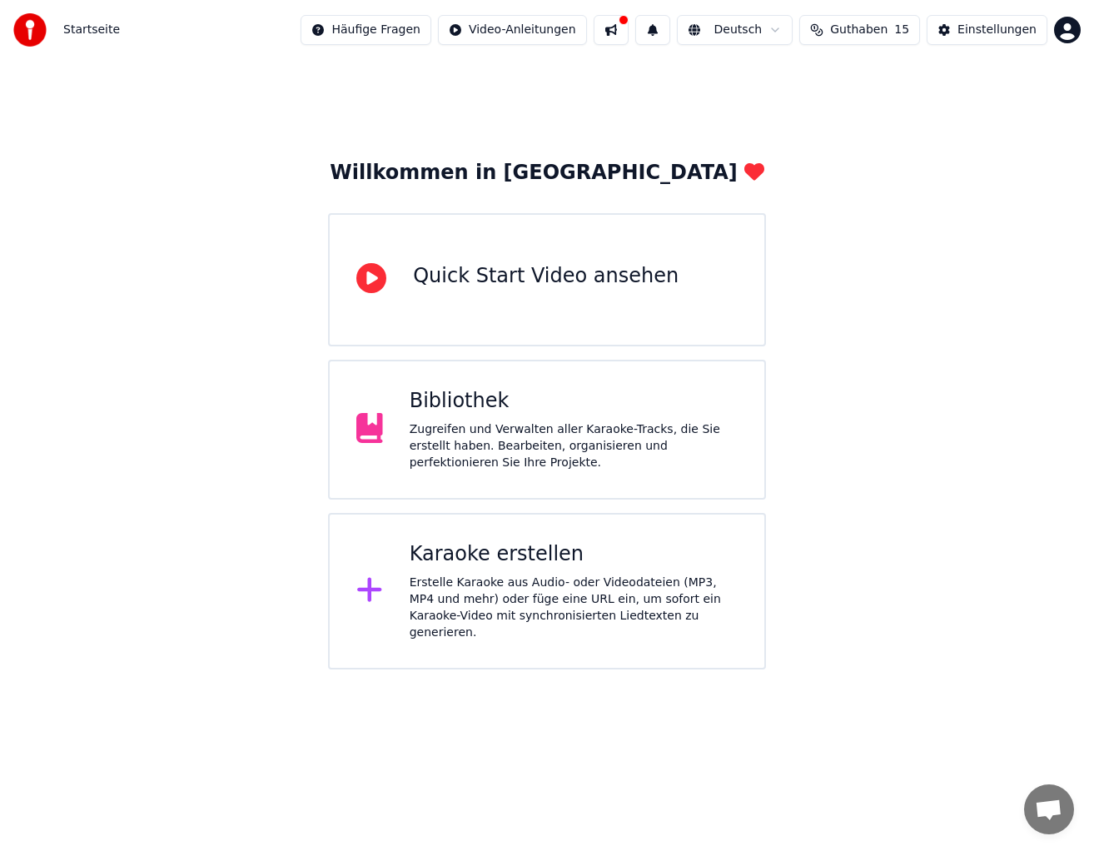
click at [502, 563] on div "Karaoke erstellen" at bounding box center [573, 554] width 328 height 27
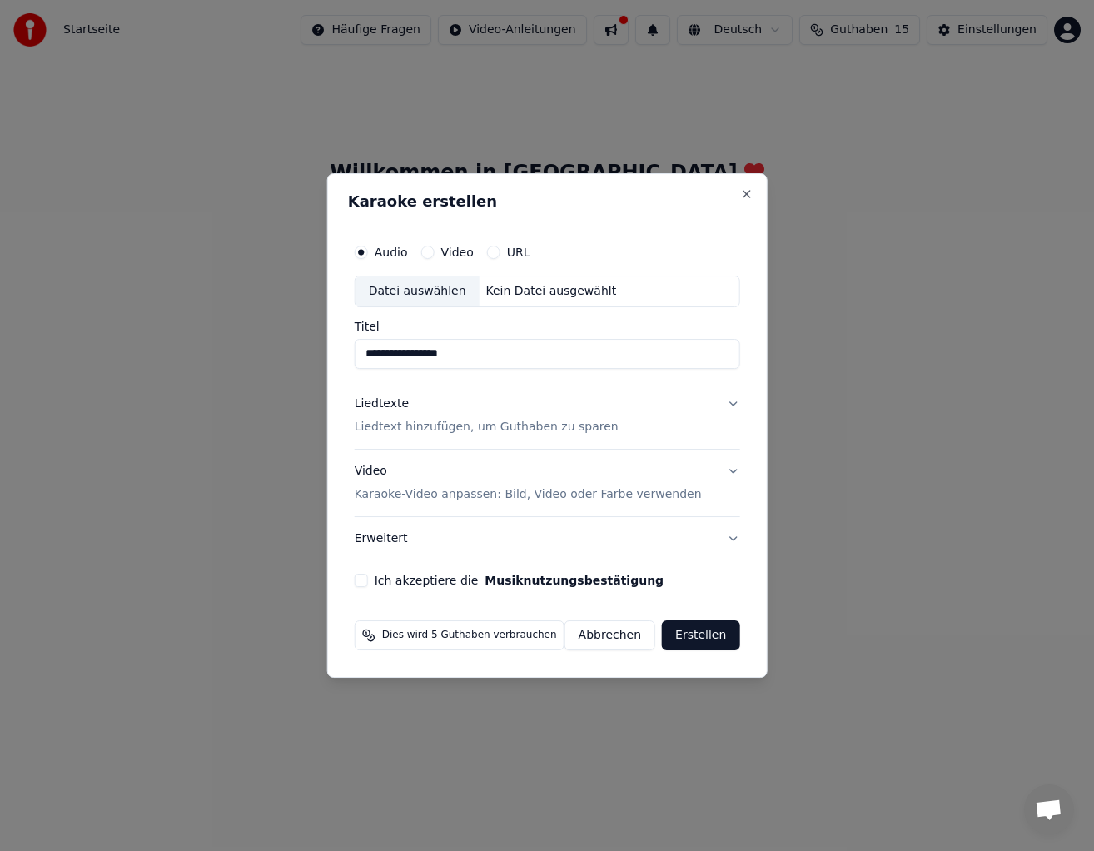
click at [416, 290] on div "Datei auswählen" at bounding box center [417, 291] width 124 height 30
type input "**********"
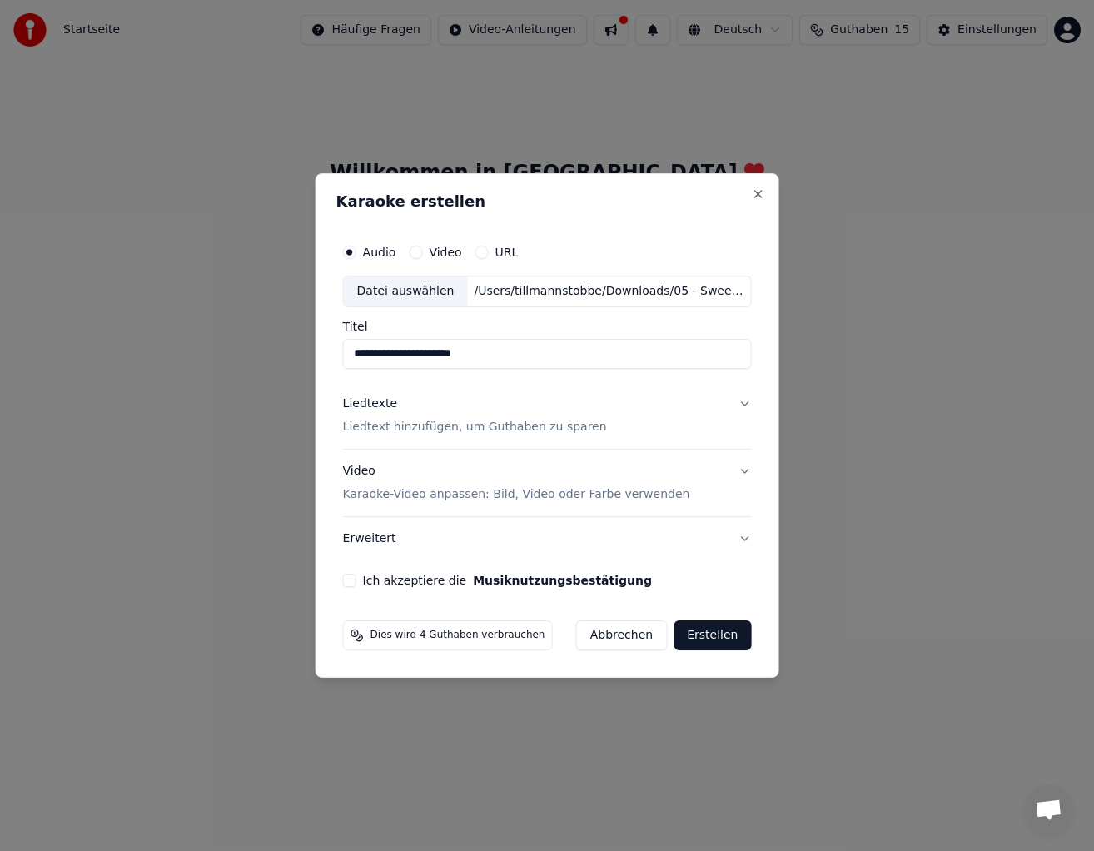
click at [461, 426] on p "Liedtext hinzufügen, um Guthaben zu sparen" at bounding box center [475, 427] width 264 height 17
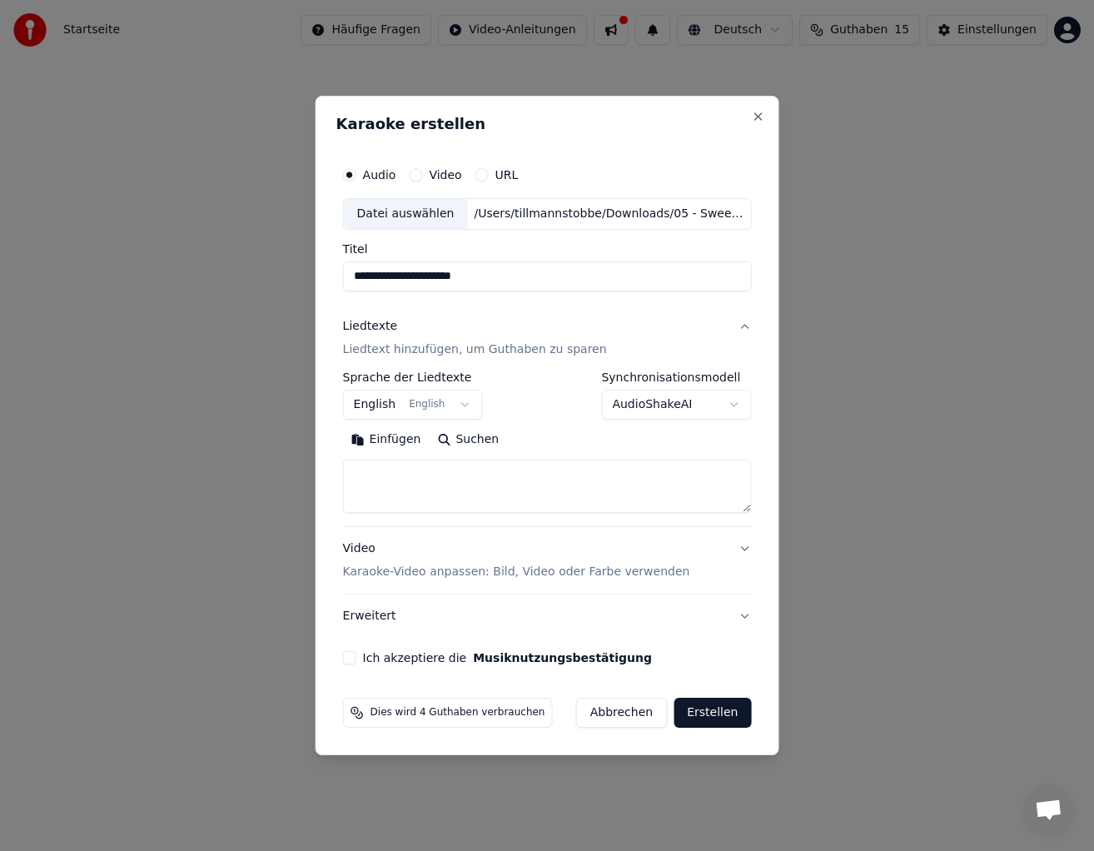
click at [395, 469] on textarea at bounding box center [547, 485] width 409 height 53
paste textarea "**********"
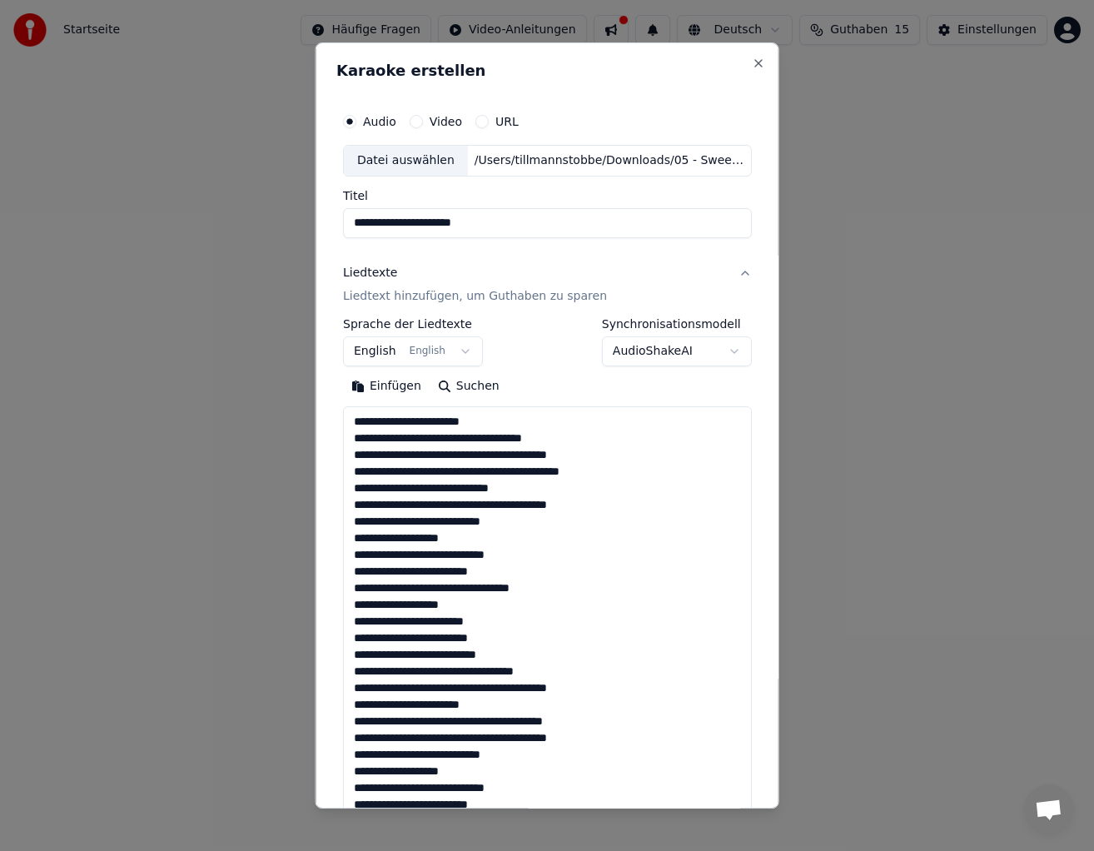
scroll to position [636, 0]
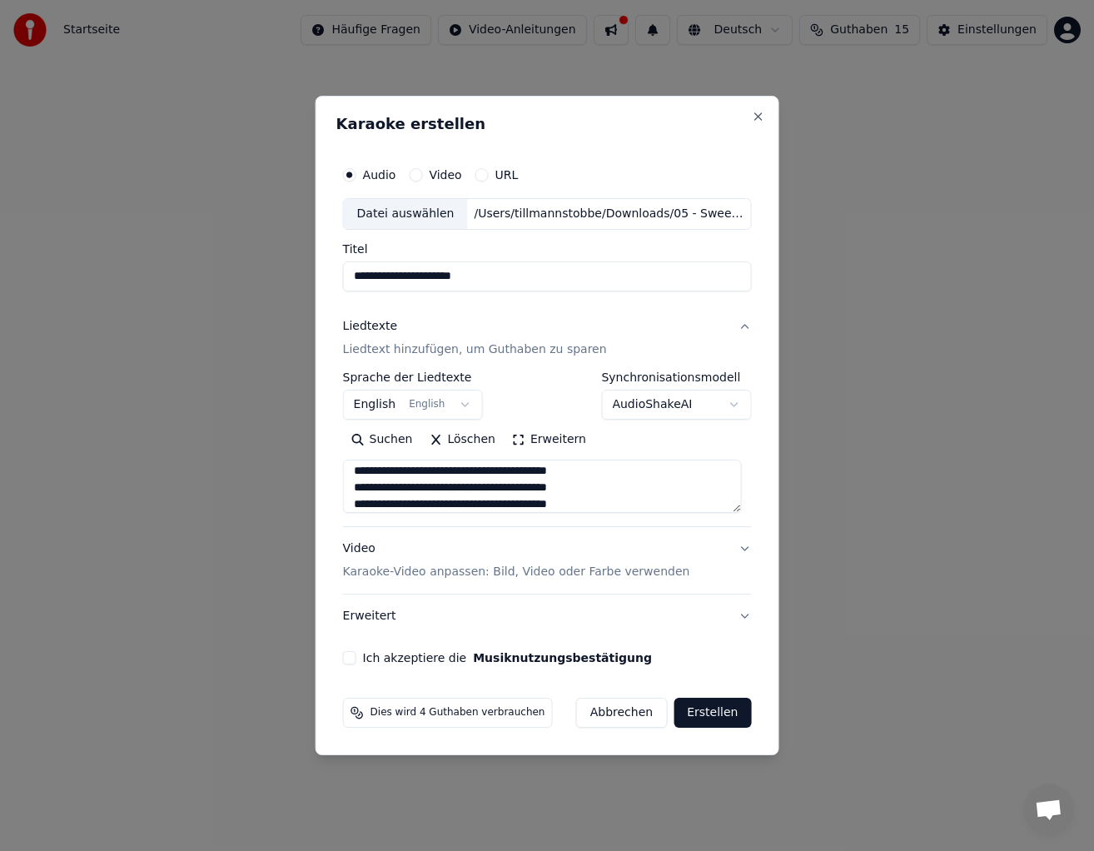
type textarea "**********"
click at [399, 573] on p "Karaoke-Video anpassen: Bild, Video oder Farbe verwenden" at bounding box center [516, 571] width 347 height 17
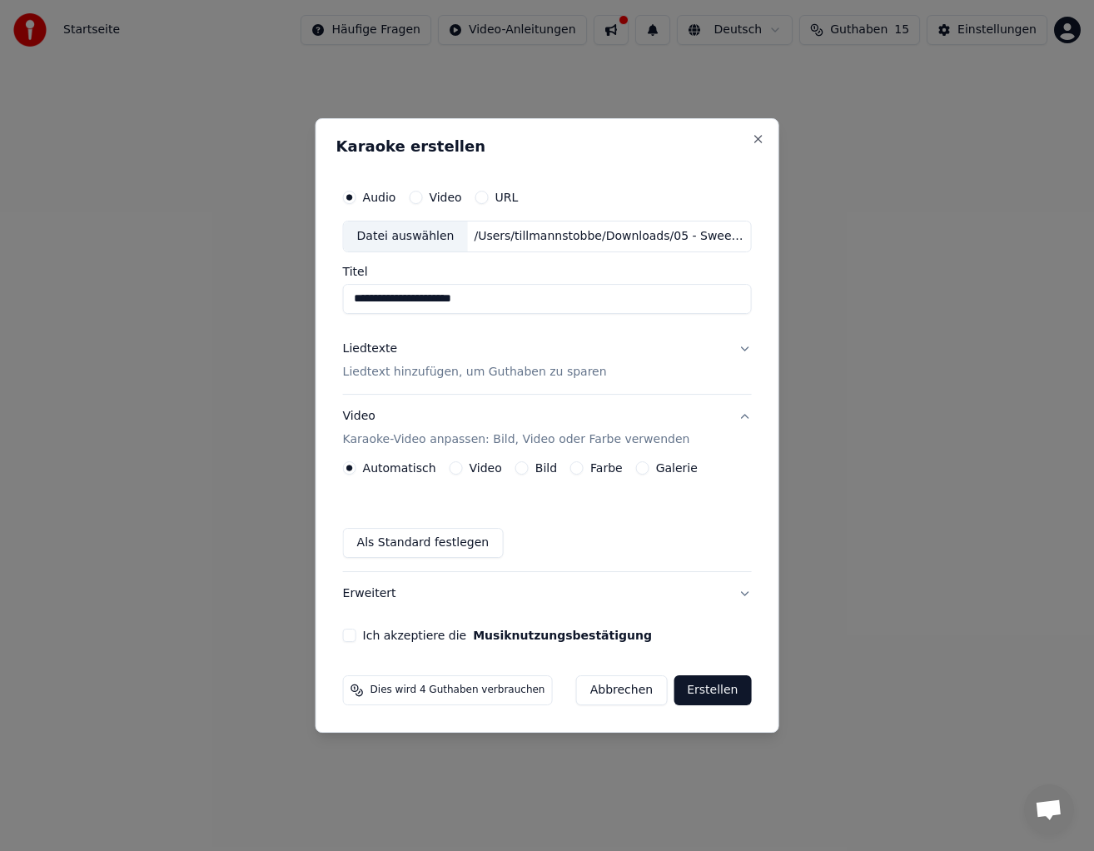
click at [479, 468] on label "Video" at bounding box center [485, 468] width 32 height 12
click at [463, 468] on button "Video" at bounding box center [455, 467] width 13 height 13
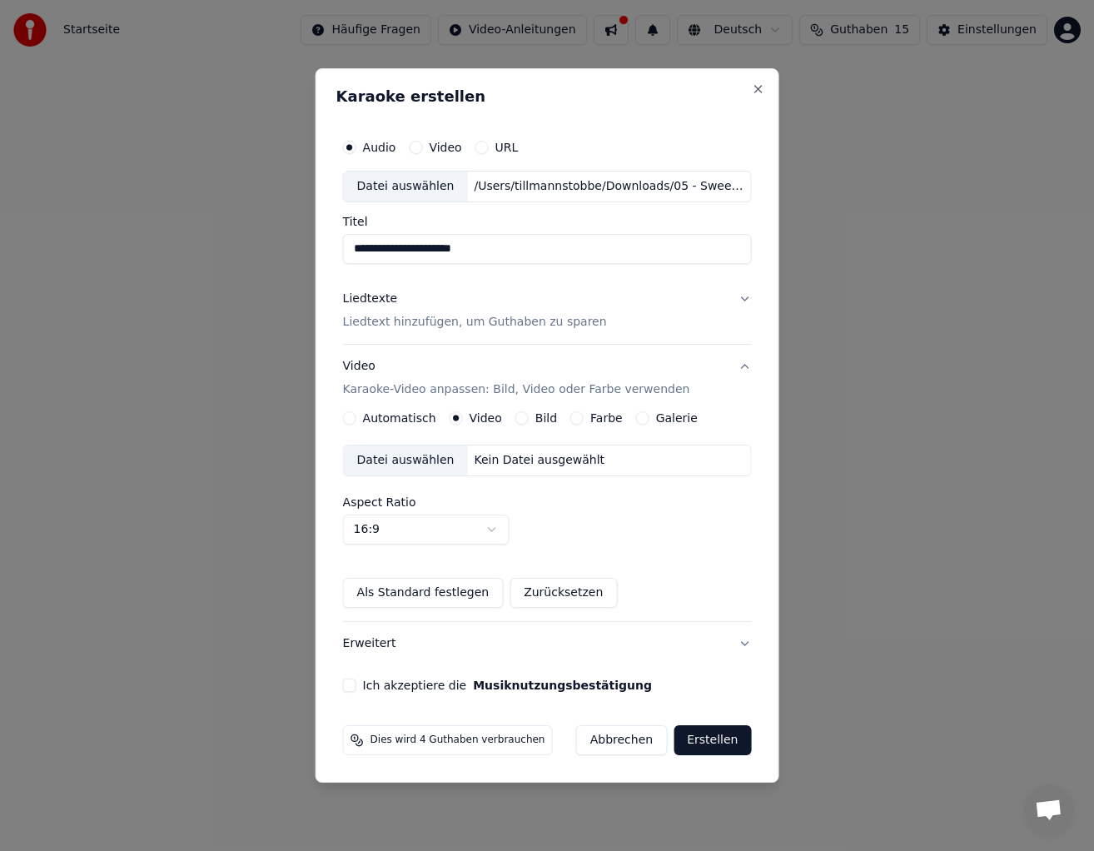
click at [416, 461] on div "Datei auswählen" at bounding box center [406, 460] width 124 height 30
click at [356, 680] on button "Ich akzeptiere die Musiknutzungsbestätigung" at bounding box center [349, 684] width 13 height 13
click at [722, 742] on button "Erstellen" at bounding box center [711, 740] width 77 height 30
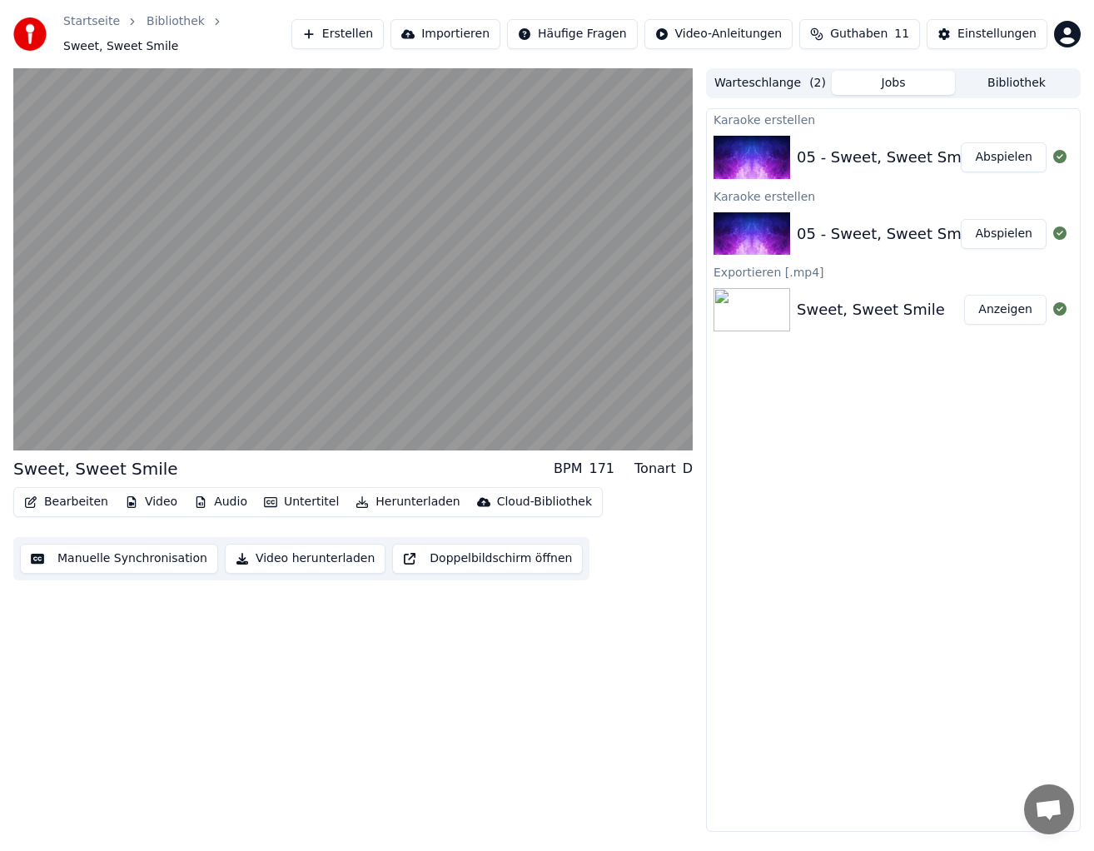
click at [891, 87] on button "Jobs" at bounding box center [892, 83] width 123 height 24
click at [896, 77] on button "Jobs" at bounding box center [892, 83] width 123 height 24
click at [781, 77] on button "Warteschlange ( 2 )" at bounding box center [769, 83] width 123 height 24
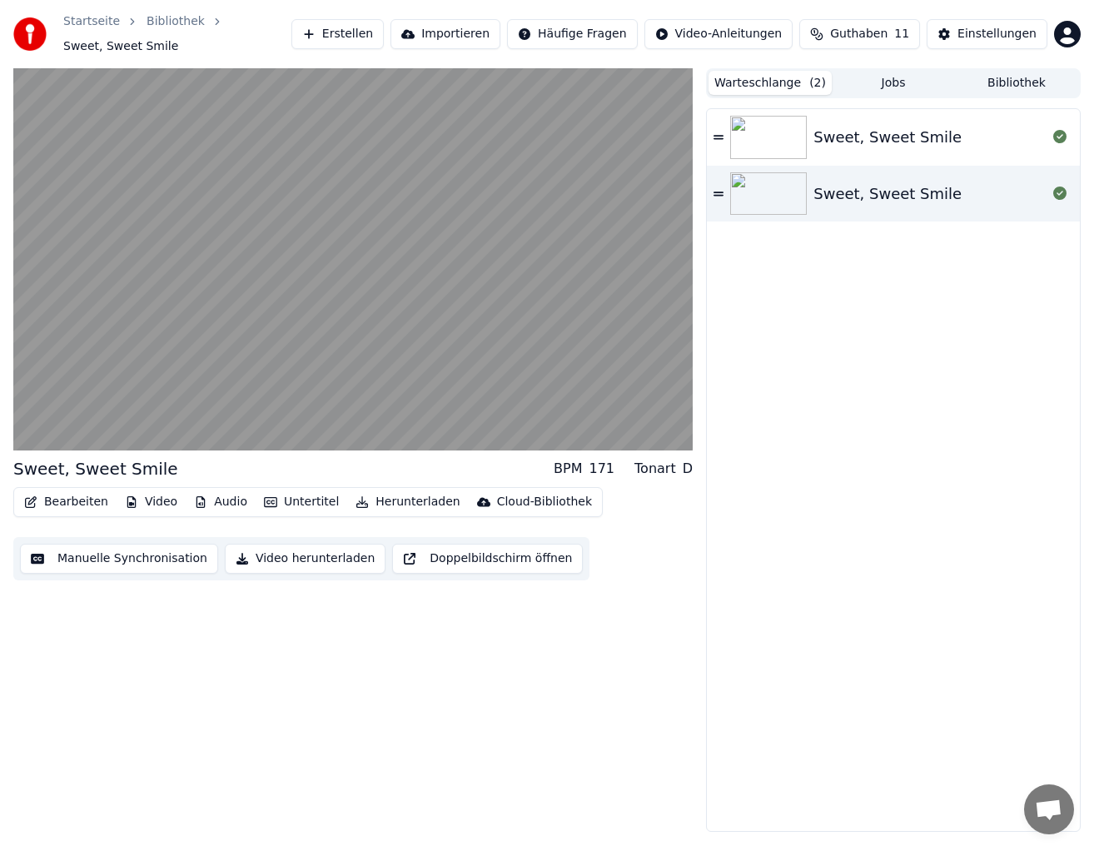
click at [786, 88] on button "Warteschlange ( 2 )" at bounding box center [769, 83] width 123 height 24
click at [779, 81] on button "Warteschlange ( 2 )" at bounding box center [769, 83] width 123 height 24
click at [821, 368] on div "Sweet, Sweet Smile Sweet, Sweet Smile" at bounding box center [893, 470] width 373 height 722
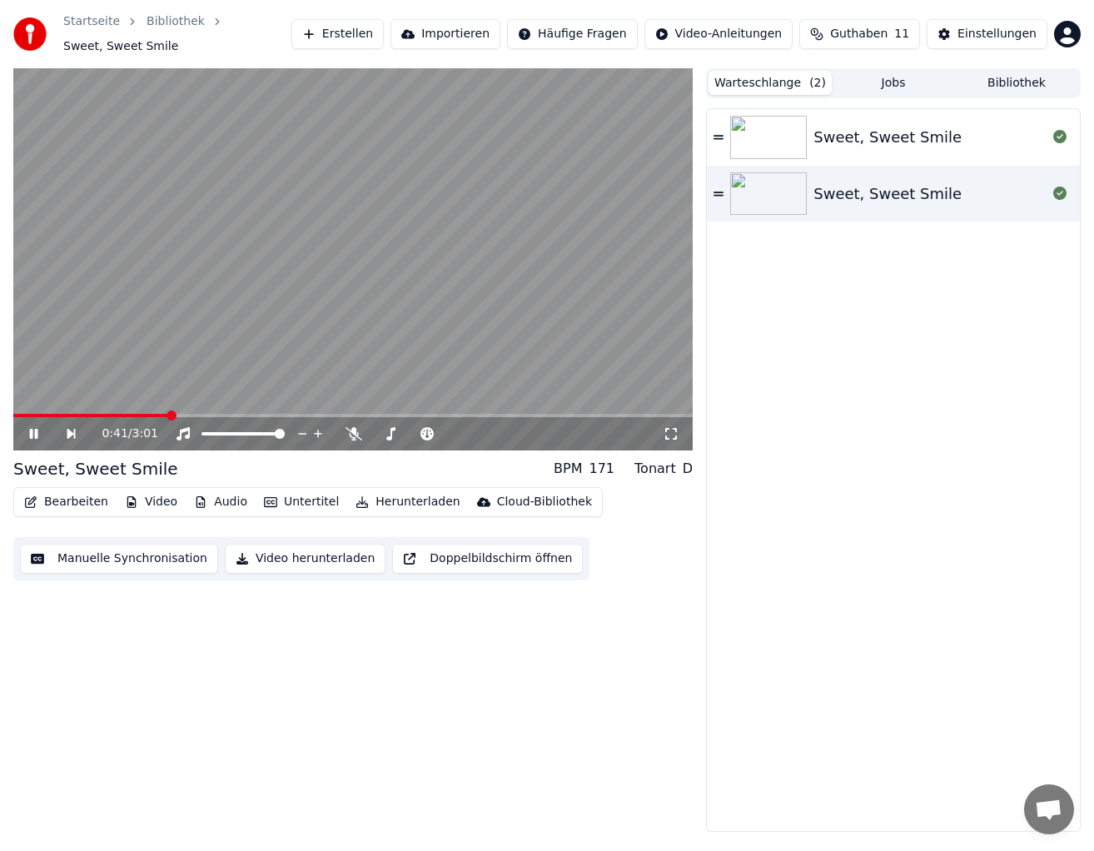
click at [37, 437] on icon at bounding box center [34, 434] width 8 height 10
click at [787, 170] on div "Sweet, Sweet Smile" at bounding box center [893, 194] width 373 height 57
click at [892, 84] on button "Jobs" at bounding box center [892, 83] width 123 height 24
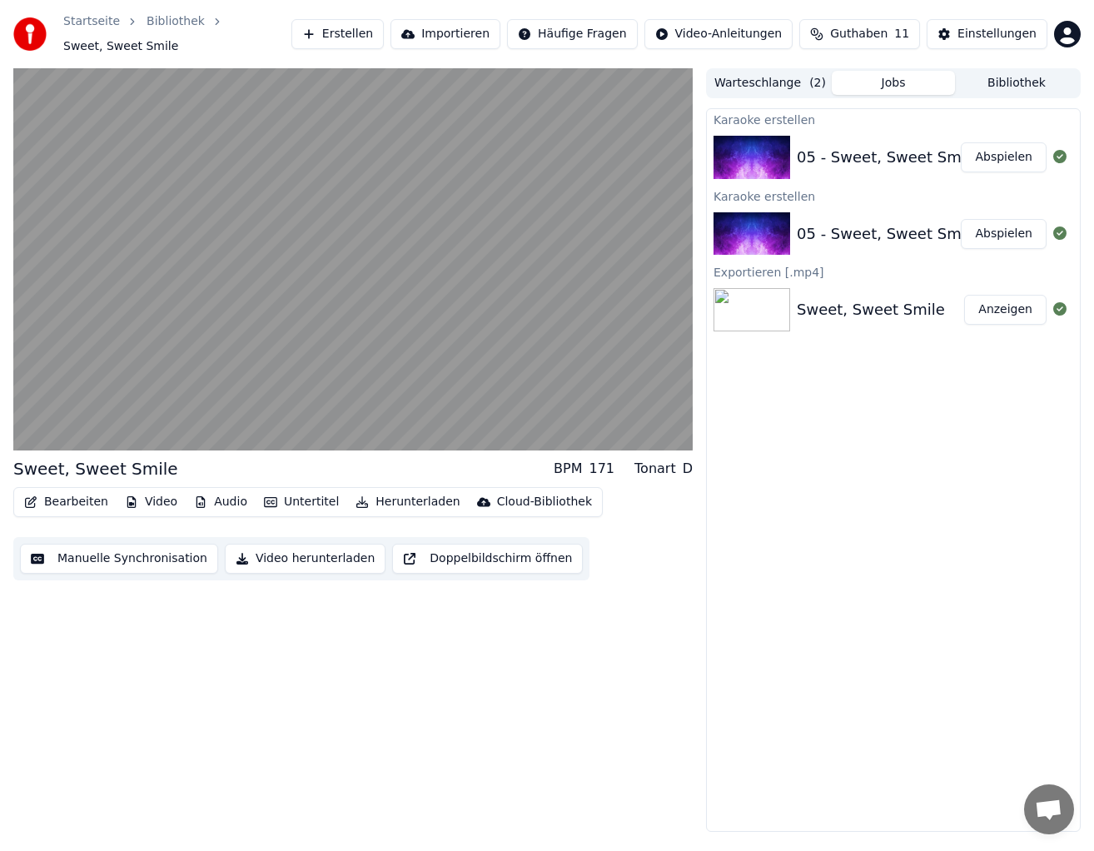
click at [992, 306] on button "Anzeigen" at bounding box center [1005, 310] width 82 height 30
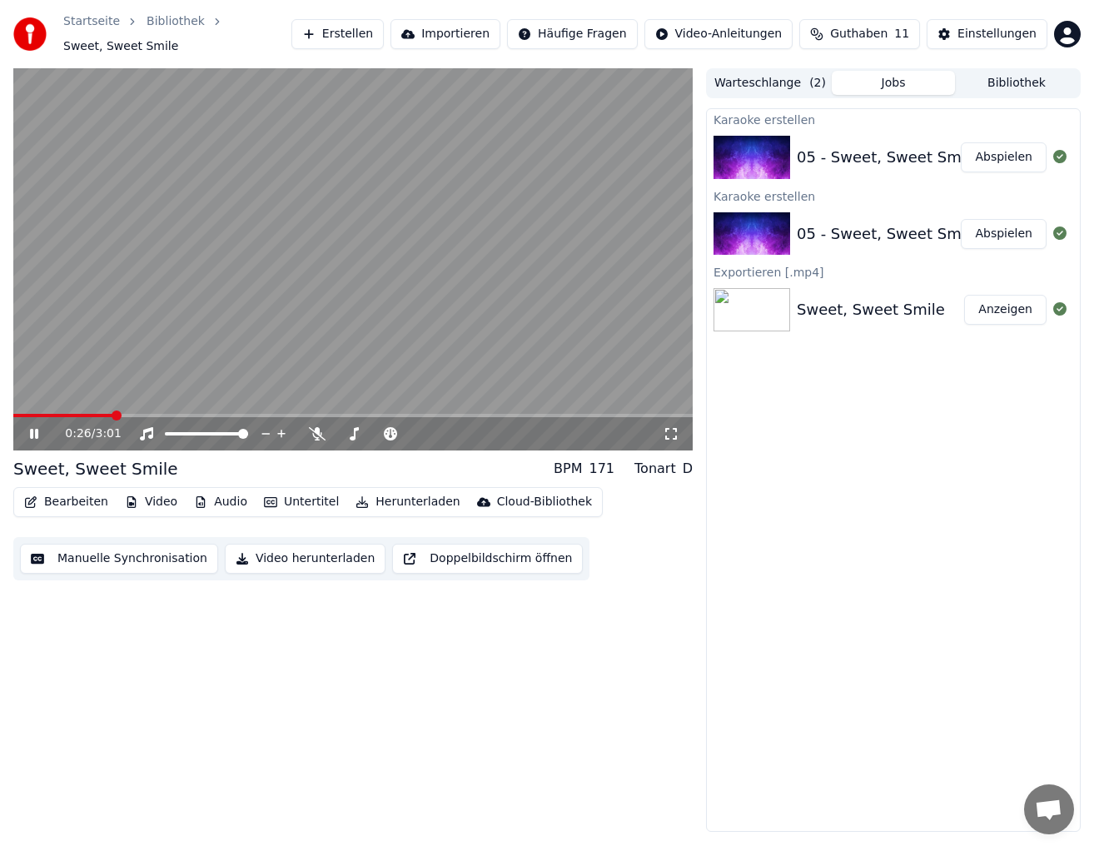
click at [37, 432] on icon at bounding box center [34, 434] width 8 height 10
click at [754, 315] on img at bounding box center [751, 309] width 77 height 43
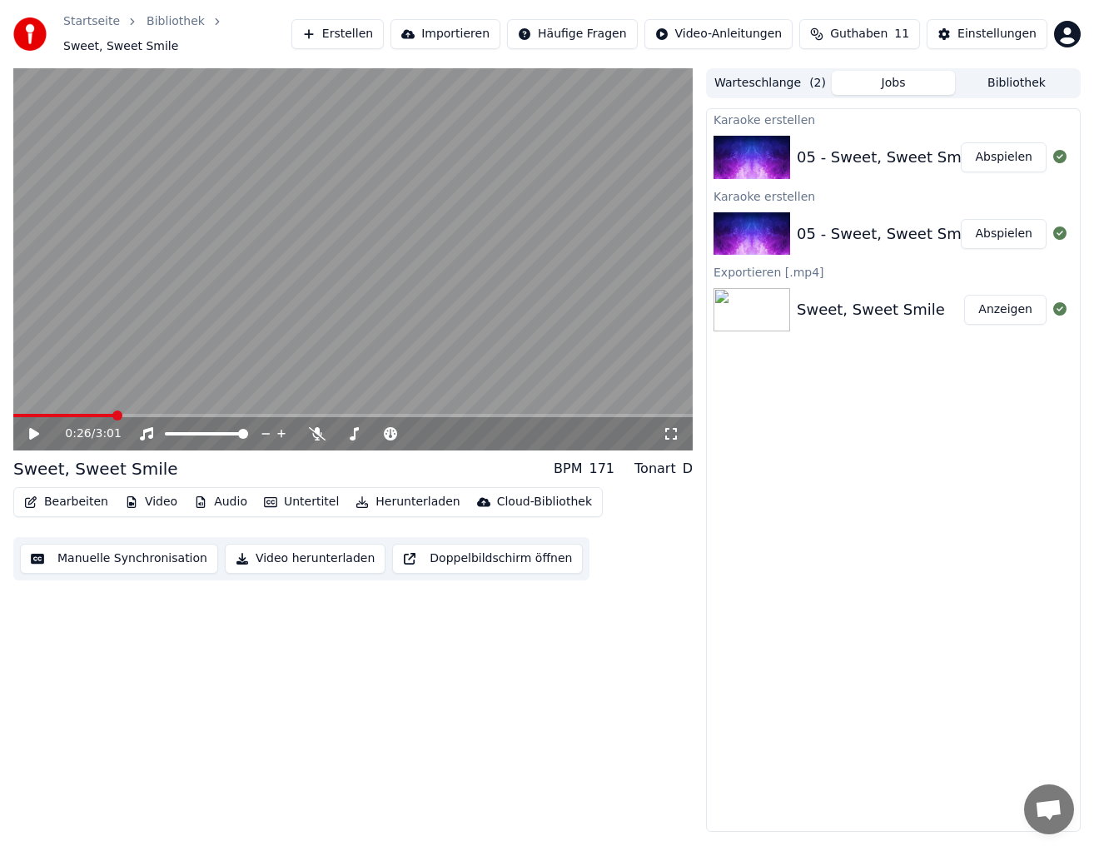
click at [754, 315] on img at bounding box center [751, 309] width 77 height 43
click at [872, 305] on div "Sweet, Sweet Smile" at bounding box center [870, 309] width 148 height 23
click at [1060, 311] on icon at bounding box center [1059, 308] width 13 height 13
click at [1018, 314] on button "Anzeigen" at bounding box center [1005, 310] width 82 height 30
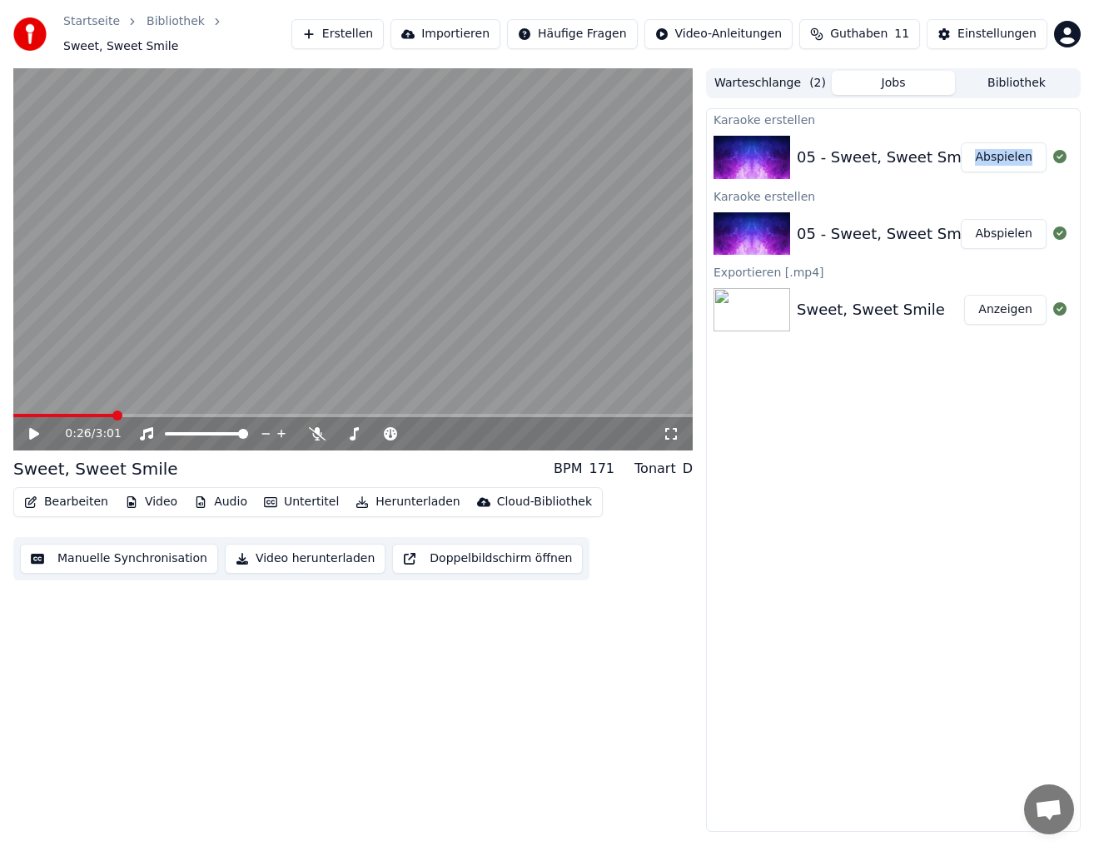
click at [939, 158] on div "05 - Sweet, Sweet Smile" at bounding box center [887, 157] width 182 height 23
click at [882, 156] on div "05 - Sweet, Sweet Smile" at bounding box center [887, 157] width 182 height 23
click at [793, 161] on div at bounding box center [754, 157] width 83 height 43
click at [141, 46] on span "Sweet, Sweet Smile" at bounding box center [120, 46] width 115 height 17
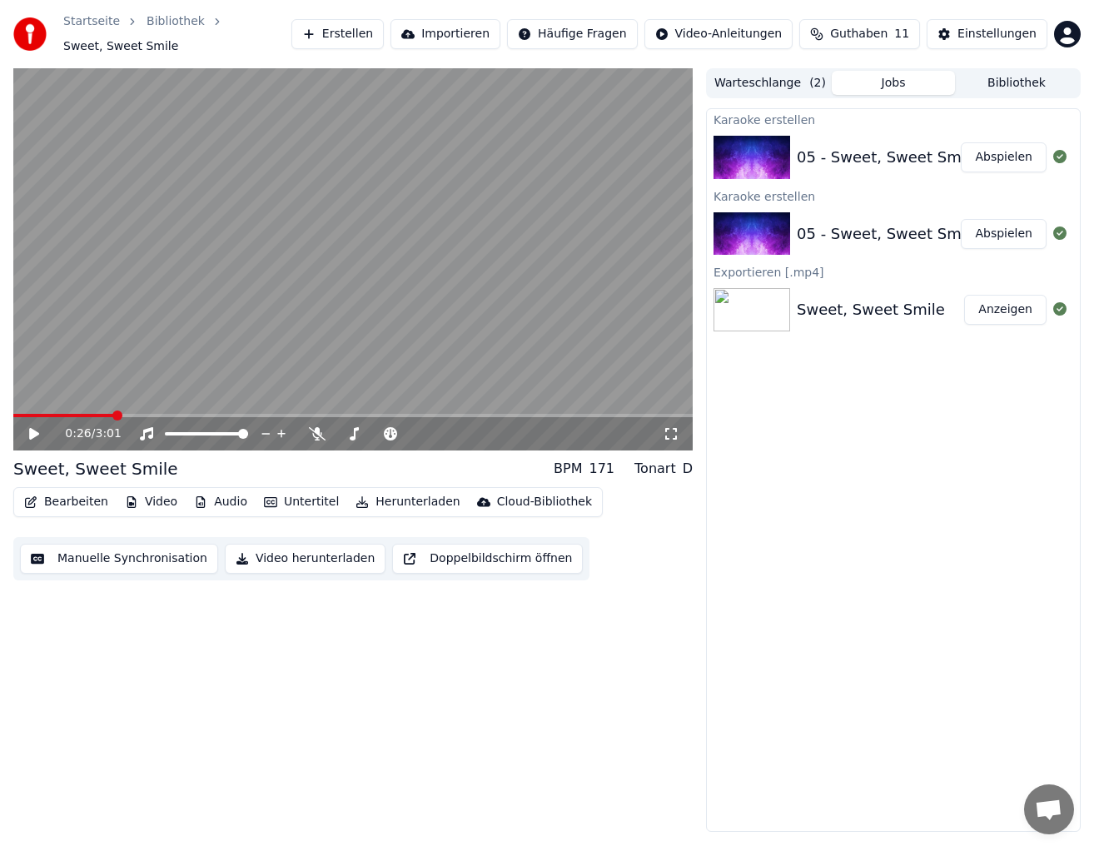
click at [164, 22] on link "Bibliothek" at bounding box center [175, 21] width 58 height 17
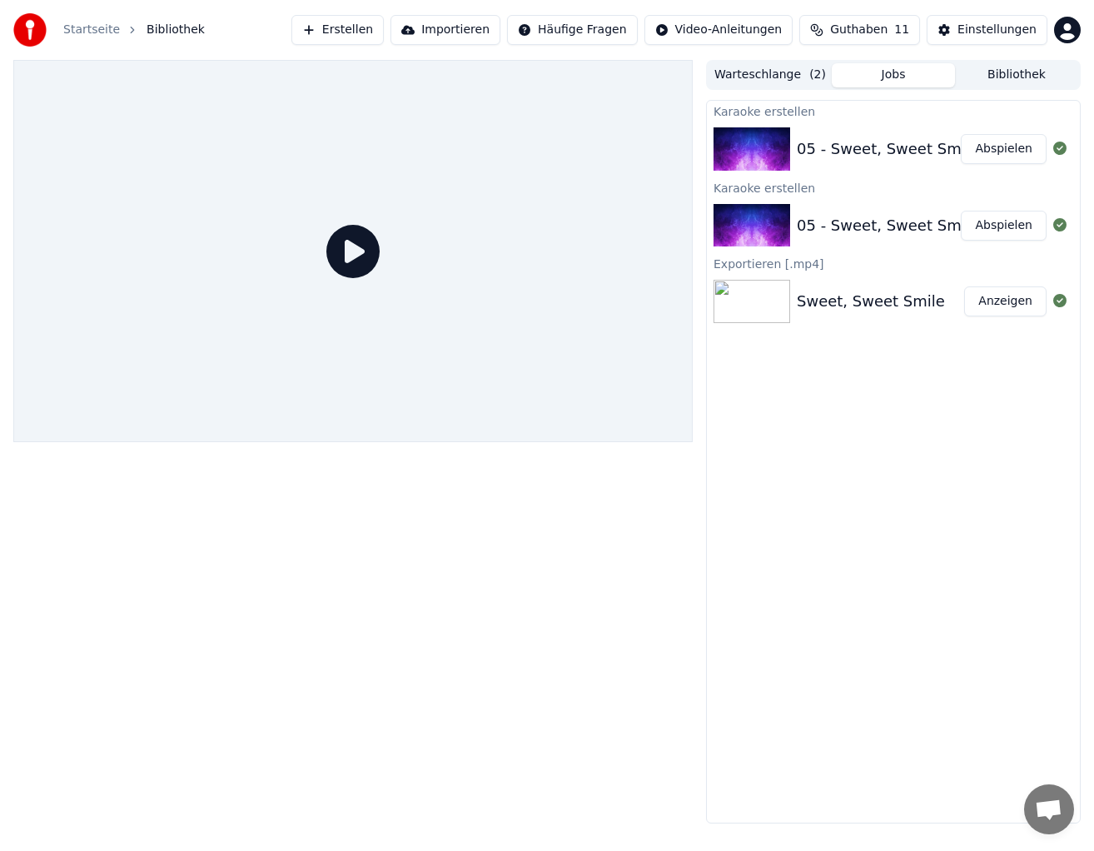
click at [741, 154] on img at bounding box center [751, 148] width 77 height 43
click at [742, 216] on img at bounding box center [751, 225] width 77 height 43
click at [876, 226] on div "05 - Sweet, Sweet Smile" at bounding box center [887, 225] width 182 height 23
click at [844, 305] on div "Sweet, Sweet Smile" at bounding box center [870, 301] width 148 height 23
click at [1063, 149] on icon at bounding box center [1059, 147] width 13 height 13
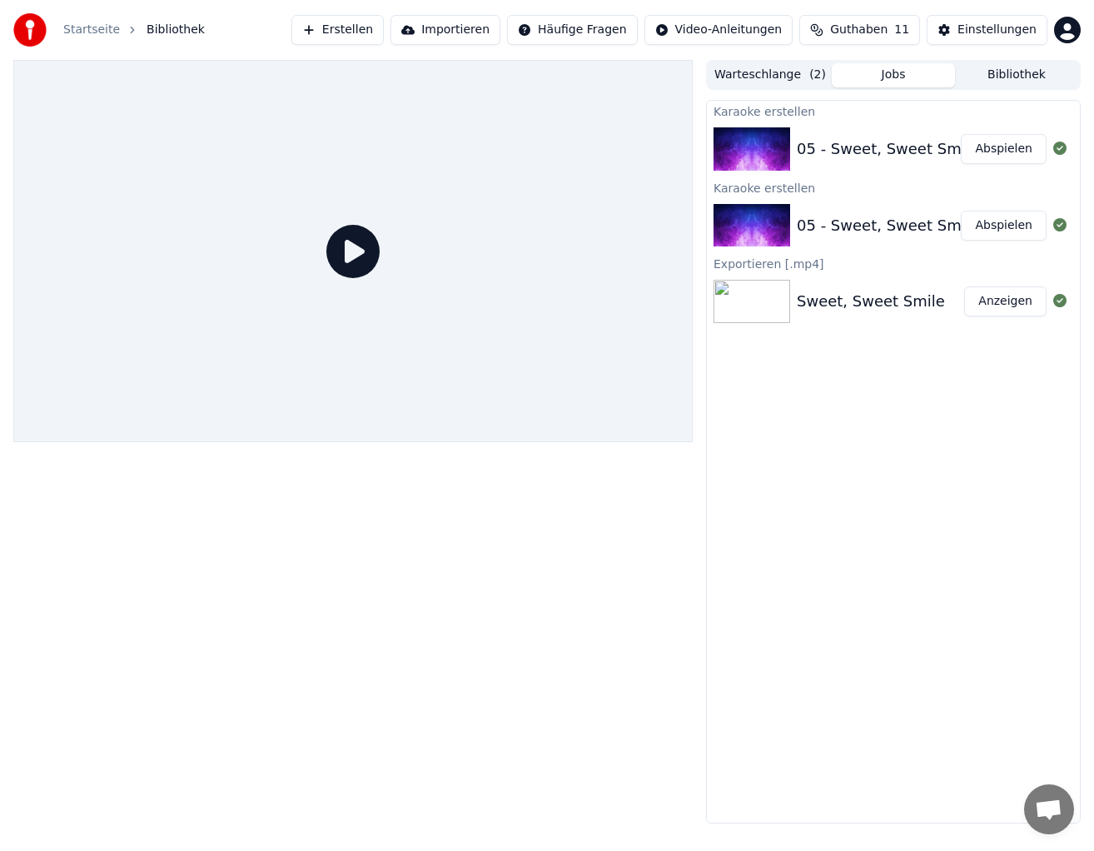
click at [903, 79] on button "Jobs" at bounding box center [892, 75] width 123 height 24
click at [1005, 79] on button "Bibliothek" at bounding box center [1016, 75] width 123 height 24
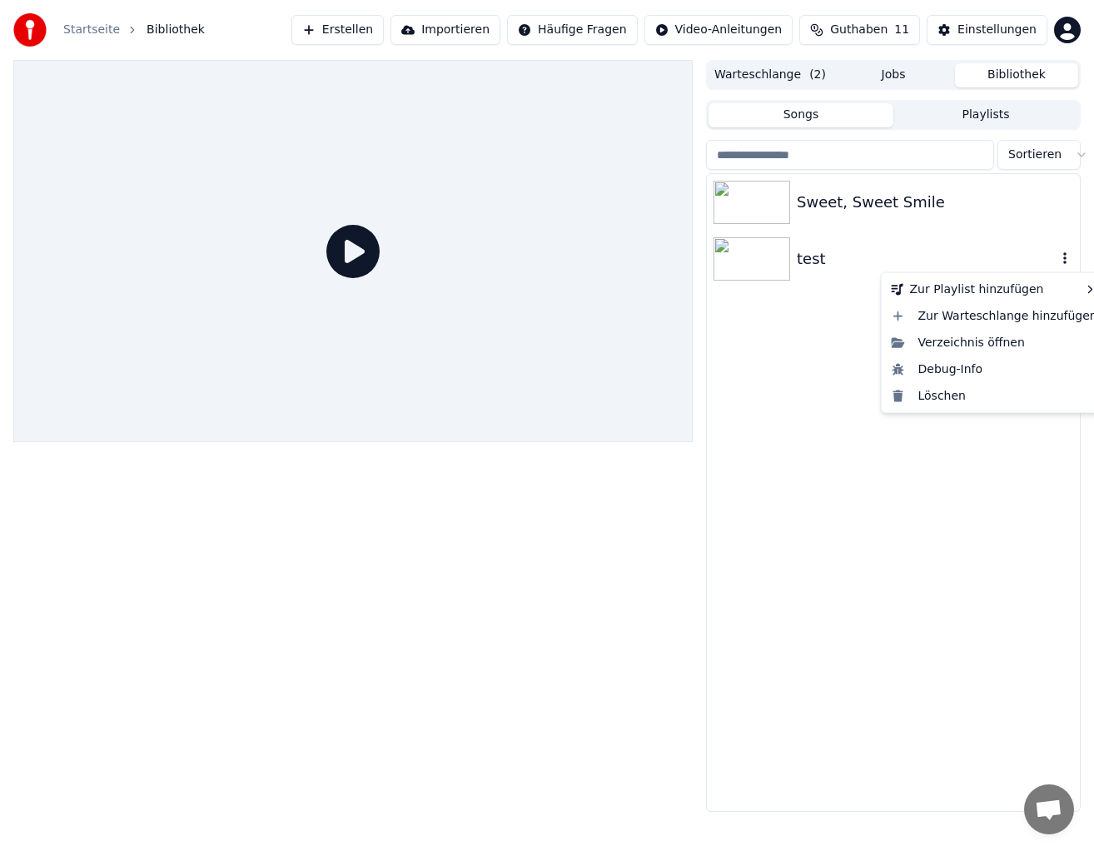
click at [1058, 258] on icon "button" at bounding box center [1064, 257] width 17 height 13
click at [934, 391] on div "Löschen" at bounding box center [994, 395] width 219 height 27
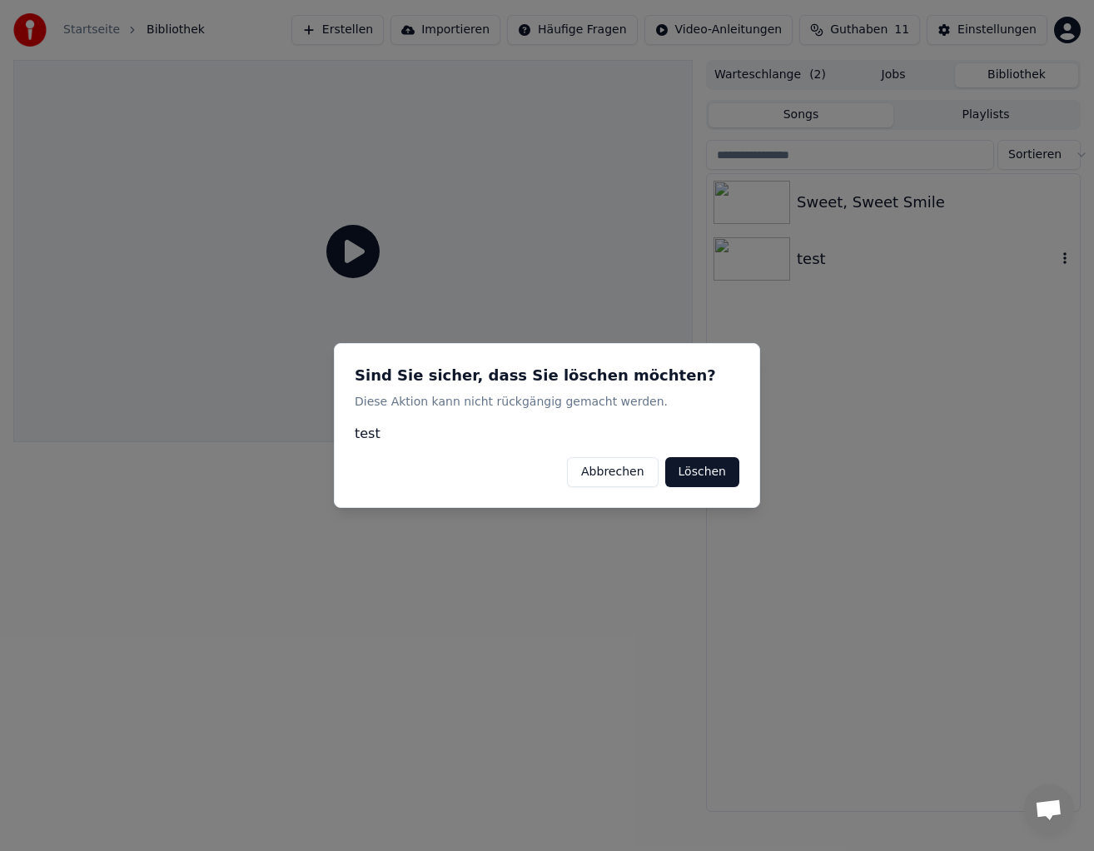
click at [717, 470] on button "Löschen" at bounding box center [702, 472] width 74 height 30
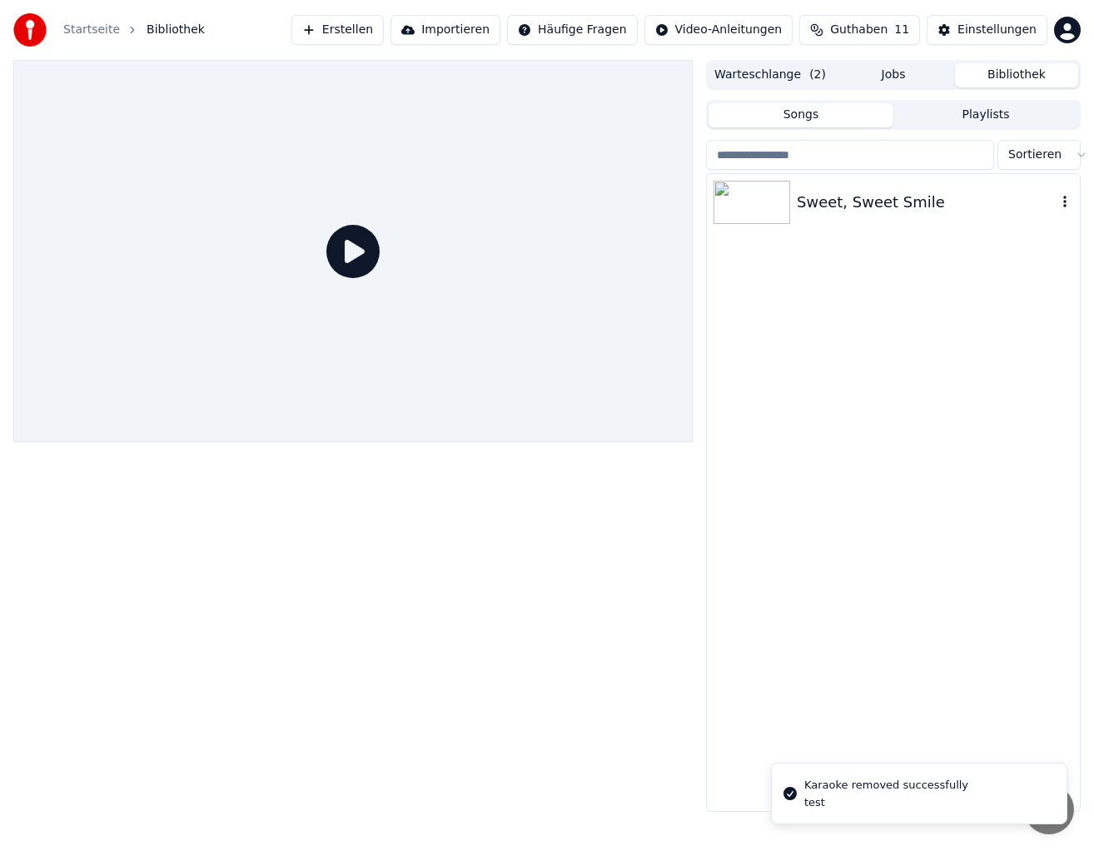
click at [1064, 197] on icon "button" at bounding box center [1064, 202] width 3 height 12
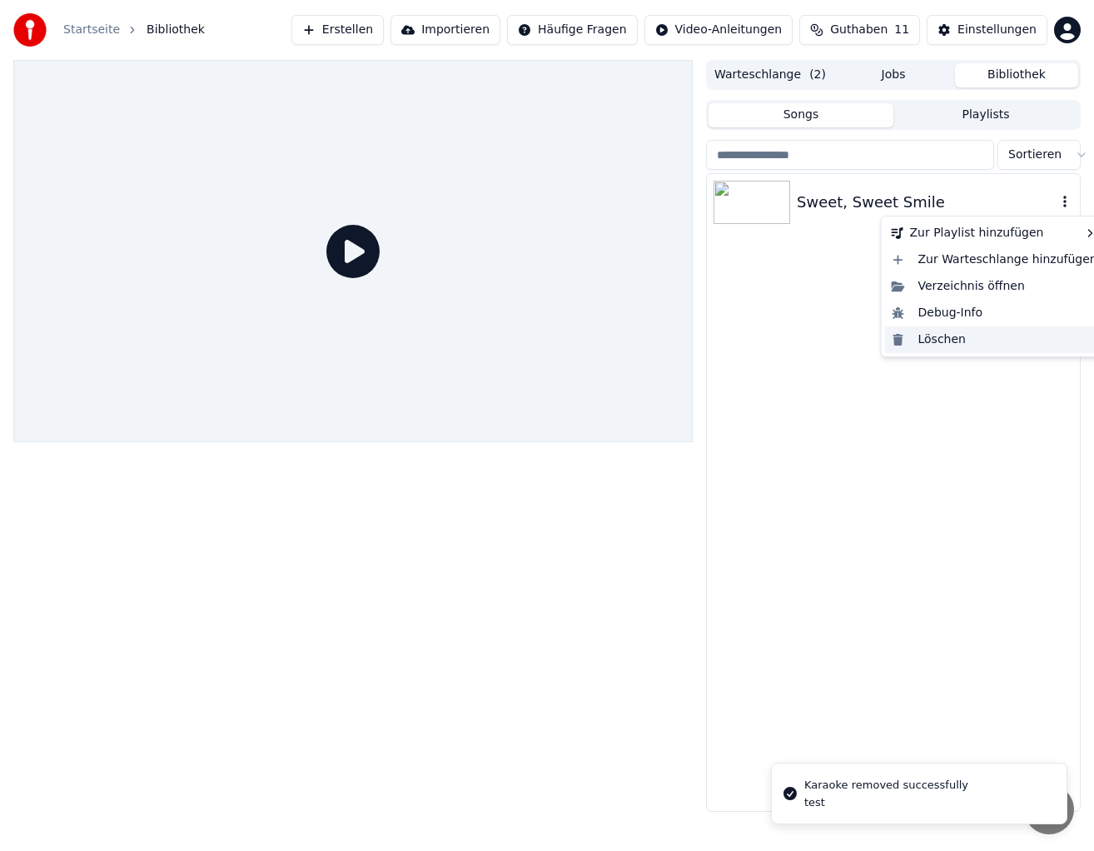
click at [940, 335] on div "Löschen" at bounding box center [994, 339] width 219 height 27
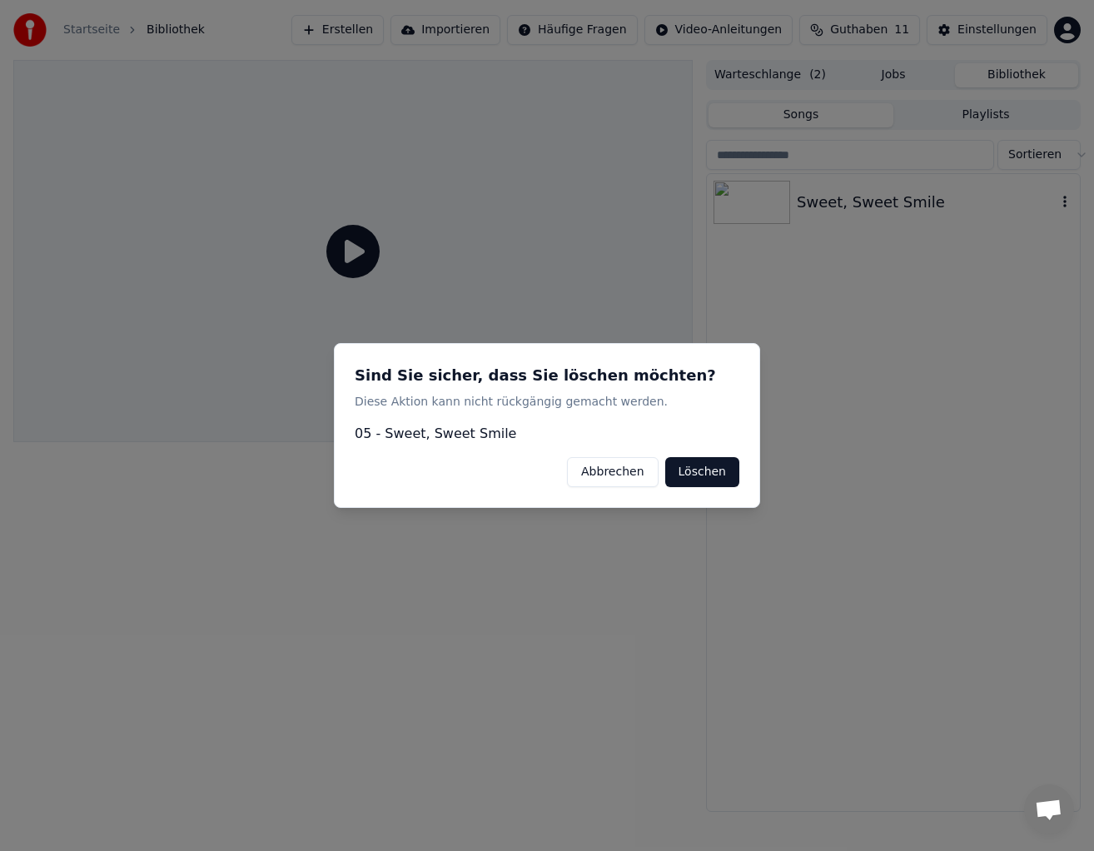
click at [716, 466] on button "Löschen" at bounding box center [702, 472] width 74 height 30
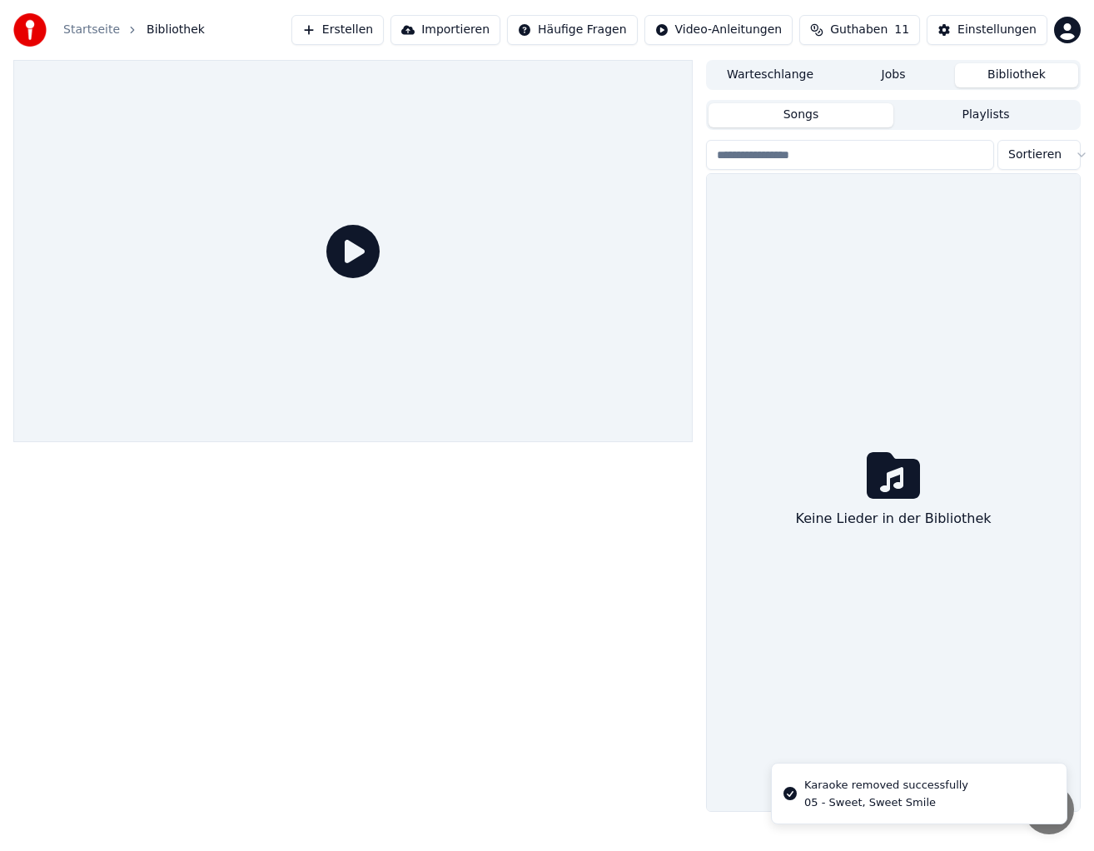
click at [986, 111] on button "Playlists" at bounding box center [985, 115] width 185 height 24
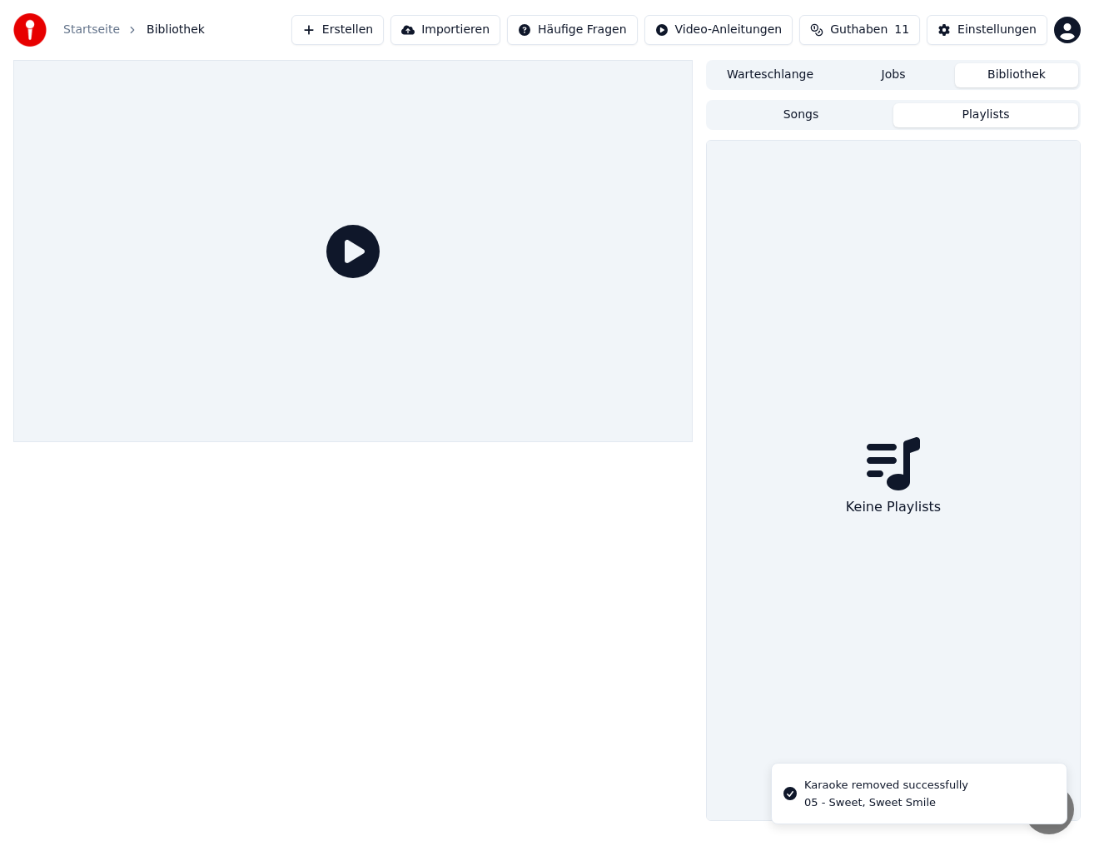
click at [980, 82] on button "Bibliothek" at bounding box center [1016, 75] width 123 height 24
click at [895, 79] on button "Jobs" at bounding box center [892, 75] width 123 height 24
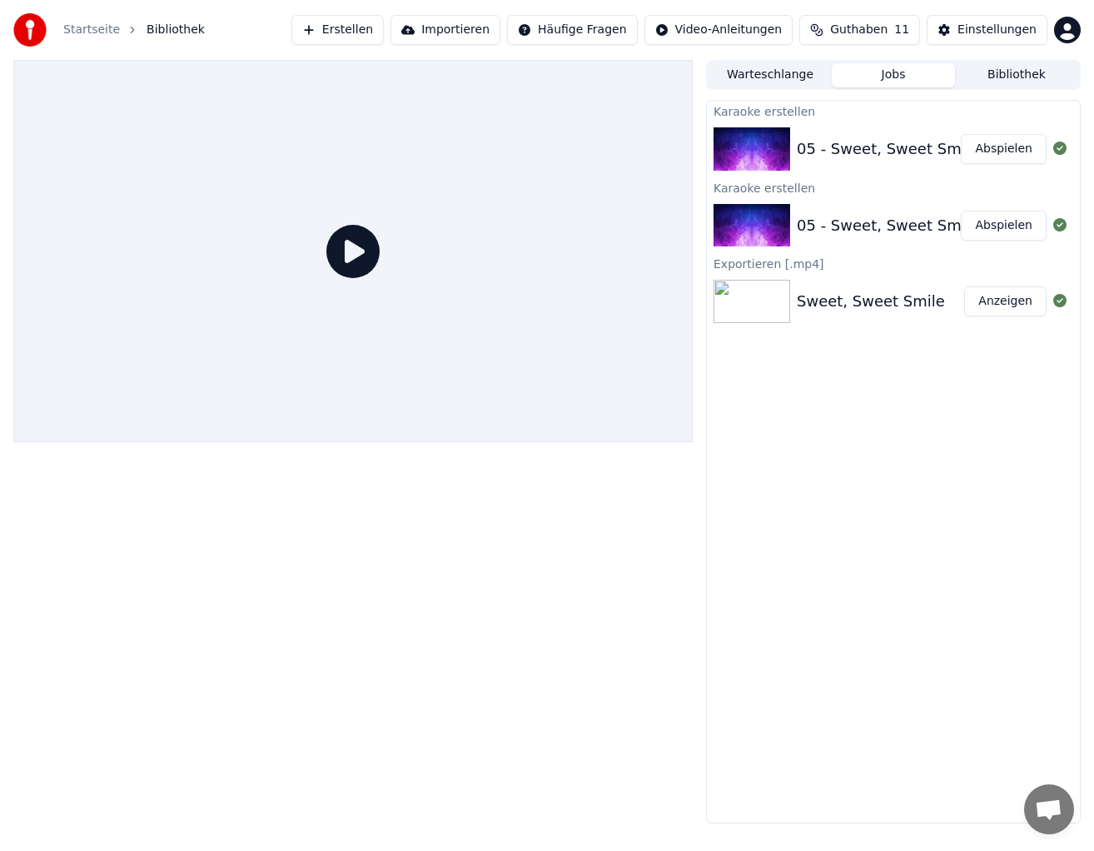
click at [1014, 152] on button "Abspielen" at bounding box center [1003, 149] width 86 height 30
click at [378, 30] on button "Erstellen" at bounding box center [337, 30] width 92 height 30
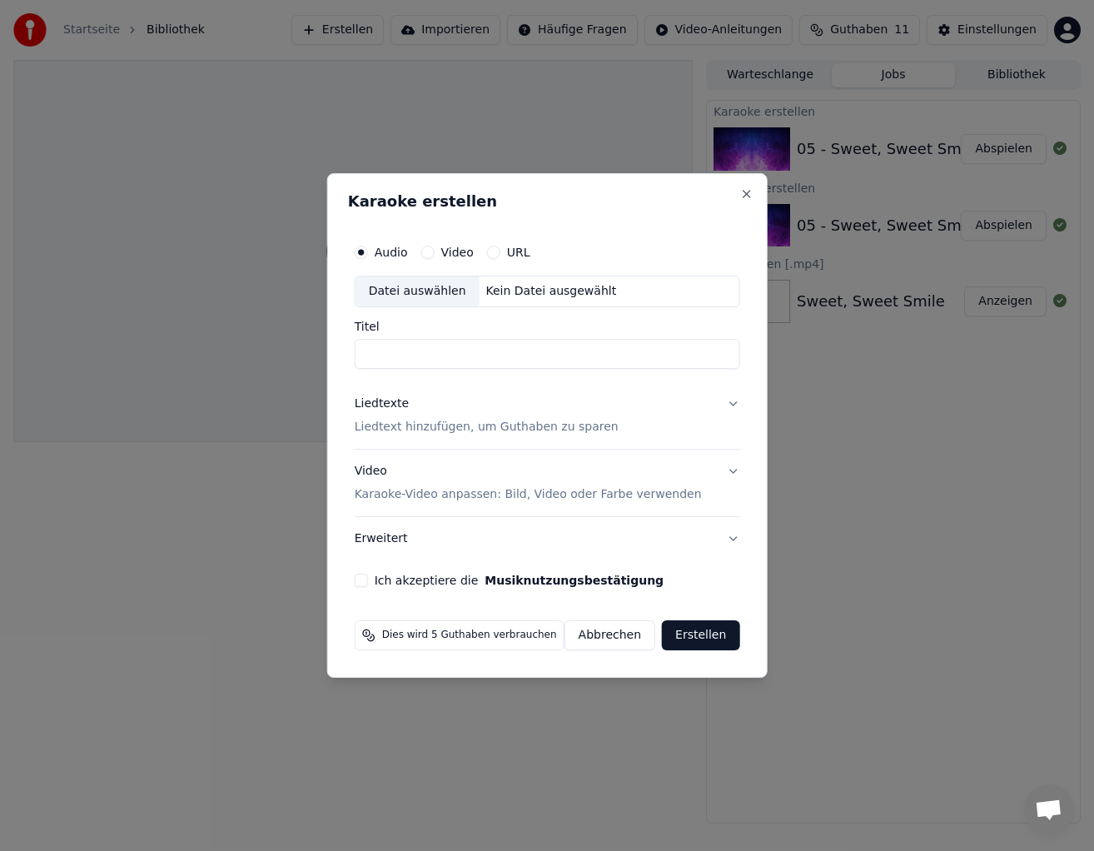
click at [419, 297] on div "Datei auswählen" at bounding box center [417, 291] width 124 height 30
type input "**********"
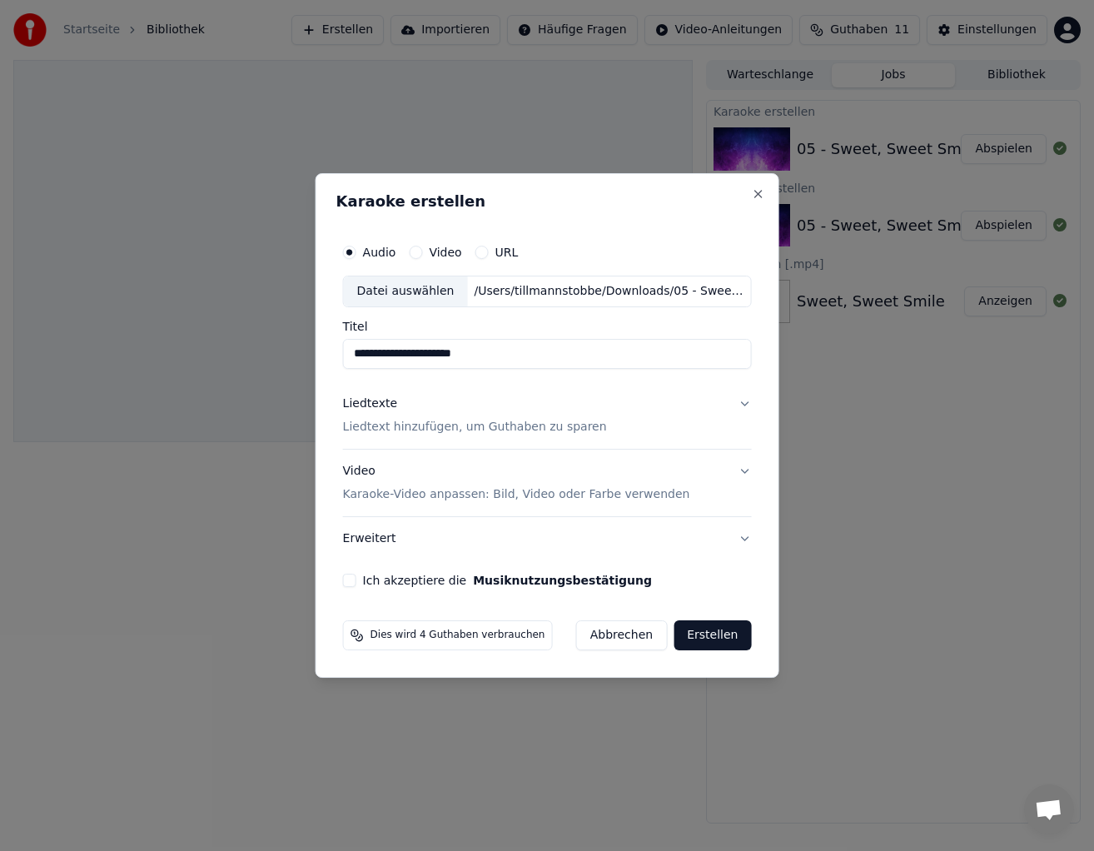
click at [400, 429] on p "Liedtext hinzufügen, um Guthaben zu sparen" at bounding box center [475, 427] width 264 height 17
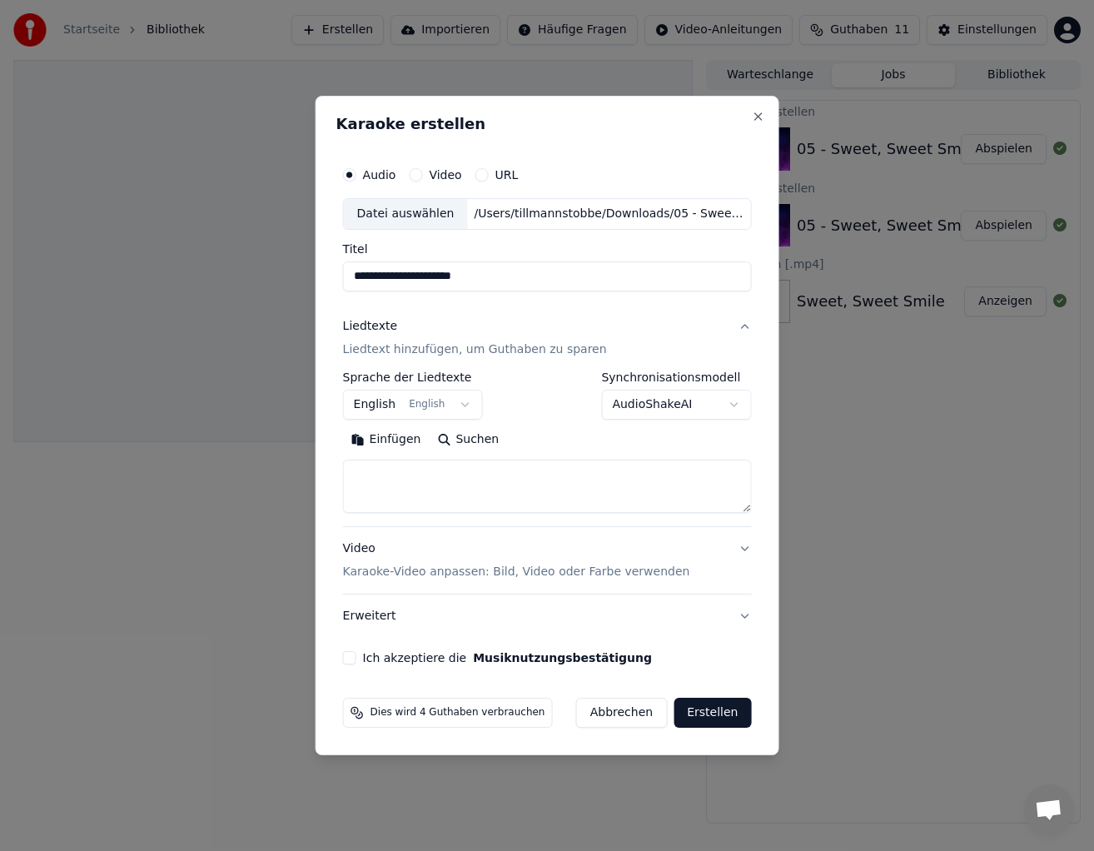
click at [380, 378] on label "Sprache der Liedtexte" at bounding box center [413, 377] width 140 height 12
click at [380, 472] on textarea at bounding box center [547, 485] width 409 height 53
paste textarea "**********"
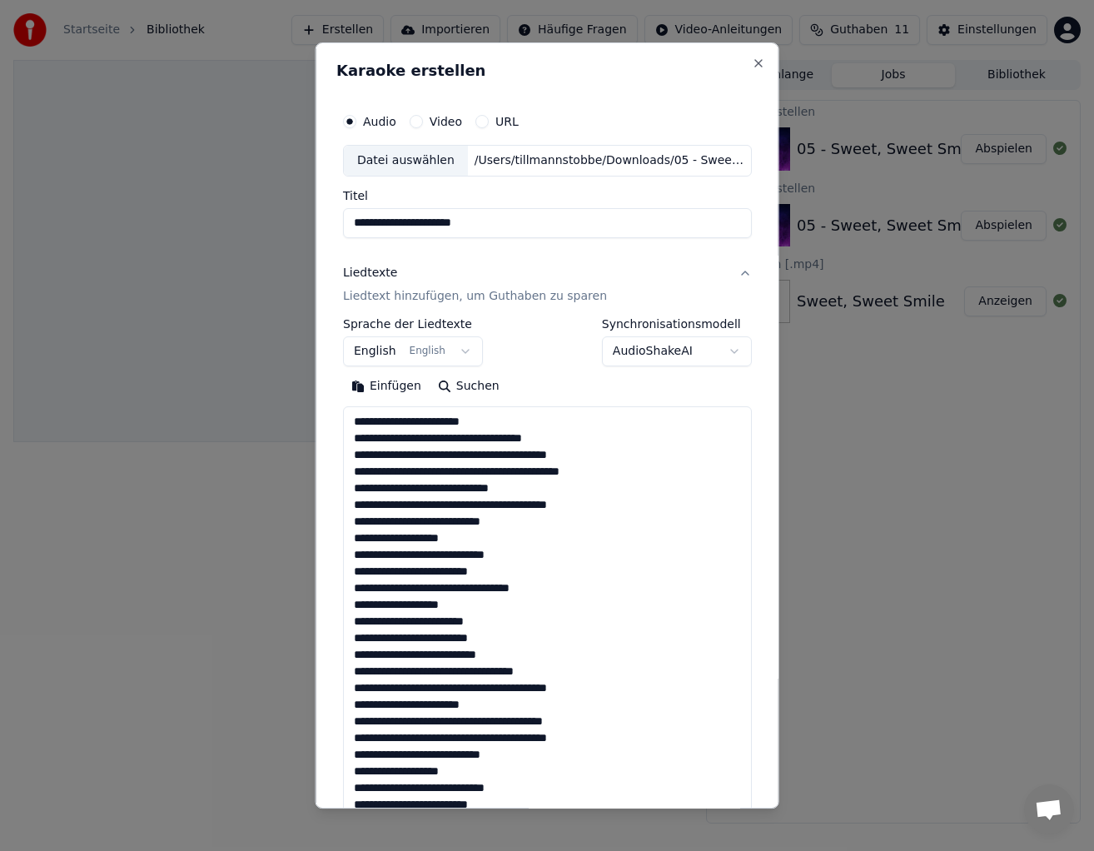
scroll to position [636, 0]
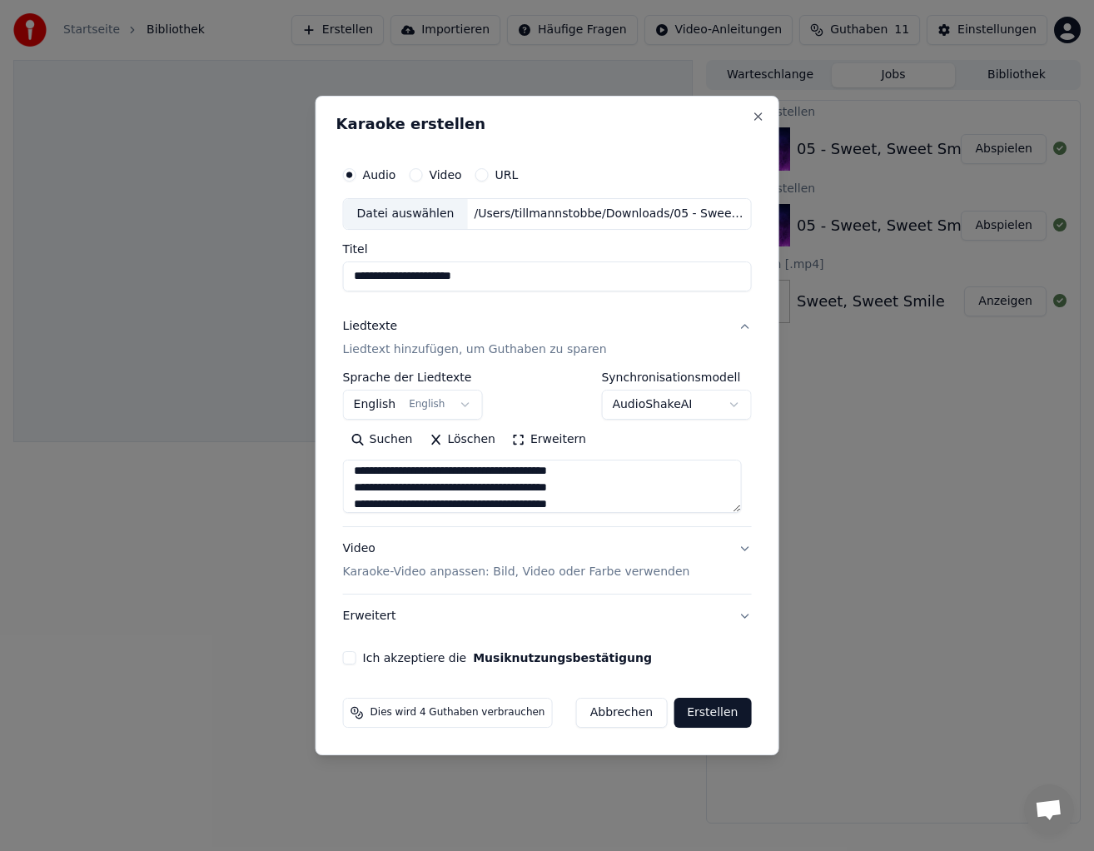
type textarea "**********"
click at [392, 568] on p "Karaoke-Video anpassen: Bild, Video oder Farbe verwenden" at bounding box center [516, 571] width 347 height 17
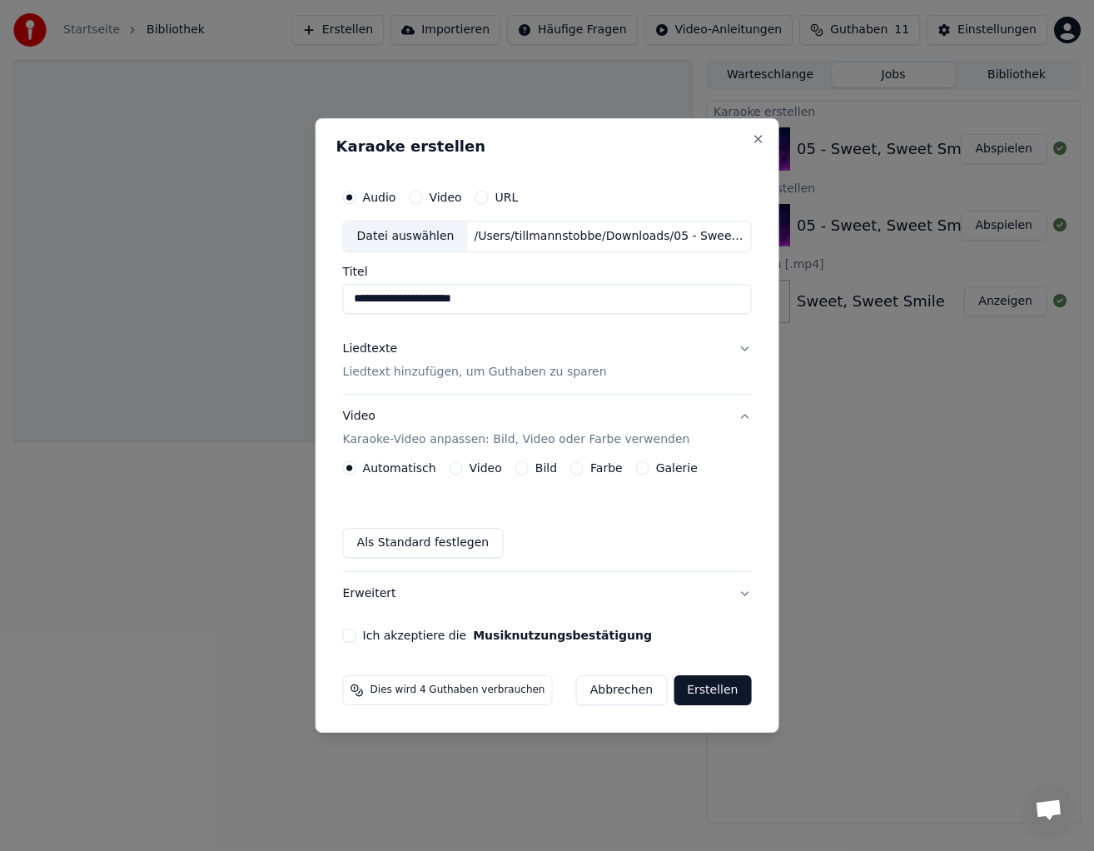
click at [484, 466] on label "Video" at bounding box center [485, 468] width 32 height 12
click at [463, 466] on button "Video" at bounding box center [455, 467] width 13 height 13
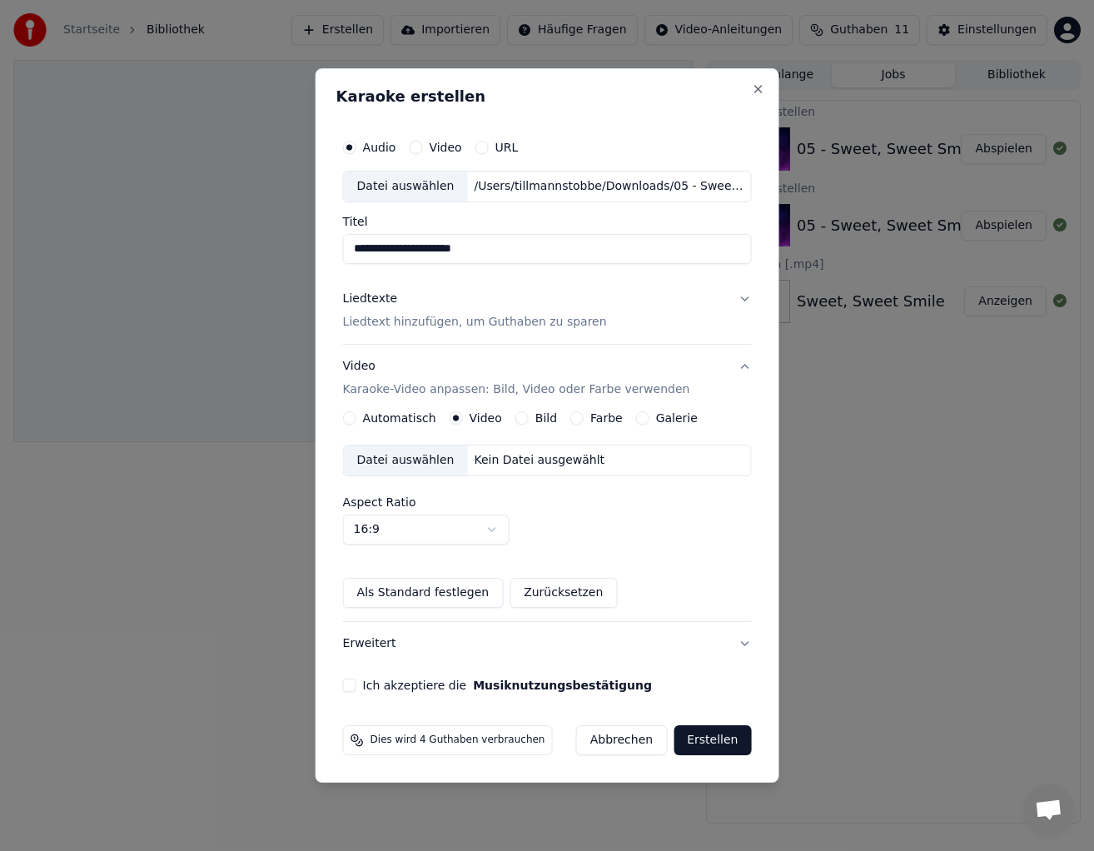
click at [420, 459] on div "Datei auswählen" at bounding box center [406, 460] width 124 height 30
click at [353, 688] on button "Ich akzeptiere die Musiknutzungsbestätigung" at bounding box center [349, 684] width 13 height 13
click at [690, 740] on button "Erstellen" at bounding box center [711, 740] width 77 height 30
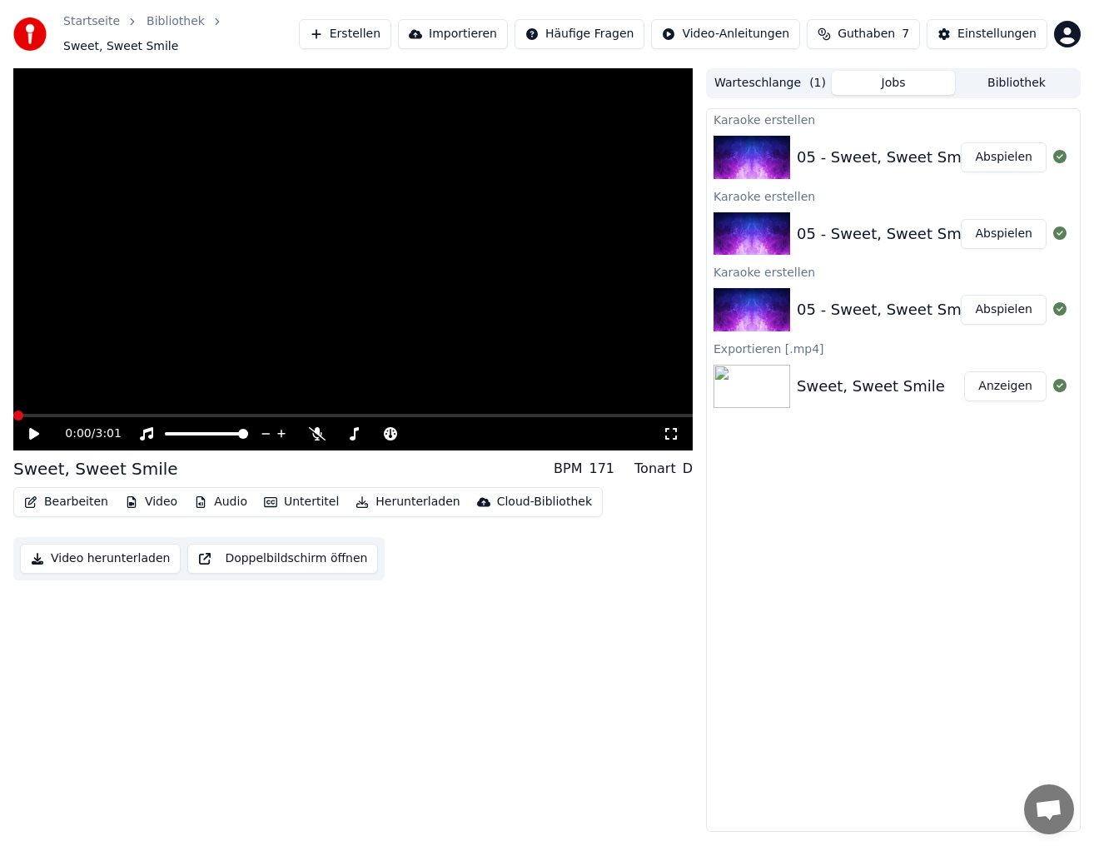
click at [41, 432] on icon at bounding box center [46, 433] width 38 height 13
click at [72, 414] on span at bounding box center [352, 415] width 679 height 3
click at [36, 431] on icon at bounding box center [34, 434] width 8 height 10
click at [758, 160] on img at bounding box center [751, 157] width 77 height 43
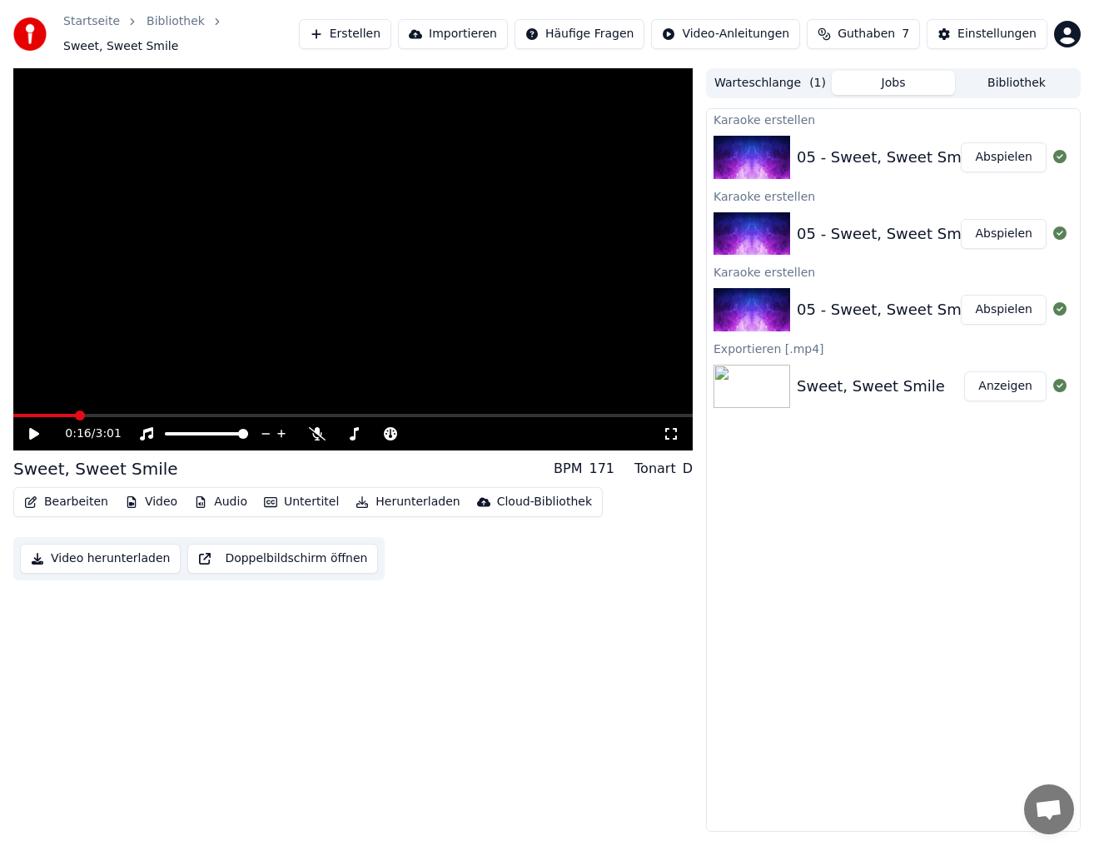
click at [758, 160] on img at bounding box center [751, 157] width 77 height 43
click at [1008, 159] on button "Abspielen" at bounding box center [1003, 157] width 86 height 30
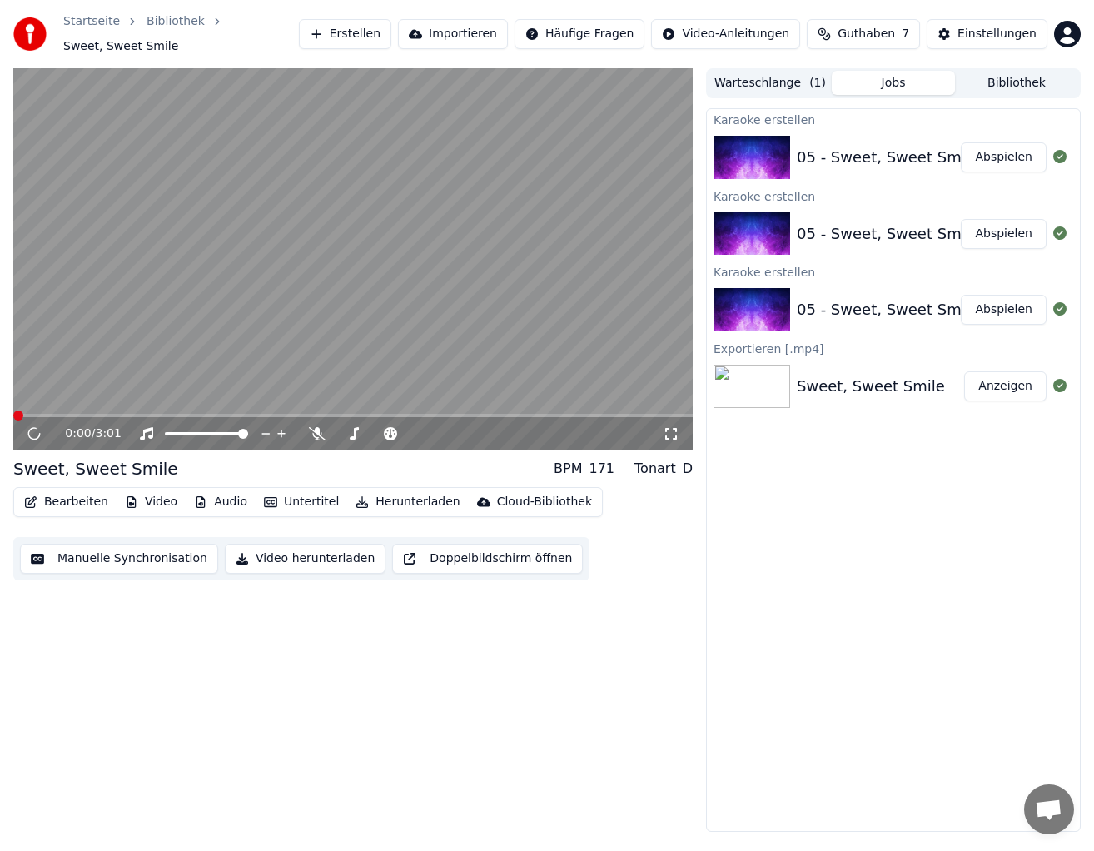
click at [1059, 160] on icon at bounding box center [1059, 156] width 13 height 13
click at [30, 414] on span at bounding box center [55, 415] width 85 height 3
click at [37, 419] on div "0:20 / 3:01" at bounding box center [352, 433] width 679 height 33
click at [37, 417] on div "0:21 / 3:01" at bounding box center [352, 433] width 679 height 33
click at [36, 414] on span at bounding box center [24, 415] width 22 height 3
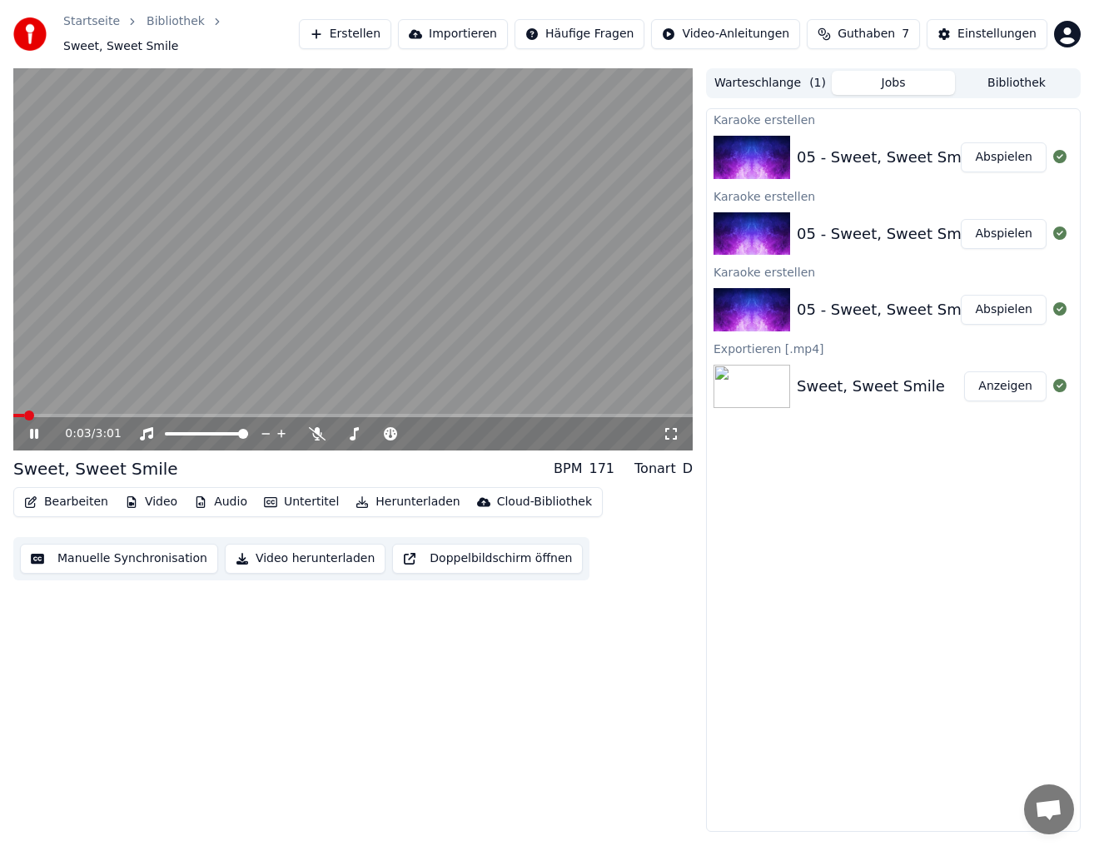
click at [24, 414] on span at bounding box center [18, 415] width 11 height 3
click at [13, 415] on span at bounding box center [18, 415] width 10 height 10
click at [321, 434] on icon at bounding box center [317, 433] width 17 height 13
click at [55, 504] on button "Bearbeiten" at bounding box center [65, 501] width 97 height 23
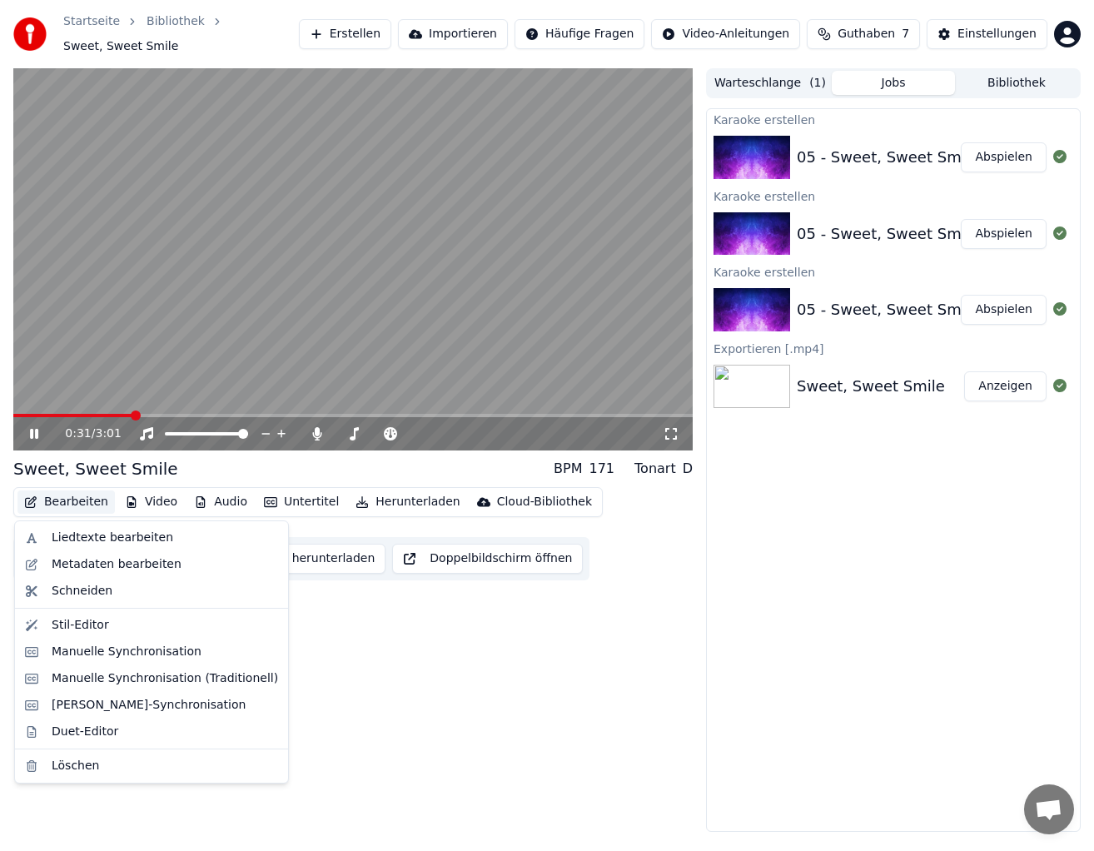
click at [87, 404] on video at bounding box center [352, 259] width 679 height 382
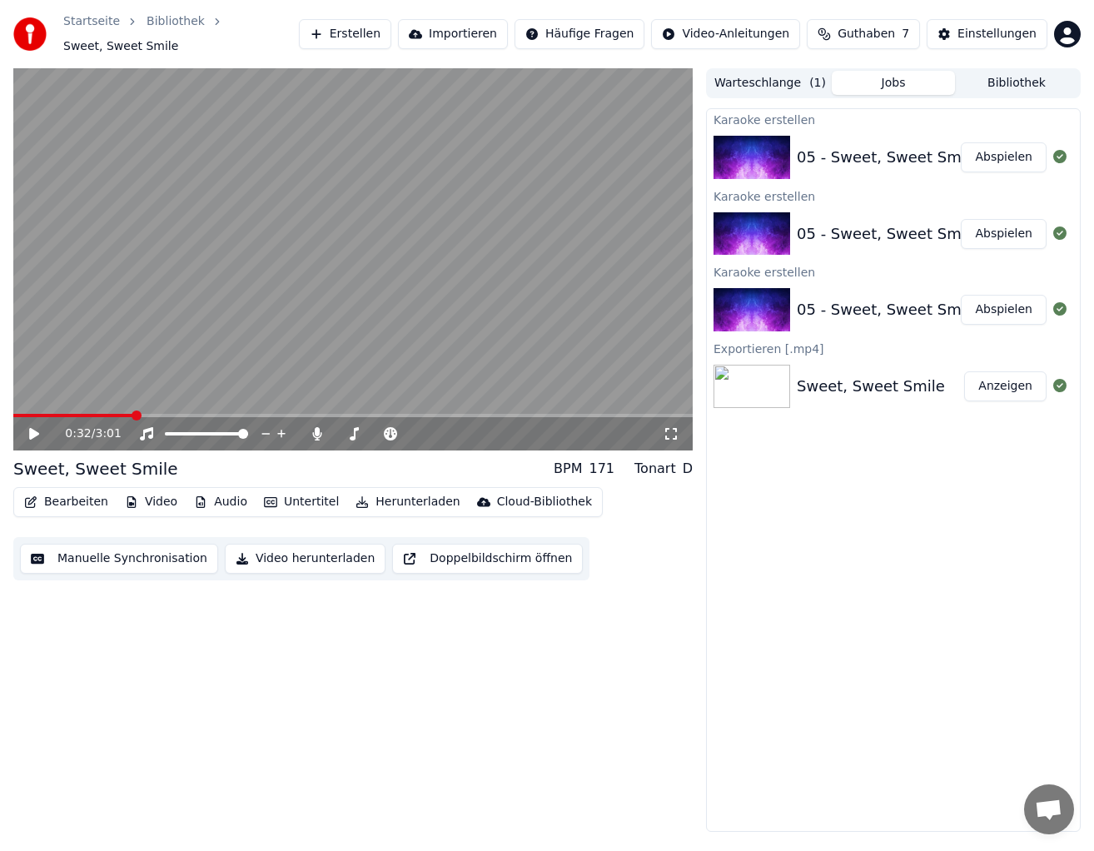
click at [575, 412] on video at bounding box center [352, 259] width 679 height 382
click at [577, 414] on span at bounding box center [352, 415] width 679 height 3
click at [37, 434] on icon at bounding box center [34, 434] width 8 height 10
click at [37, 434] on icon at bounding box center [34, 434] width 10 height 12
click at [624, 413] on video at bounding box center [352, 259] width 679 height 382
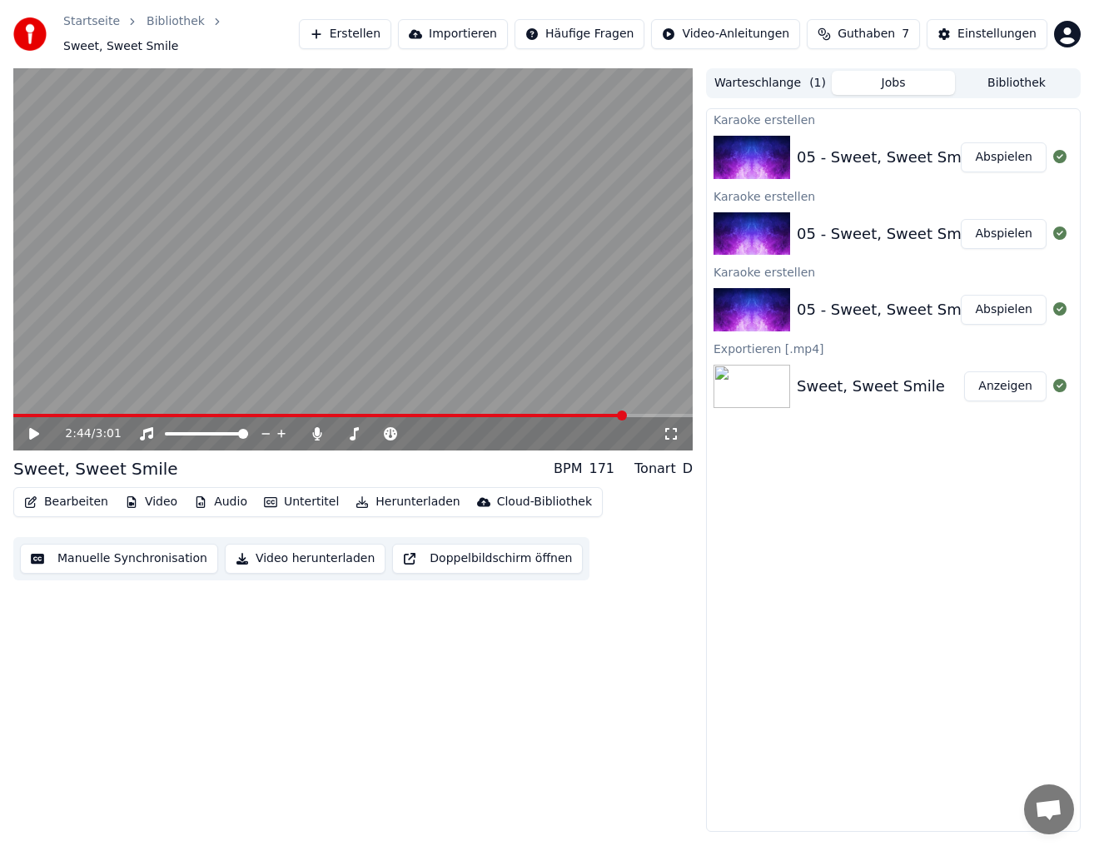
click at [626, 416] on span at bounding box center [352, 415] width 679 height 3
click at [640, 416] on span at bounding box center [637, 415] width 10 height 10
click at [32, 435] on icon at bounding box center [34, 434] width 10 height 12
click at [248, 439] on span at bounding box center [243, 434] width 10 height 10
click at [79, 504] on button "Bearbeiten" at bounding box center [65, 501] width 97 height 23
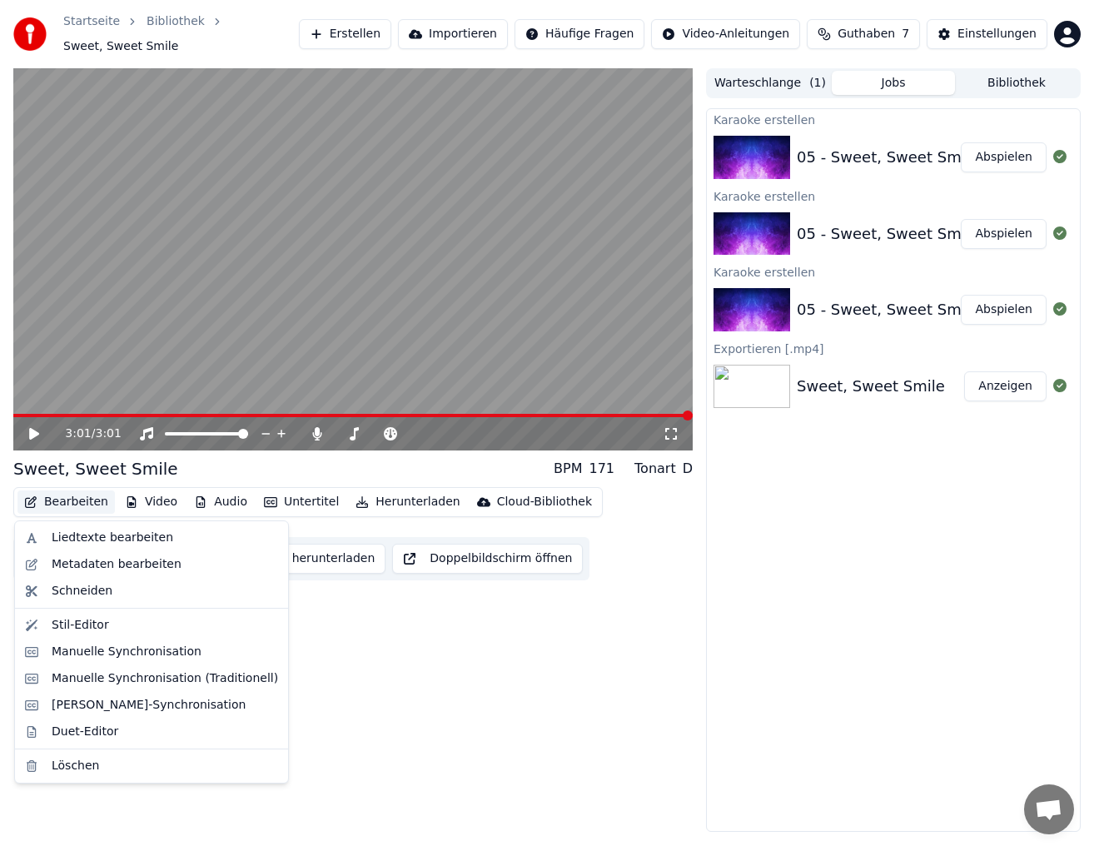
click at [31, 414] on span at bounding box center [352, 415] width 679 height 3
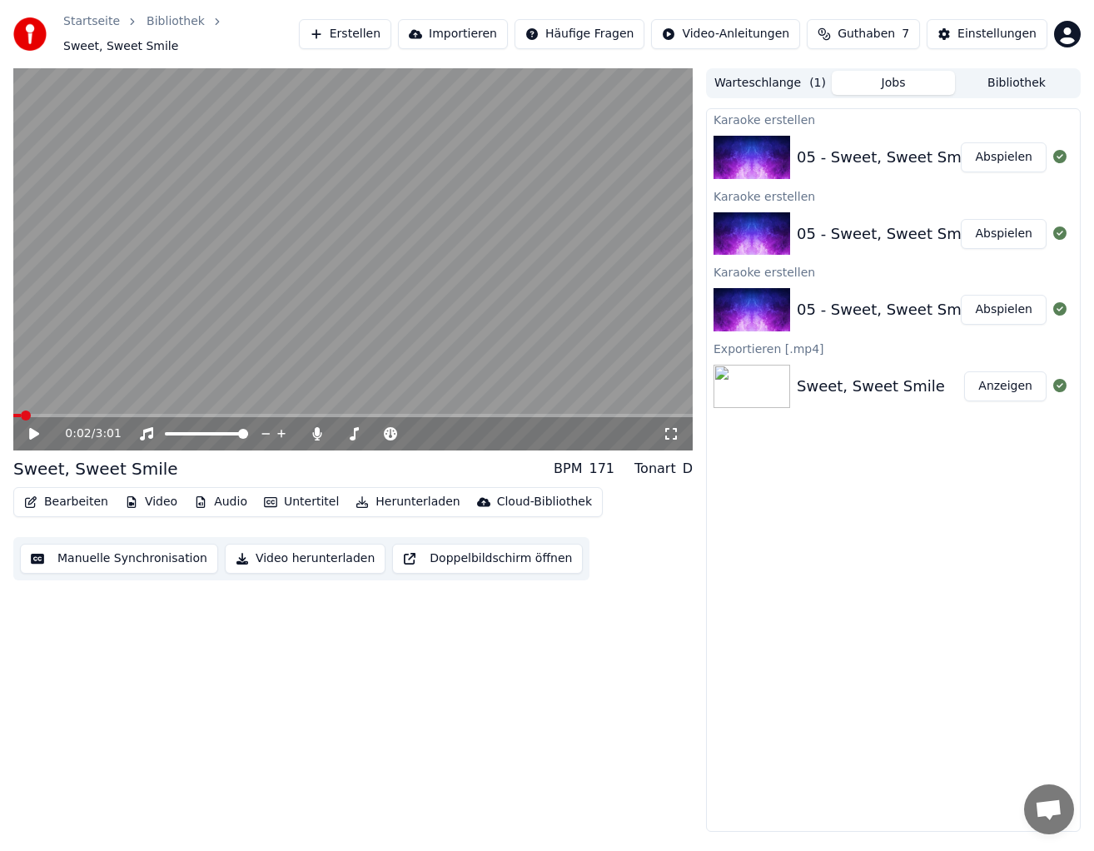
click at [21, 416] on span at bounding box center [26, 415] width 10 height 10
click at [31, 434] on icon at bounding box center [34, 434] width 10 height 12
click at [31, 434] on icon at bounding box center [34, 434] width 8 height 10
click at [899, 82] on button "Jobs" at bounding box center [892, 83] width 123 height 24
click at [906, 86] on button "Jobs" at bounding box center [892, 83] width 123 height 24
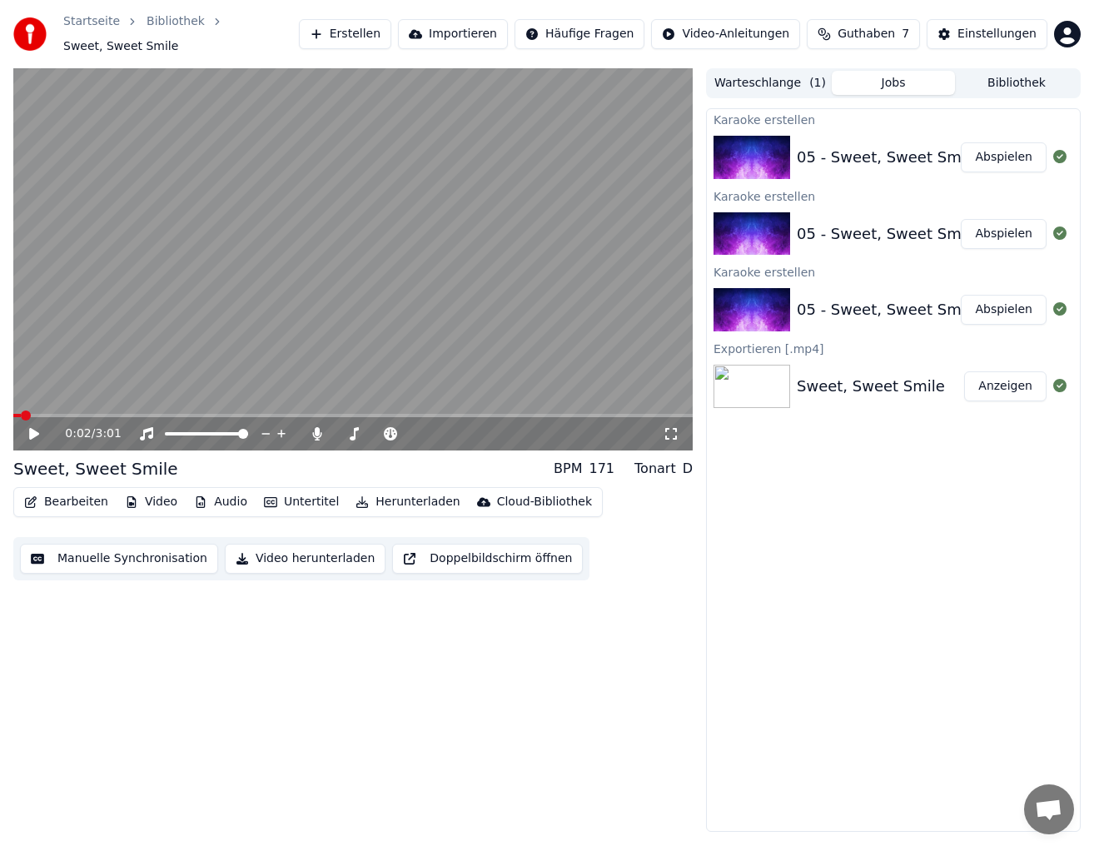
click at [777, 76] on button "Warteschlange ( 1 )" at bounding box center [769, 83] width 123 height 24
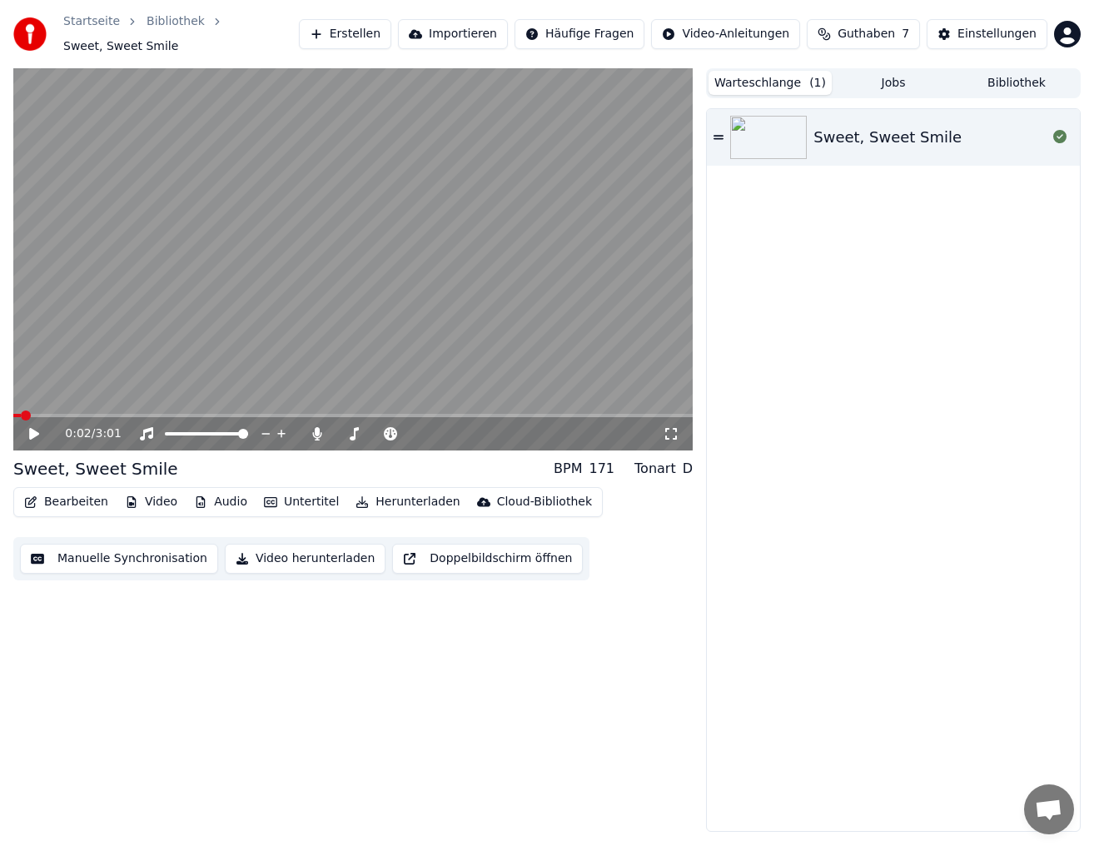
click at [796, 82] on button "Warteschlange ( 1 )" at bounding box center [769, 83] width 123 height 24
click at [890, 87] on button "Jobs" at bounding box center [892, 83] width 123 height 24
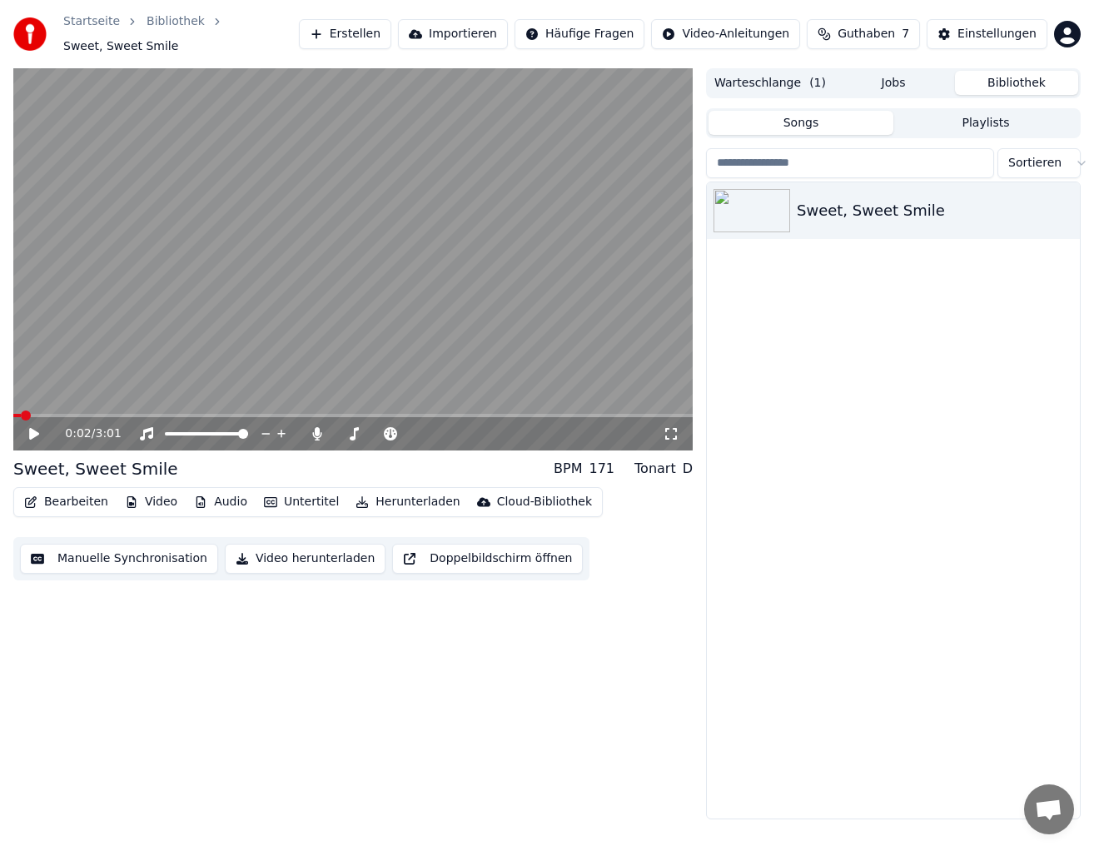
click at [1003, 87] on button "Bibliothek" at bounding box center [1016, 83] width 123 height 24
click at [767, 68] on div "Warteschlange ( 1 ) Jobs Bibliothek" at bounding box center [893, 83] width 375 height 30
click at [755, 80] on button "Warteschlange ( 1 )" at bounding box center [769, 83] width 123 height 24
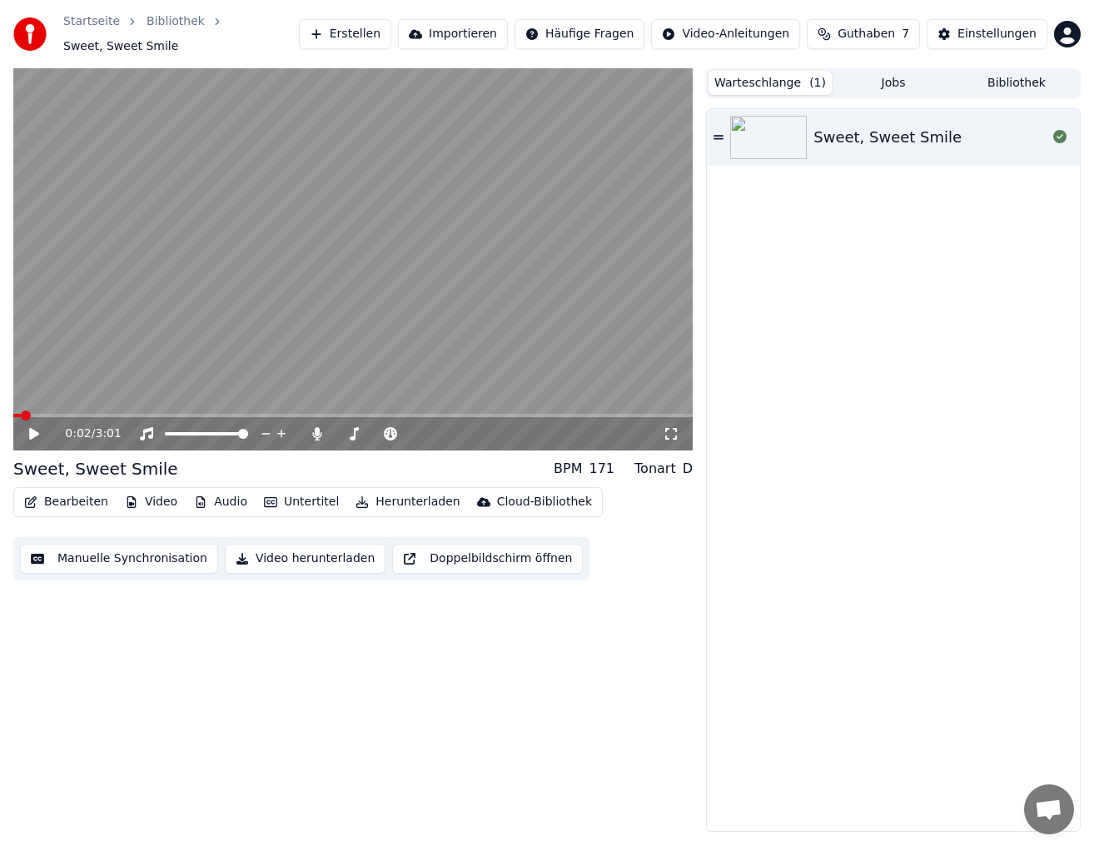
click at [370, 32] on button "Erstellen" at bounding box center [345, 34] width 92 height 30
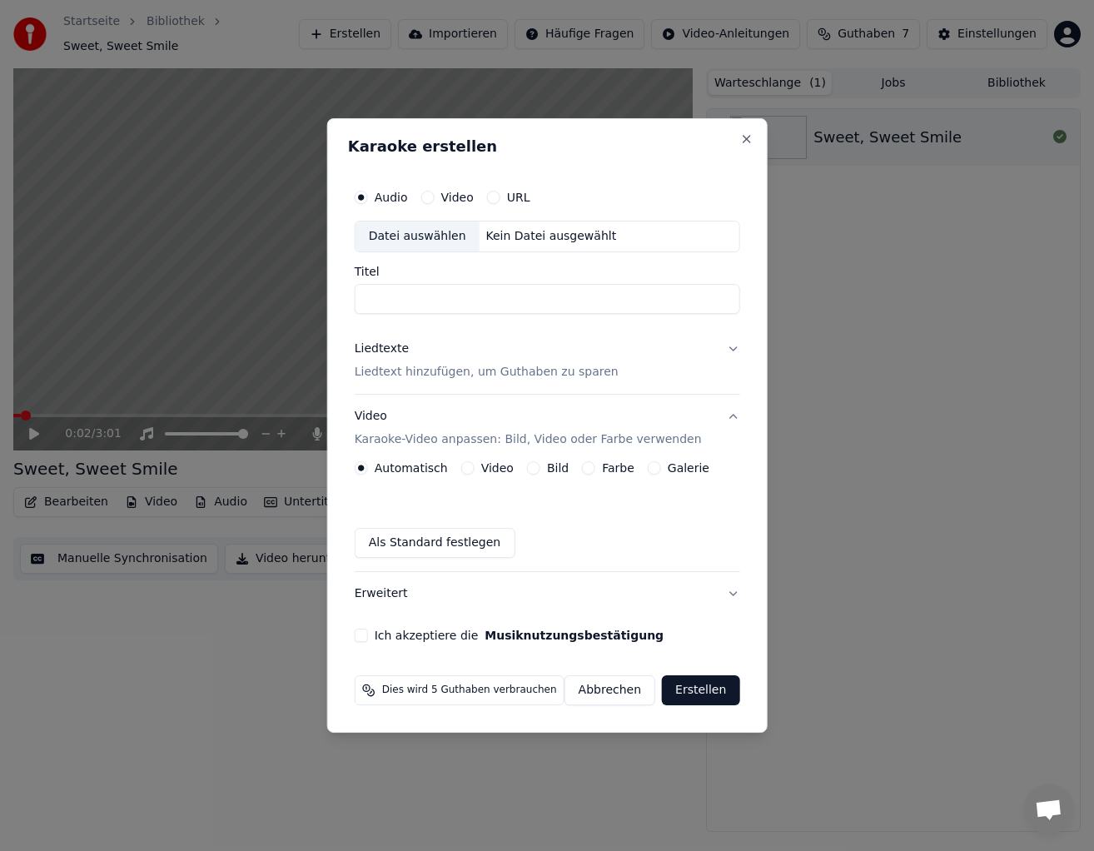
click at [484, 468] on label "Video" at bounding box center [497, 468] width 32 height 12
click at [474, 468] on button "Video" at bounding box center [467, 467] width 13 height 13
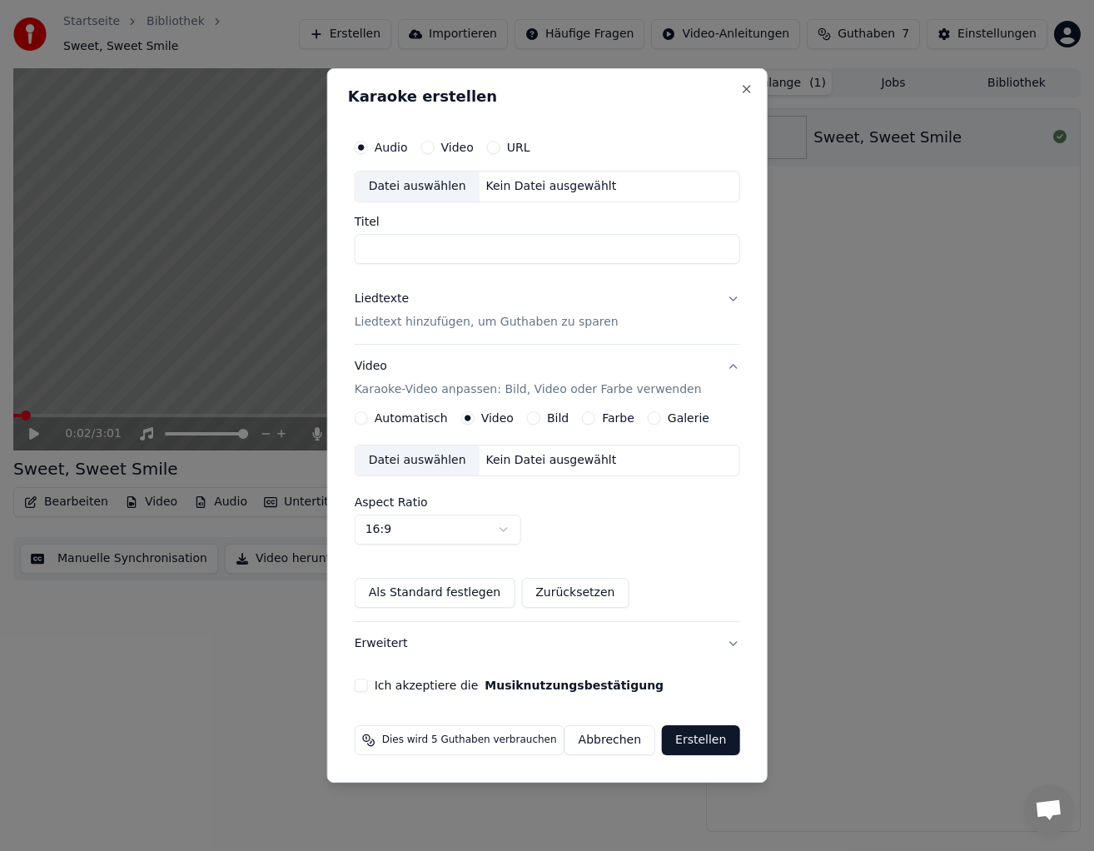
click at [441, 459] on div "Datei auswählen" at bounding box center [417, 460] width 124 height 30
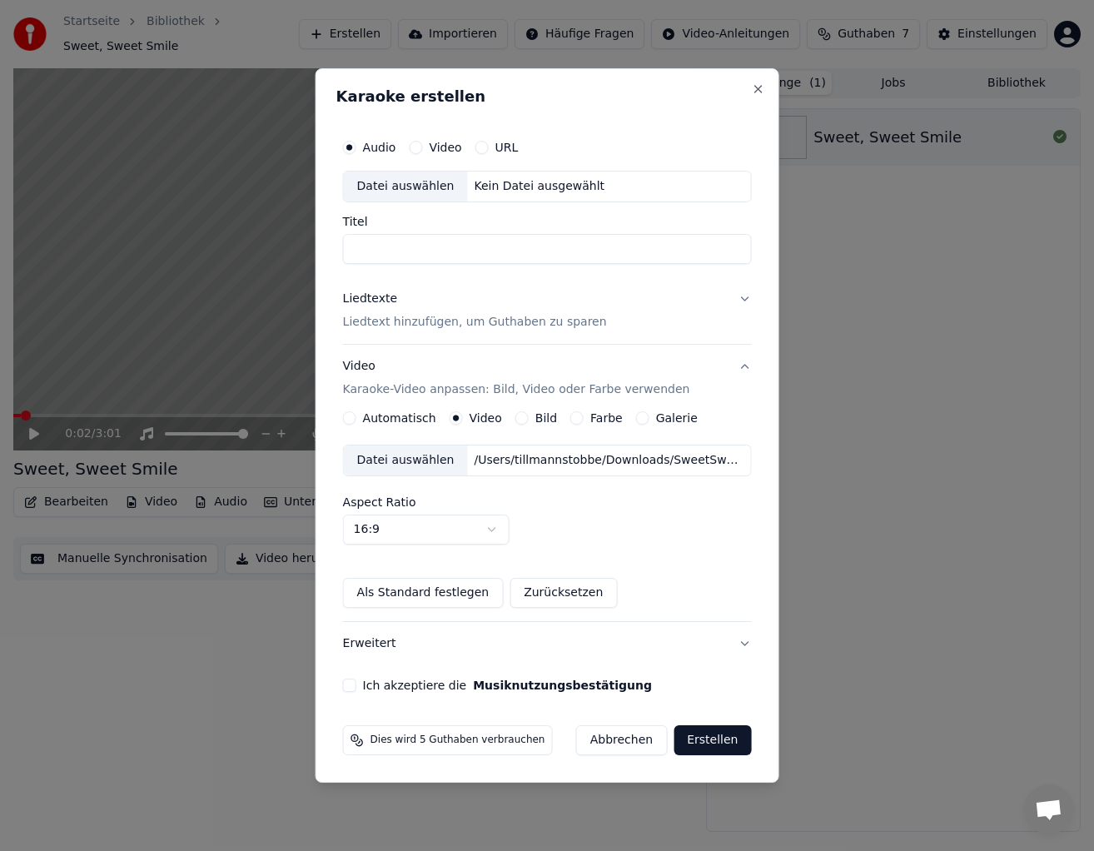
click at [398, 319] on p "Liedtext hinzufügen, um Guthaben zu sparen" at bounding box center [475, 322] width 264 height 17
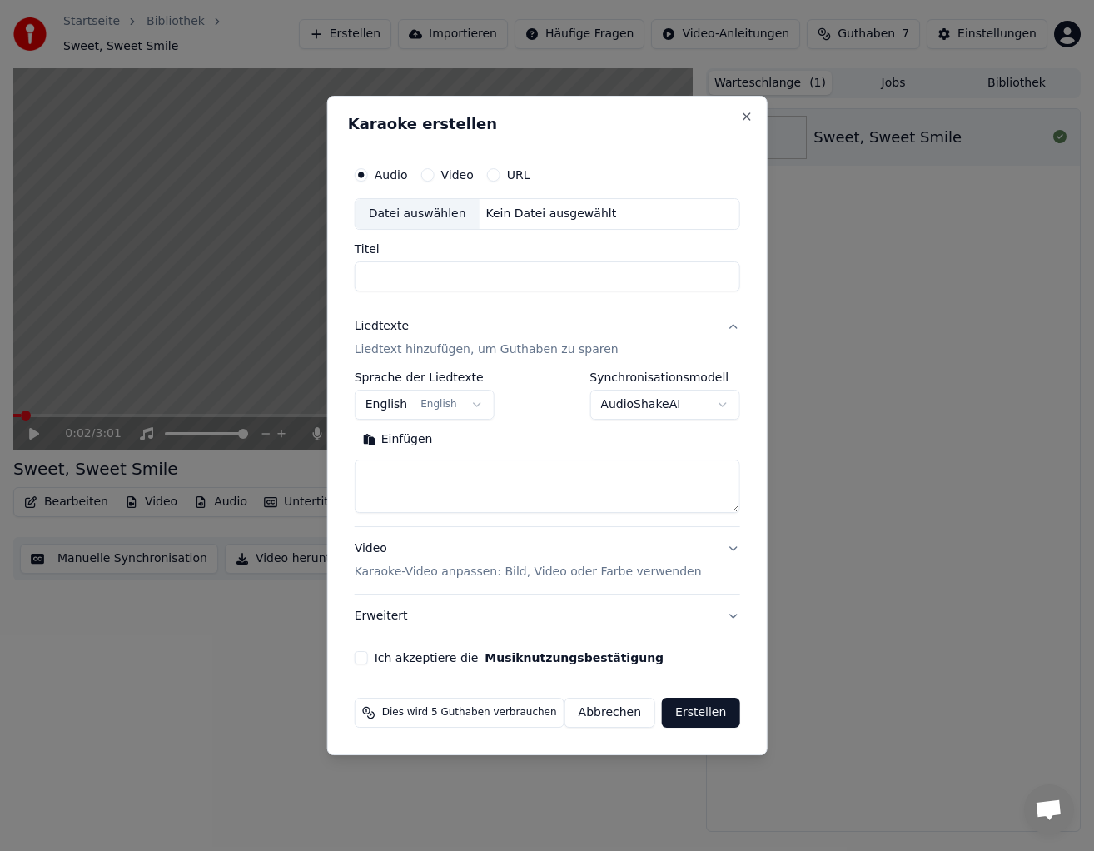
click at [399, 452] on button "Einfügen" at bounding box center [398, 439] width 87 height 27
type textarea "**********"
click at [424, 439] on button "Löschen" at bounding box center [396, 439] width 82 height 27
click at [394, 467] on textarea at bounding box center [540, 485] width 371 height 53
paste textarea "**********"
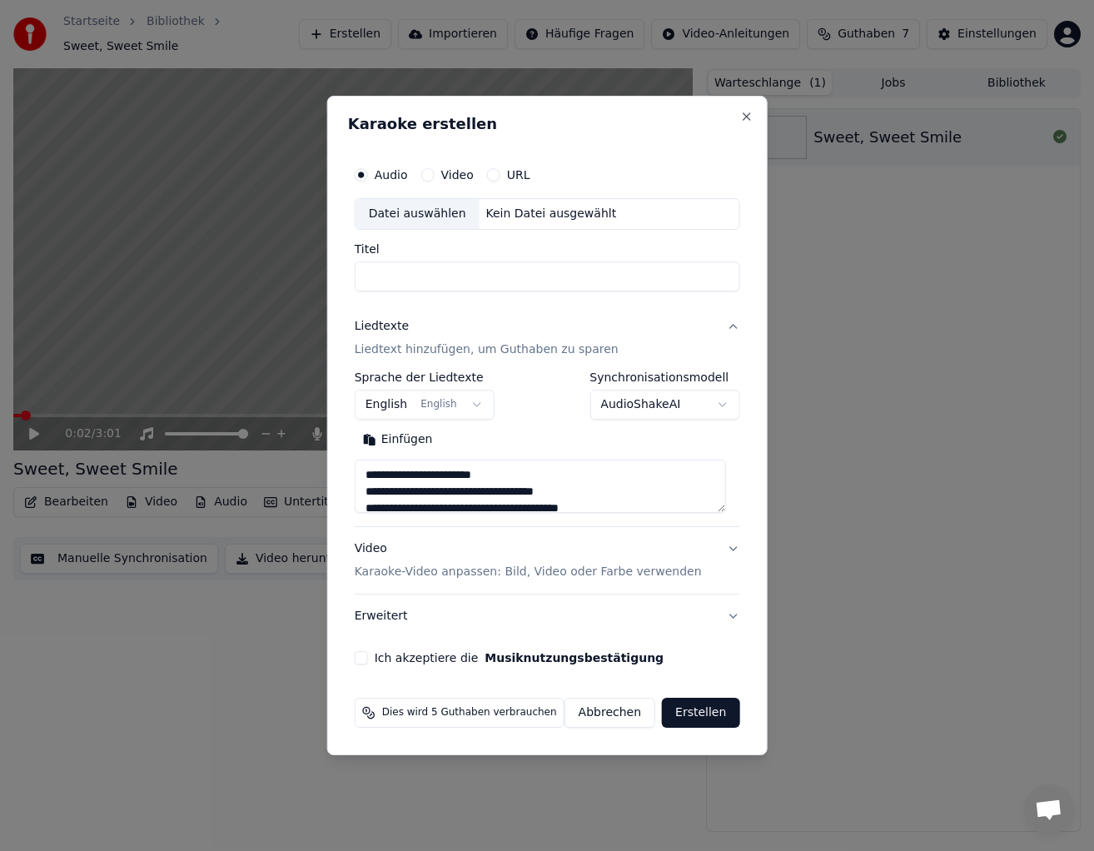
scroll to position [636, 0]
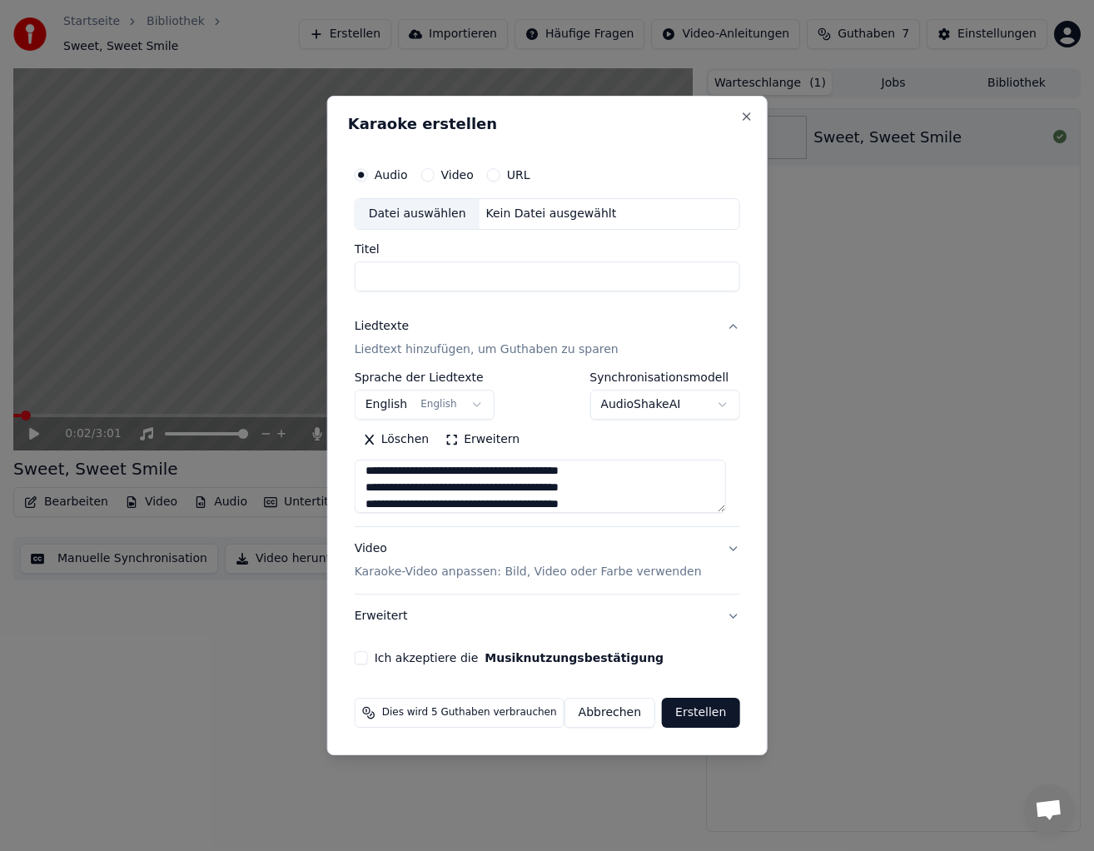
type textarea "**********"
click at [362, 659] on button "Ich akzeptiere die Musiknutzungsbestätigung" at bounding box center [361, 657] width 13 height 13
click at [695, 712] on button "Erstellen" at bounding box center [700, 712] width 77 height 30
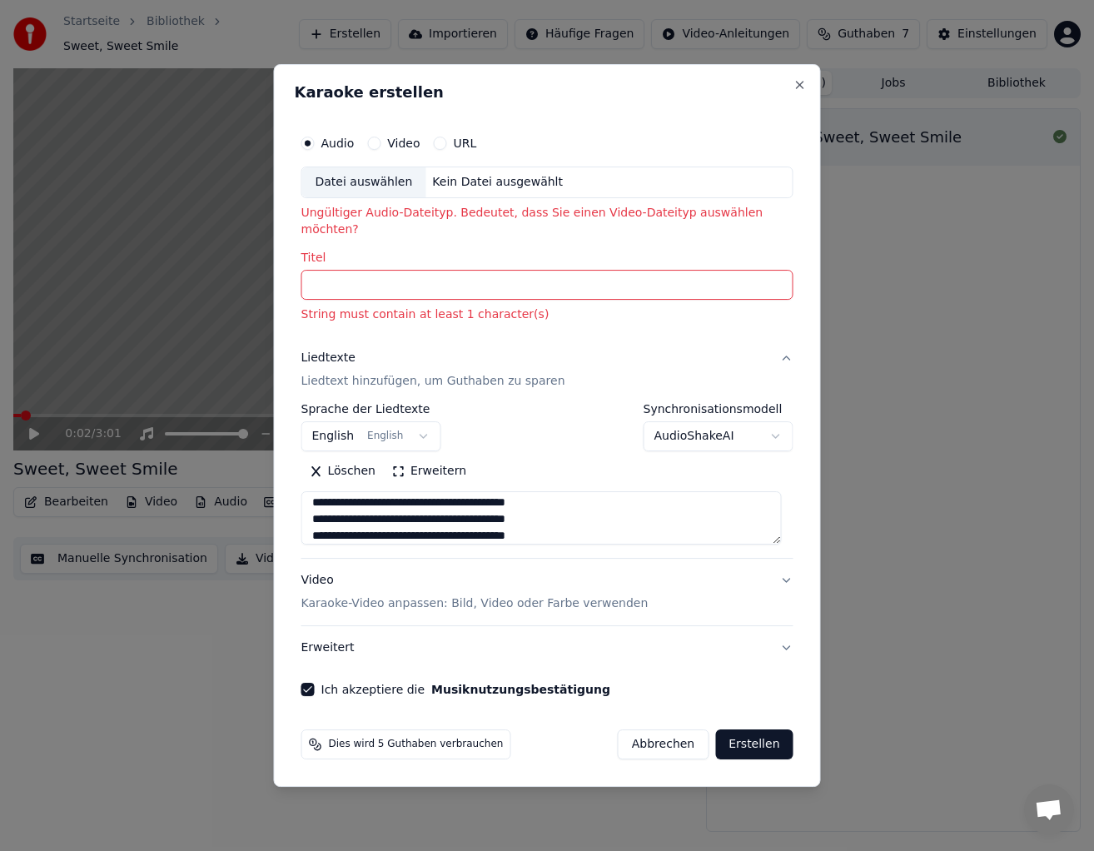
click at [413, 149] on label "Video" at bounding box center [403, 143] width 32 height 12
click at [380, 150] on button "Video" at bounding box center [373, 142] width 13 height 13
click at [398, 280] on input "Titel" at bounding box center [547, 285] width 492 height 30
click at [386, 193] on div "Datei auswählen" at bounding box center [364, 182] width 124 height 30
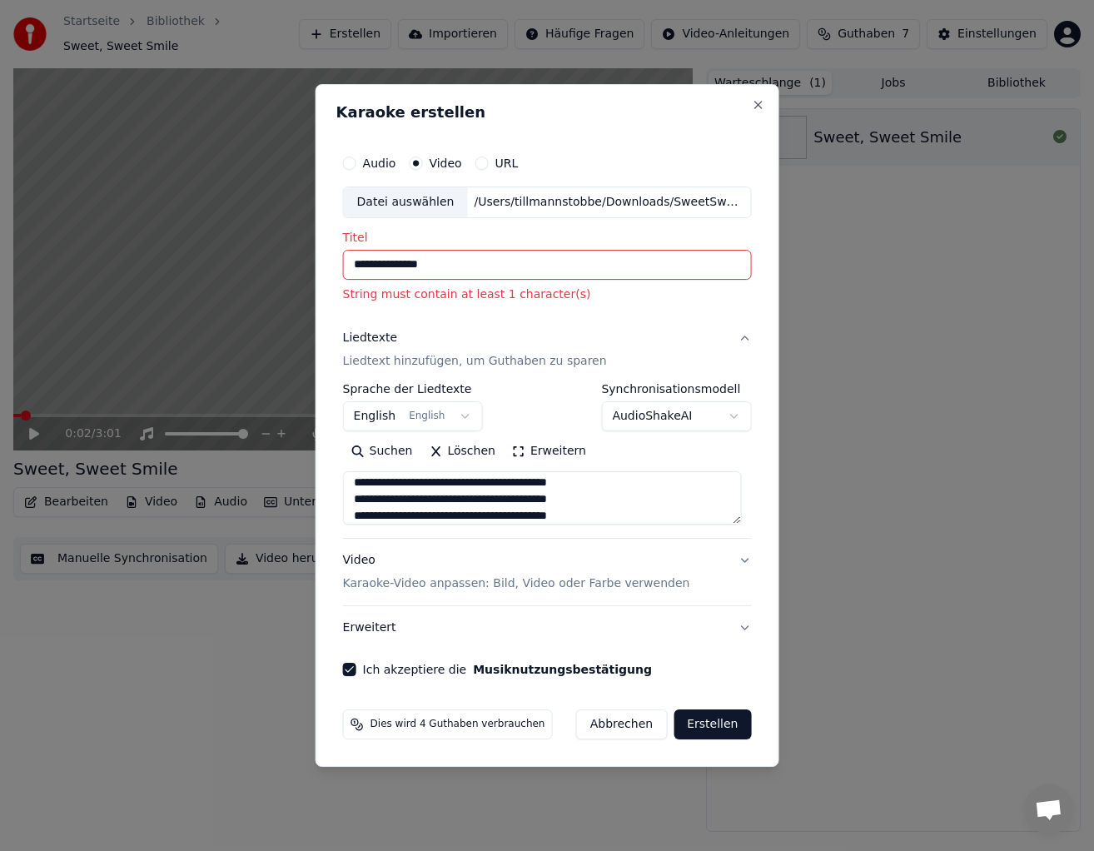
click at [521, 271] on input "**********" at bounding box center [547, 265] width 409 height 30
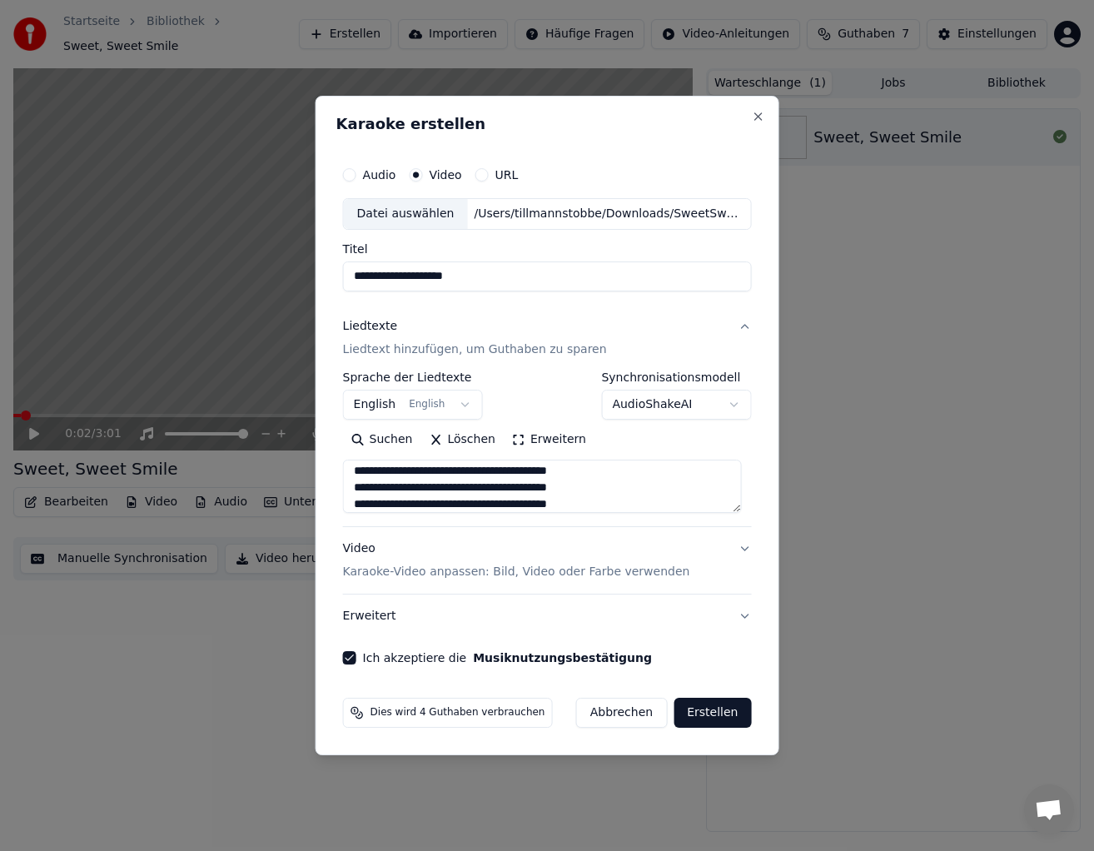
type input "**********"
click at [393, 573] on p "Karaoke-Video anpassen: Bild, Video oder Farbe verwenden" at bounding box center [516, 571] width 347 height 17
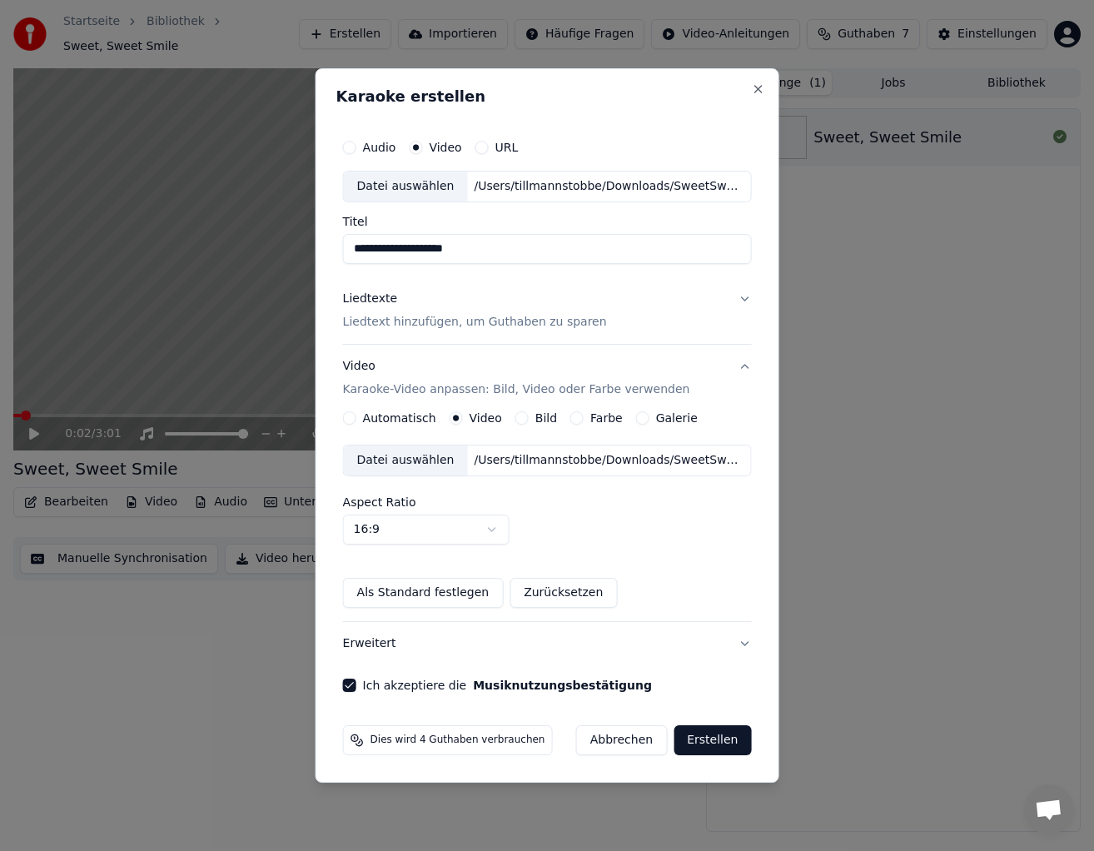
click at [429, 461] on div "Datei auswählen" at bounding box center [406, 460] width 124 height 30
click at [420, 336] on button "Liedtexte Liedtext hinzufügen, um Guthaben zu sparen" at bounding box center [547, 310] width 409 height 67
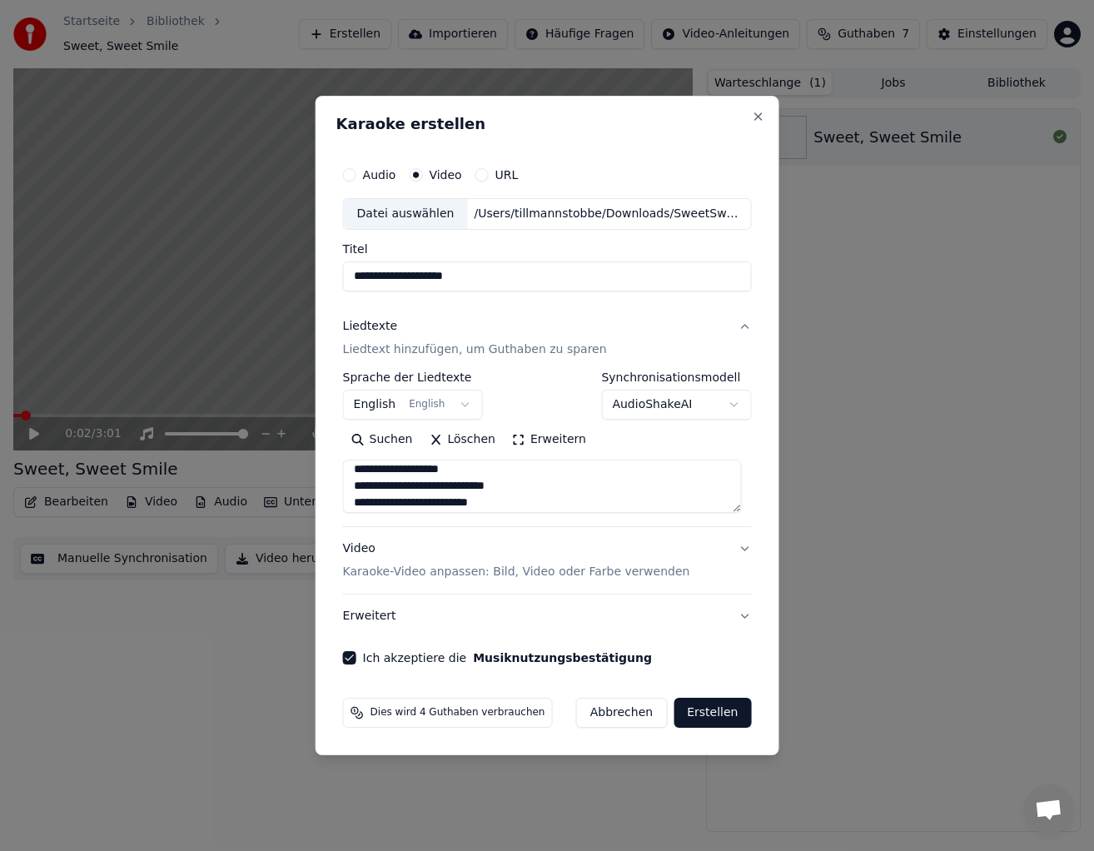
scroll to position [136, 0]
click at [439, 591] on button "Video Karaoke-Video anpassen: Bild, Video oder Farbe verwenden" at bounding box center [547, 560] width 409 height 67
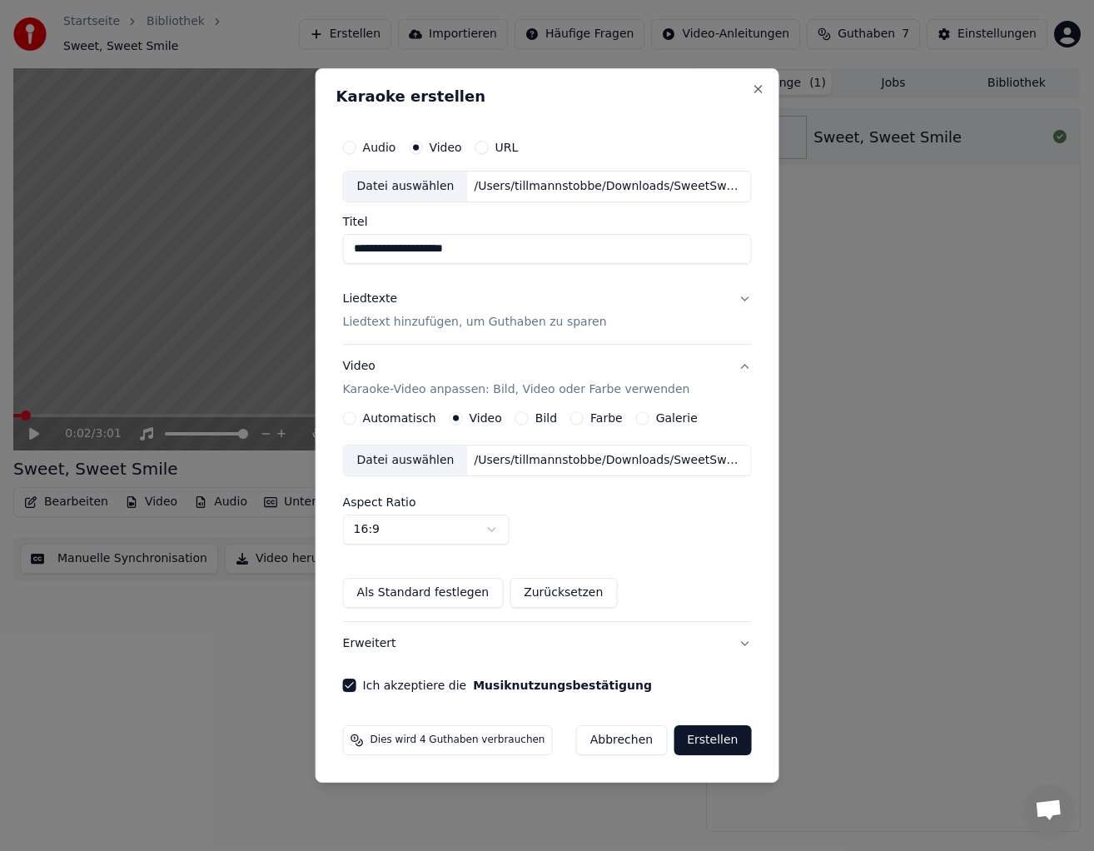
click at [699, 741] on button "Erstellen" at bounding box center [711, 740] width 77 height 30
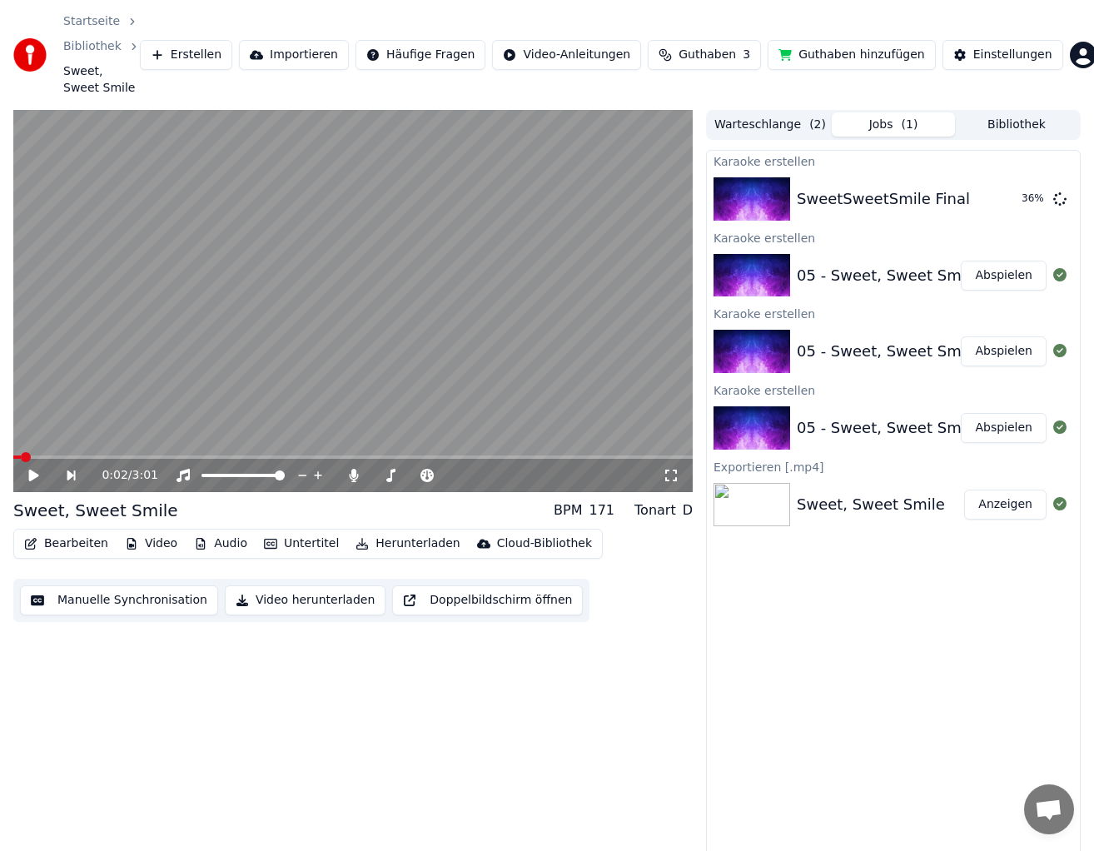
click at [832, 57] on button "Guthaben hinzufügen" at bounding box center [851, 55] width 168 height 30
click at [851, 194] on div "SweetSweetSmile Final" at bounding box center [882, 198] width 173 height 23
click at [880, 194] on div "SweetSweetSmile Final" at bounding box center [882, 198] width 173 height 23
click at [985, 203] on button "Abspielen" at bounding box center [1003, 199] width 86 height 30
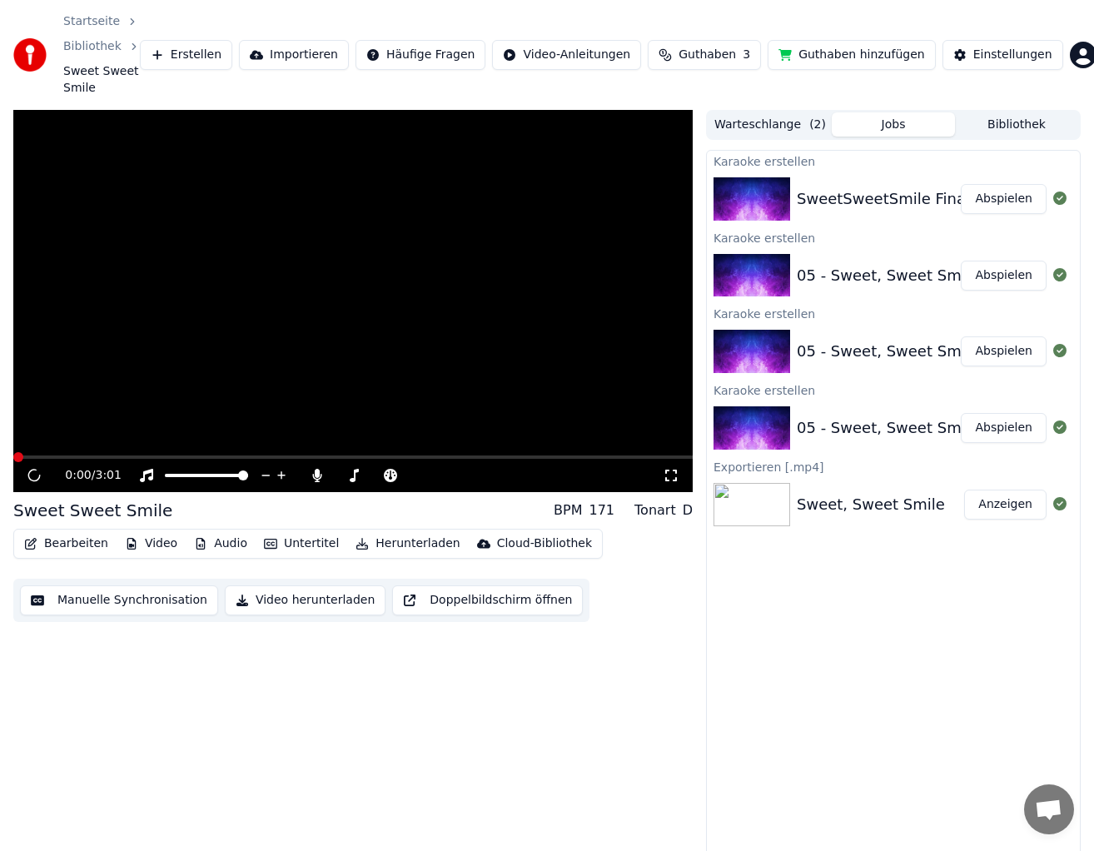
click at [985, 203] on button "Abspielen" at bounding box center [1003, 199] width 86 height 30
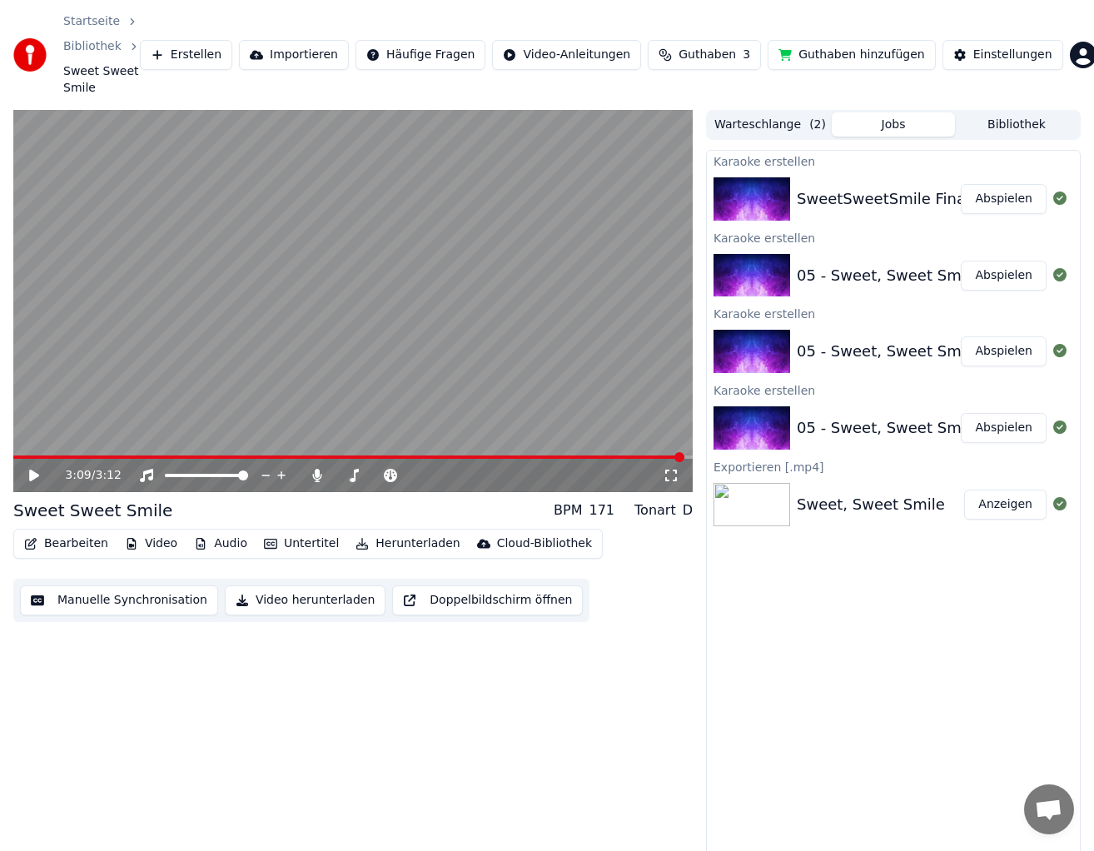
click at [767, 510] on img at bounding box center [751, 504] width 77 height 43
click at [295, 545] on button "Untertitel" at bounding box center [301, 543] width 88 height 23
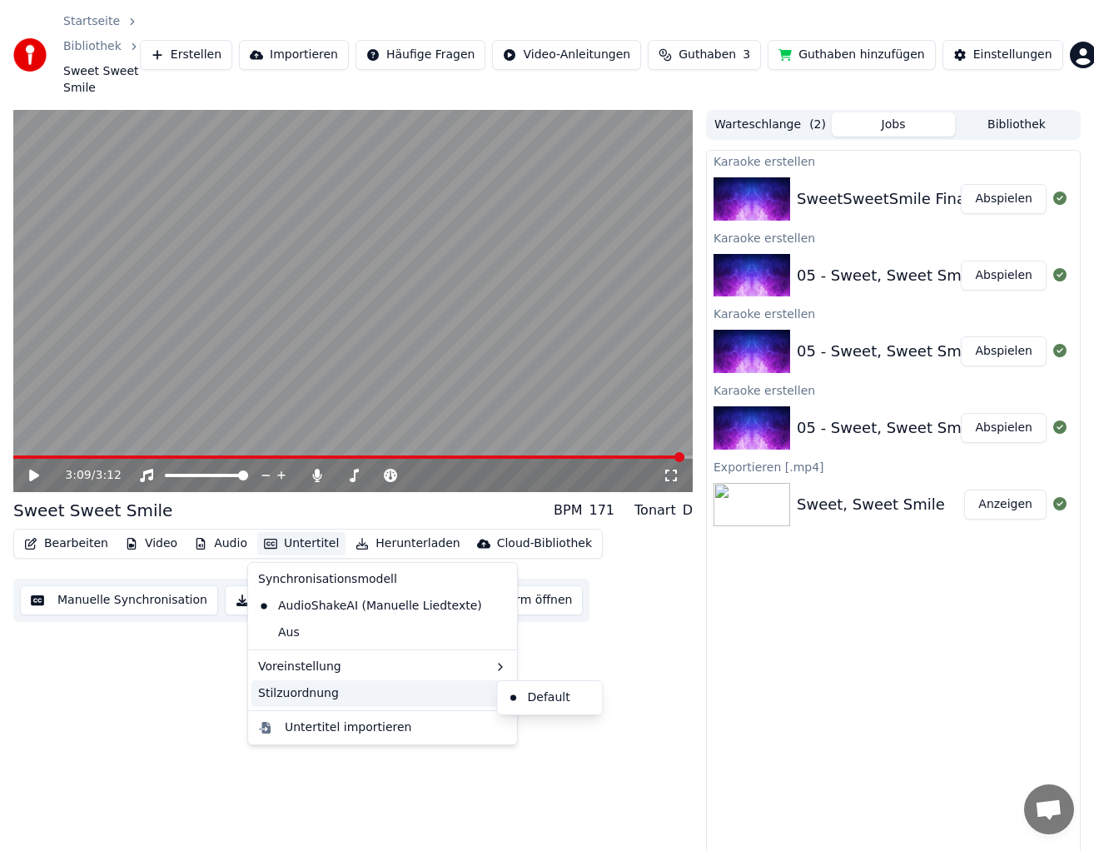
click at [323, 684] on div "Stilzuordnung" at bounding box center [382, 693] width 262 height 27
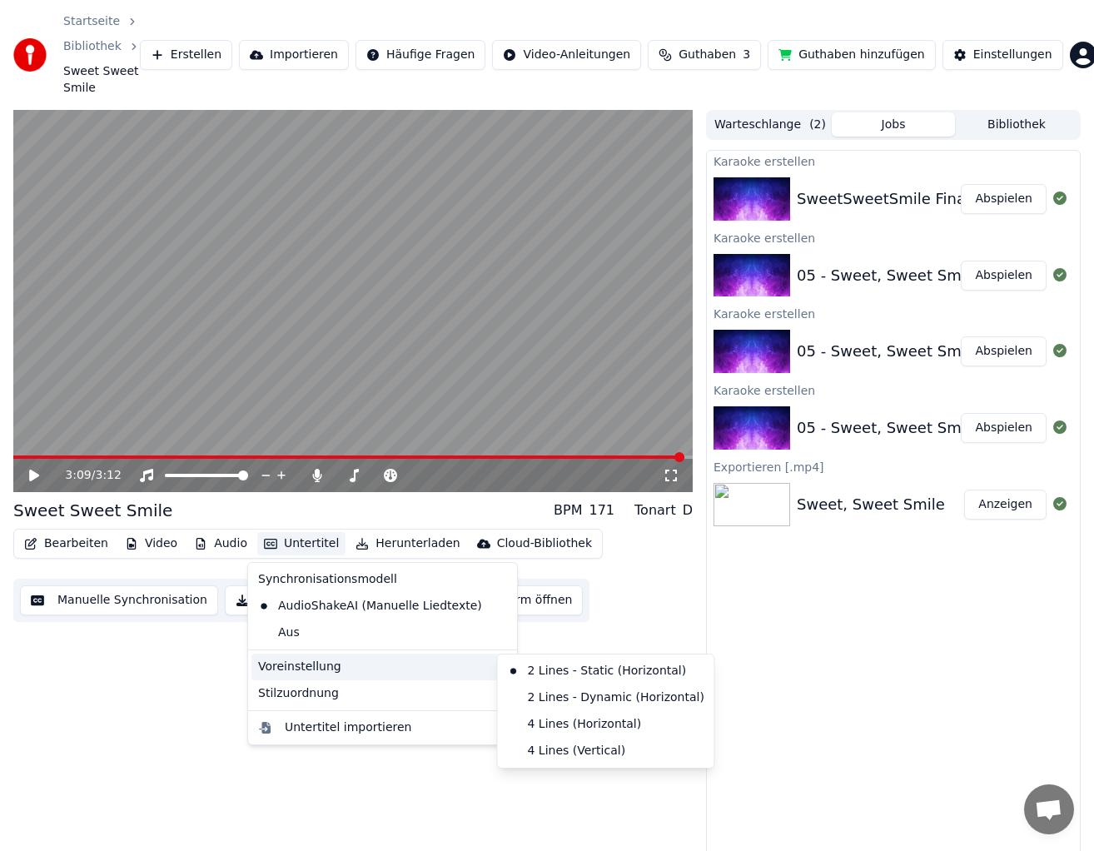
click at [328, 668] on div "Voreinstellung" at bounding box center [382, 666] width 262 height 27
click at [570, 700] on div "2 Lines - Dynamic (Horizontal)" at bounding box center [606, 697] width 210 height 27
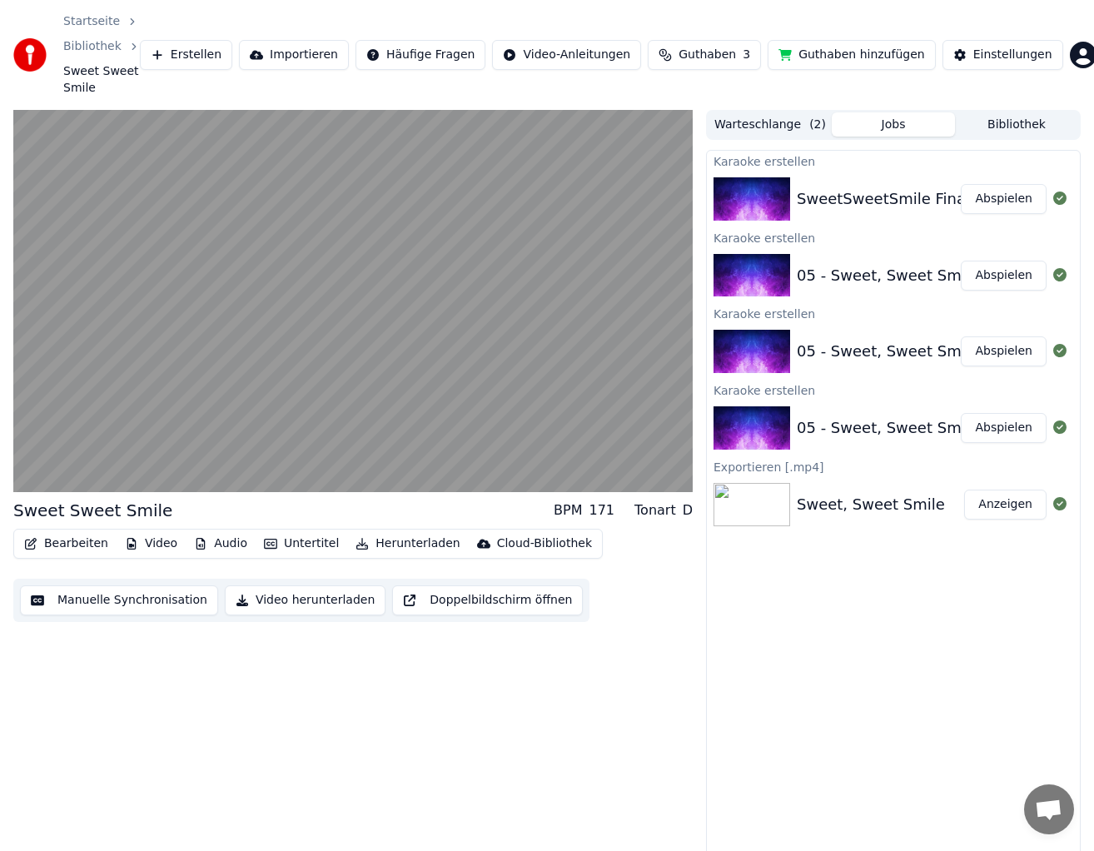
click at [293, 543] on button "Untertitel" at bounding box center [301, 543] width 88 height 23
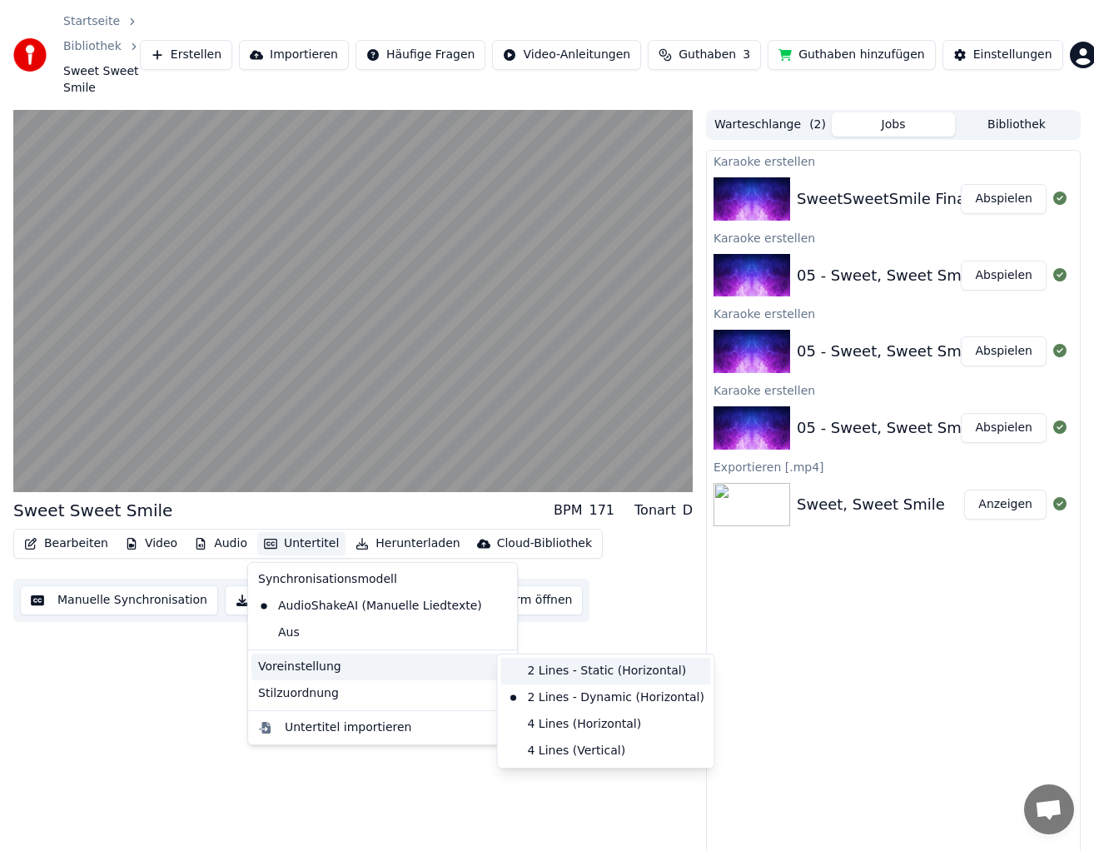
click at [572, 672] on div "2 Lines - Static (Horizontal)" at bounding box center [606, 670] width 210 height 27
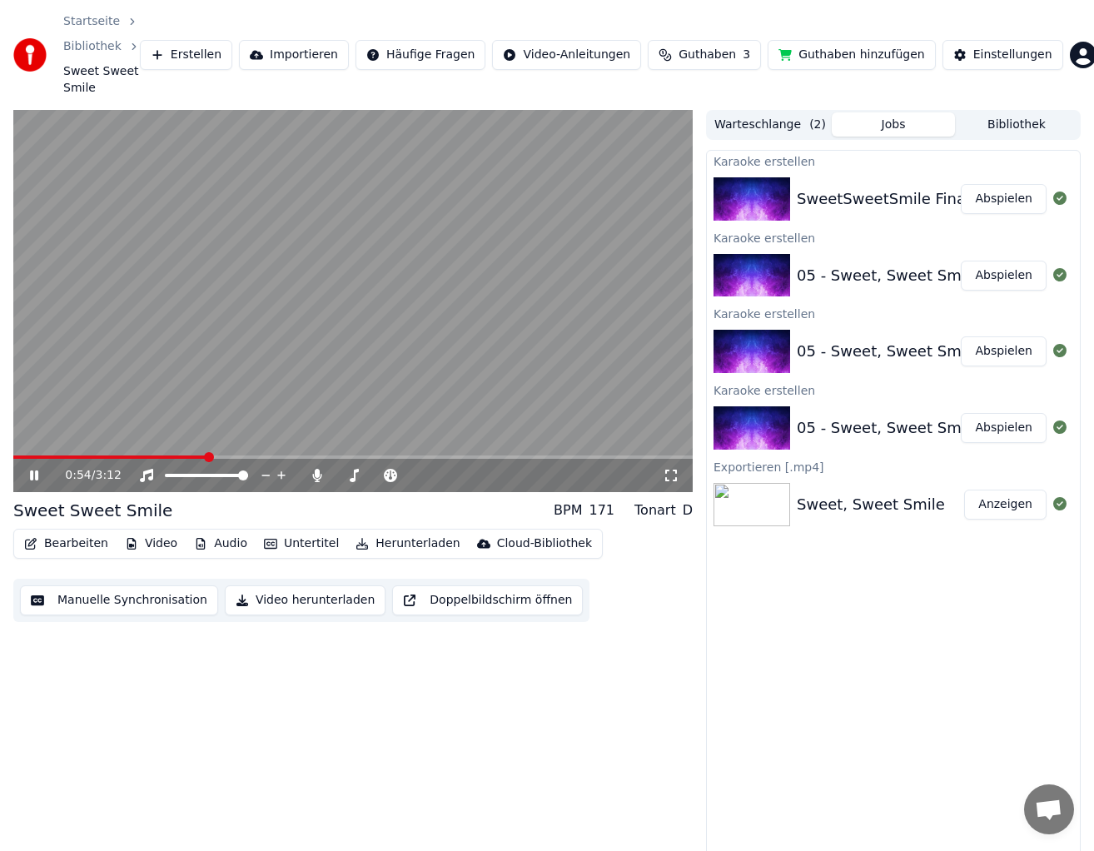
click at [36, 469] on icon at bounding box center [46, 475] width 38 height 13
click at [539, 54] on html "Startseite Bibliothek Sweet Sweet Smile Erstellen Importieren Häufige Fragen Vi…" at bounding box center [547, 425] width 1094 height 851
click at [952, 59] on button "Einstellungen" at bounding box center [1002, 55] width 121 height 30
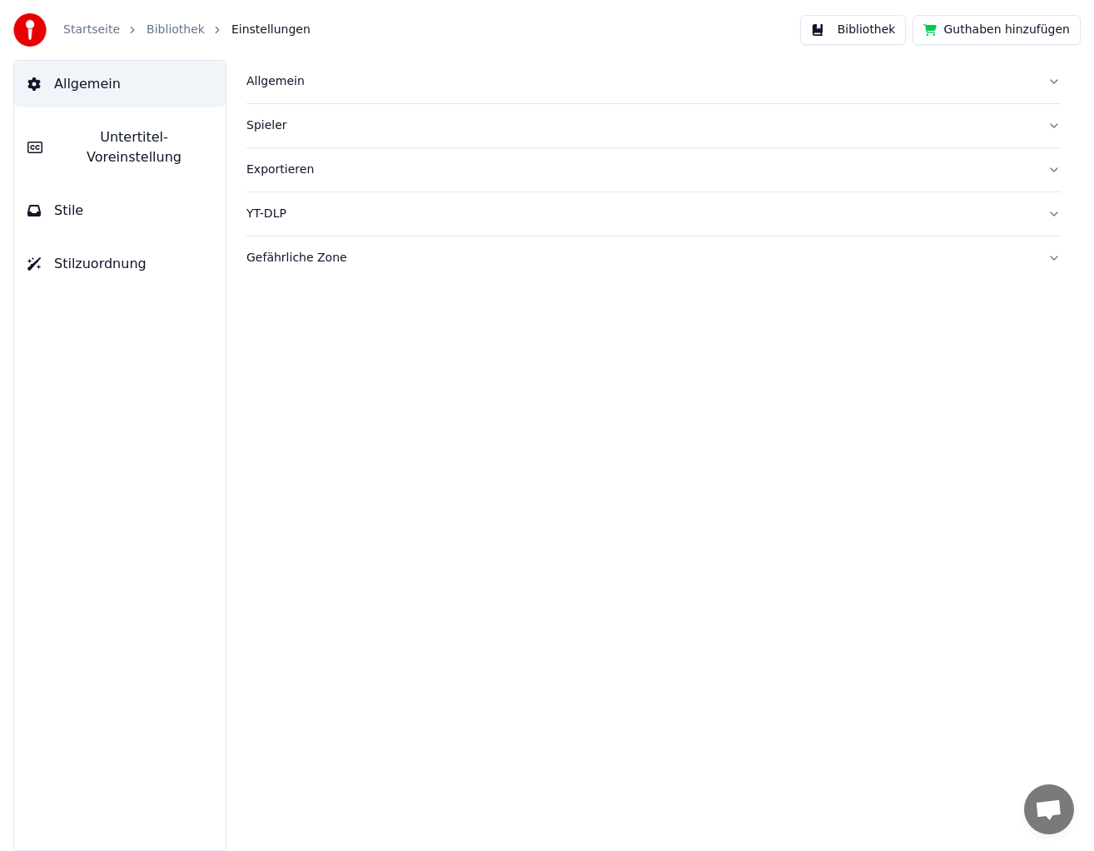
click at [108, 88] on span "Allgemein" at bounding box center [87, 84] width 67 height 20
click at [108, 143] on span "Untertitel-Voreinstellung" at bounding box center [134, 147] width 156 height 40
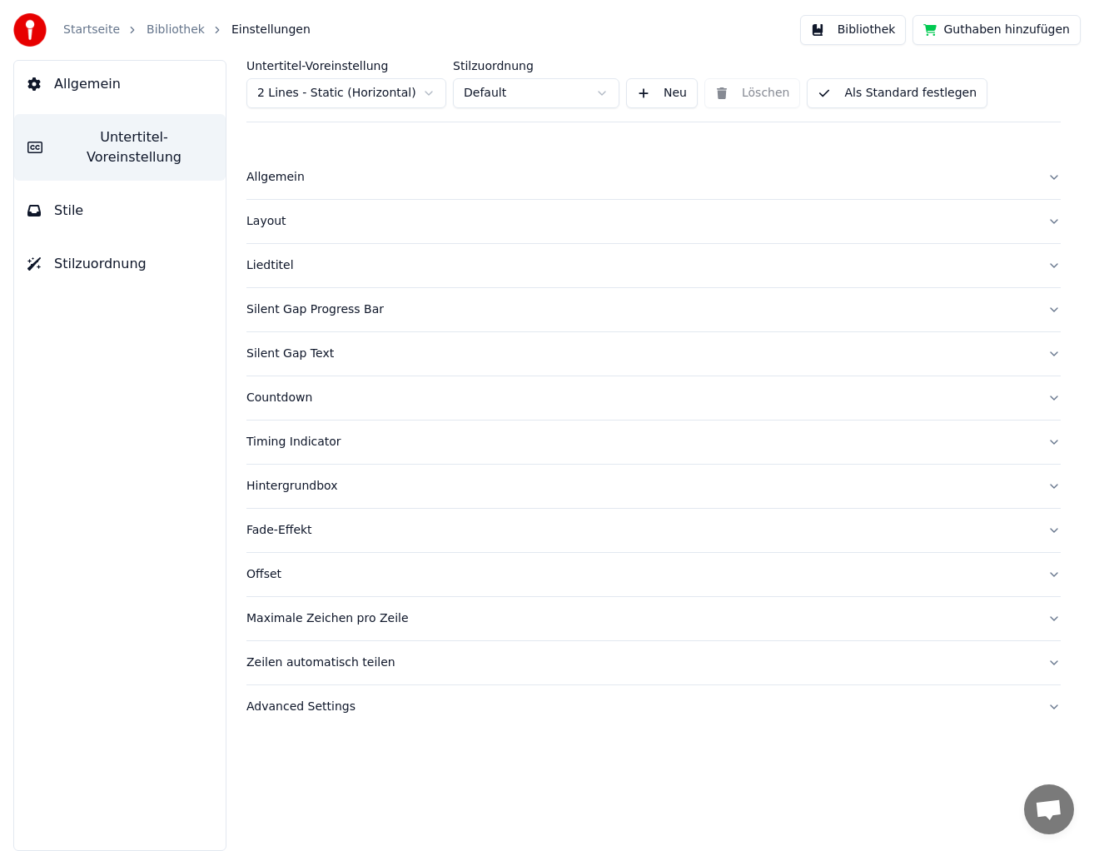
click at [288, 399] on div "Countdown" at bounding box center [639, 397] width 787 height 17
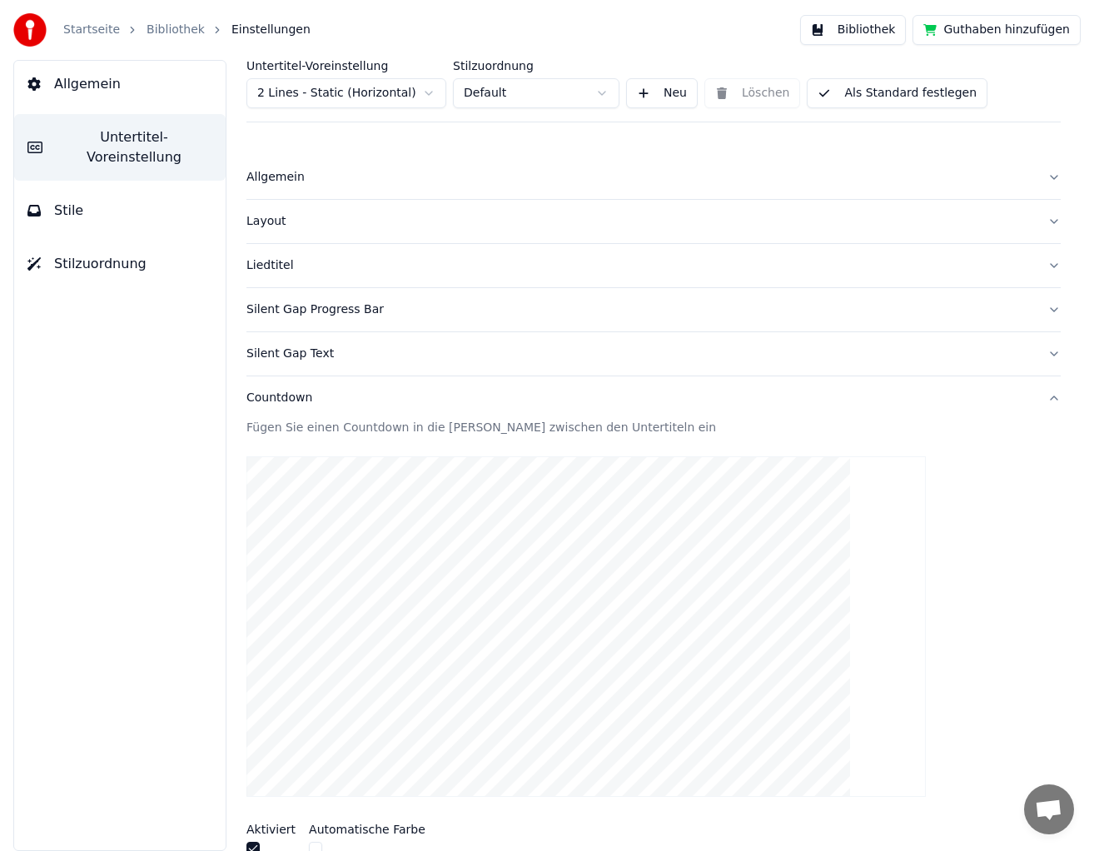
click at [482, 435] on div "Fügen Sie einen Countdown in die [PERSON_NAME] zwischen den Untertiteln ein" at bounding box center [653, 427] width 814 height 17
click at [942, 596] on div at bounding box center [653, 626] width 814 height 367
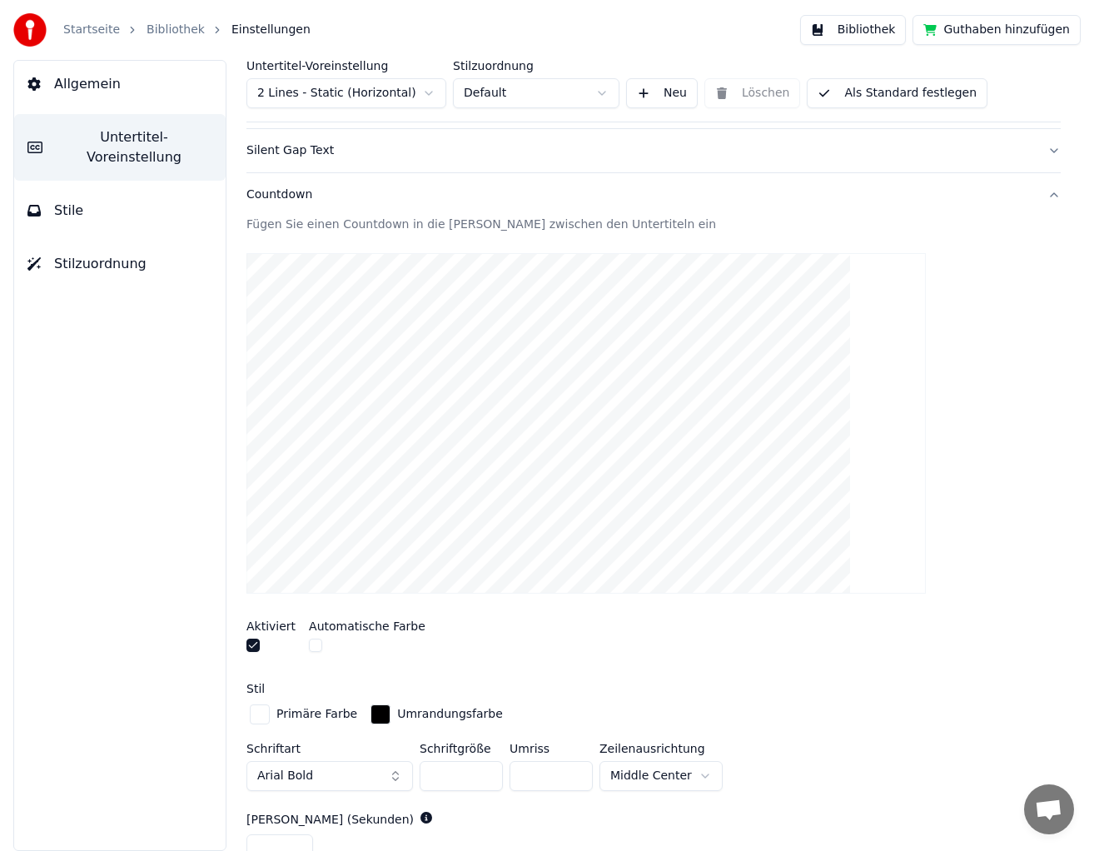
scroll to position [207, 0]
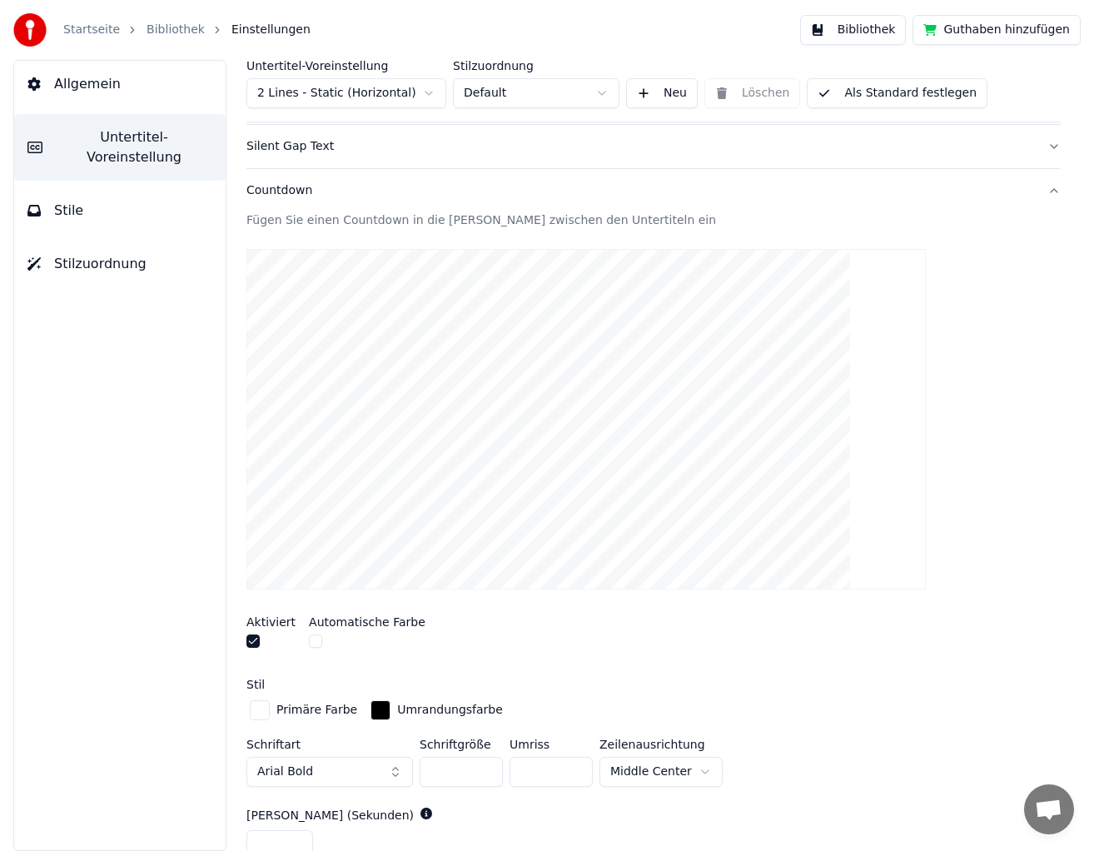
click at [350, 625] on label "Automatische Farbe" at bounding box center [367, 622] width 117 height 12
click at [352, 620] on label "Automatische Farbe" at bounding box center [367, 622] width 117 height 12
click at [257, 640] on button "button" at bounding box center [252, 640] width 13 height 13
click at [298, 641] on div "Aktiviert Automatische Farbe" at bounding box center [653, 634] width 814 height 62
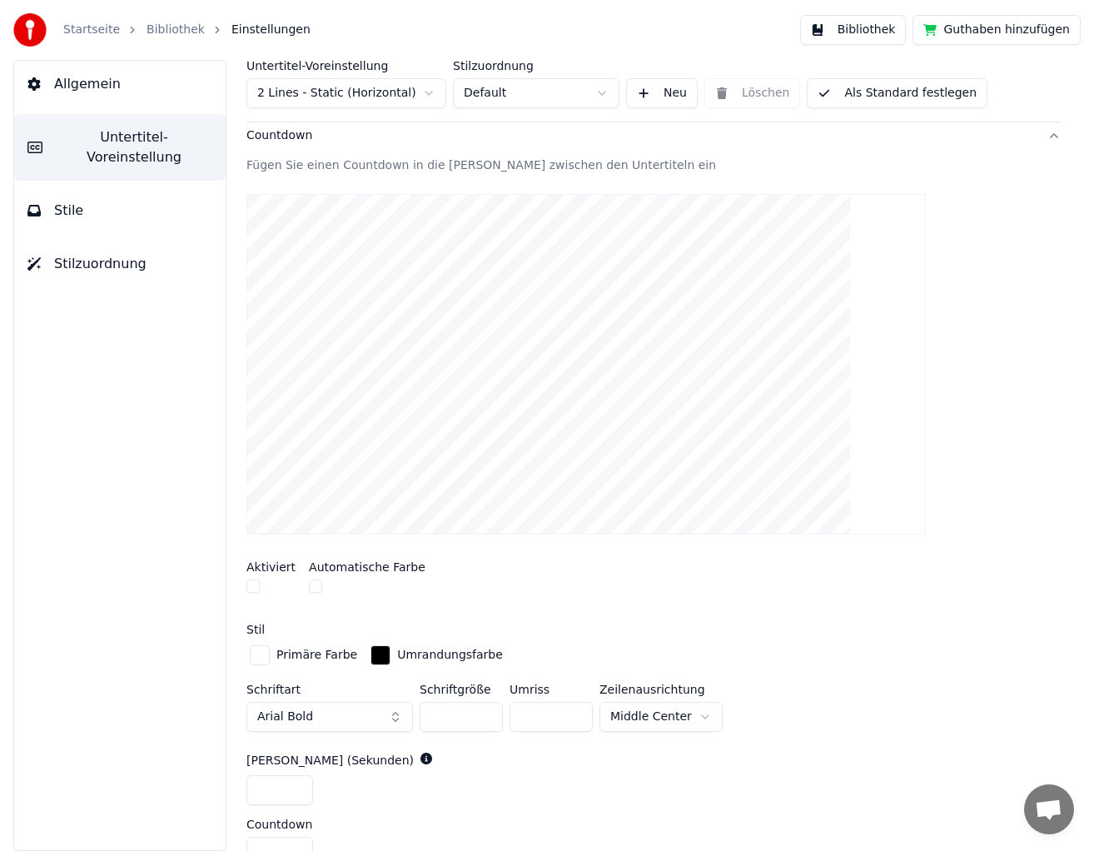
scroll to position [271, 0]
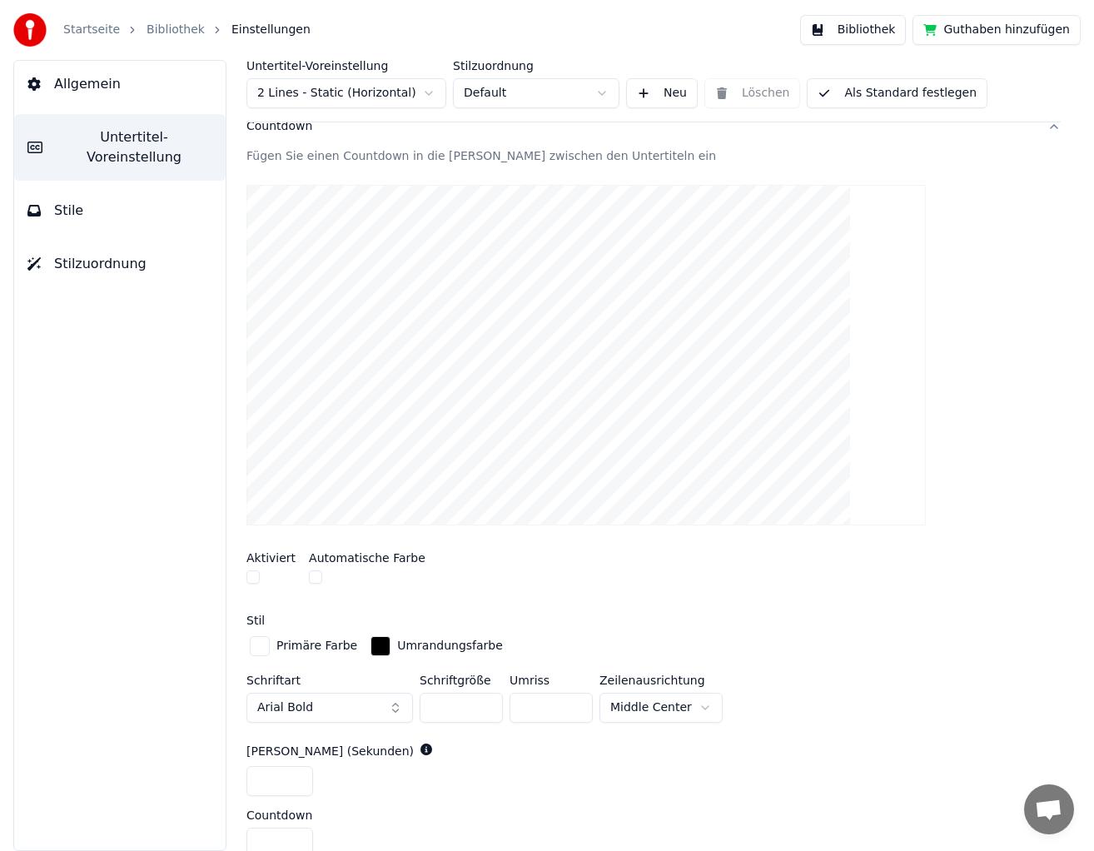
click at [380, 643] on div "button" at bounding box center [380, 646] width 20 height 20
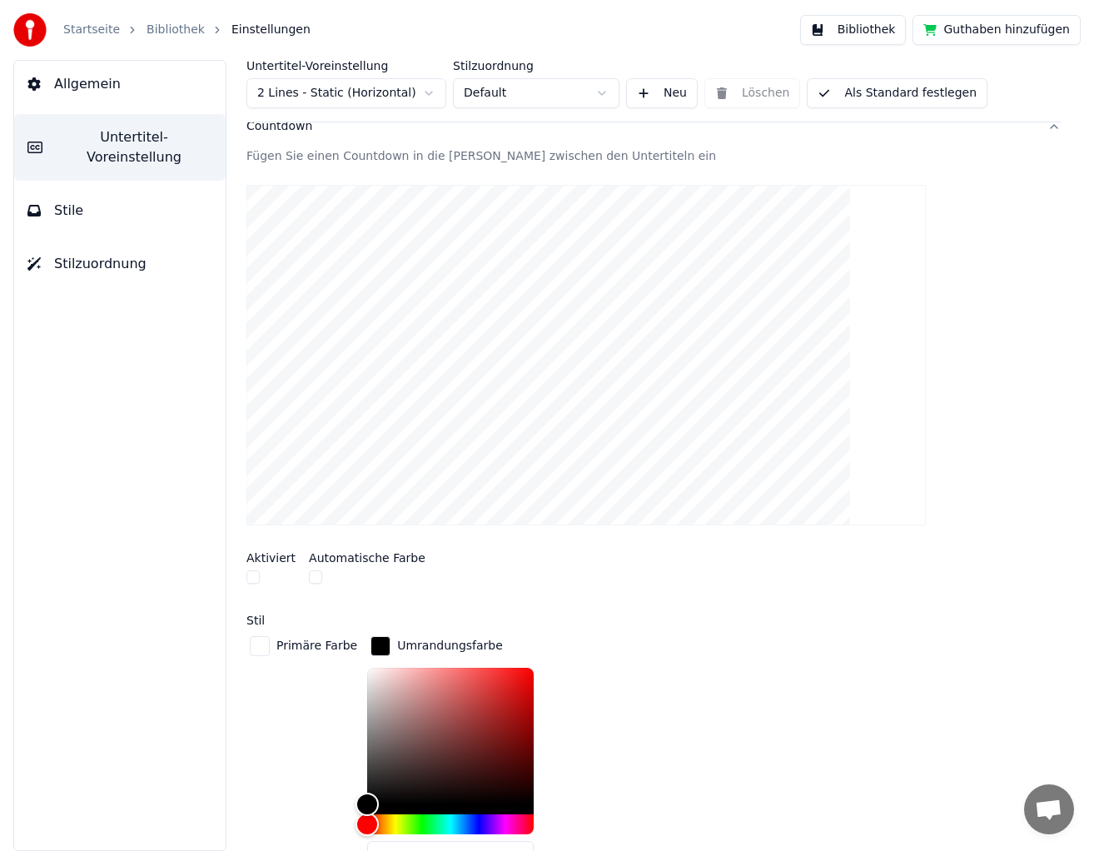
click at [320, 726] on div "Primäre Farbe" at bounding box center [303, 758] width 114 height 251
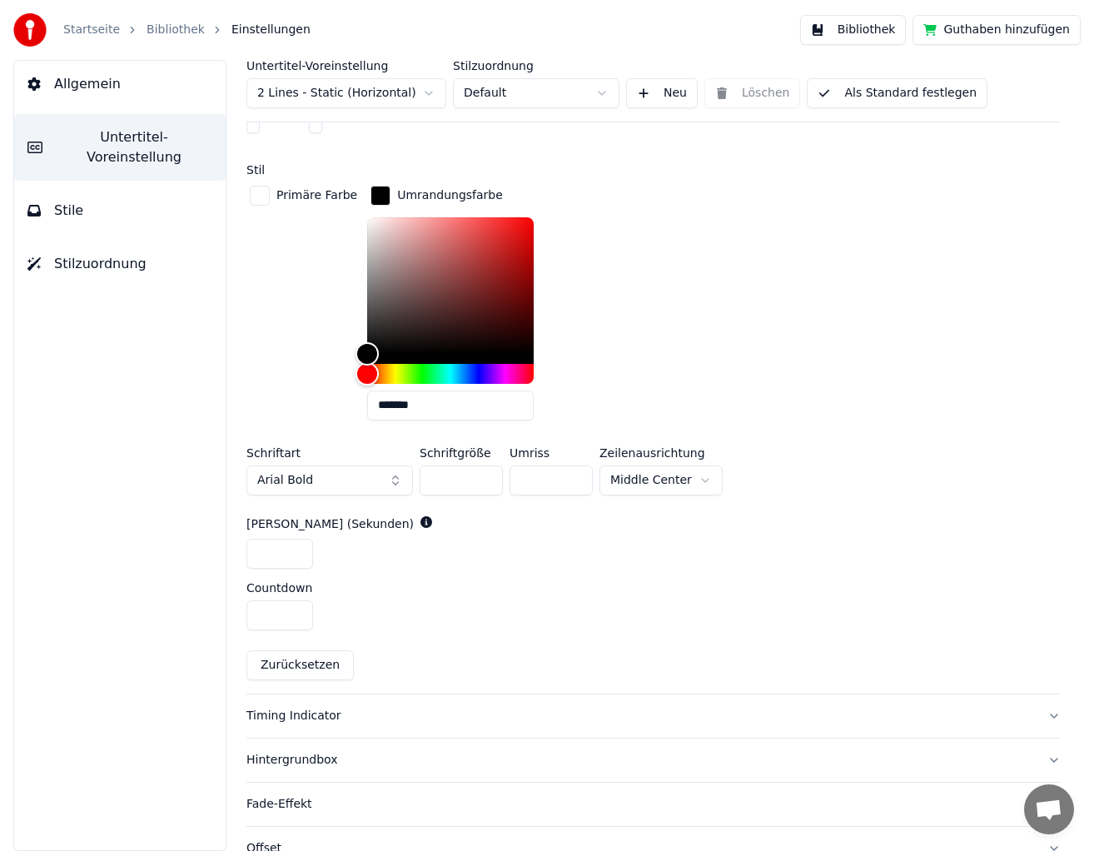
scroll to position [752, 0]
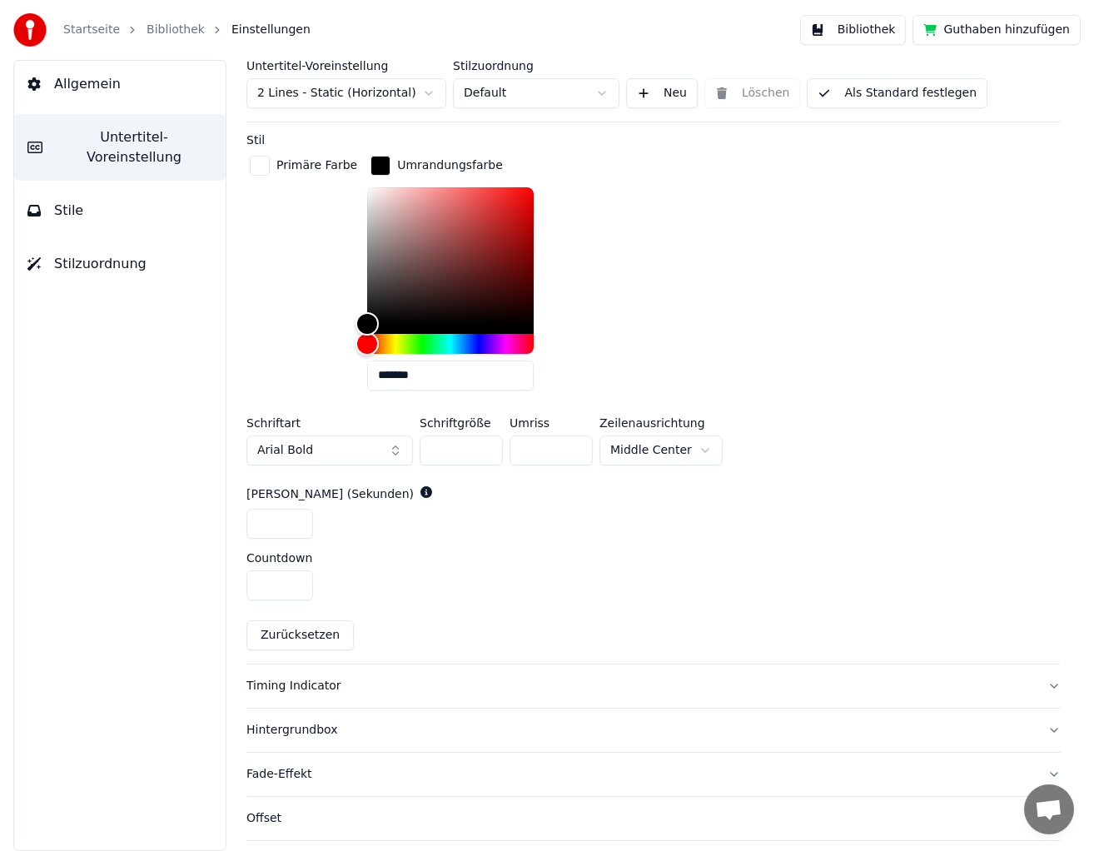
click at [305, 677] on div "Timing Indicator" at bounding box center [639, 685] width 787 height 17
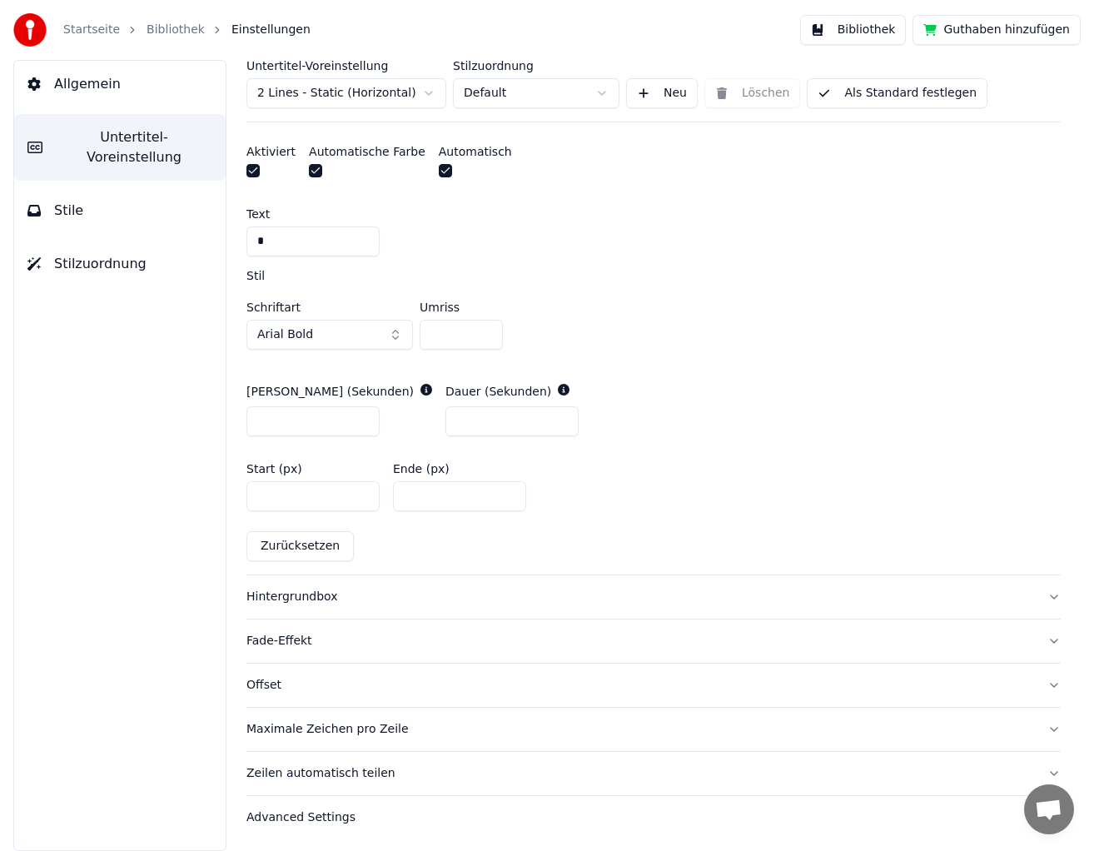
scroll to position [0, 0]
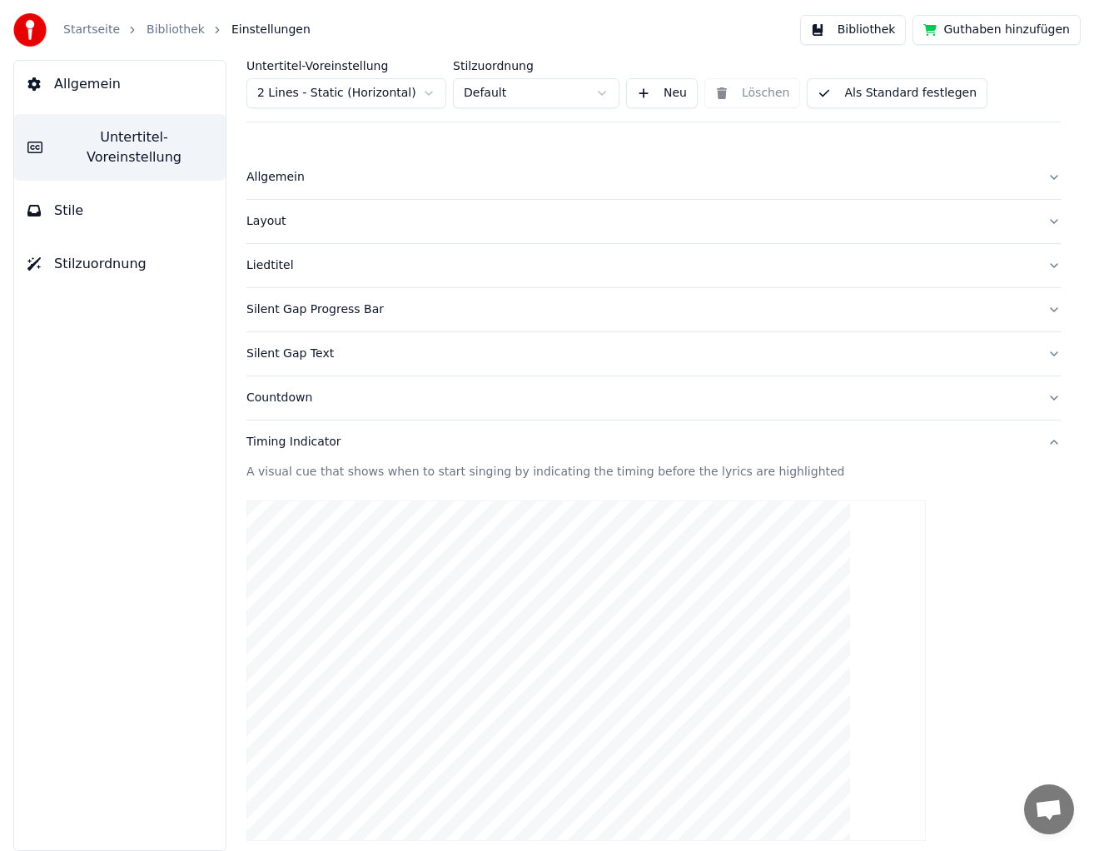
click at [278, 180] on div "Allgemein" at bounding box center [639, 177] width 787 height 17
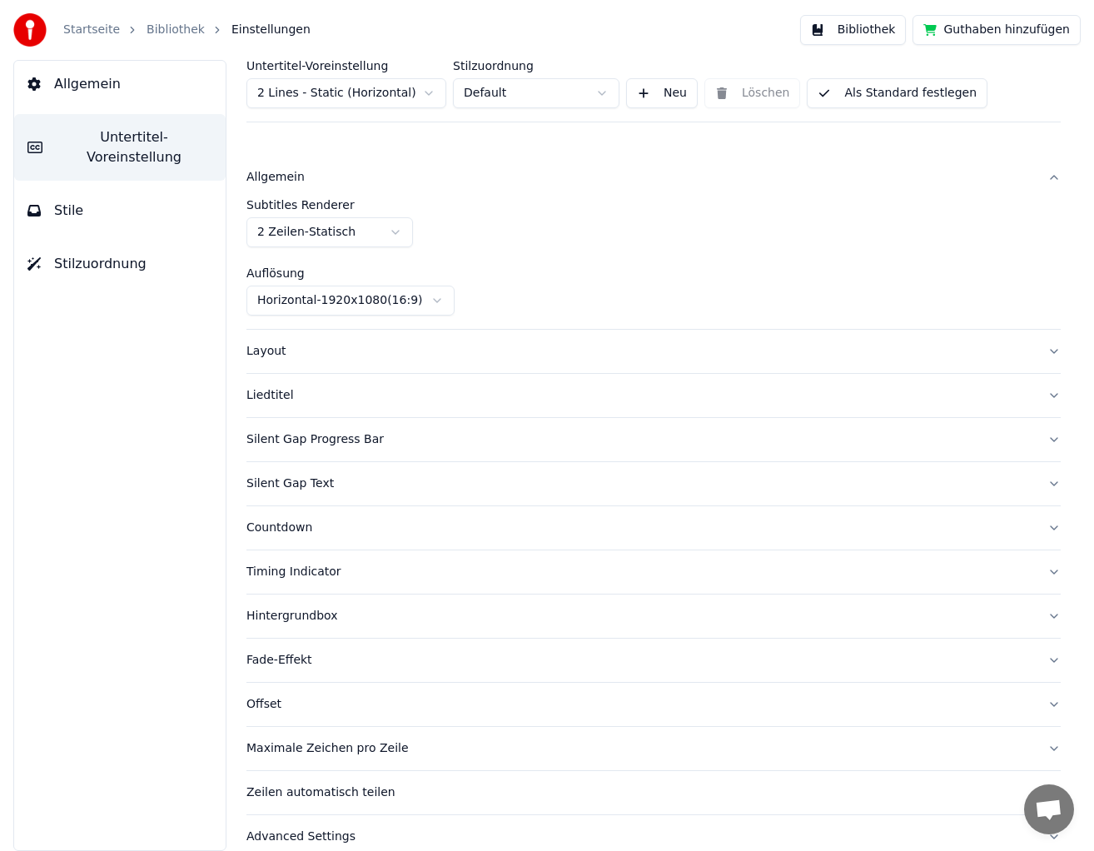
click at [280, 345] on div "Layout" at bounding box center [639, 351] width 787 height 17
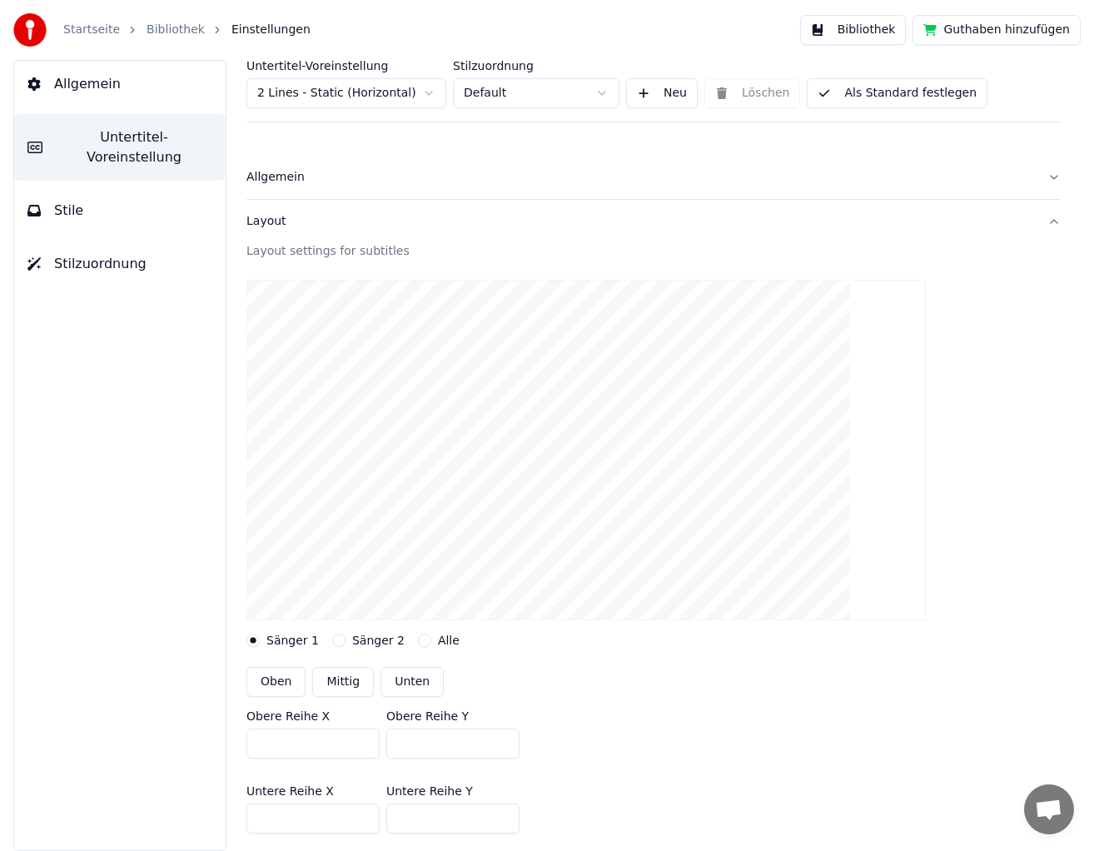
click at [402, 682] on button "Unten" at bounding box center [411, 682] width 63 height 30
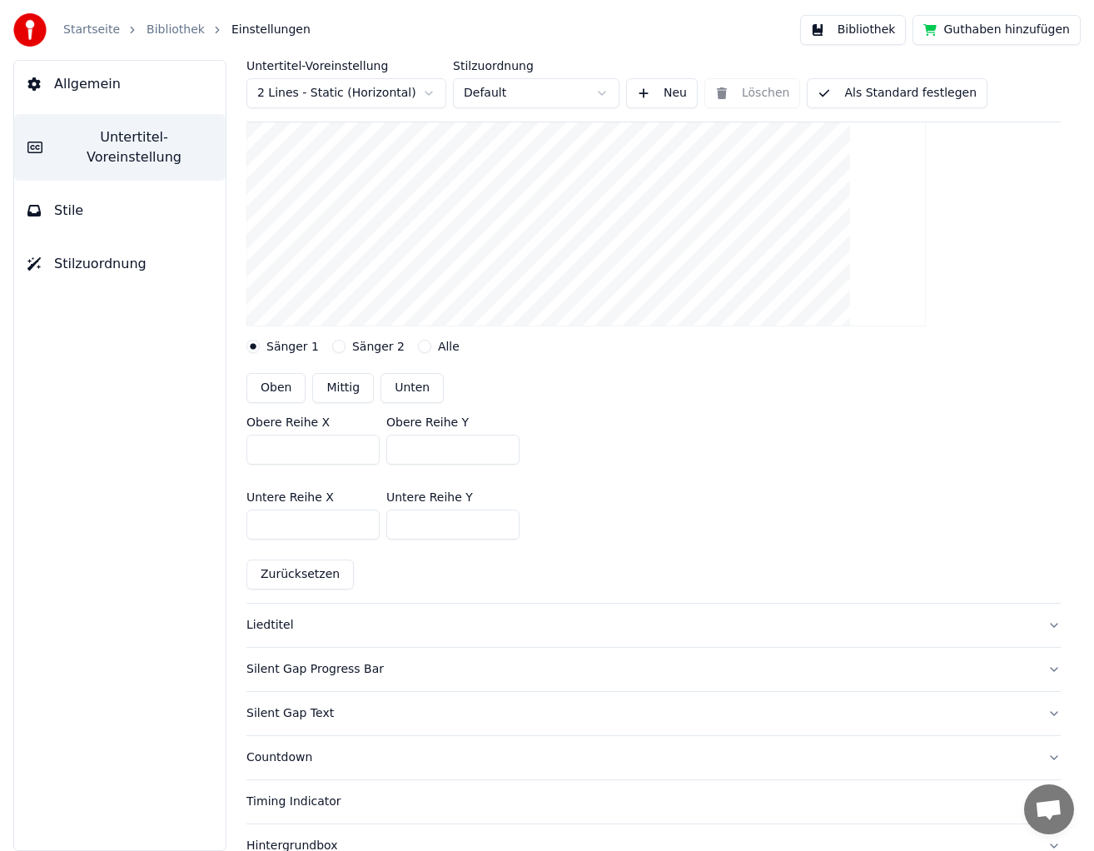
scroll to position [295, 0]
click at [285, 628] on div "Liedtitel" at bounding box center [639, 624] width 787 height 17
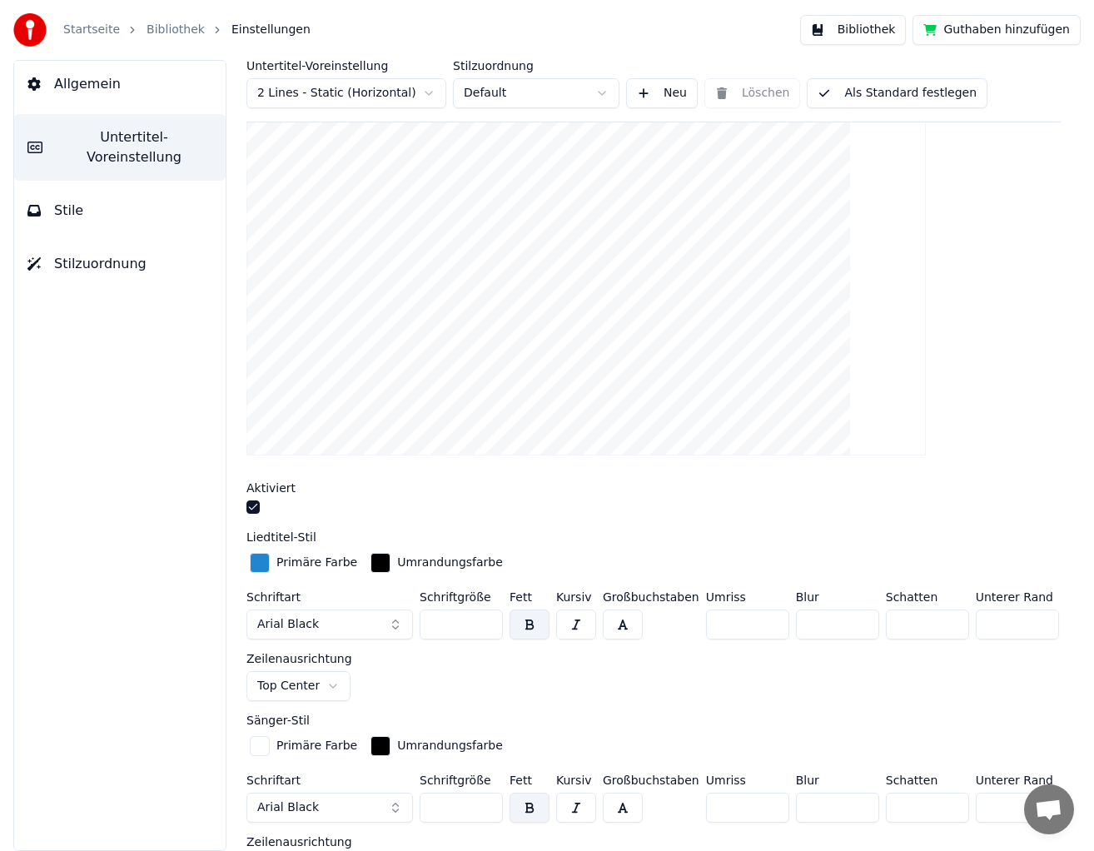
scroll to position [210, 0]
click at [252, 507] on button "button" at bounding box center [252, 505] width 13 height 13
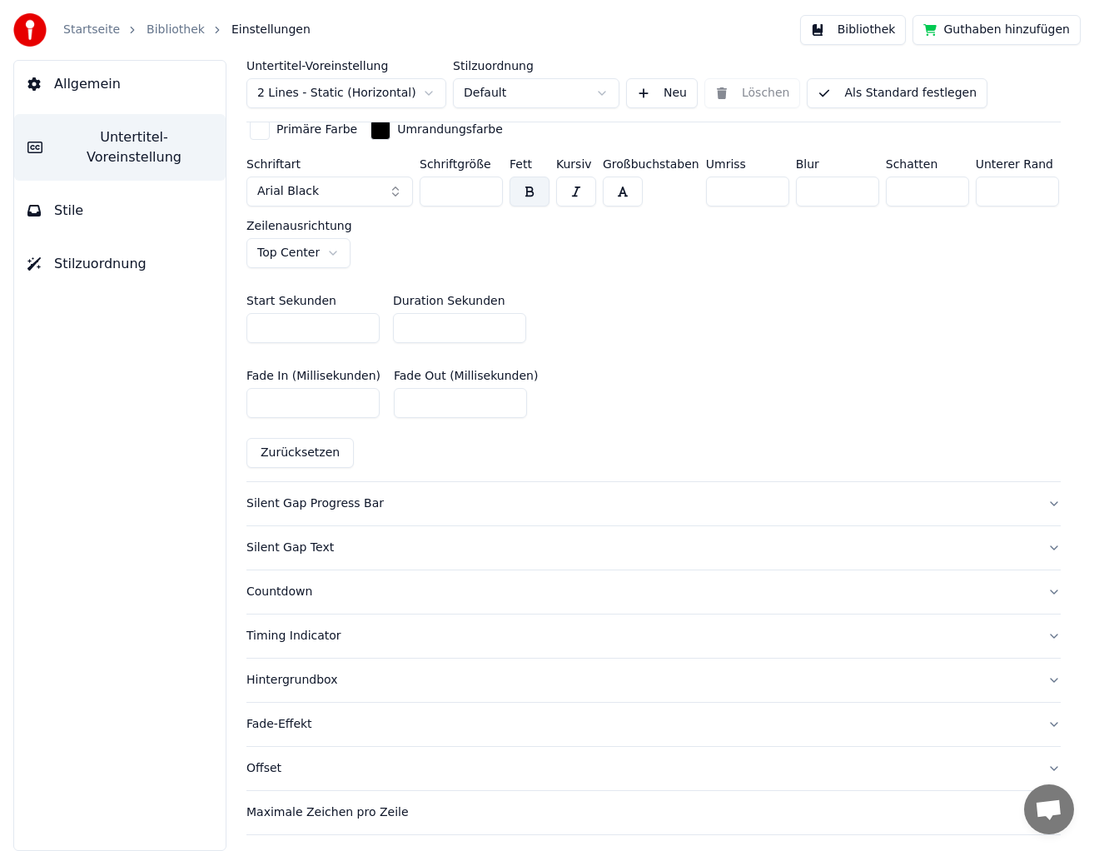
scroll to position [827, 0]
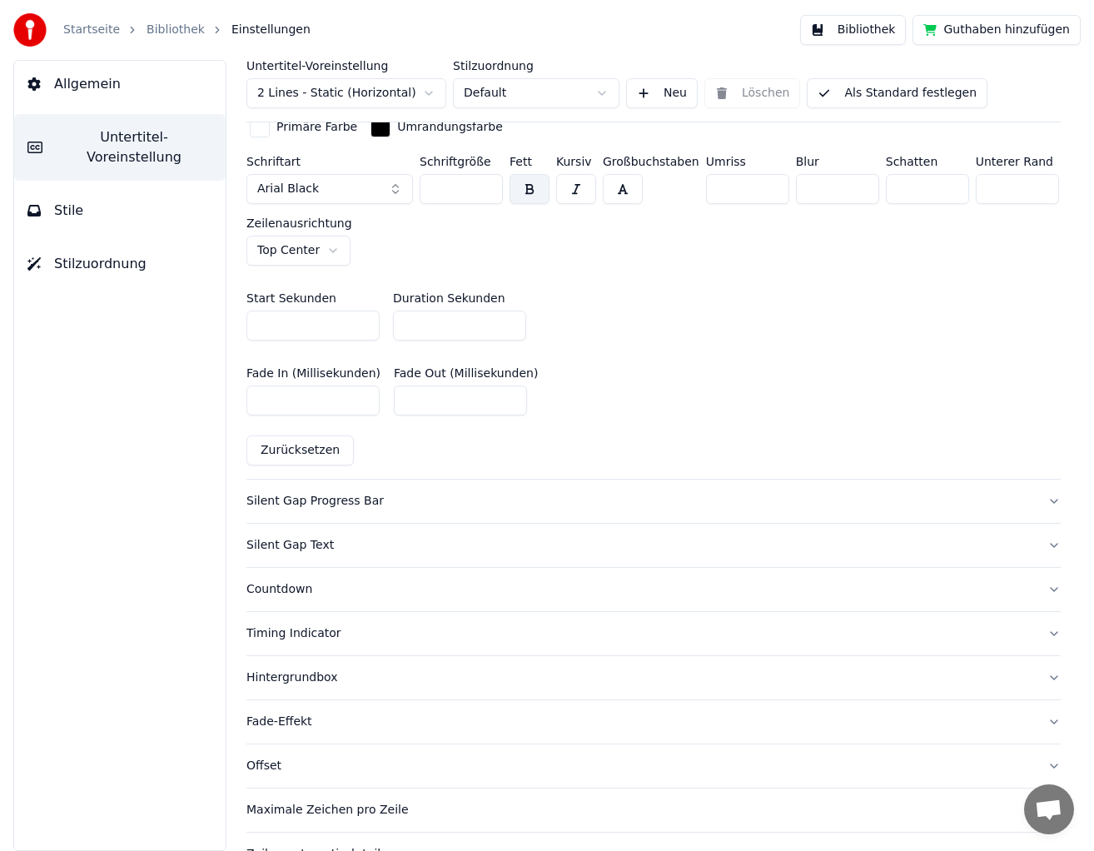
click at [342, 498] on div "Silent Gap Progress Bar" at bounding box center [639, 501] width 787 height 17
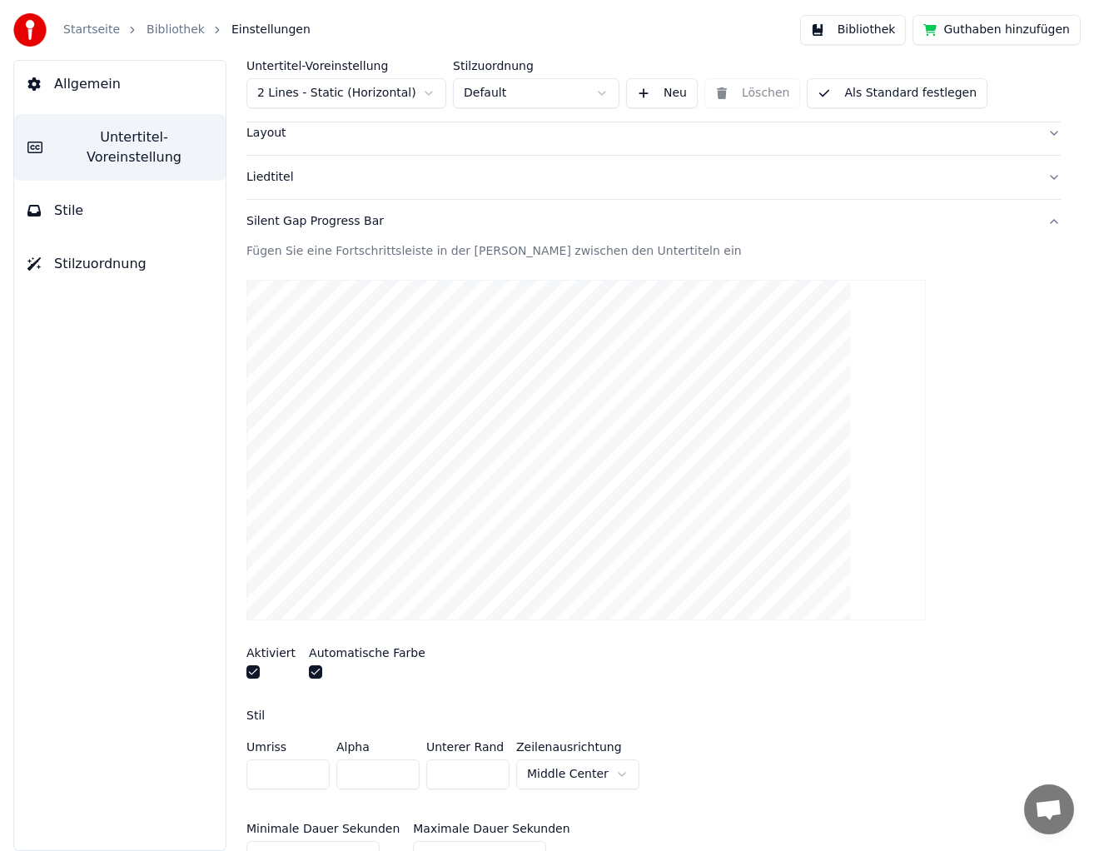
scroll to position [82, 0]
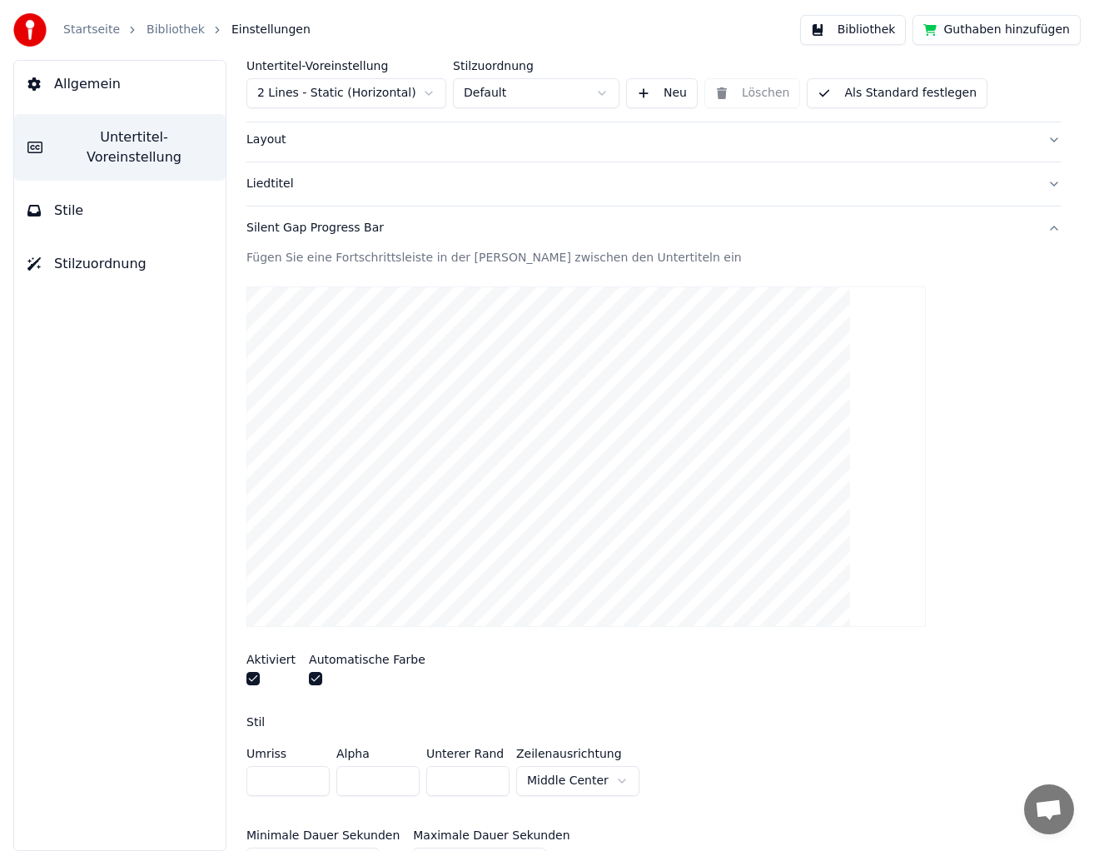
click at [256, 677] on button "button" at bounding box center [252, 678] width 13 height 13
click at [320, 679] on div at bounding box center [367, 680] width 117 height 17
click at [312, 677] on button "button" at bounding box center [315, 678] width 13 height 13
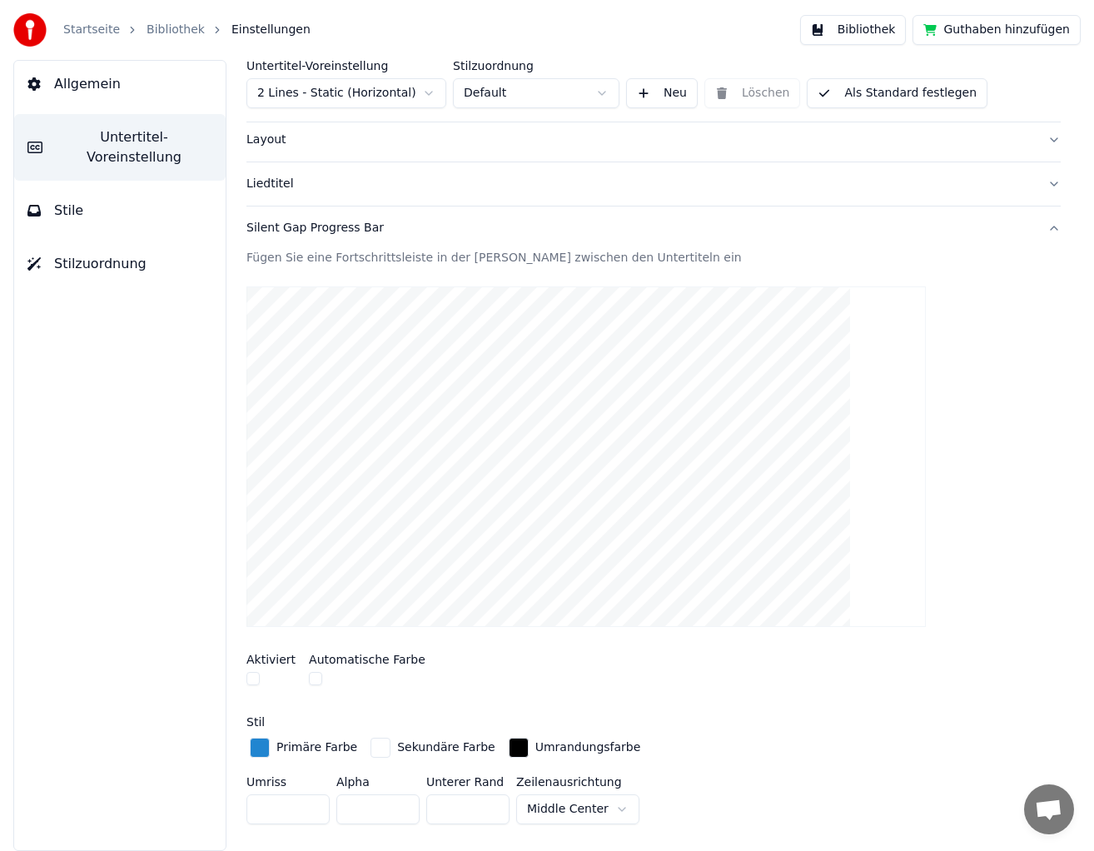
click at [177, 33] on link "Bibliothek" at bounding box center [175, 30] width 58 height 17
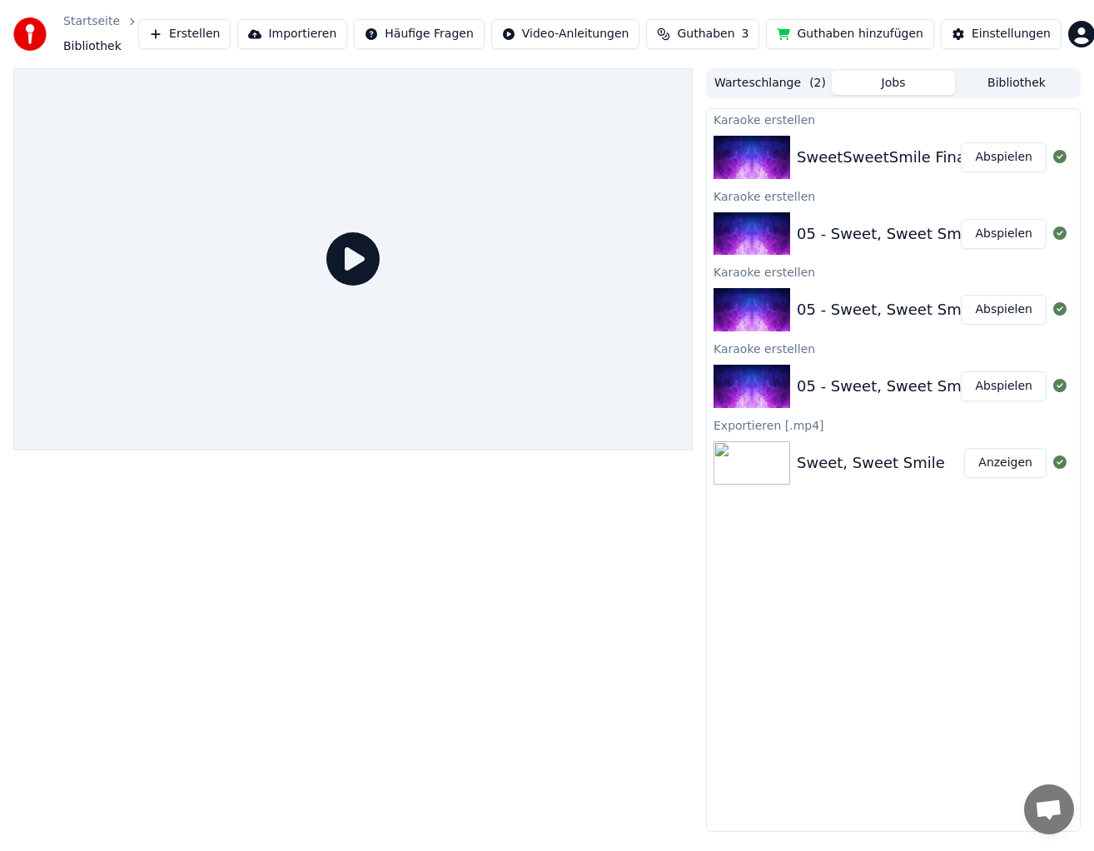
click at [831, 160] on div "SweetSweetSmile Final" at bounding box center [882, 157] width 173 height 23
click at [1000, 160] on button "Abspielen" at bounding box center [1003, 157] width 86 height 30
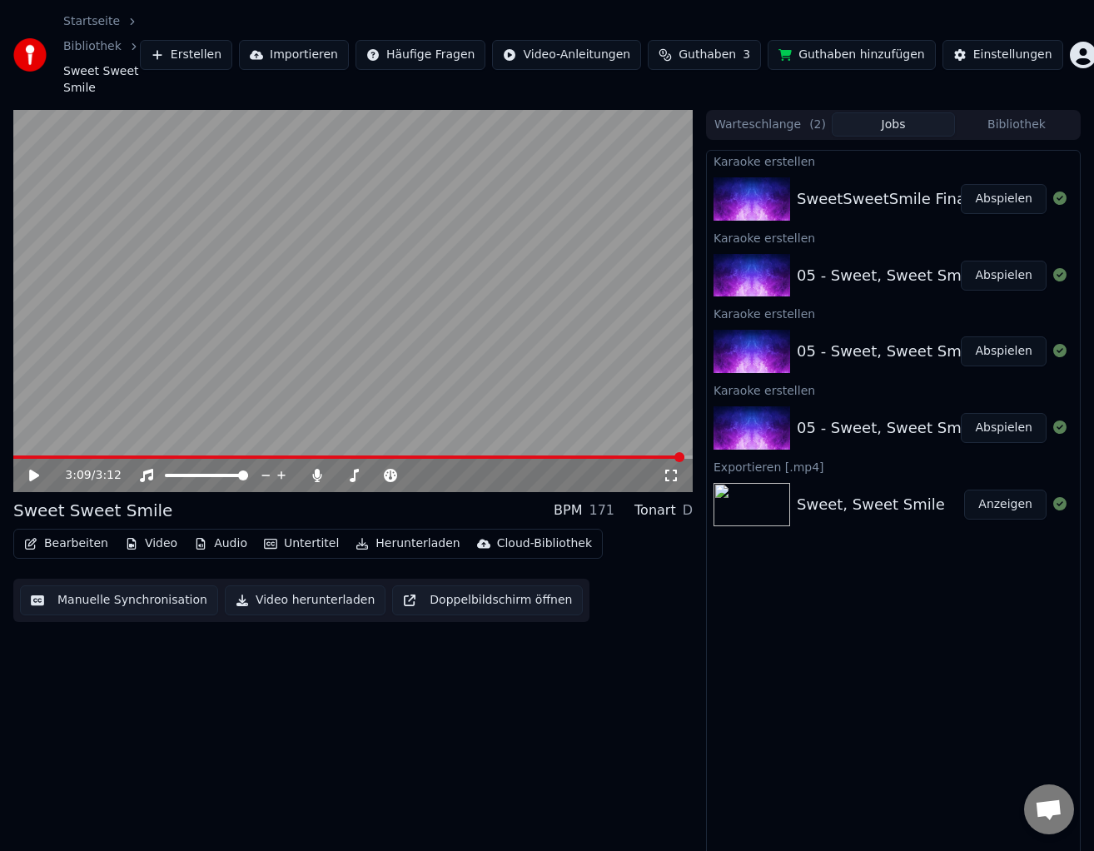
click at [399, 543] on button "Herunterladen" at bounding box center [407, 543] width 117 height 23
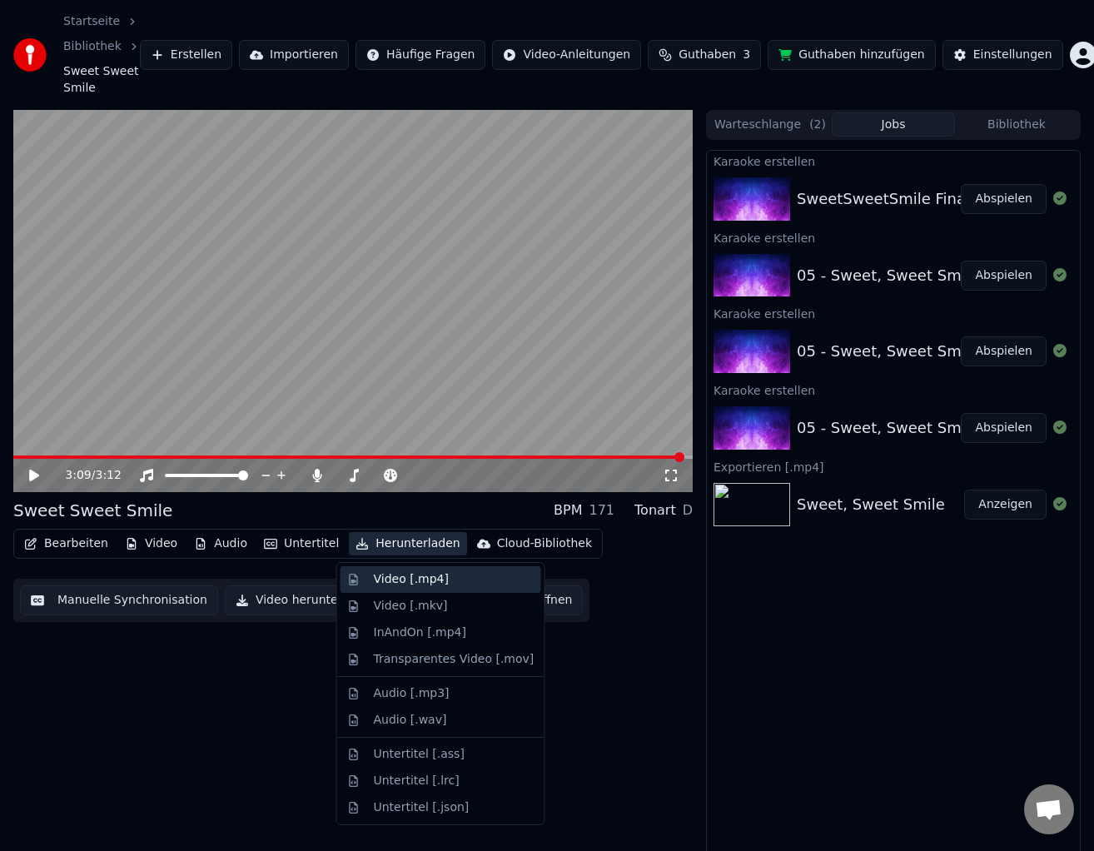
click at [402, 579] on div "Video [.mp4]" at bounding box center [411, 579] width 75 height 17
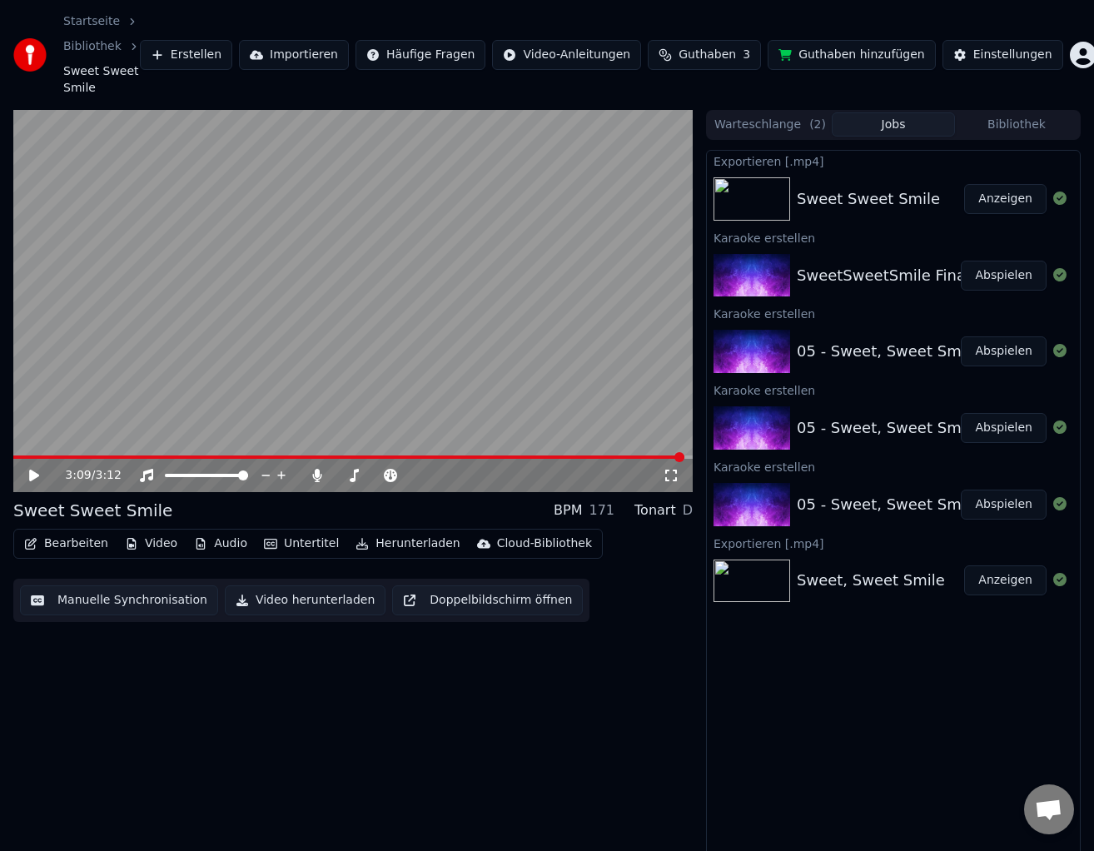
click at [82, 542] on button "Bearbeiten" at bounding box center [65, 543] width 97 height 23
click at [141, 387] on video at bounding box center [352, 301] width 679 height 382
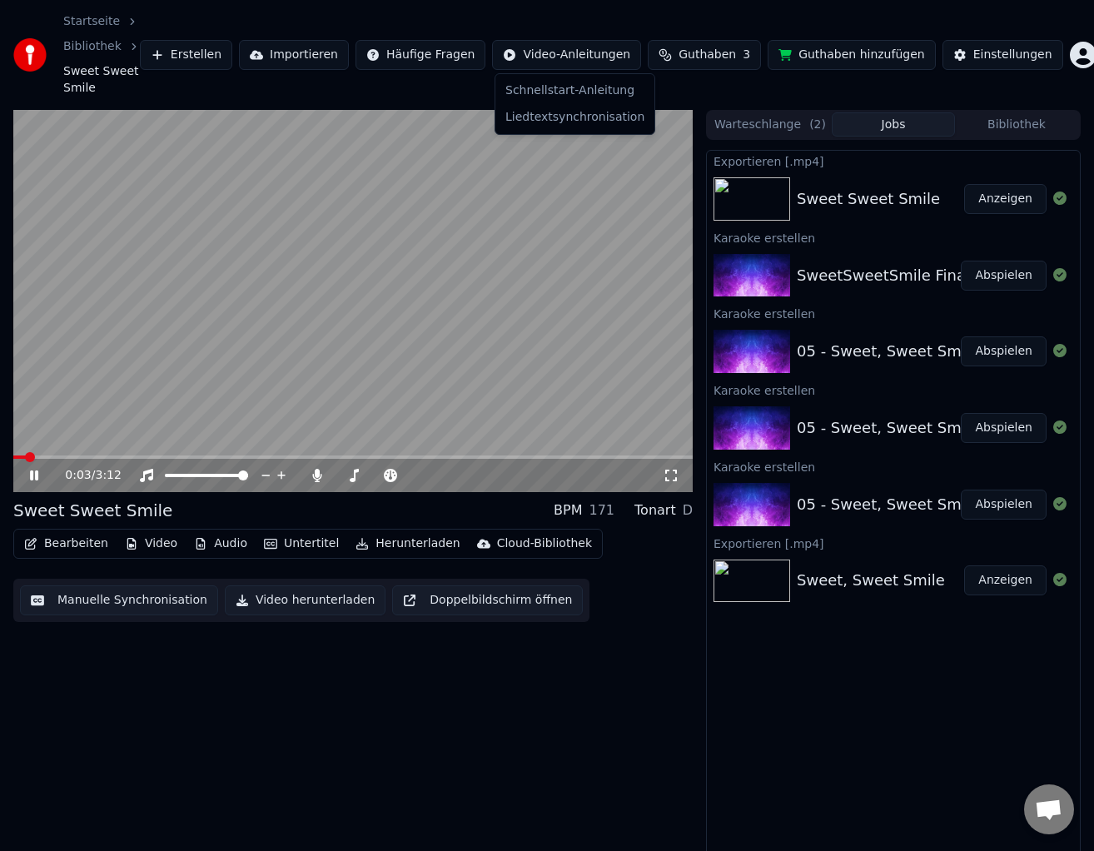
click at [592, 57] on html "Startseite Bibliothek Sweet Sweet Smile Erstellen Importieren Häufige Fragen Vi…" at bounding box center [547, 425] width 1094 height 851
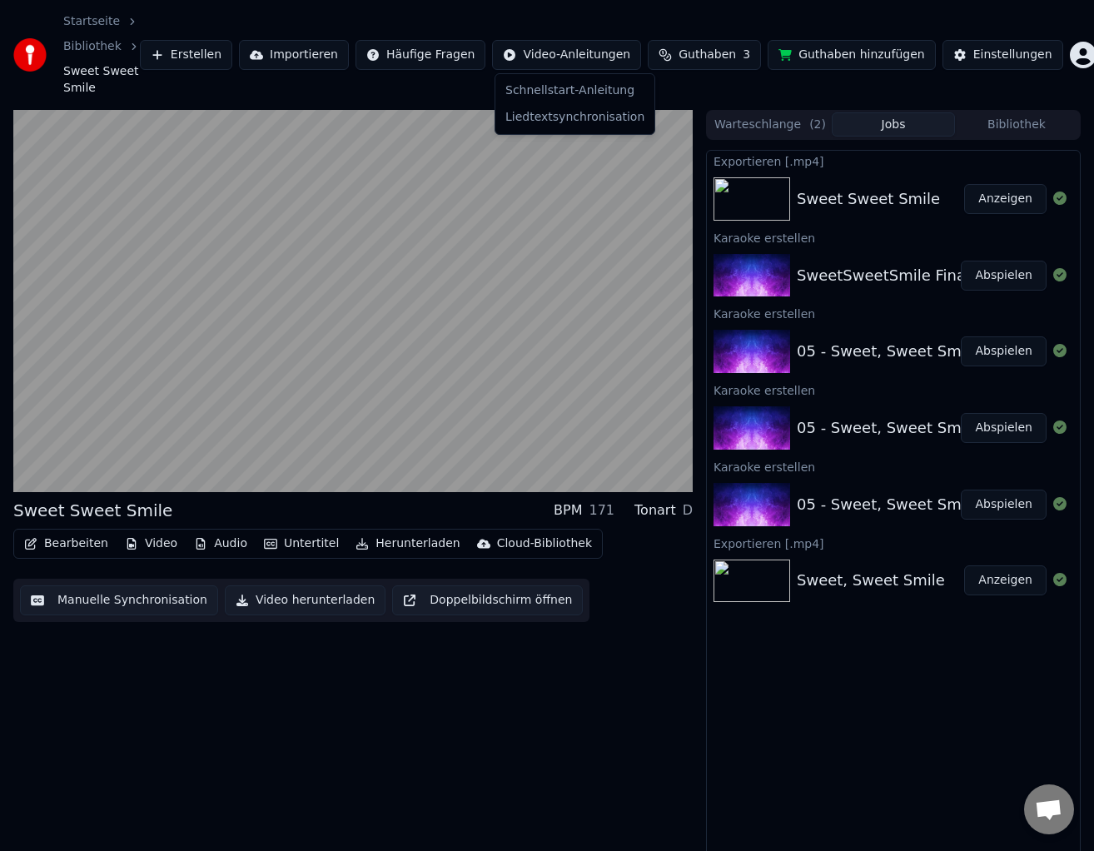
click at [592, 57] on html "Startseite Bibliothek Sweet Sweet Smile Erstellen Importieren Häufige Fragen Vi…" at bounding box center [547, 425] width 1094 height 851
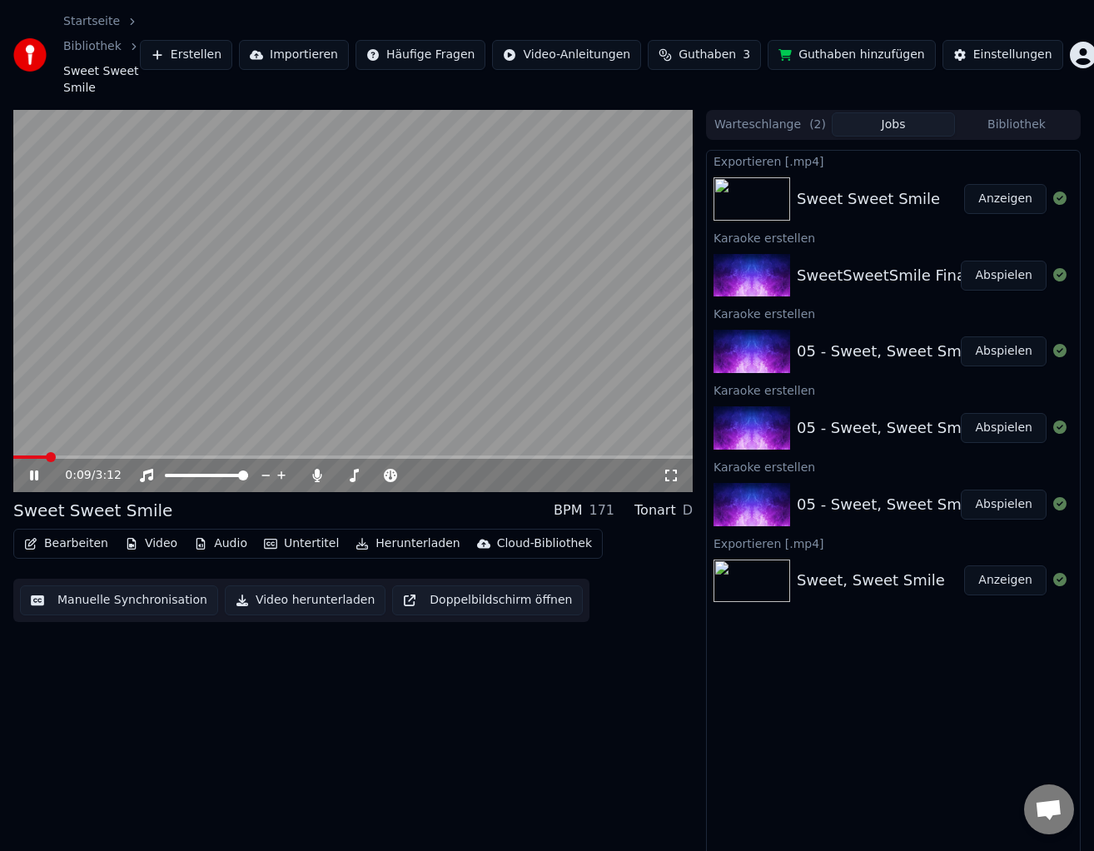
click at [36, 481] on icon at bounding box center [46, 475] width 38 height 13
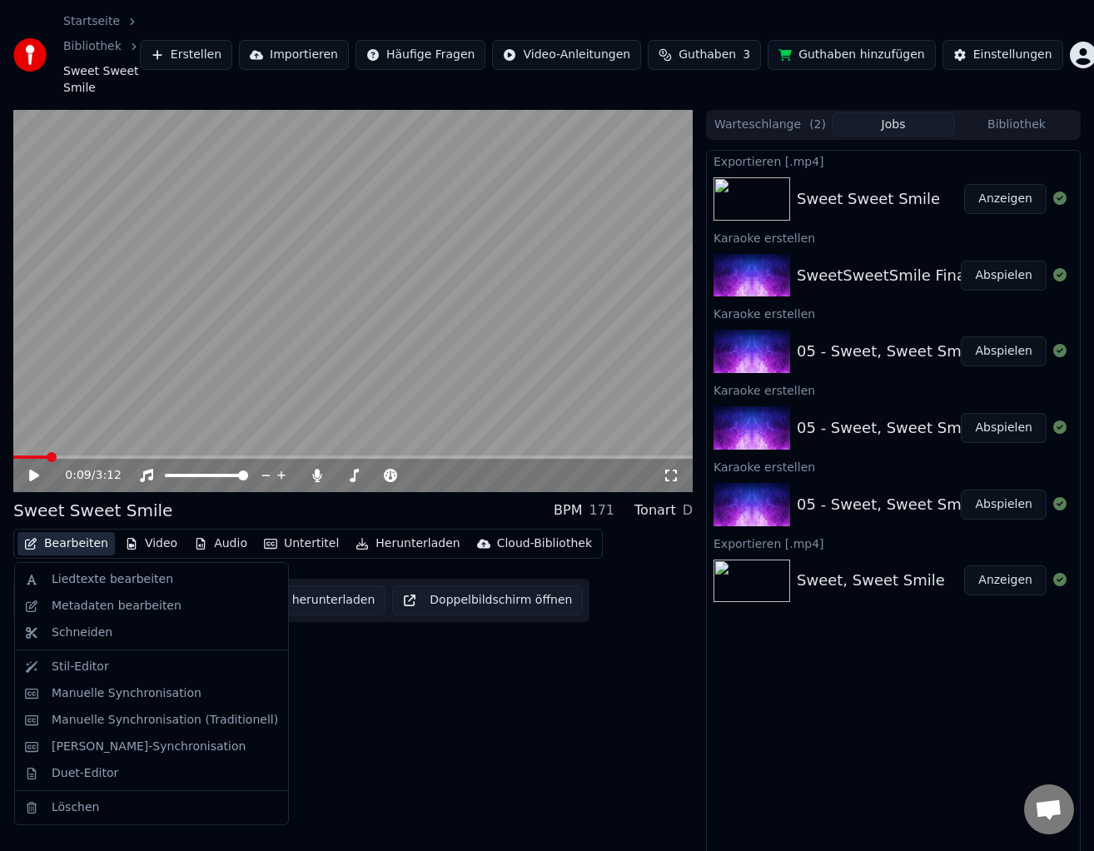
click at [82, 549] on button "Bearbeiten" at bounding box center [65, 543] width 97 height 23
click at [88, 667] on div "Stil-Editor" at bounding box center [80, 666] width 57 height 17
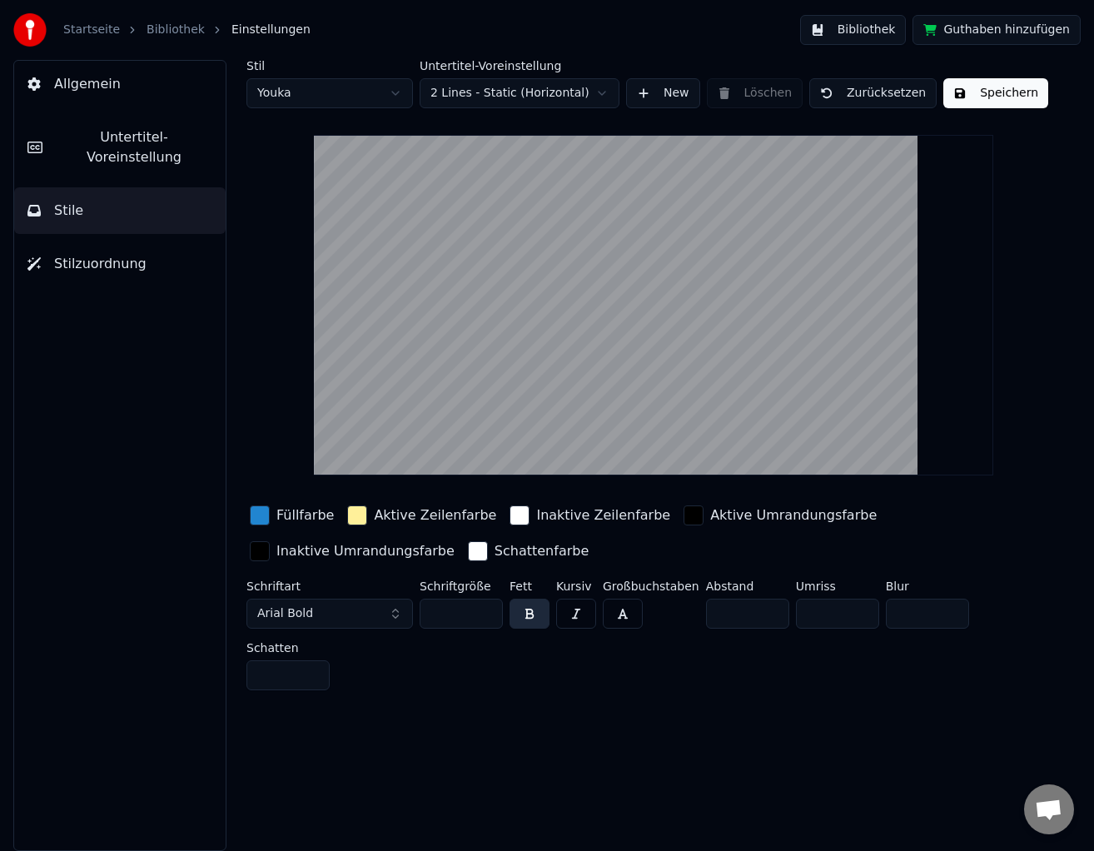
click at [347, 518] on div "button" at bounding box center [357, 515] width 20 height 20
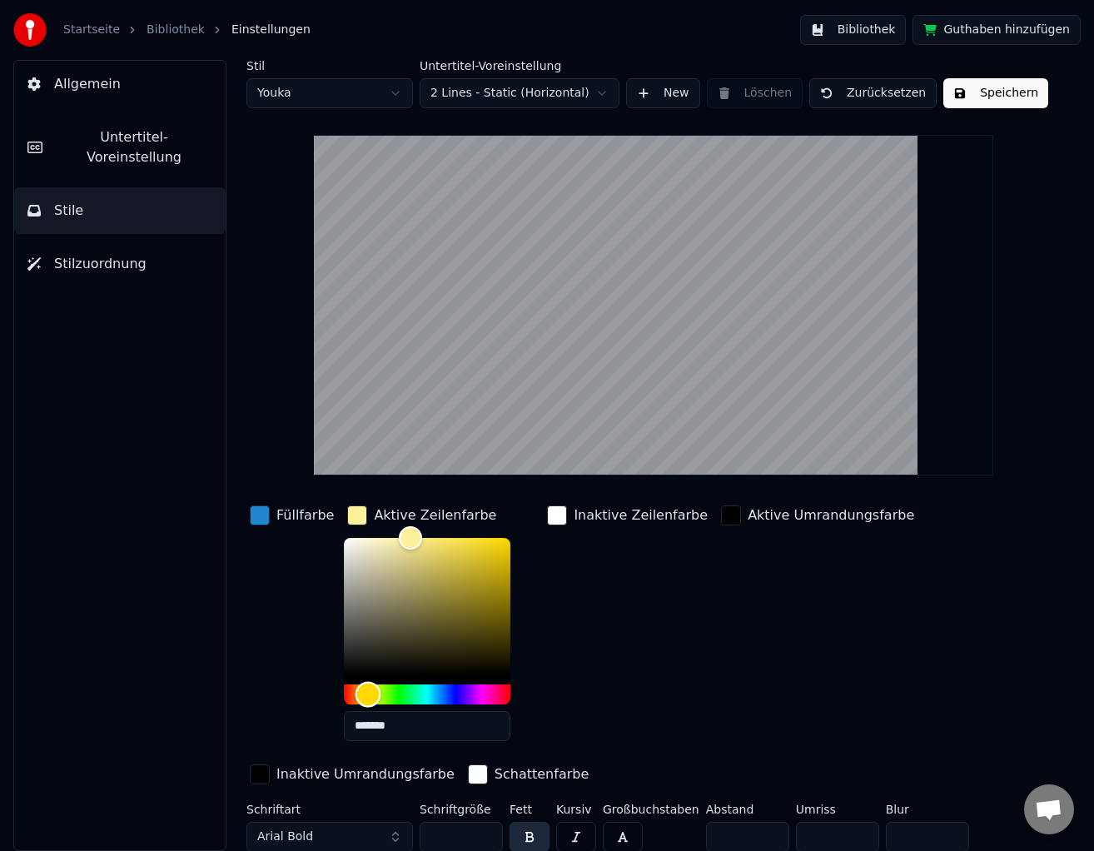
type input "*******"
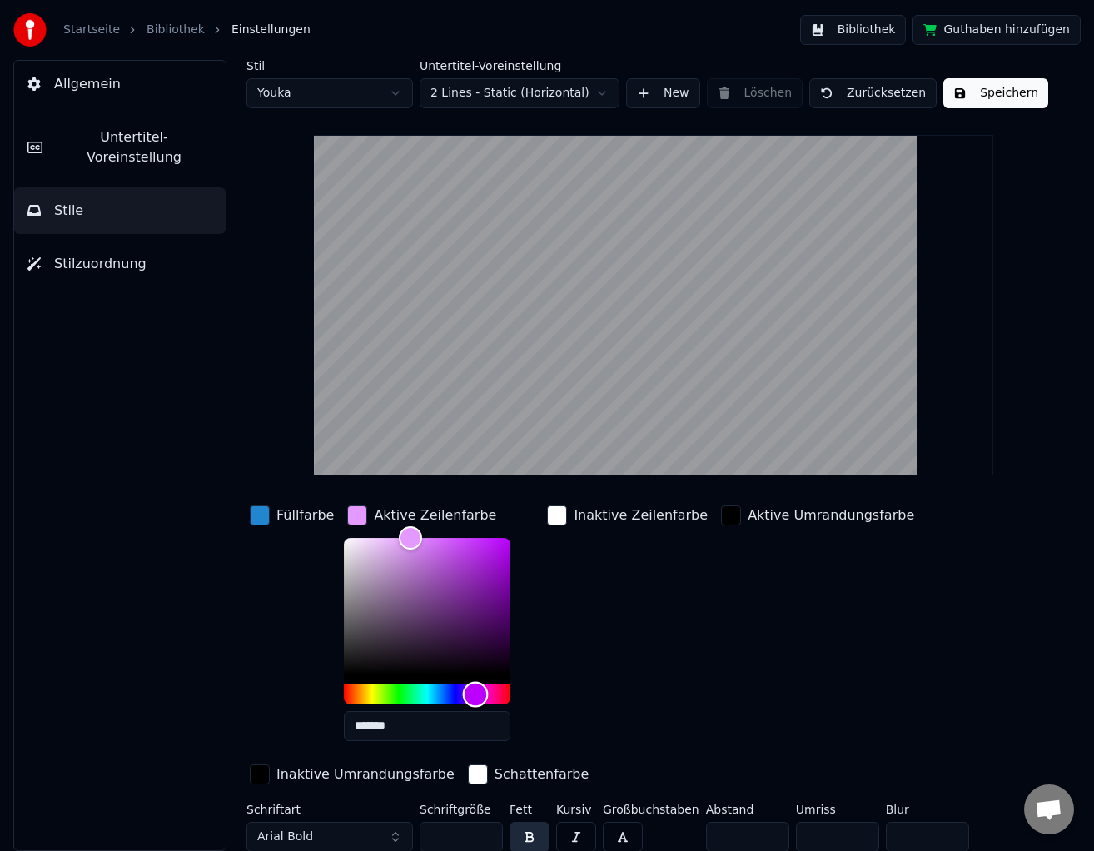
click at [470, 699] on div "Hue" at bounding box center [427, 694] width 166 height 20
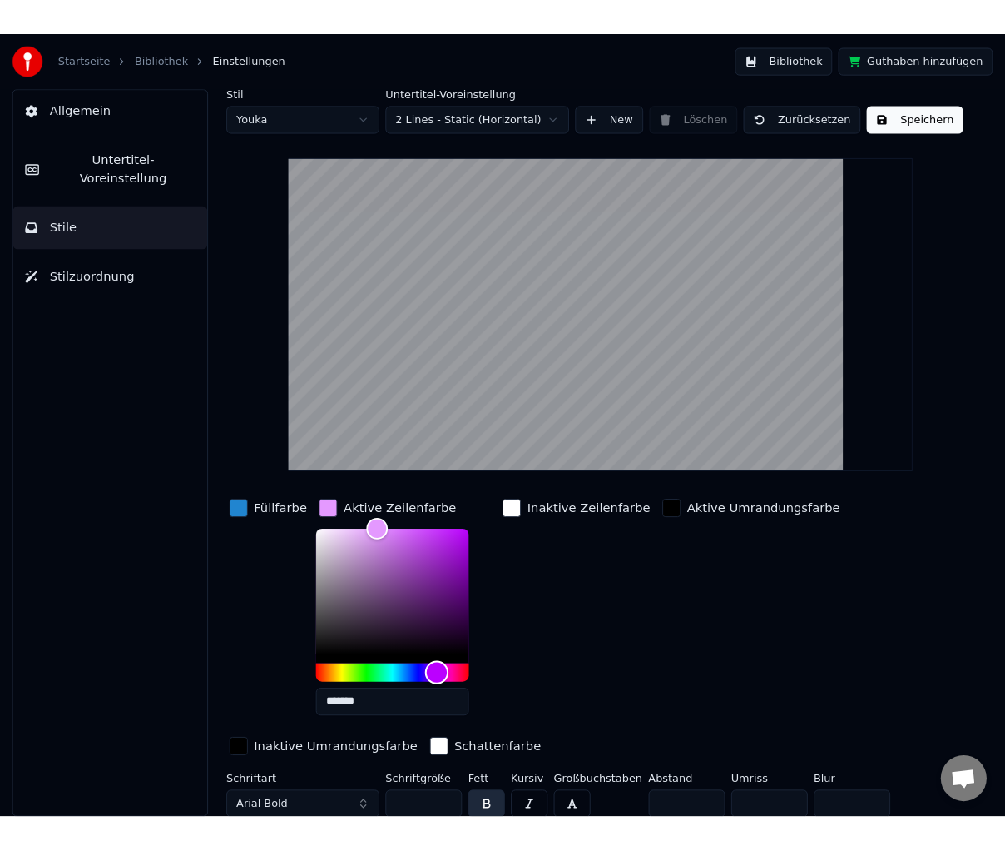
scroll to position [67, 0]
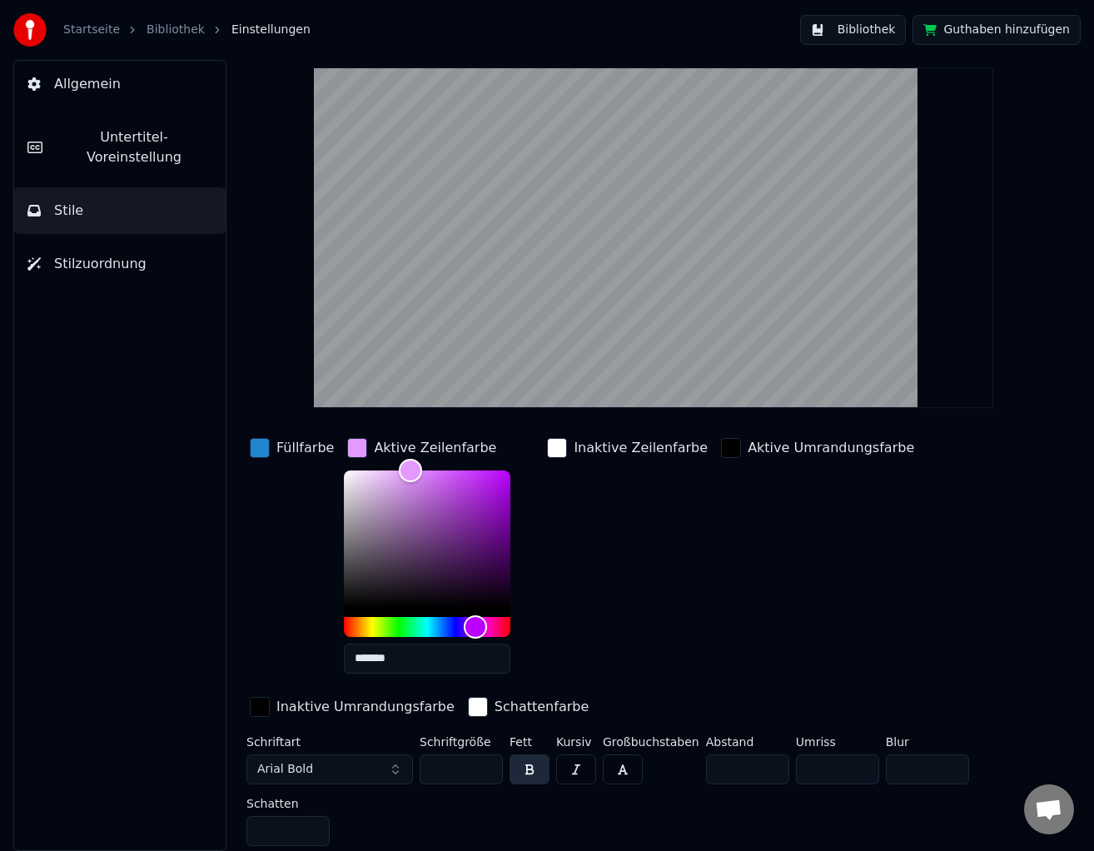
click at [418, 652] on input "*******" at bounding box center [427, 658] width 166 height 30
click at [597, 452] on div "Inaktive Zeilenfarbe" at bounding box center [640, 448] width 134 height 20
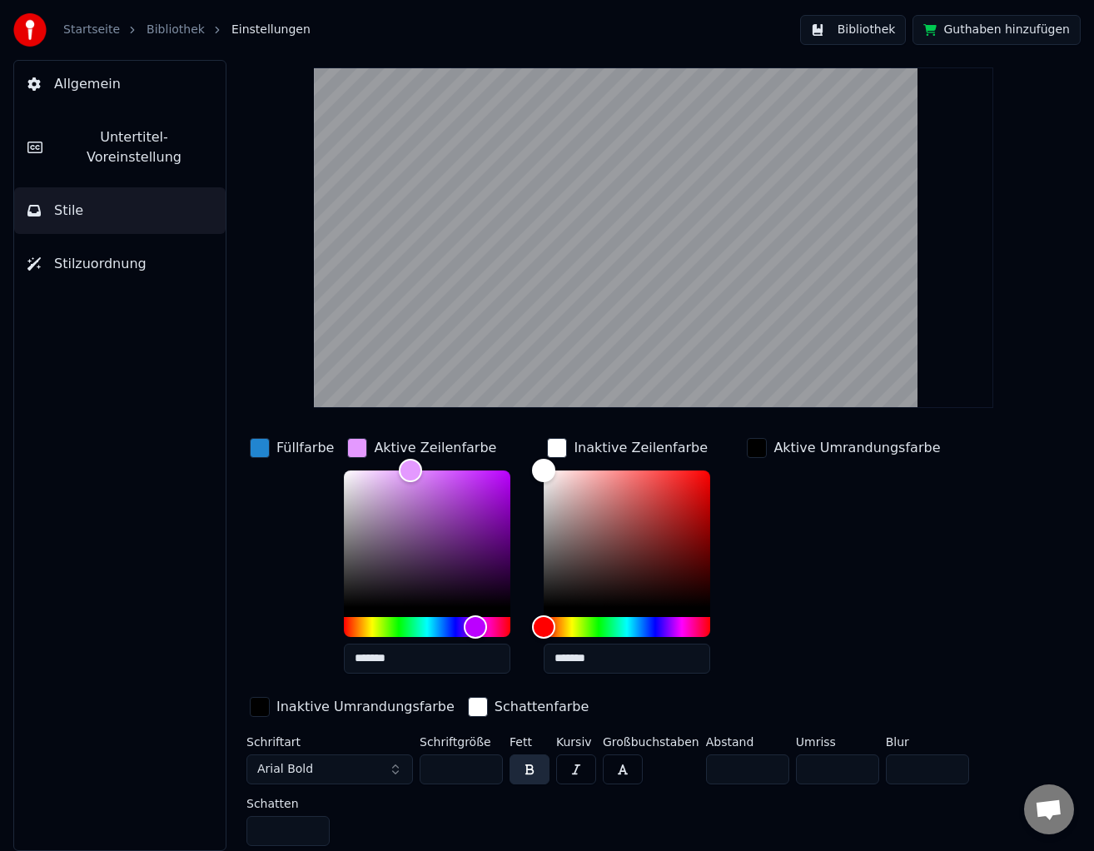
click at [315, 448] on div "Füllfarbe" at bounding box center [304, 448] width 57 height 20
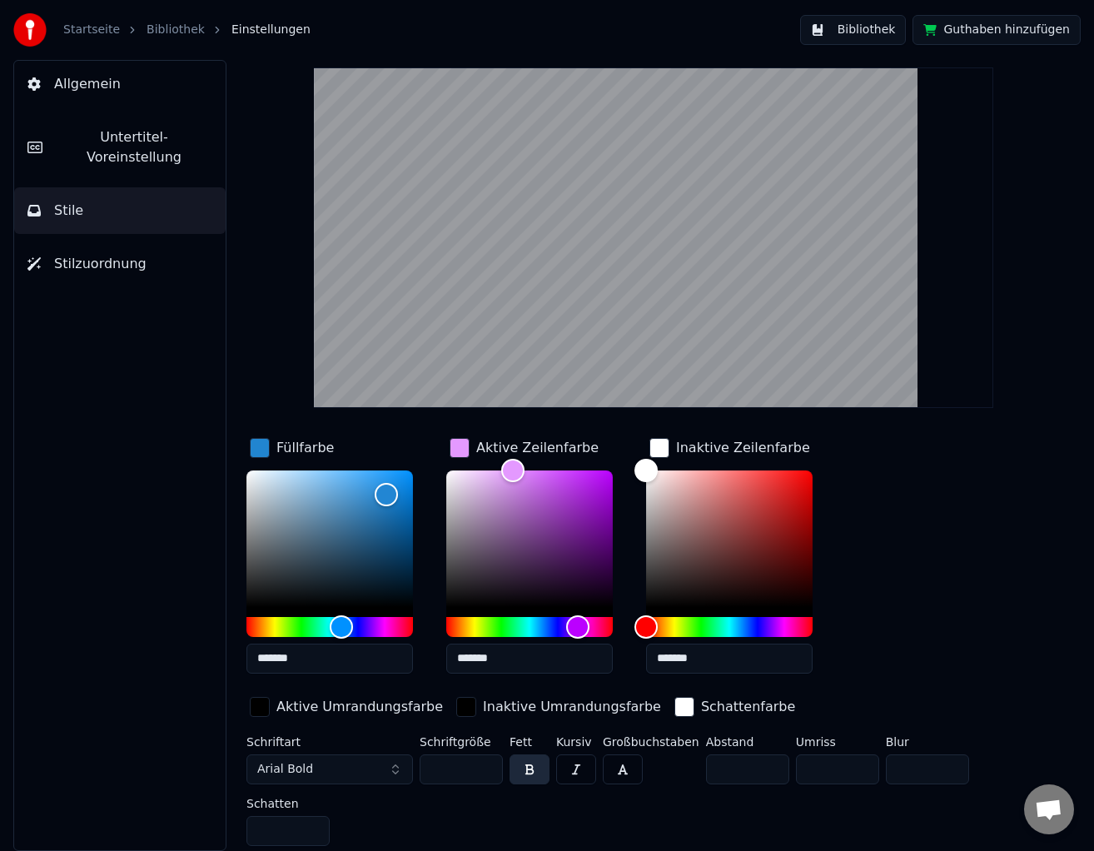
click at [334, 663] on input "*******" at bounding box center [329, 658] width 166 height 30
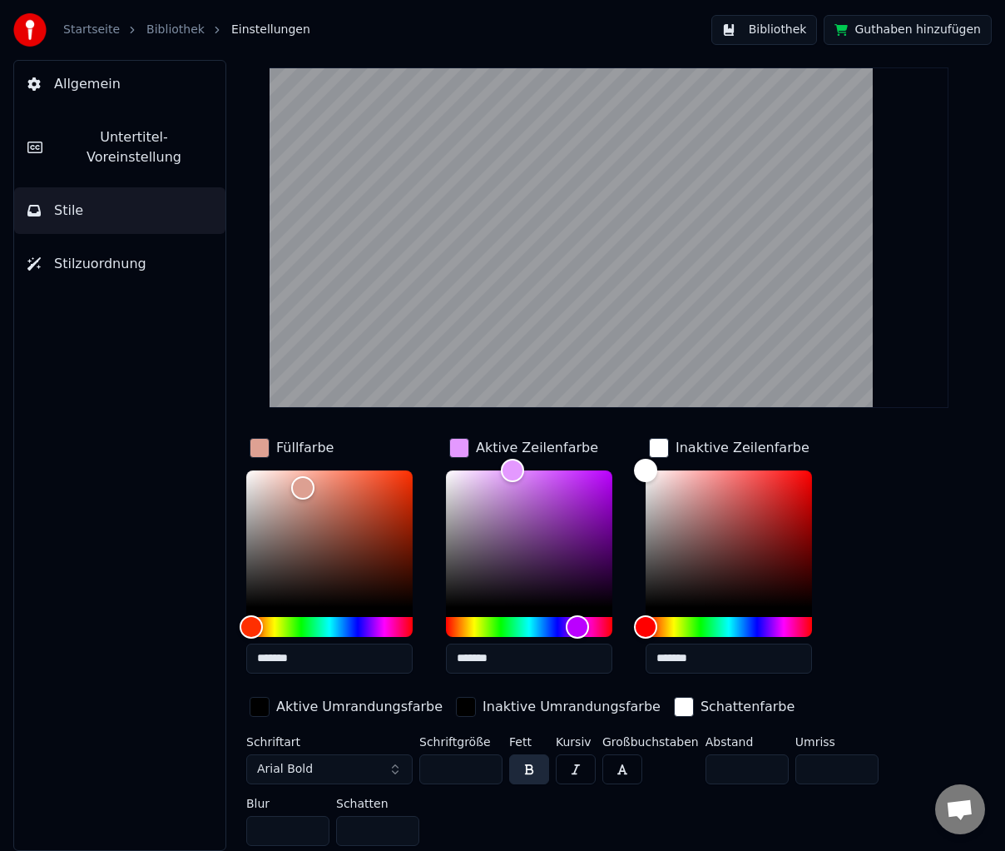
type input "*******"
click at [529, 654] on input "*******" at bounding box center [529, 658] width 166 height 30
paste input "text"
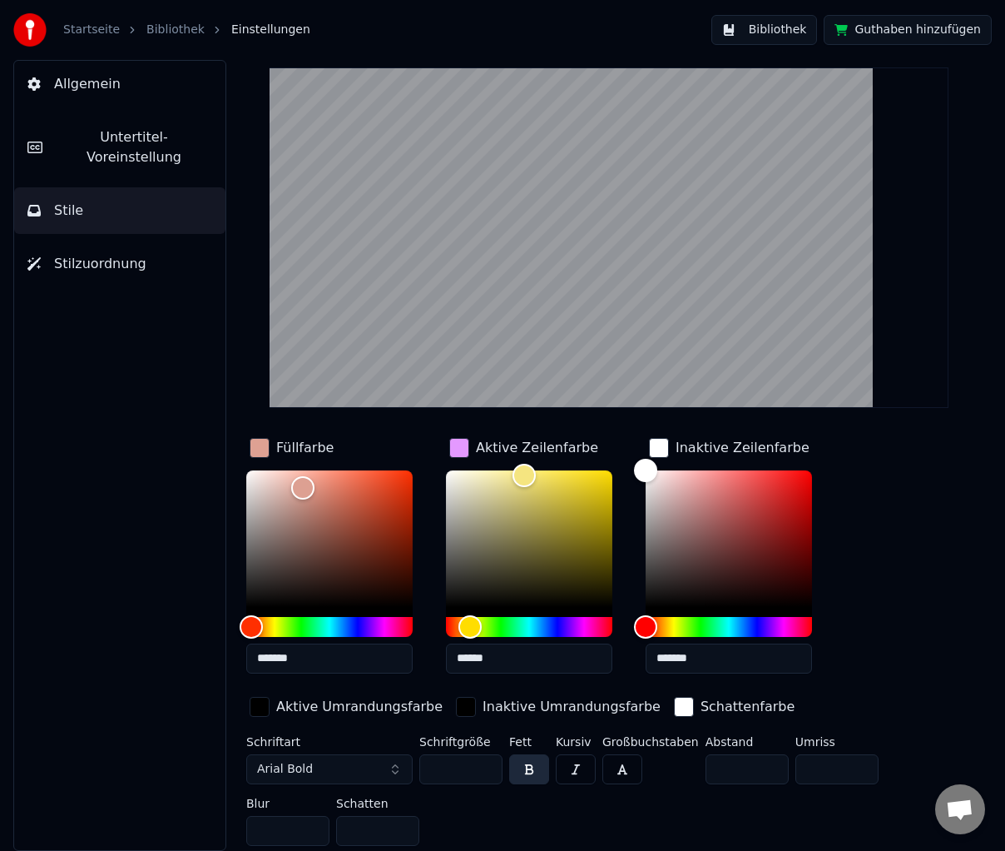
type input "******"
click at [176, 37] on link "Bibliothek" at bounding box center [175, 30] width 58 height 17
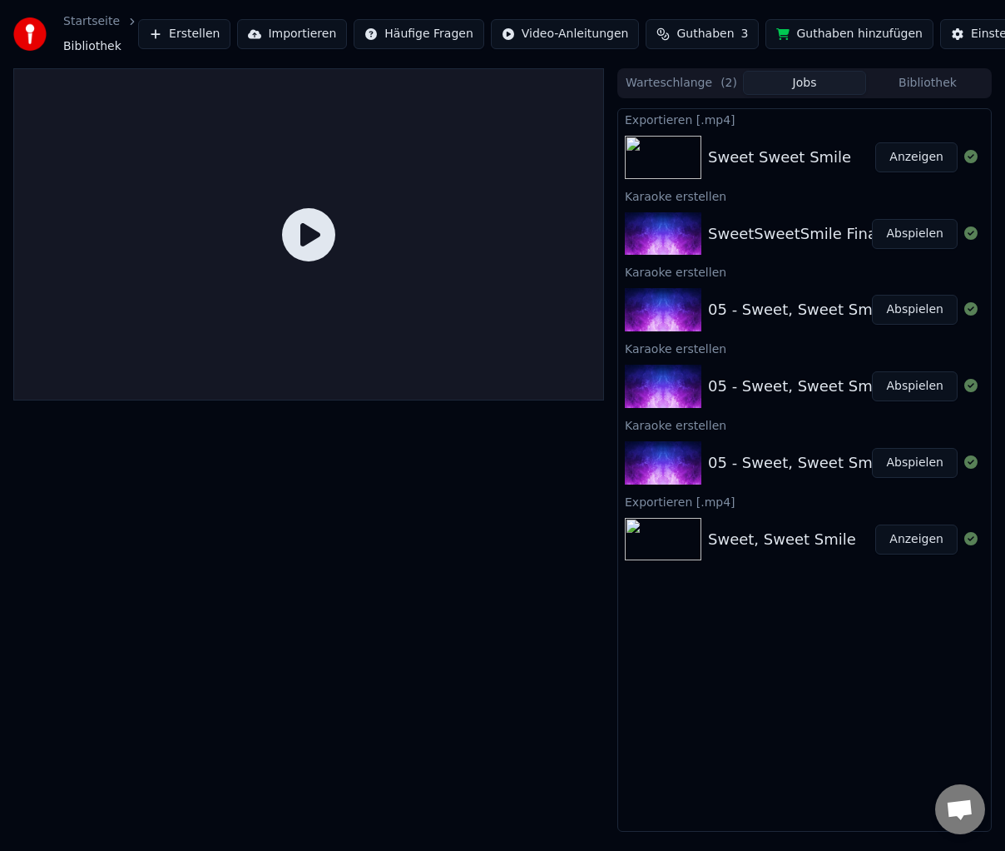
click at [807, 228] on div "SweetSweetSmile Final" at bounding box center [794, 233] width 173 height 23
click at [306, 234] on icon at bounding box center [308, 234] width 53 height 53
click at [767, 240] on div "SweetSweetSmile Final" at bounding box center [794, 233] width 173 height 23
click at [954, 235] on button "Abspielen" at bounding box center [915, 234] width 86 height 30
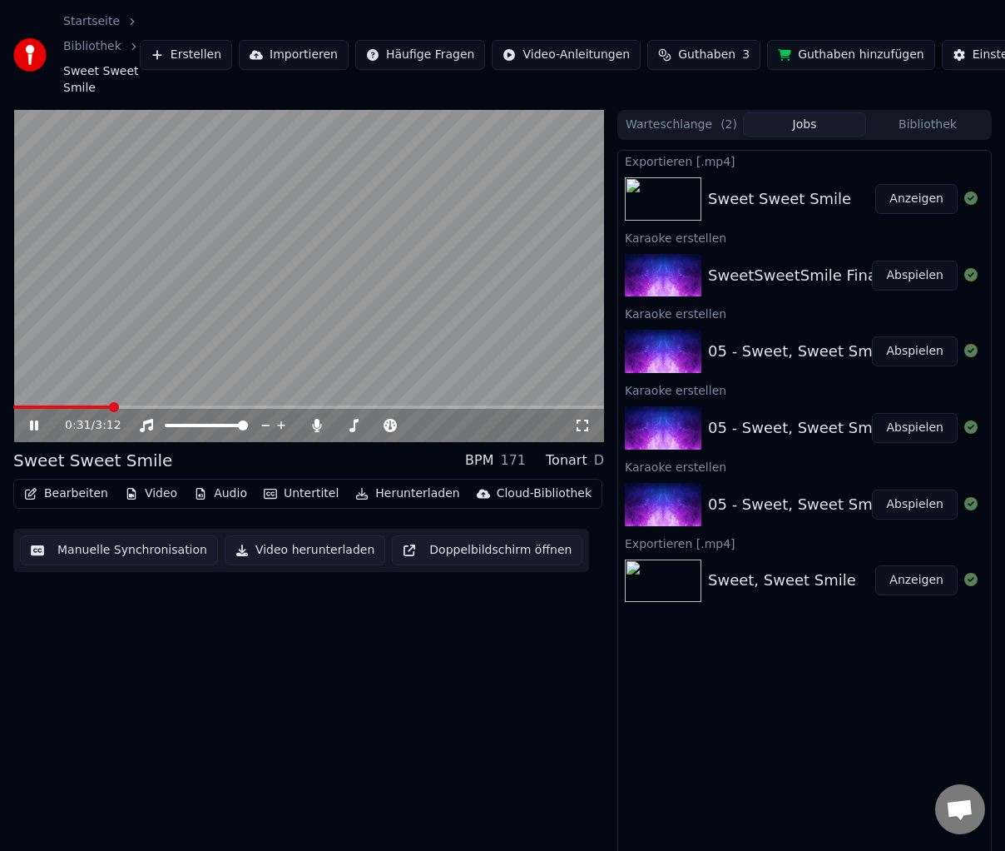
click at [75, 491] on button "Bearbeiten" at bounding box center [65, 493] width 97 height 23
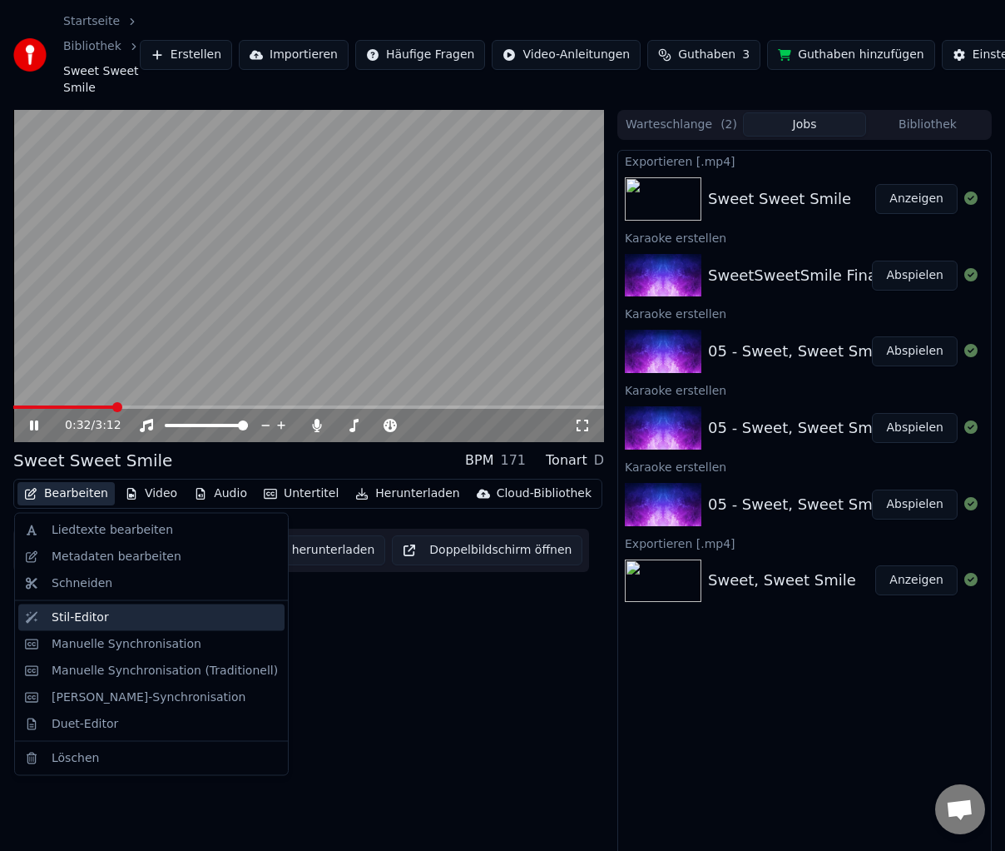
click at [77, 613] on div "Stil-Editor" at bounding box center [80, 616] width 57 height 17
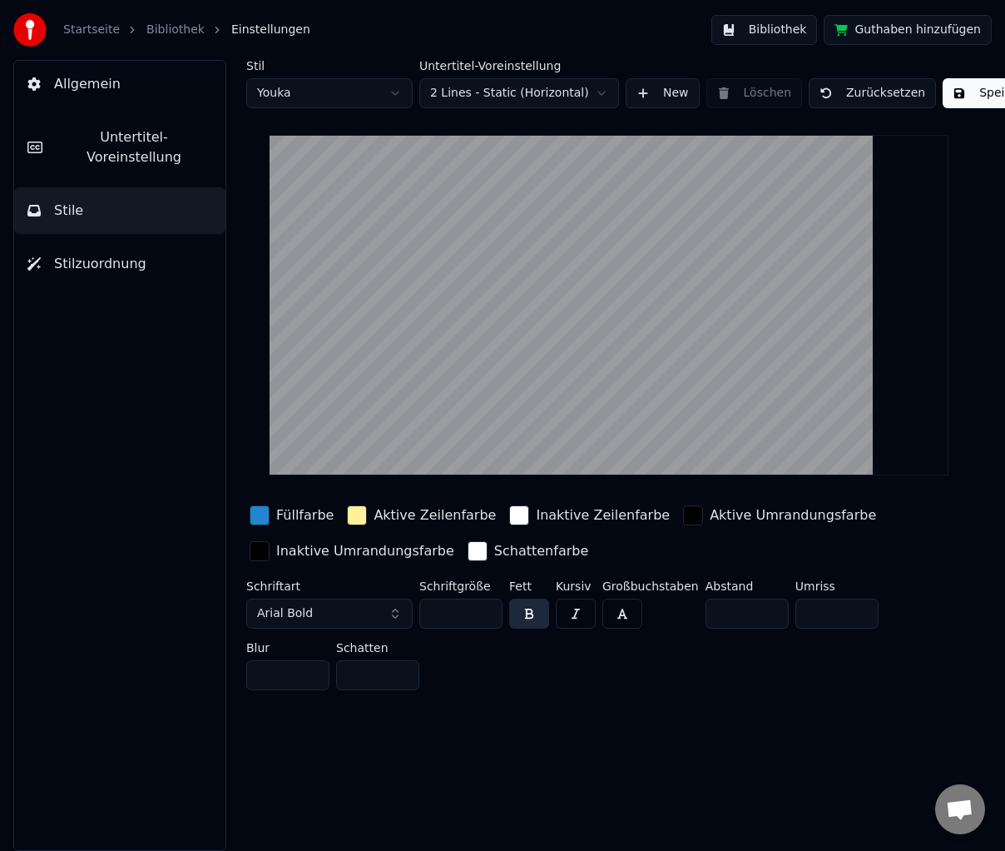
click at [265, 512] on div "button" at bounding box center [260, 515] width 20 height 20
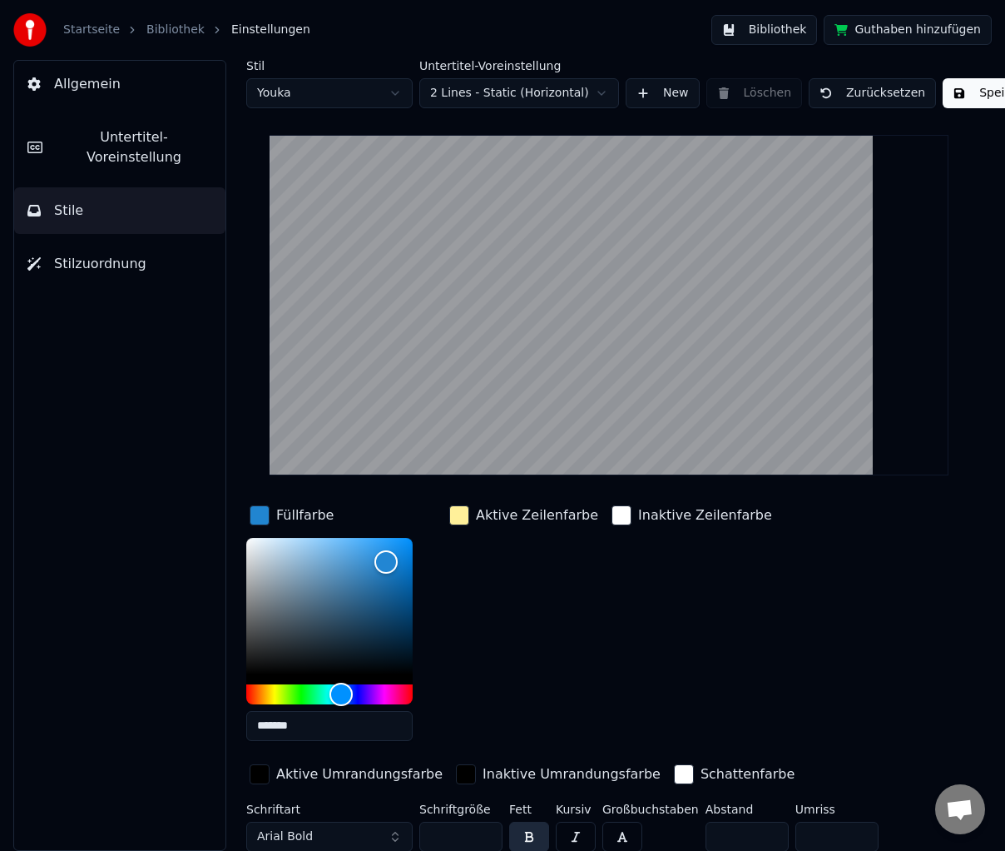
click at [320, 725] on input "*******" at bounding box center [329, 726] width 166 height 30
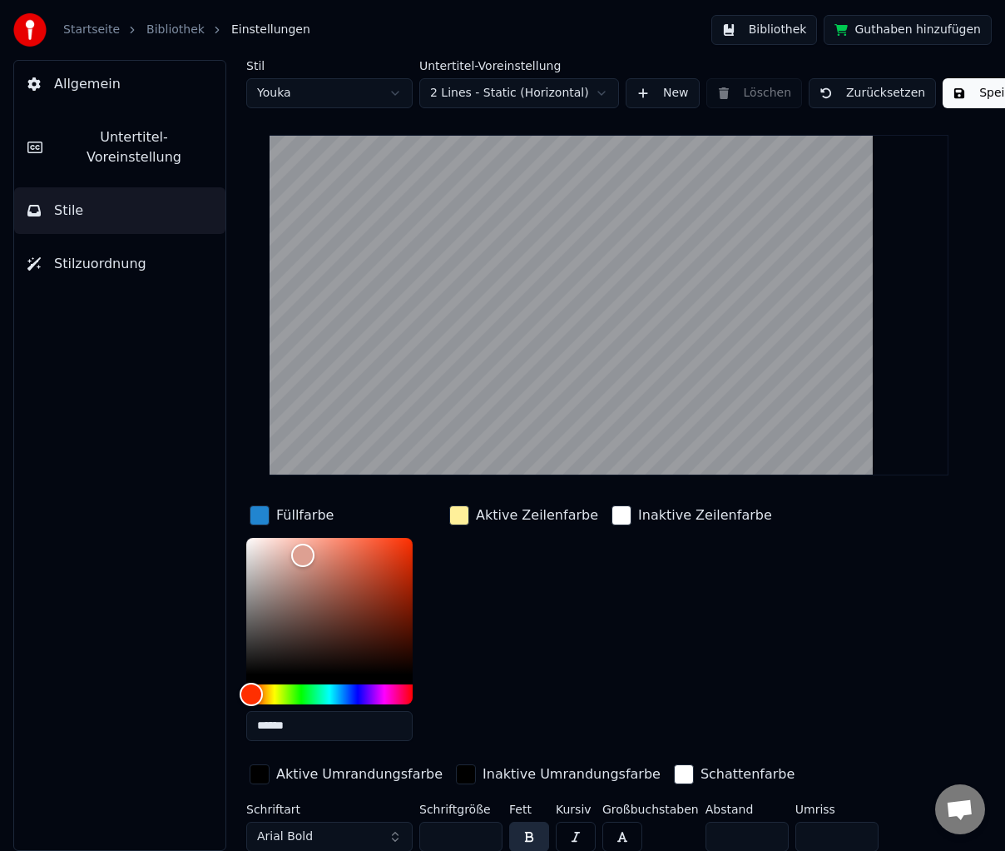
type input "******"
click at [451, 729] on div "Aktive Zeilenfarbe" at bounding box center [524, 628] width 156 height 252
click at [501, 517] on div "Aktive Zeilenfarbe" at bounding box center [537, 515] width 122 height 20
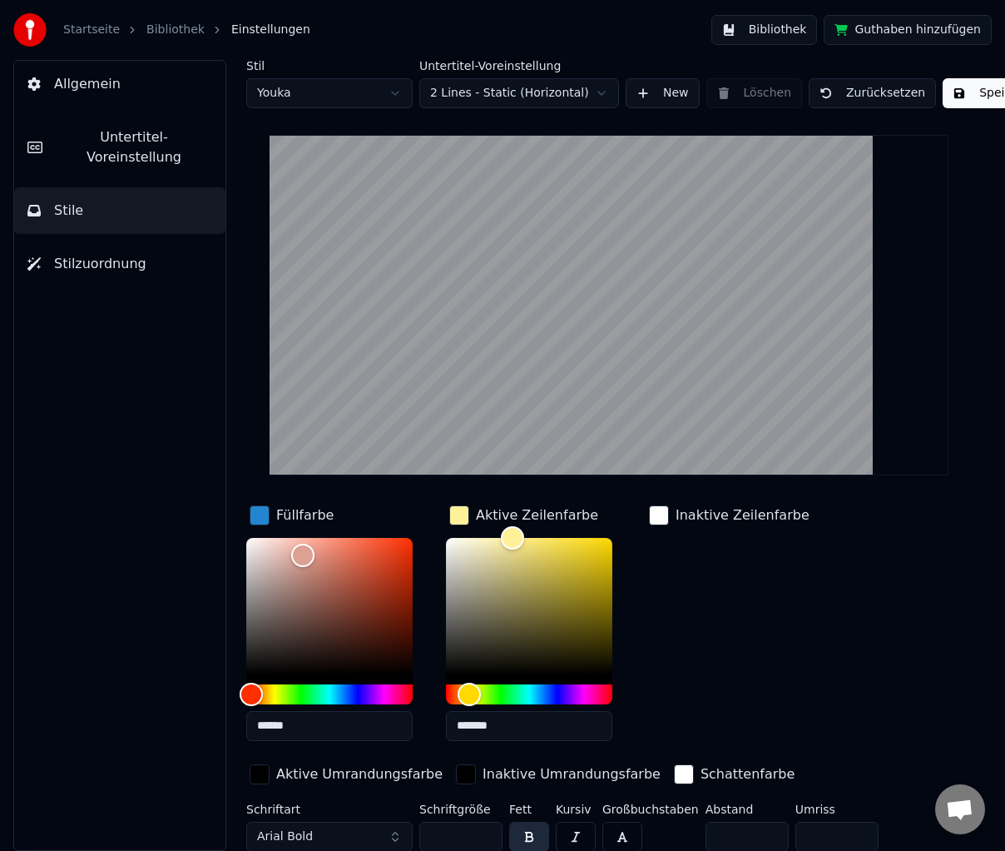
click at [492, 733] on input "*******" at bounding box center [529, 726] width 166 height 30
paste input "text"
click at [540, 727] on input "******" at bounding box center [529, 726] width 166 height 30
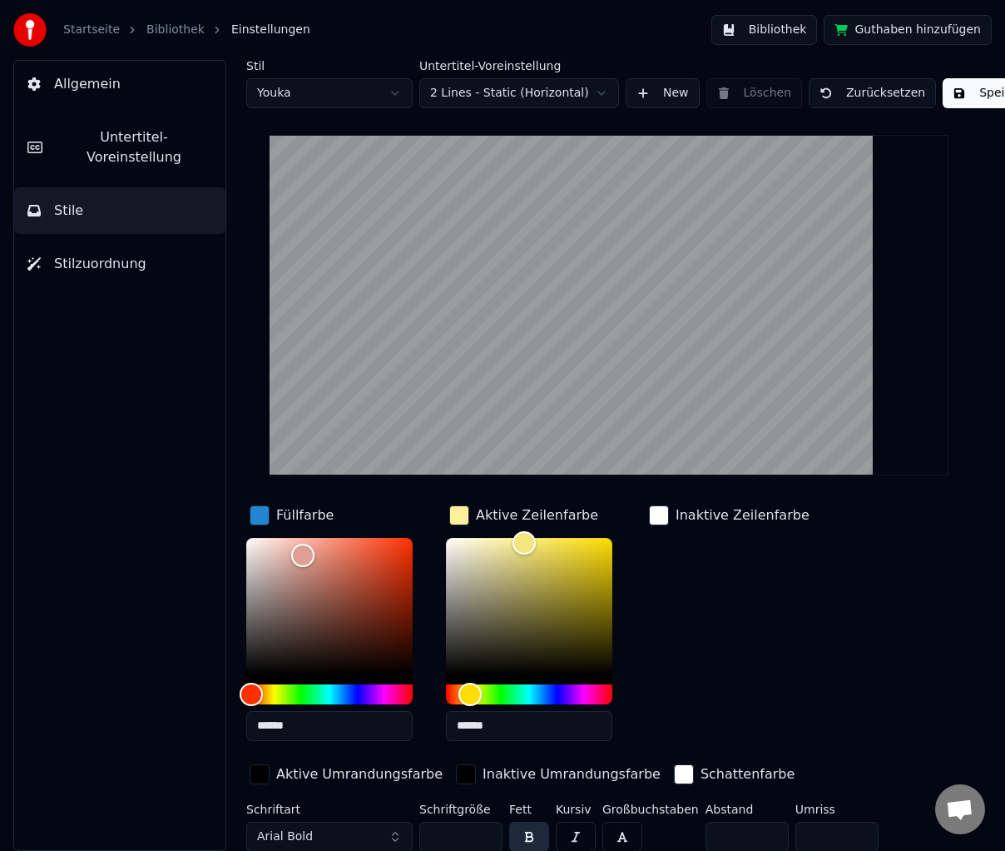
type input "******"
click at [742, 593] on div "Inaktive Zeilenfarbe" at bounding box center [729, 628] width 167 height 252
click at [983, 94] on button "Speichern" at bounding box center [995, 93] width 105 height 30
click at [164, 34] on link "Bibliothek" at bounding box center [175, 30] width 58 height 17
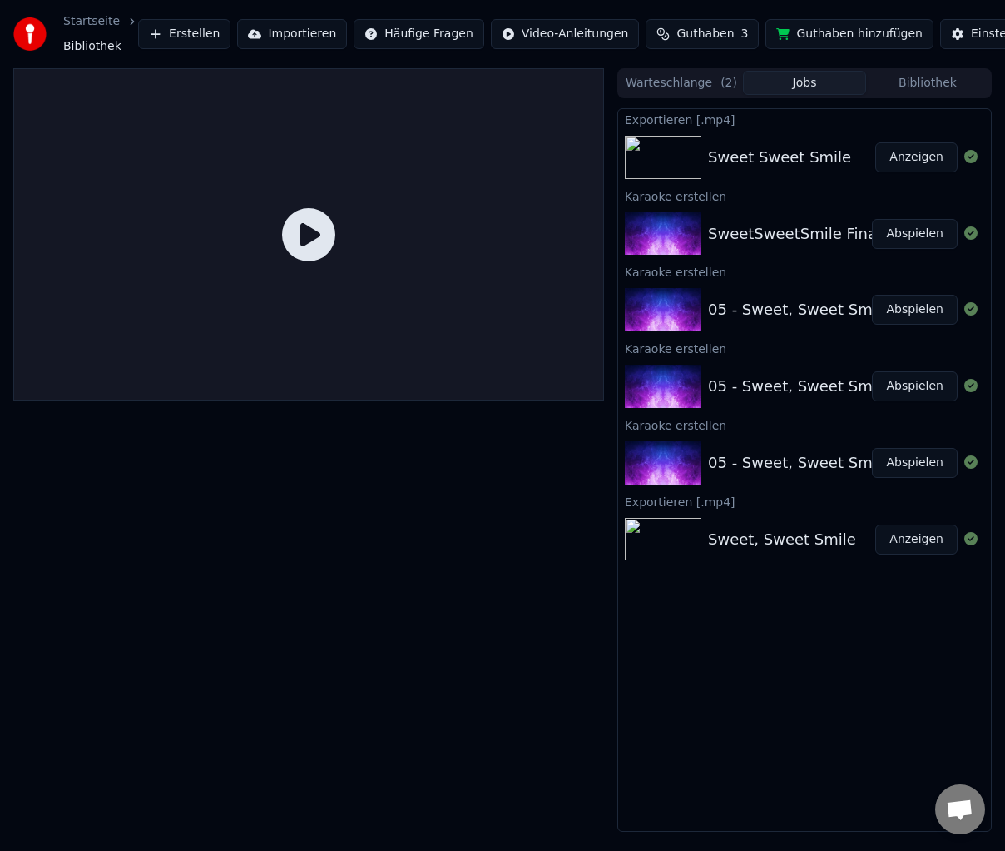
click at [772, 237] on div "SweetSweetSmile Final" at bounding box center [794, 233] width 173 height 23
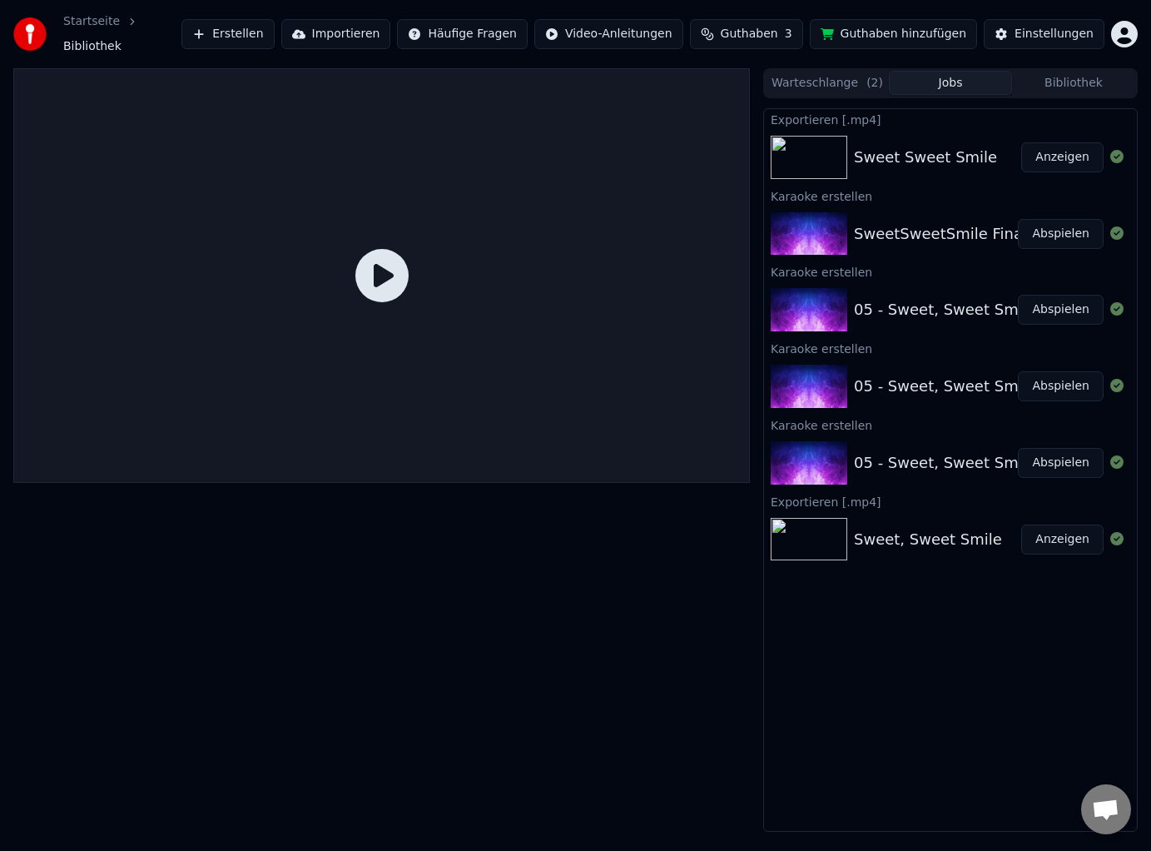
click at [370, 256] on icon at bounding box center [381, 275] width 53 height 53
click at [391, 257] on icon at bounding box center [381, 275] width 53 height 53
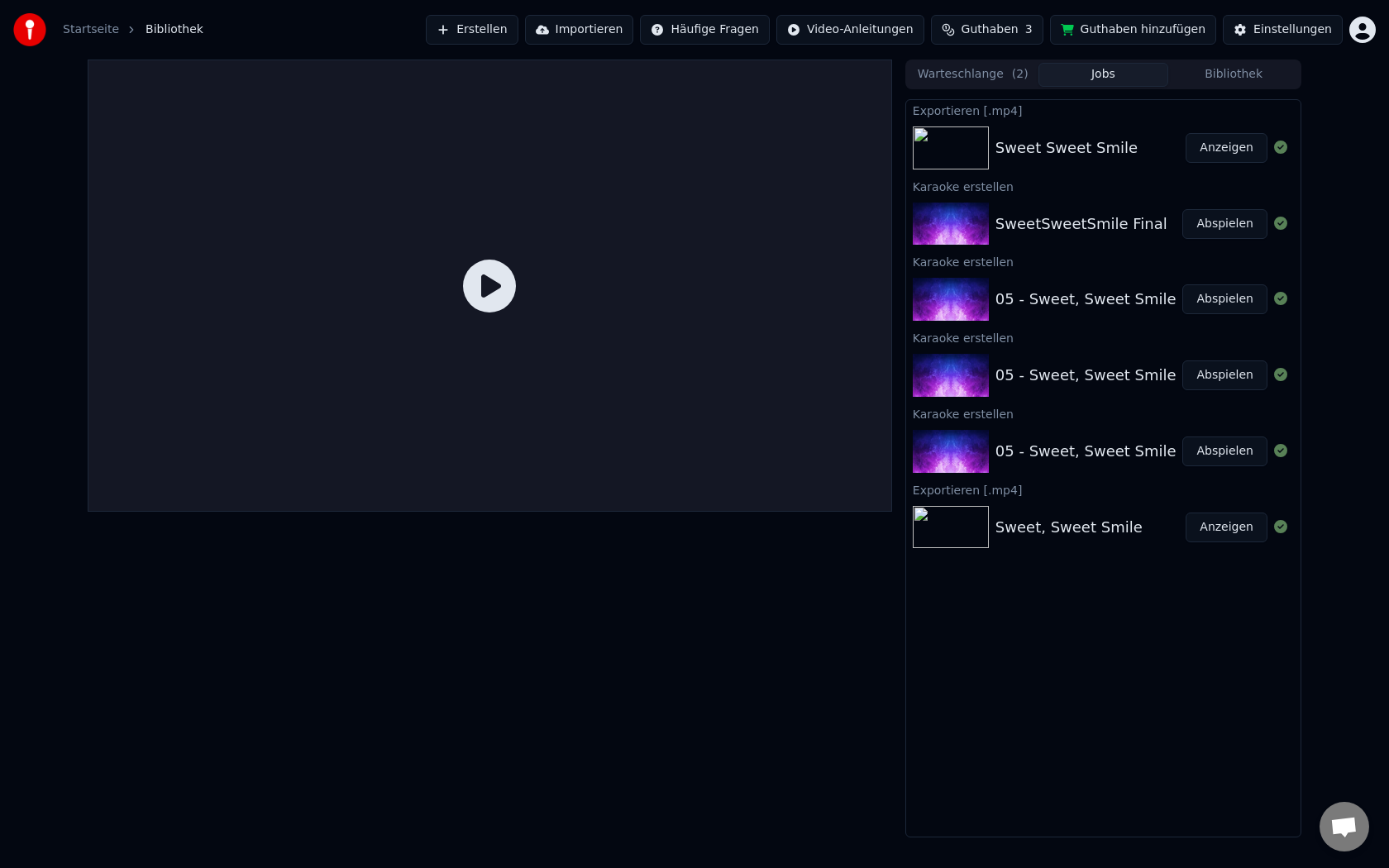
click at [516, 313] on icon at bounding box center [489, 285] width 53 height 53
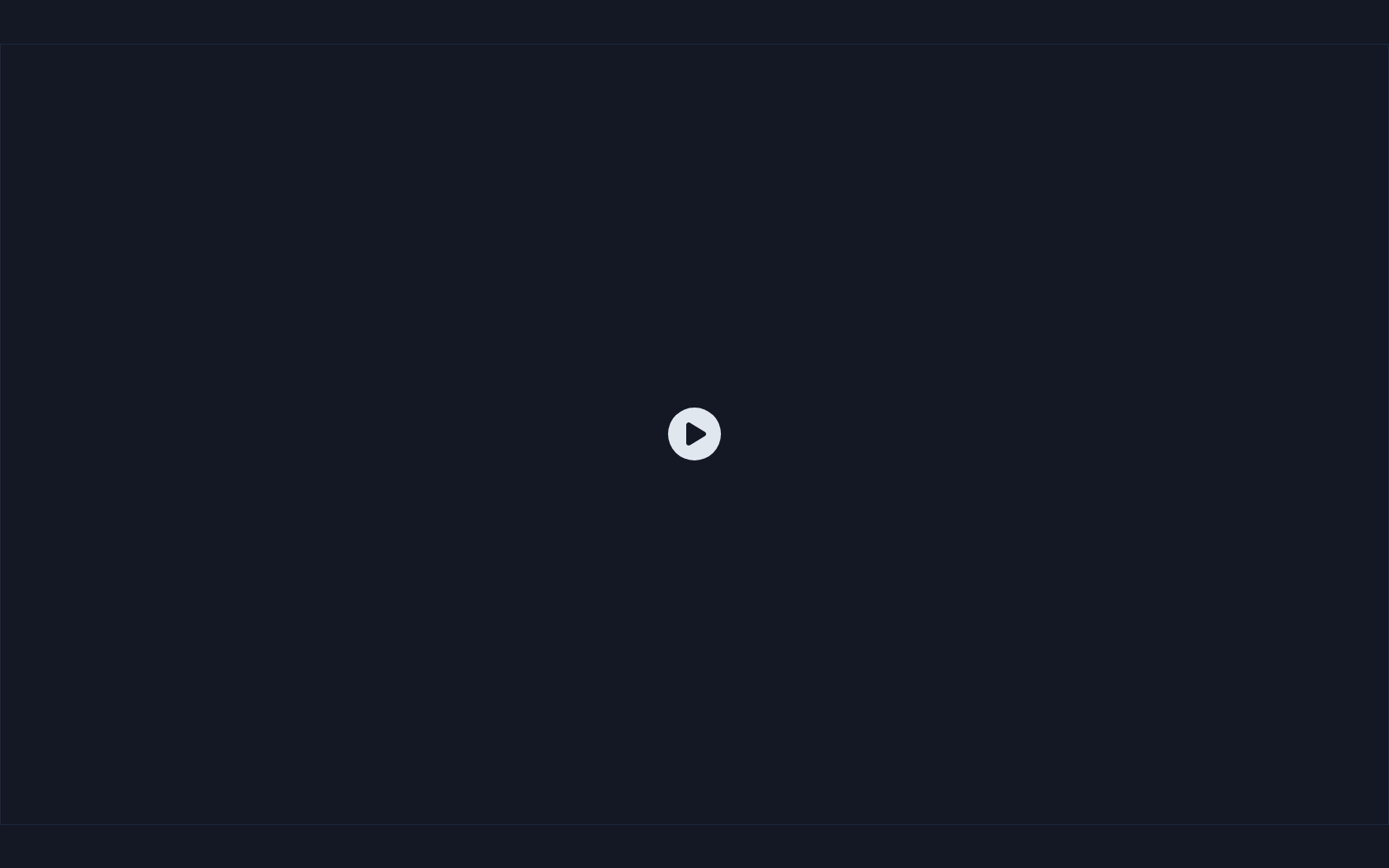
click at [496, 339] on div at bounding box center [694, 434] width 1389 height 781
click at [505, 309] on div at bounding box center [694, 434] width 1389 height 781
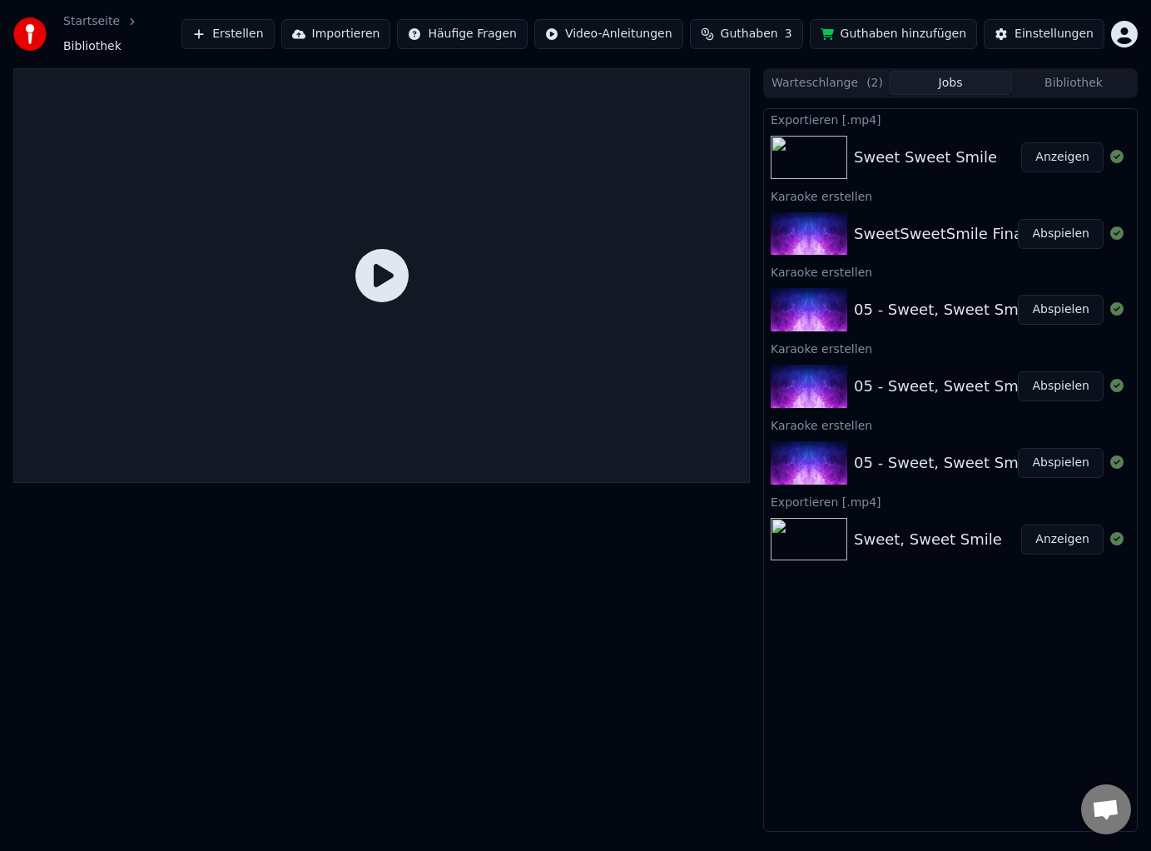
click at [1075, 229] on button "Abspielen" at bounding box center [1061, 234] width 86 height 30
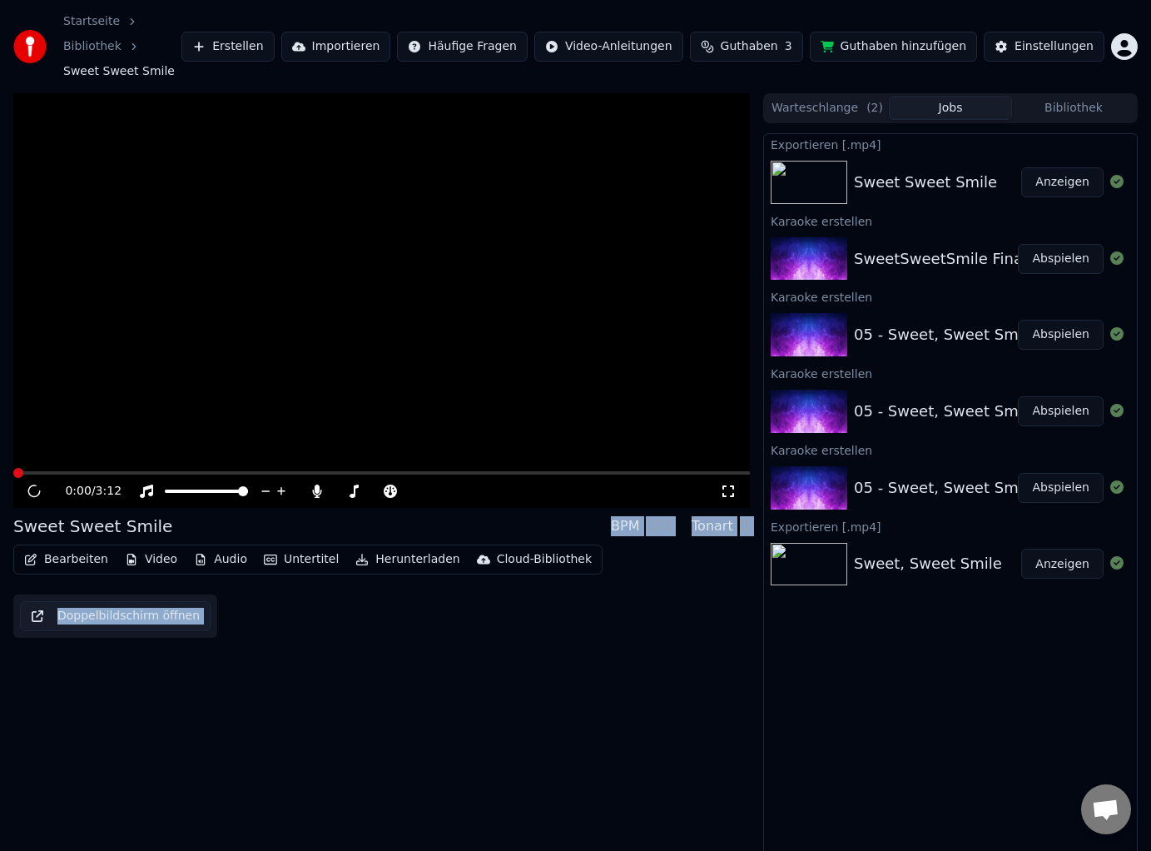
click at [1075, 229] on div "Karaoke erstellen SweetSweetSmile Final Abspielen" at bounding box center [950, 249] width 373 height 77
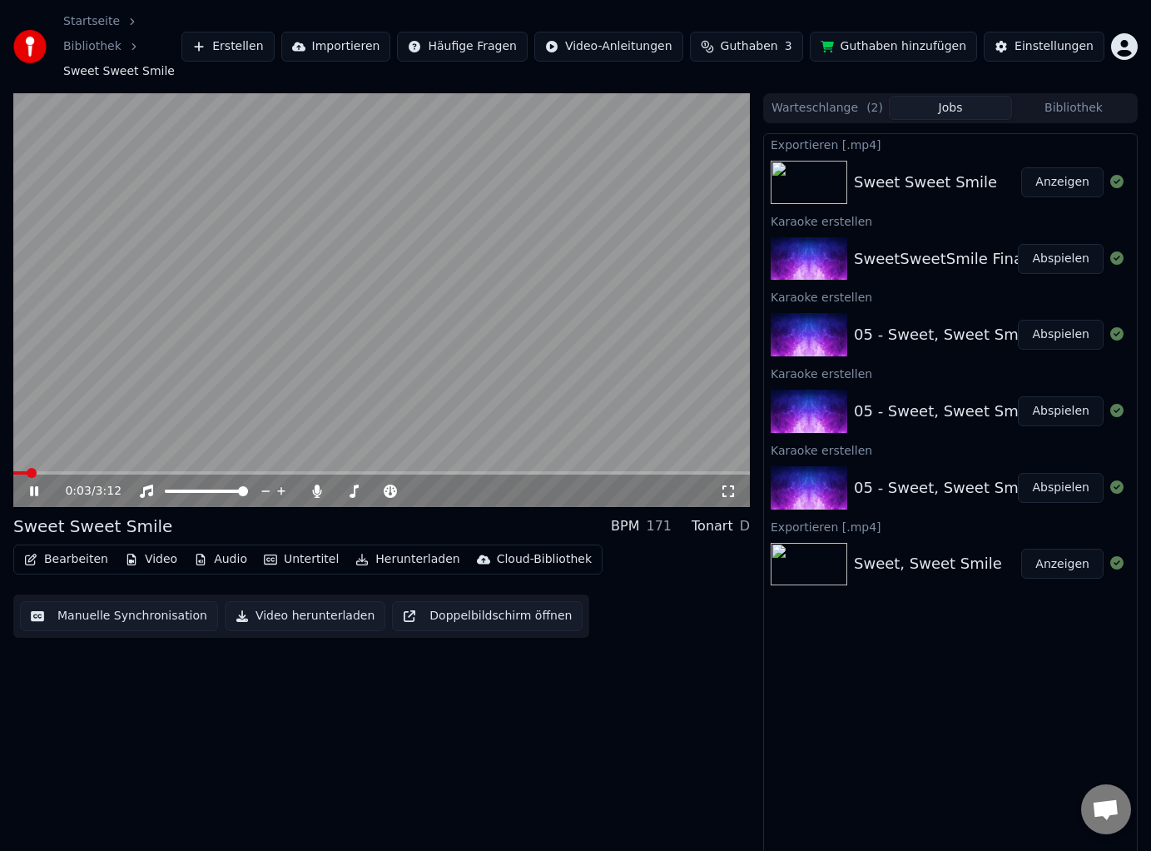
click at [732, 493] on icon at bounding box center [728, 490] width 17 height 13
click at [35, 481] on div "0:50 / 3:12" at bounding box center [381, 490] width 737 height 33
click at [32, 492] on icon at bounding box center [34, 491] width 8 height 10
click at [60, 563] on button "Bearbeiten" at bounding box center [65, 559] width 97 height 23
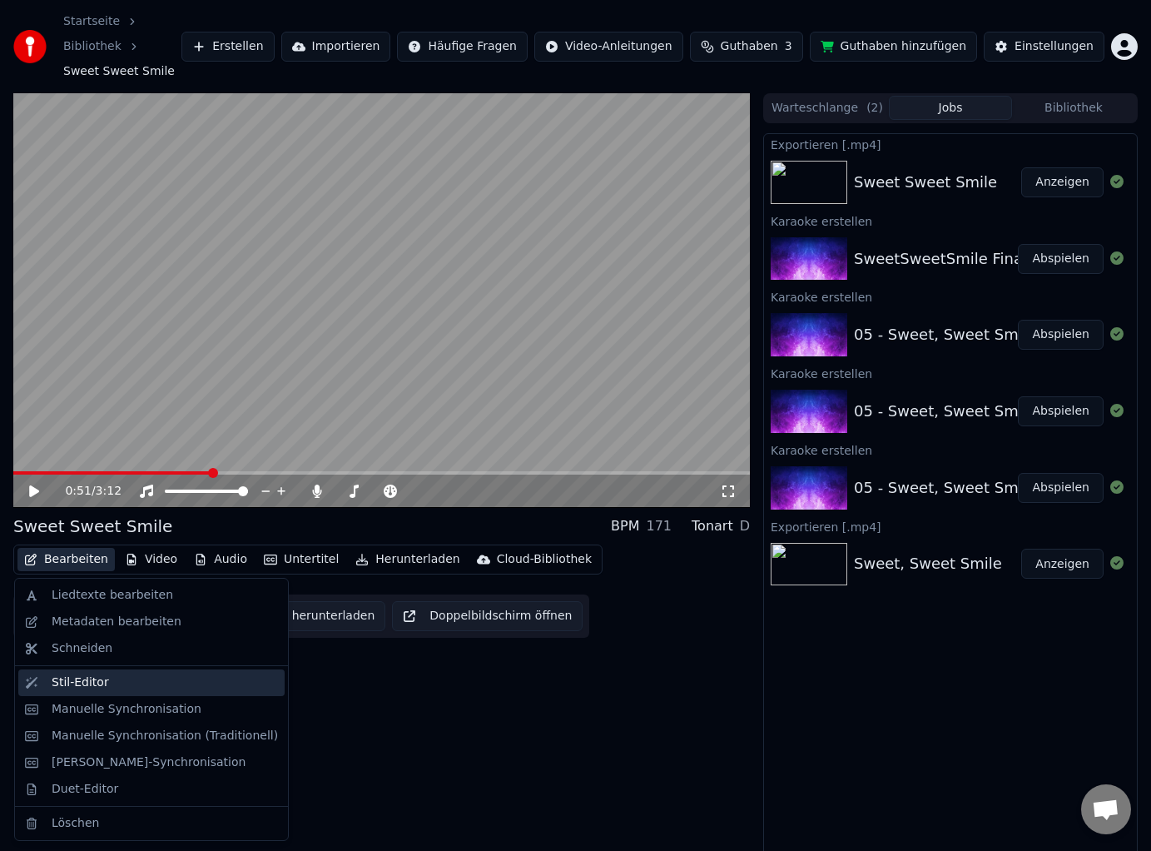
click at [82, 677] on div "Stil-Editor" at bounding box center [80, 682] width 57 height 17
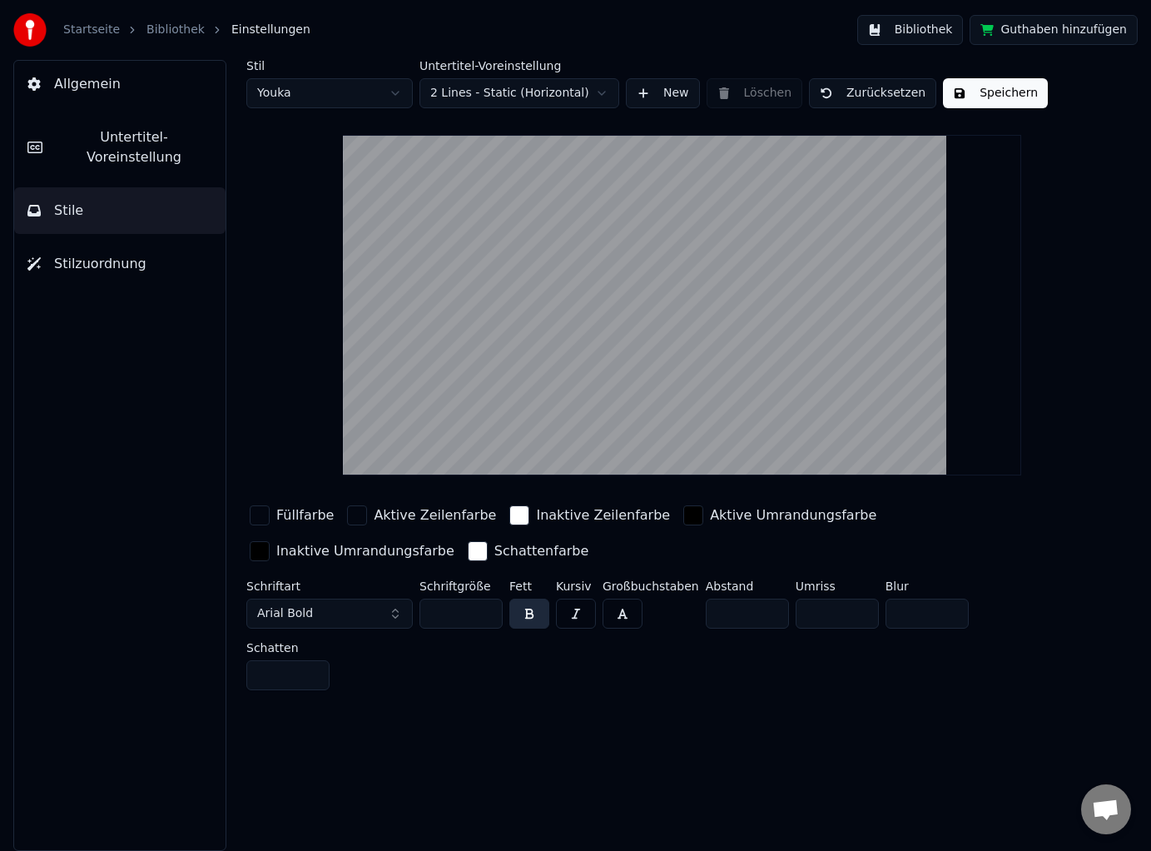
click at [790, 507] on div "Aktive Umrandungsfarbe" at bounding box center [793, 515] width 166 height 20
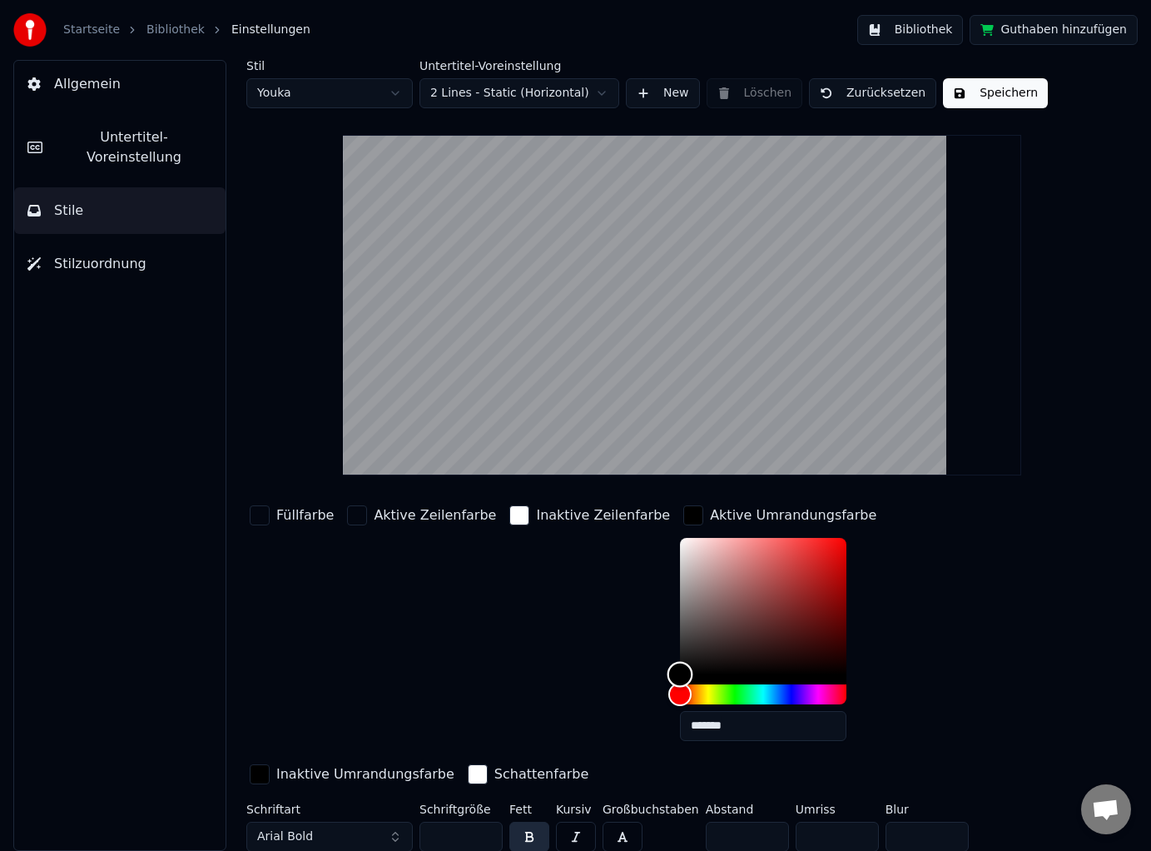
type input "*******"
click at [680, 543] on div "Color" at bounding box center [763, 606] width 166 height 136
click at [458, 761] on div "Inaktive Umrandungsfarbe" at bounding box center [351, 774] width 211 height 27
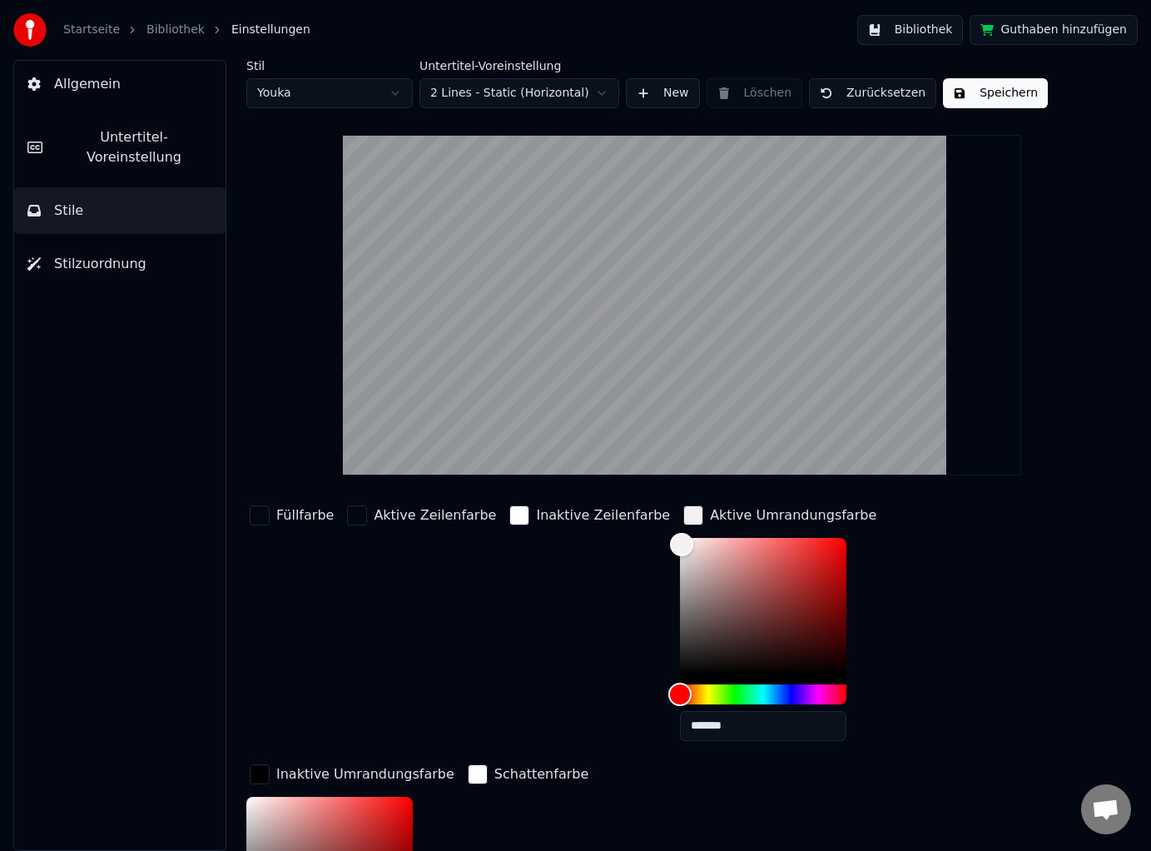
type input "*******"
click at [413, 796] on div "Color" at bounding box center [329, 864] width 166 height 136
click at [985, 103] on button "Speichern" at bounding box center [995, 93] width 105 height 30
type input "*******"
drag, startPoint x: 647, startPoint y: 545, endPoint x: 644, endPoint y: 677, distance: 131.5
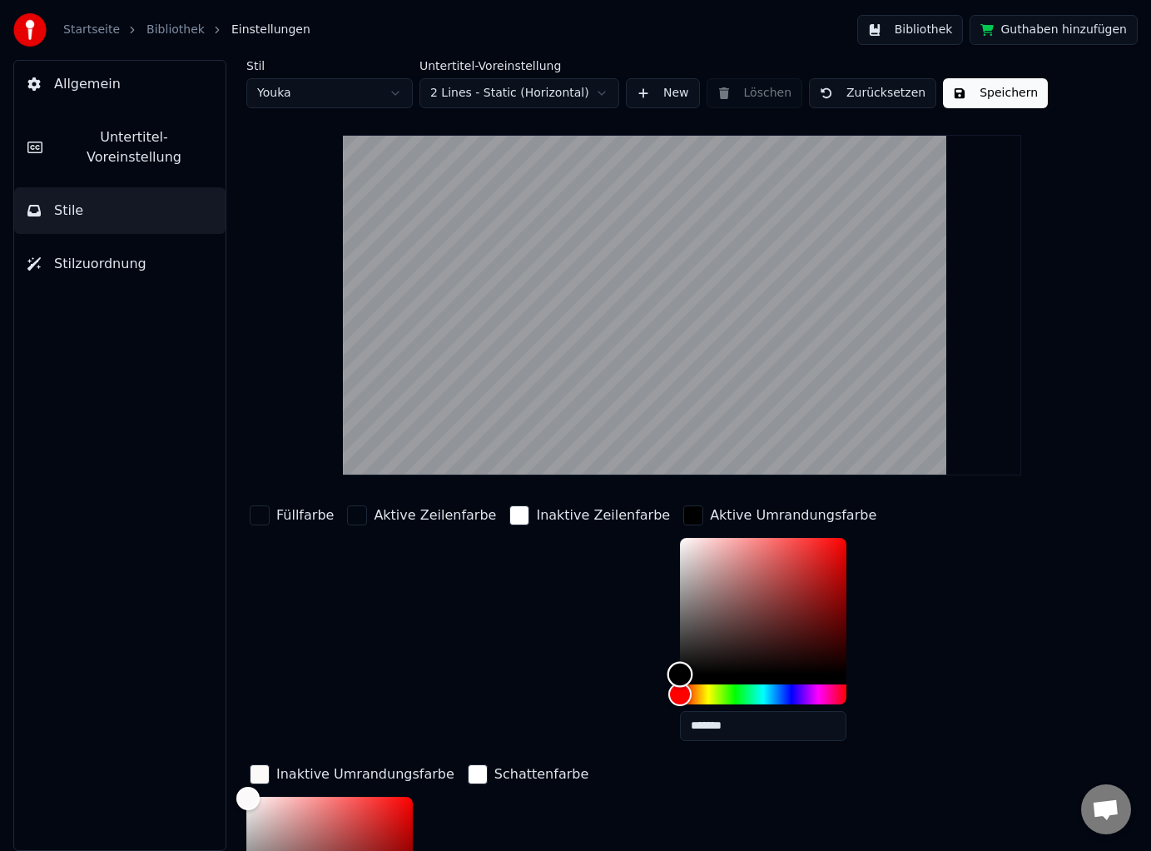
click at [667, 678] on div "Color" at bounding box center [680, 674] width 26 height 26
type input "*******"
drag, startPoint x: 851, startPoint y: 540, endPoint x: 846, endPoint y: 670, distance: 130.0
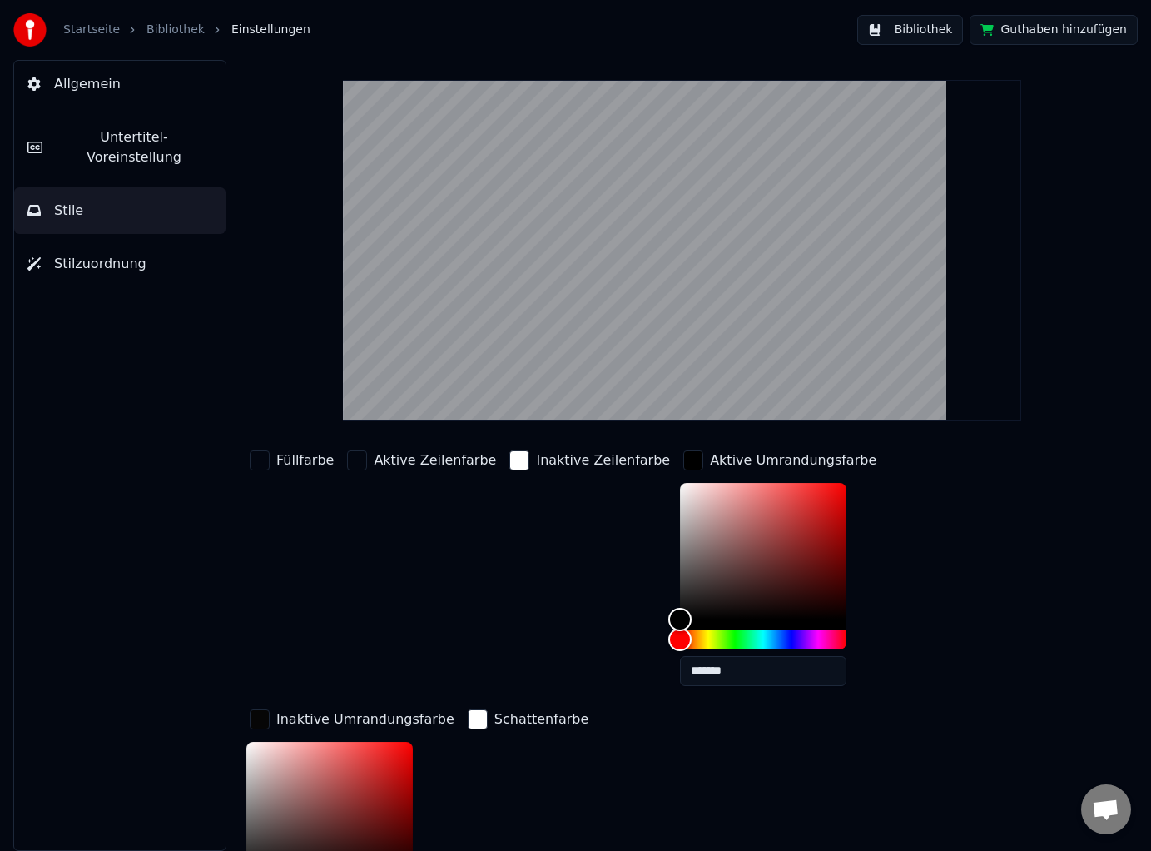
scroll to position [67, 0]
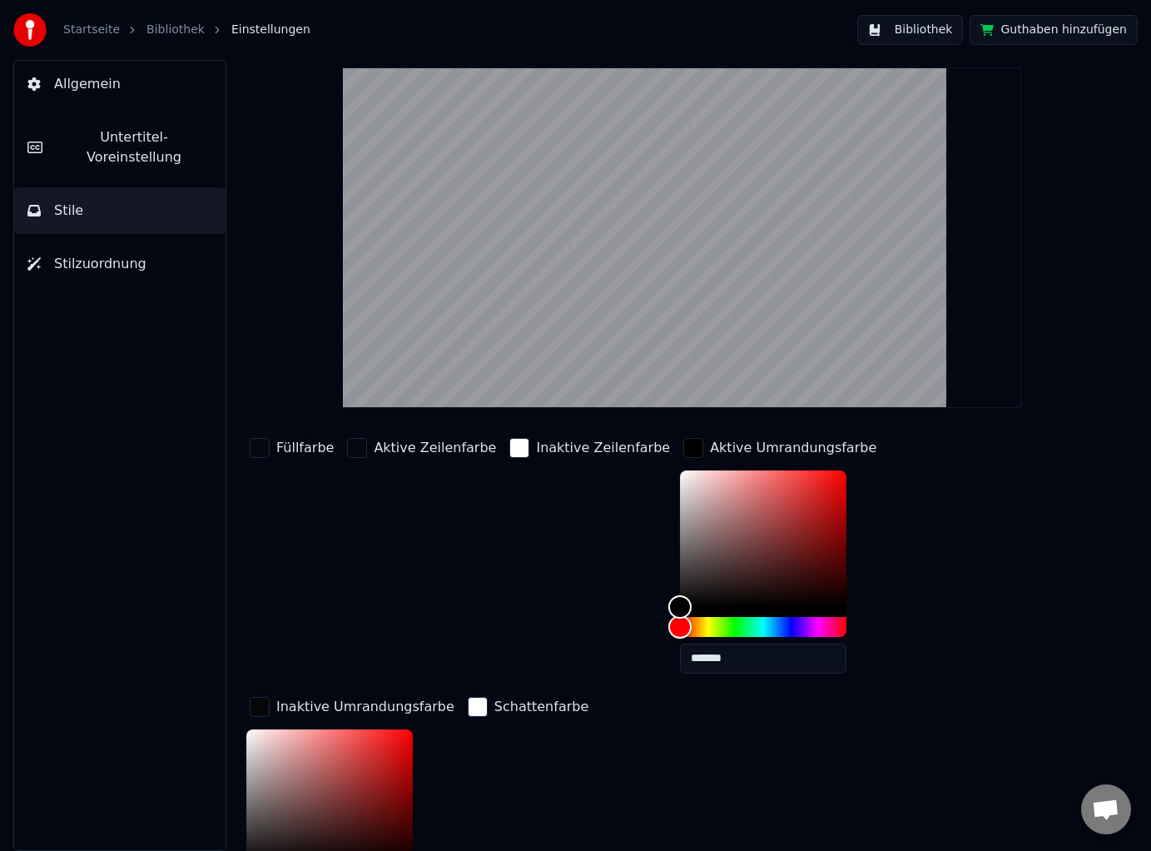
click at [494, 710] on div "Schattenfarbe" at bounding box center [541, 707] width 94 height 20
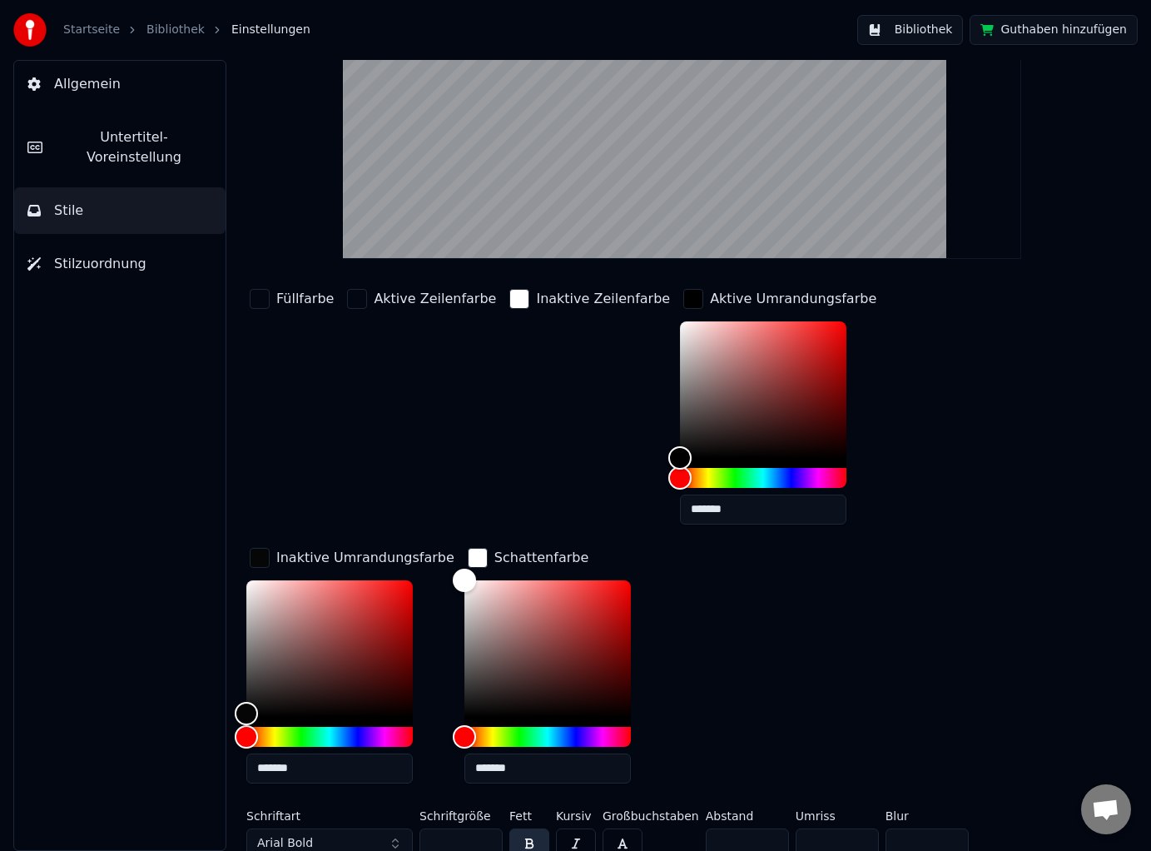
scroll to position [290, 0]
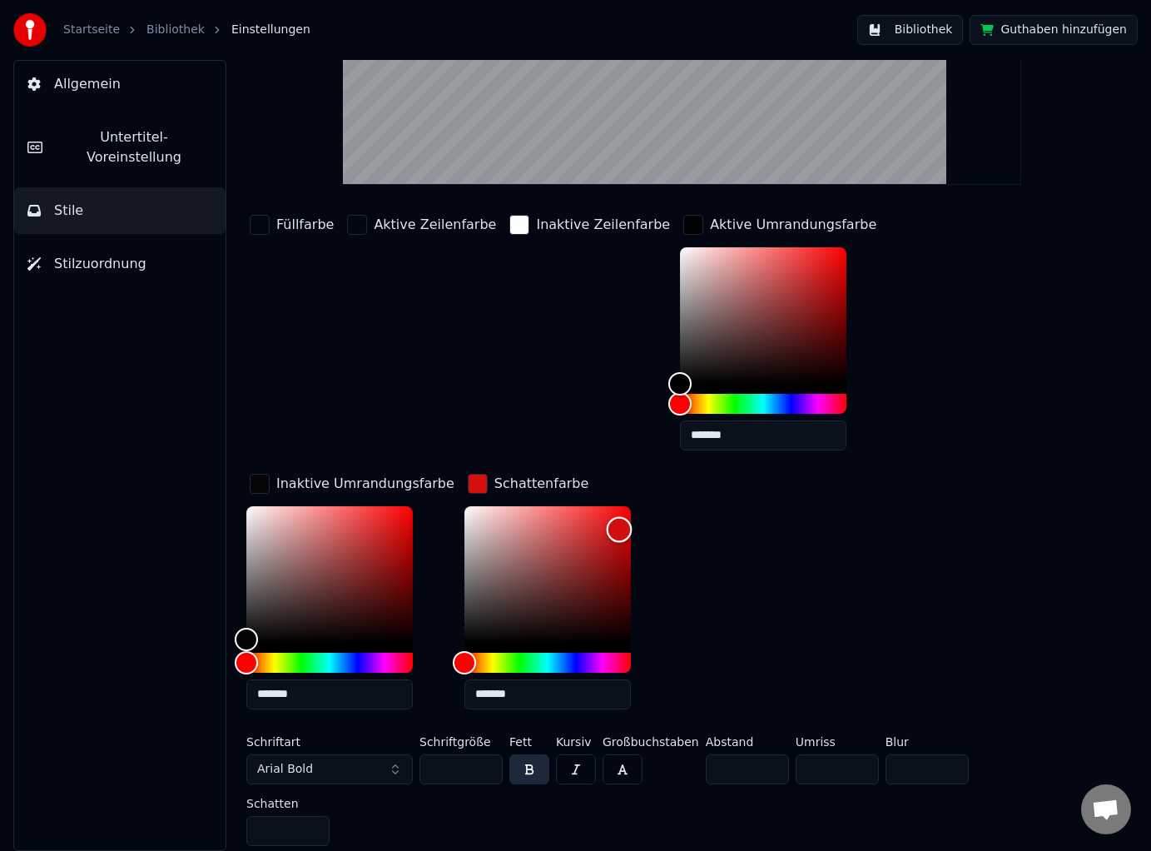
drag, startPoint x: 246, startPoint y: 503, endPoint x: 399, endPoint y: 528, distance: 156.1
click at [606, 528] on div "Color" at bounding box center [619, 530] width 26 height 26
type input "*******"
drag, startPoint x: 398, startPoint y: 523, endPoint x: 390, endPoint y: 553, distance: 31.7
click at [595, 553] on div "Color" at bounding box center [608, 556] width 26 height 26
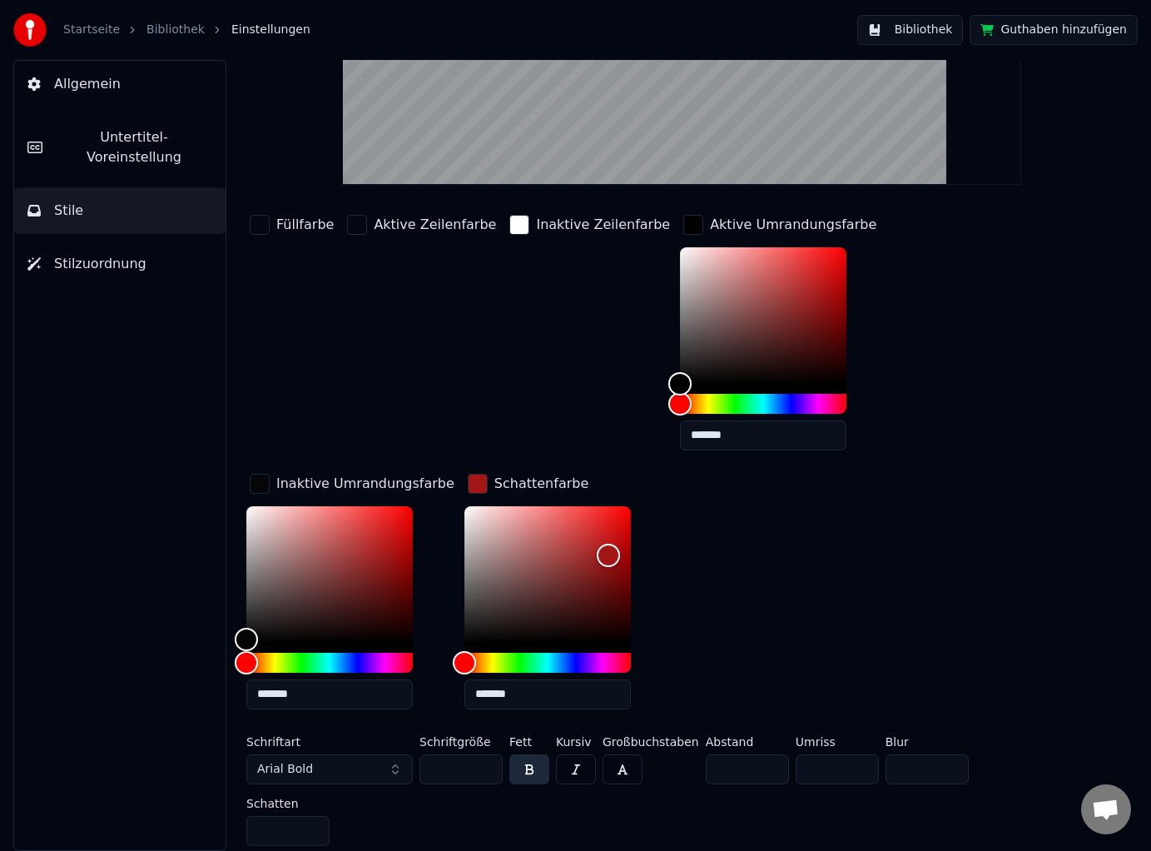
click at [494, 484] on div "Schattenfarbe" at bounding box center [541, 484] width 94 height 20
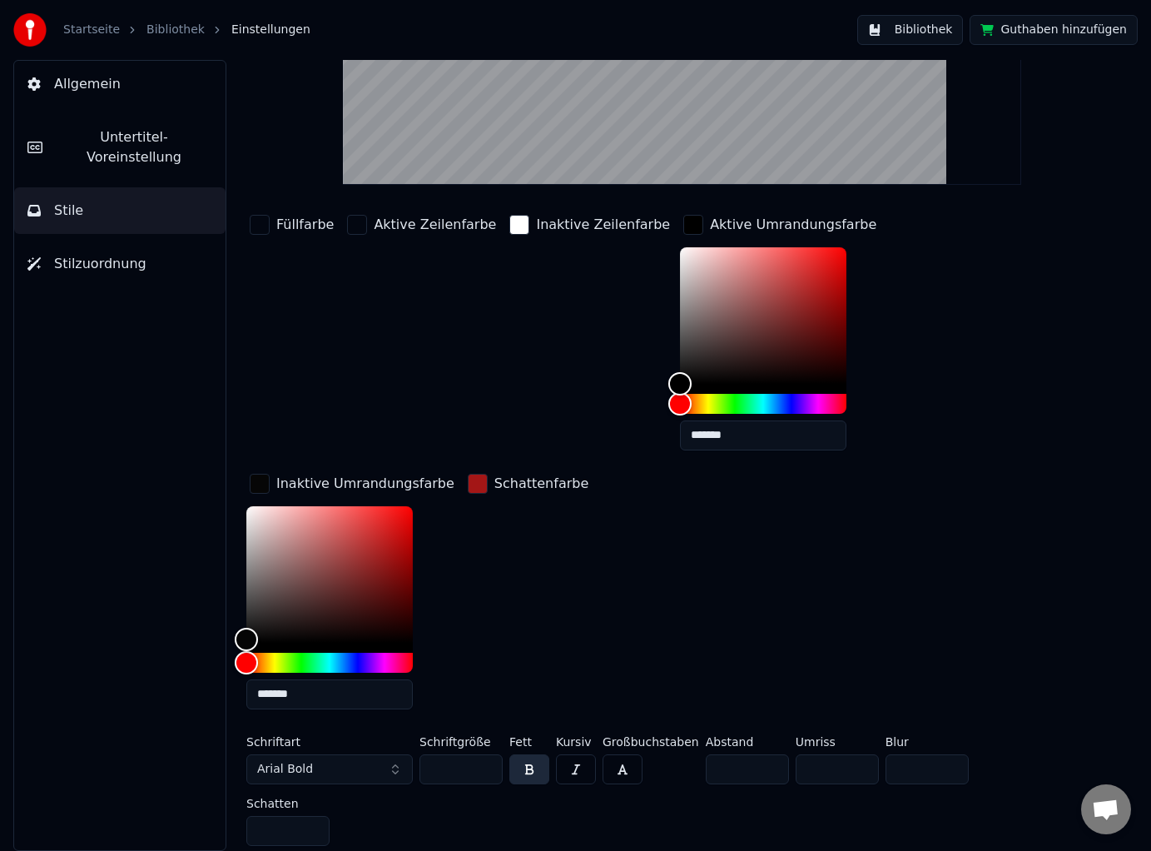
scroll to position [67, 0]
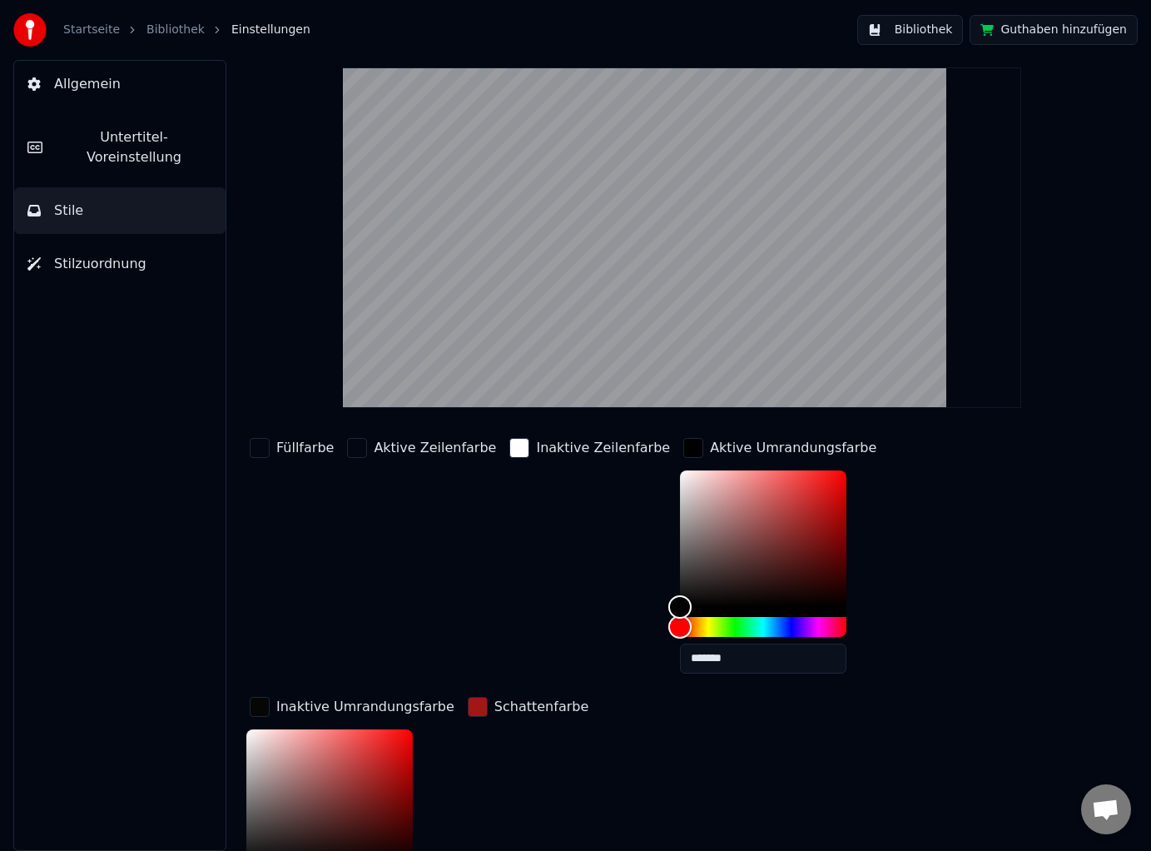
click at [277, 484] on div "Füllfarbe" at bounding box center [291, 560] width 91 height 252
click at [468, 700] on div "button" at bounding box center [478, 707] width 20 height 20
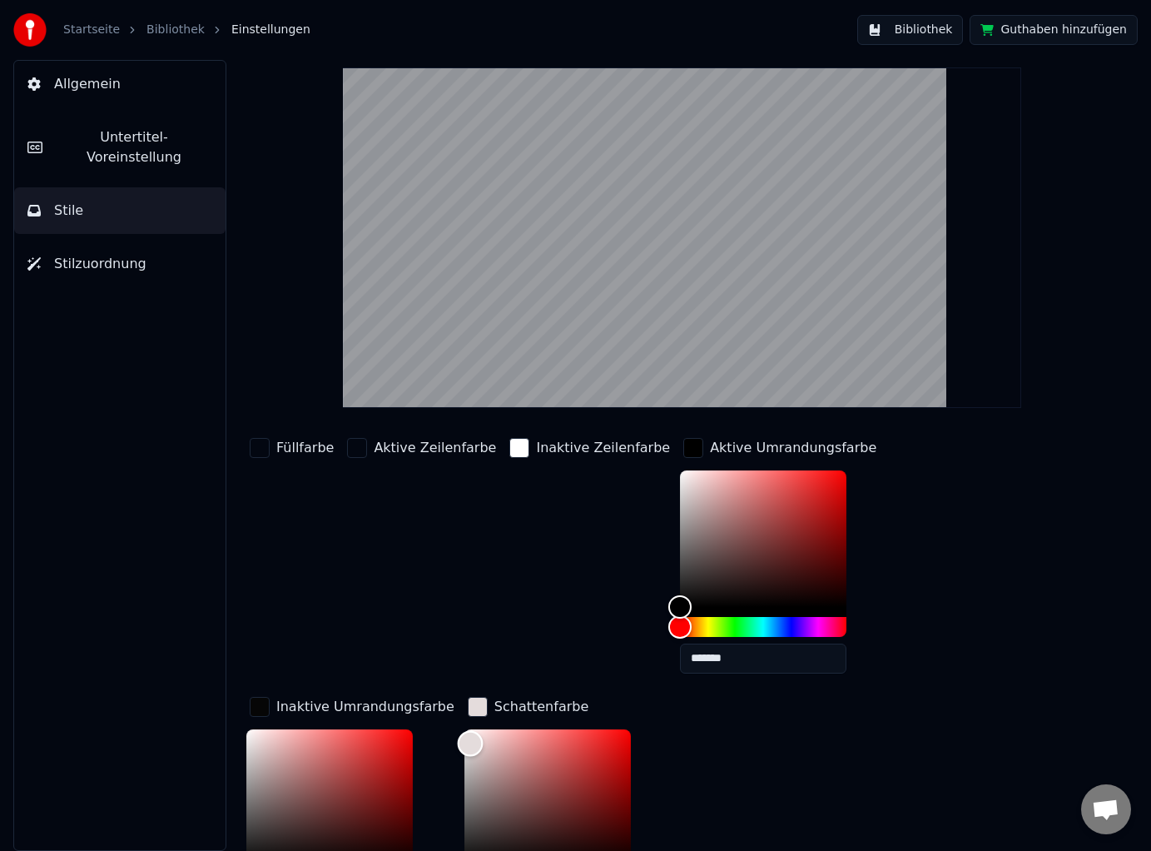
scroll to position [81, 0]
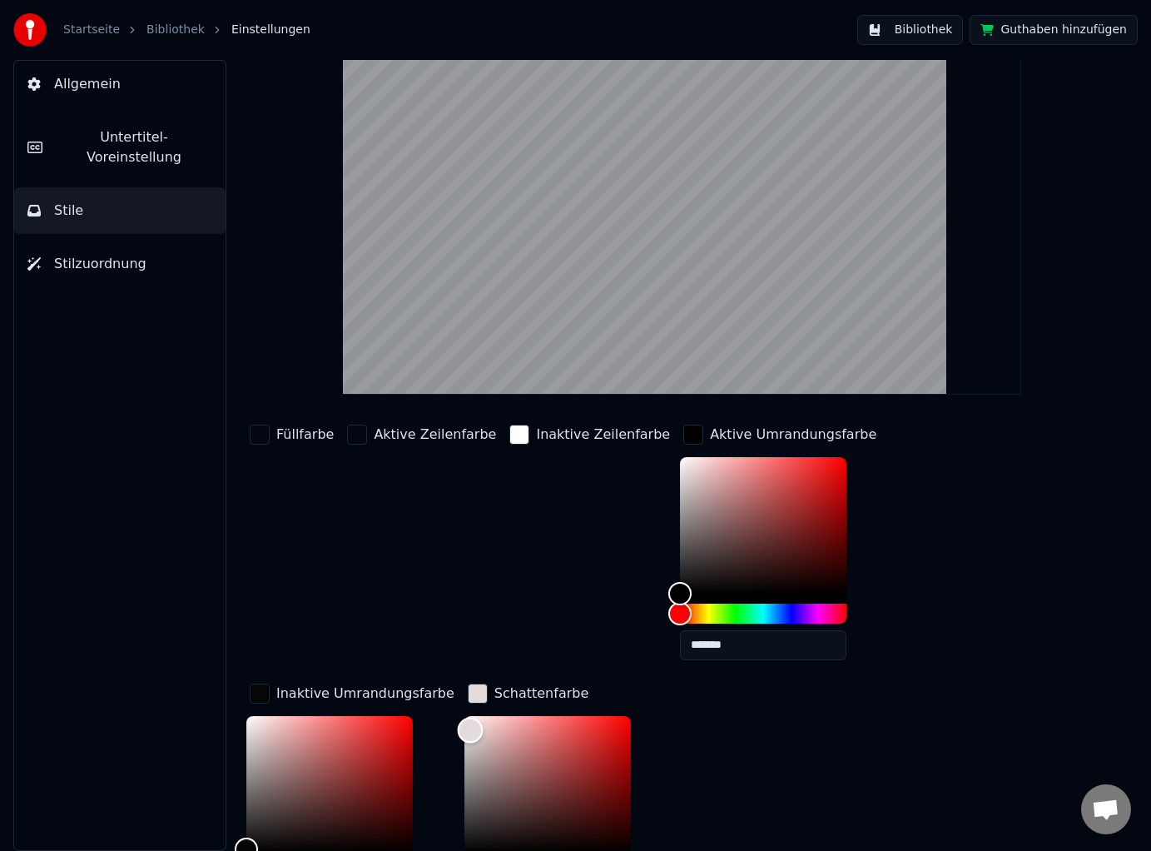
click at [464, 728] on div "Color" at bounding box center [547, 784] width 166 height 136
type input "*******"
click at [459, 723] on div "Color" at bounding box center [472, 725] width 26 height 26
click at [512, 697] on div "Füllfarbe Aktive Zeilenfarbe Inaktive Zeilenfarbe Aktive Umrandungsfarbe ******…" at bounding box center [649, 676] width 806 height 511
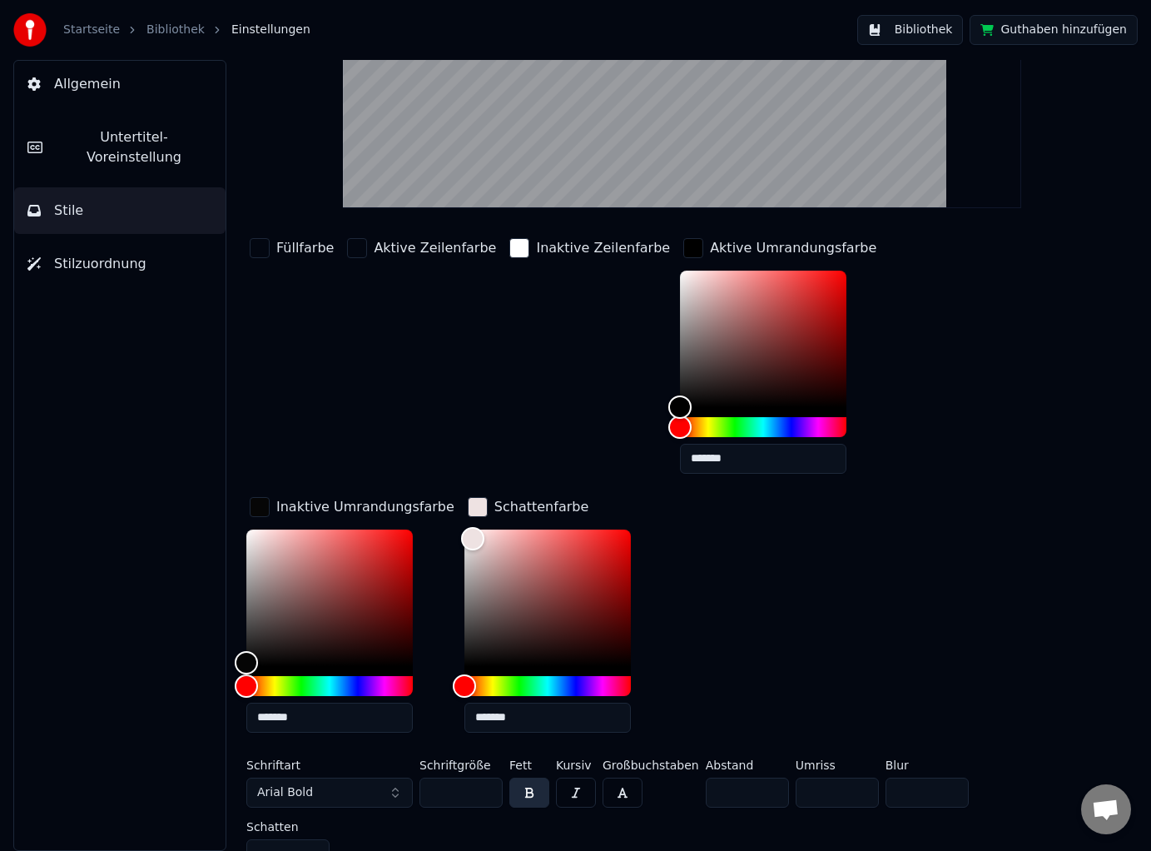
scroll to position [290, 0]
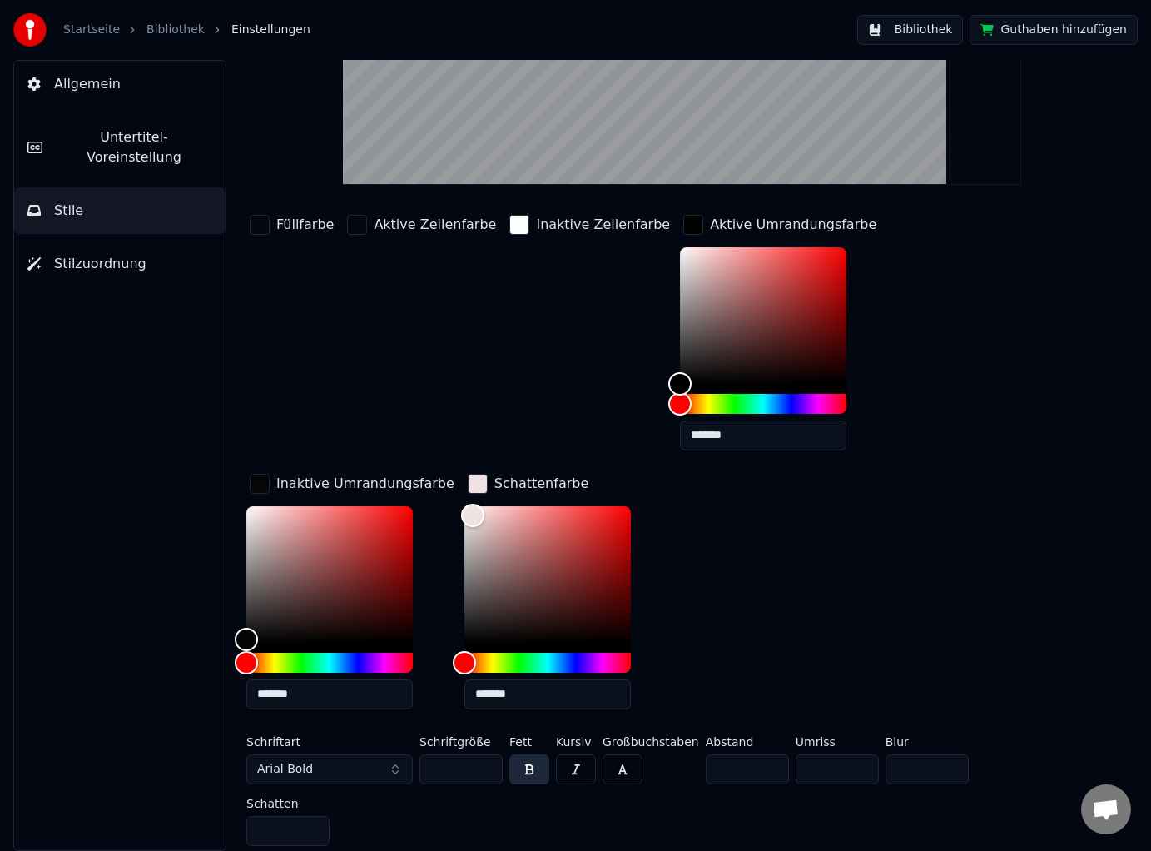
click at [394, 770] on button "Arial Bold" at bounding box center [329, 769] width 166 height 30
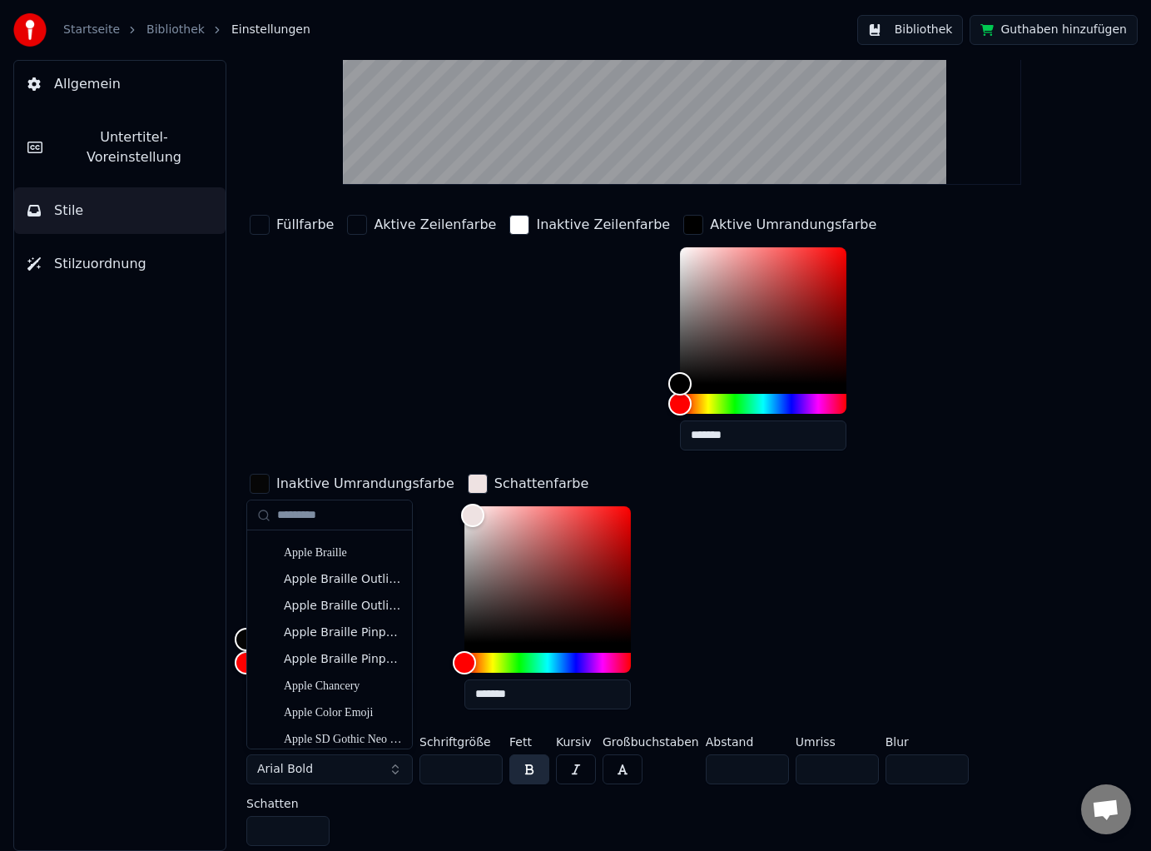
scroll to position [370, 0]
click at [352, 682] on div "Apple Chancery" at bounding box center [343, 683] width 118 height 17
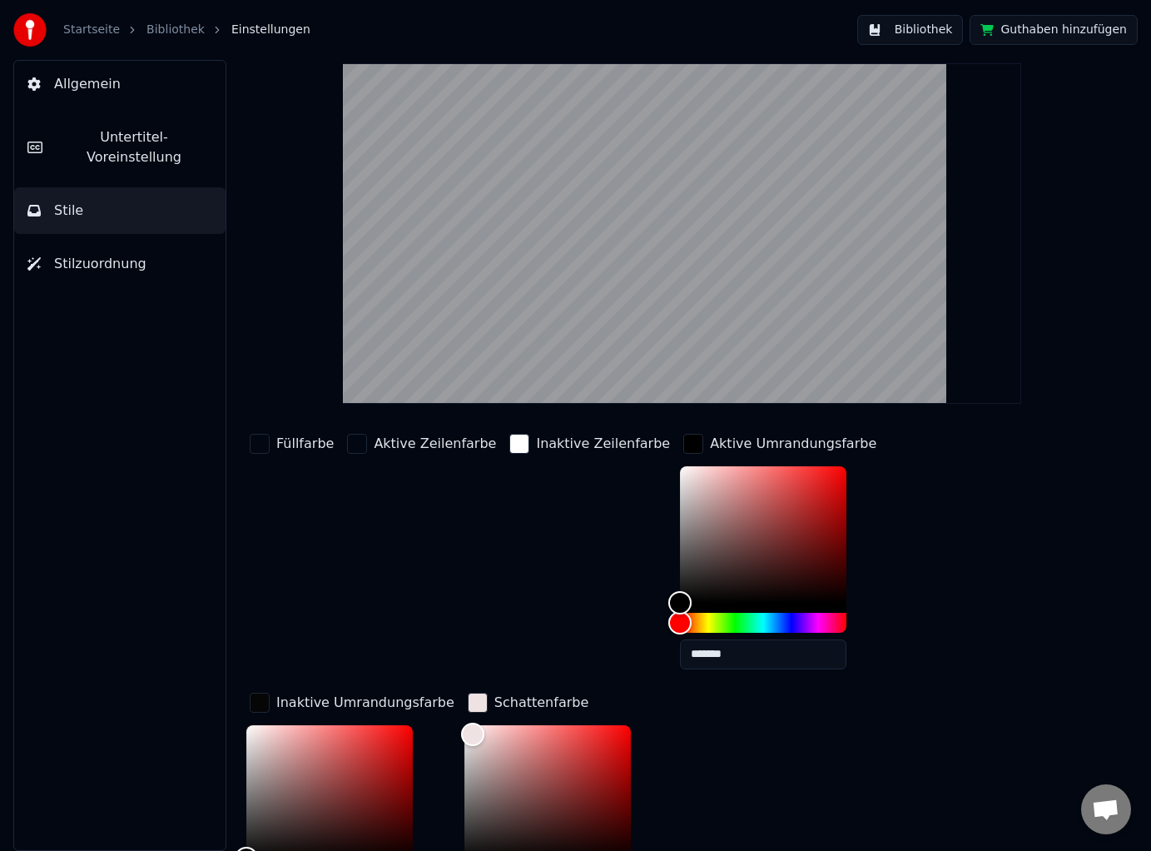
scroll to position [0, 0]
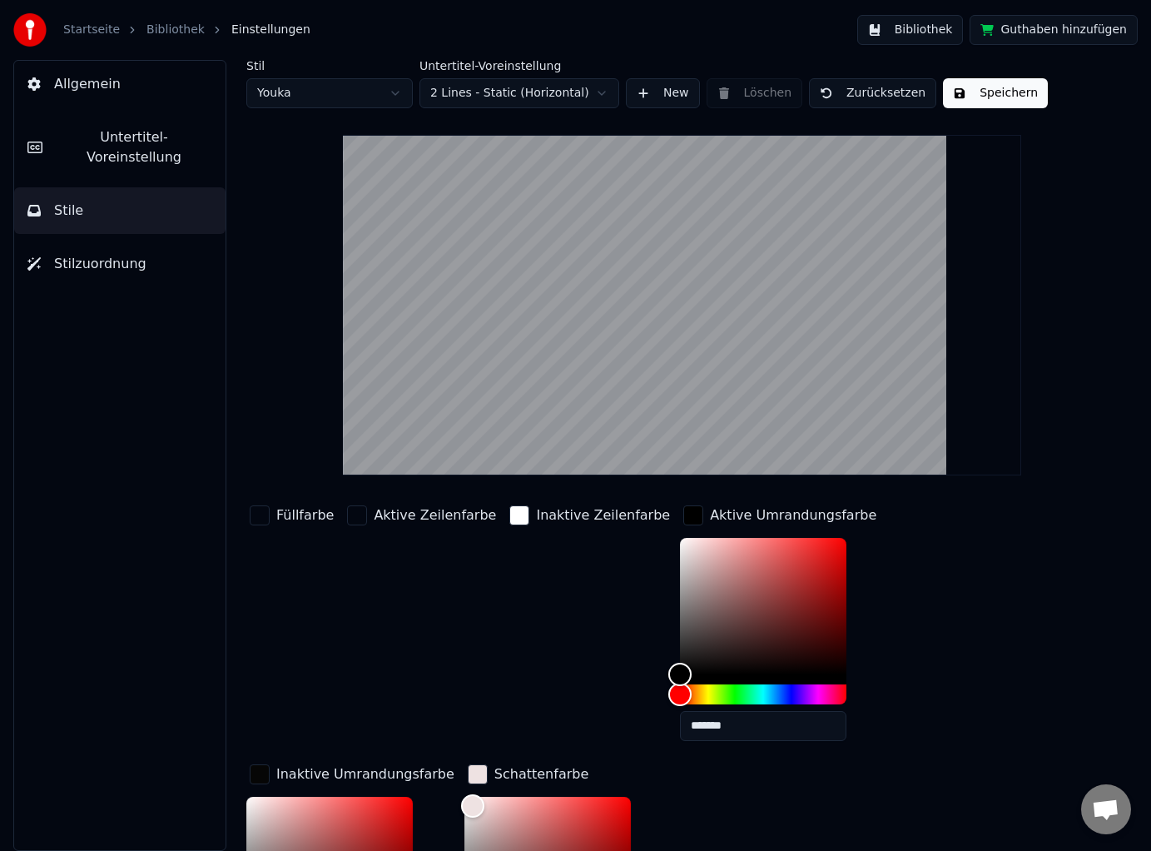
click at [971, 92] on button "Speichern" at bounding box center [995, 93] width 105 height 30
click at [165, 39] on div "Startseite Bibliothek Einstellungen" at bounding box center [161, 29] width 297 height 33
click at [165, 30] on link "Bibliothek" at bounding box center [175, 30] width 58 height 17
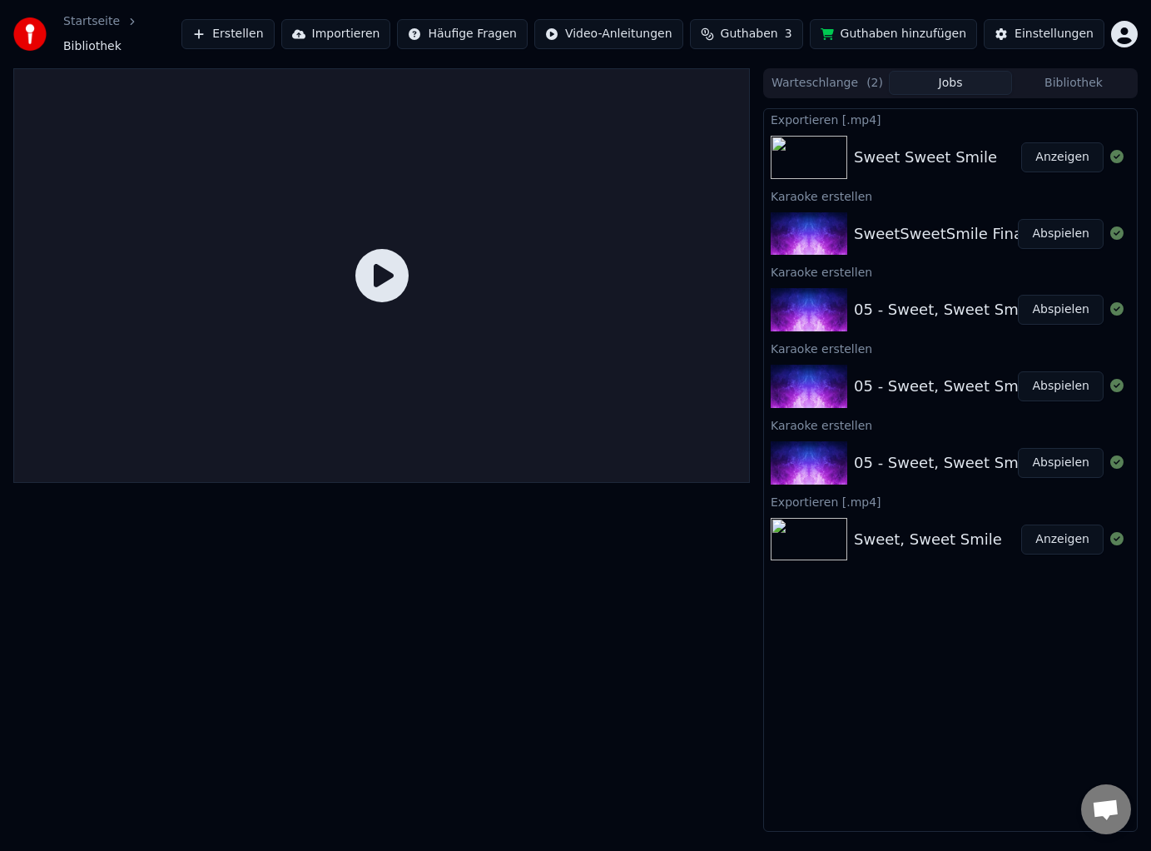
click at [1055, 222] on button "Abspielen" at bounding box center [1061, 234] width 86 height 30
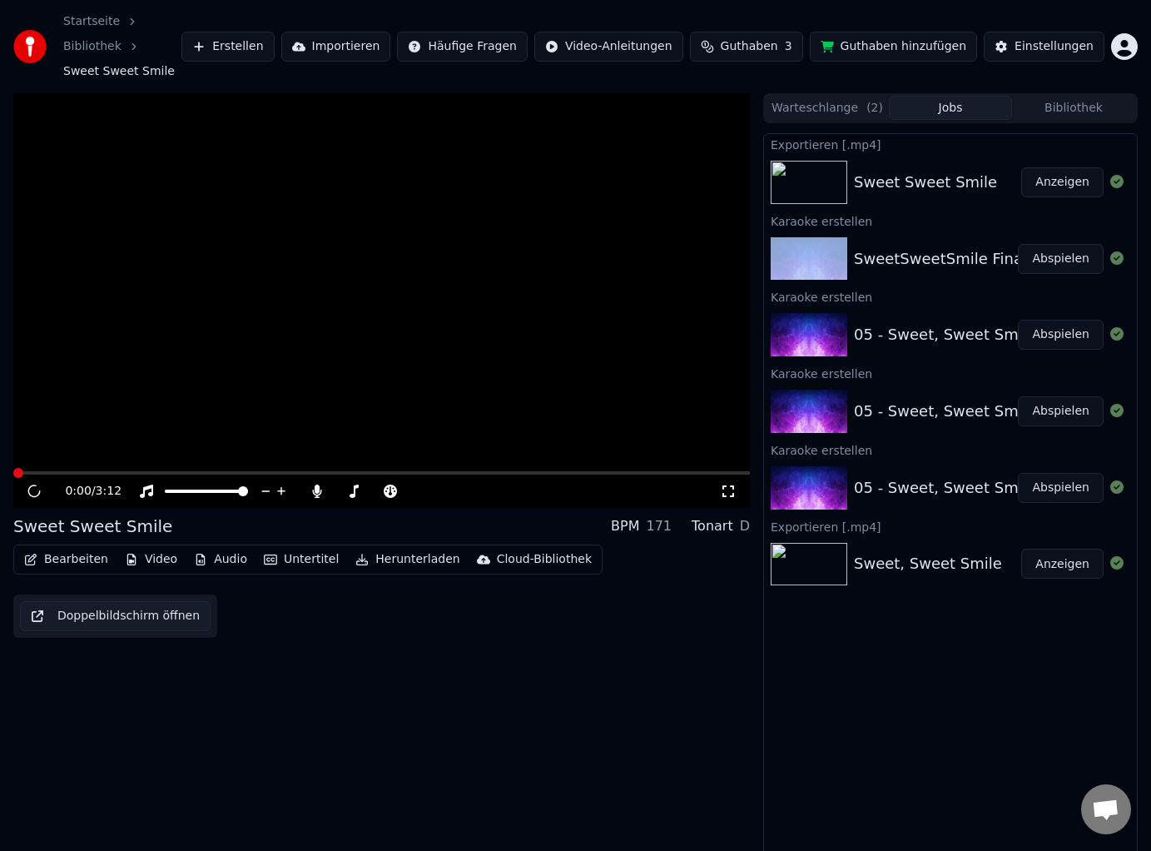
click at [1055, 222] on div "Karaoke erstellen" at bounding box center [950, 221] width 373 height 20
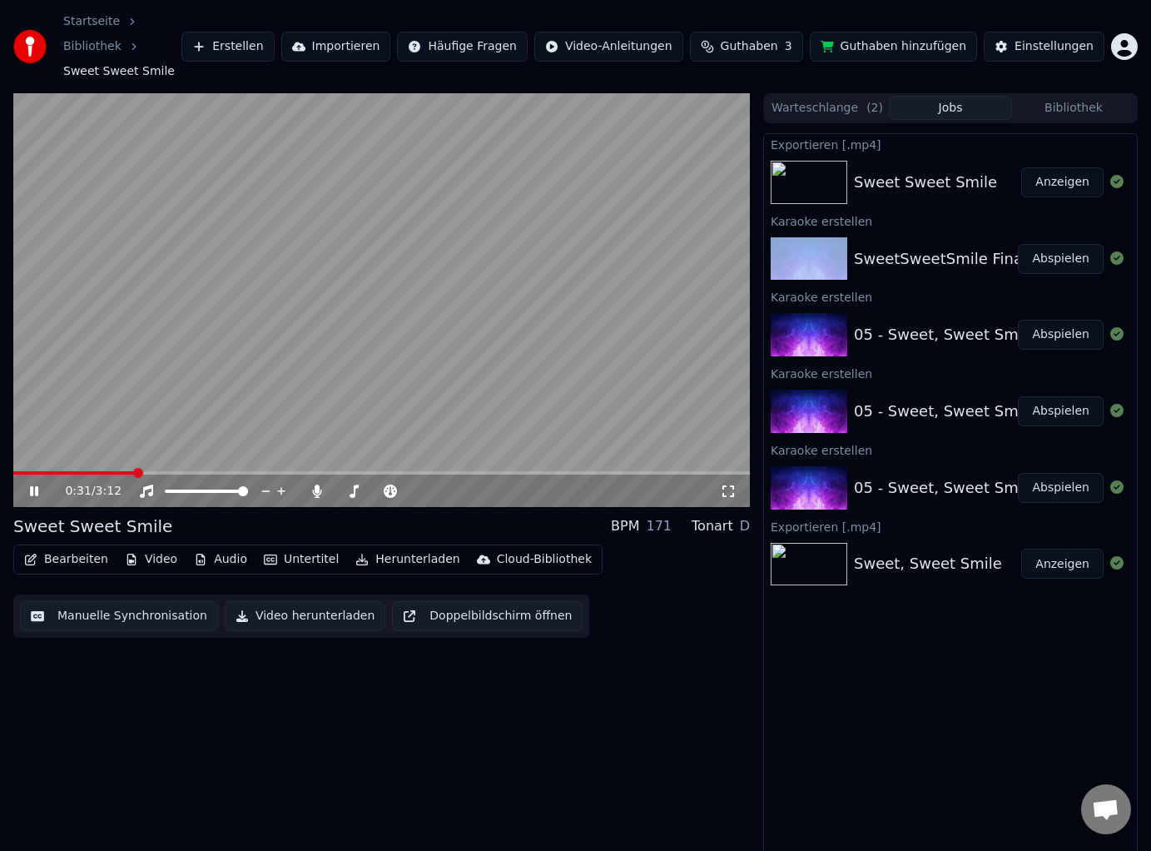
click at [586, 449] on video at bounding box center [381, 300] width 737 height 414
click at [661, 472] on span at bounding box center [381, 472] width 737 height 3
click at [689, 475] on div "2:49 / 3:12" at bounding box center [381, 490] width 737 height 33
click at [39, 490] on icon at bounding box center [46, 490] width 38 height 13
click at [160, 469] on video at bounding box center [381, 300] width 737 height 414
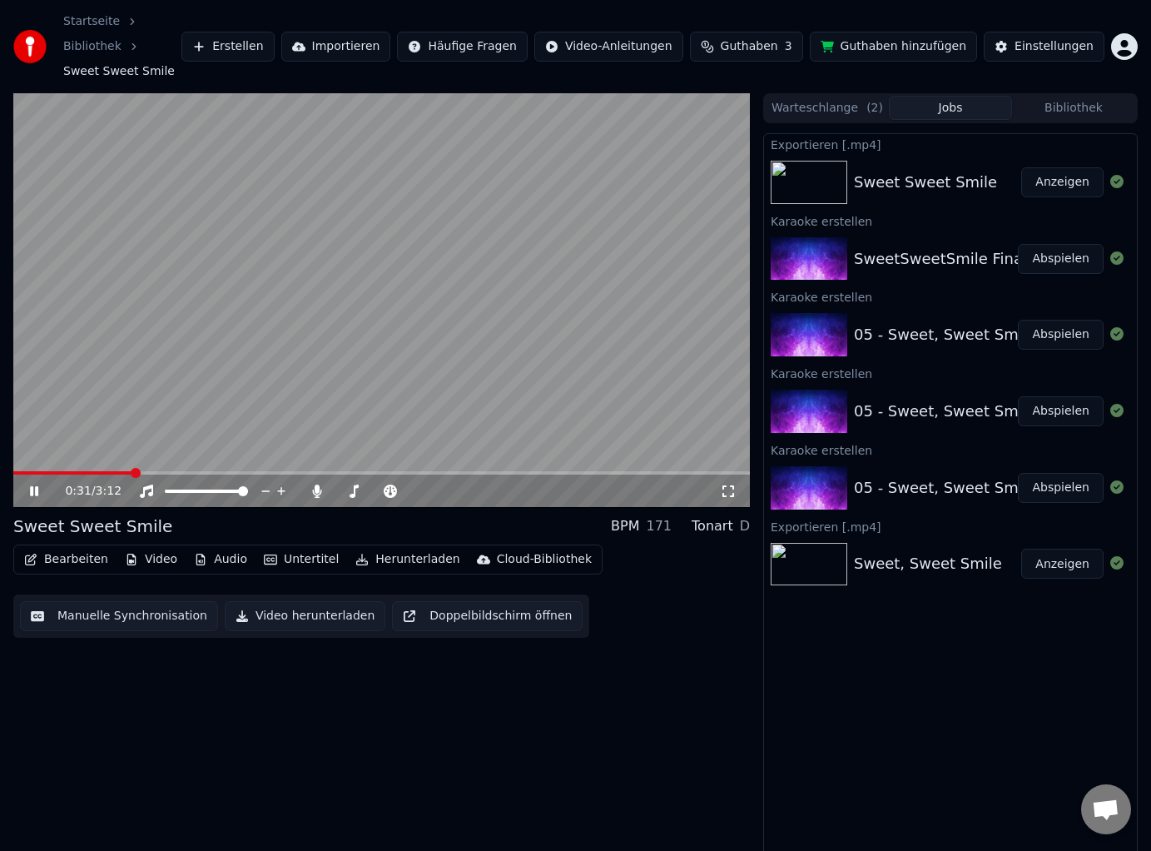
click at [130, 473] on span at bounding box center [381, 472] width 737 height 3
click at [40, 490] on icon at bounding box center [46, 490] width 38 height 13
click at [728, 497] on icon at bounding box center [728, 490] width 17 height 13
click at [34, 497] on icon at bounding box center [46, 490] width 38 height 13
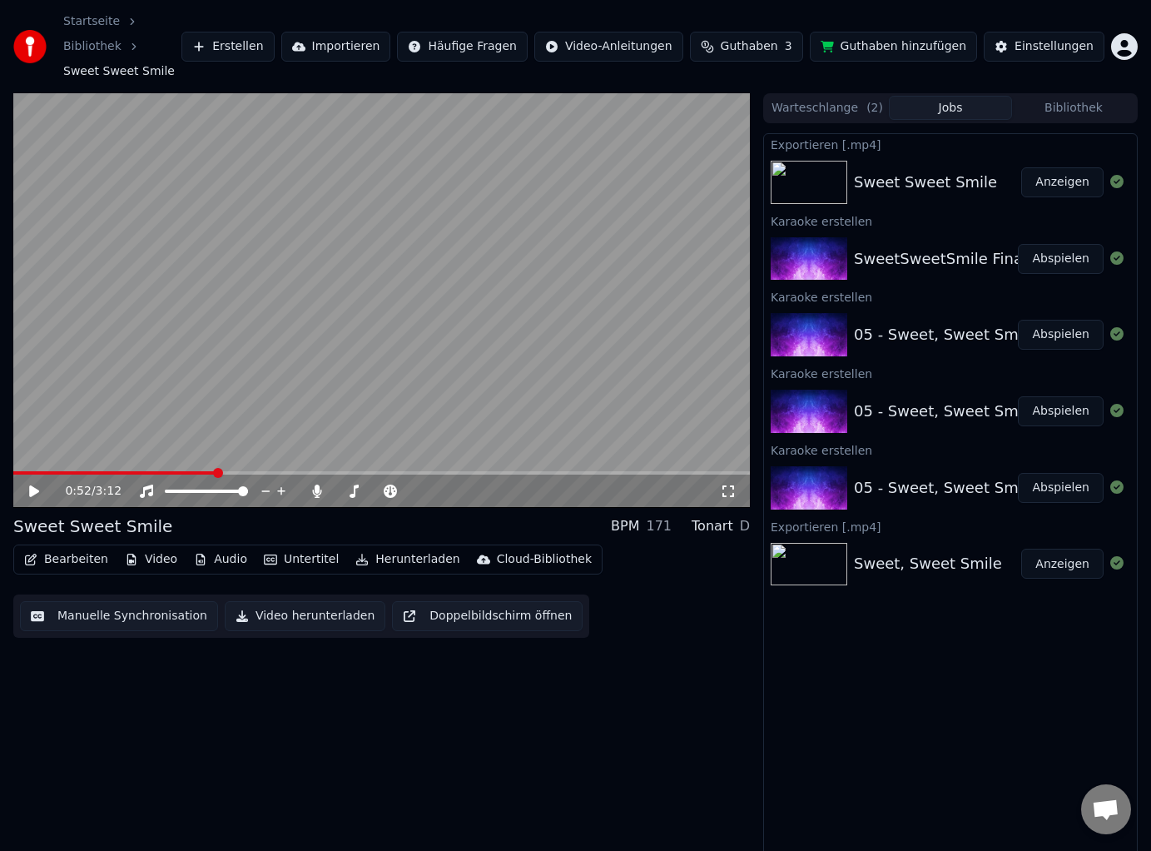
click at [59, 554] on button "Bearbeiten" at bounding box center [65, 559] width 97 height 23
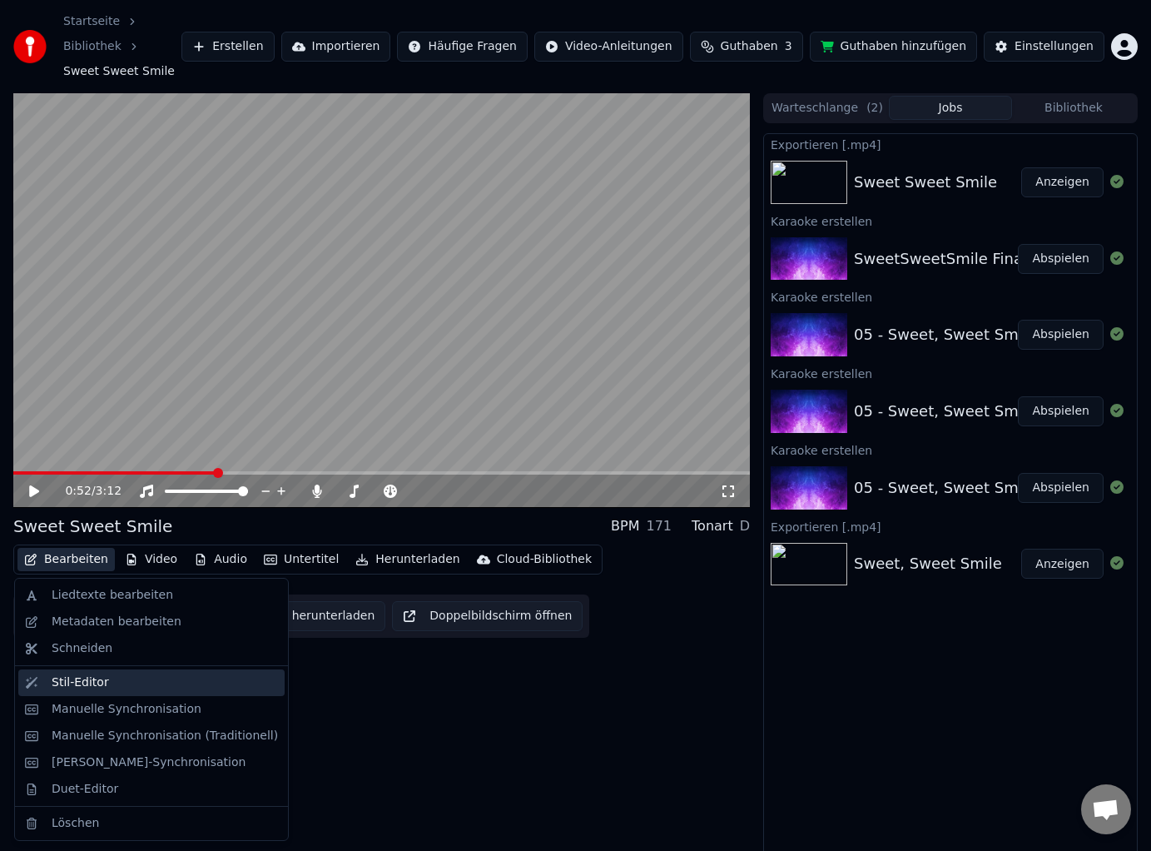
click at [96, 682] on div "Stil-Editor" at bounding box center [80, 682] width 57 height 17
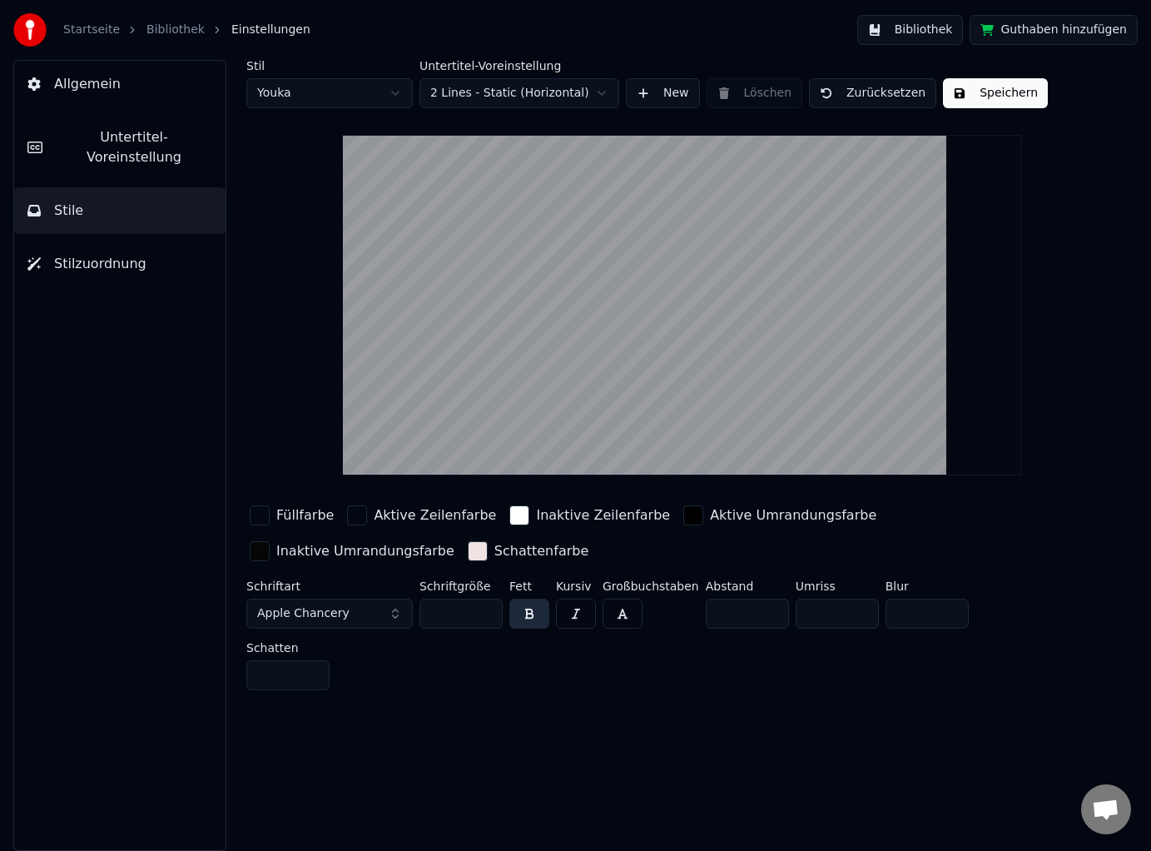
click at [711, 521] on div "Aktive Umrandungsfarbe" at bounding box center [793, 515] width 166 height 20
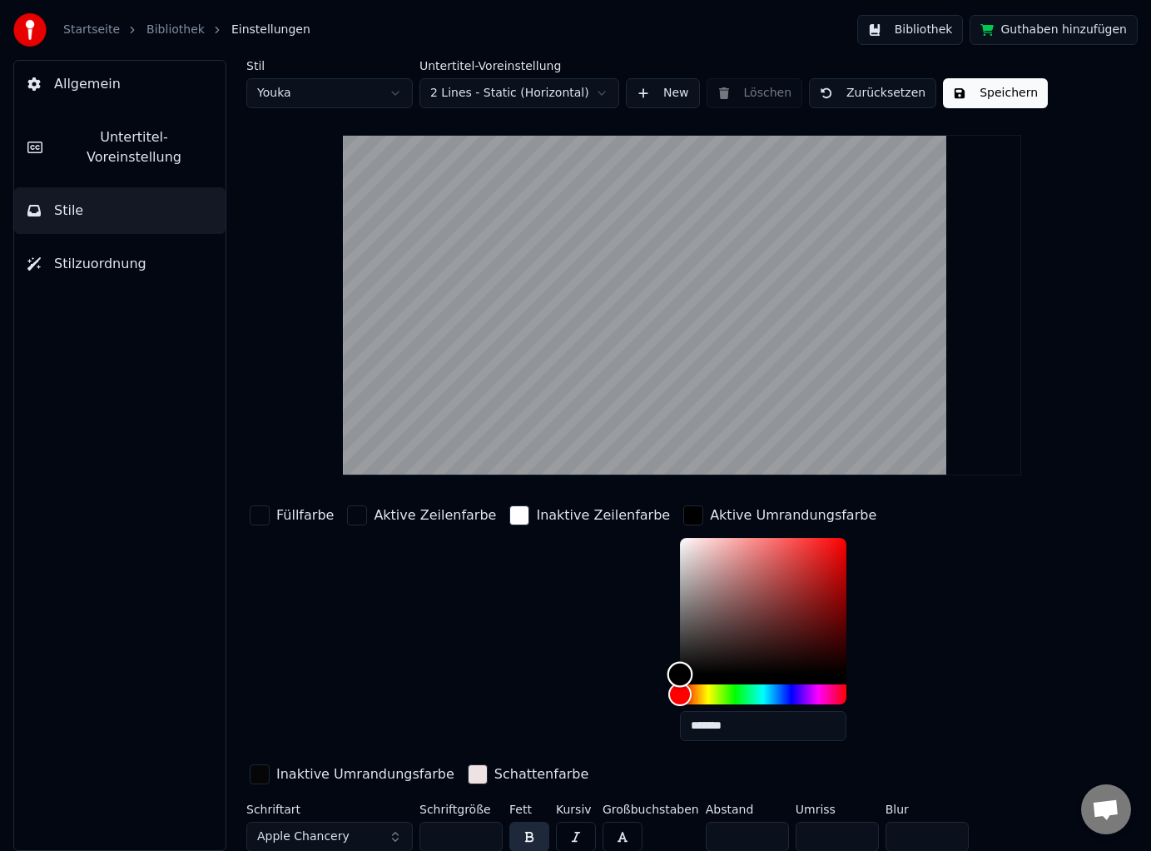
type input "*******"
click at [680, 539] on div "Color" at bounding box center [763, 606] width 166 height 136
click at [454, 764] on div "Inaktive Umrandungsfarbe" at bounding box center [365, 774] width 178 height 20
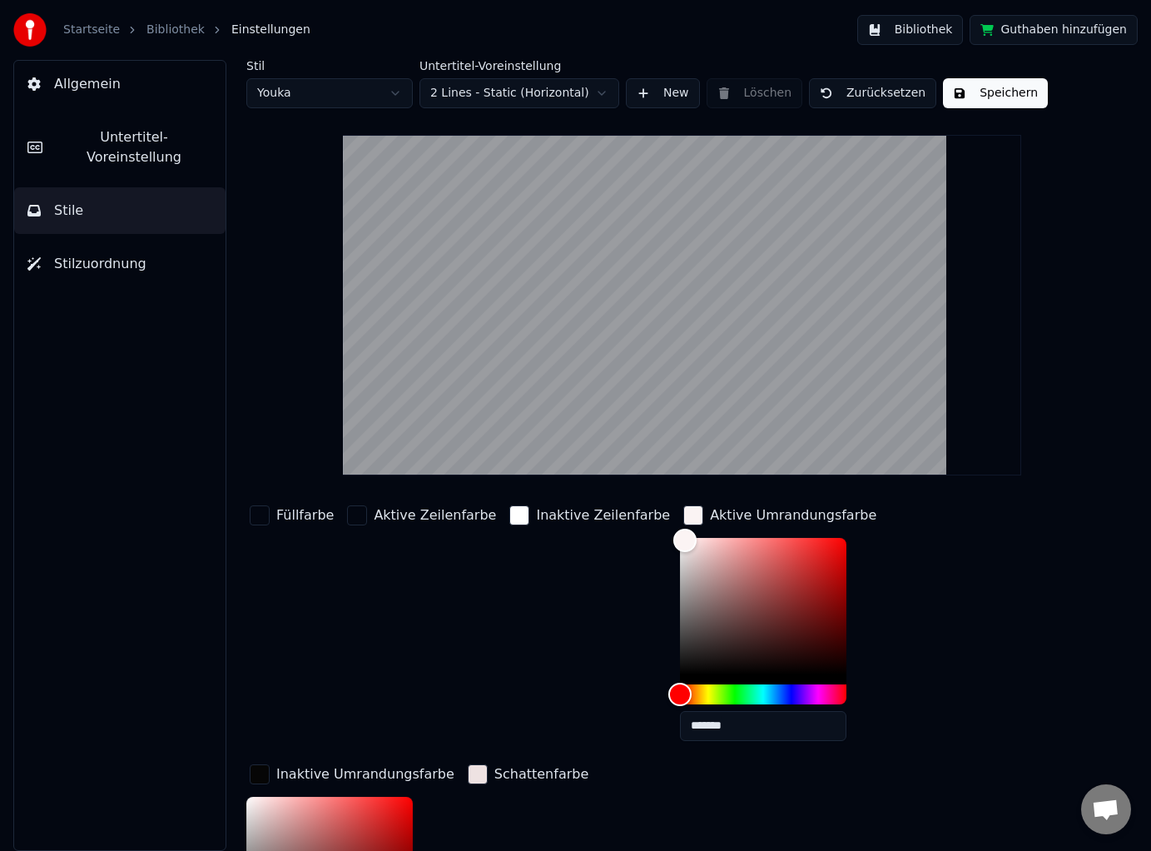
type input "*******"
click at [413, 796] on div "Color" at bounding box center [329, 864] width 166 height 136
click at [990, 95] on button "Speichern" at bounding box center [995, 93] width 105 height 30
click at [173, 29] on link "Bibliothek" at bounding box center [175, 30] width 58 height 17
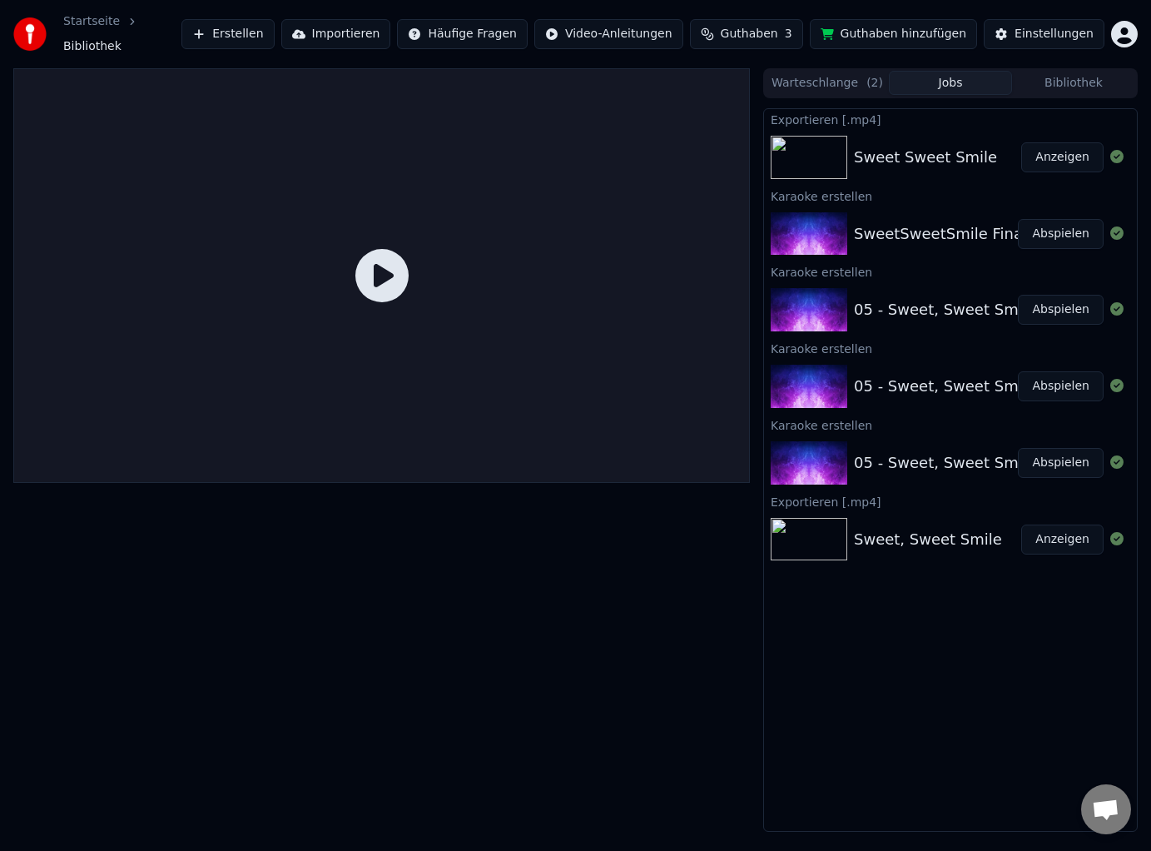
click at [916, 226] on div "SweetSweetSmile Final" at bounding box center [940, 233] width 173 height 23
click at [1049, 228] on button "Abspielen" at bounding box center [1061, 234] width 86 height 30
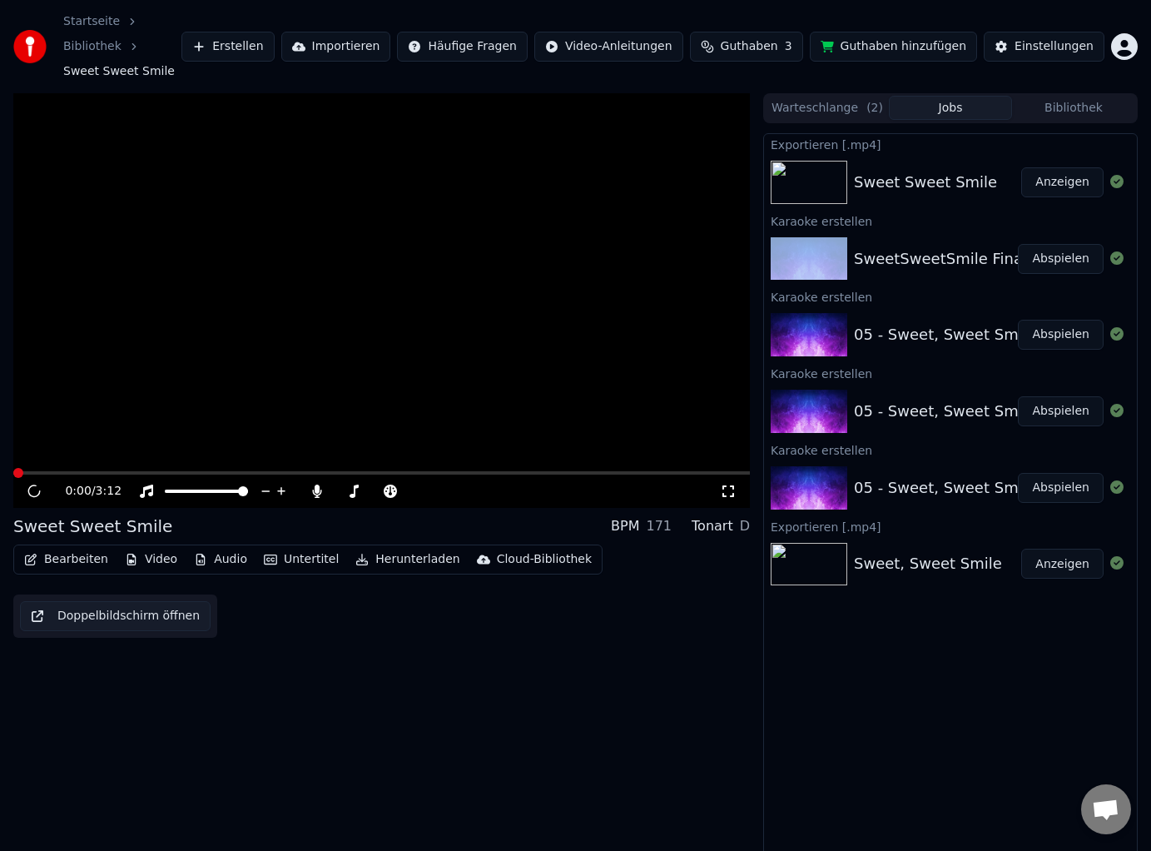
click at [1049, 228] on div "Karaoke erstellen" at bounding box center [950, 221] width 373 height 20
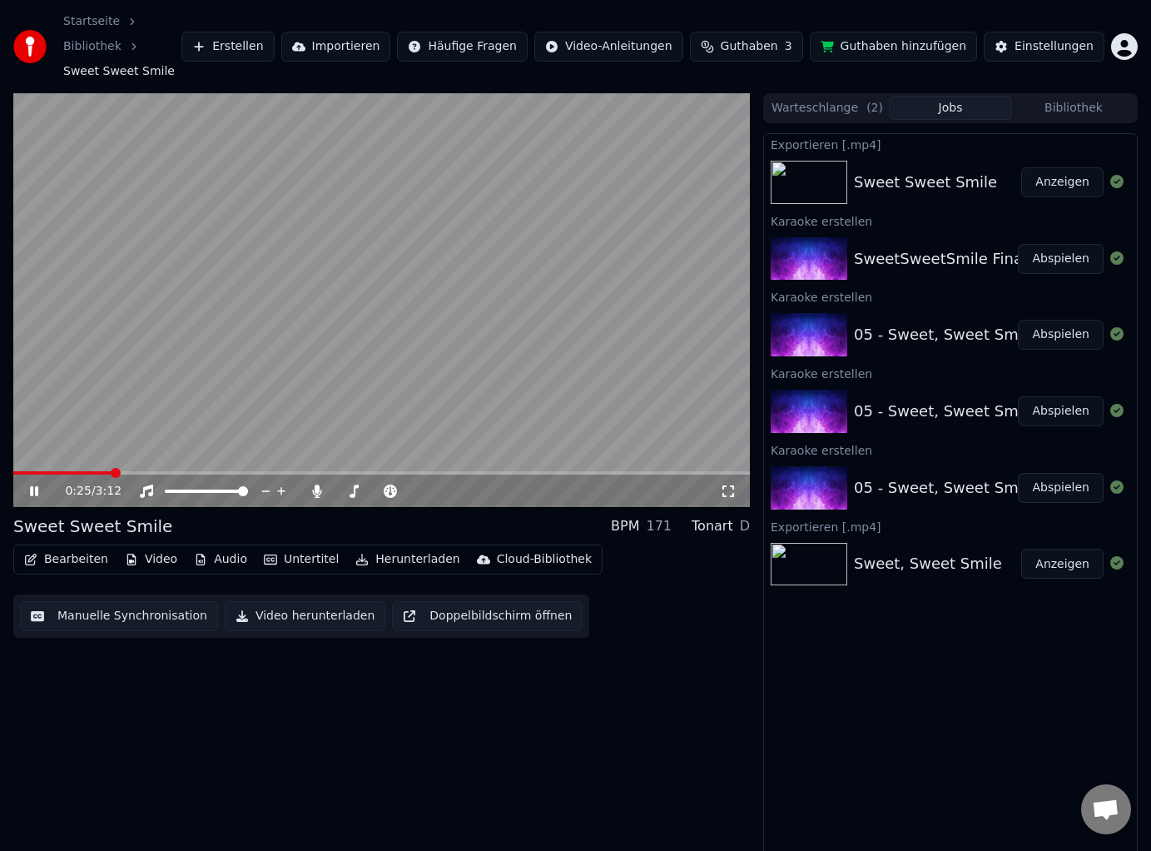
click at [37, 494] on icon at bounding box center [34, 491] width 8 height 10
click at [58, 561] on button "Bearbeiten" at bounding box center [65, 559] width 97 height 23
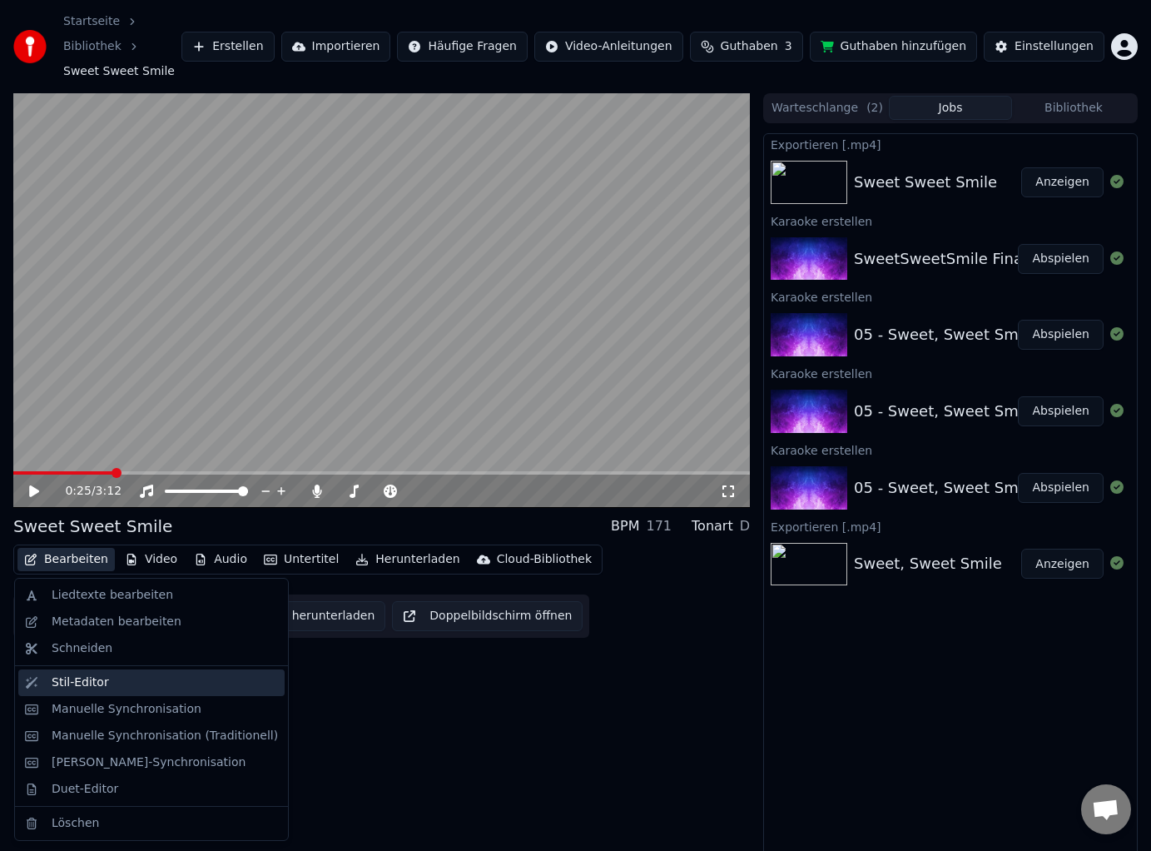
click at [95, 684] on div "Stil-Editor" at bounding box center [80, 682] width 57 height 17
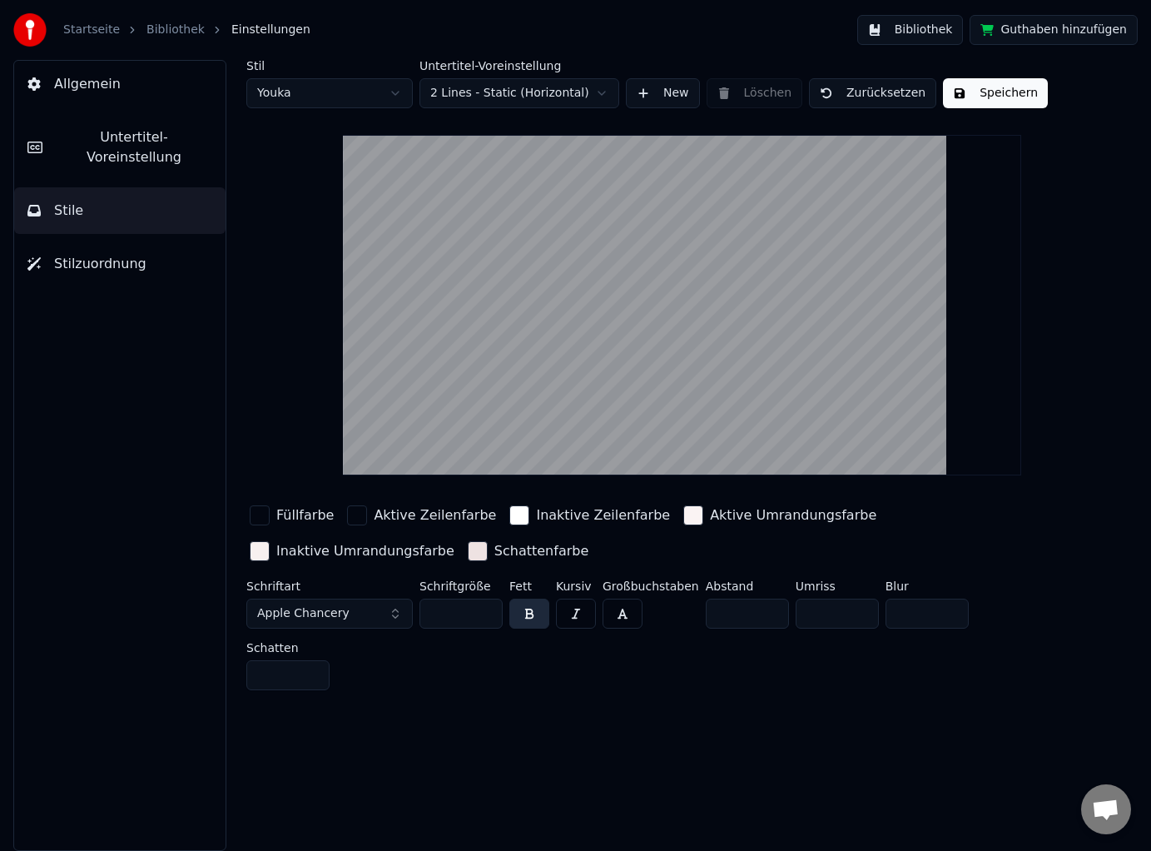
click at [683, 511] on div "button" at bounding box center [693, 515] width 20 height 20
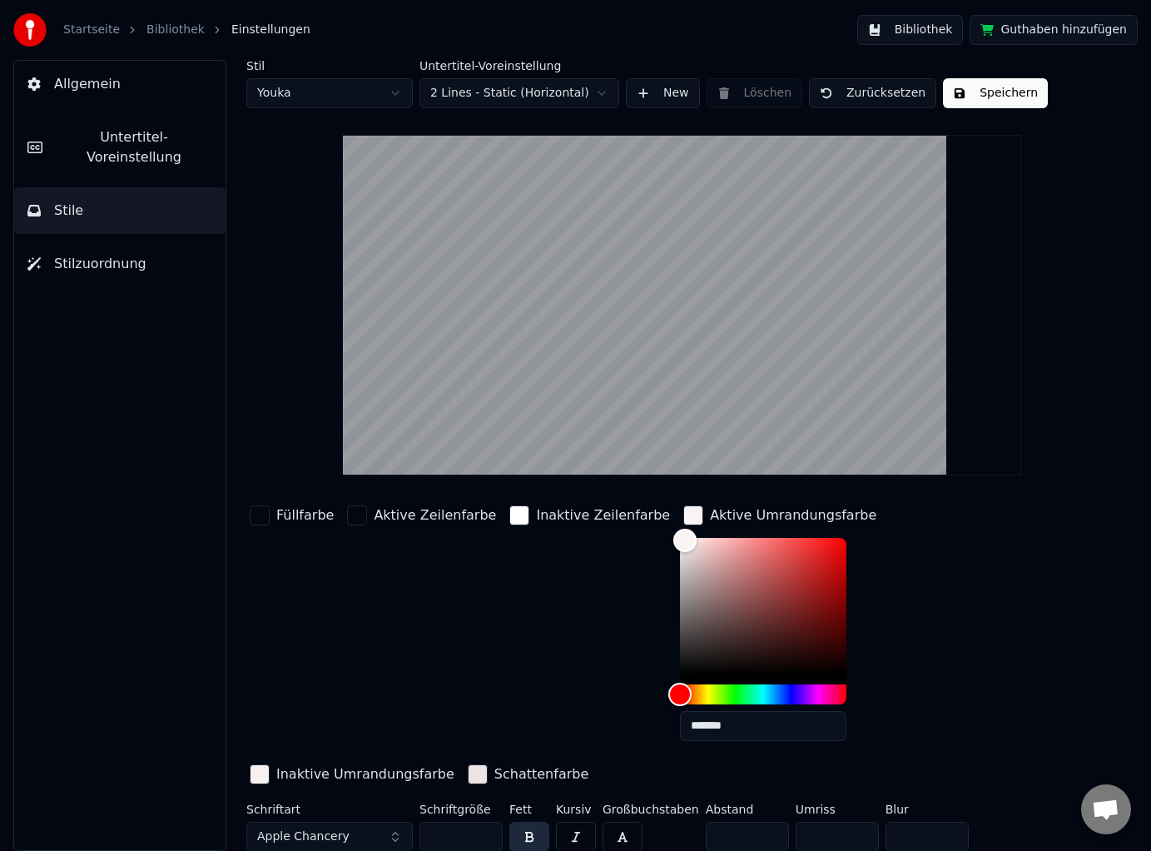
click at [680, 677] on div at bounding box center [763, 611] width 166 height 146
click at [680, 668] on div "Color" at bounding box center [763, 606] width 166 height 136
click at [799, 556] on div "Color" at bounding box center [763, 606] width 166 height 136
click at [680, 662] on div "Color" at bounding box center [763, 606] width 166 height 136
click at [680, 607] on div "Color" at bounding box center [763, 606] width 166 height 136
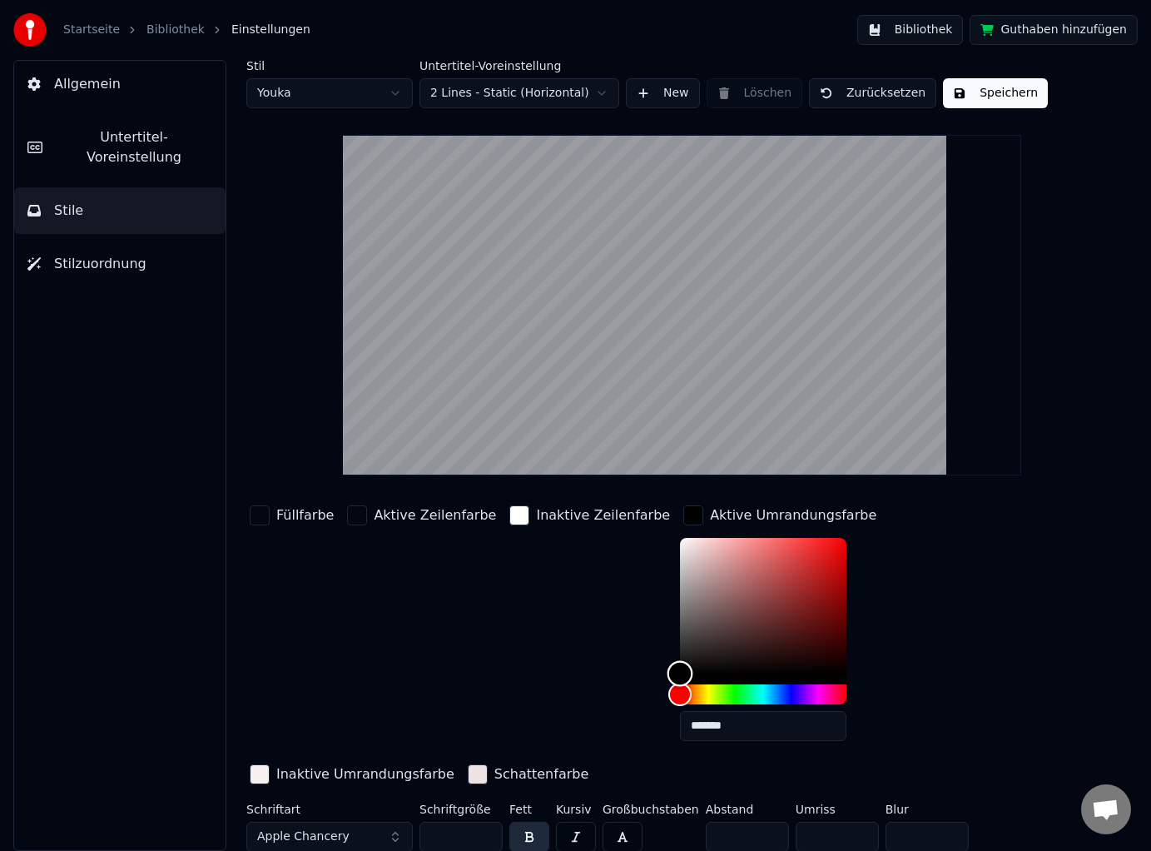
type input "*******"
drag, startPoint x: 651, startPoint y: 607, endPoint x: 639, endPoint y: 679, distance: 73.3
click at [667, 679] on div "Color" at bounding box center [680, 674] width 26 height 26
click at [270, 764] on div "button" at bounding box center [260, 774] width 20 height 20
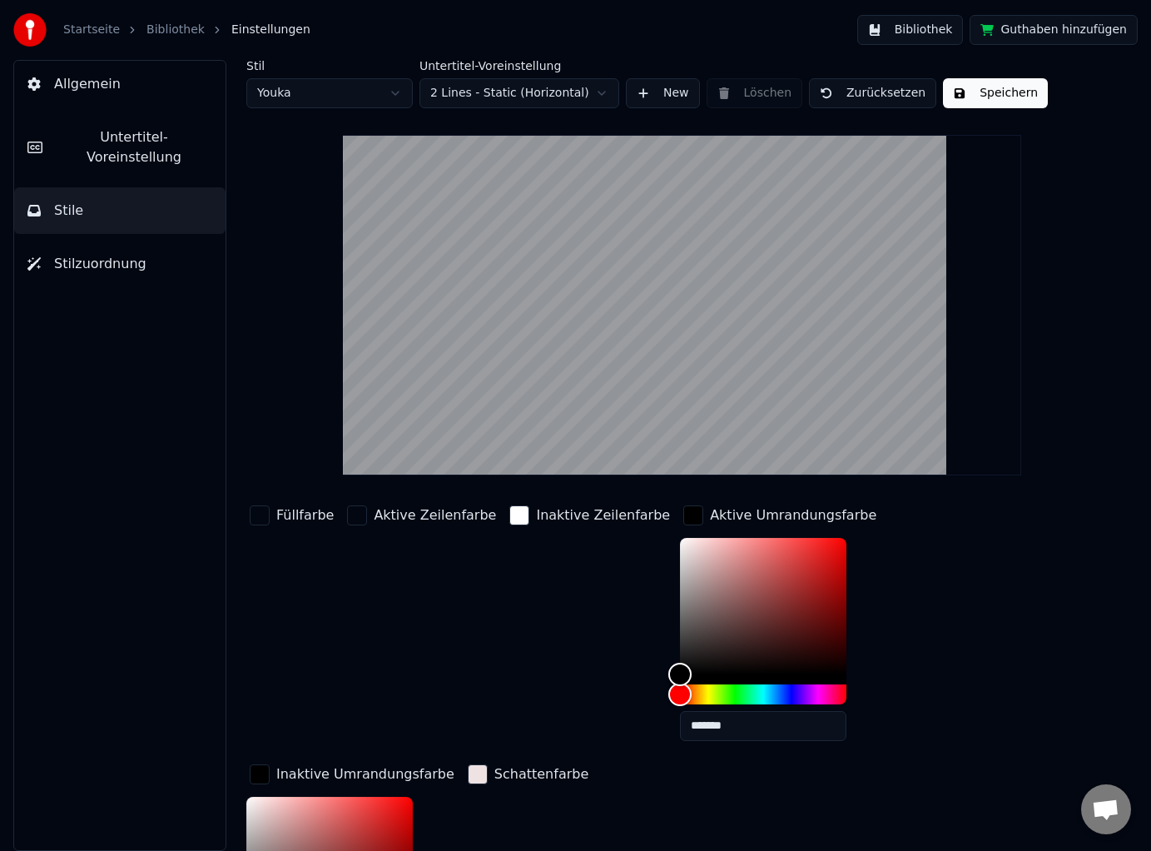
drag, startPoint x: 850, startPoint y: 539, endPoint x: 832, endPoint y: 682, distance: 143.4
click at [832, 682] on div "Füllfarbe Aktive Zeilenfarbe Inaktive Zeilenfarbe Aktive Umrandungsfarbe ******…" at bounding box center [649, 757] width 806 height 511
type input "*******"
click at [413, 796] on div "Color" at bounding box center [329, 864] width 166 height 136
click at [643, 643] on div "Füllfarbe Aktive Zeilenfarbe Inaktive Zeilenfarbe Aktive Umrandungsfarbe ******…" at bounding box center [649, 757] width 806 height 511
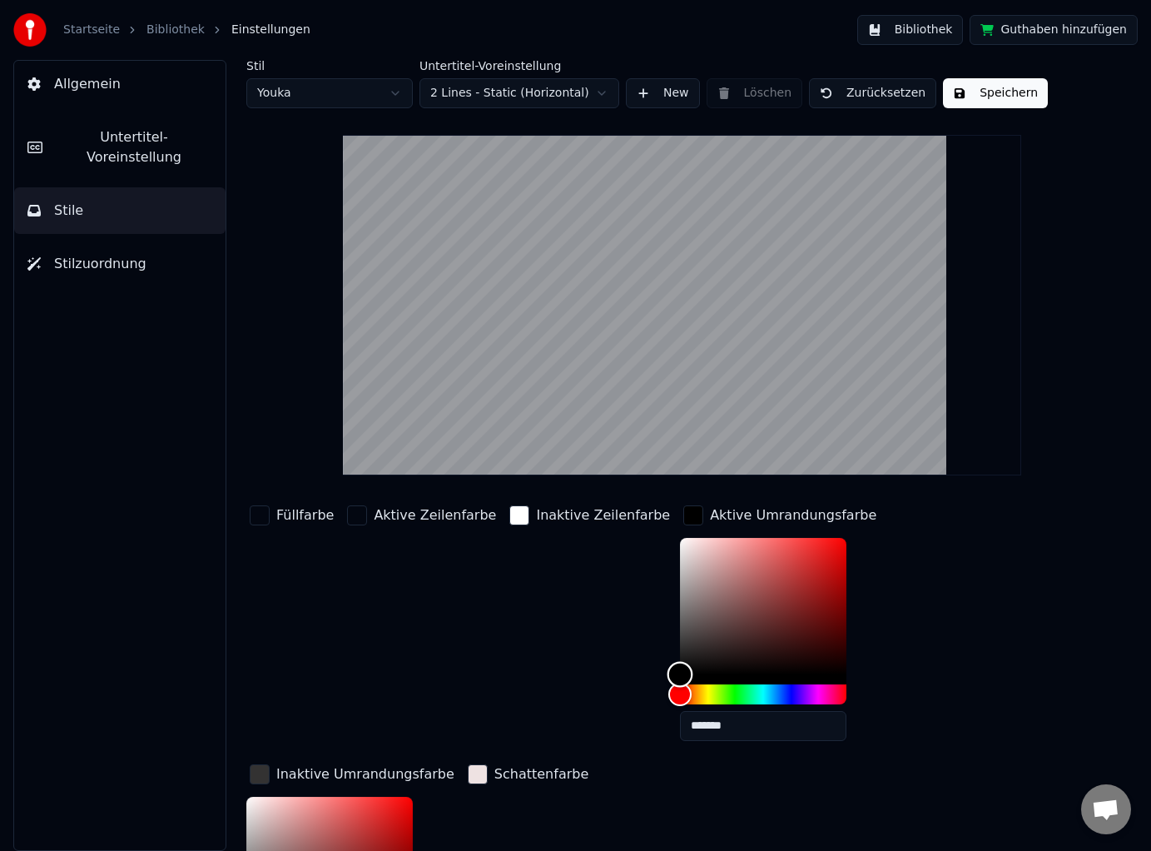
type input "*******"
click at [680, 643] on div "Color" at bounding box center [763, 606] width 166 height 136
click at [977, 98] on button "Speichern" at bounding box center [995, 93] width 105 height 30
click at [170, 28] on link "Bibliothek" at bounding box center [175, 30] width 58 height 17
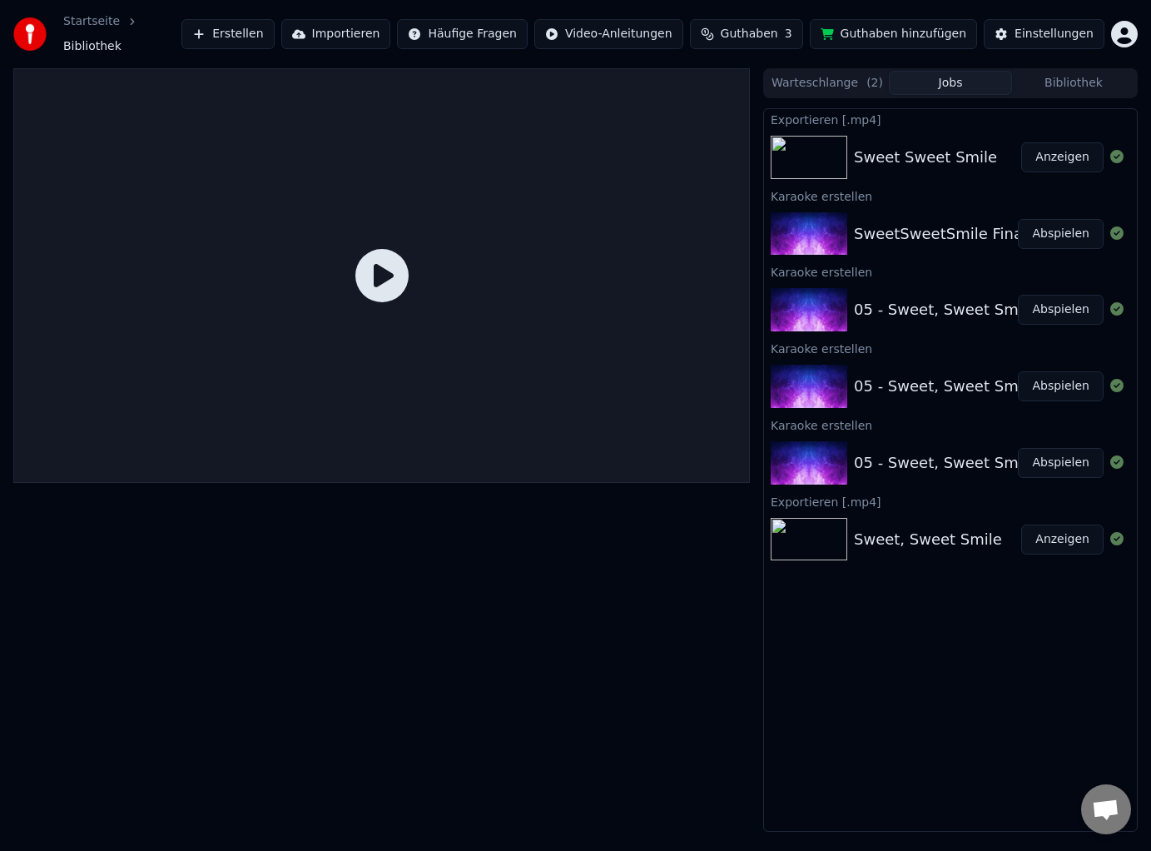
click at [1064, 231] on button "Abspielen" at bounding box center [1061, 234] width 86 height 30
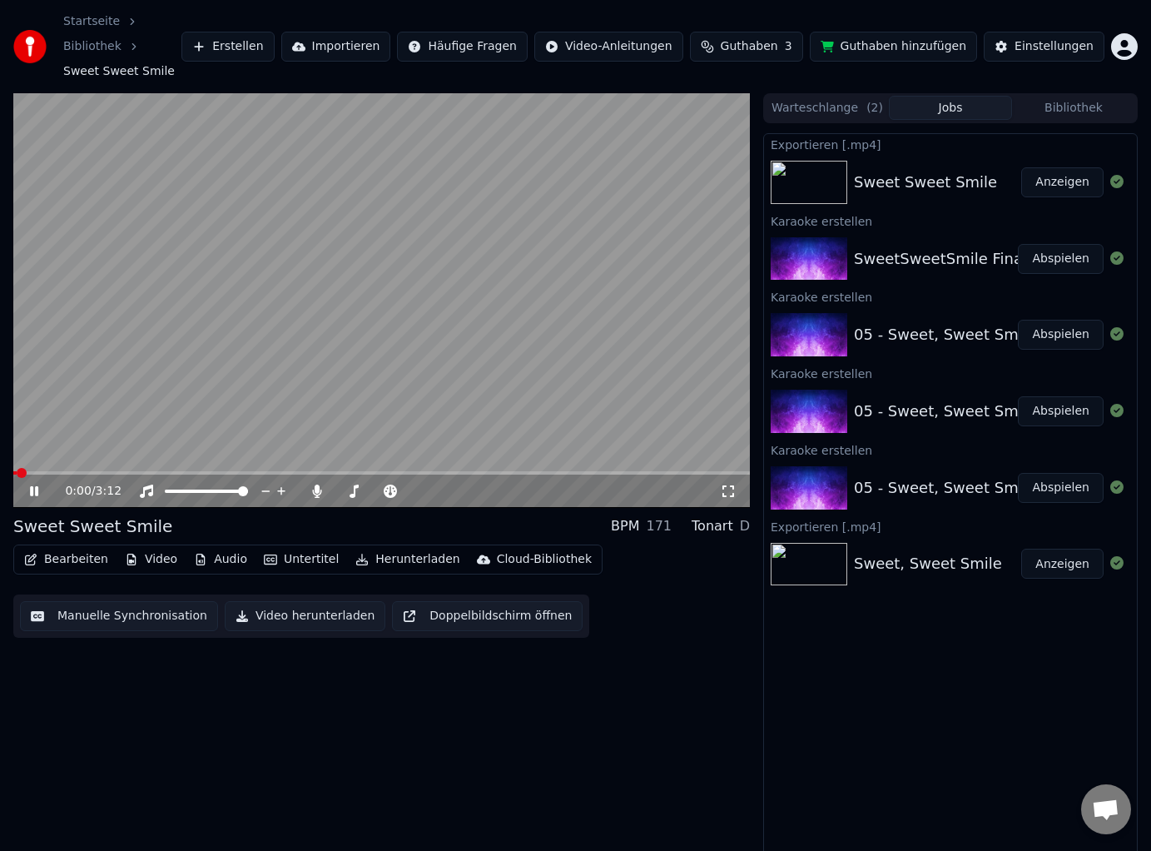
click at [155, 468] on video at bounding box center [381, 300] width 737 height 414
click at [141, 472] on span at bounding box center [381, 472] width 737 height 3
click at [36, 491] on icon at bounding box center [34, 491] width 10 height 12
click at [32, 487] on icon at bounding box center [34, 491] width 8 height 10
click at [57, 559] on button "Bearbeiten" at bounding box center [65, 559] width 97 height 23
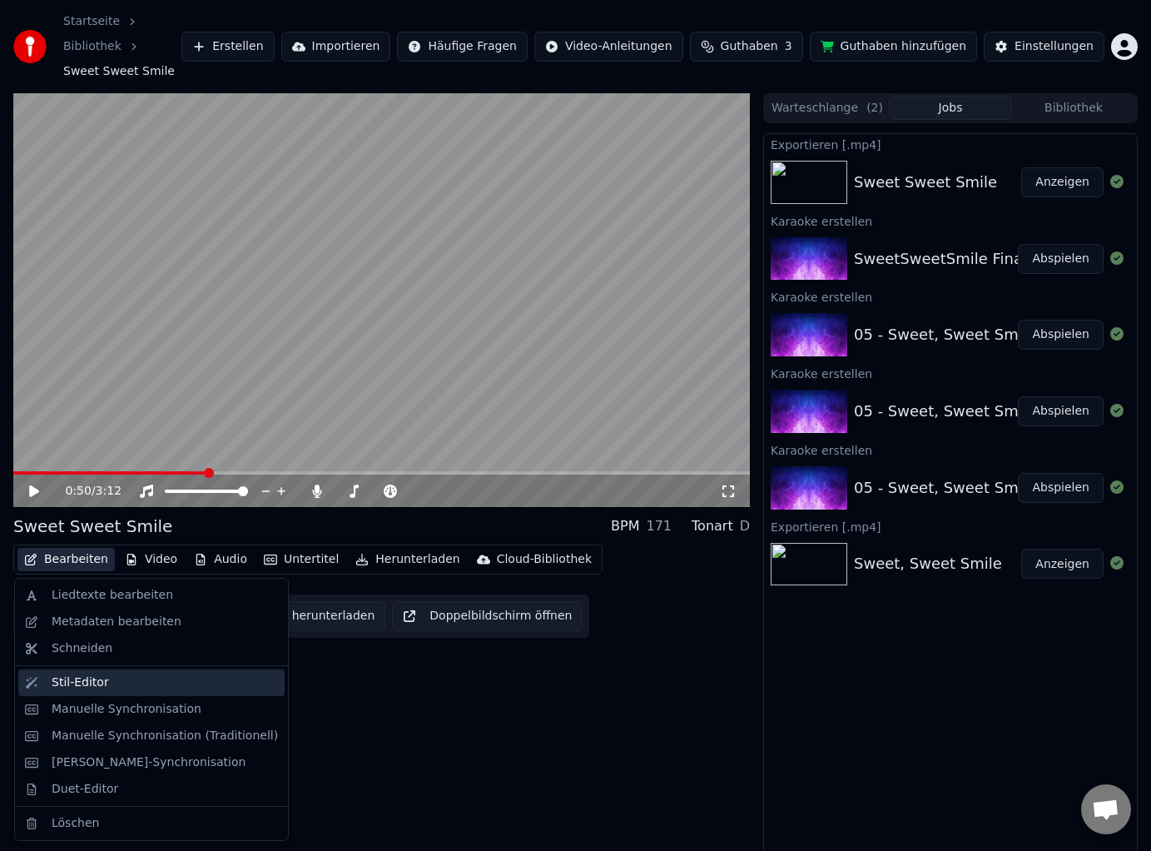
click at [77, 672] on div "Stil-Editor" at bounding box center [151, 682] width 266 height 27
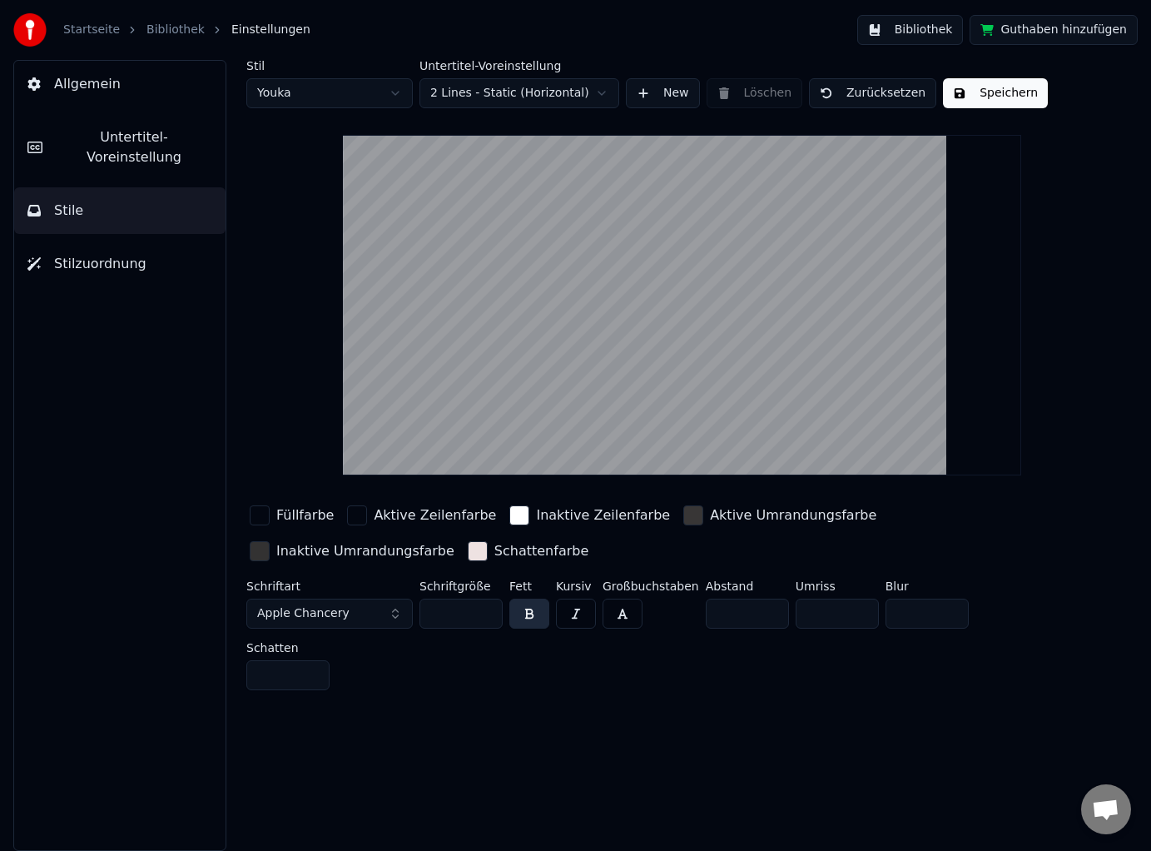
click at [78, 201] on span "Stile" at bounding box center [68, 211] width 29 height 20
click at [92, 90] on span "Allgemein" at bounding box center [87, 84] width 67 height 20
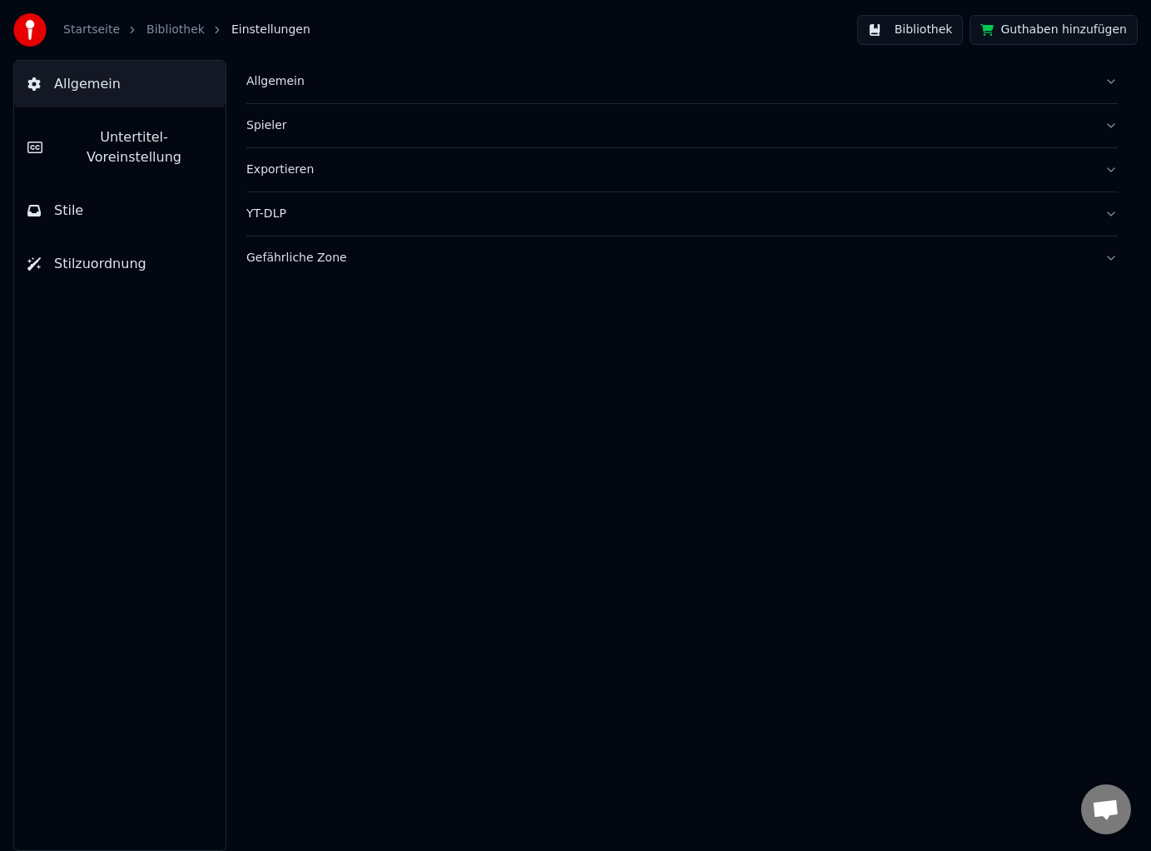
click at [90, 125] on button "Untertitel-Voreinstellung" at bounding box center [119, 147] width 211 height 67
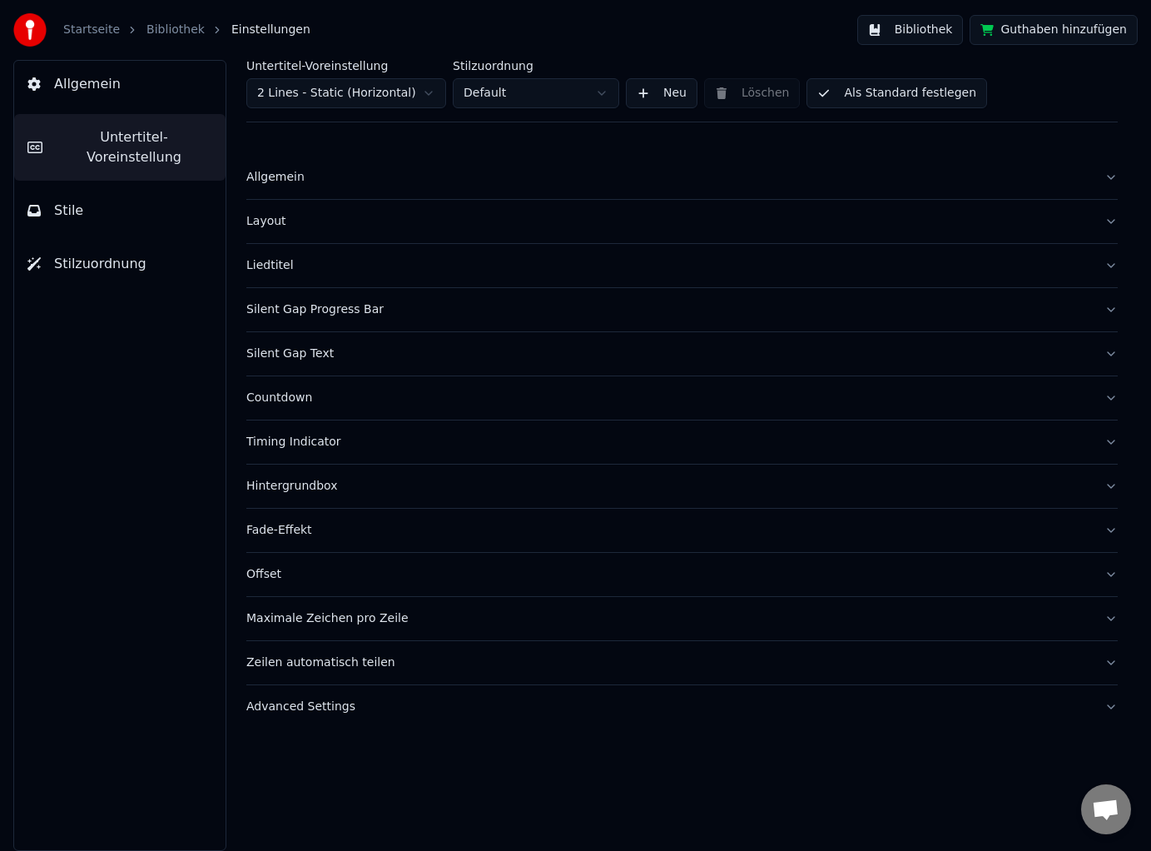
click at [1093, 181] on button "Allgemein" at bounding box center [681, 177] width 871 height 43
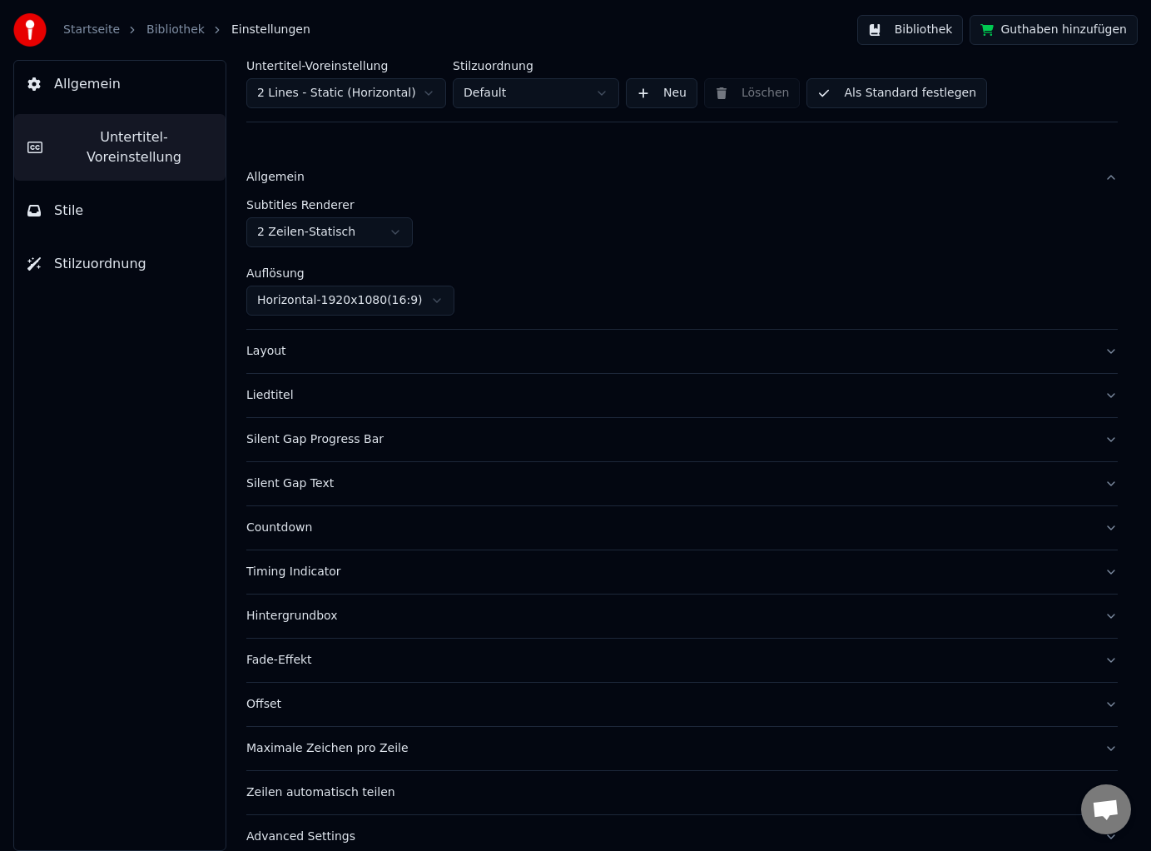
click at [1093, 350] on button "Layout" at bounding box center [681, 351] width 871 height 43
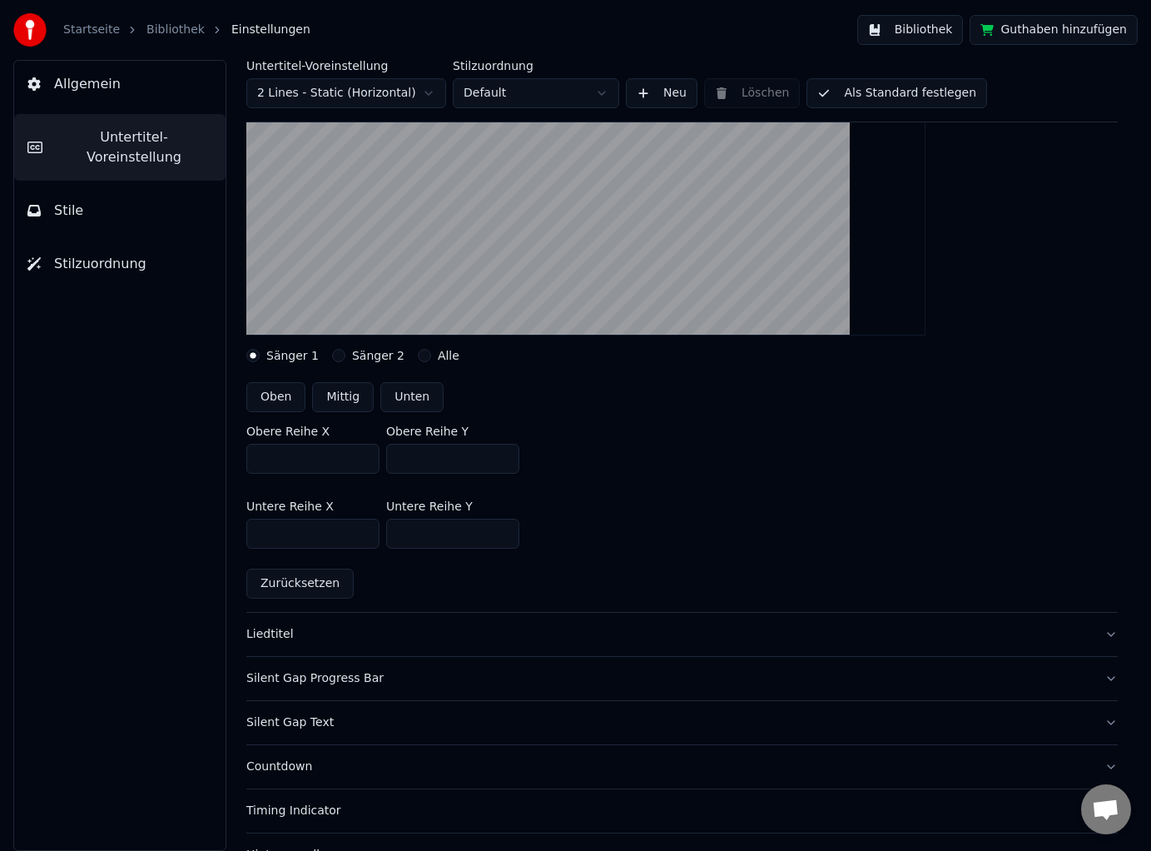
scroll to position [293, 0]
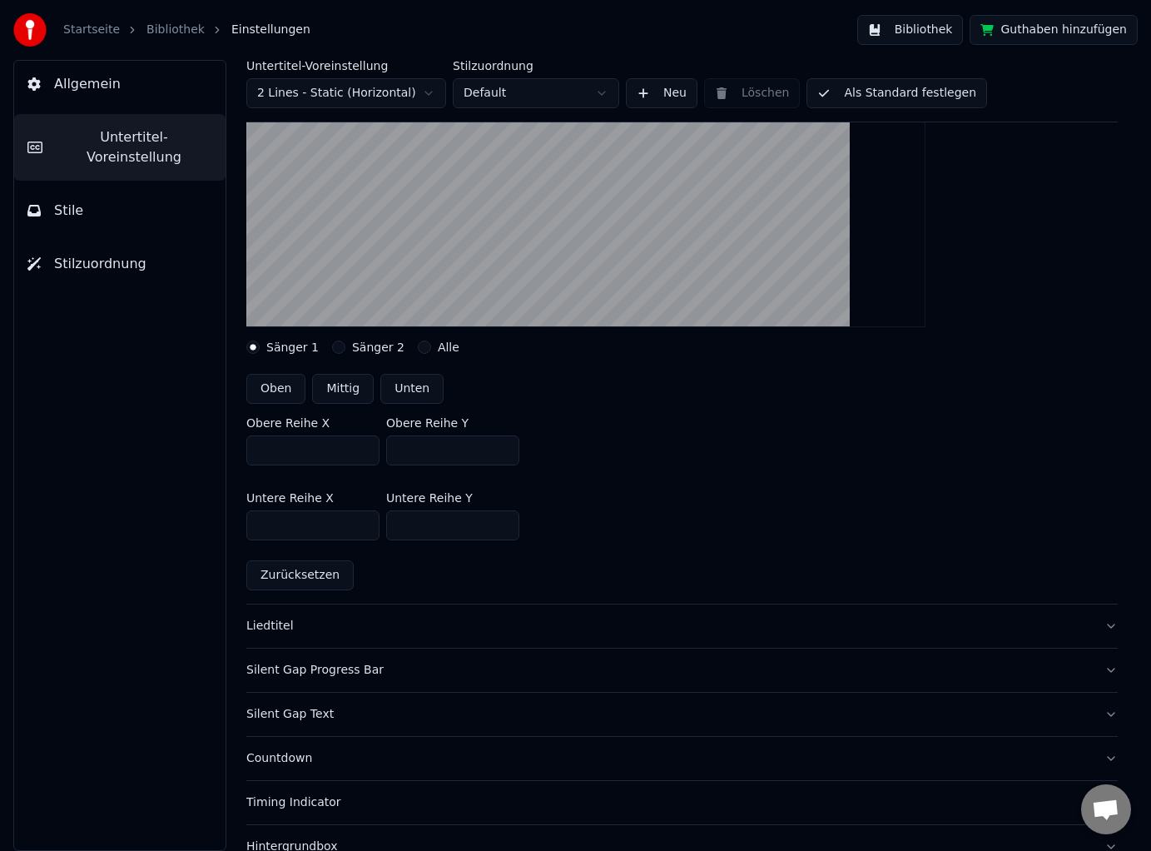
click at [282, 386] on button "Oben" at bounding box center [275, 389] width 59 height 30
type input "***"
click at [343, 389] on button "Mittig" at bounding box center [343, 389] width 62 height 30
type input "***"
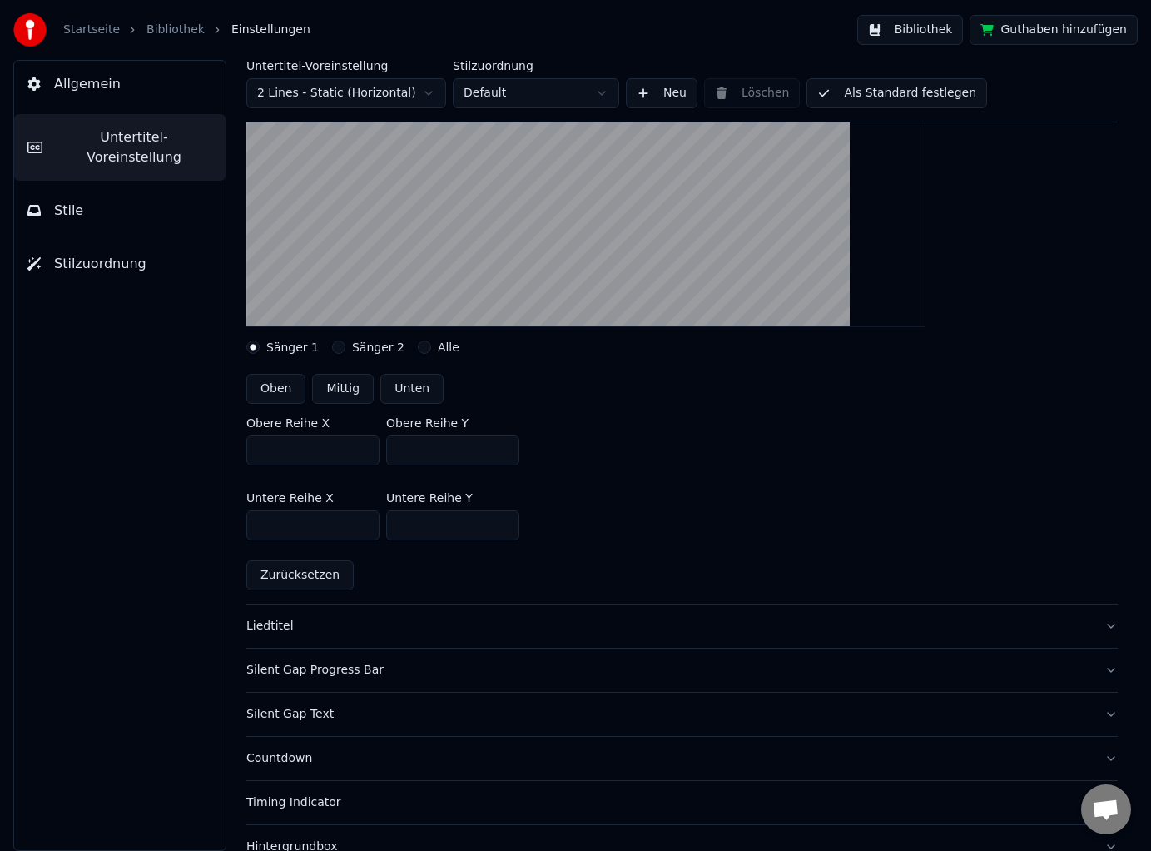
type input "***"
click at [344, 385] on button "Mittig" at bounding box center [343, 389] width 62 height 30
click at [404, 387] on button "Unten" at bounding box center [411, 389] width 63 height 30
type input "***"
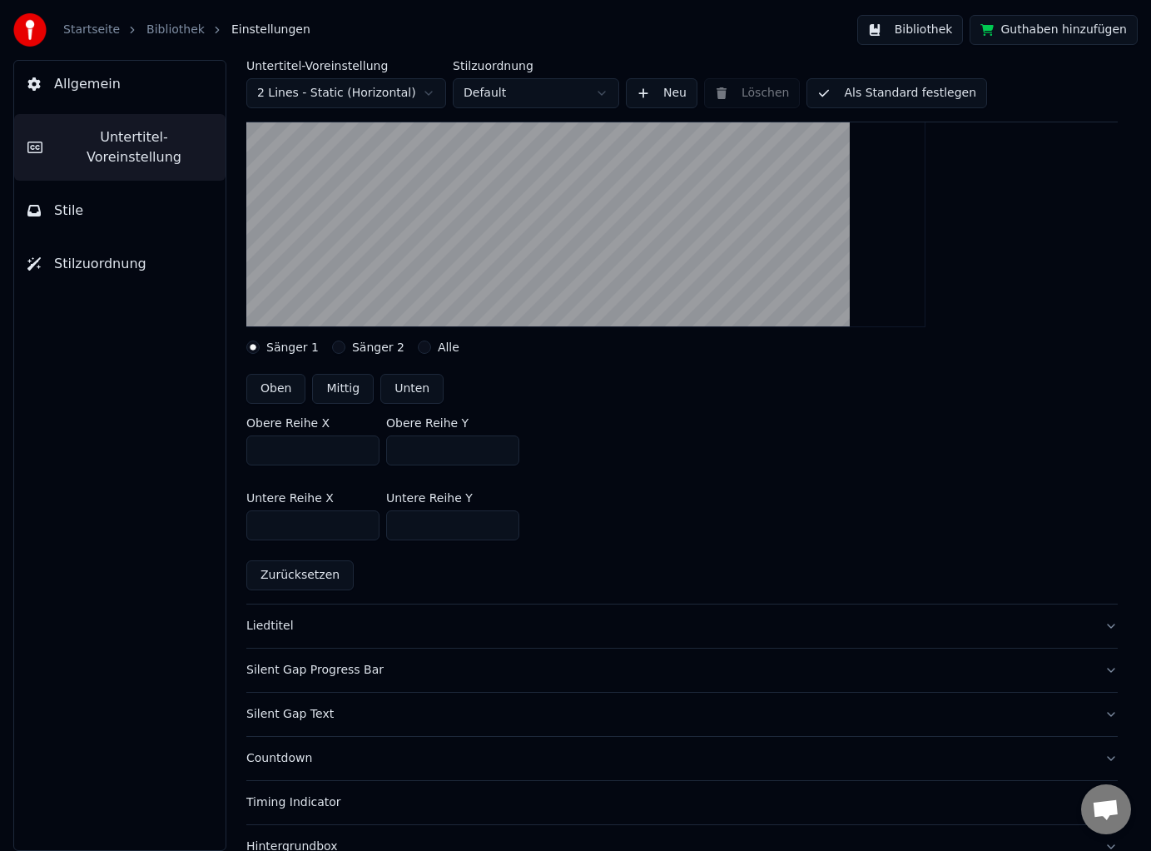
type input "***"
click at [404, 387] on button "Unten" at bounding box center [411, 389] width 63 height 30
click at [502, 452] on input "***" at bounding box center [452, 450] width 133 height 30
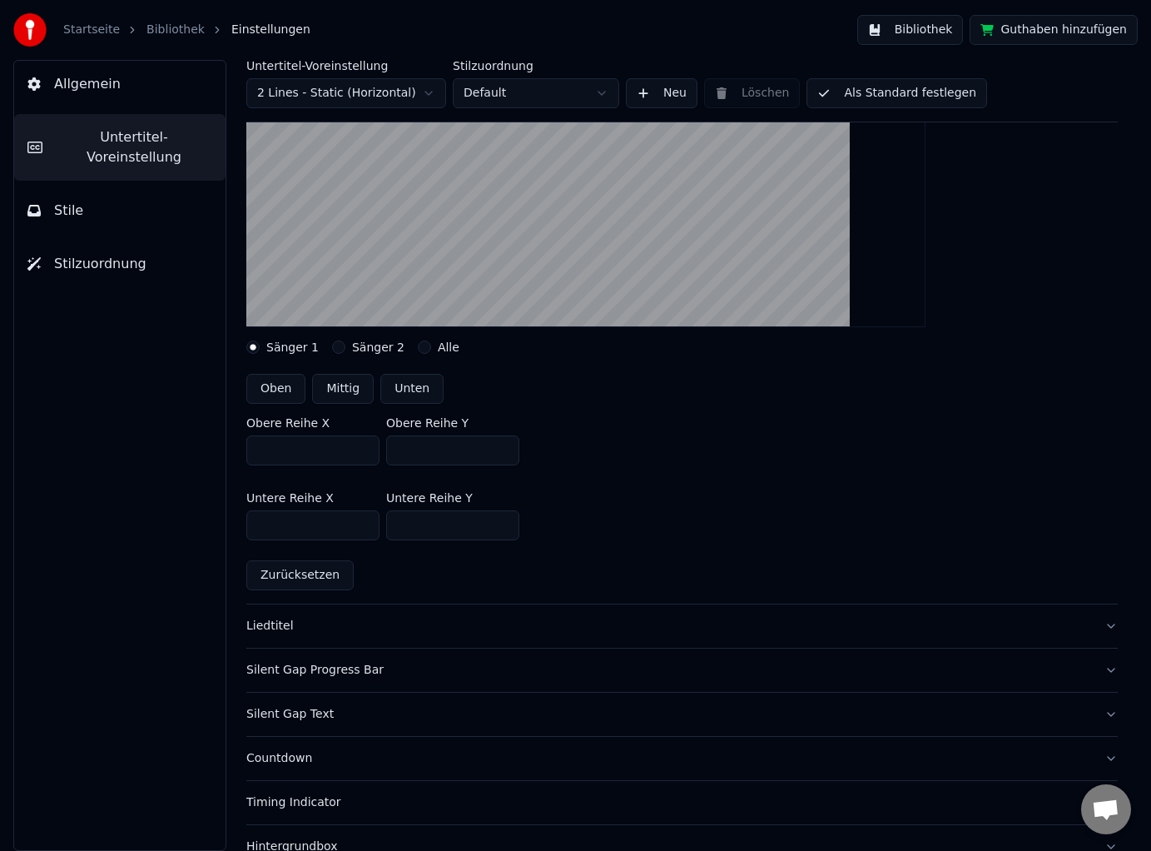
click at [499, 457] on input "***" at bounding box center [452, 450] width 133 height 30
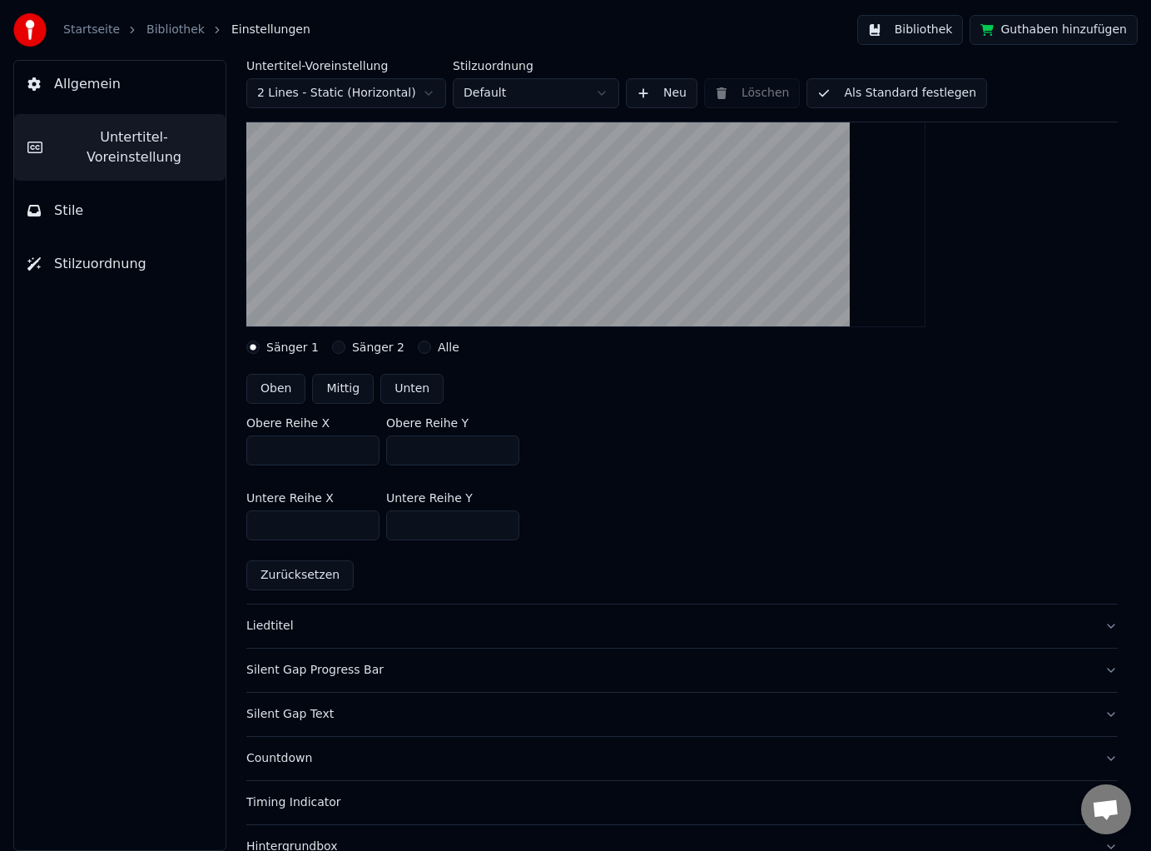
click at [457, 454] on input "***" at bounding box center [452, 450] width 133 height 30
click at [502, 446] on input "***" at bounding box center [452, 450] width 133 height 30
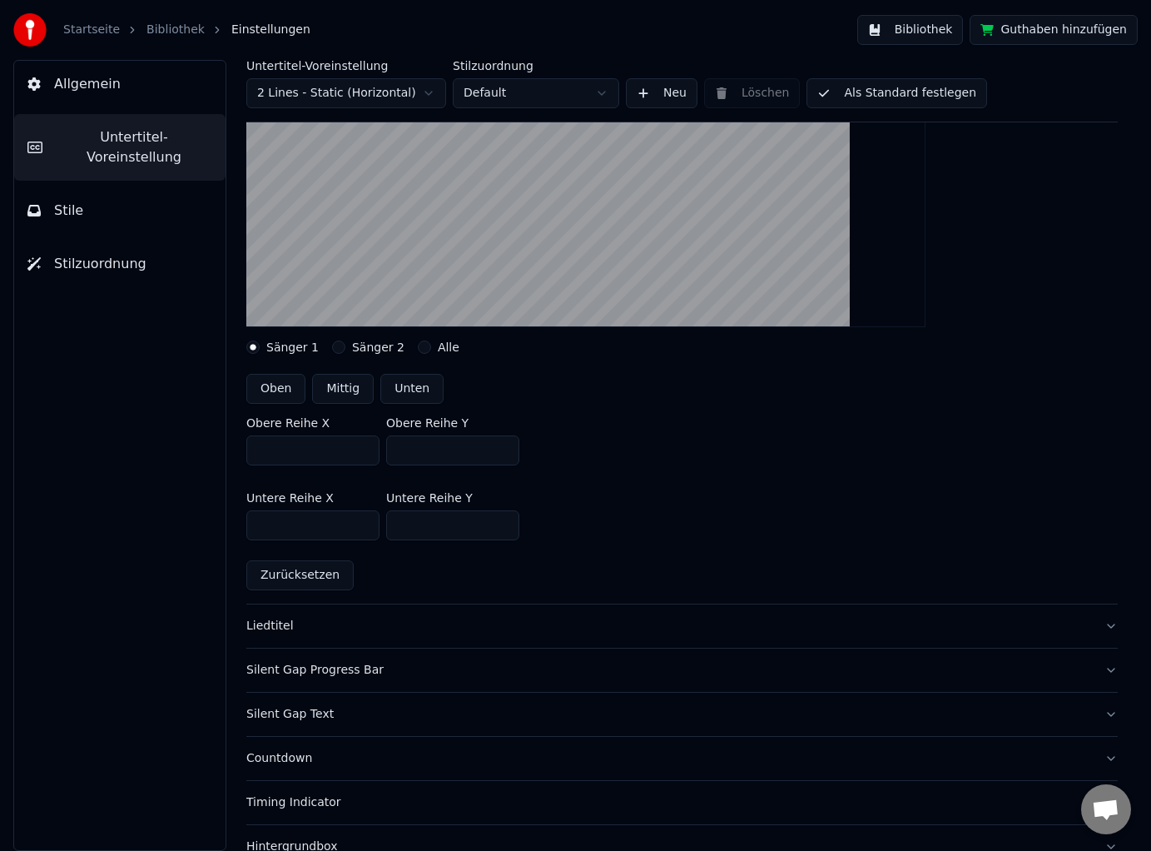
click at [502, 446] on input "***" at bounding box center [452, 450] width 133 height 30
click at [503, 453] on input "***" at bounding box center [452, 450] width 133 height 30
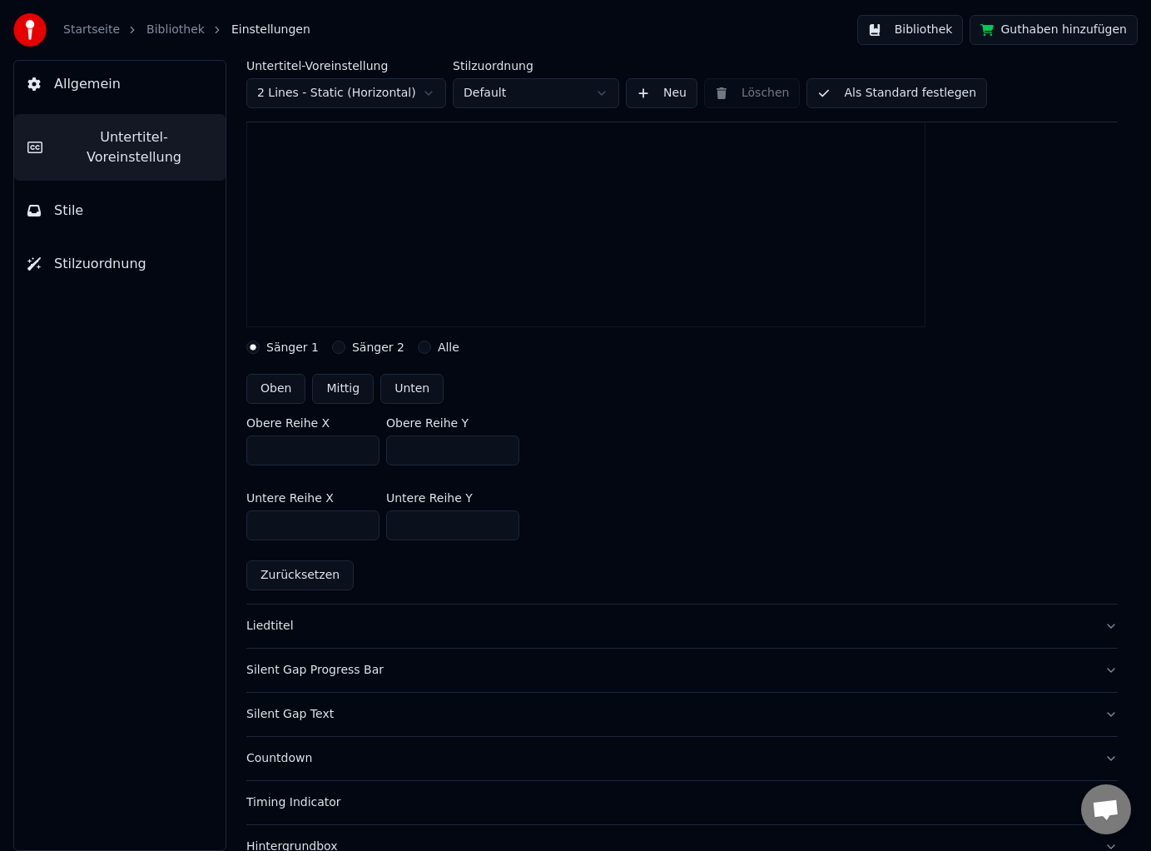
click at [503, 453] on input "***" at bounding box center [452, 450] width 133 height 30
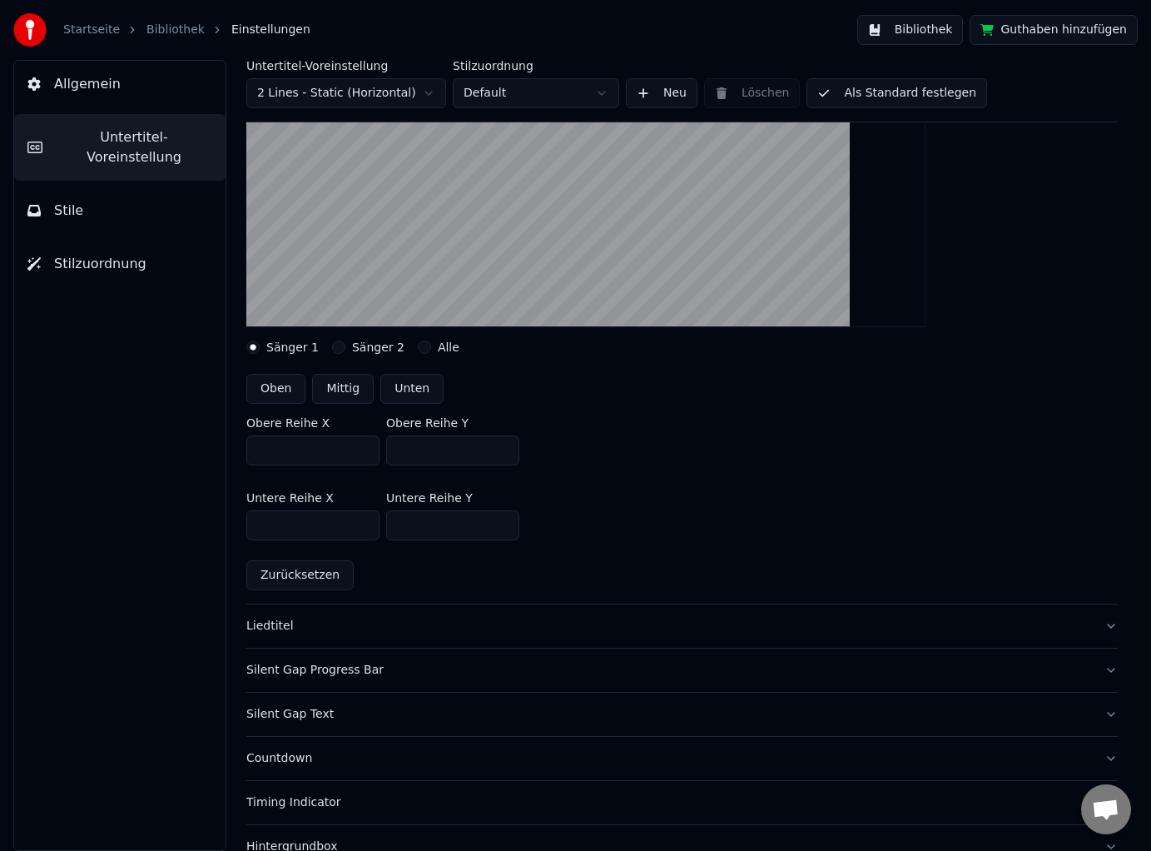
click at [503, 453] on input "***" at bounding box center [452, 450] width 133 height 30
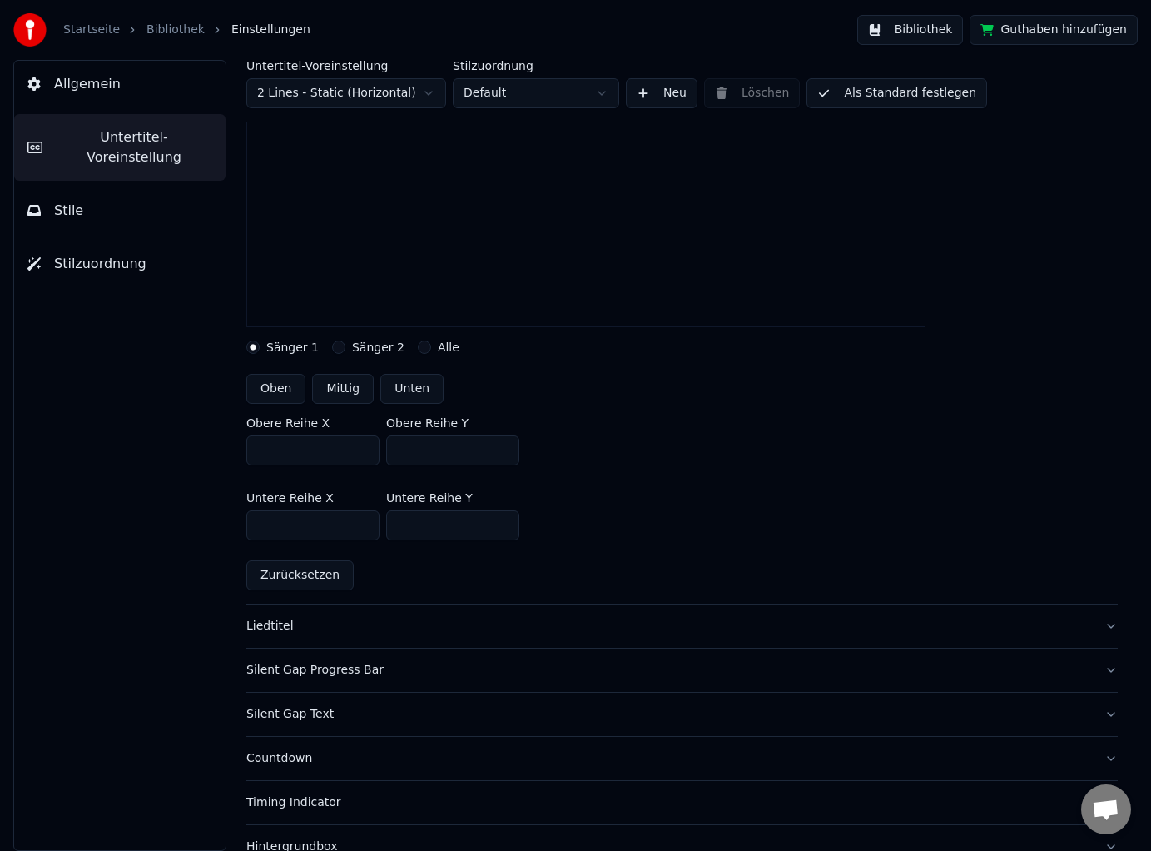
click at [503, 453] on input "***" at bounding box center [452, 450] width 133 height 30
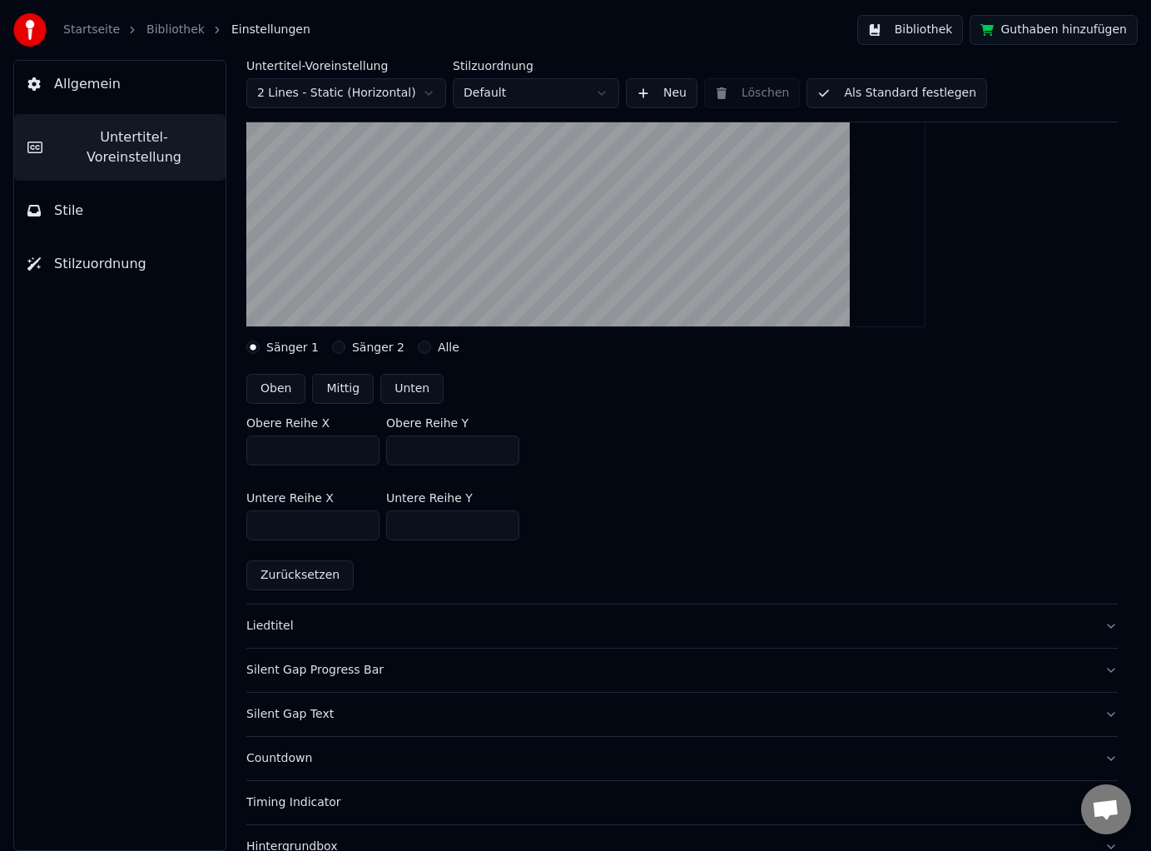
click at [503, 453] on input "***" at bounding box center [452, 450] width 133 height 30
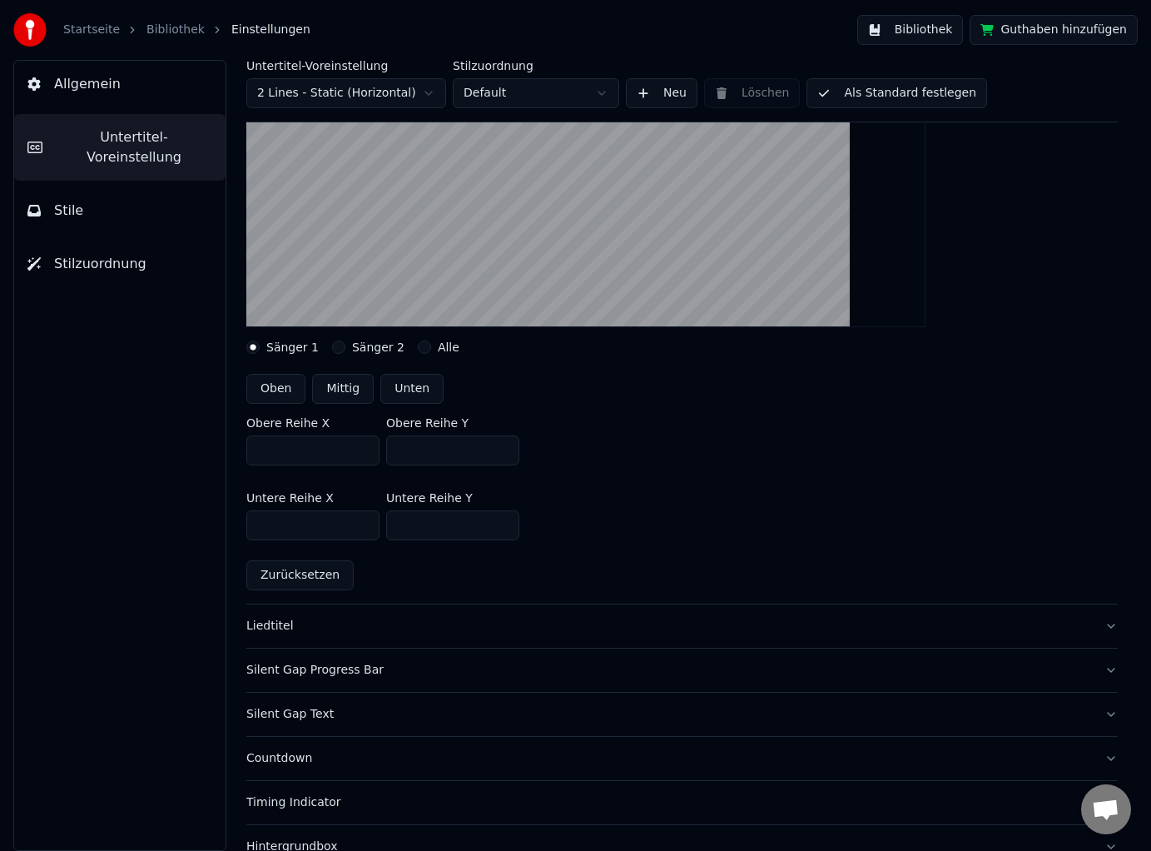
click at [503, 453] on input "***" at bounding box center [452, 450] width 133 height 30
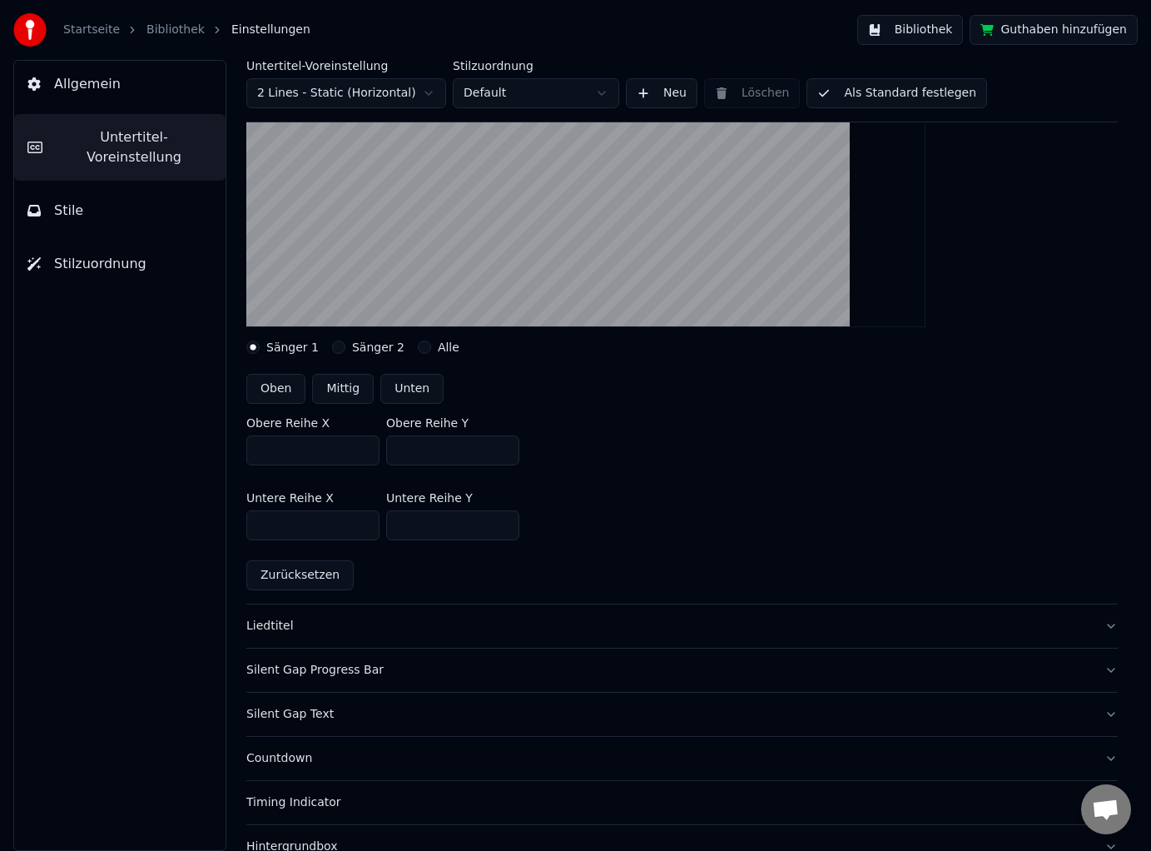
click at [503, 453] on input "***" at bounding box center [452, 450] width 133 height 30
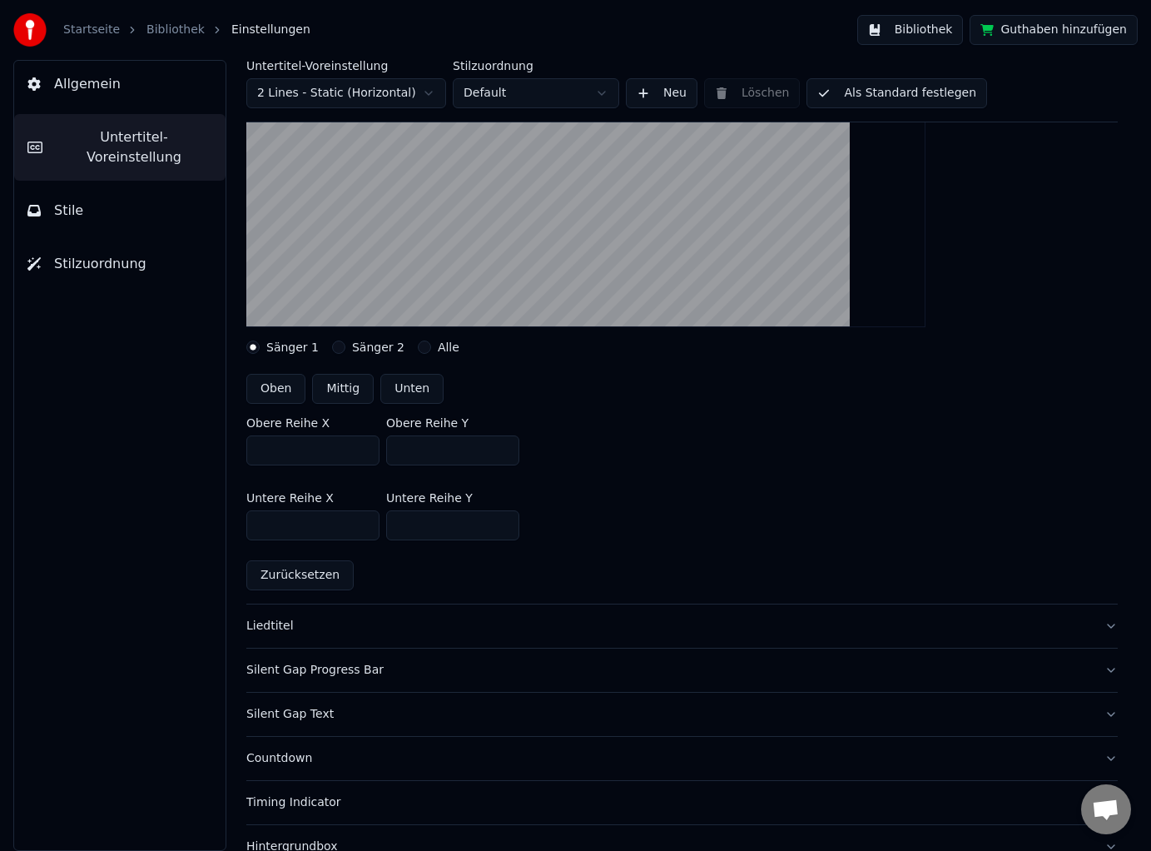
click at [457, 449] on input "***" at bounding box center [452, 450] width 133 height 30
click at [501, 445] on input "*" at bounding box center [452, 450] width 133 height 30
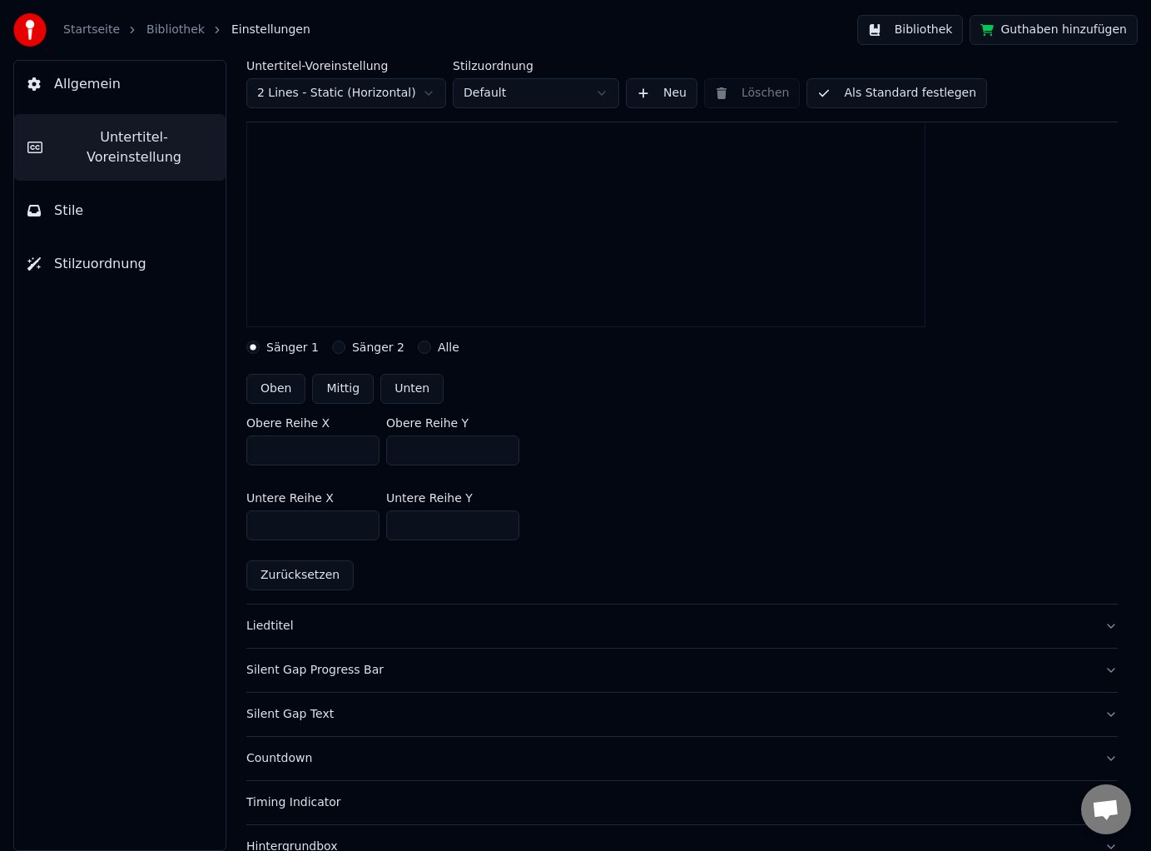
click at [501, 445] on input "*" at bounding box center [452, 450] width 133 height 30
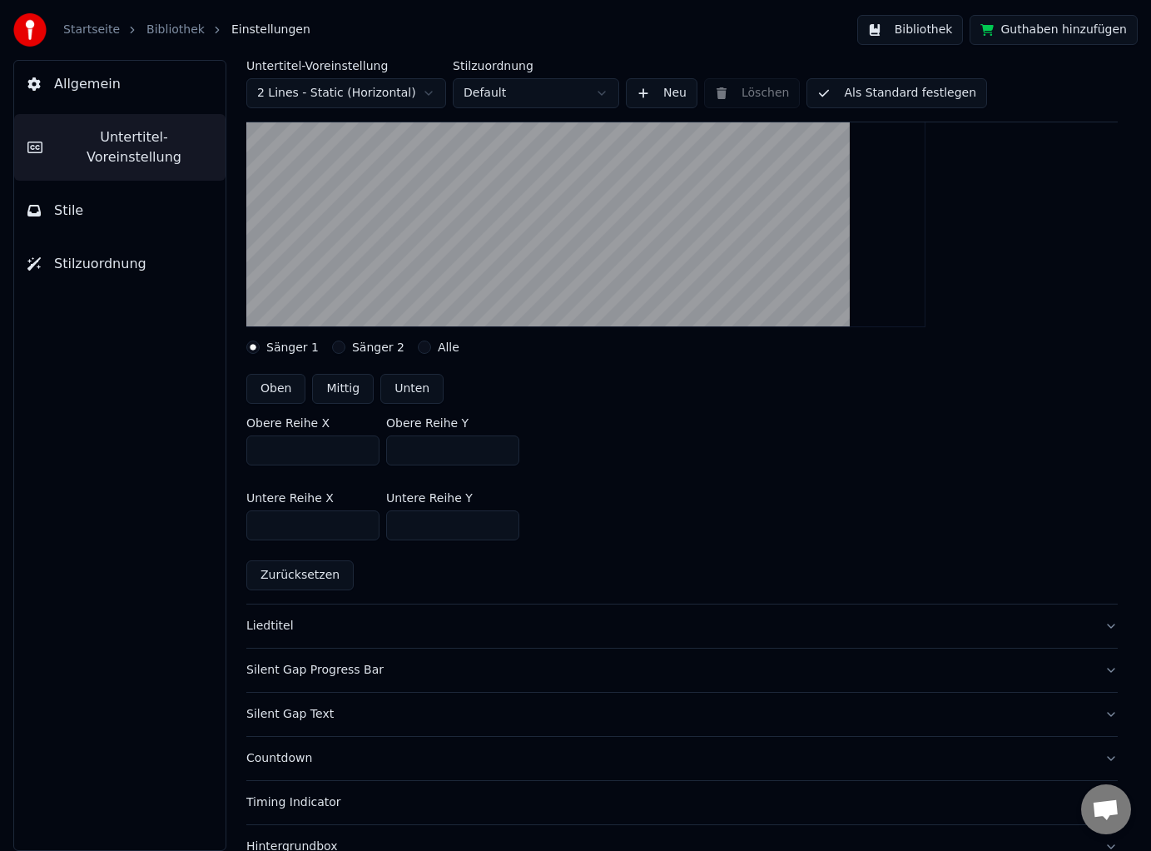
click at [501, 445] on input "*" at bounding box center [452, 450] width 133 height 30
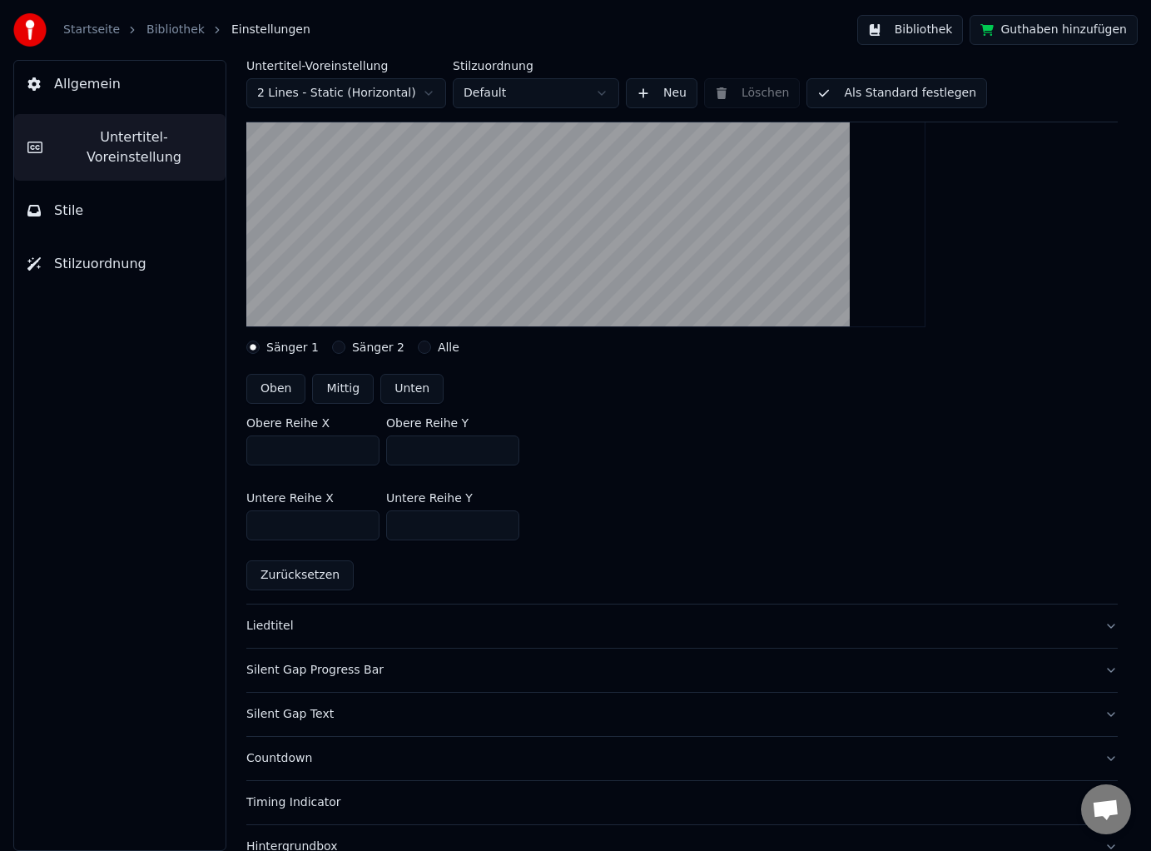
click at [501, 445] on input "*" at bounding box center [452, 450] width 133 height 30
click at [501, 445] on input "**" at bounding box center [452, 450] width 133 height 30
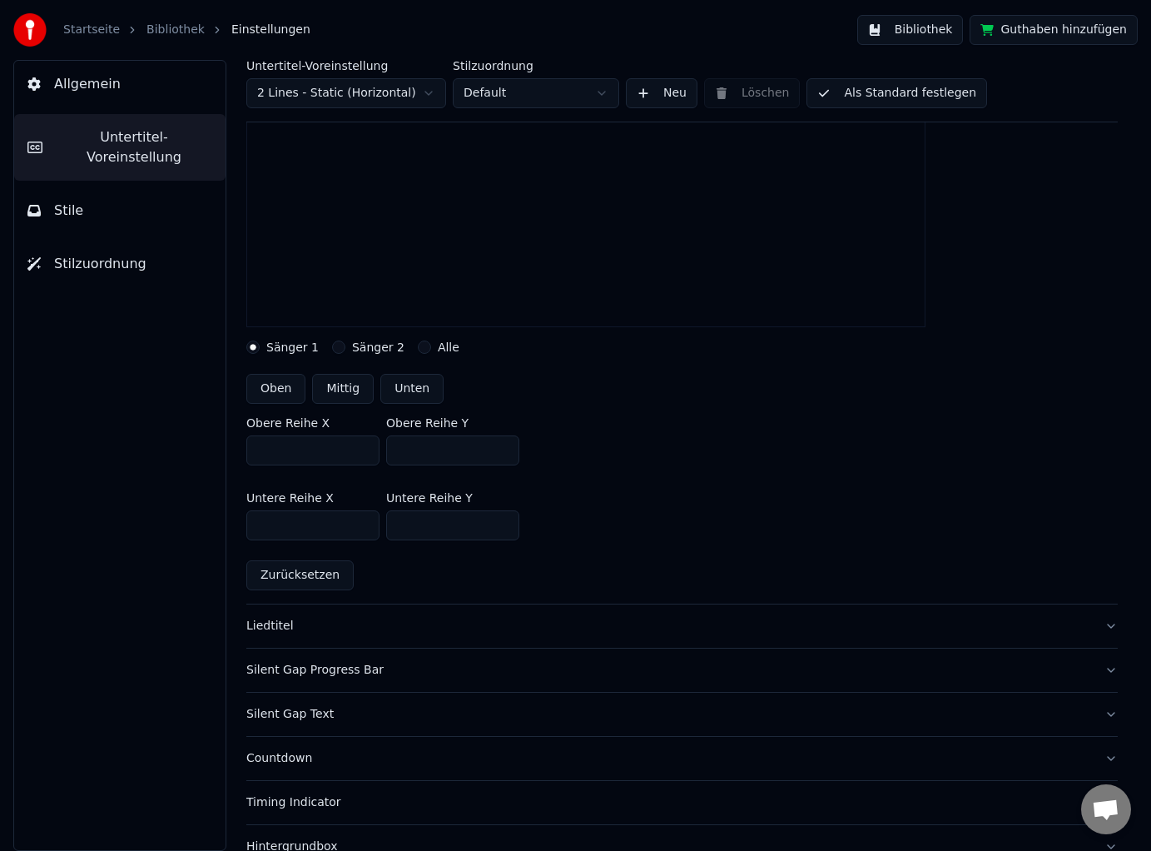
click at [501, 445] on input "**" at bounding box center [452, 450] width 133 height 30
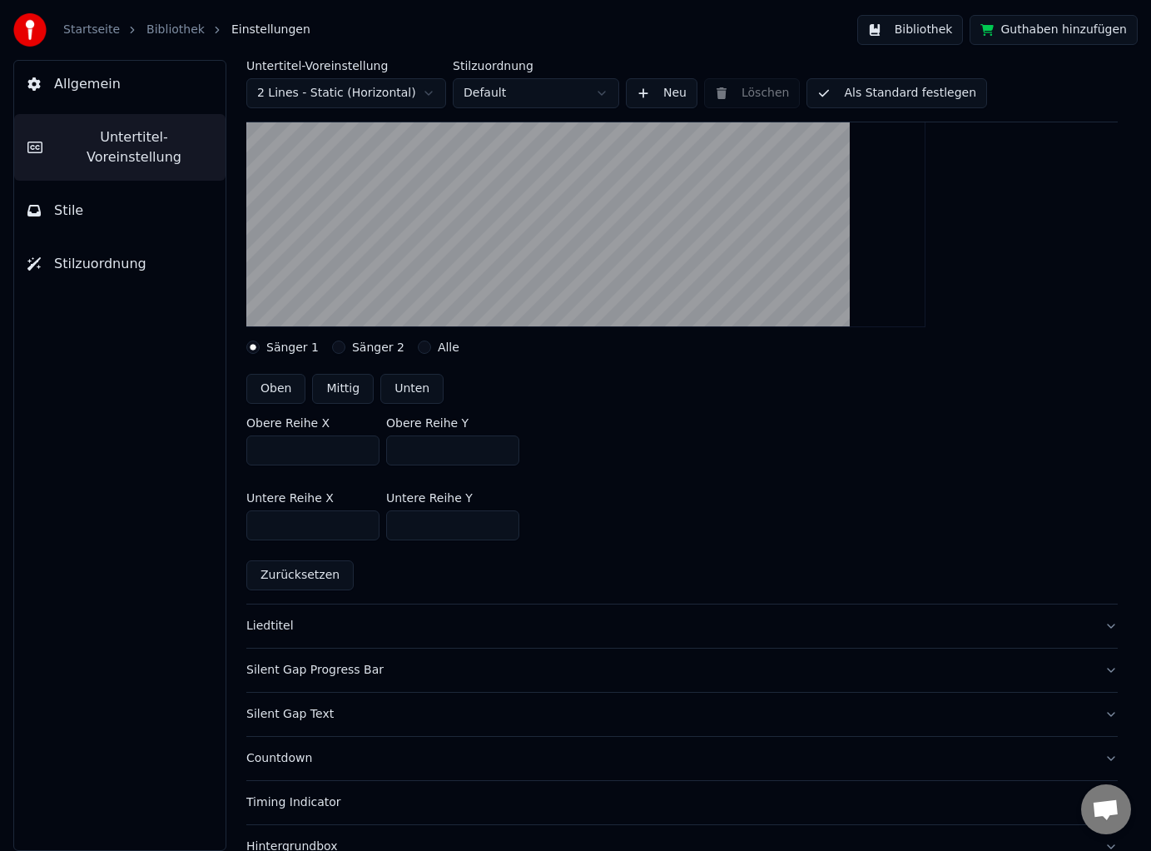
click at [457, 446] on input "**" at bounding box center [452, 450] width 133 height 30
type input "***"
click at [343, 452] on input "***" at bounding box center [312, 450] width 133 height 30
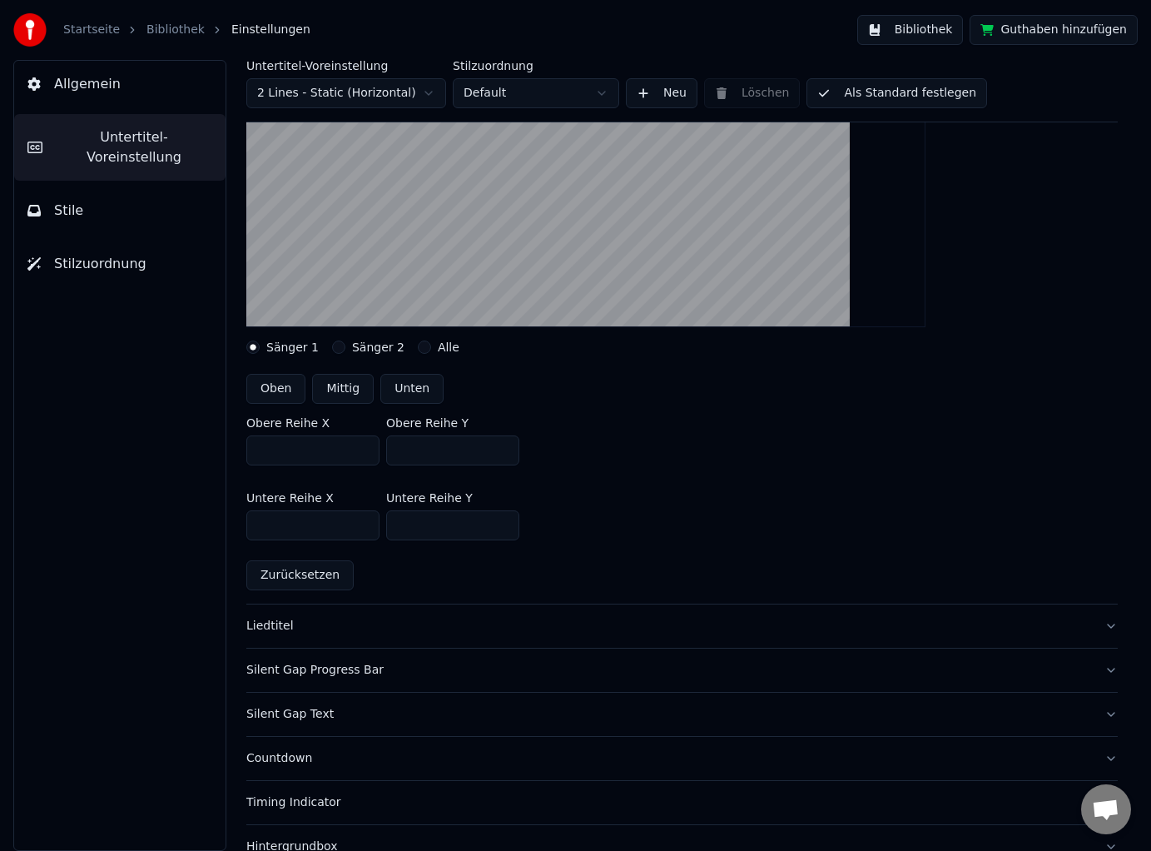
click at [364, 444] on input "***" at bounding box center [312, 450] width 133 height 30
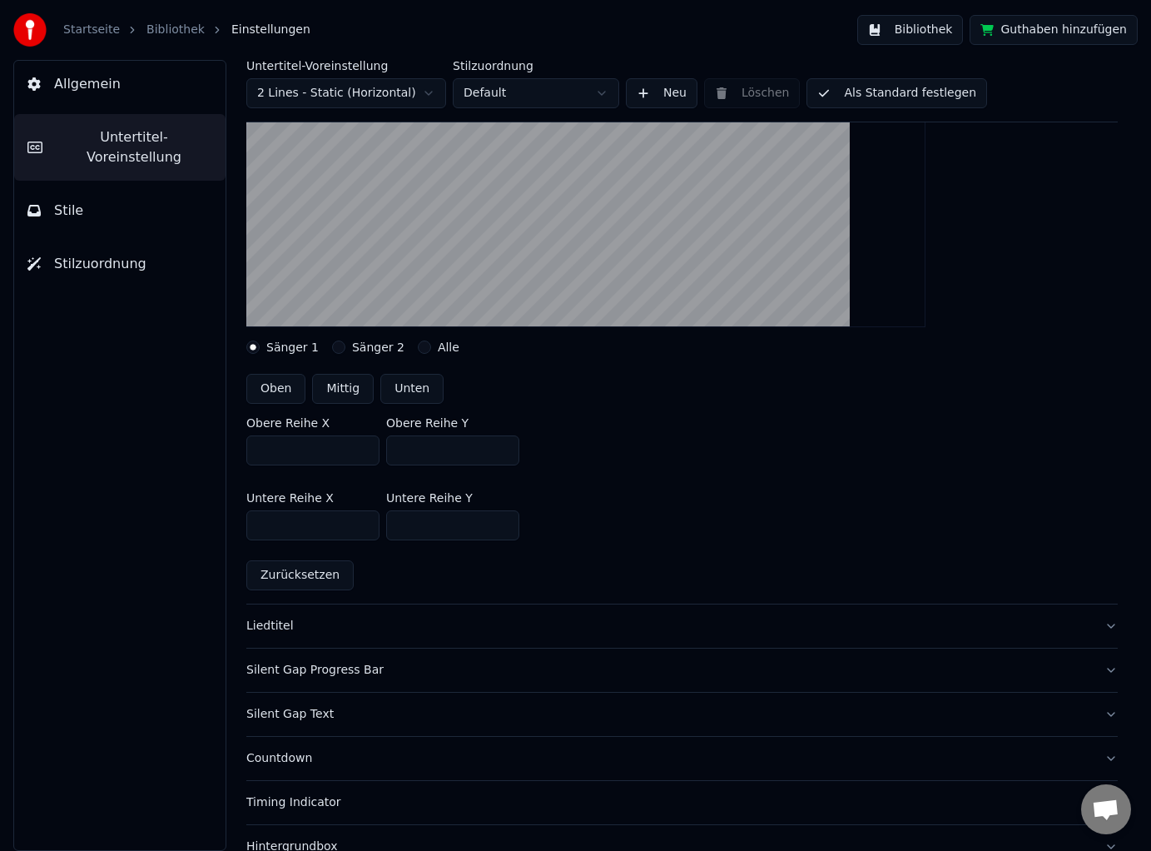
click at [364, 444] on input "***" at bounding box center [312, 450] width 133 height 30
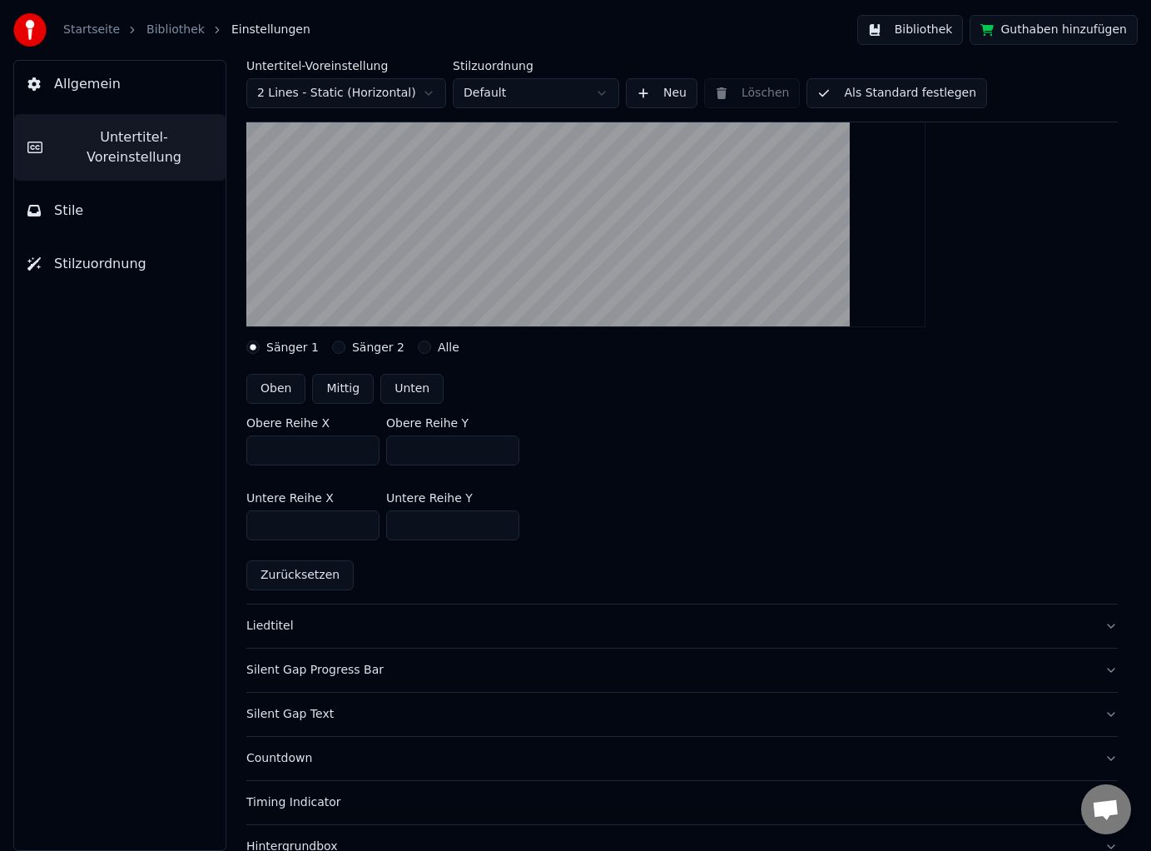
click at [364, 444] on input "***" at bounding box center [312, 450] width 133 height 30
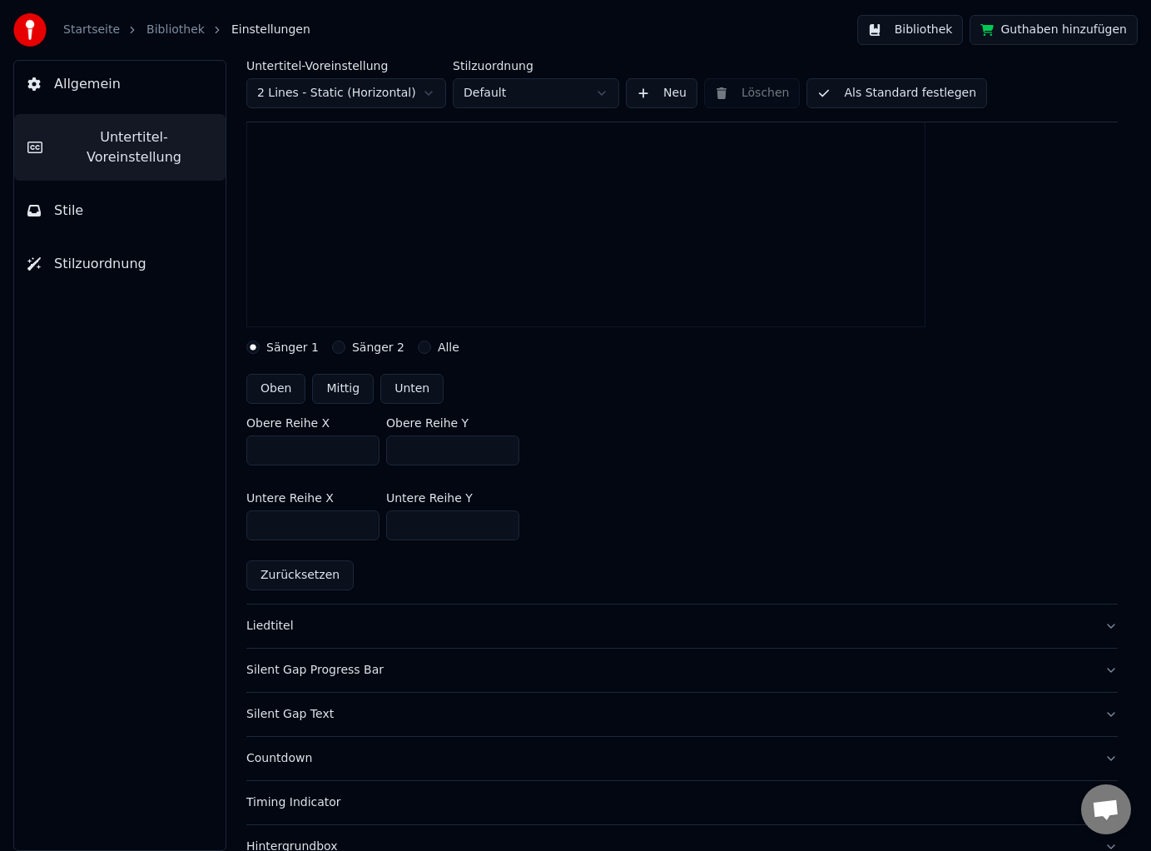
click at [364, 444] on input "***" at bounding box center [312, 450] width 133 height 30
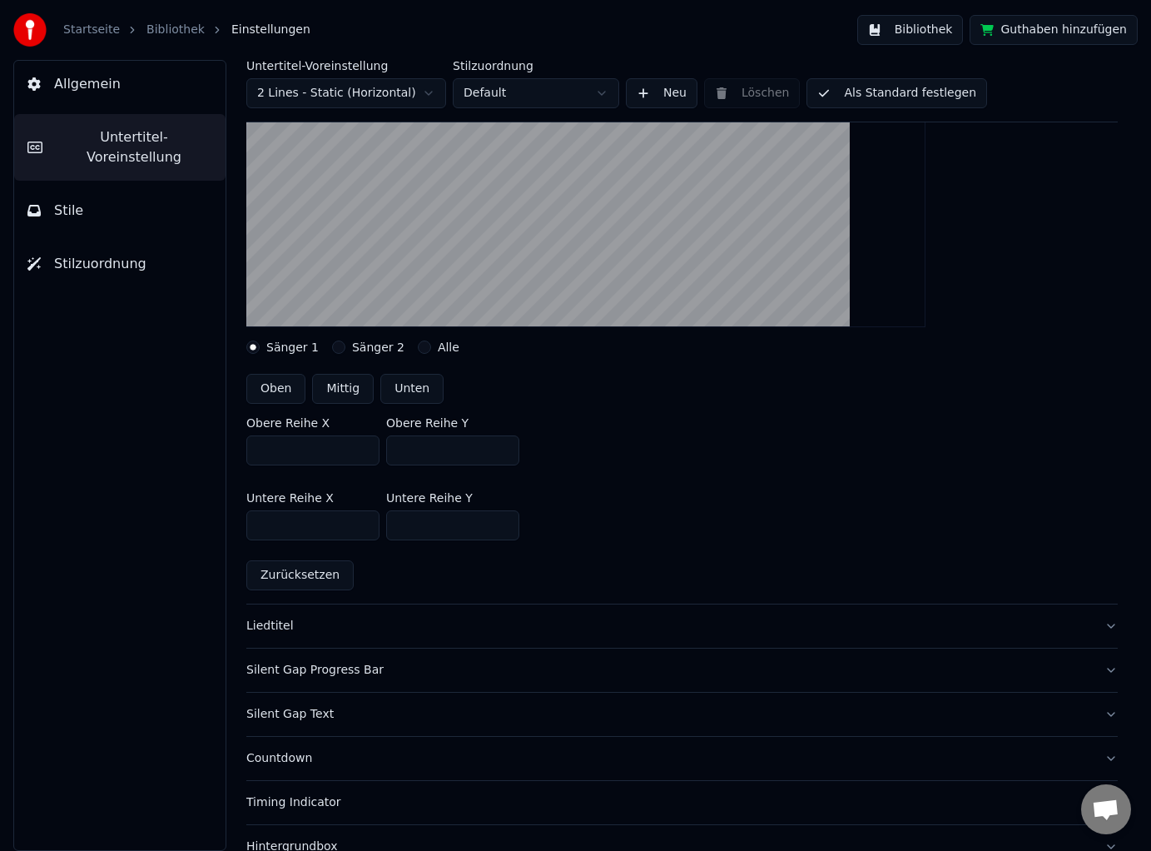
click at [364, 444] on input "***" at bounding box center [312, 450] width 133 height 30
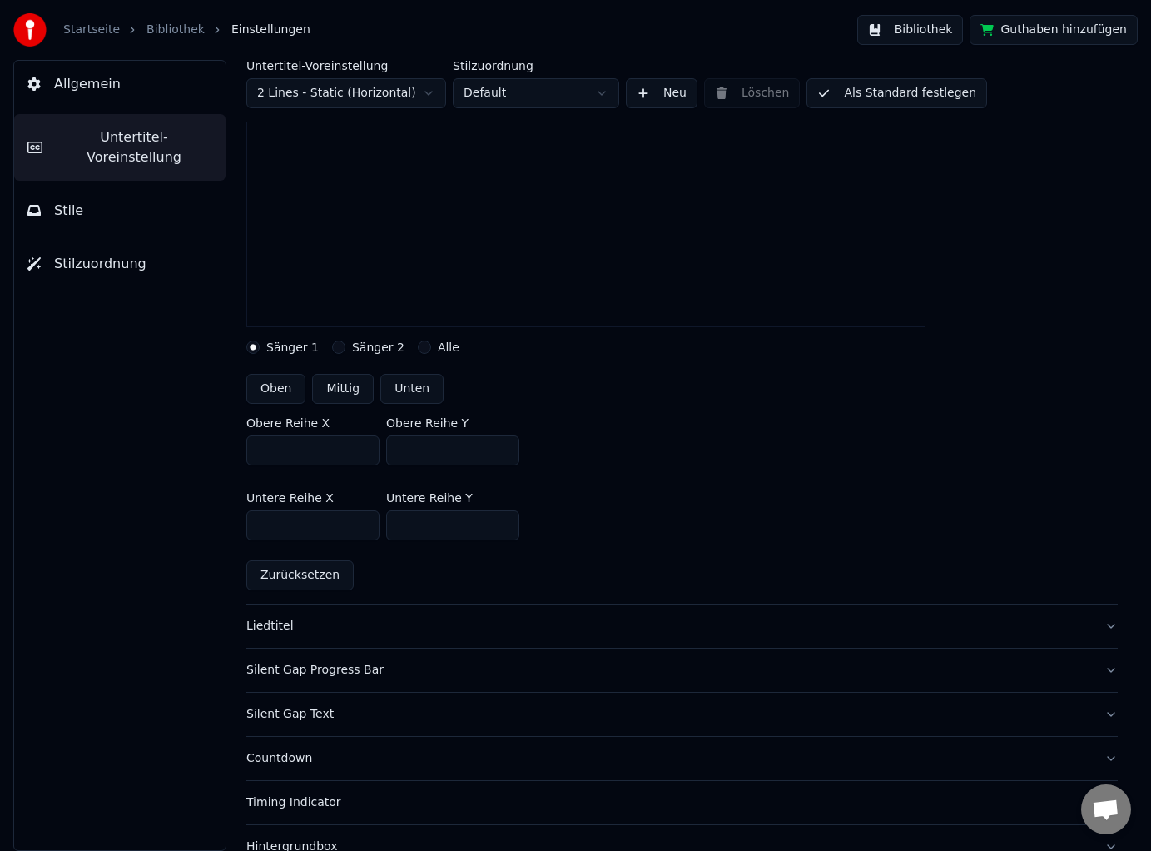
click at [364, 444] on input "***" at bounding box center [312, 450] width 133 height 30
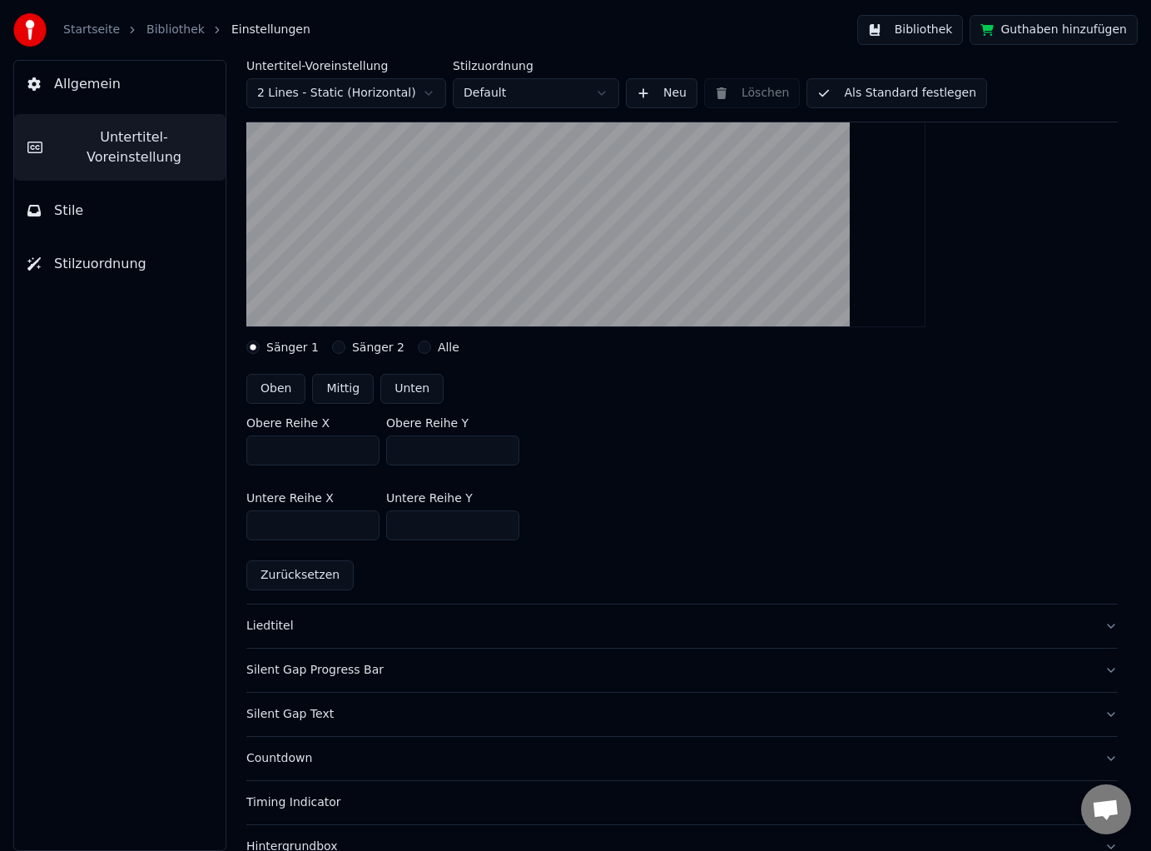
click at [364, 444] on input "***" at bounding box center [312, 450] width 133 height 30
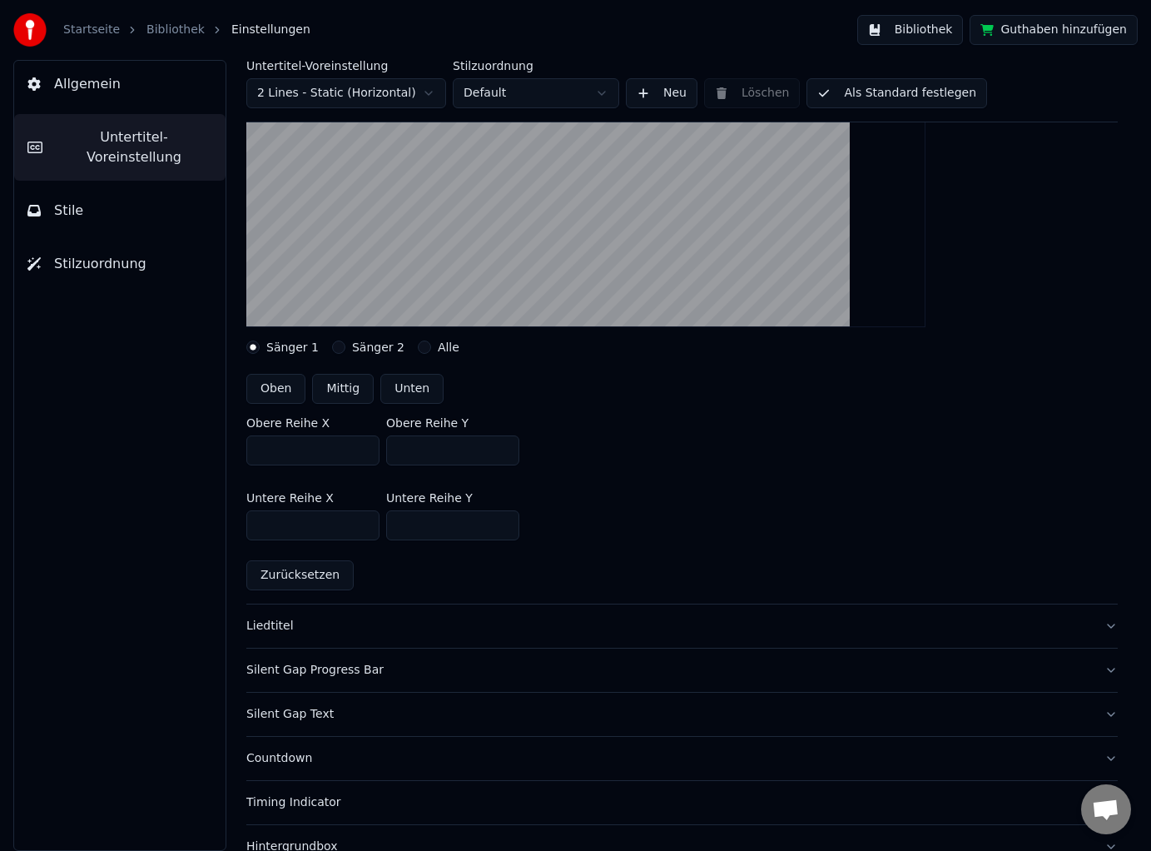
click at [363, 454] on input "***" at bounding box center [312, 450] width 133 height 30
click at [323, 452] on input "***" at bounding box center [312, 450] width 133 height 30
drag, startPoint x: 315, startPoint y: 450, endPoint x: 248, endPoint y: 450, distance: 67.4
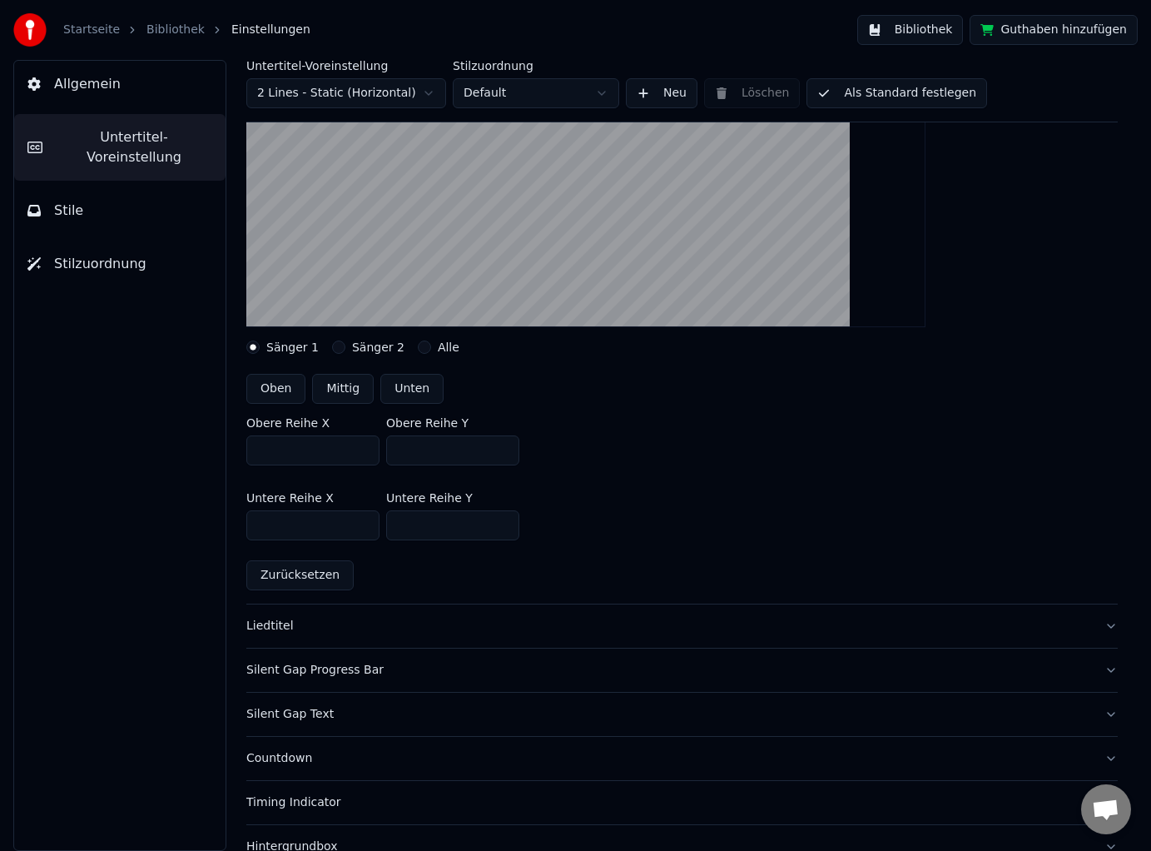
click at [248, 450] on input "****" at bounding box center [312, 450] width 133 height 30
click at [300, 574] on button "Zurücksetzen" at bounding box center [299, 575] width 107 height 30
type input "***"
click at [436, 452] on input "***" at bounding box center [452, 450] width 133 height 30
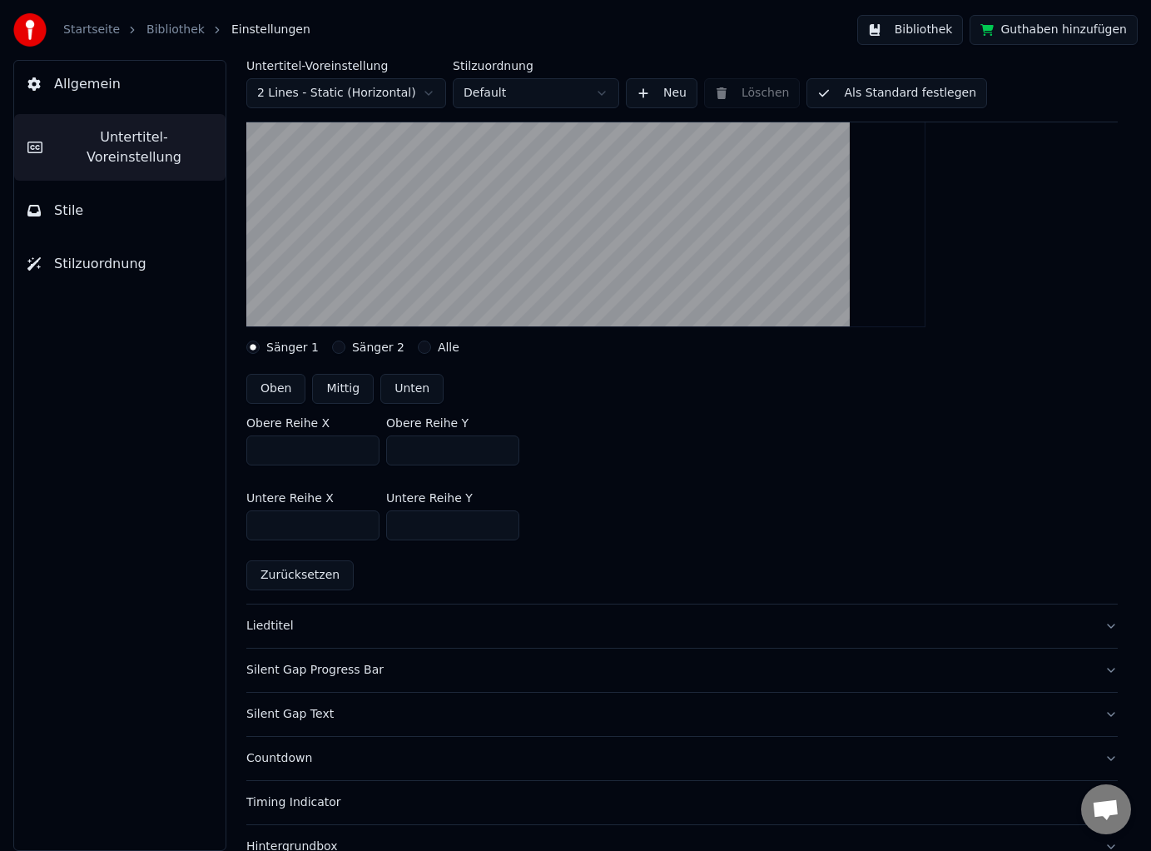
click at [436, 452] on input "***" at bounding box center [452, 450] width 133 height 30
click at [424, 455] on input "***" at bounding box center [452, 450] width 133 height 30
click at [439, 457] on input "***" at bounding box center [452, 450] width 133 height 30
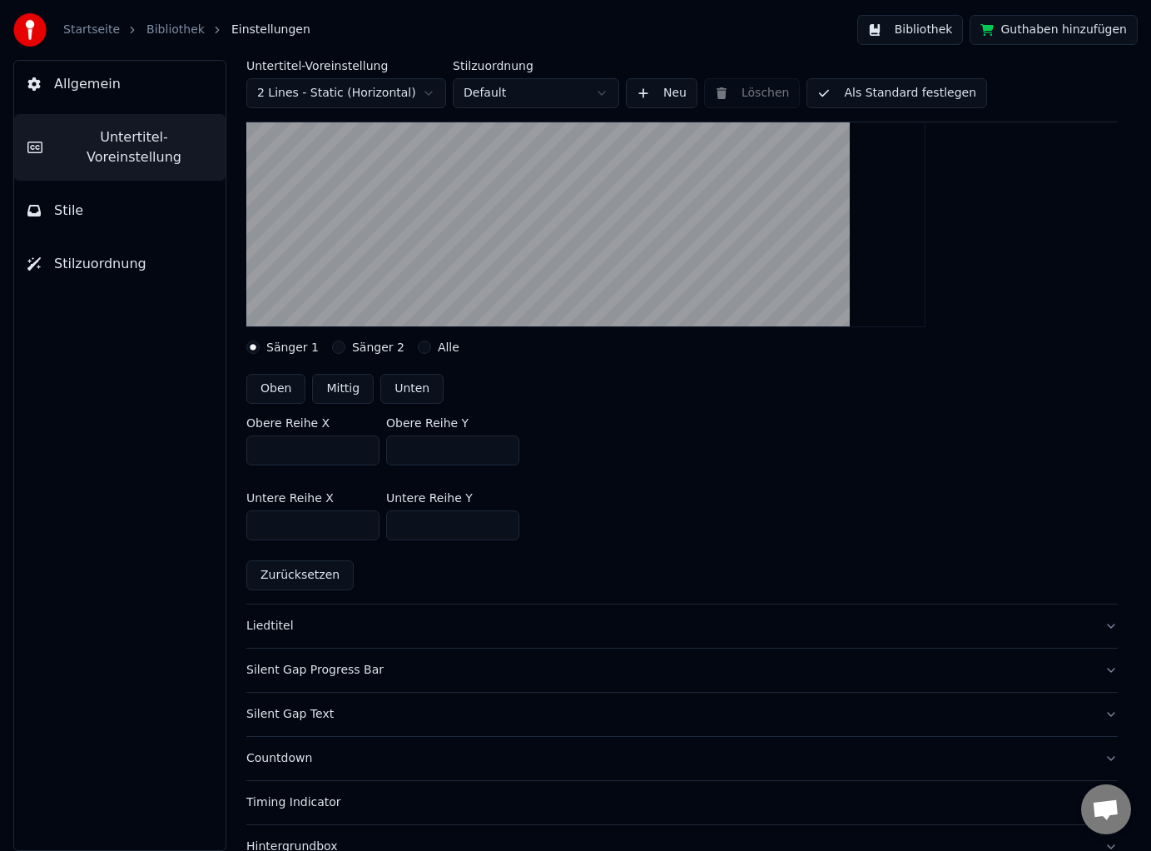
click at [439, 457] on input "***" at bounding box center [452, 450] width 133 height 30
click at [437, 459] on input "****" at bounding box center [452, 450] width 133 height 30
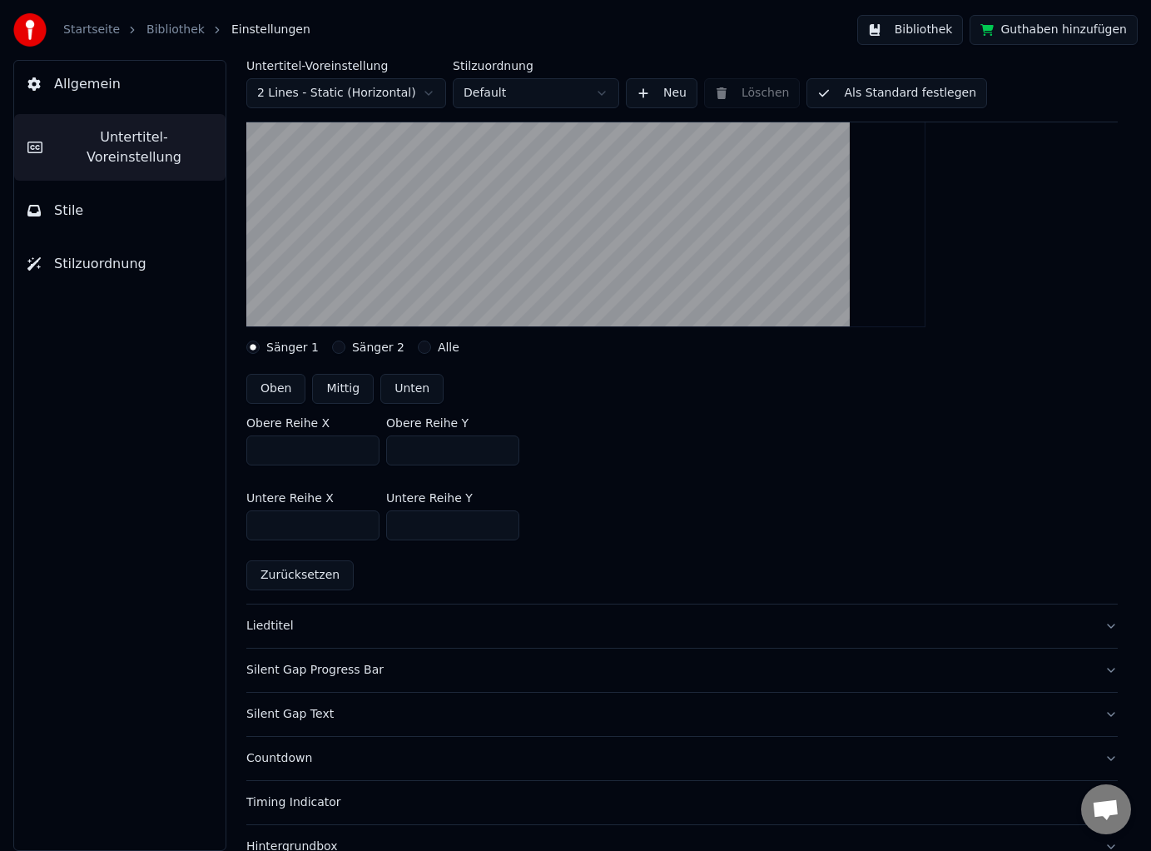
click at [445, 520] on input "***" at bounding box center [452, 525] width 133 height 30
click at [438, 451] on input "***" at bounding box center [452, 450] width 133 height 30
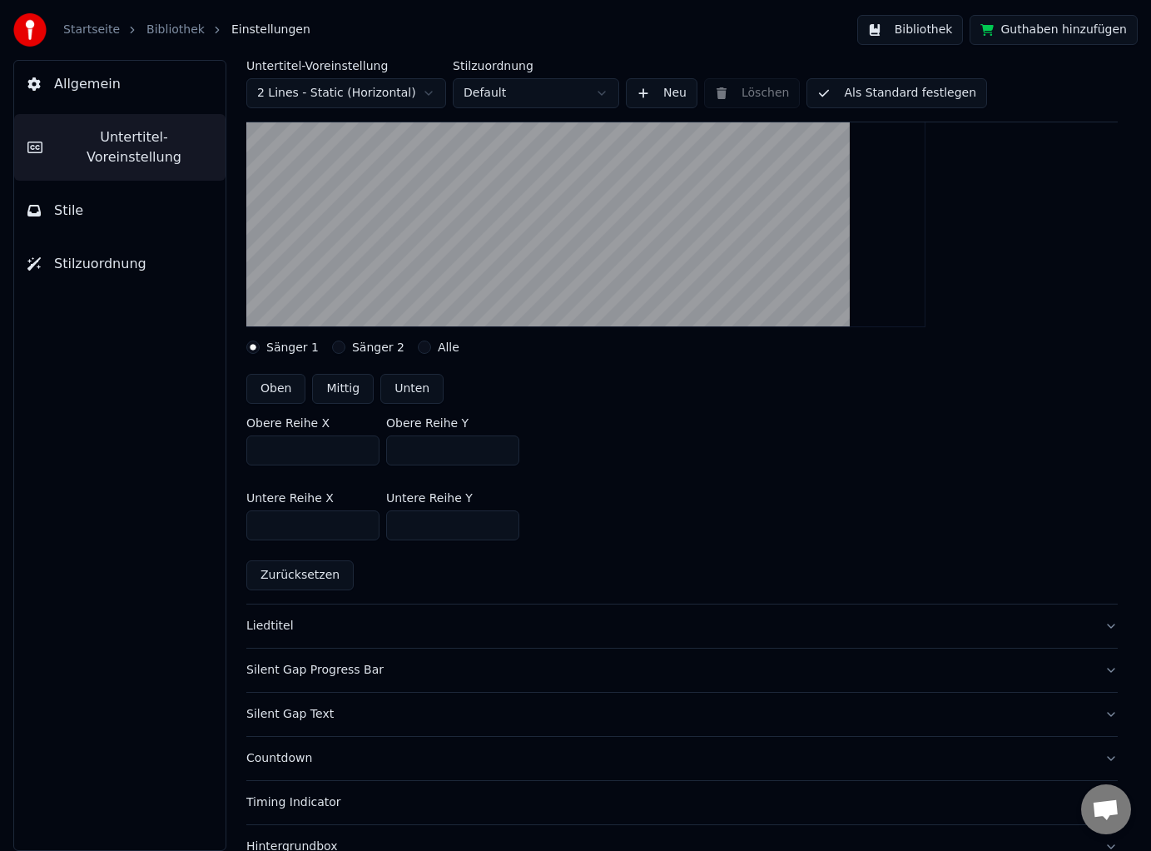
type input "***"
click at [434, 519] on input "***" at bounding box center [452, 525] width 133 height 30
type input "***"
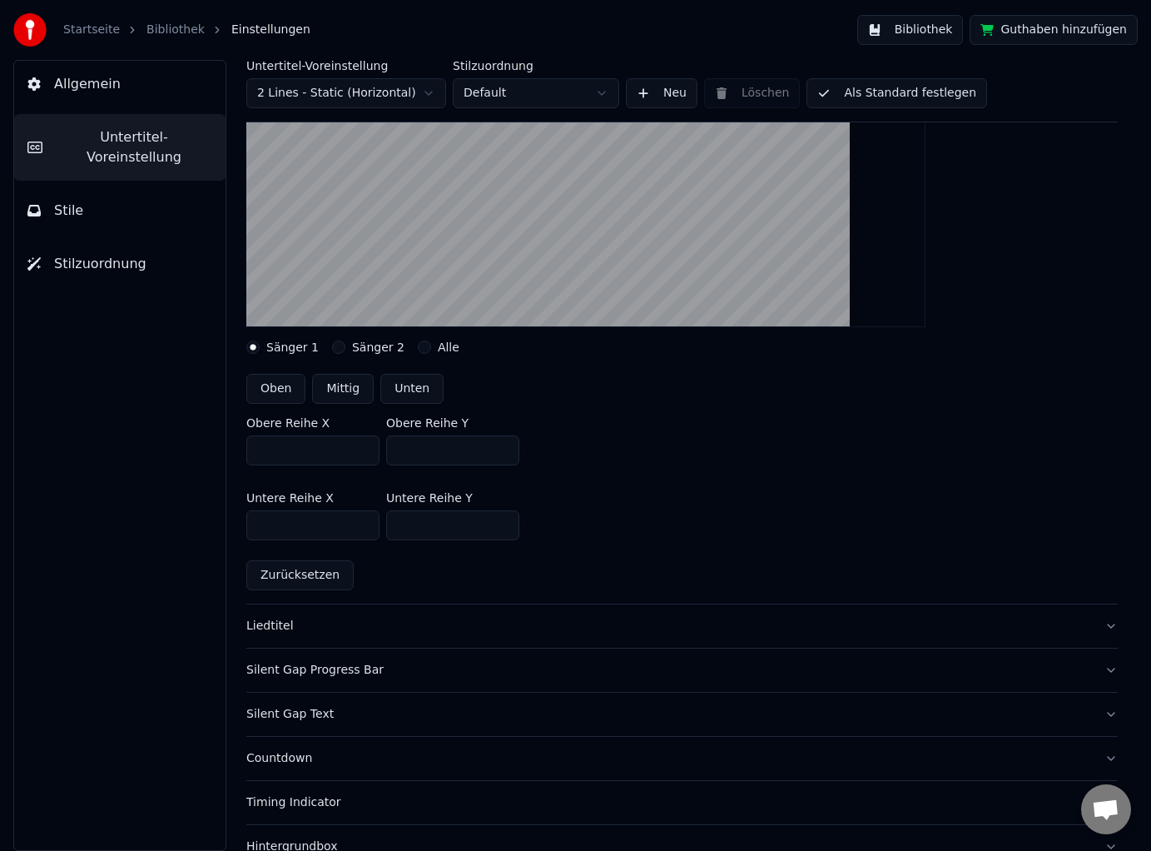
click at [425, 449] on input "***" at bounding box center [452, 450] width 133 height 30
type input "***"
click at [439, 520] on input "***" at bounding box center [452, 525] width 133 height 30
click at [429, 530] on input "***" at bounding box center [452, 525] width 133 height 30
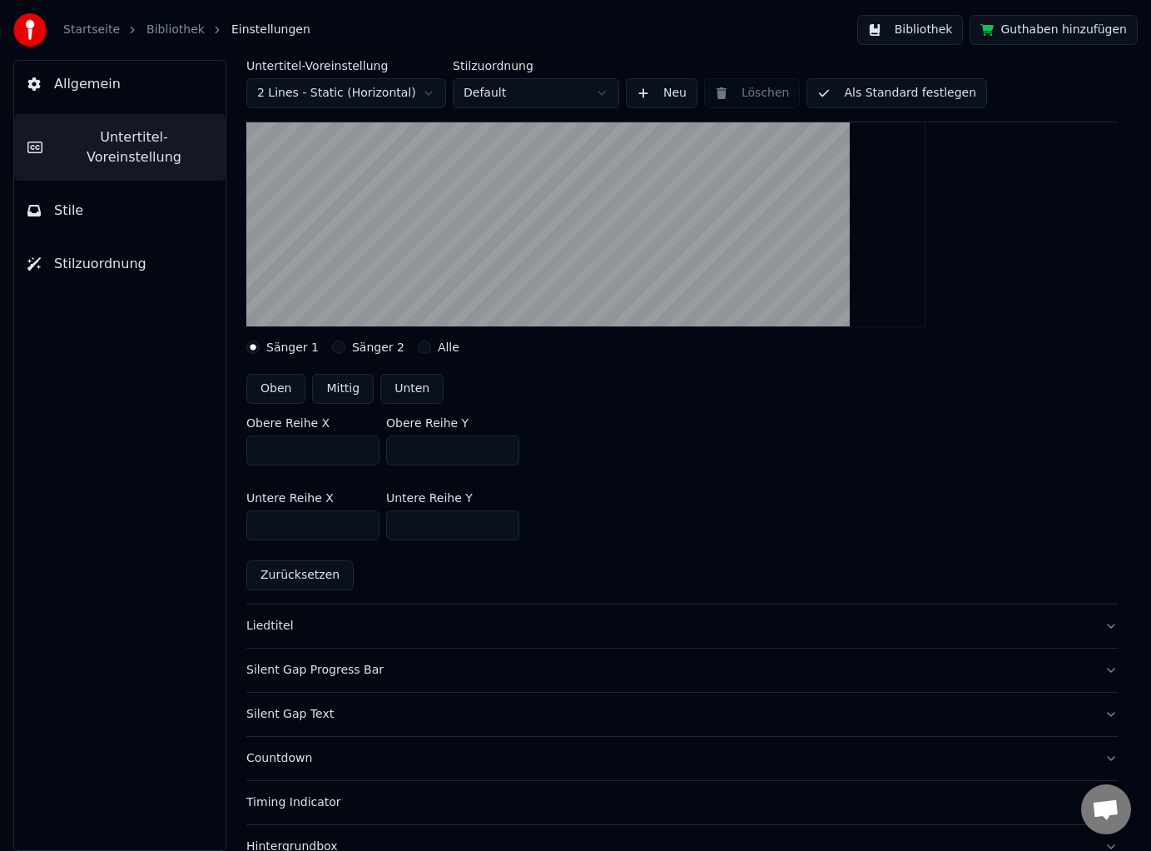
type input "***"
click at [435, 449] on input "***" at bounding box center [452, 450] width 133 height 30
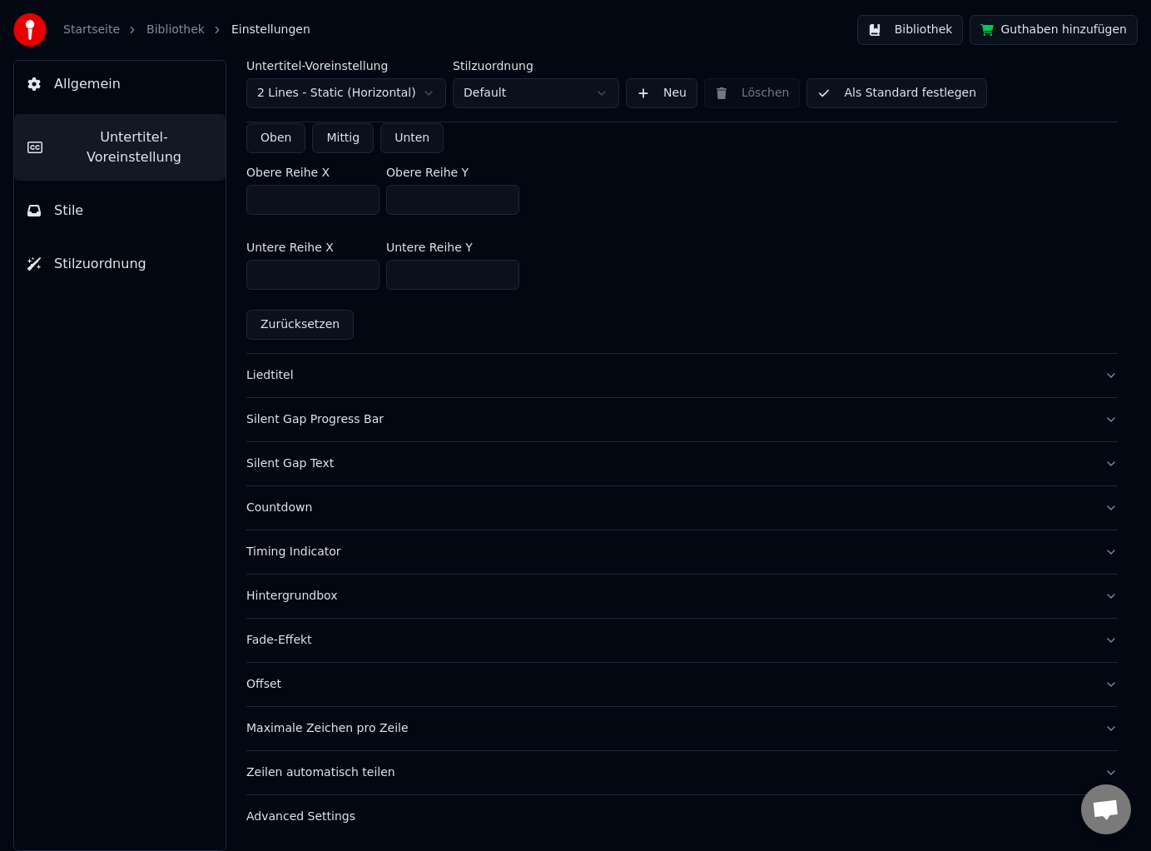
scroll to position [0, 0]
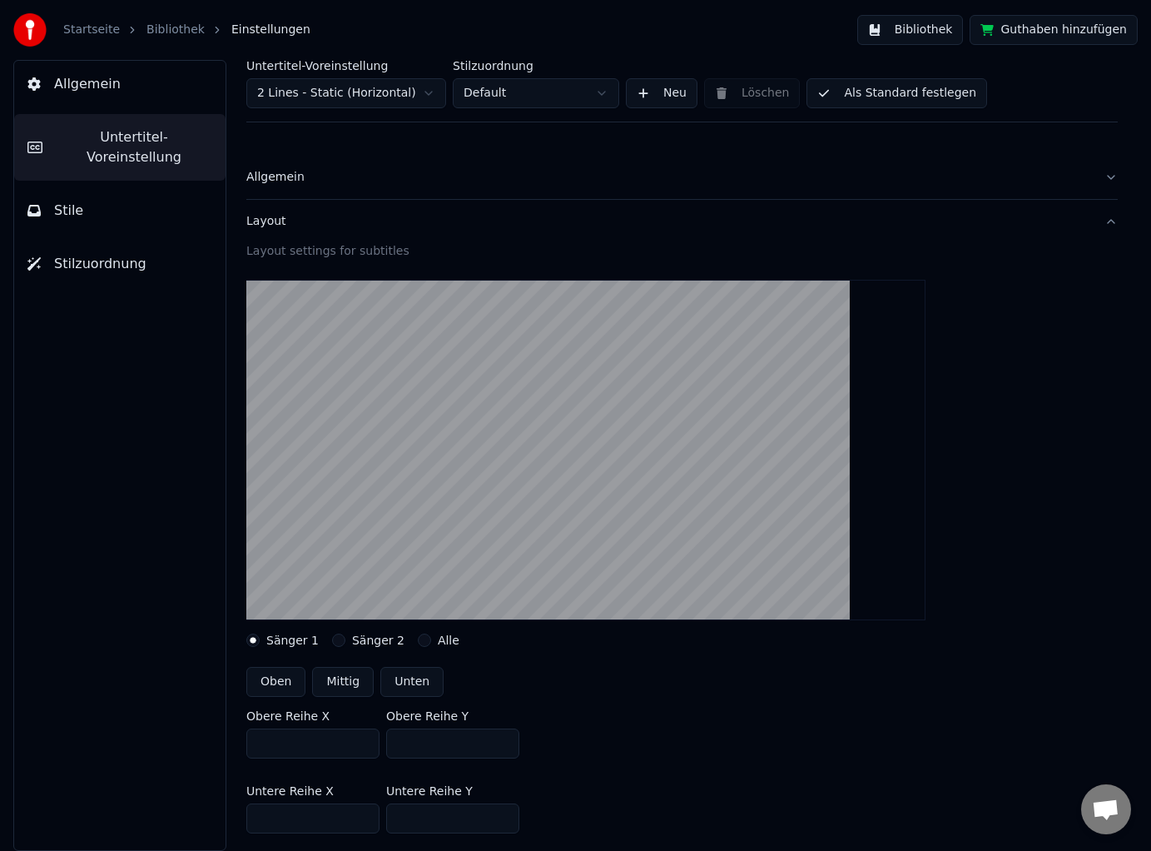
type input "***"
click at [955, 383] on div at bounding box center [681, 449] width 871 height 367
click at [102, 83] on span "Allgemein" at bounding box center [87, 84] width 67 height 20
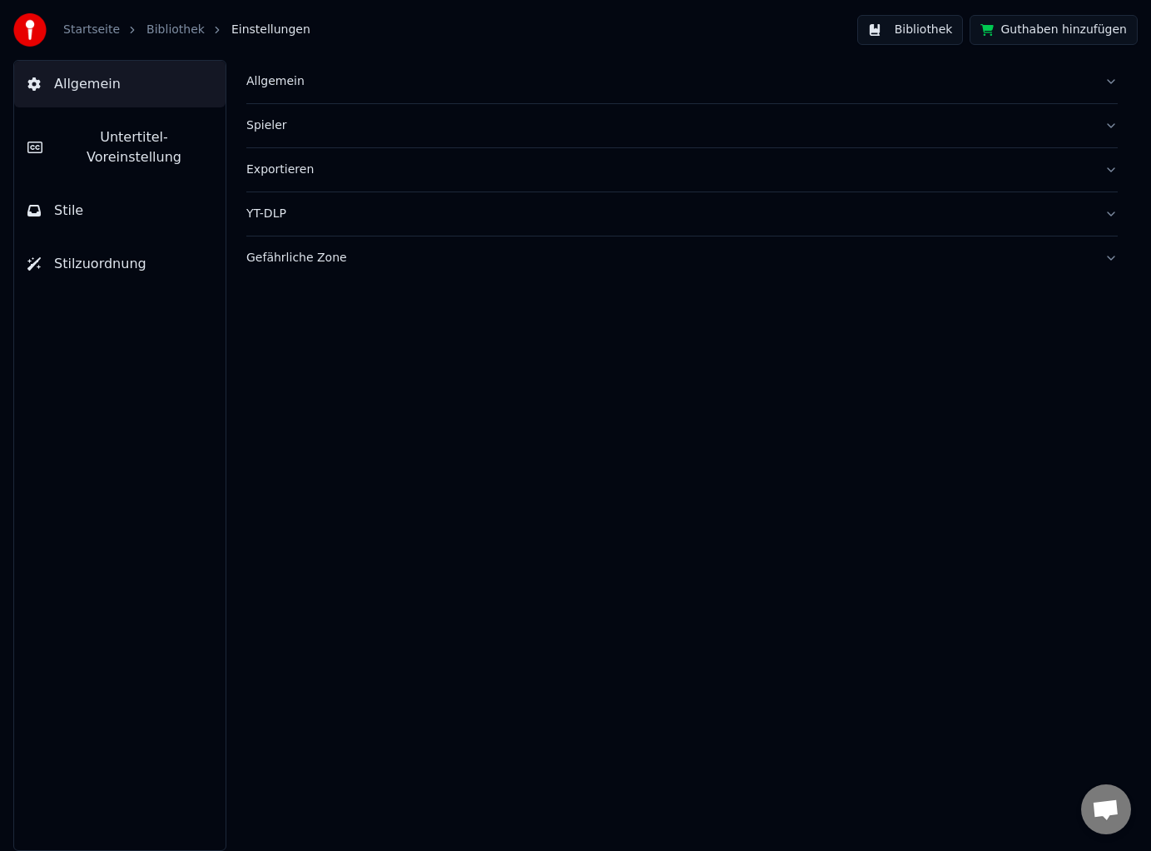
click at [182, 32] on link "Bibliothek" at bounding box center [175, 30] width 58 height 17
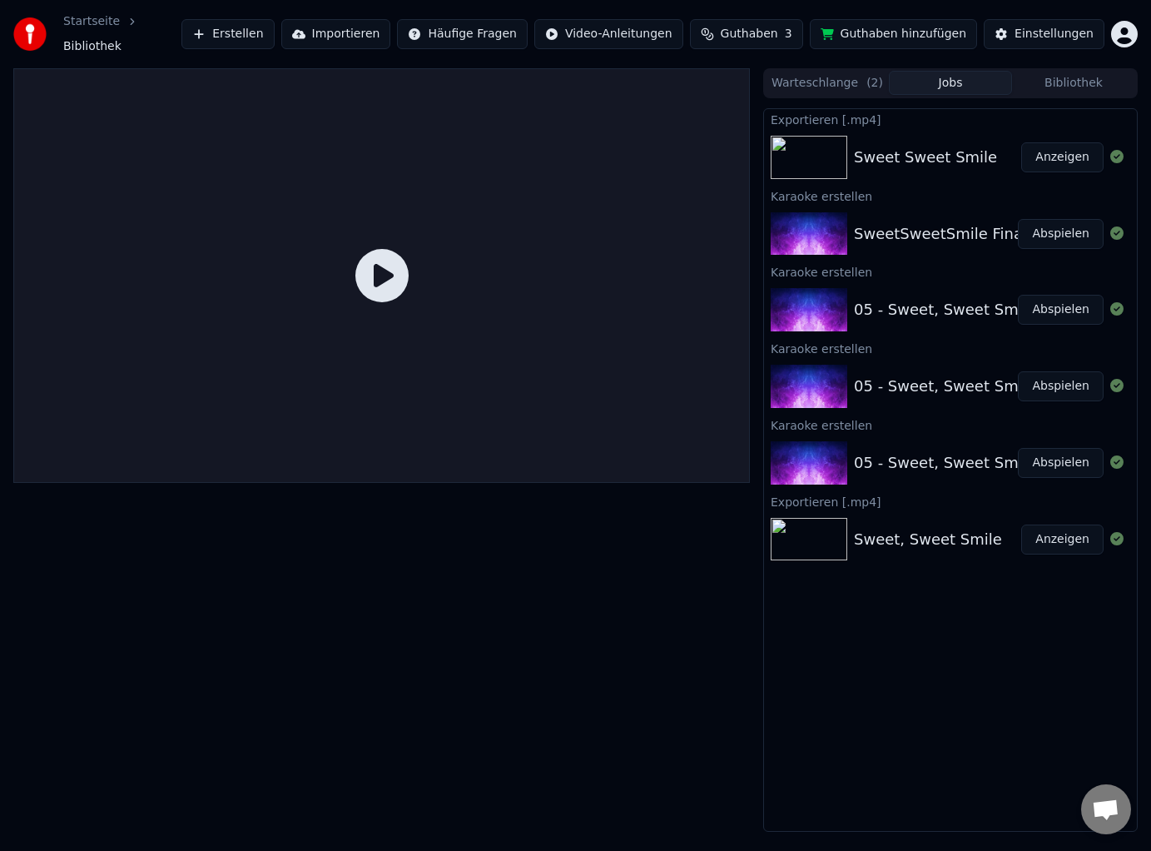
click at [1054, 232] on button "Abspielen" at bounding box center [1061, 234] width 86 height 30
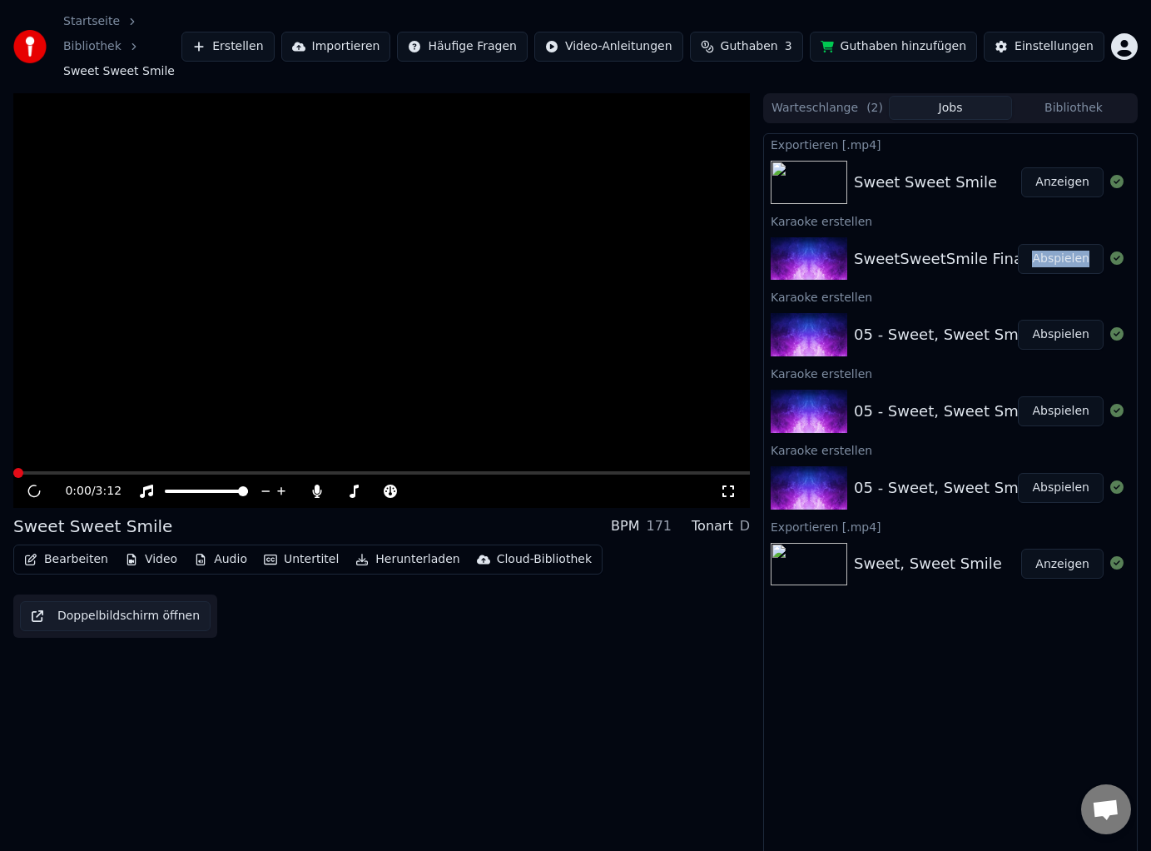
click at [1054, 232] on div "SweetSweetSmile Final Abspielen" at bounding box center [950, 259] width 373 height 57
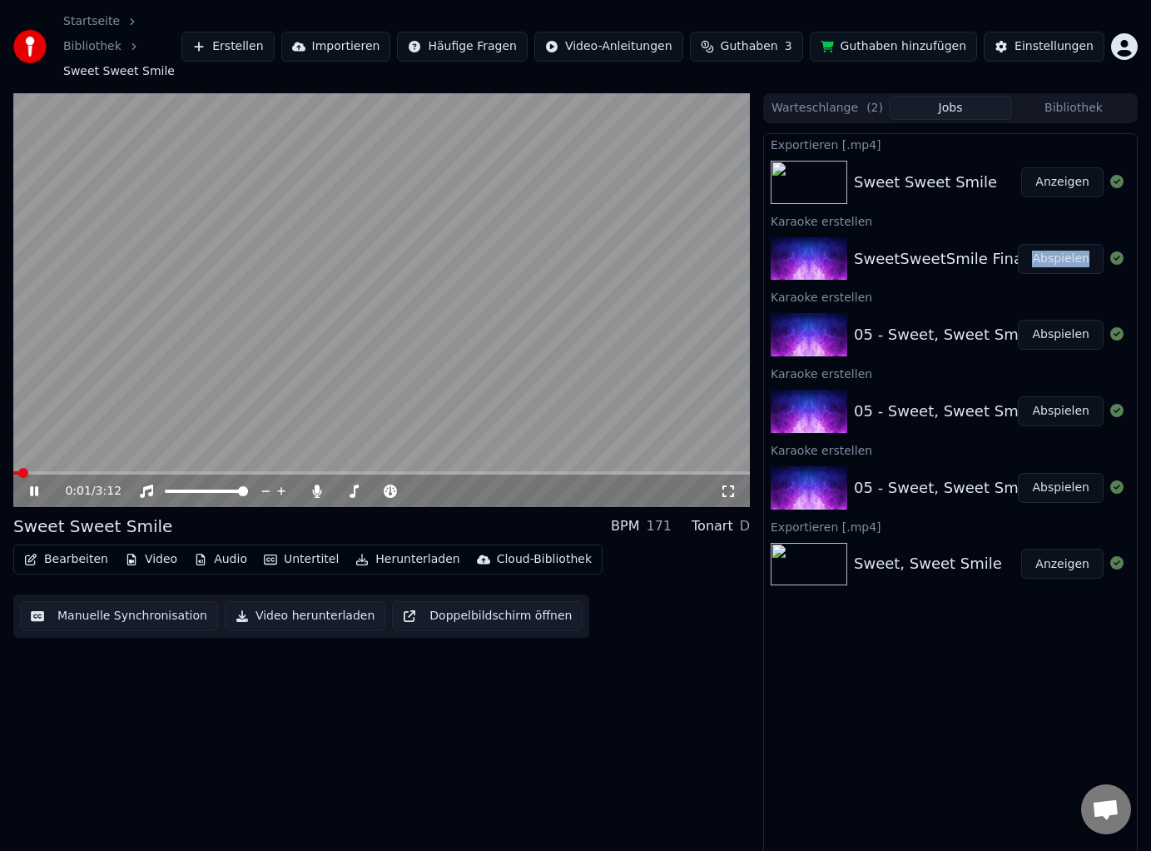
click at [161, 473] on span at bounding box center [381, 472] width 737 height 3
click at [40, 499] on div "0:39 / 3:12" at bounding box center [381, 490] width 737 height 33
click at [37, 494] on icon at bounding box center [34, 491] width 8 height 10
click at [37, 494] on icon at bounding box center [46, 490] width 38 height 13
click at [733, 494] on icon at bounding box center [728, 491] width 12 height 12
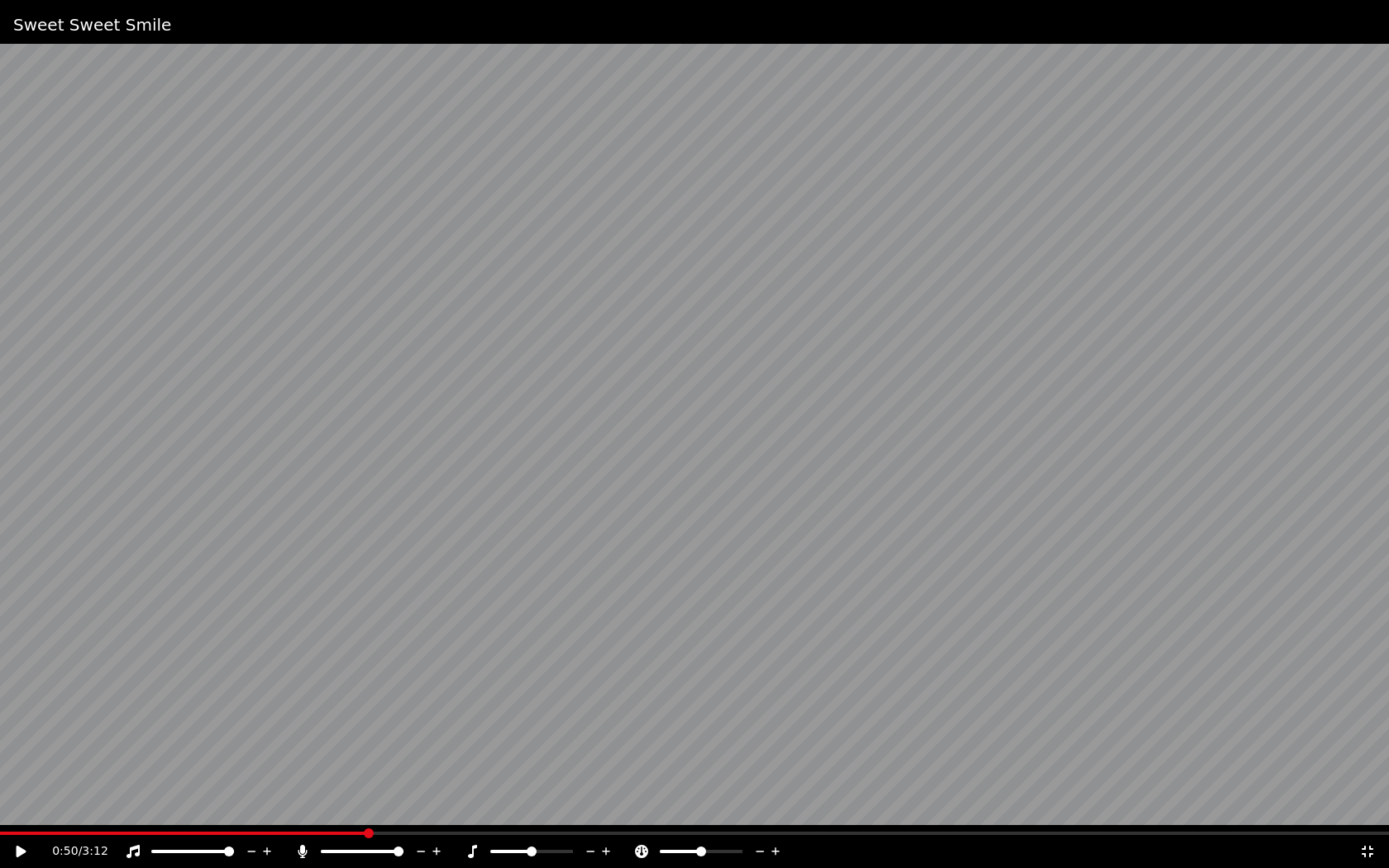
click at [25, 844] on icon at bounding box center [22, 851] width 10 height 12
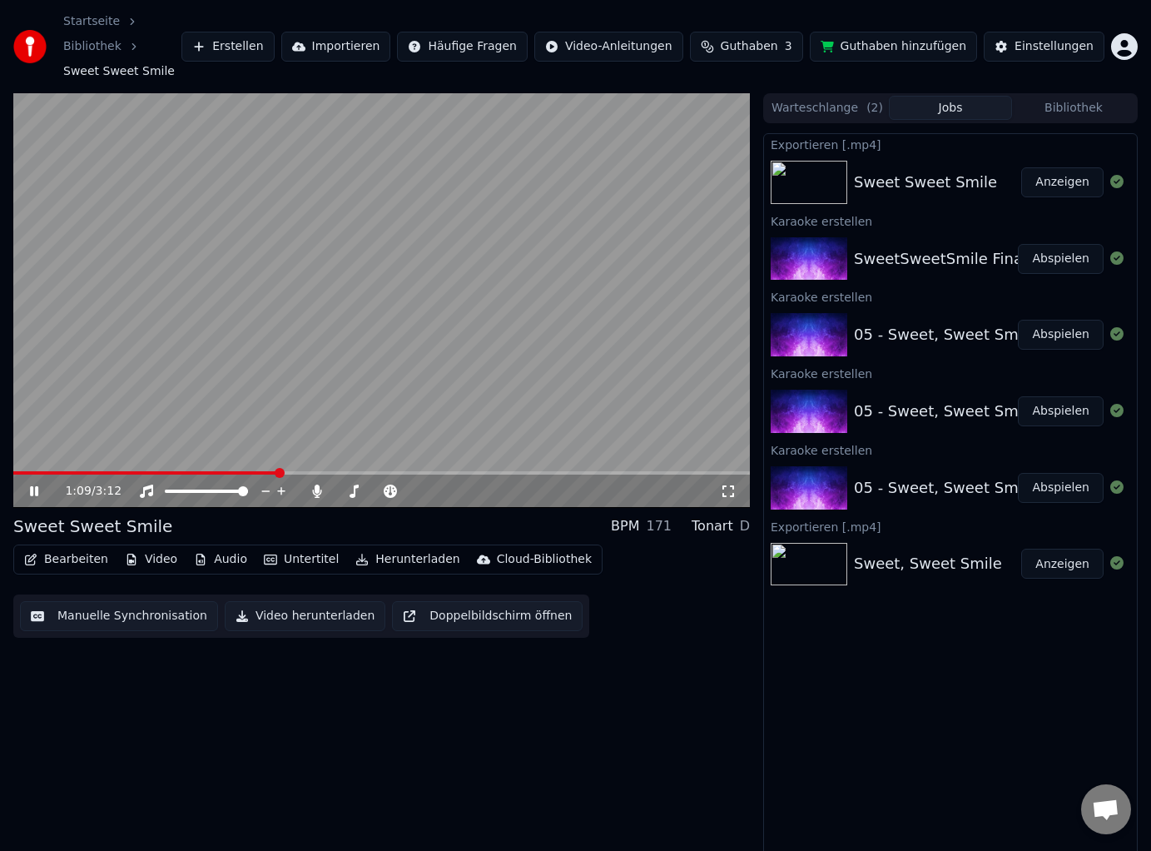
click at [34, 490] on icon at bounding box center [46, 490] width 38 height 13
click at [69, 559] on button "Bearbeiten" at bounding box center [65, 559] width 97 height 23
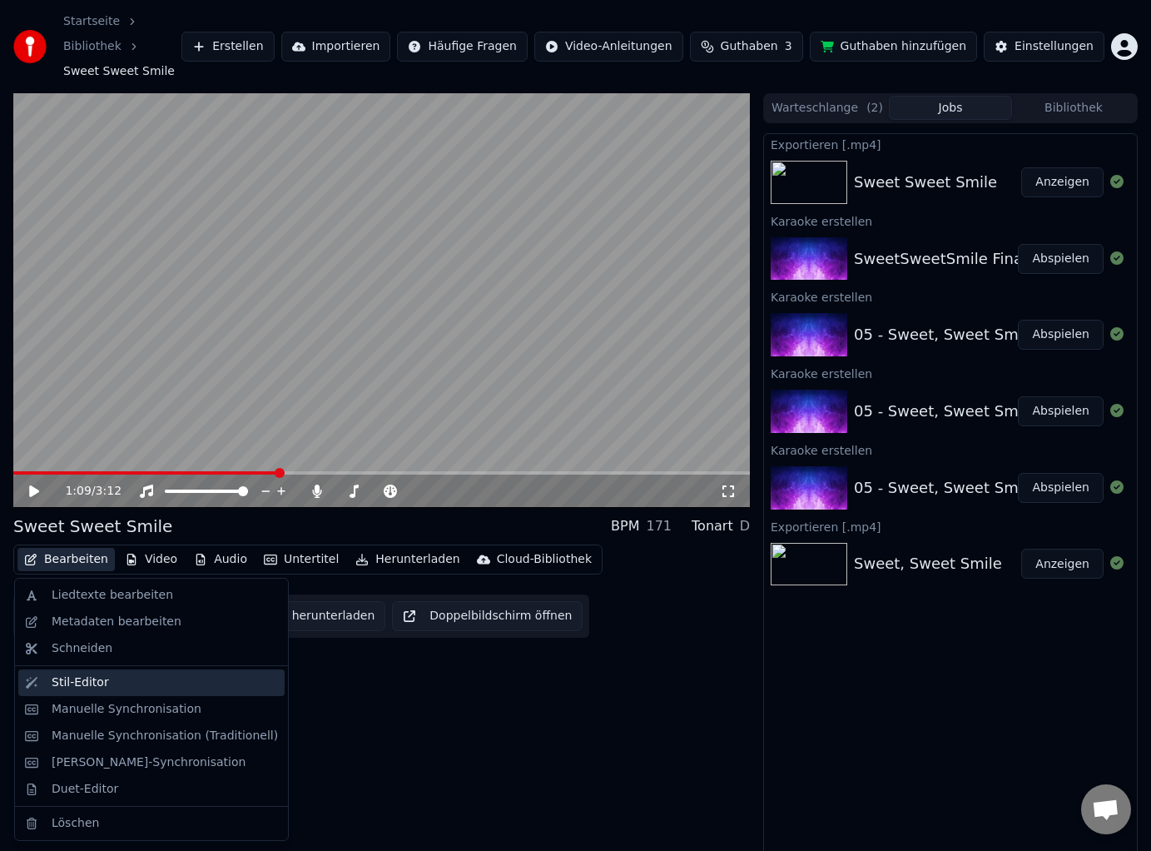
click at [84, 678] on div "Stil-Editor" at bounding box center [80, 682] width 57 height 17
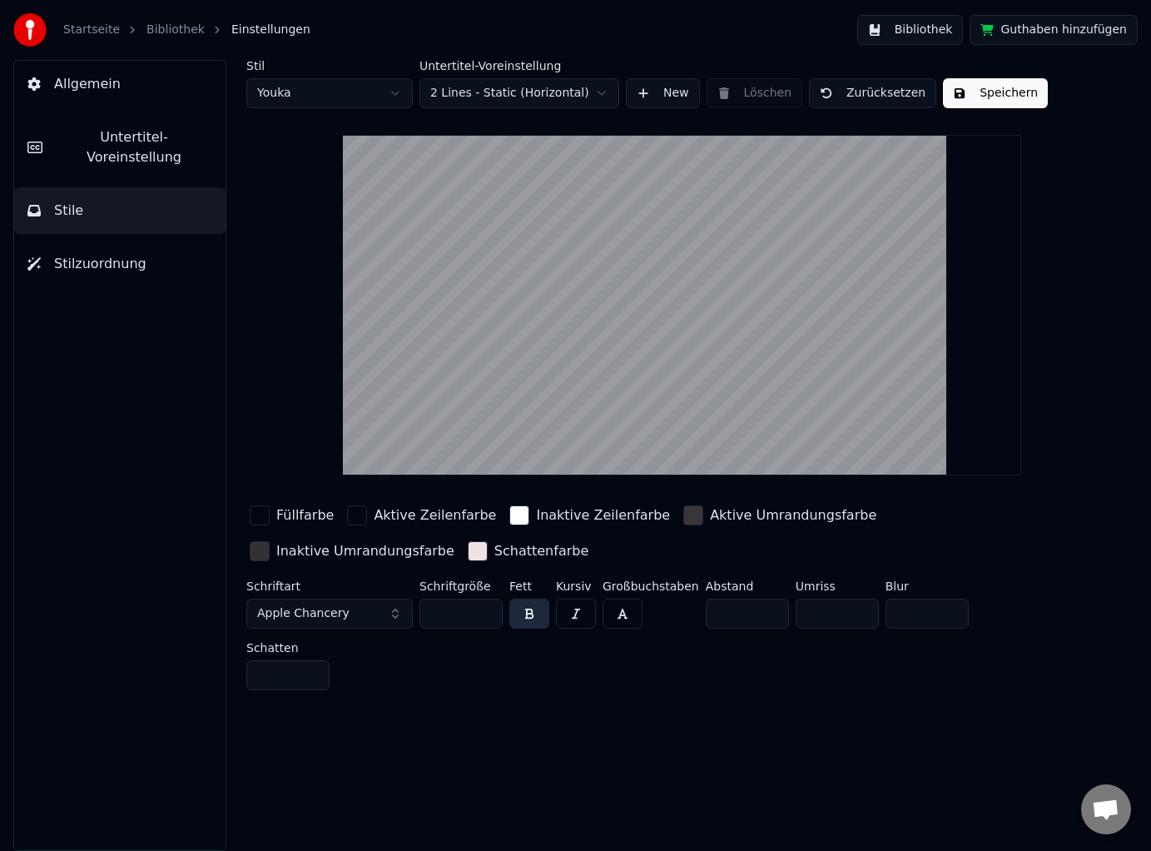
click at [118, 135] on span "Untertitel-Voreinstellung" at bounding box center [134, 147] width 156 height 40
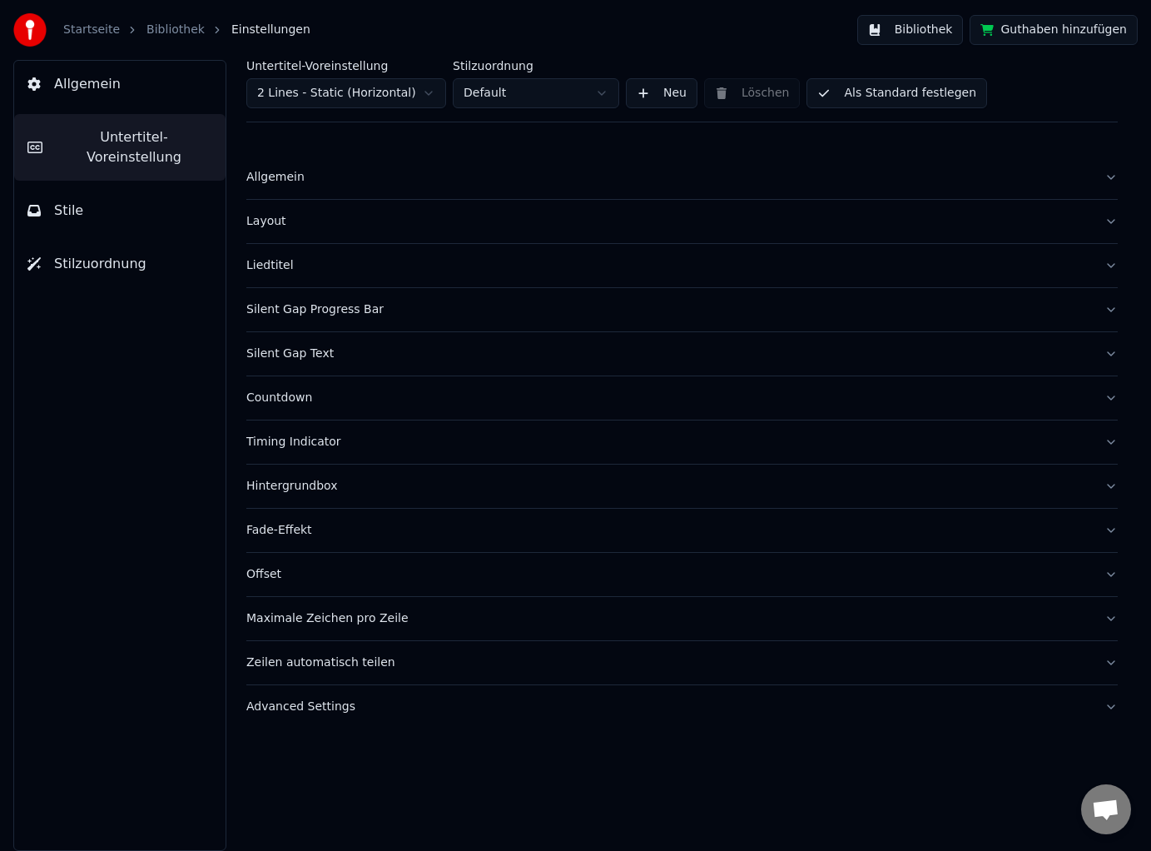
click at [277, 218] on div "Layout" at bounding box center [668, 221] width 845 height 17
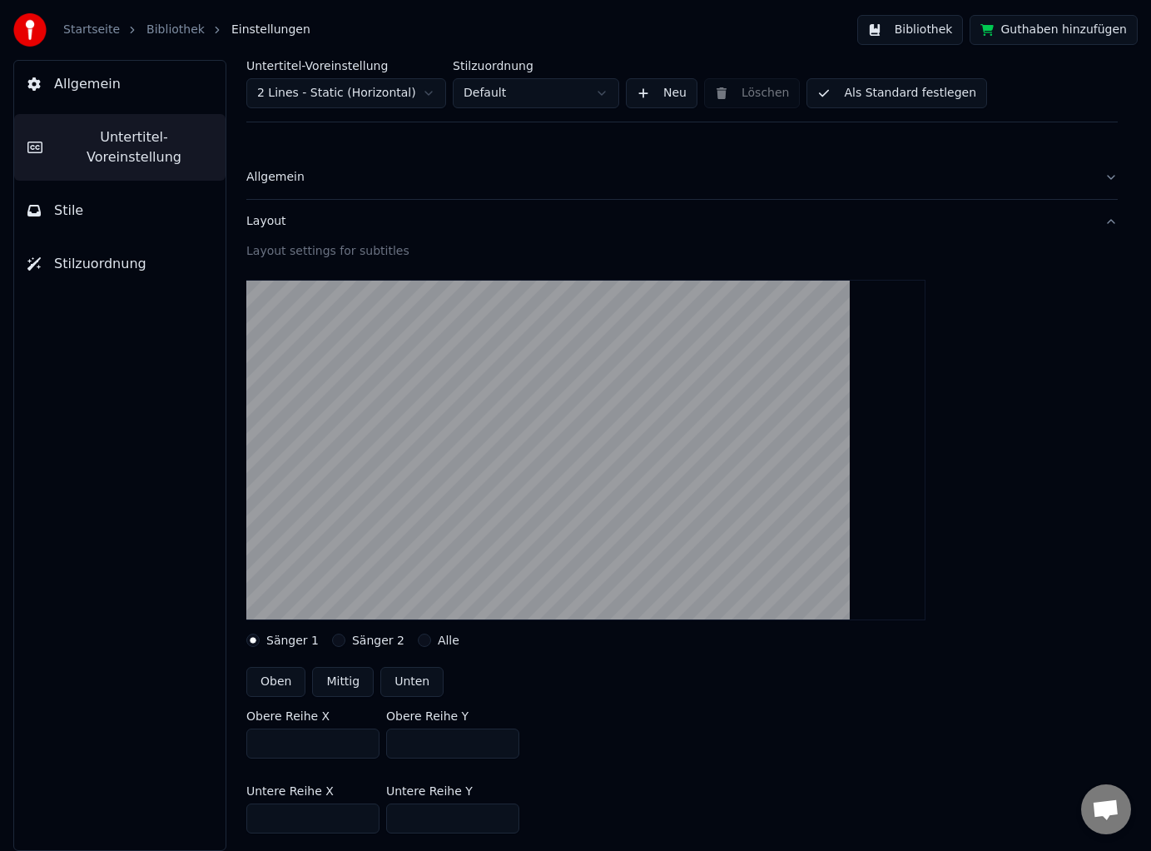
click at [431, 749] on input "***" at bounding box center [452, 743] width 133 height 30
type input "***"
click at [434, 819] on input "***" at bounding box center [452, 818] width 133 height 30
type input "***"
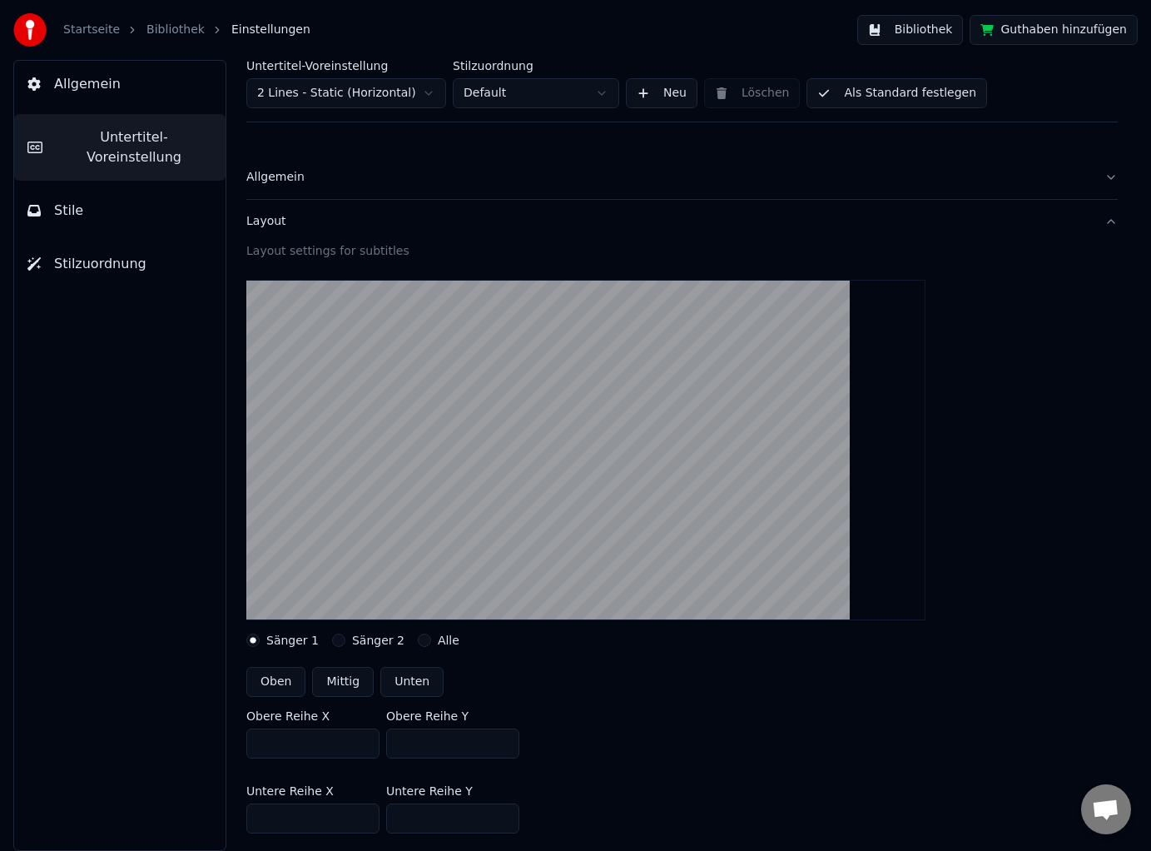
click at [327, 181] on div "Allgemein" at bounding box center [668, 177] width 845 height 17
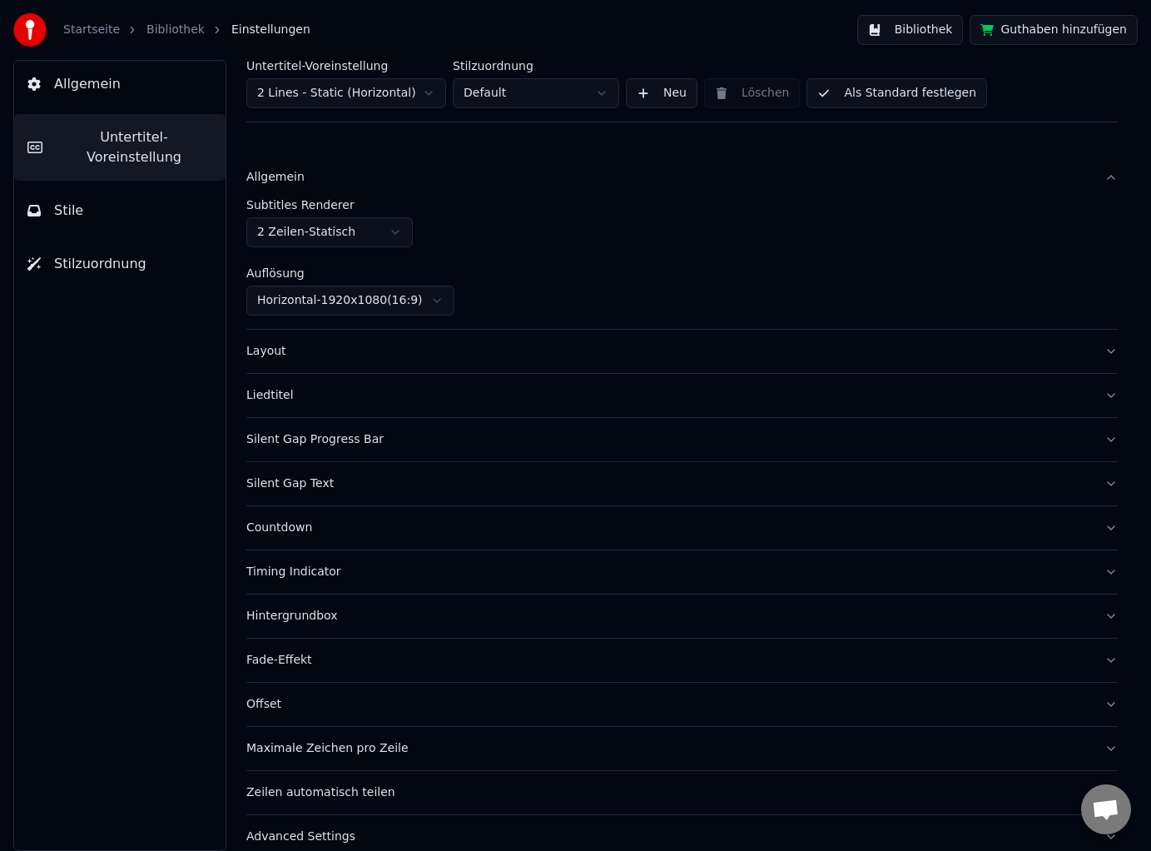
click at [310, 353] on div "Layout" at bounding box center [668, 351] width 845 height 17
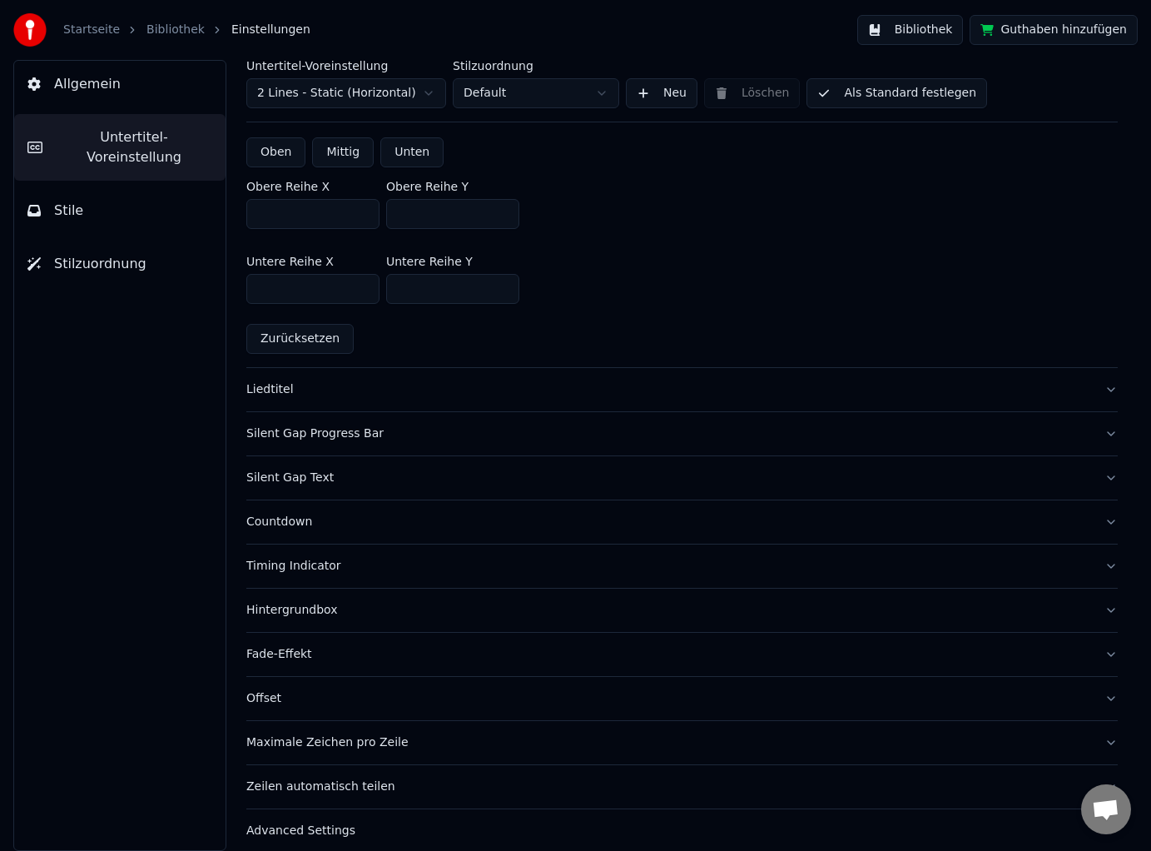
scroll to position [543, 0]
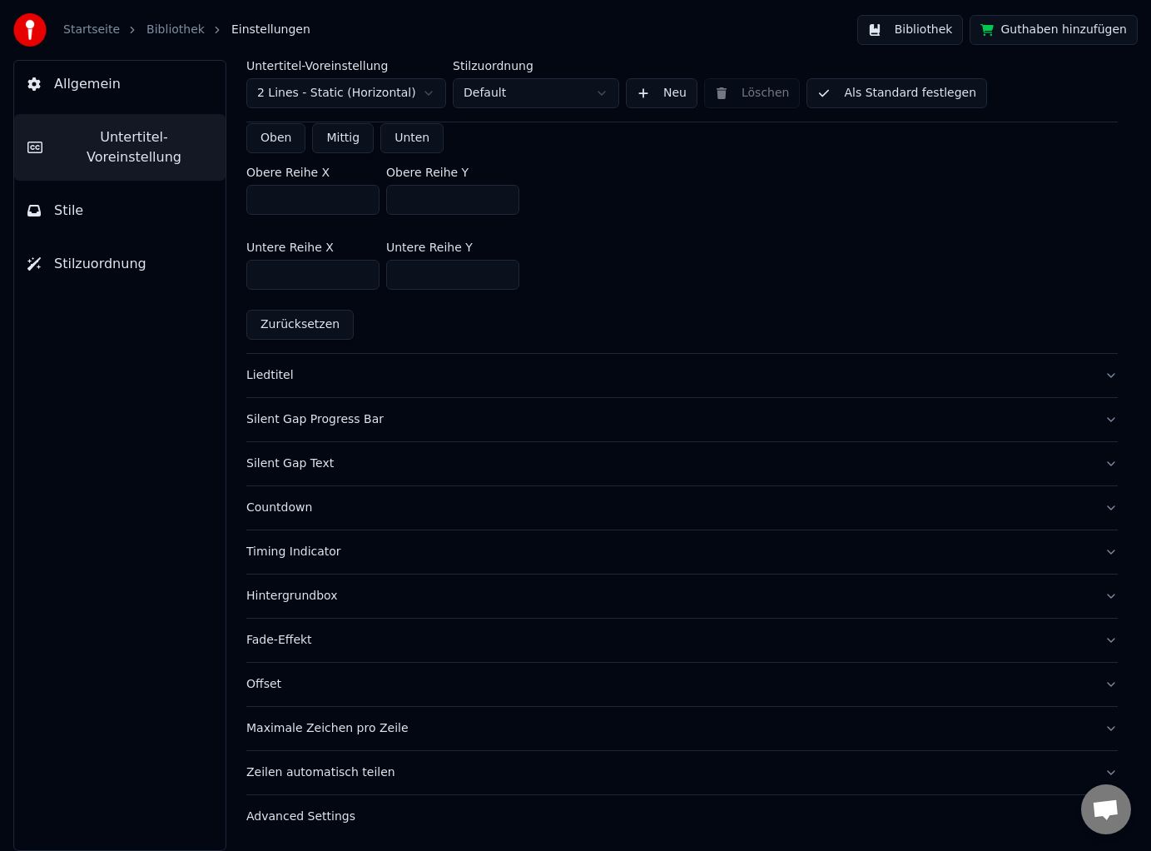
click at [64, 201] on span "Stile" at bounding box center [68, 211] width 29 height 20
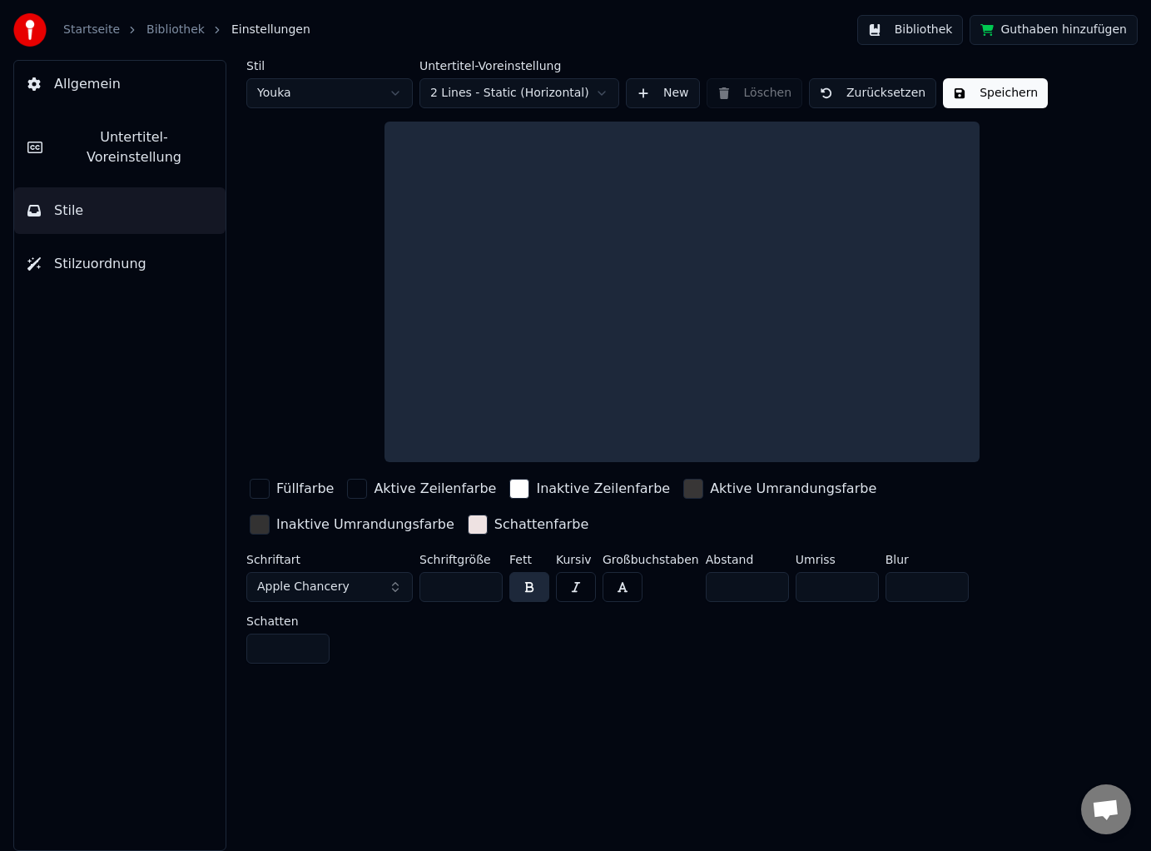
scroll to position [0, 0]
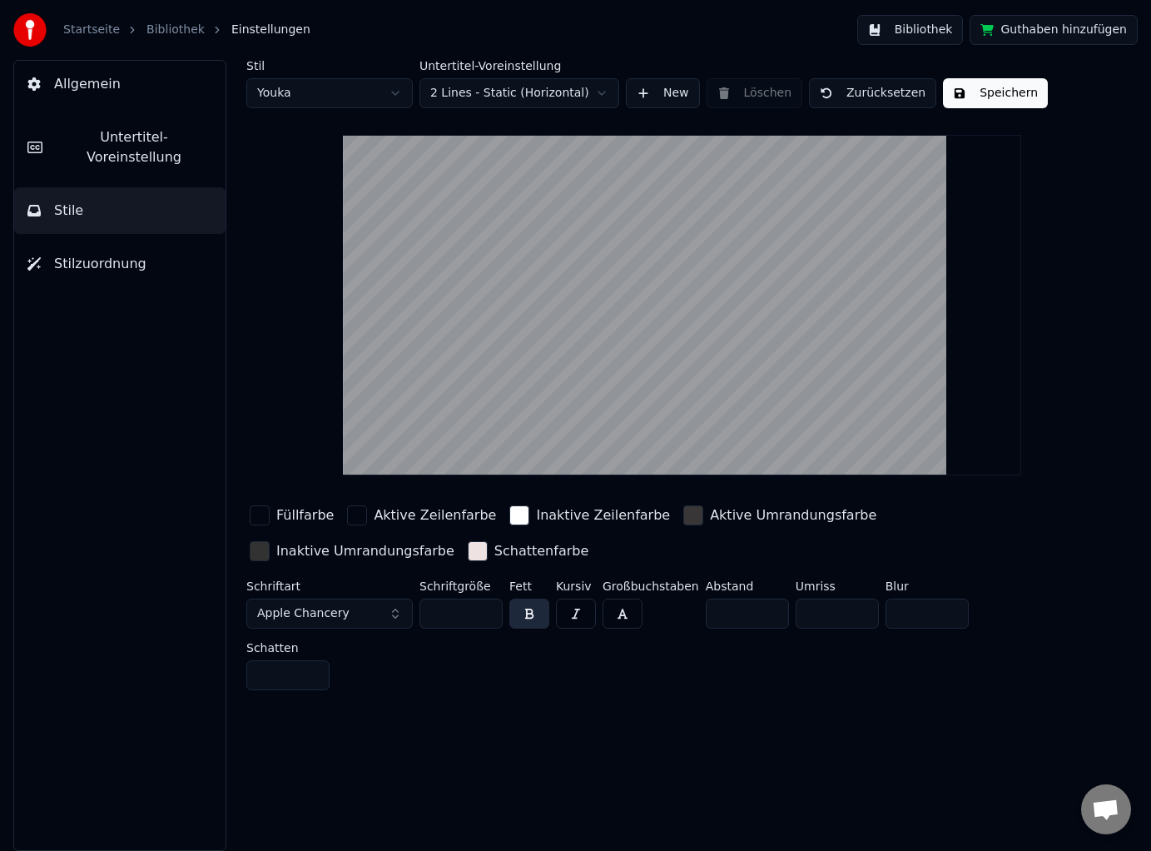
click at [471, 613] on input "**" at bounding box center [460, 613] width 83 height 30
click at [485, 615] on input "**" at bounding box center [460, 613] width 83 height 30
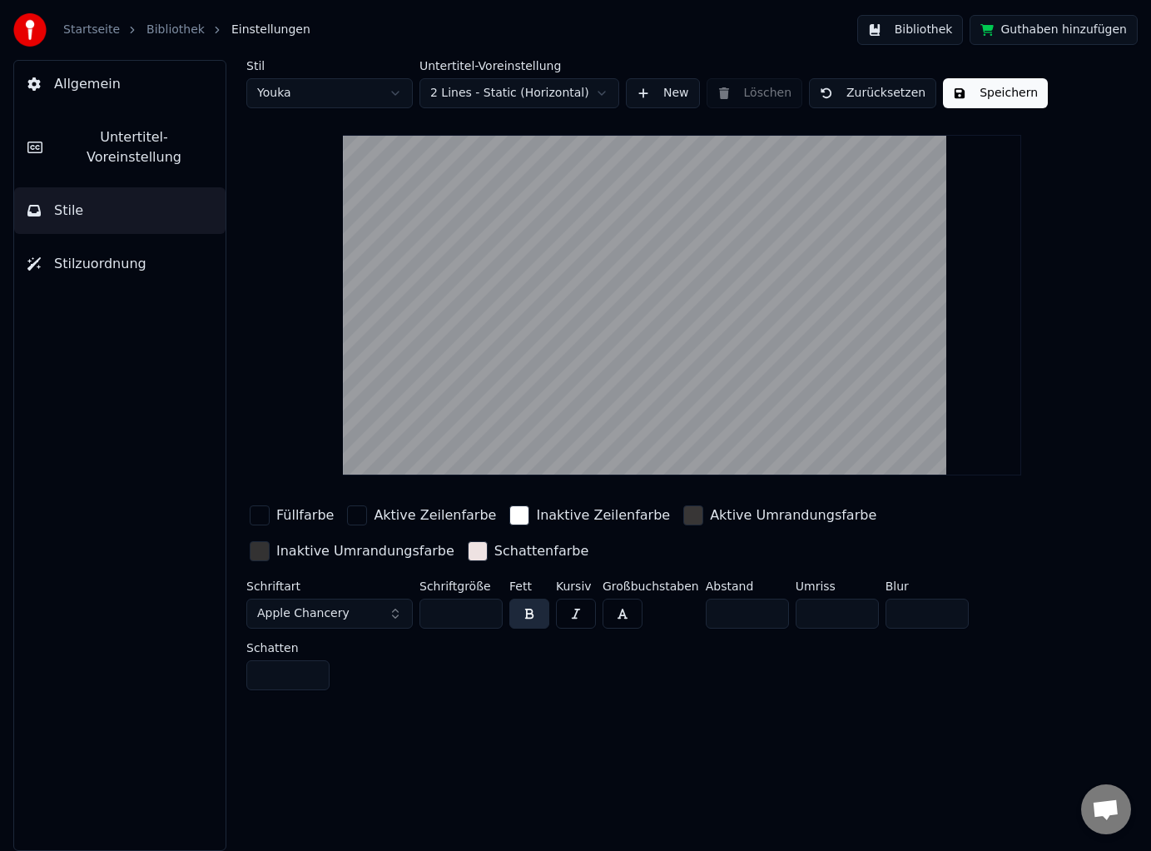
click at [485, 615] on input "**" at bounding box center [460, 613] width 83 height 30
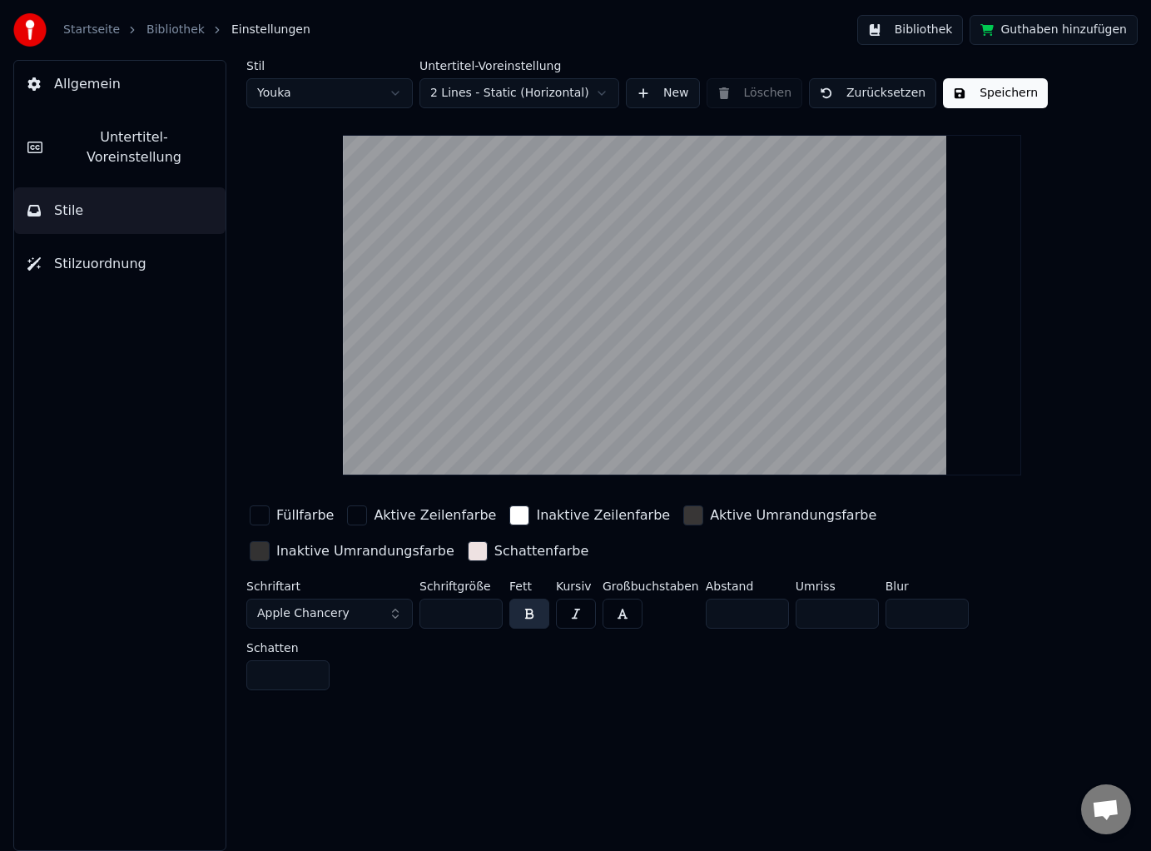
click at [485, 615] on input "**" at bounding box center [460, 613] width 83 height 30
type input "**"
click at [485, 616] on input "**" at bounding box center [460, 613] width 83 height 30
click at [994, 85] on button "Speichern" at bounding box center [995, 93] width 105 height 30
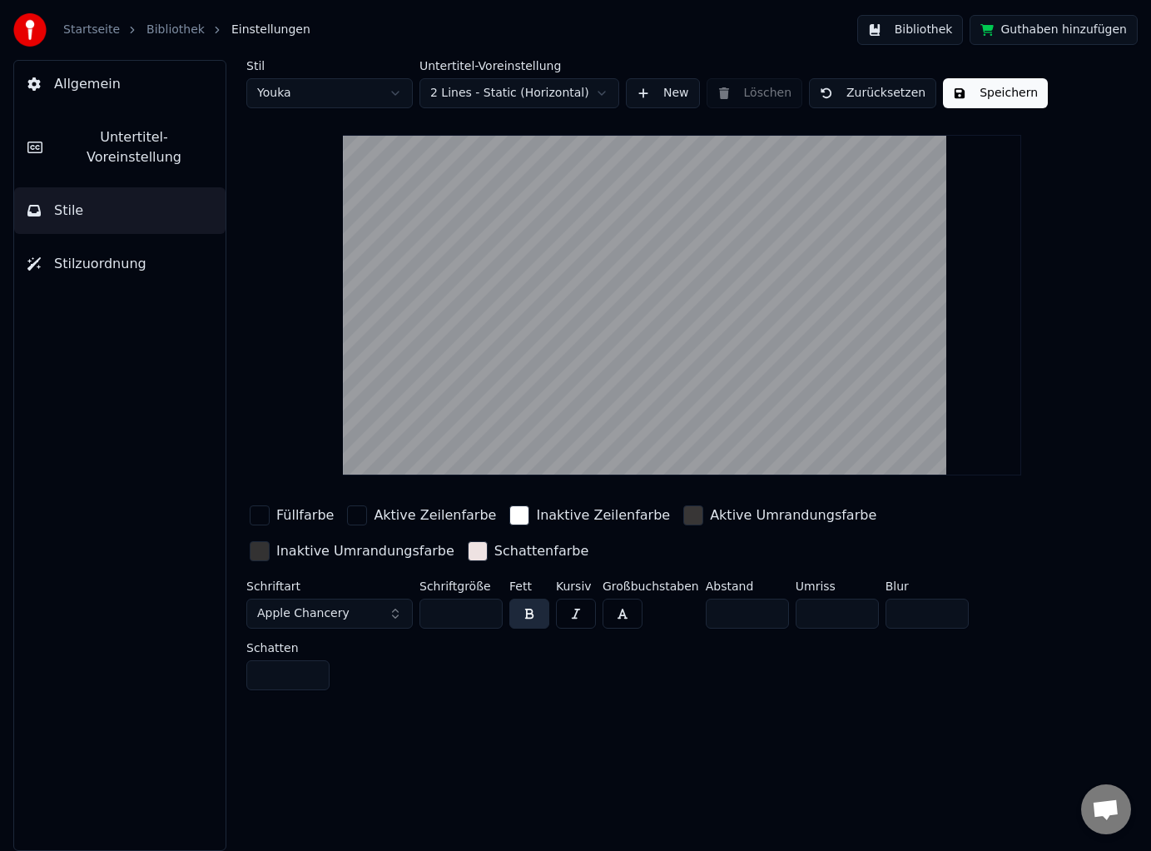
click at [177, 36] on link "Bibliothek" at bounding box center [175, 30] width 58 height 17
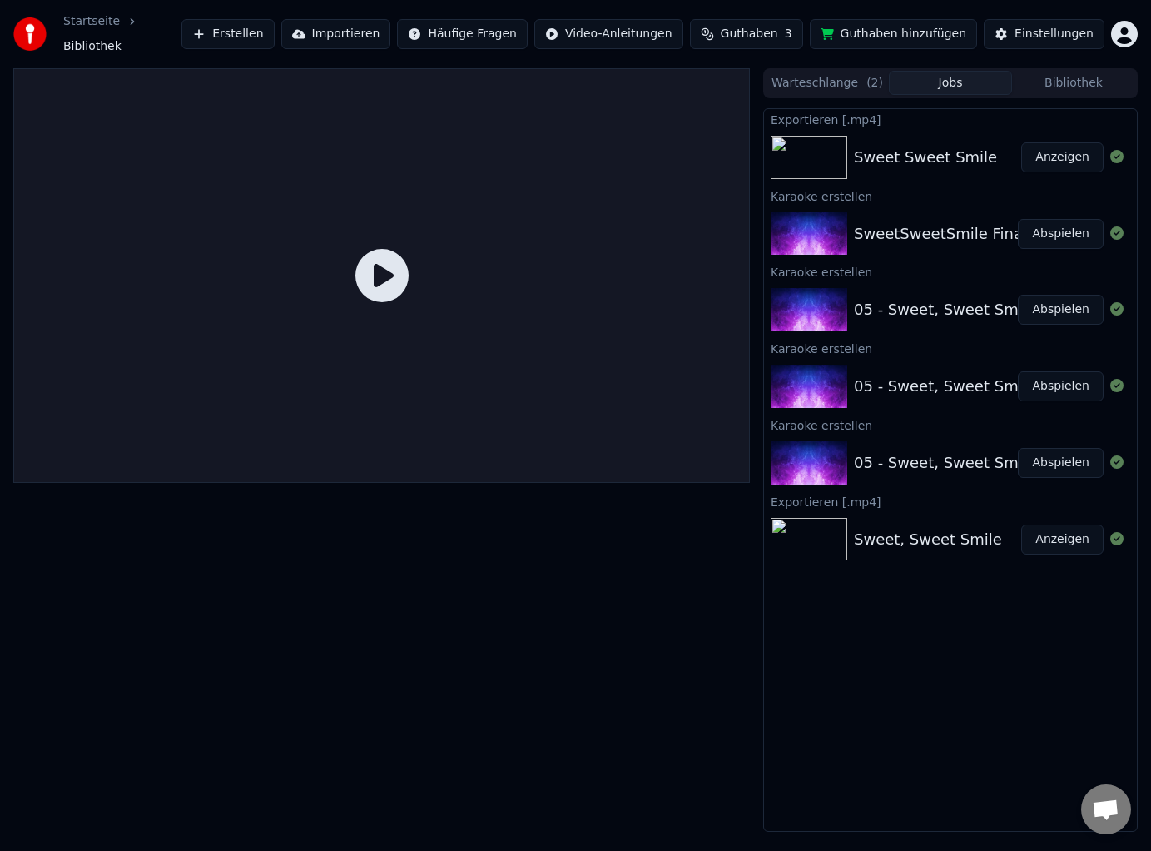
click at [375, 270] on icon at bounding box center [381, 275] width 53 height 53
click at [1059, 225] on button "Abspielen" at bounding box center [1061, 234] width 86 height 30
click at [1059, 206] on div "Karaoke erstellen" at bounding box center [950, 196] width 373 height 20
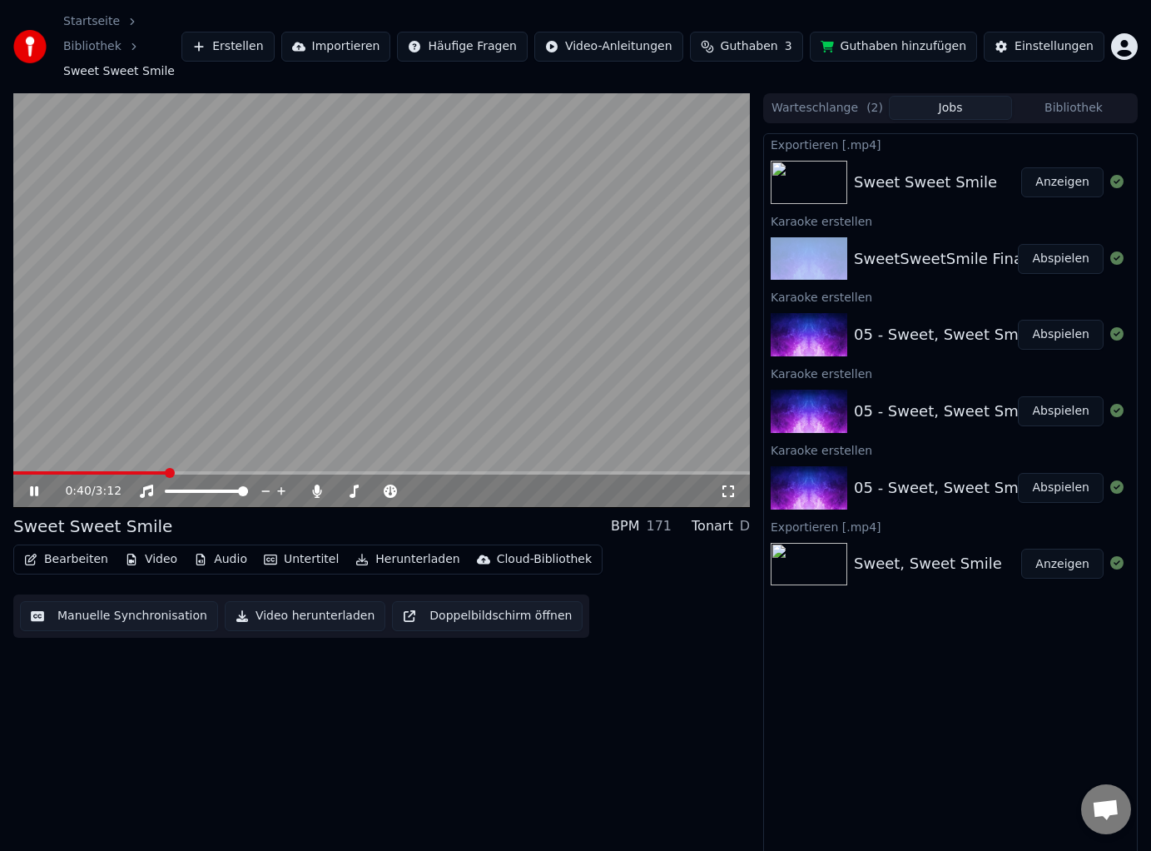
click at [166, 472] on span at bounding box center [381, 472] width 737 height 3
click at [42, 499] on div "0:40 / 3:12" at bounding box center [381, 491] width 723 height 17
click at [33, 491] on icon at bounding box center [46, 490] width 38 height 13
click at [33, 491] on icon at bounding box center [34, 491] width 10 height 12
click at [727, 494] on icon at bounding box center [728, 490] width 17 height 13
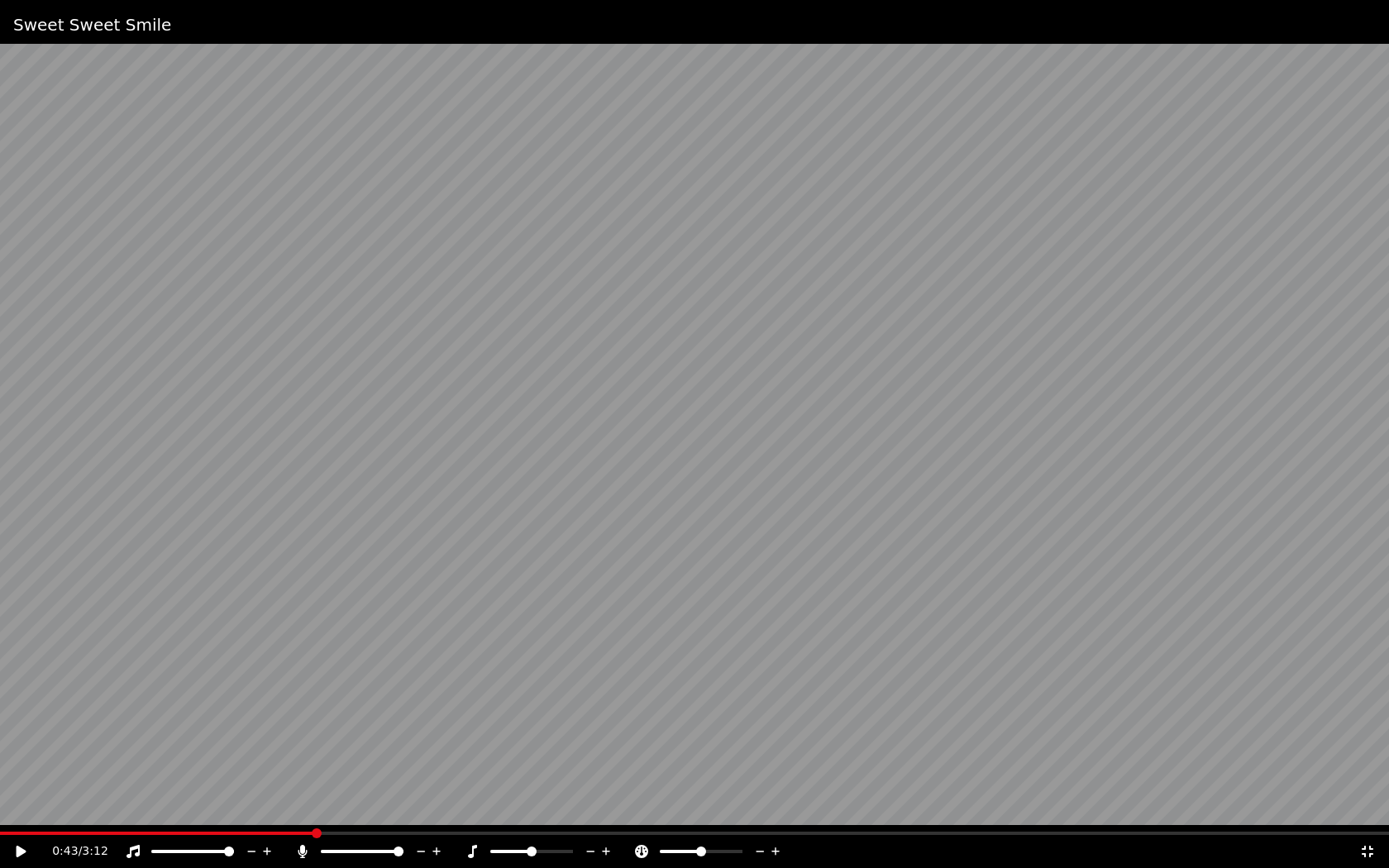
click at [22, 844] on icon at bounding box center [32, 851] width 39 height 13
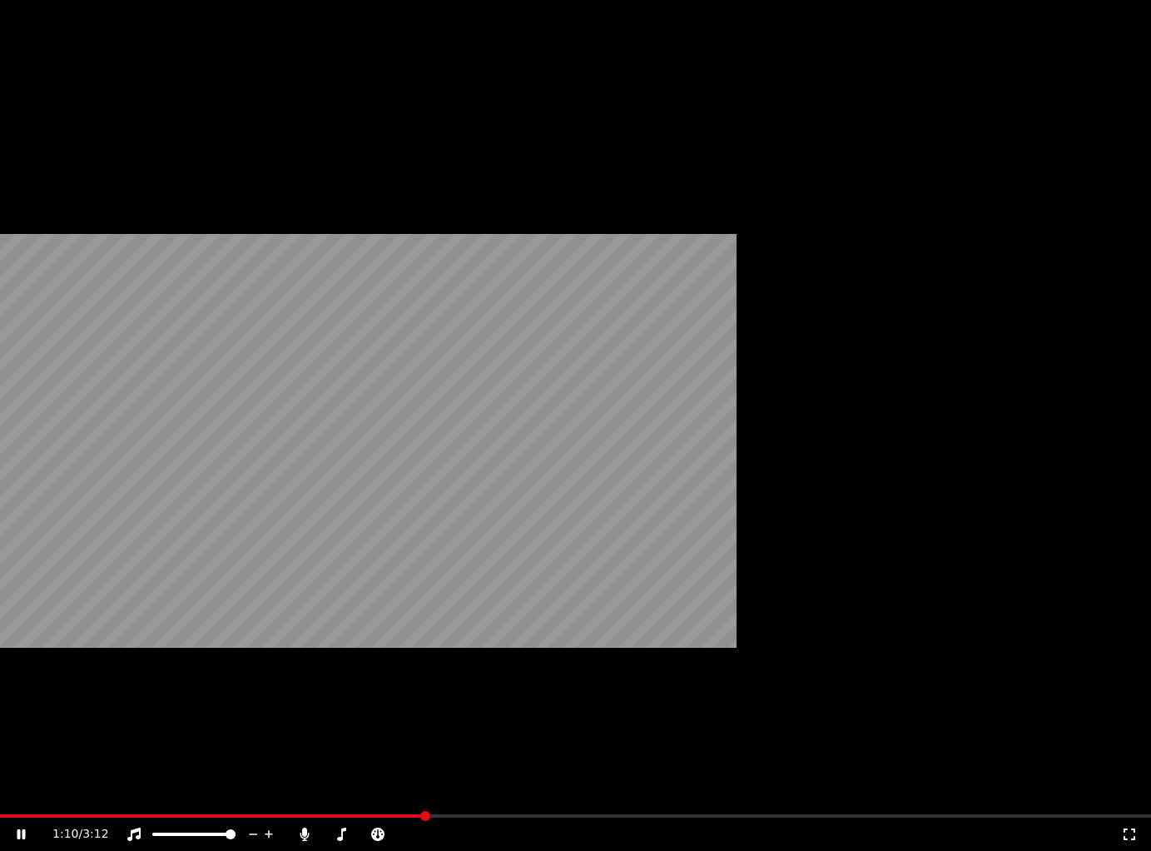
click at [26, 829] on icon at bounding box center [21, 834] width 8 height 10
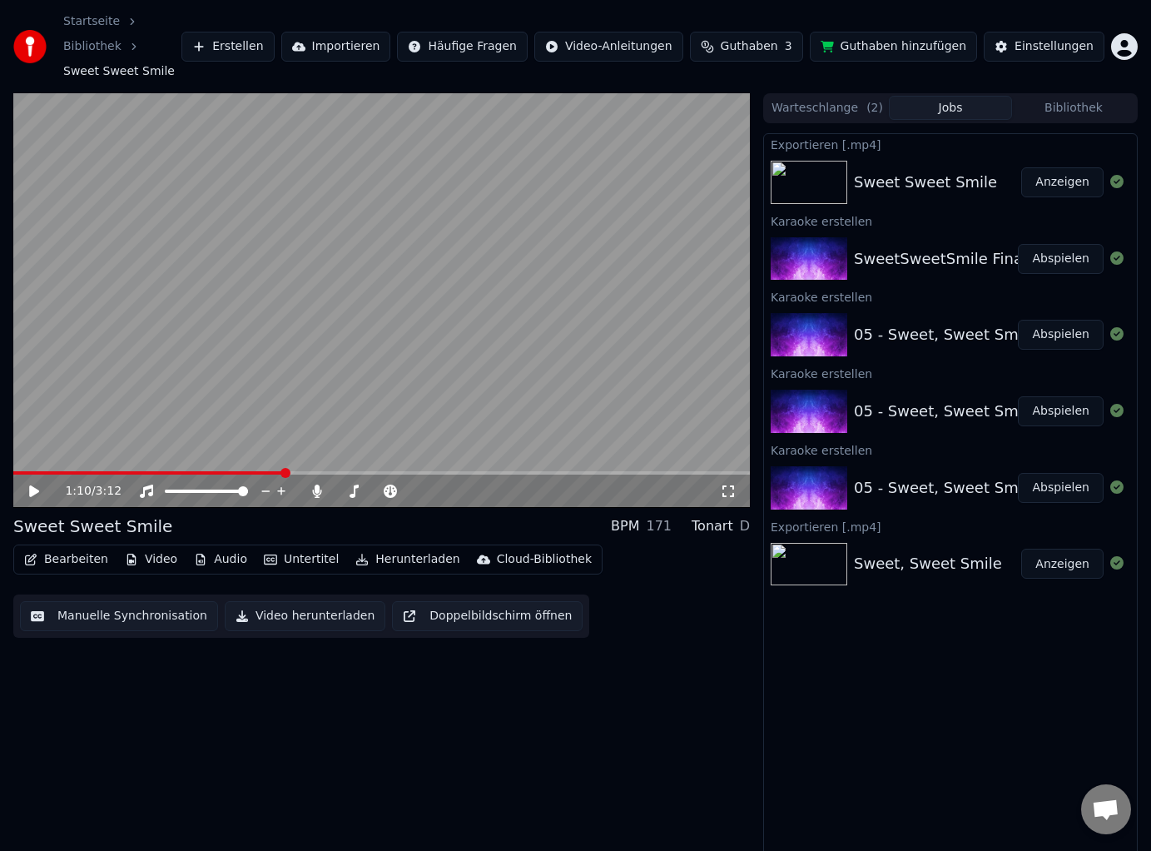
click at [72, 559] on button "Bearbeiten" at bounding box center [65, 559] width 97 height 23
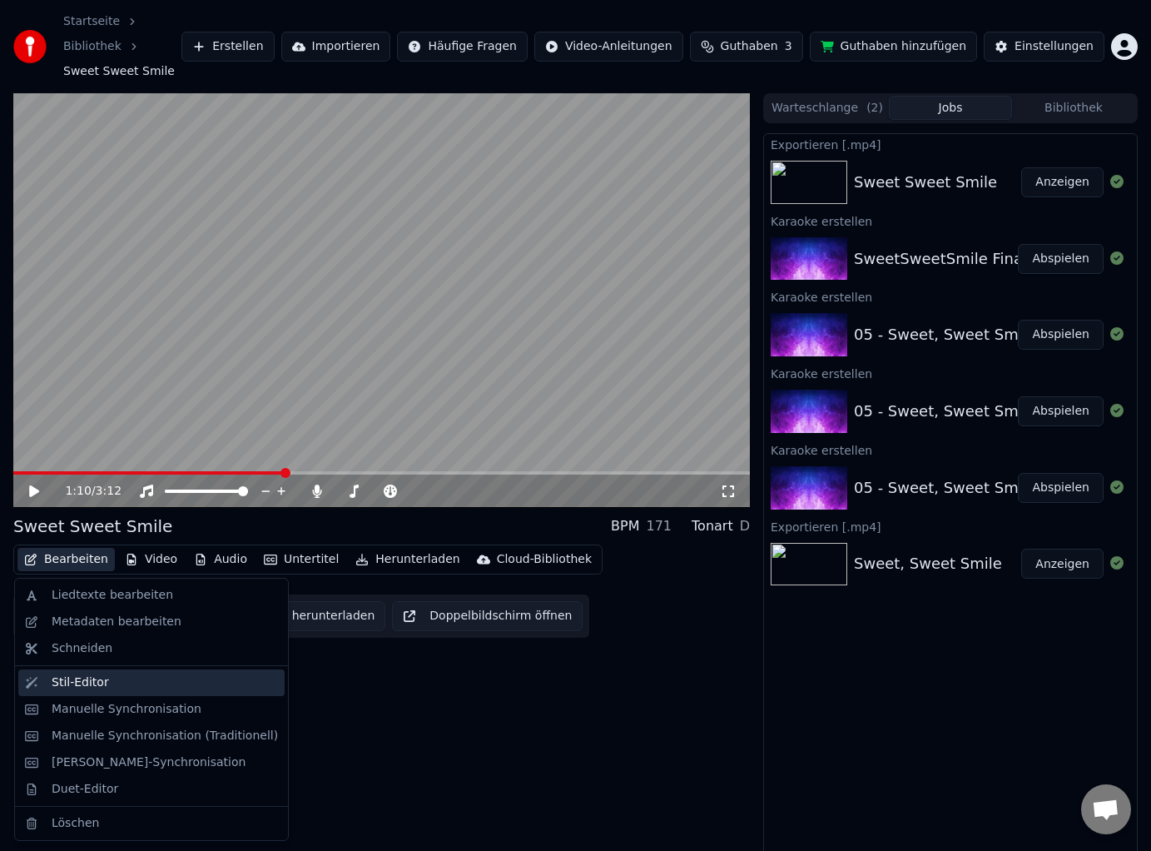
click at [78, 676] on div "Stil-Editor" at bounding box center [80, 682] width 57 height 17
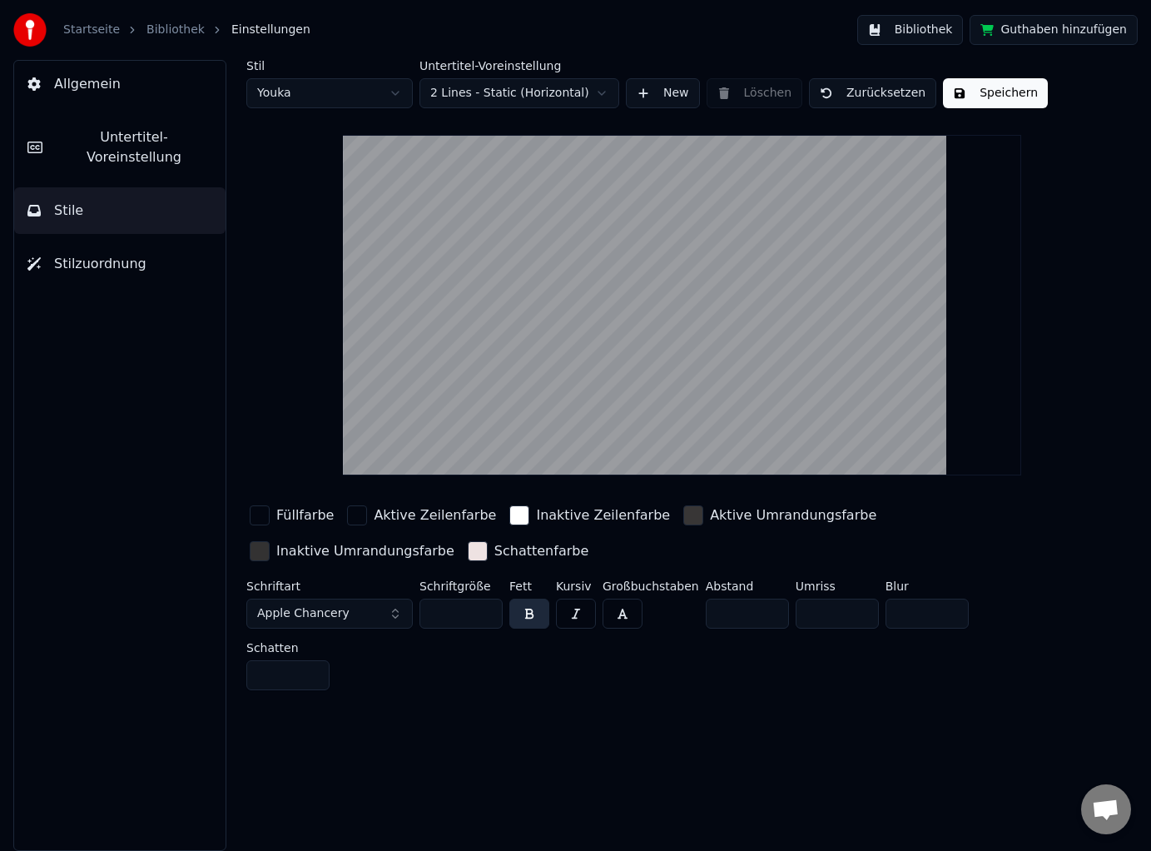
click at [468, 612] on input "**" at bounding box center [460, 613] width 83 height 30
type input "**"
click at [995, 96] on button "Speichern" at bounding box center [995, 93] width 105 height 30
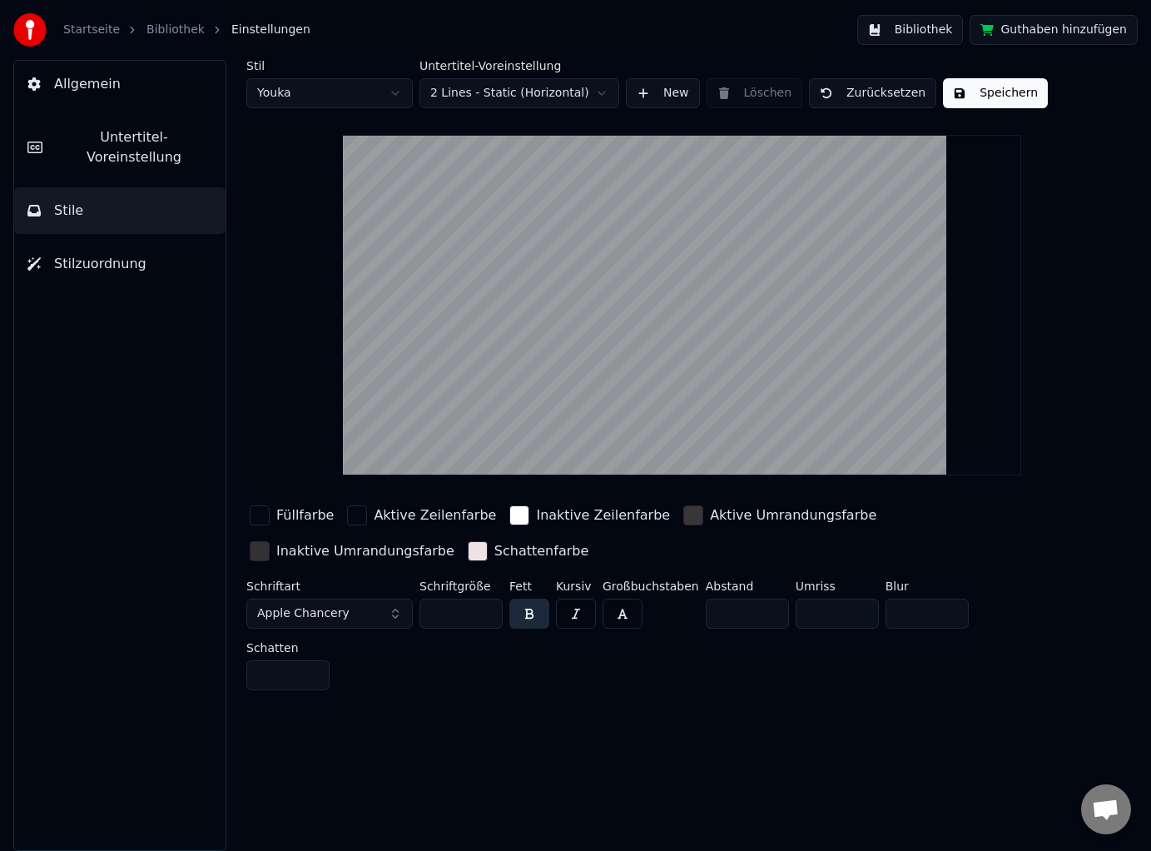
click at [162, 22] on link "Bibliothek" at bounding box center [175, 30] width 58 height 17
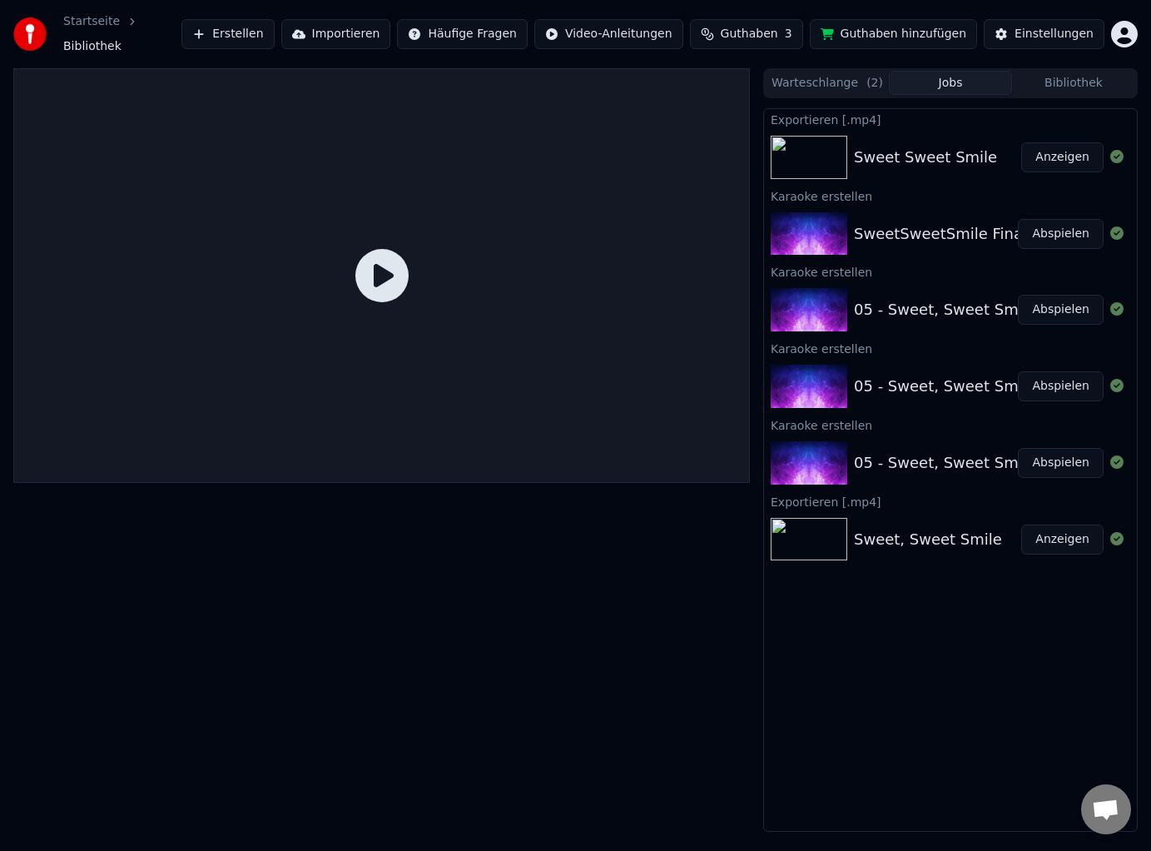
click at [1069, 225] on button "Abspielen" at bounding box center [1061, 234] width 86 height 30
click at [1069, 206] on div "Karaoke erstellen" at bounding box center [950, 196] width 373 height 20
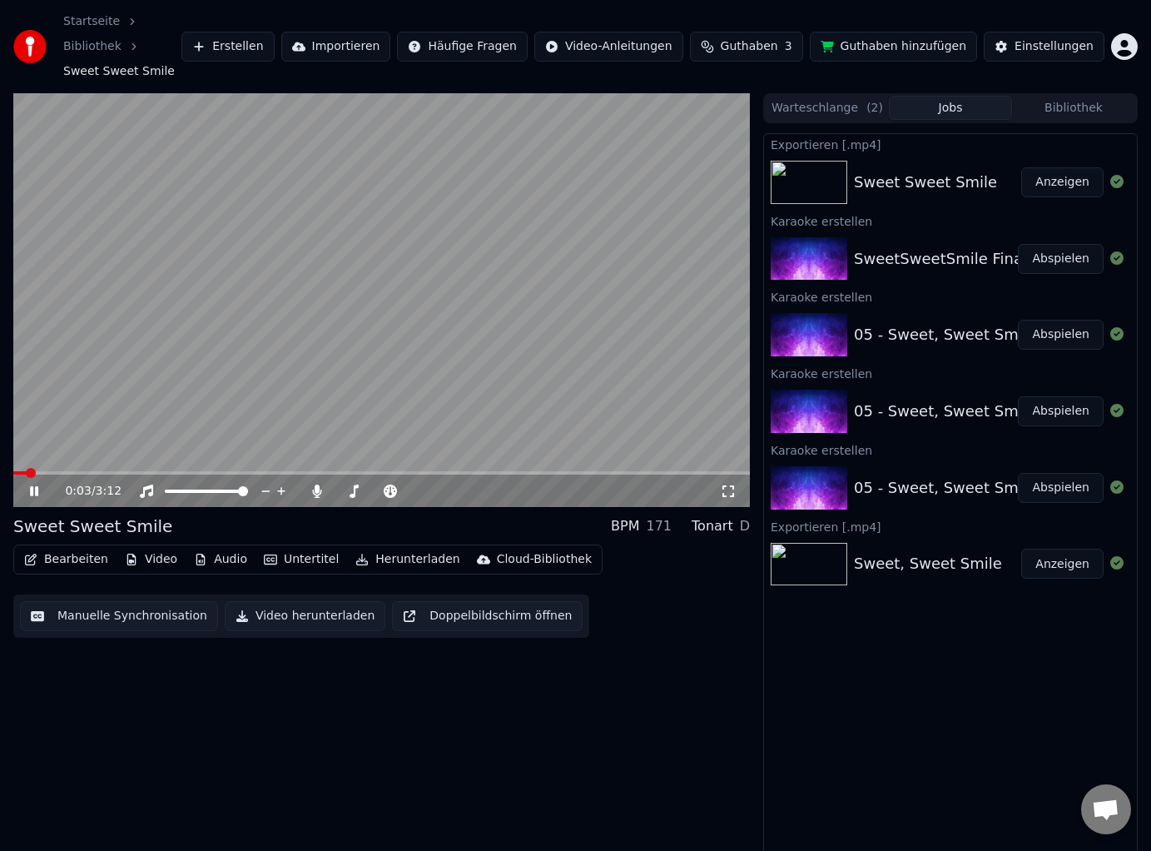
click at [722, 486] on icon at bounding box center [728, 490] width 17 height 13
click at [32, 485] on icon at bounding box center [46, 490] width 38 height 13
click at [75, 559] on button "Bearbeiten" at bounding box center [65, 559] width 97 height 23
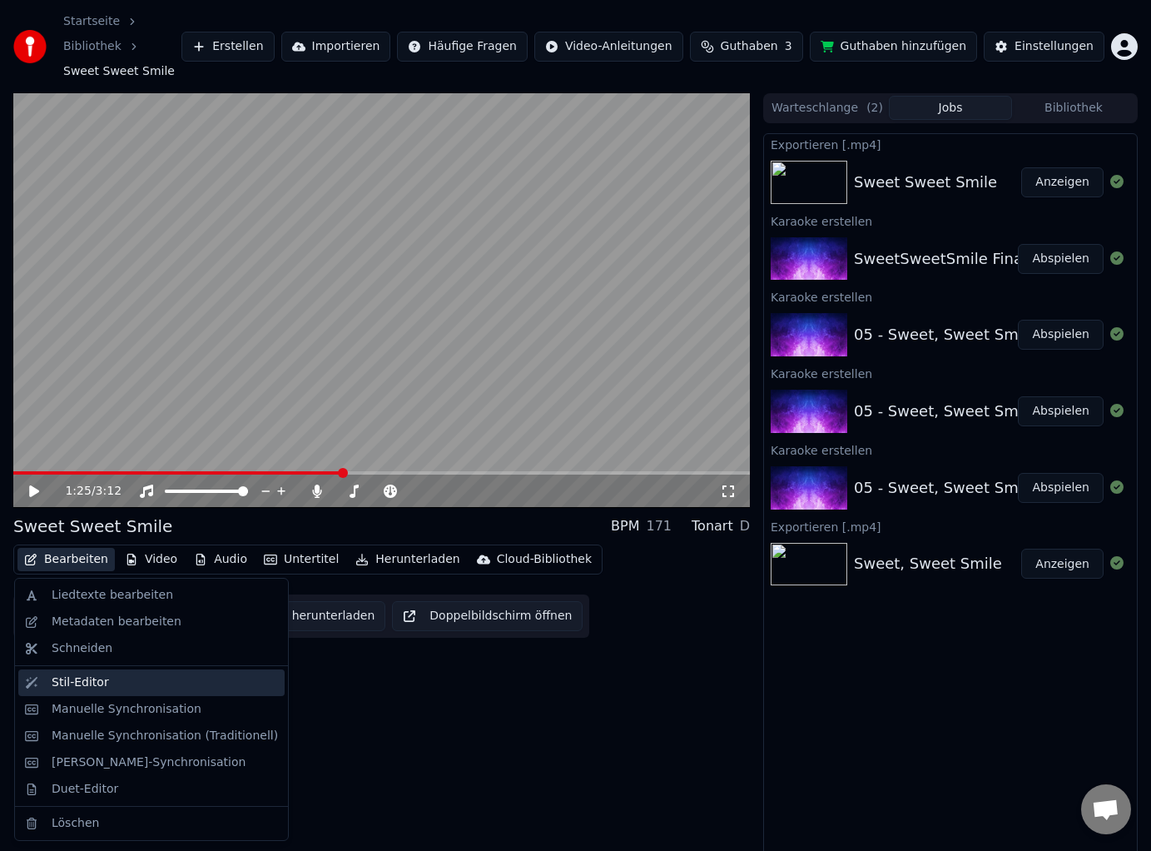
click at [89, 686] on div "Stil-Editor" at bounding box center [80, 682] width 57 height 17
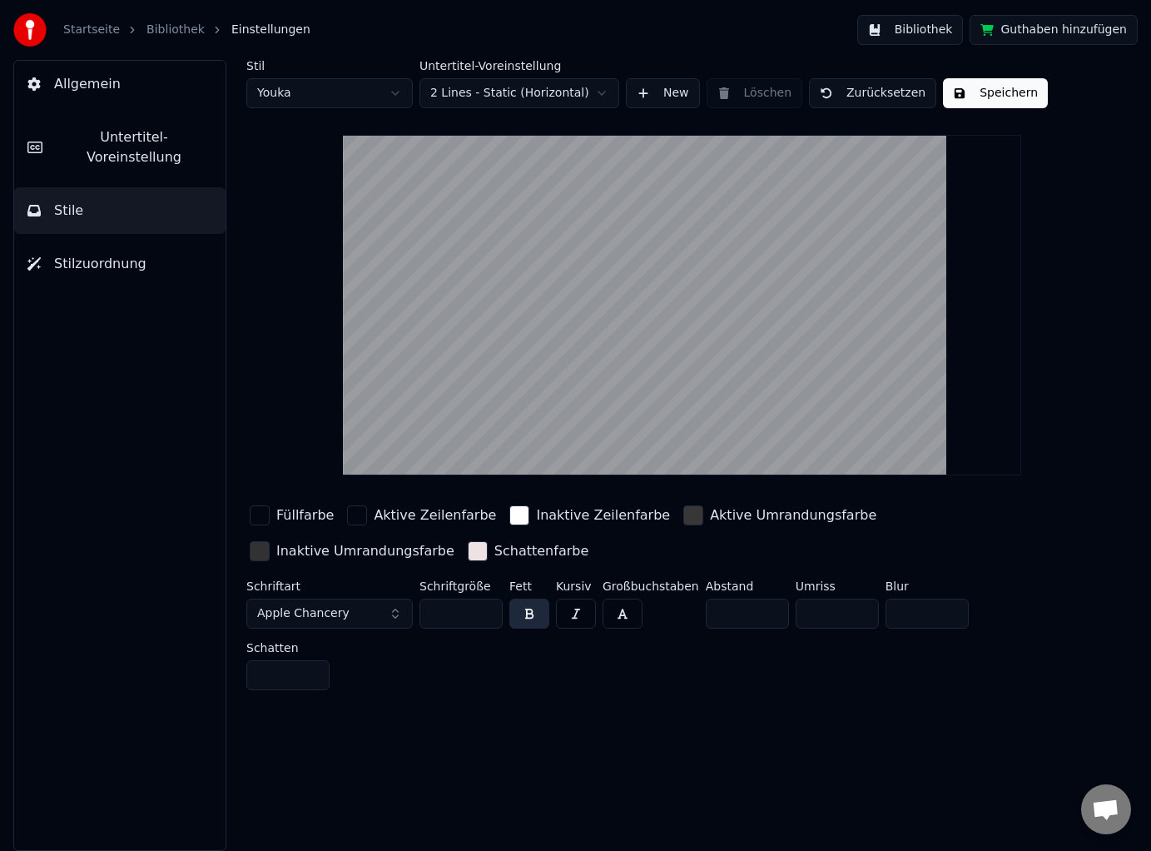
click at [526, 615] on button "button" at bounding box center [529, 613] width 40 height 30
click at [535, 611] on button "button" at bounding box center [529, 613] width 40 height 30
click at [532, 613] on button "button" at bounding box center [529, 613] width 40 height 30
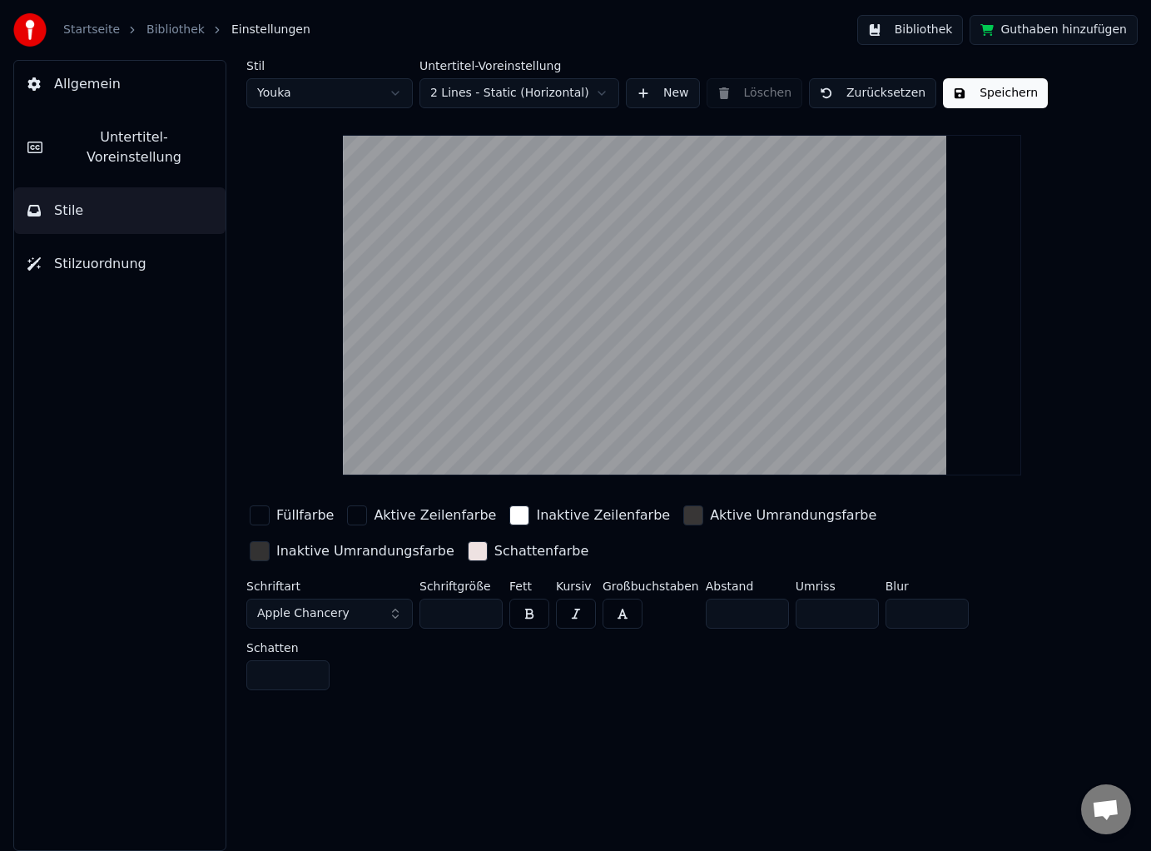
click at [821, 615] on input "*" at bounding box center [837, 613] width 83 height 30
click at [857, 616] on input "*" at bounding box center [837, 613] width 83 height 30
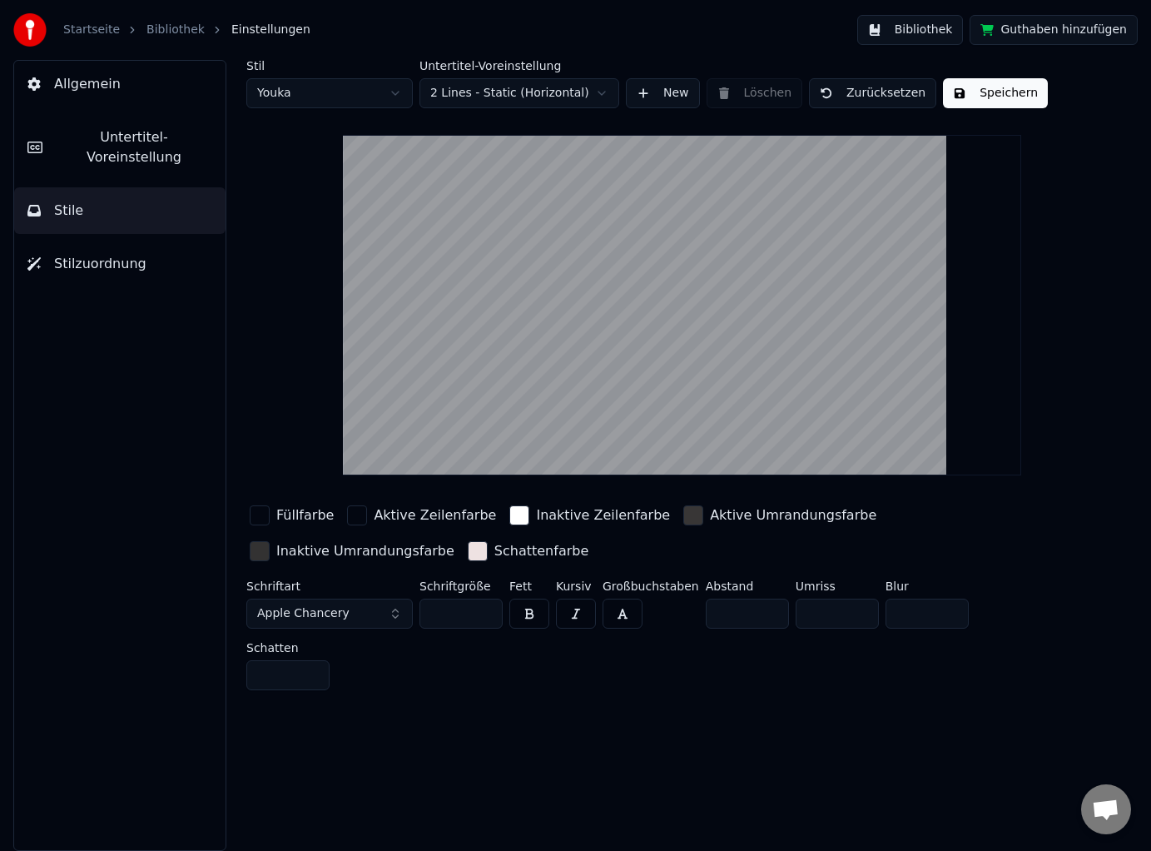
click at [857, 616] on input "*" at bounding box center [837, 613] width 83 height 30
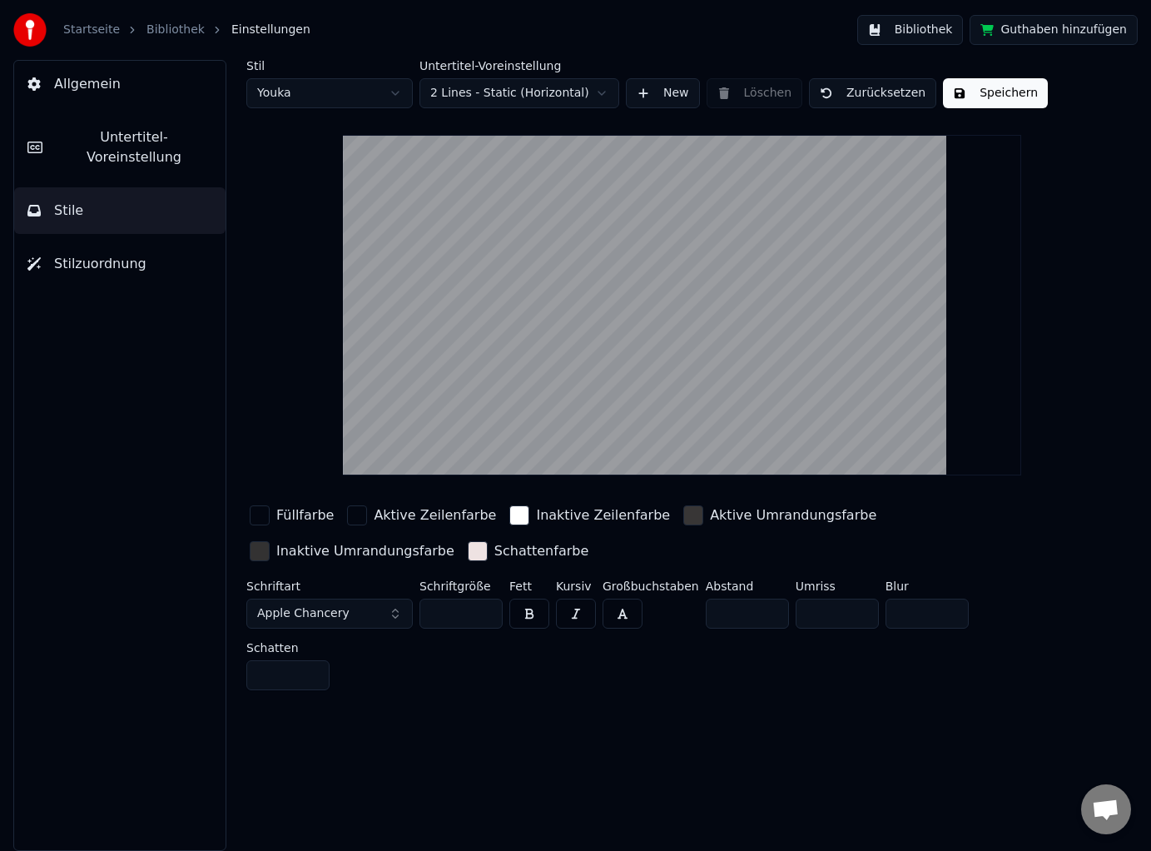
click at [857, 616] on input "**" at bounding box center [837, 613] width 83 height 30
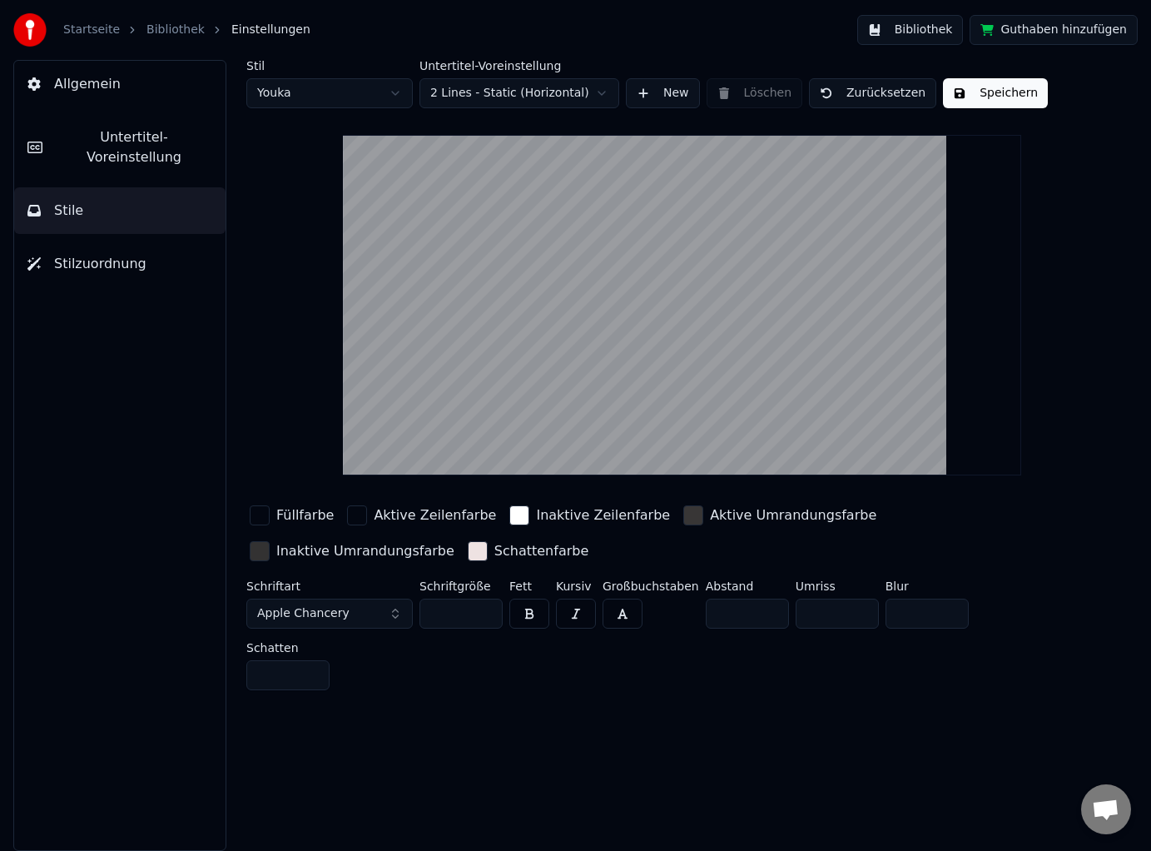
click at [857, 616] on input "**" at bounding box center [837, 613] width 83 height 30
click at [857, 616] on input "***" at bounding box center [837, 613] width 83 height 30
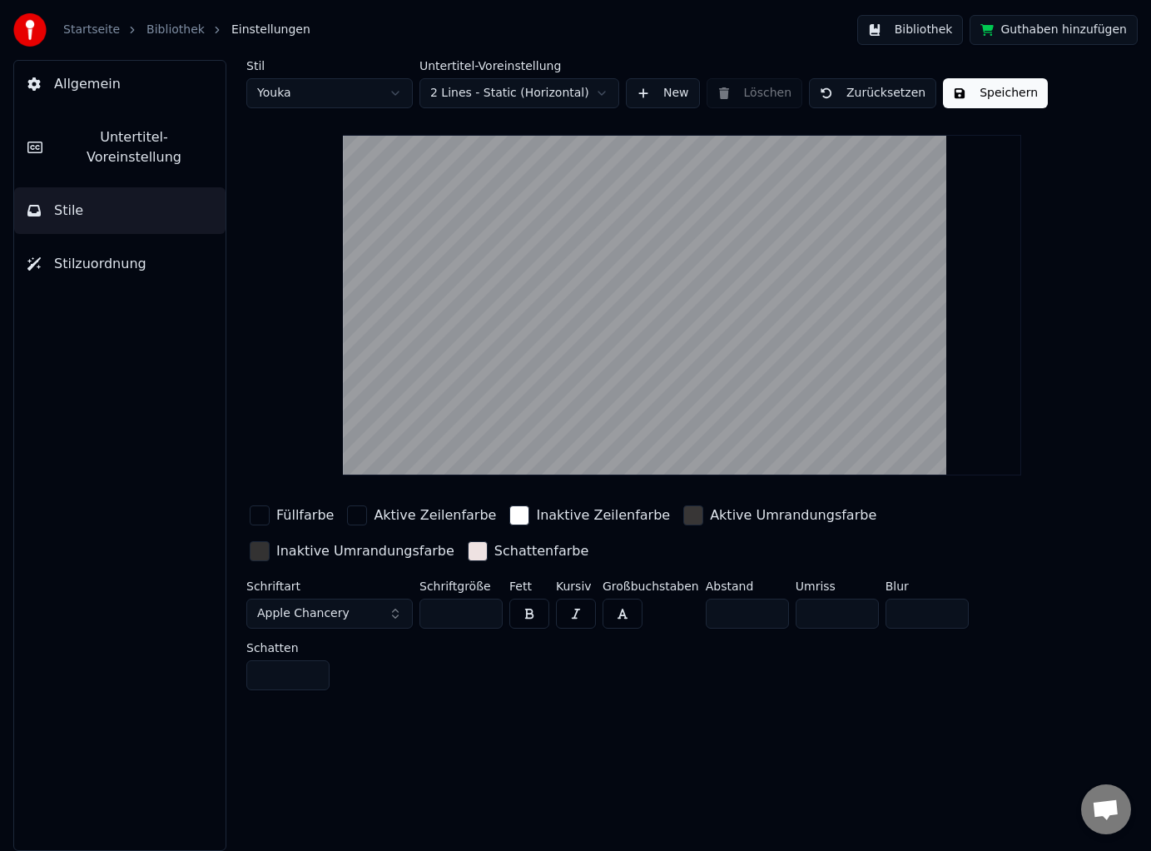
click at [856, 608] on input "**" at bounding box center [837, 613] width 83 height 30
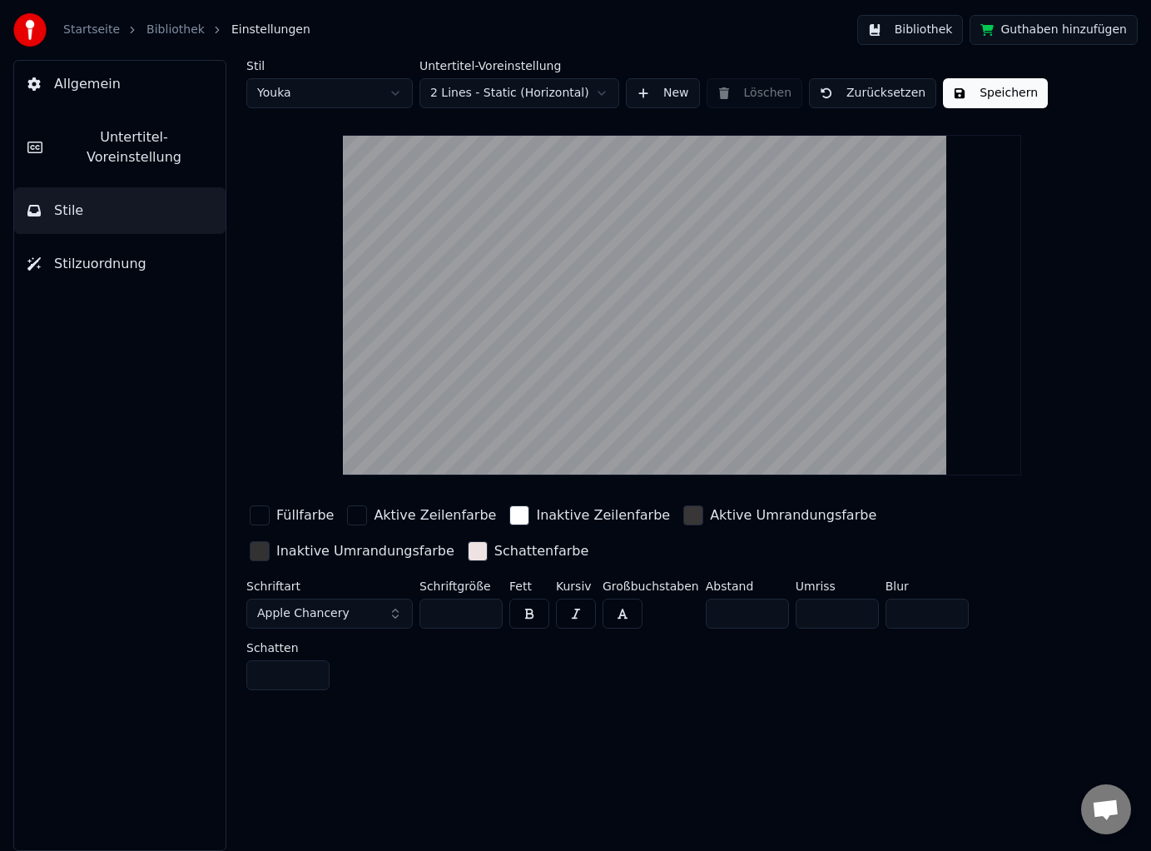
click at [856, 608] on input "**" at bounding box center [837, 613] width 83 height 30
type input "*"
click at [856, 608] on input "*" at bounding box center [837, 613] width 83 height 30
click at [965, 91] on button "Speichern" at bounding box center [995, 93] width 105 height 30
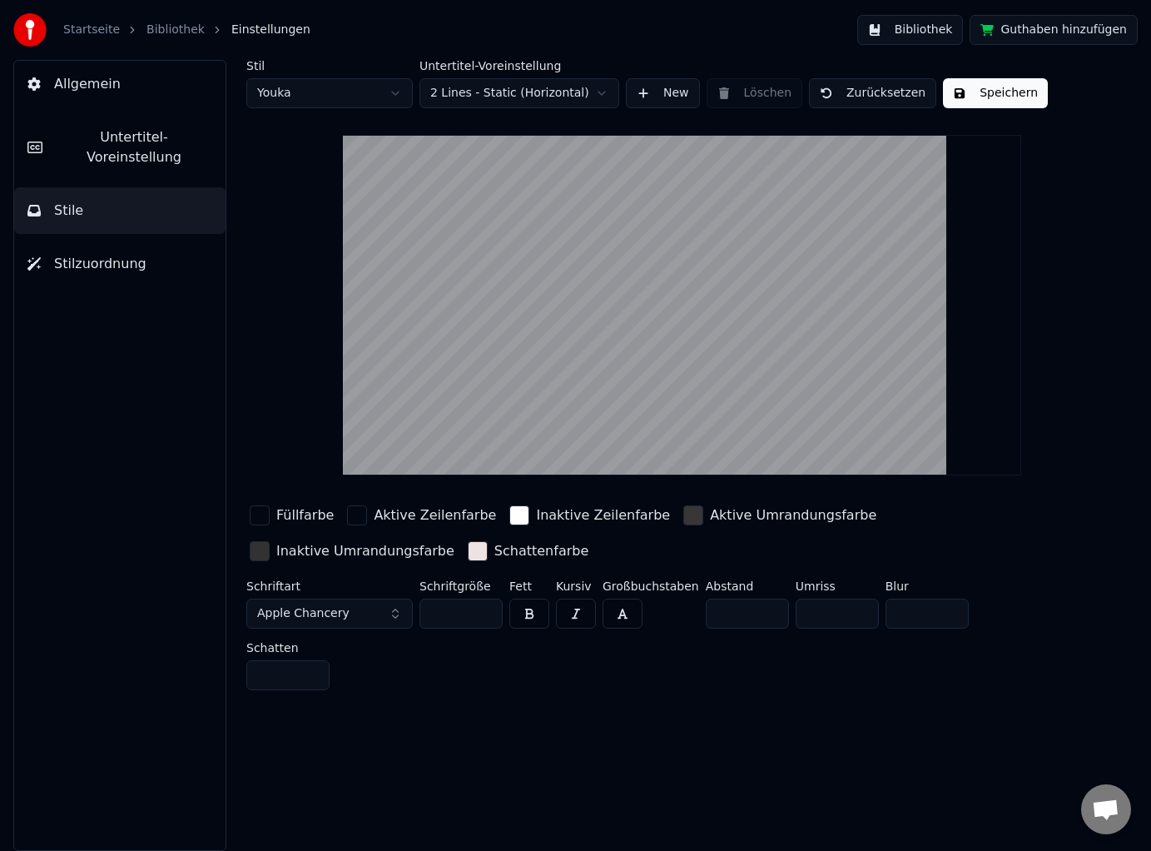
click at [157, 35] on link "Bibliothek" at bounding box center [175, 30] width 58 height 17
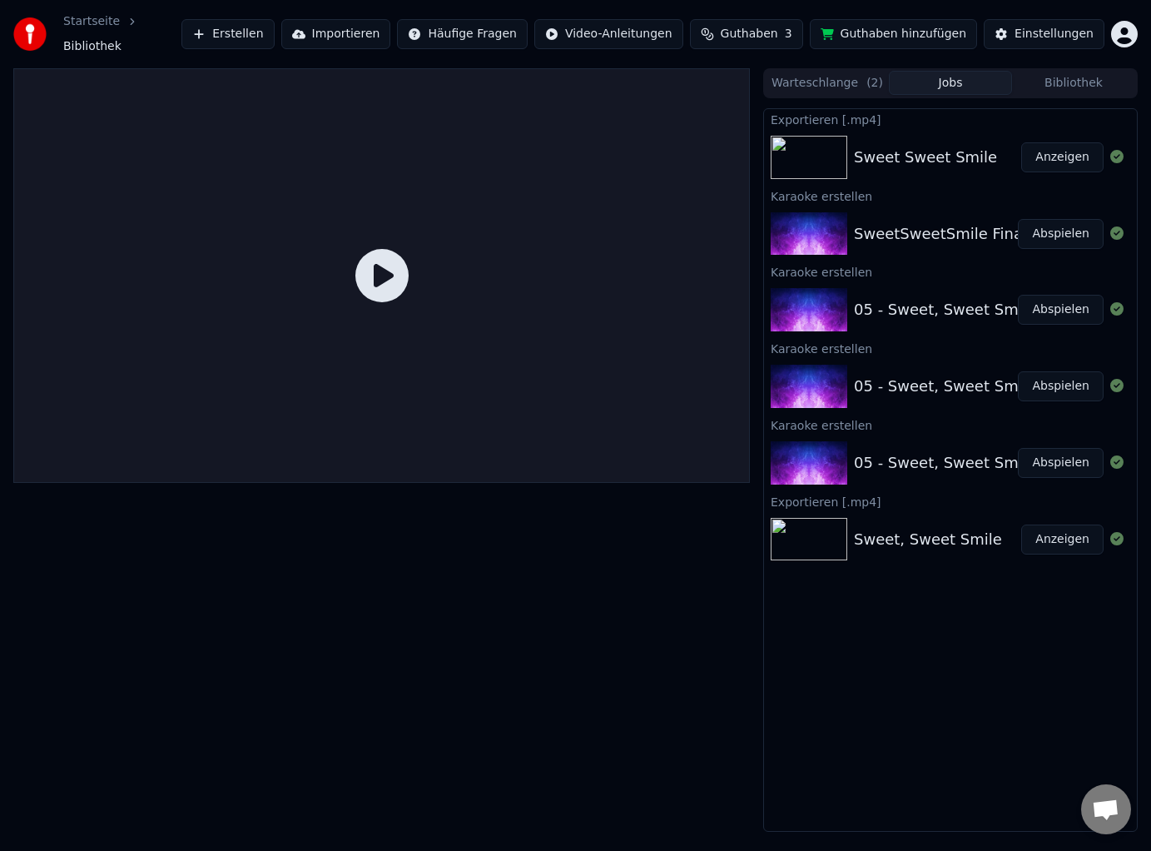
click at [1050, 222] on button "Abspielen" at bounding box center [1061, 234] width 86 height 30
click at [1050, 206] on div "Karaoke erstellen" at bounding box center [950, 196] width 373 height 20
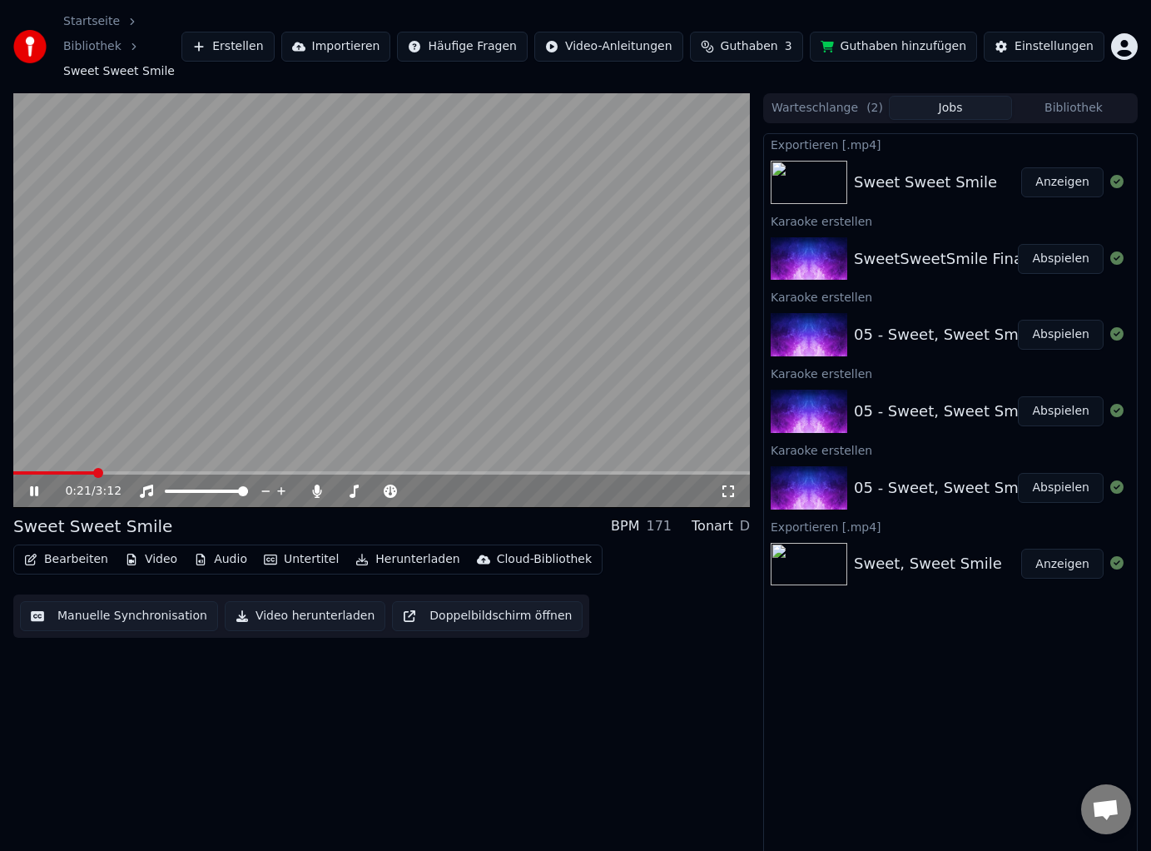
click at [734, 488] on icon at bounding box center [728, 490] width 17 height 13
click at [71, 553] on button "Bearbeiten" at bounding box center [65, 559] width 97 height 23
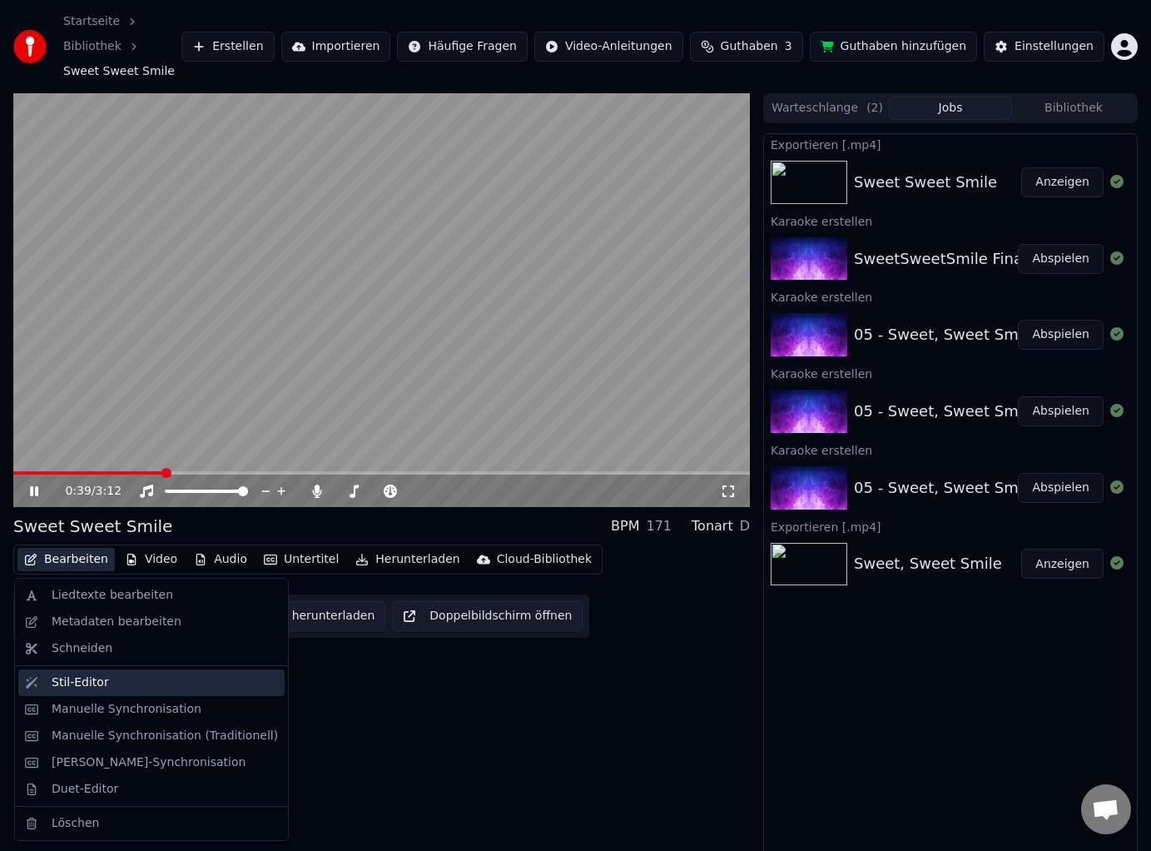
click at [82, 677] on div "Stil-Editor" at bounding box center [80, 682] width 57 height 17
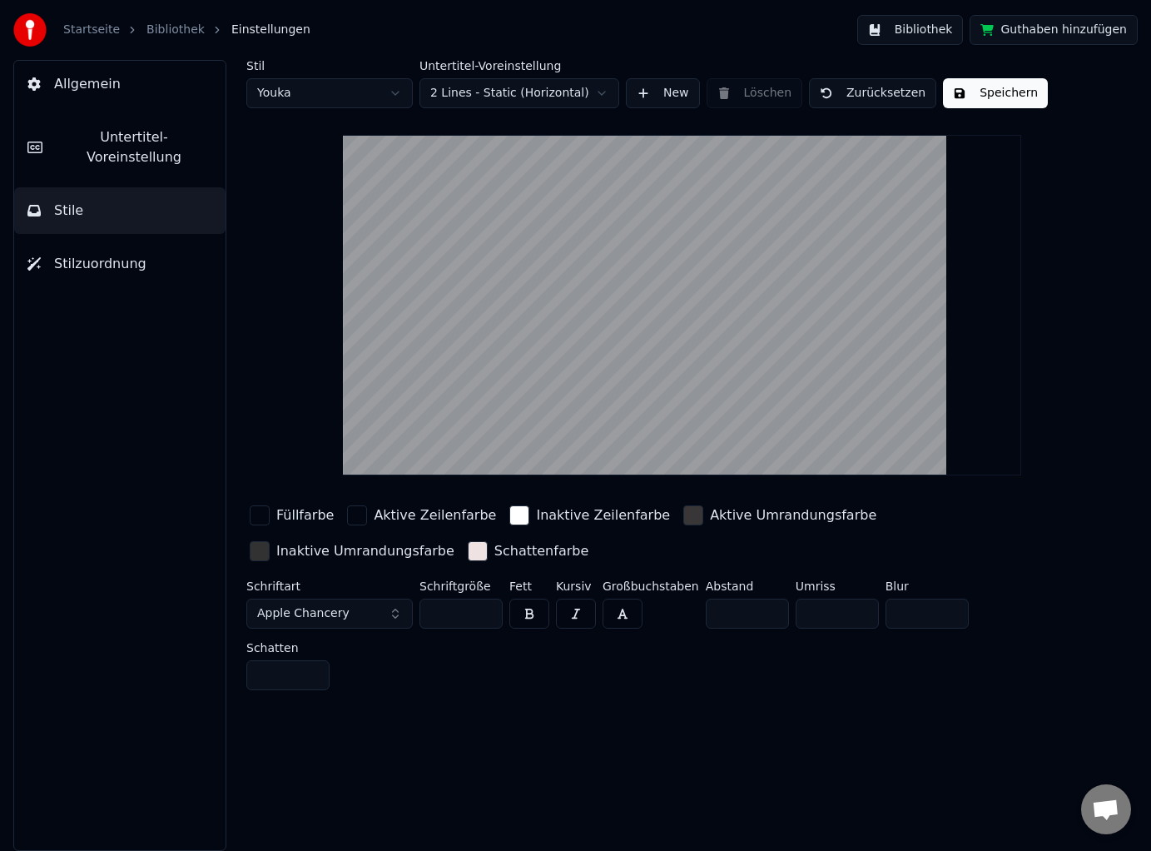
click at [535, 615] on button "button" at bounding box center [529, 613] width 40 height 30
click at [975, 95] on button "Speichern" at bounding box center [995, 93] width 105 height 30
click at [161, 21] on div "Startseite Bibliothek Einstellungen" at bounding box center [161, 29] width 297 height 33
click at [162, 30] on link "Bibliothek" at bounding box center [175, 30] width 58 height 17
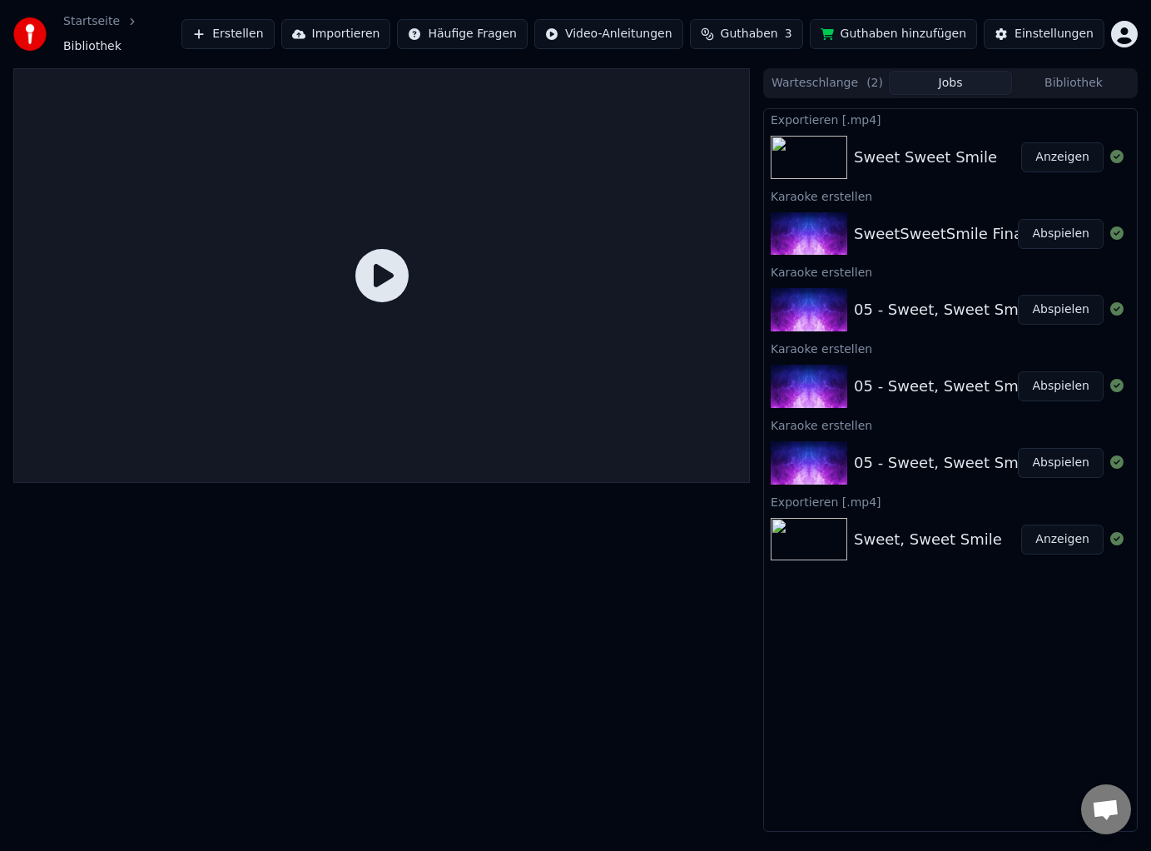
click at [950, 226] on div "SweetSweetSmile Final" at bounding box center [940, 233] width 173 height 23
click at [1047, 228] on button "Abspielen" at bounding box center [1061, 234] width 86 height 30
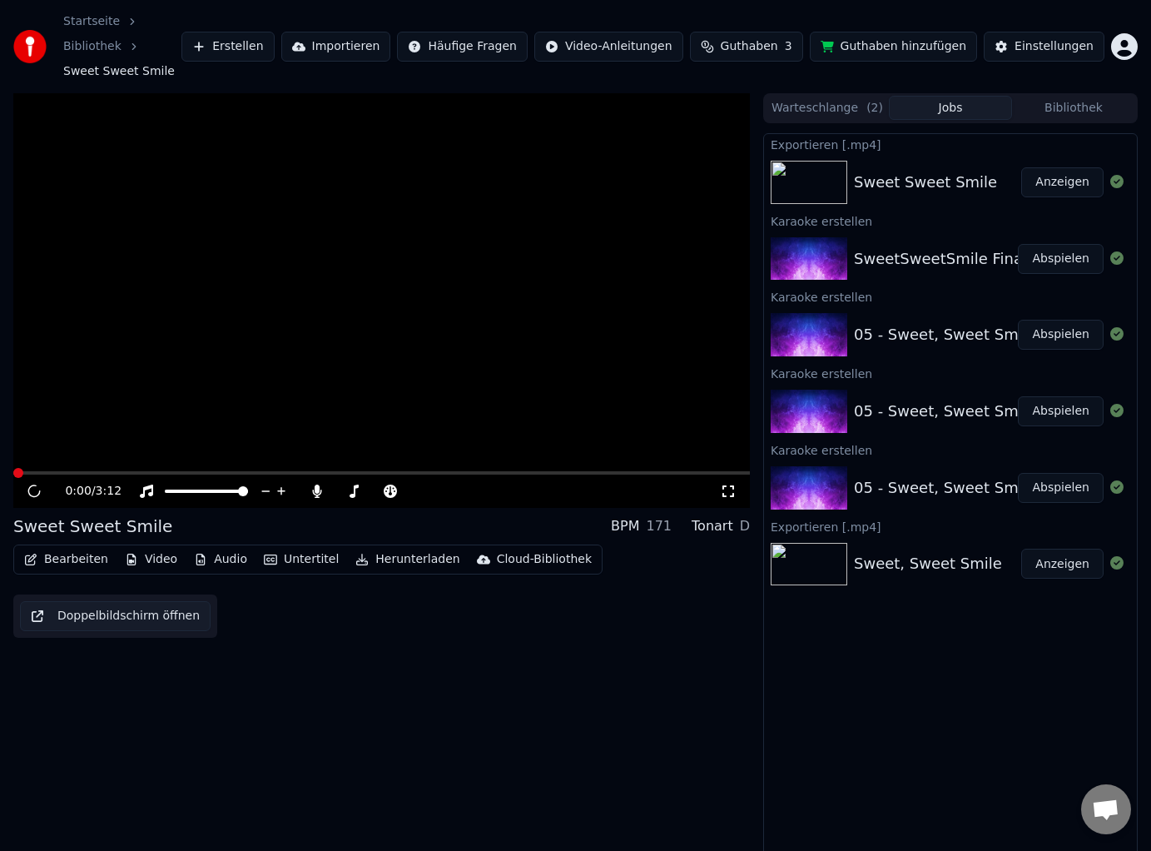
click at [1047, 228] on div "Karaoke erstellen SweetSweetSmile Final Abspielen" at bounding box center [950, 249] width 373 height 77
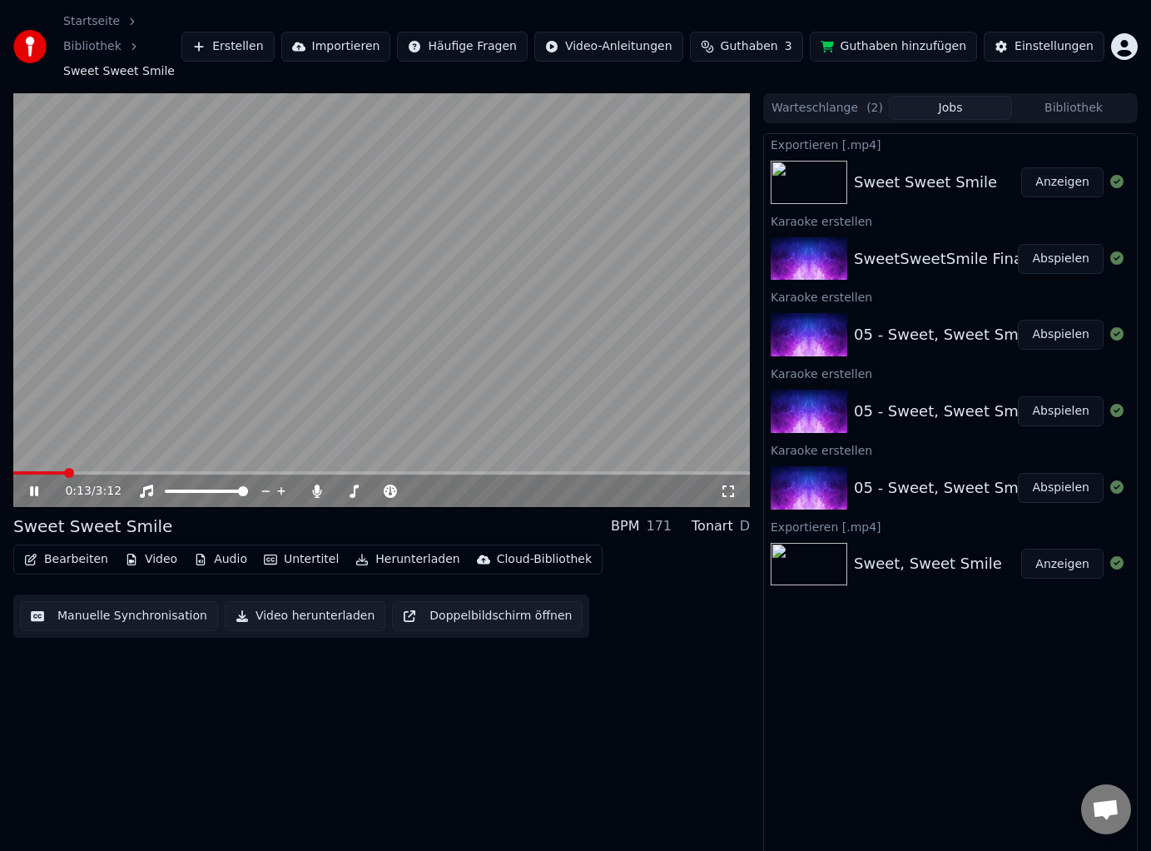
click at [727, 500] on div "0:13 / 3:12" at bounding box center [381, 490] width 737 height 33
click at [727, 493] on icon at bounding box center [728, 490] width 17 height 13
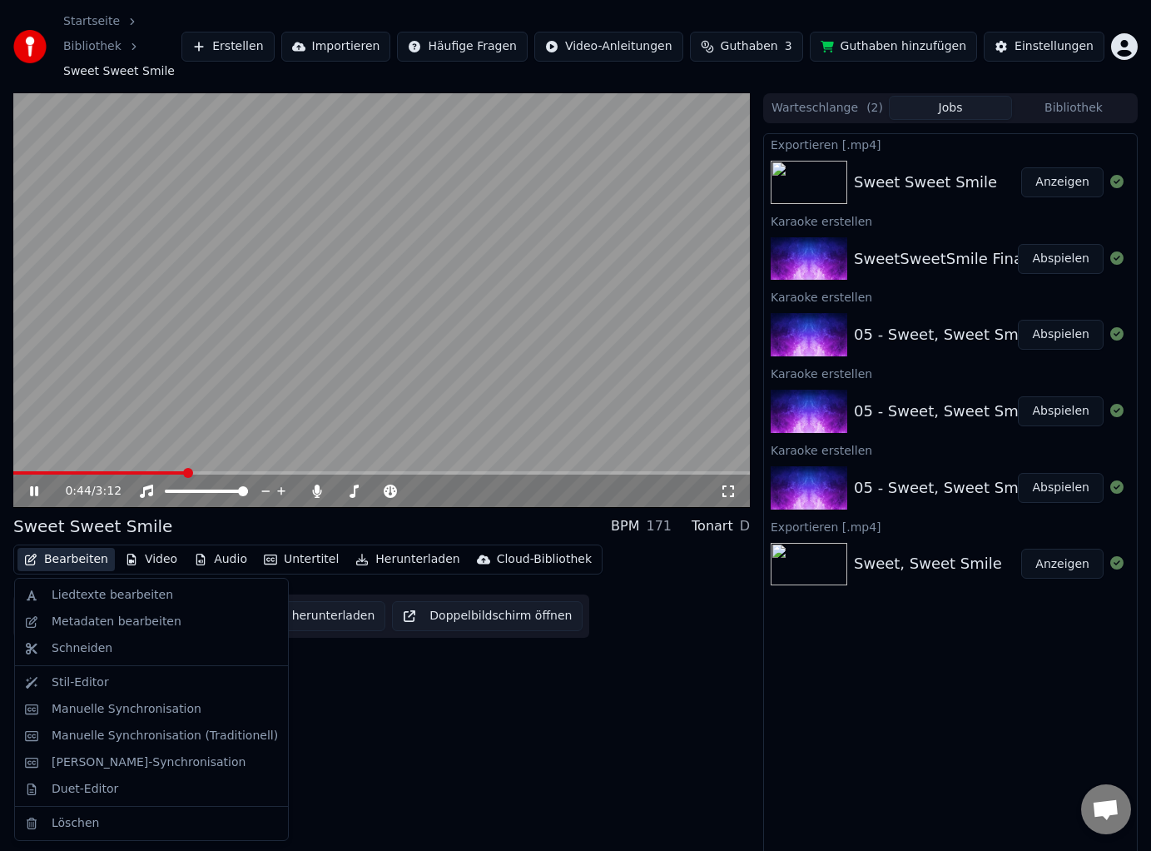
click at [77, 558] on button "Bearbeiten" at bounding box center [65, 559] width 97 height 23
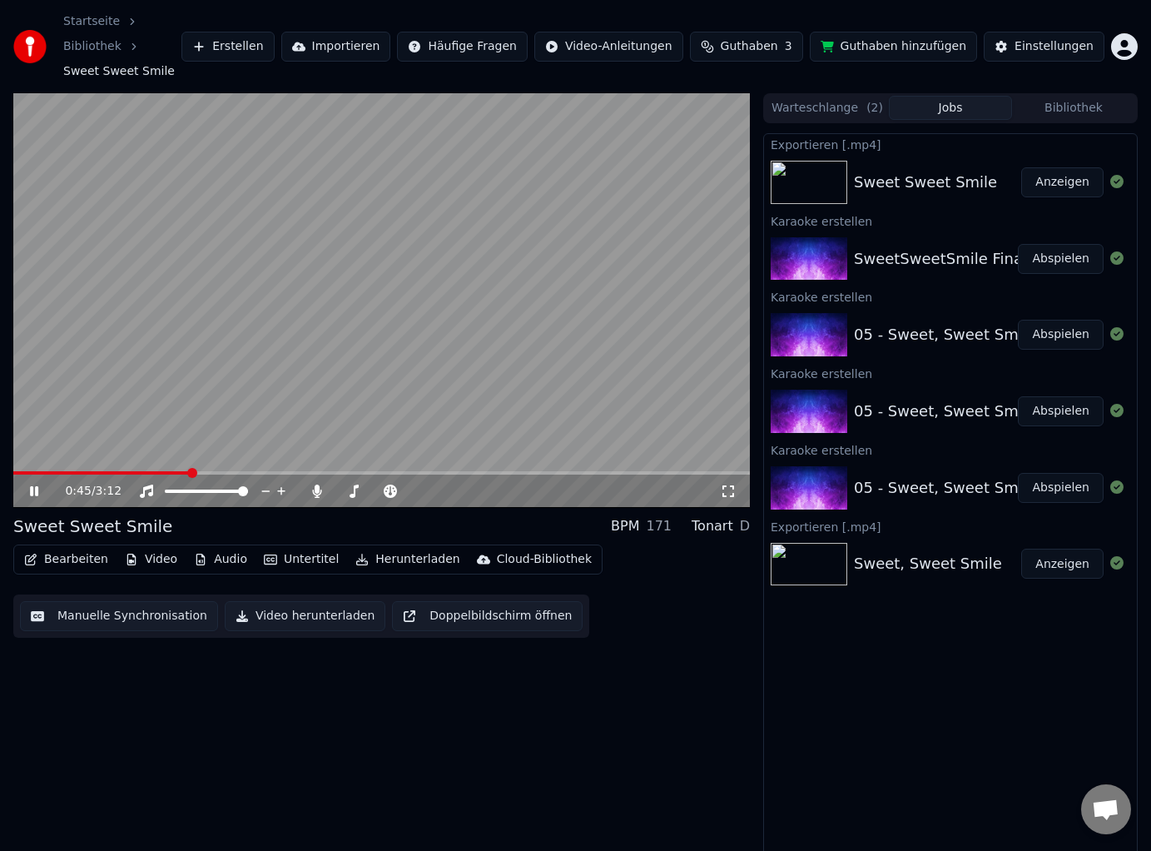
click at [37, 500] on div "0:45 / 3:12" at bounding box center [381, 490] width 737 height 33
click at [35, 496] on icon at bounding box center [46, 490] width 38 height 13
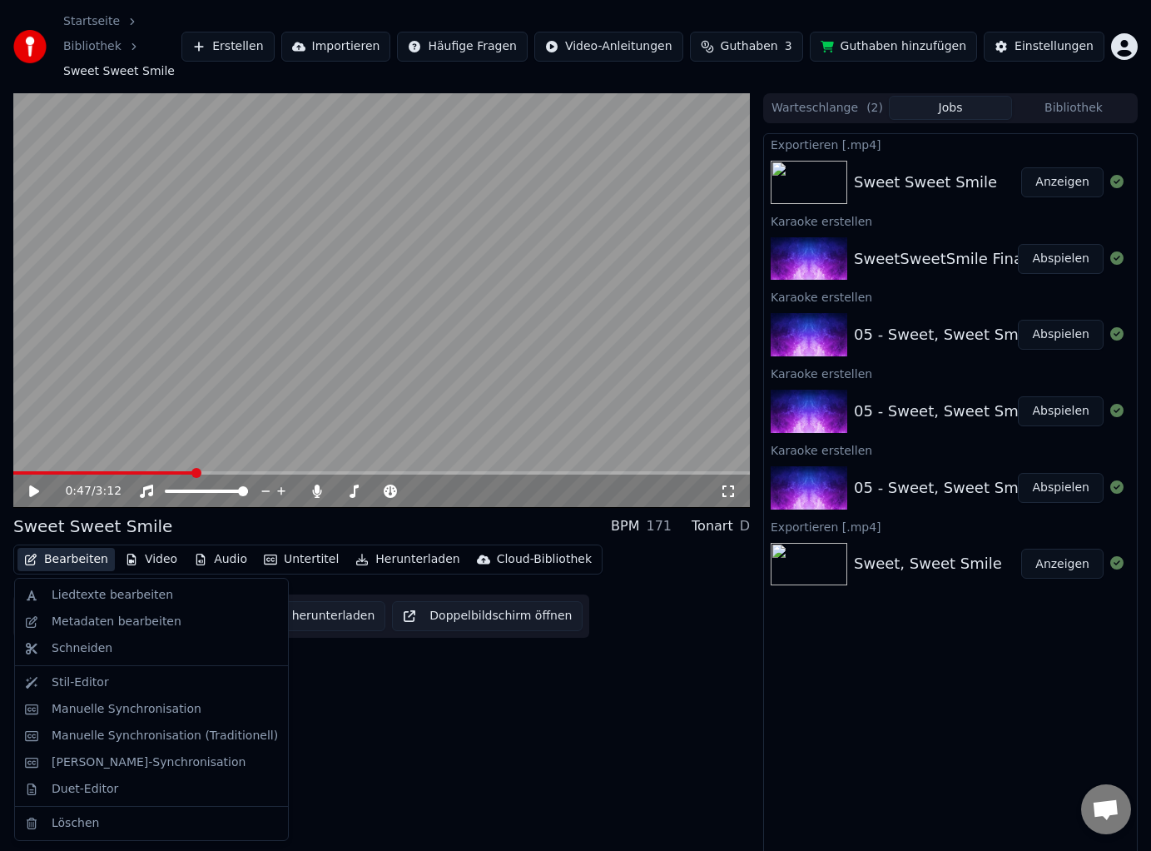
click at [60, 558] on button "Bearbeiten" at bounding box center [65, 559] width 97 height 23
click at [112, 687] on div "Stil-Editor" at bounding box center [165, 682] width 226 height 17
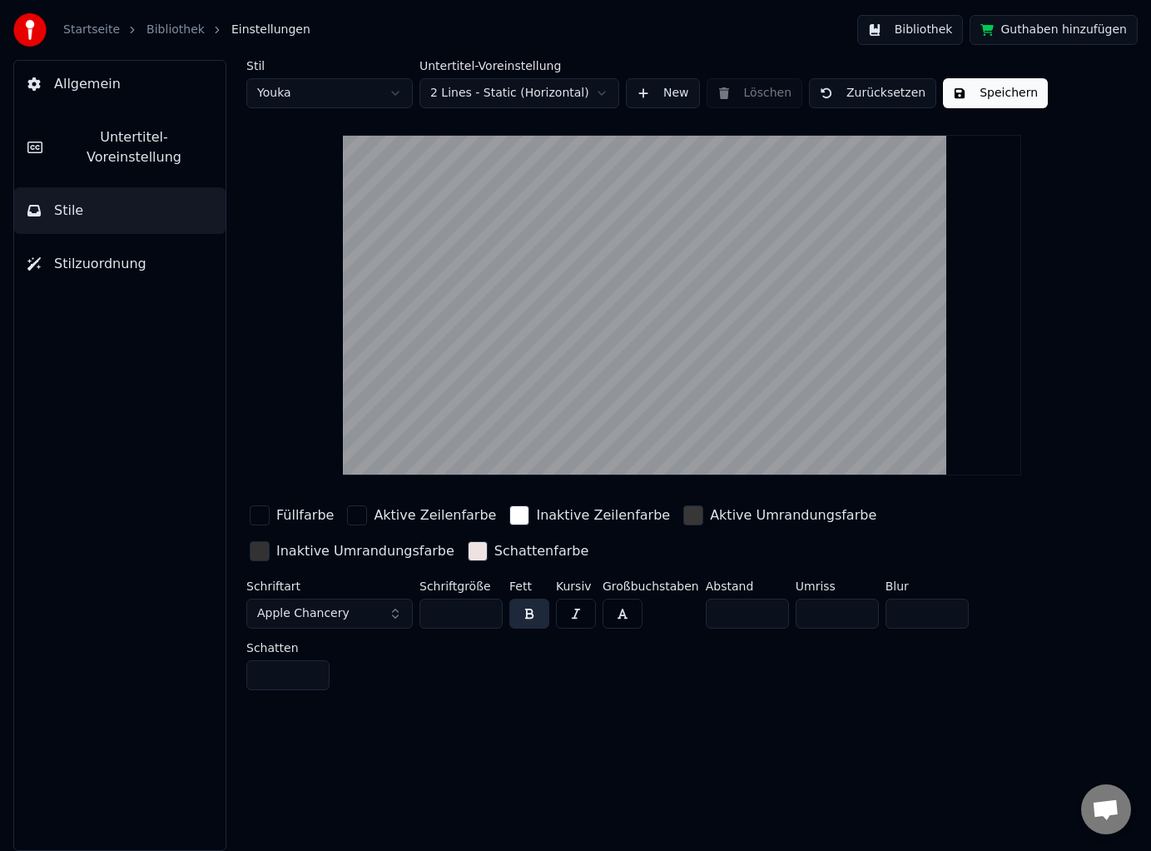
click at [116, 127] on span "Untertitel-Voreinstellung" at bounding box center [134, 147] width 156 height 40
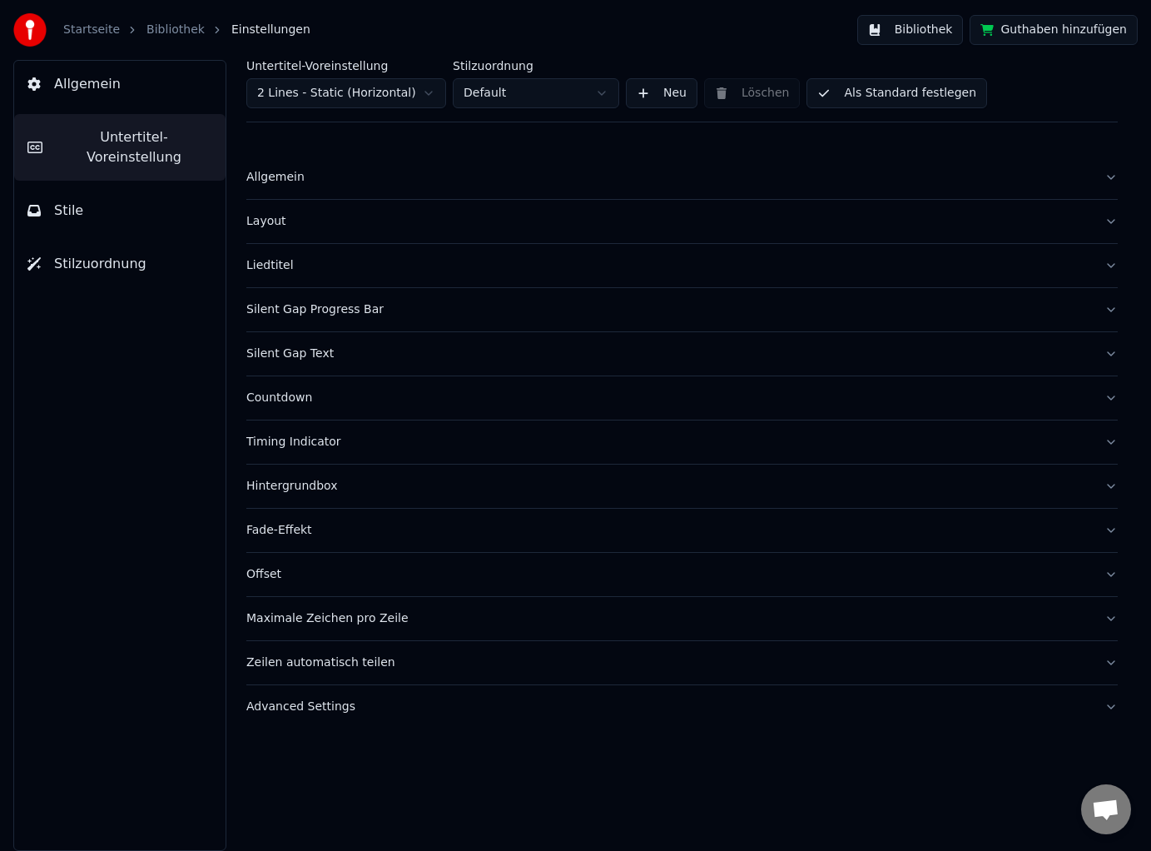
click at [327, 444] on div "Timing Indicator" at bounding box center [668, 442] width 845 height 17
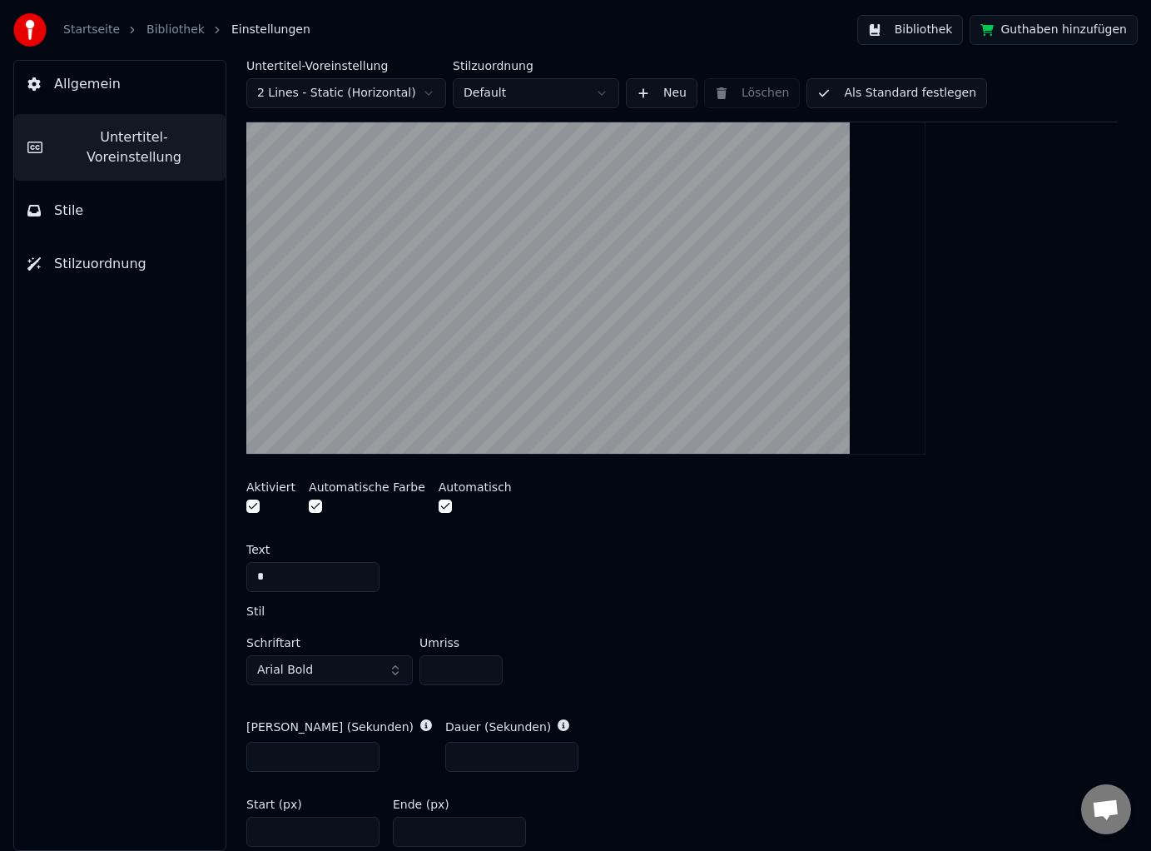
scroll to position [389, 0]
click at [487, 672] on input "*" at bounding box center [460, 667] width 83 height 30
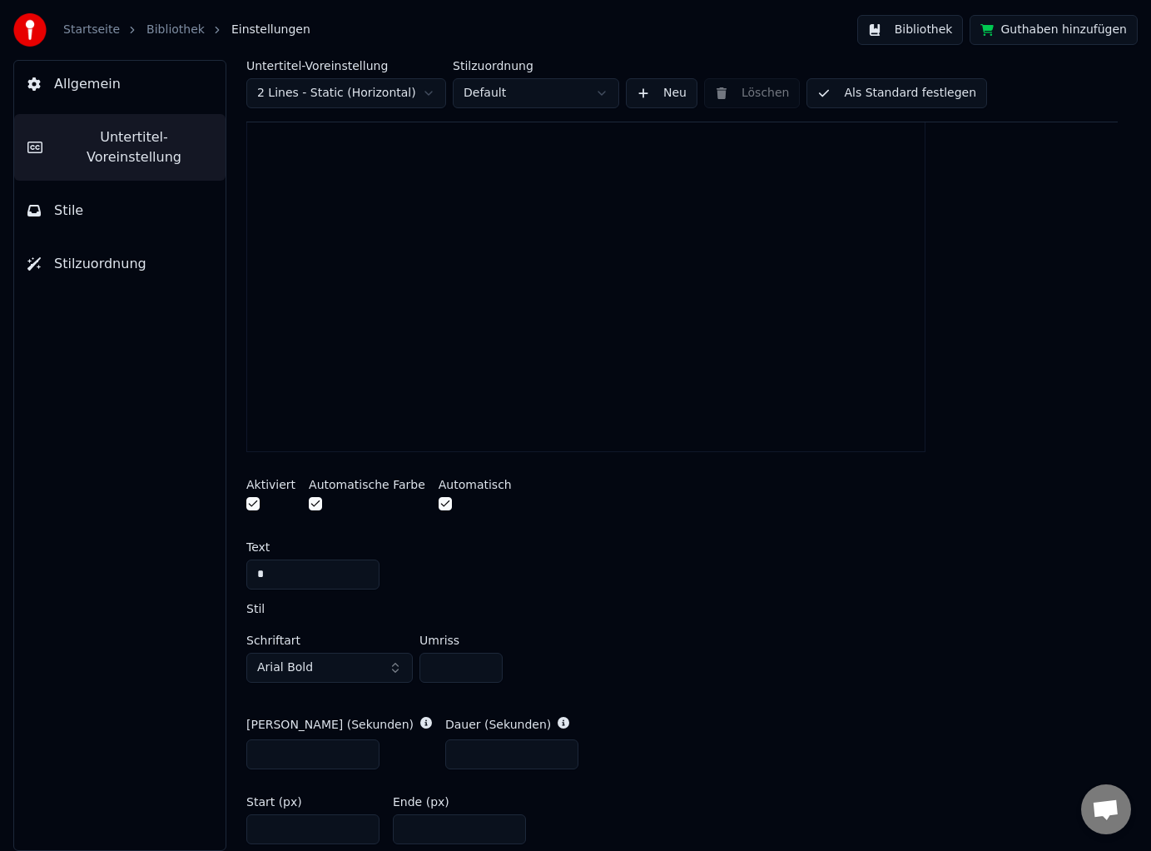
click at [487, 672] on input "*" at bounding box center [460, 667] width 83 height 30
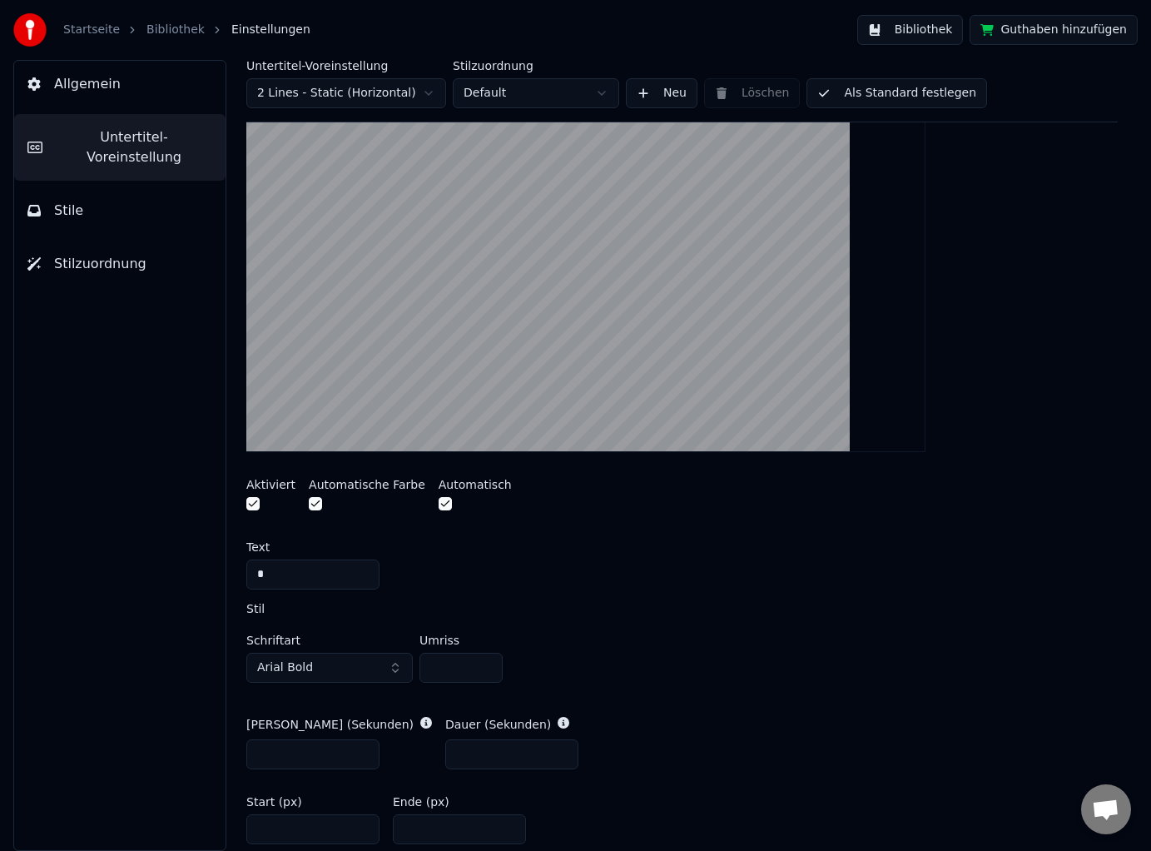
click at [487, 672] on input "*" at bounding box center [460, 667] width 83 height 30
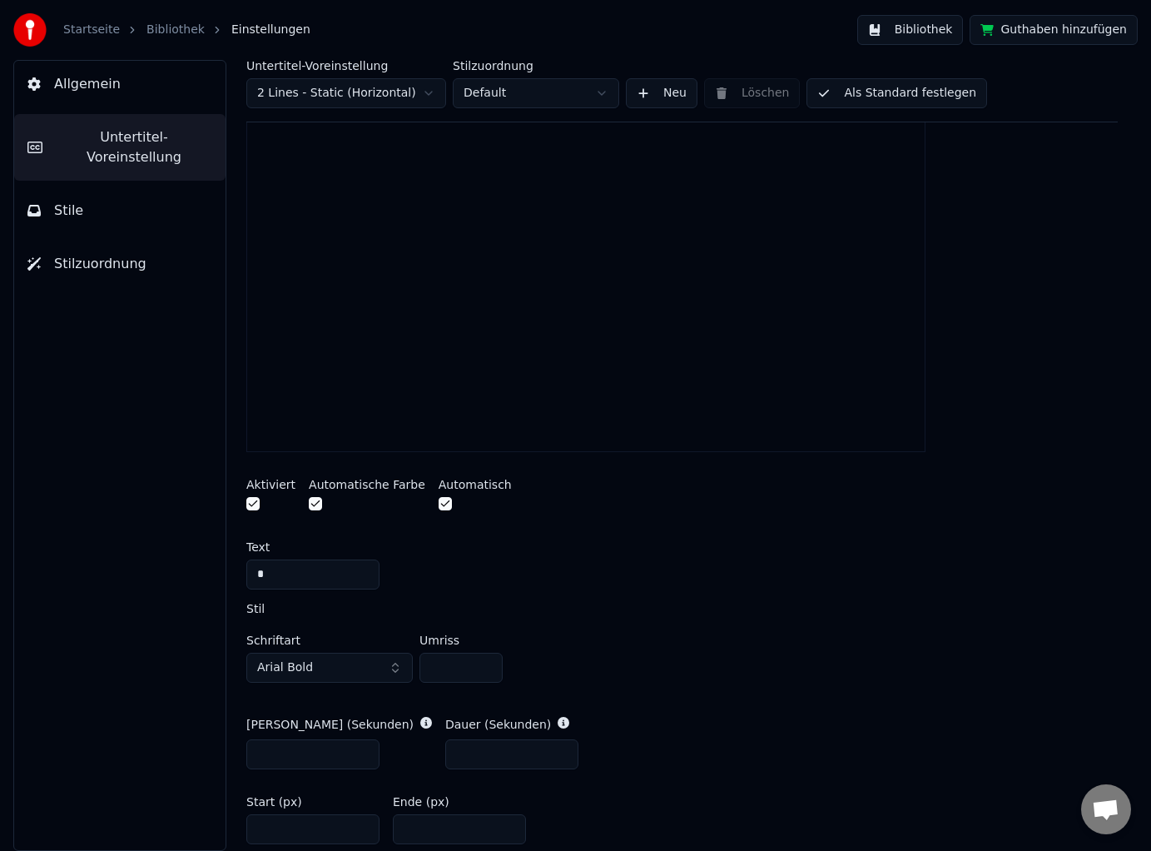
click at [487, 672] on input "*" at bounding box center [460, 667] width 83 height 30
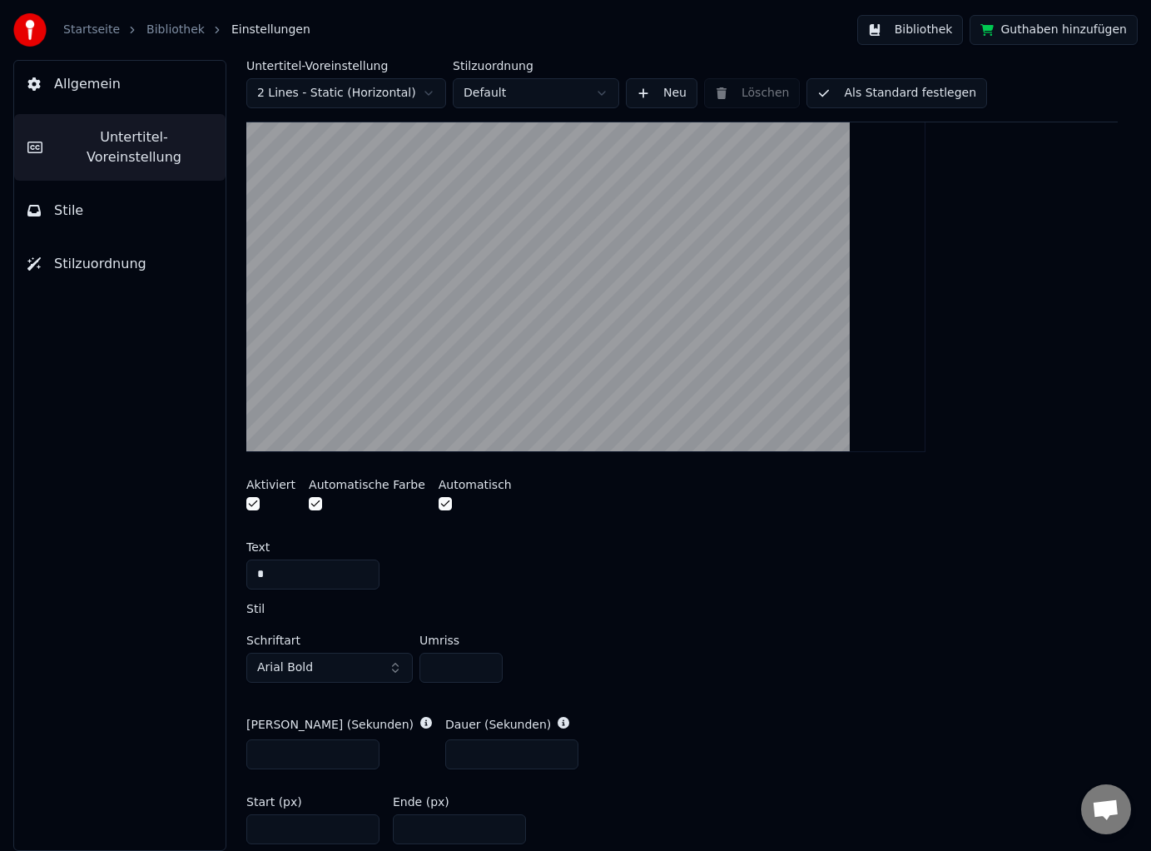
click at [487, 672] on input "*" at bounding box center [460, 667] width 83 height 30
type input "*"
click at [487, 672] on input "*" at bounding box center [460, 667] width 83 height 30
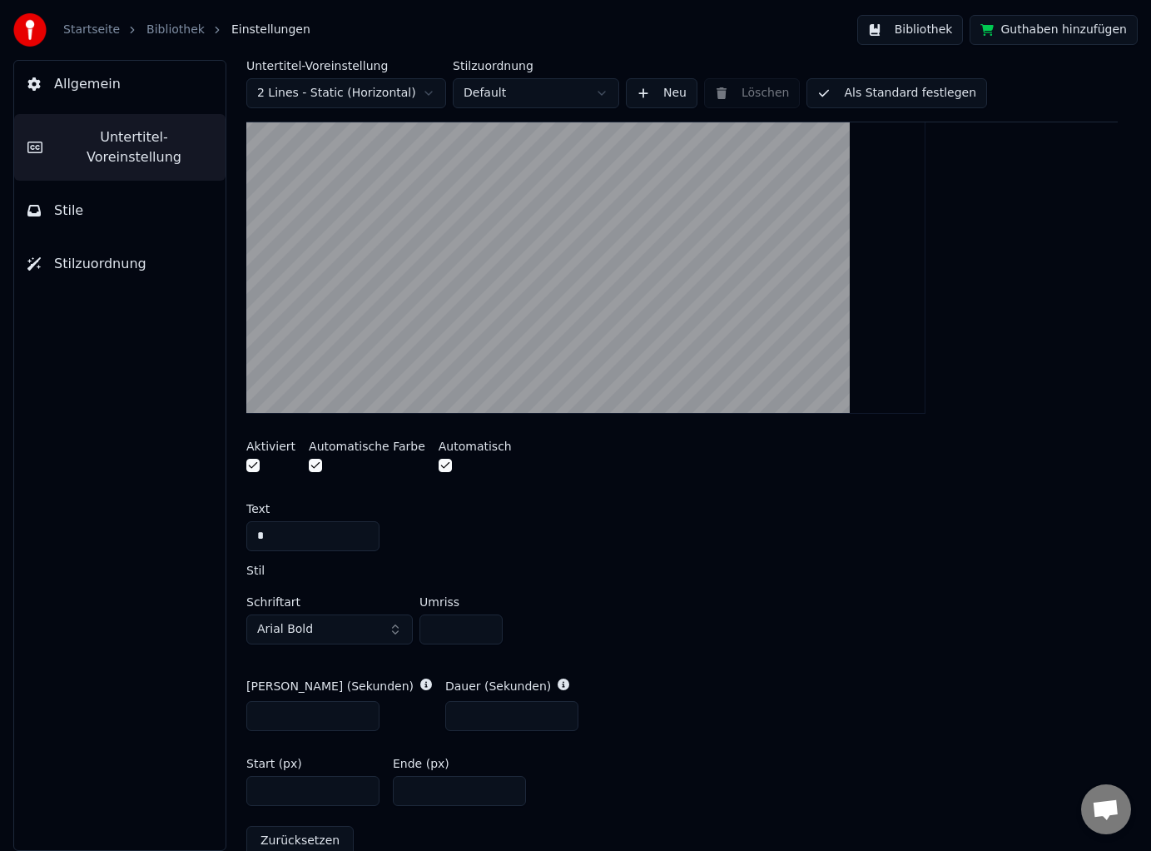
scroll to position [424, 0]
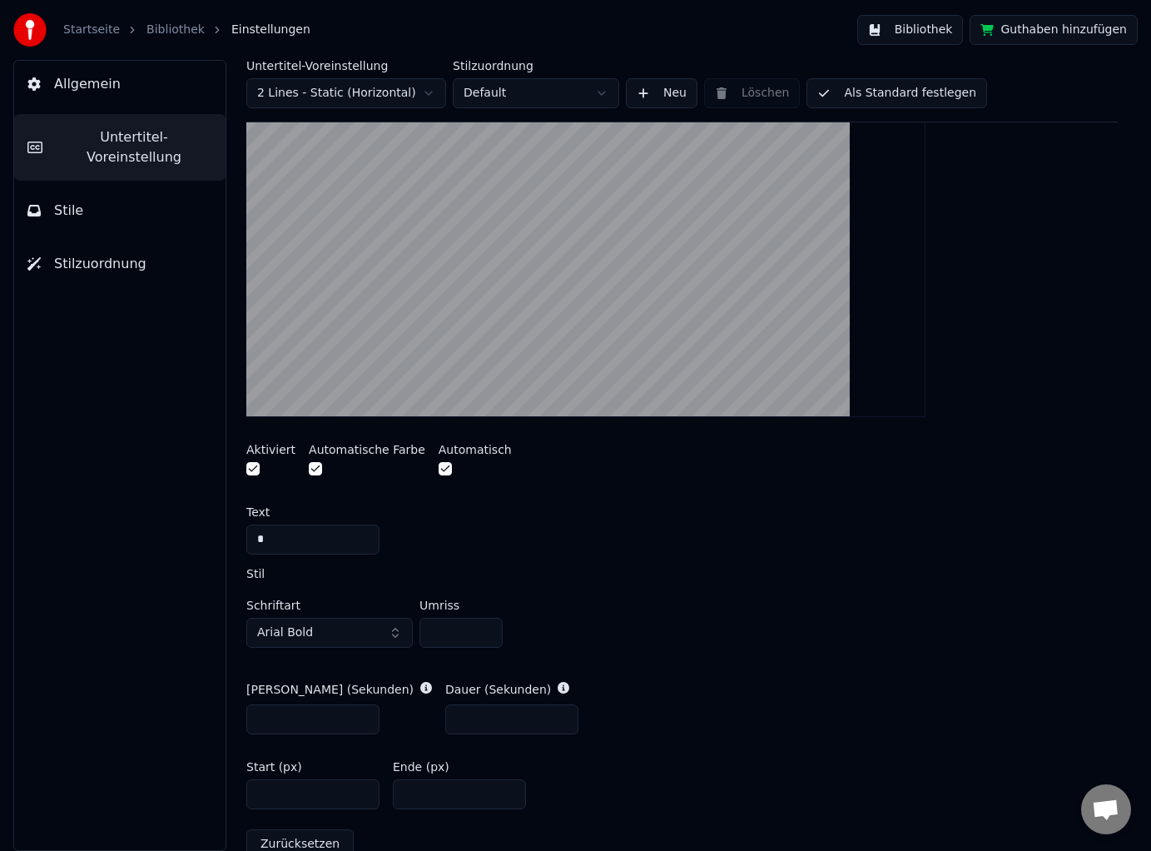
click at [310, 468] on button "button" at bounding box center [315, 468] width 13 height 13
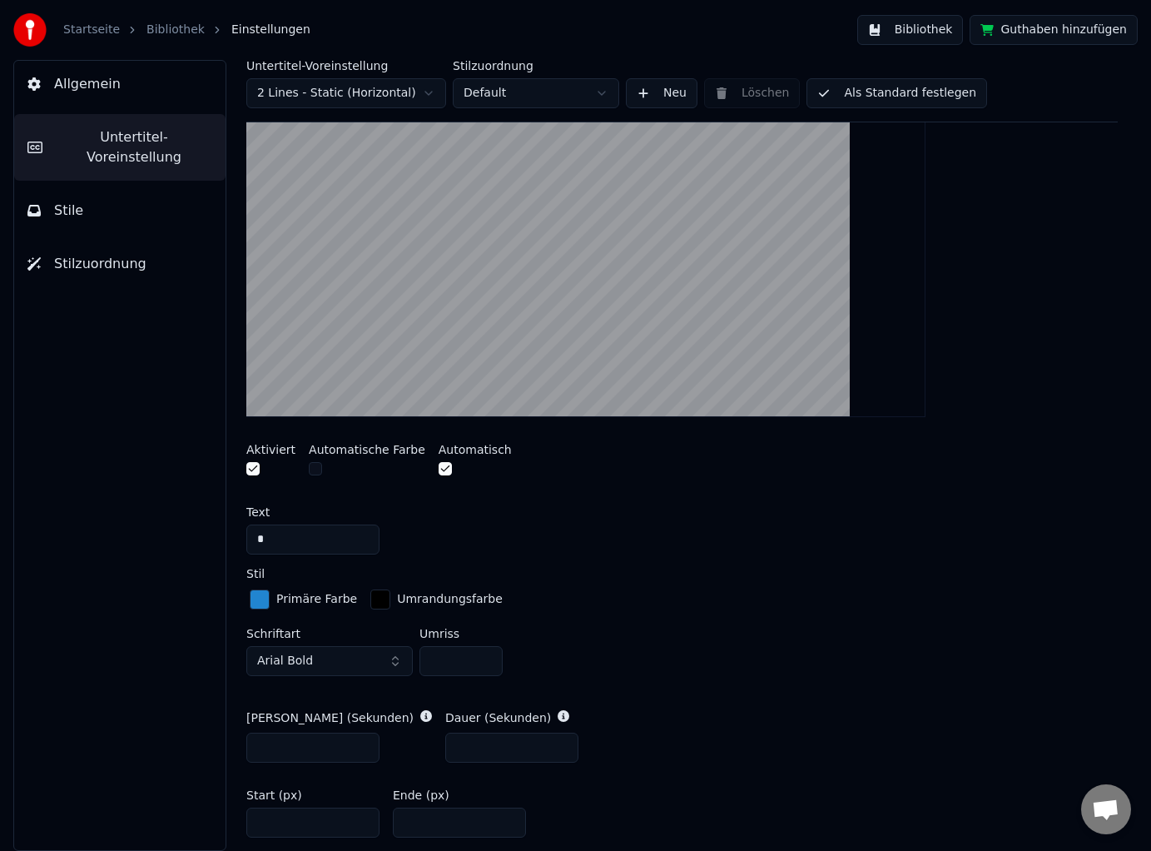
click at [261, 593] on div "button" at bounding box center [260, 599] width 20 height 20
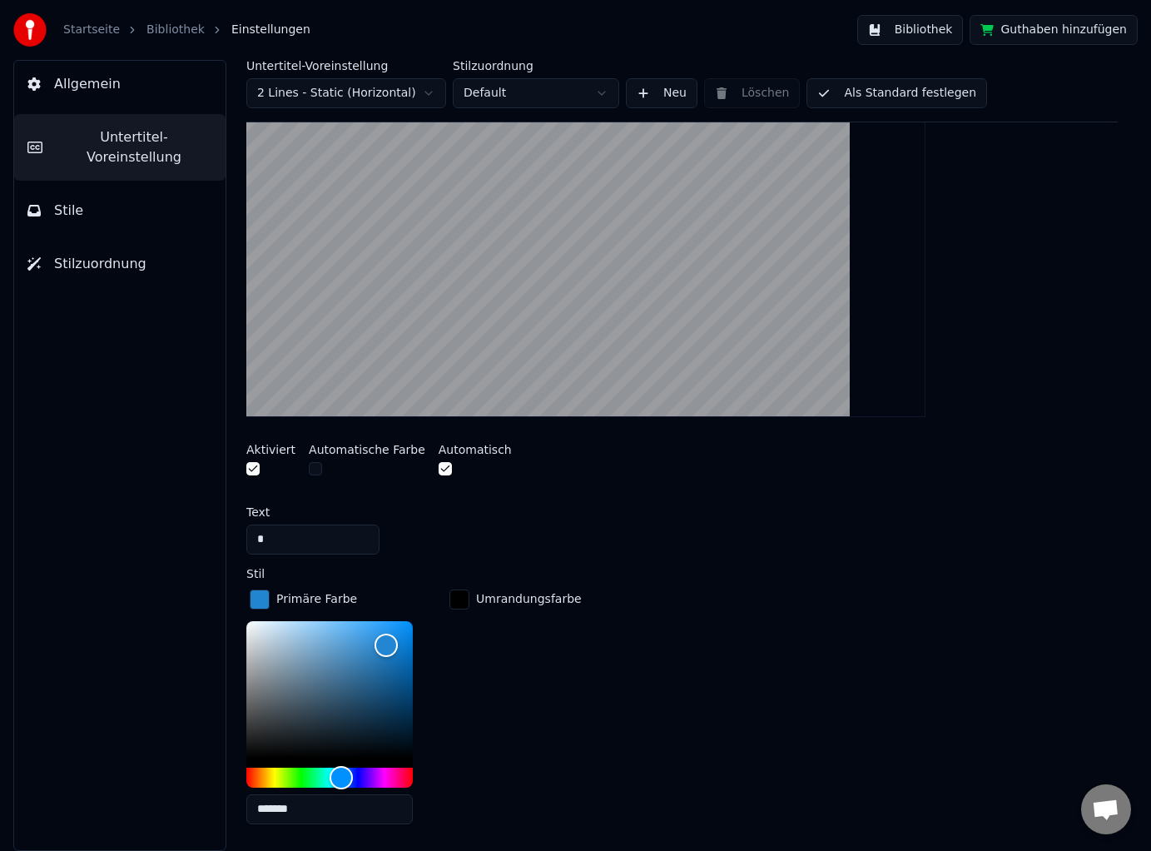
click at [322, 797] on input "*******" at bounding box center [329, 809] width 166 height 30
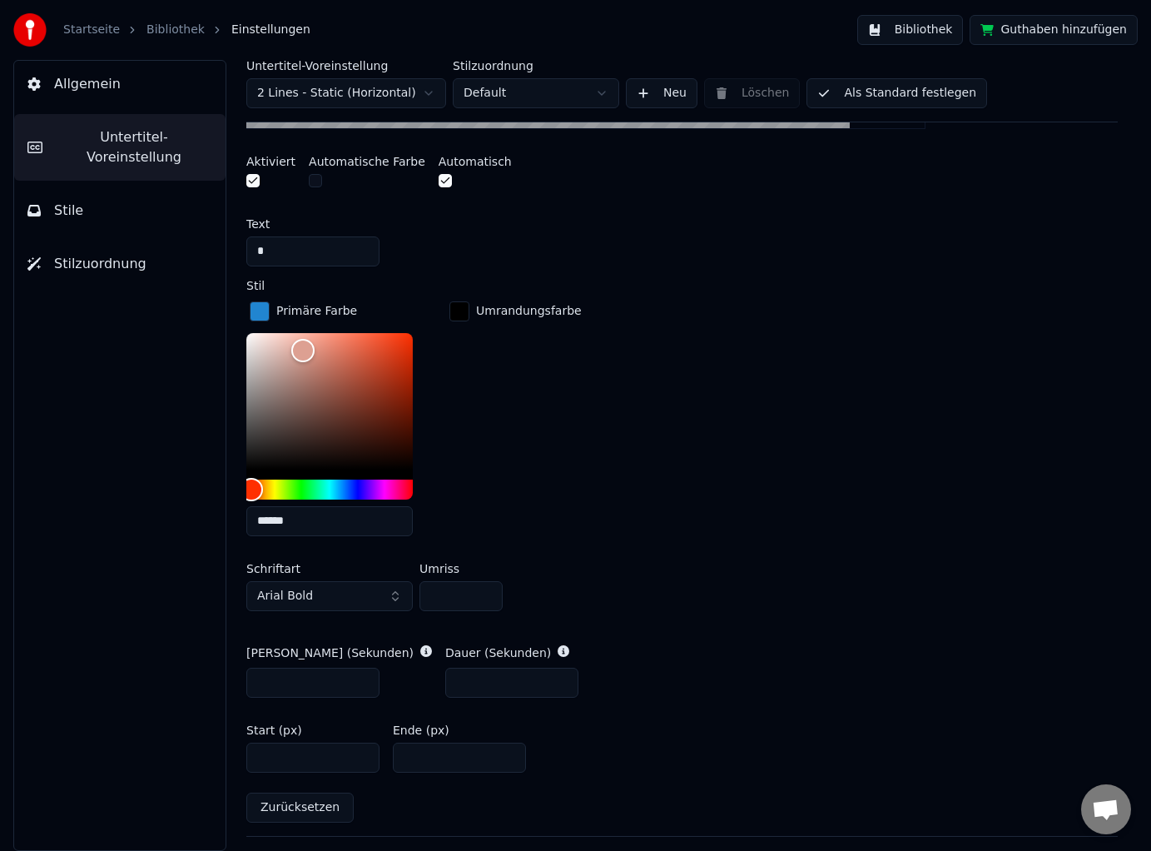
scroll to position [737, 0]
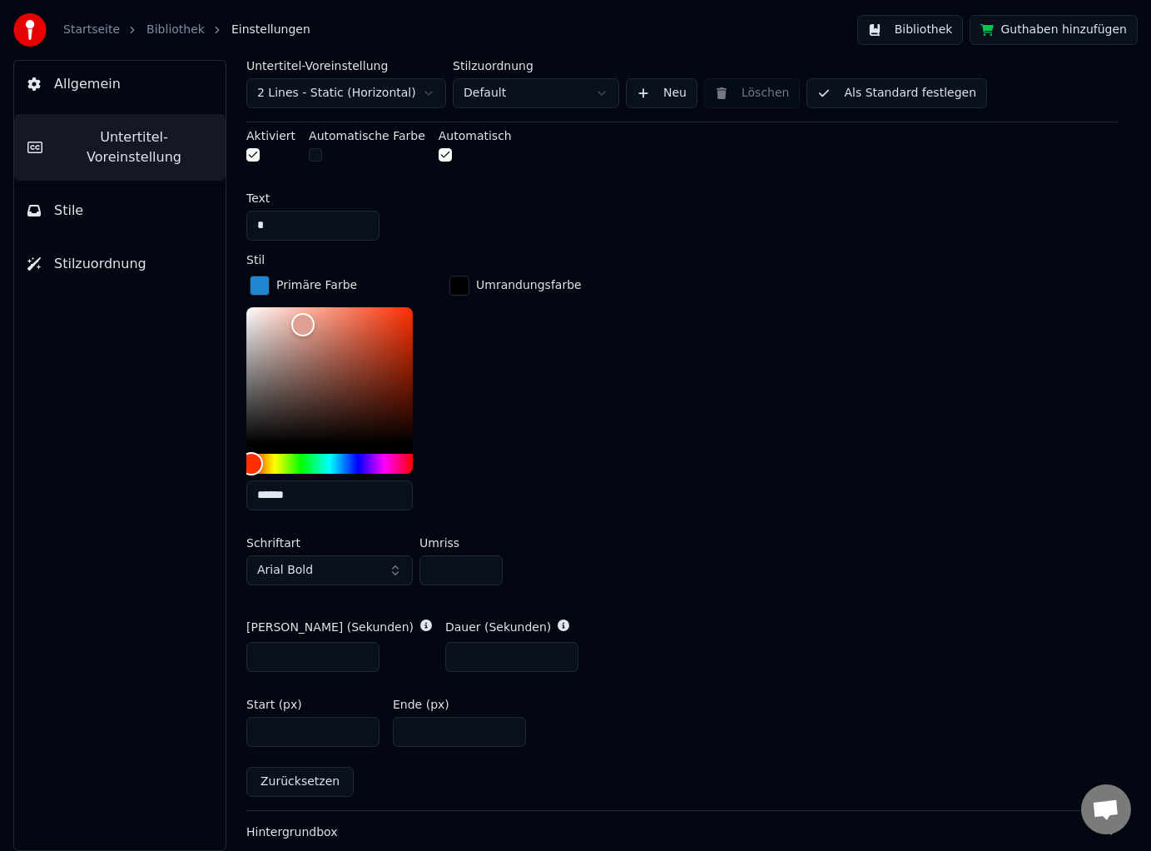
type input "******"
click at [488, 566] on input "*" at bounding box center [460, 570] width 83 height 30
type input "*"
click at [488, 566] on input "*" at bounding box center [460, 570] width 83 height 30
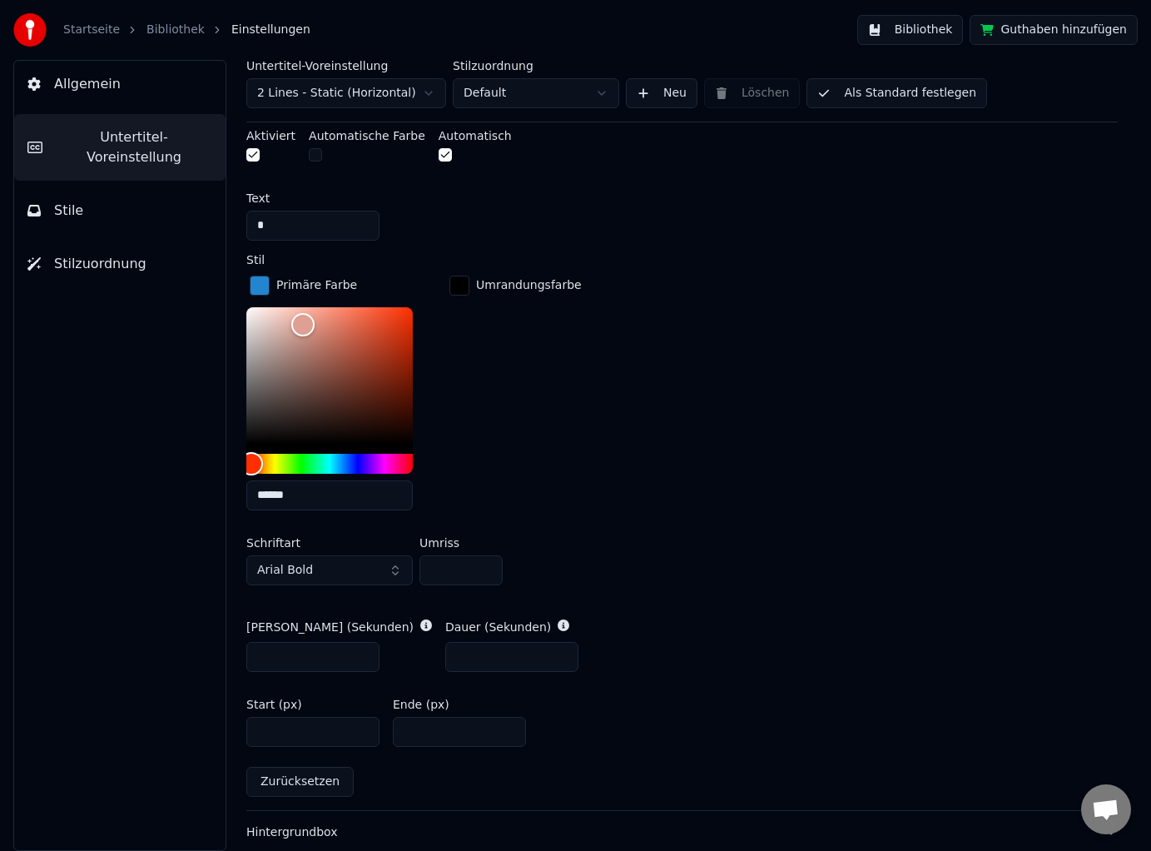
click at [77, 201] on span "Stile" at bounding box center [68, 211] width 29 height 20
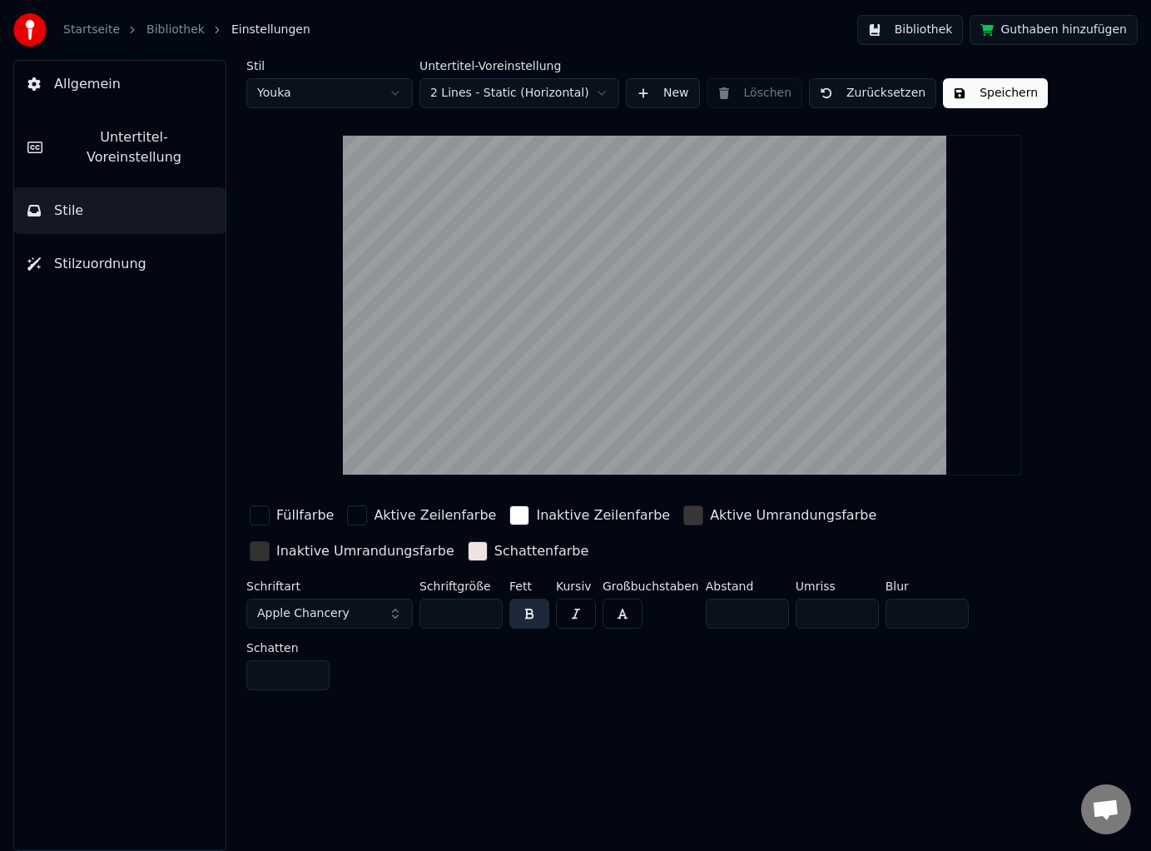
click at [856, 609] on input "*" at bounding box center [837, 613] width 83 height 30
type input "*"
click at [856, 609] on input "*" at bounding box center [837, 613] width 83 height 30
click at [980, 102] on button "Speichern" at bounding box center [995, 93] width 105 height 30
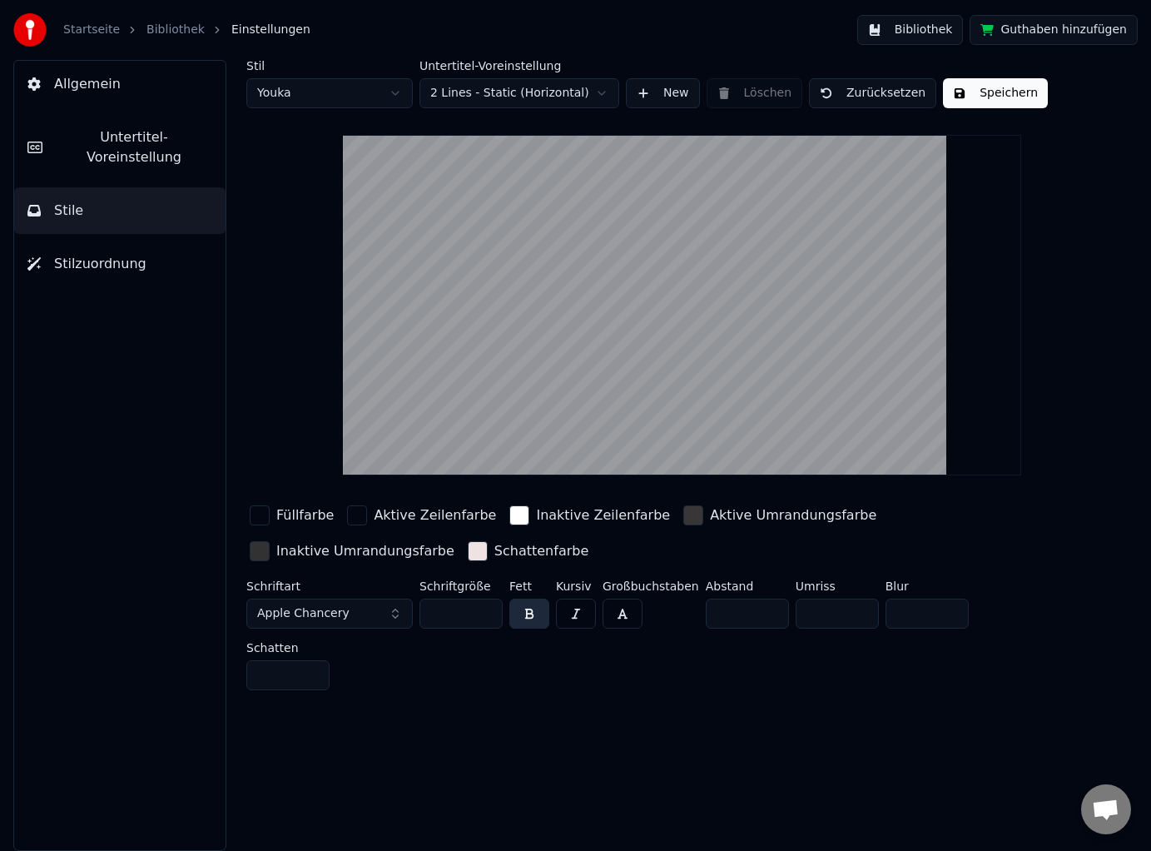
click at [107, 90] on span "Allgemein" at bounding box center [87, 84] width 67 height 20
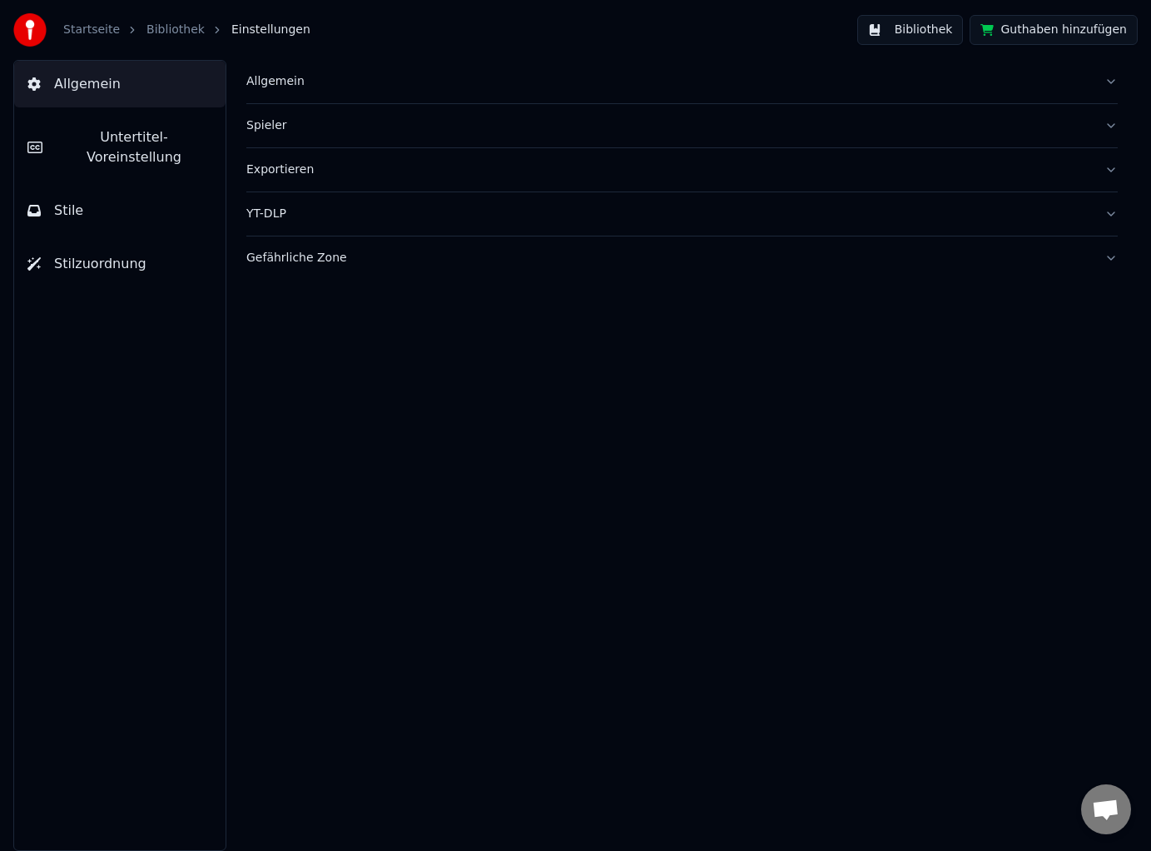
click at [160, 34] on link "Bibliothek" at bounding box center [175, 30] width 58 height 17
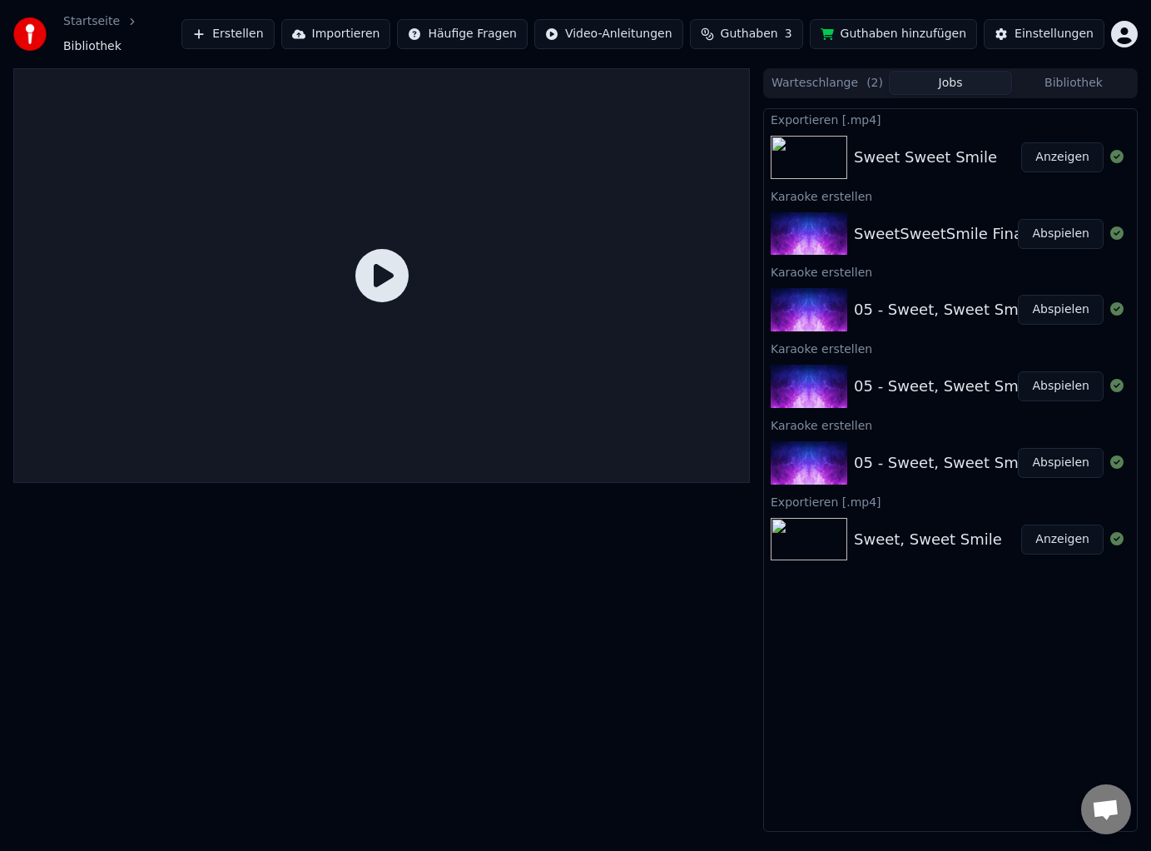
click at [1043, 227] on button "Abspielen" at bounding box center [1061, 234] width 86 height 30
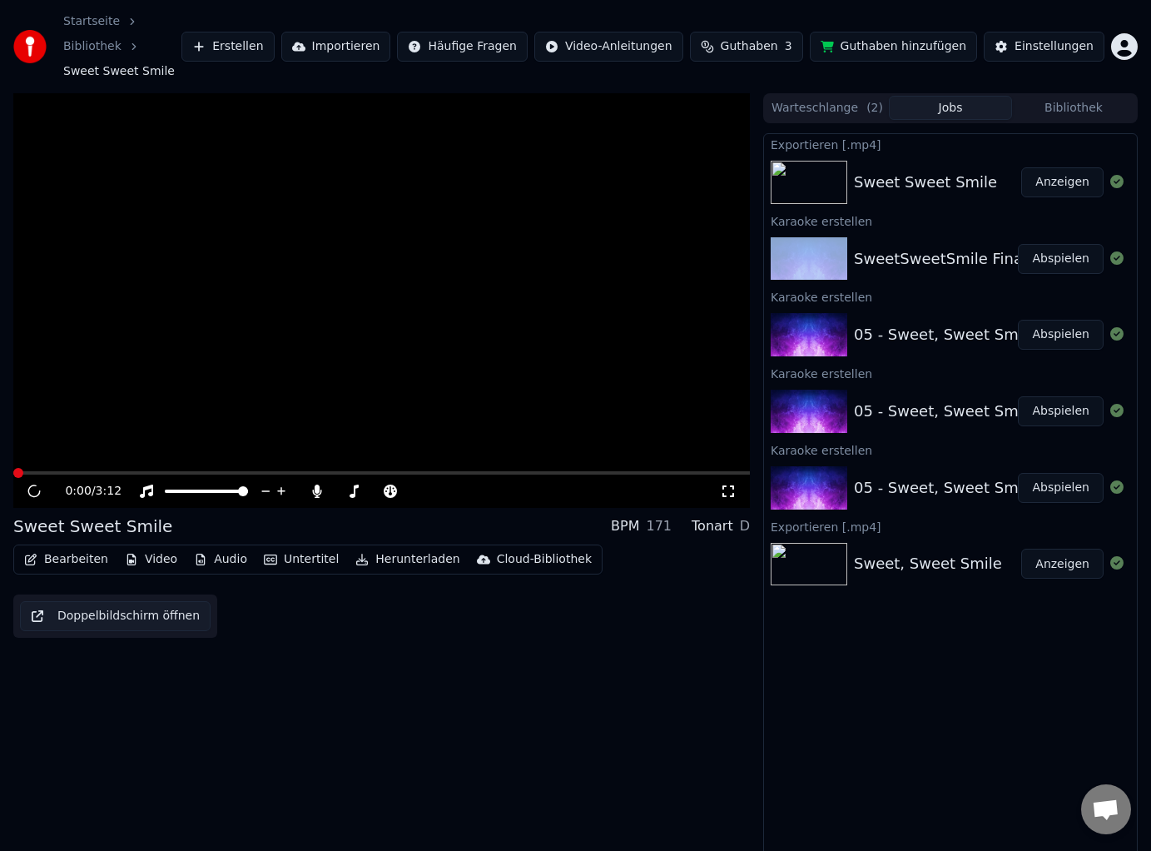
click at [1043, 227] on div "Karaoke erstellen" at bounding box center [950, 221] width 373 height 20
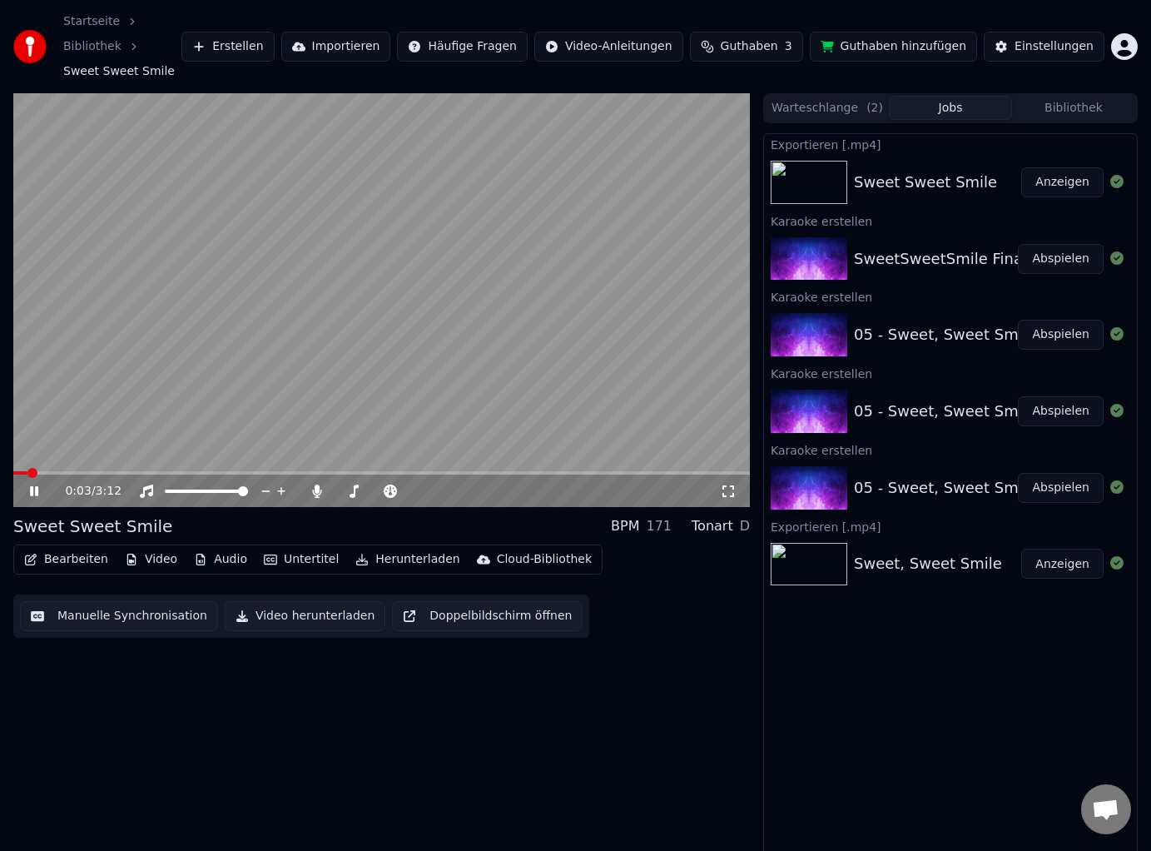
click at [726, 492] on icon at bounding box center [728, 490] width 17 height 13
click at [36, 489] on icon at bounding box center [34, 491] width 8 height 10
click at [72, 563] on button "Bearbeiten" at bounding box center [65, 559] width 97 height 23
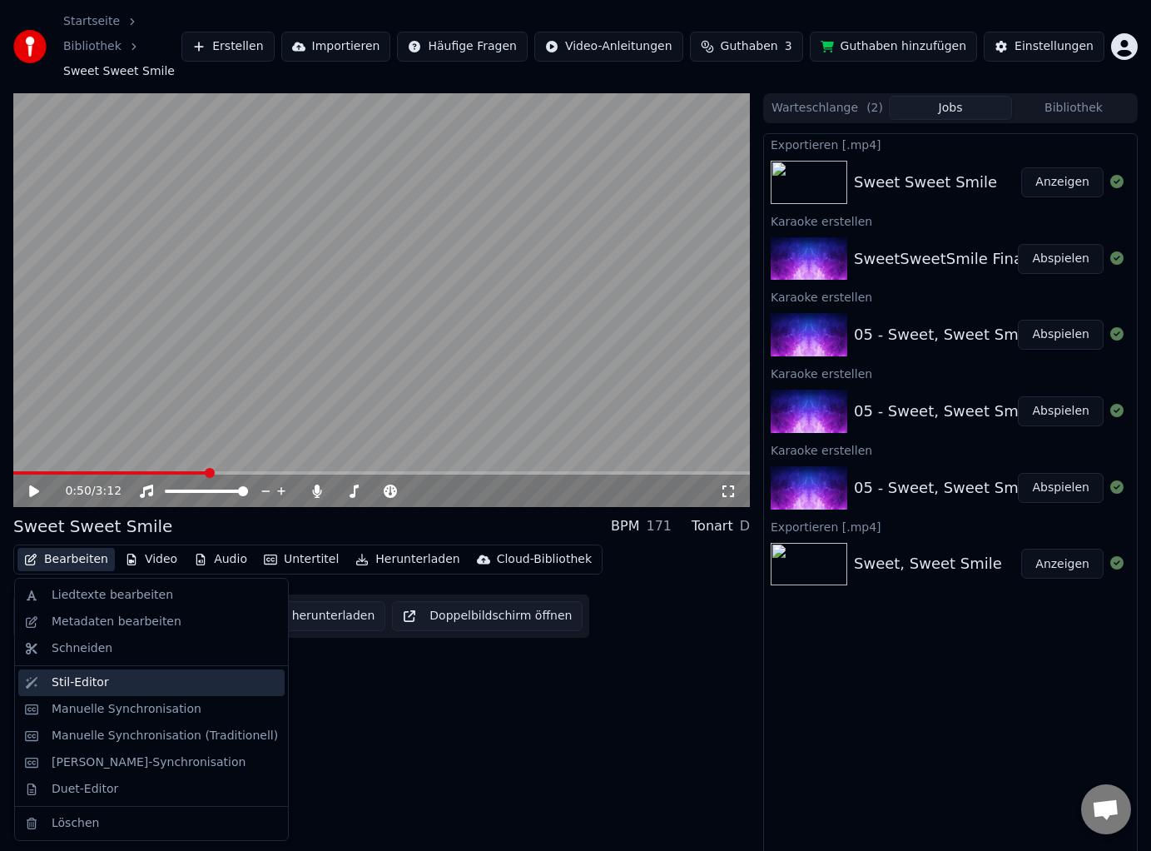
click at [67, 687] on div "Stil-Editor" at bounding box center [80, 682] width 57 height 17
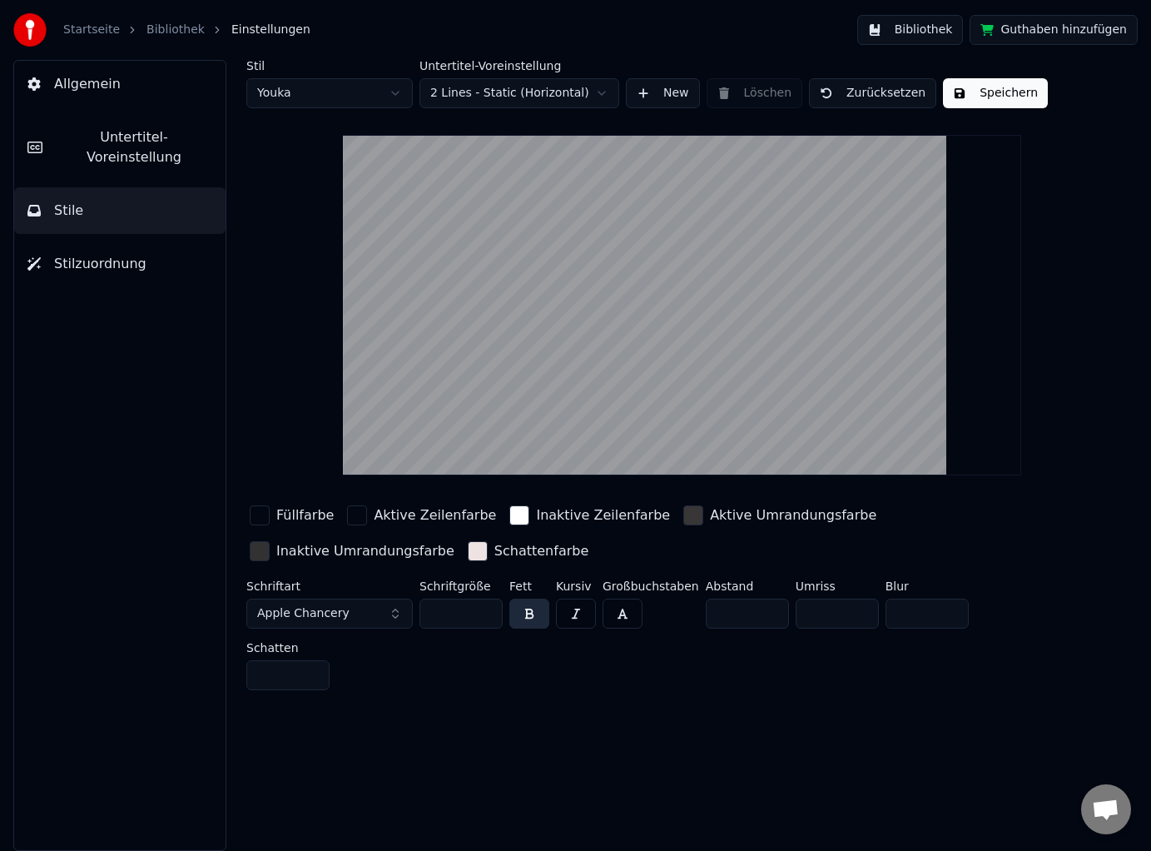
type input "*"
click at [856, 618] on input "*" at bounding box center [837, 613] width 83 height 30
click at [87, 196] on button "Stile" at bounding box center [119, 210] width 211 height 47
click at [92, 142] on span "Untertitel-Voreinstellung" at bounding box center [134, 147] width 156 height 40
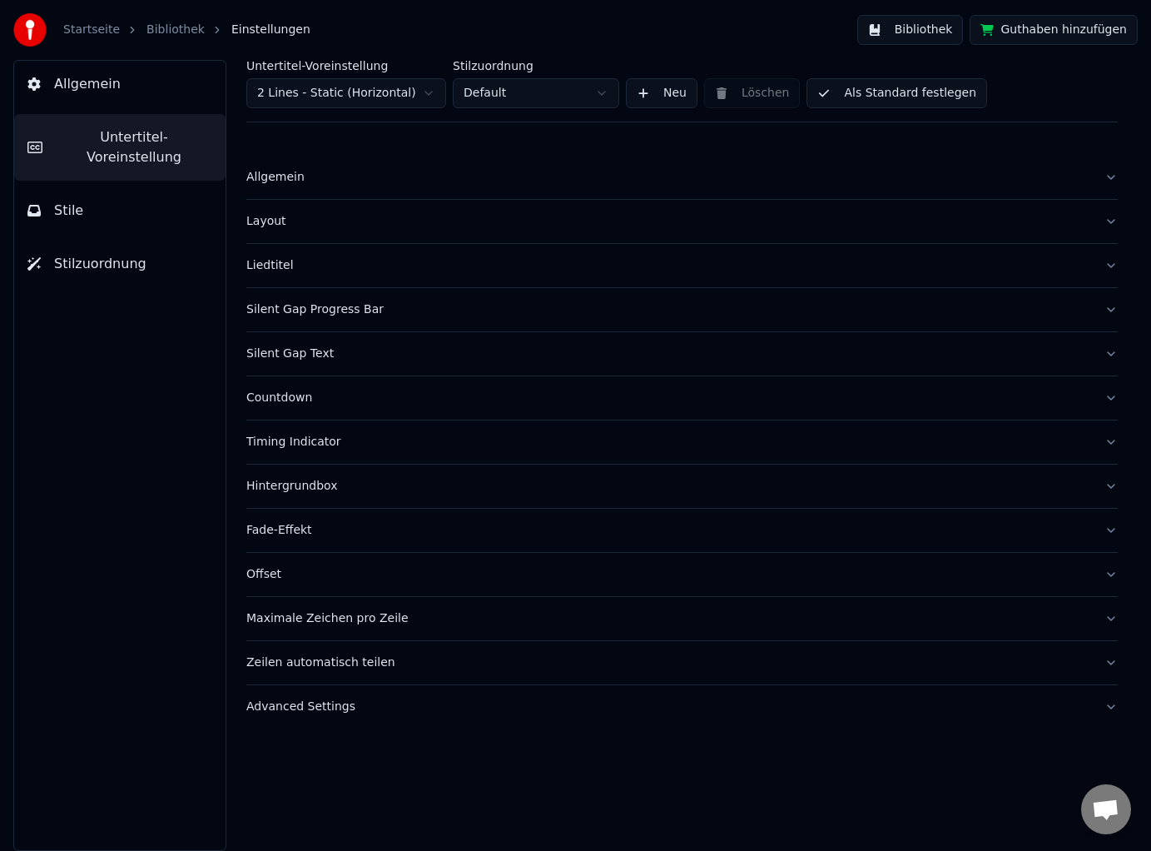
click at [320, 439] on div "Timing Indicator" at bounding box center [668, 442] width 845 height 17
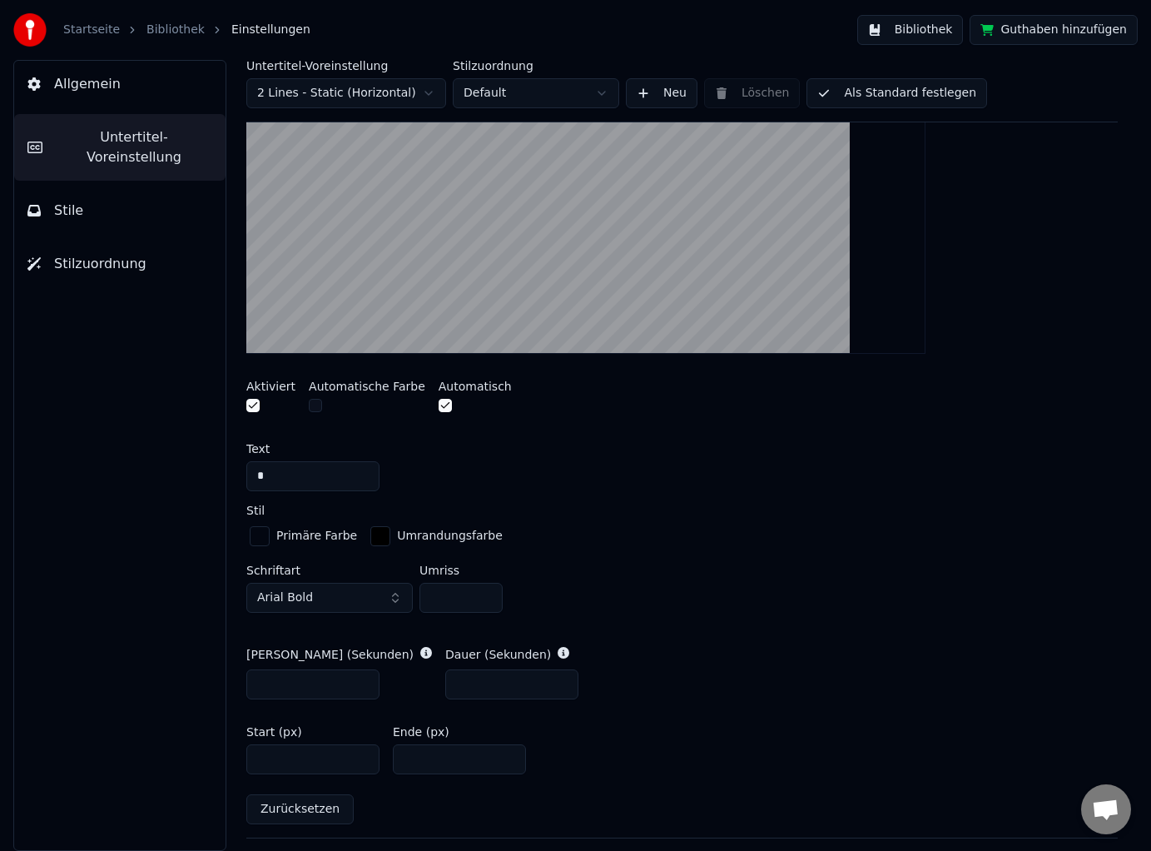
scroll to position [508, 0]
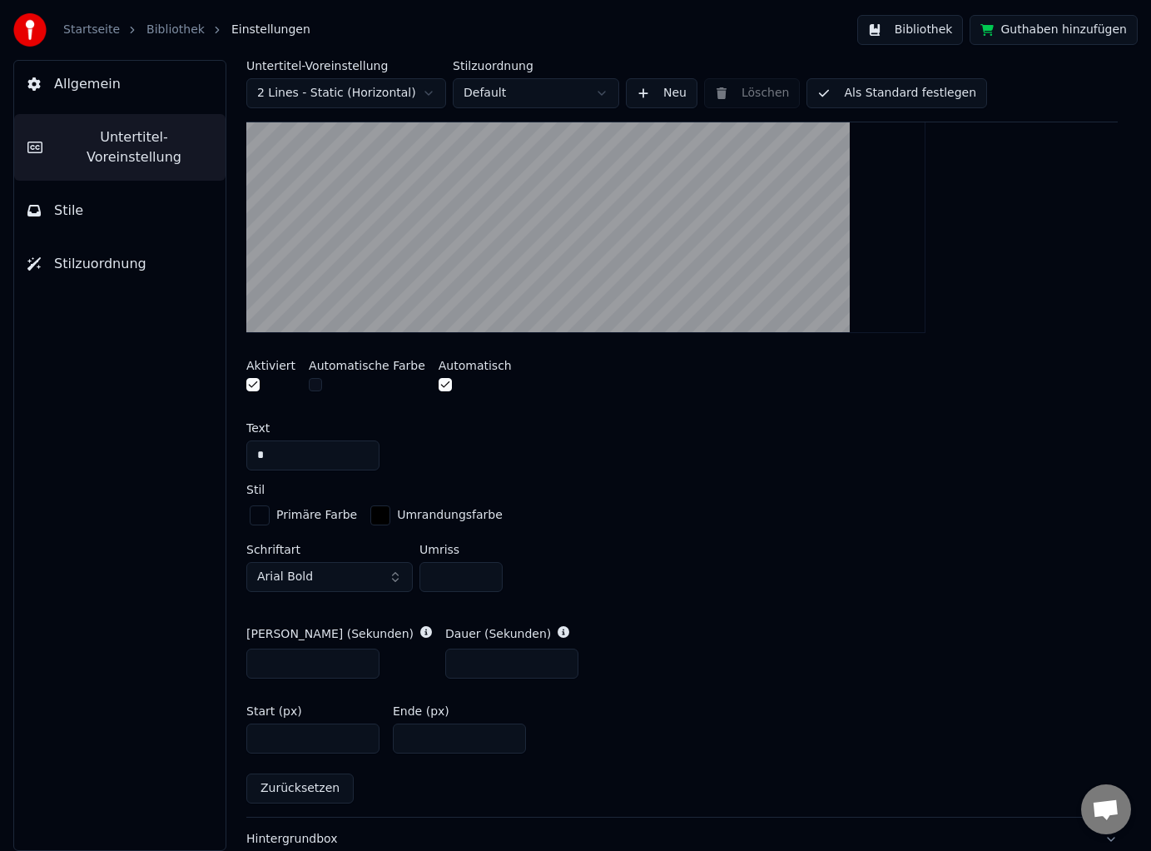
click at [252, 384] on button "button" at bounding box center [252, 384] width 13 height 13
click at [88, 87] on span "Allgemein" at bounding box center [87, 84] width 67 height 20
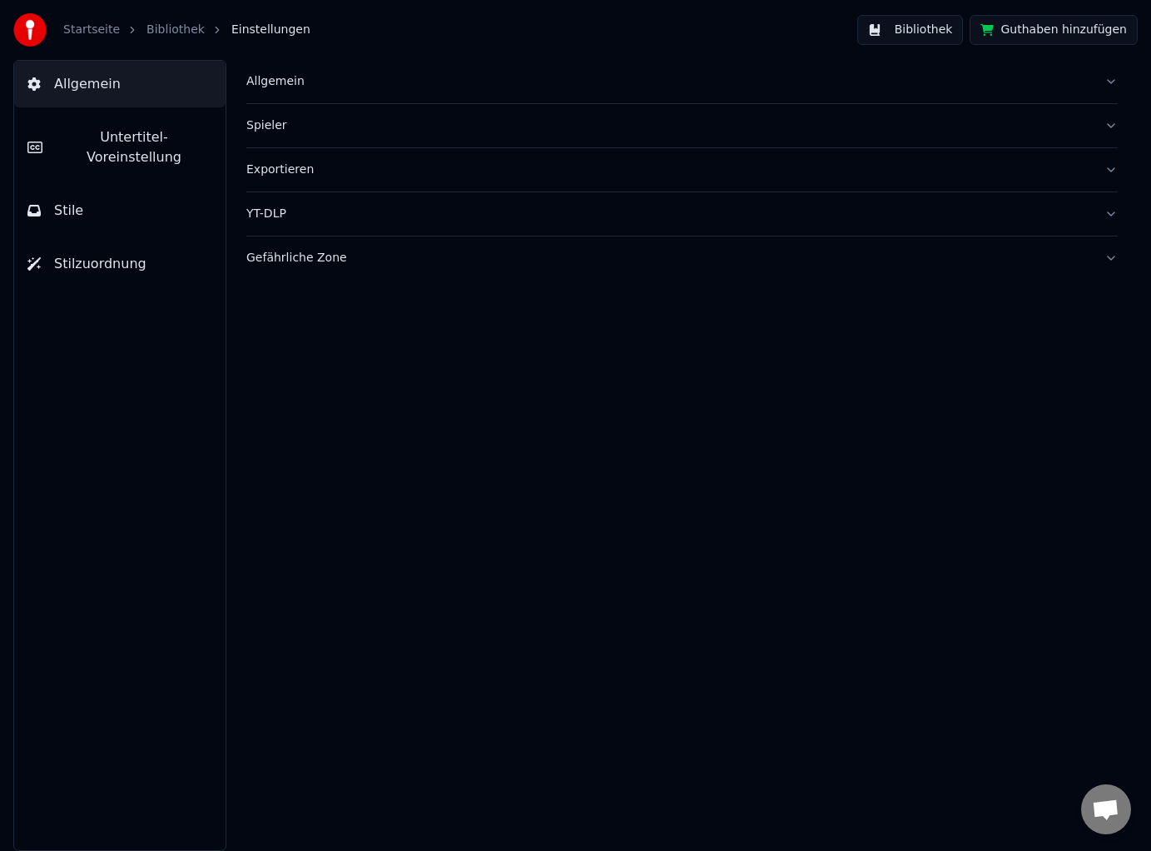
click at [180, 33] on link "Bibliothek" at bounding box center [175, 30] width 58 height 17
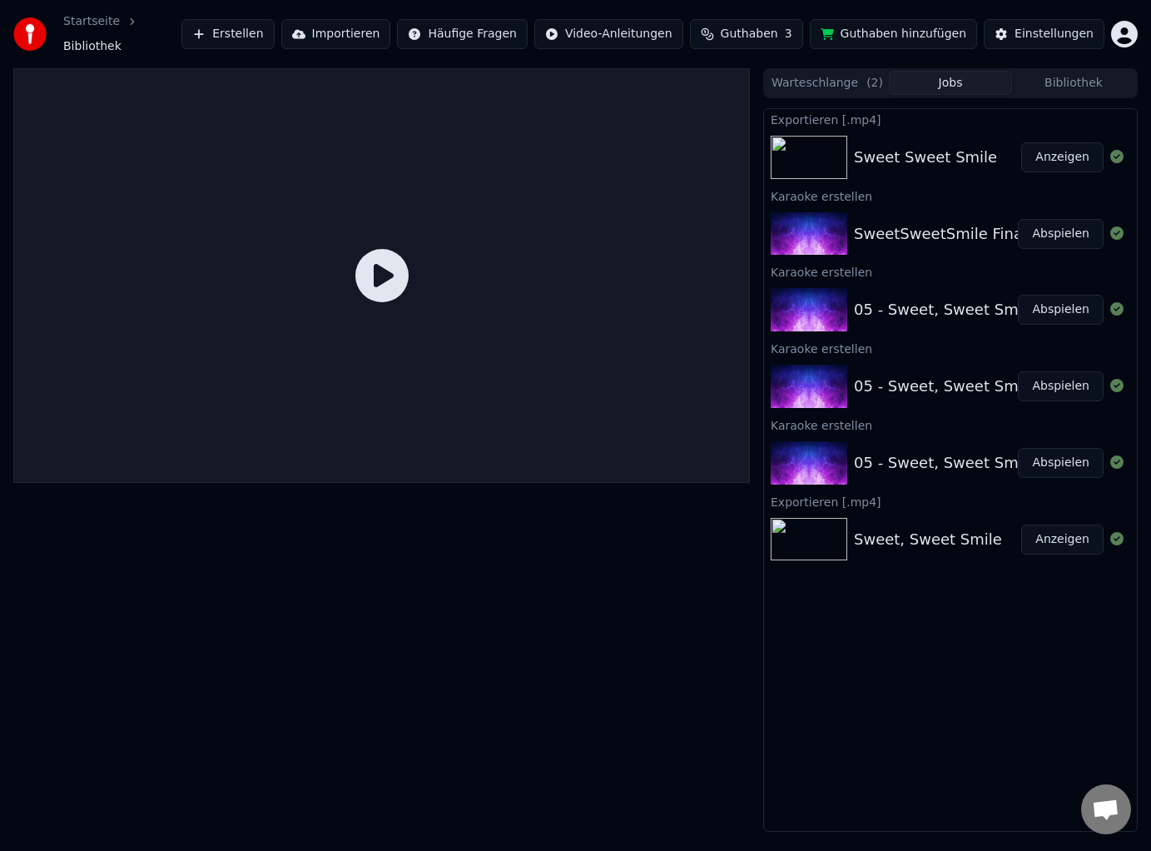
click at [1054, 226] on button "Abspielen" at bounding box center [1061, 234] width 86 height 30
click at [1054, 206] on div "Karaoke erstellen" at bounding box center [950, 196] width 373 height 20
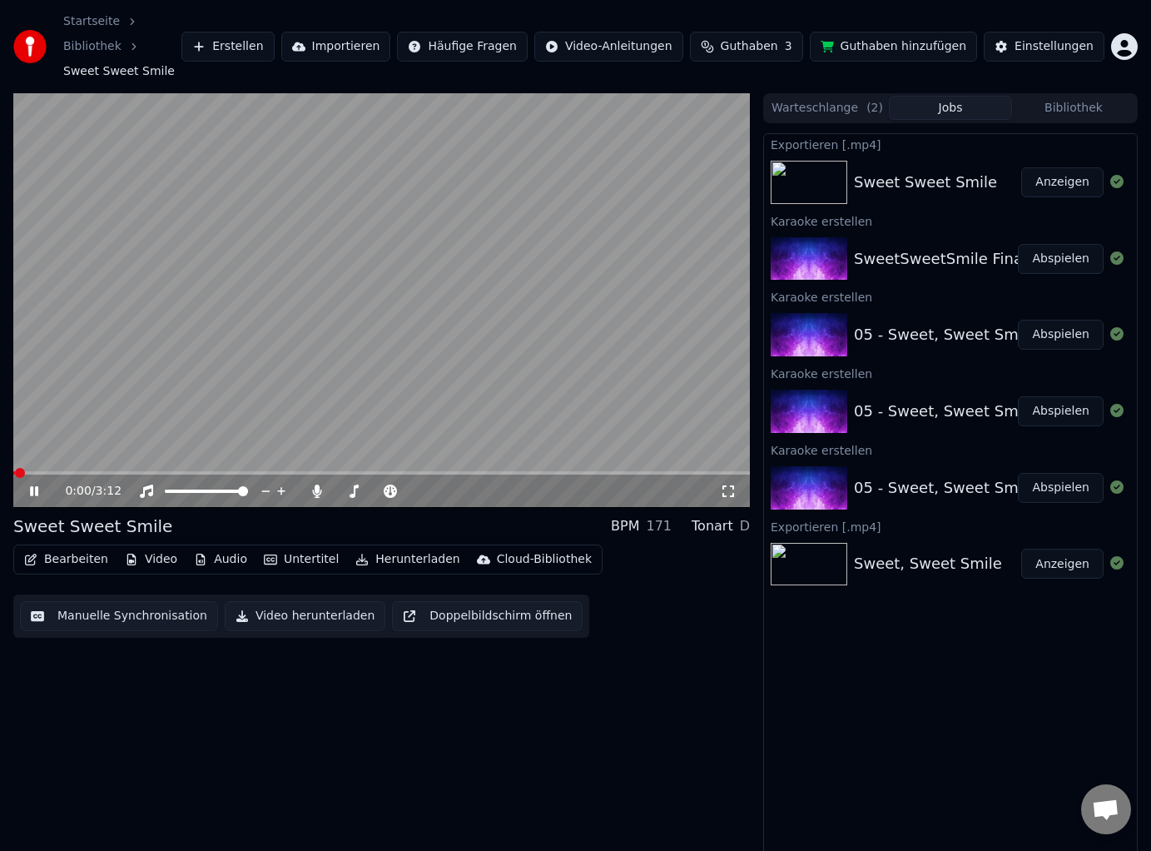
click at [725, 487] on icon at bounding box center [728, 490] width 17 height 13
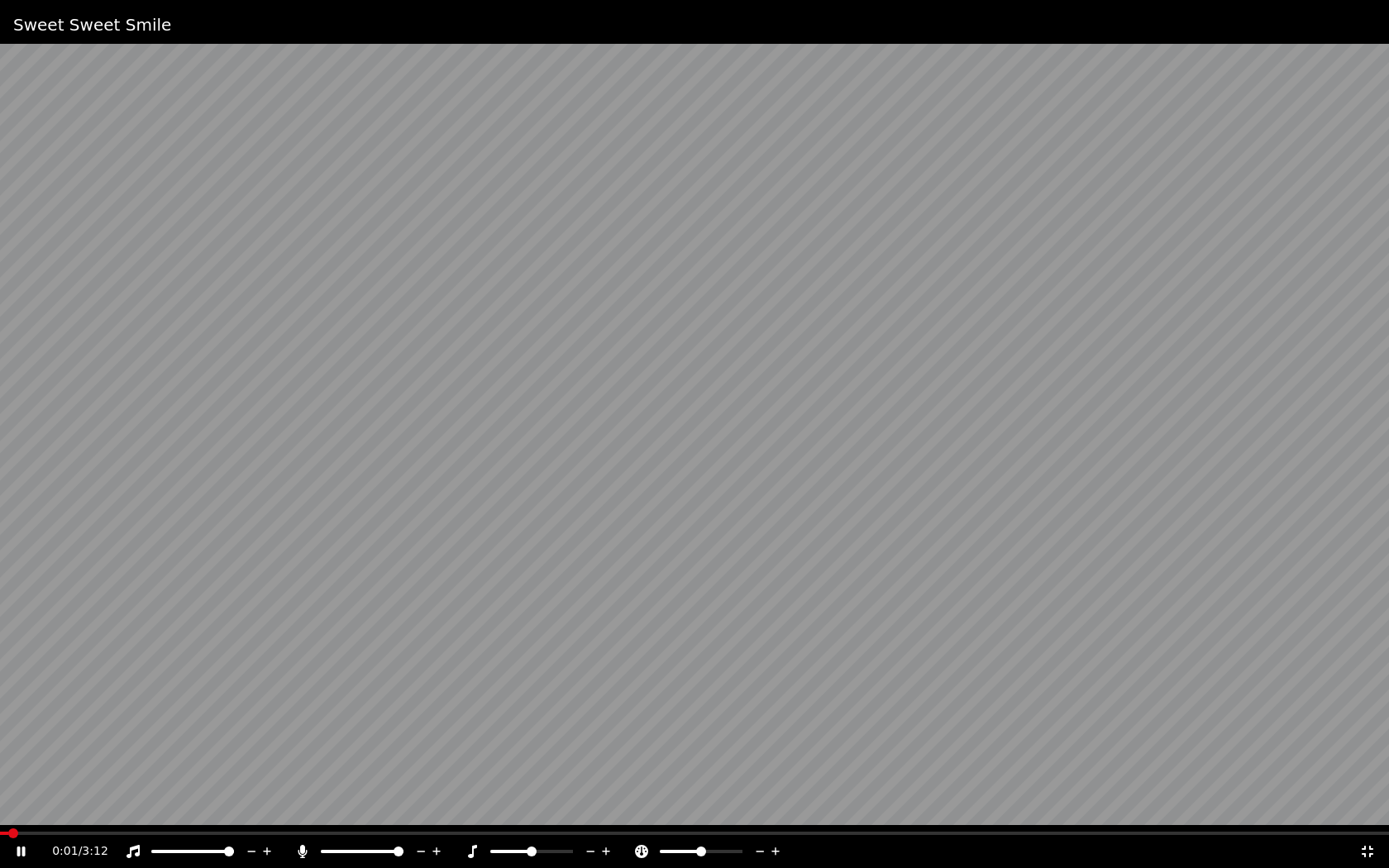
click at [25, 844] on icon at bounding box center [21, 851] width 8 height 10
click at [18, 844] on icon at bounding box center [22, 851] width 10 height 12
click at [18, 844] on div "0:04 / 3:12" at bounding box center [694, 851] width 1376 height 17
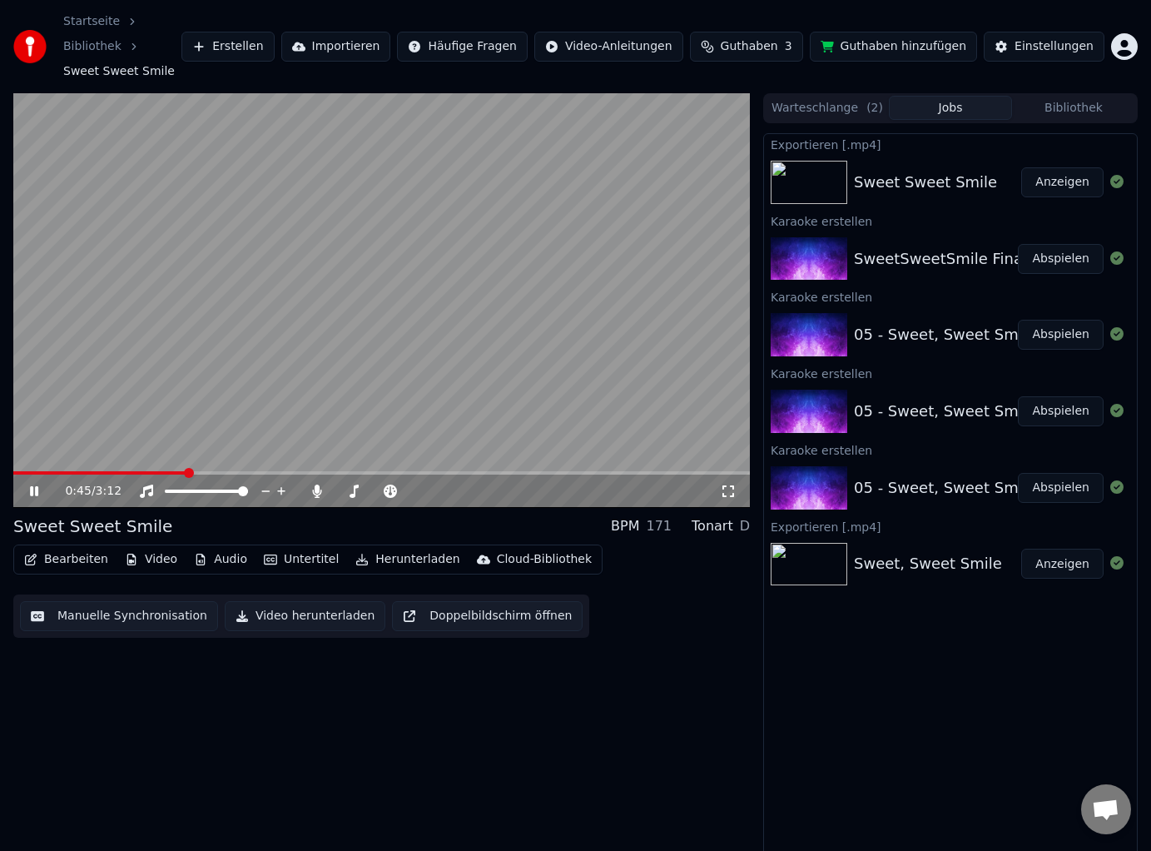
click at [35, 489] on icon at bounding box center [34, 491] width 8 height 10
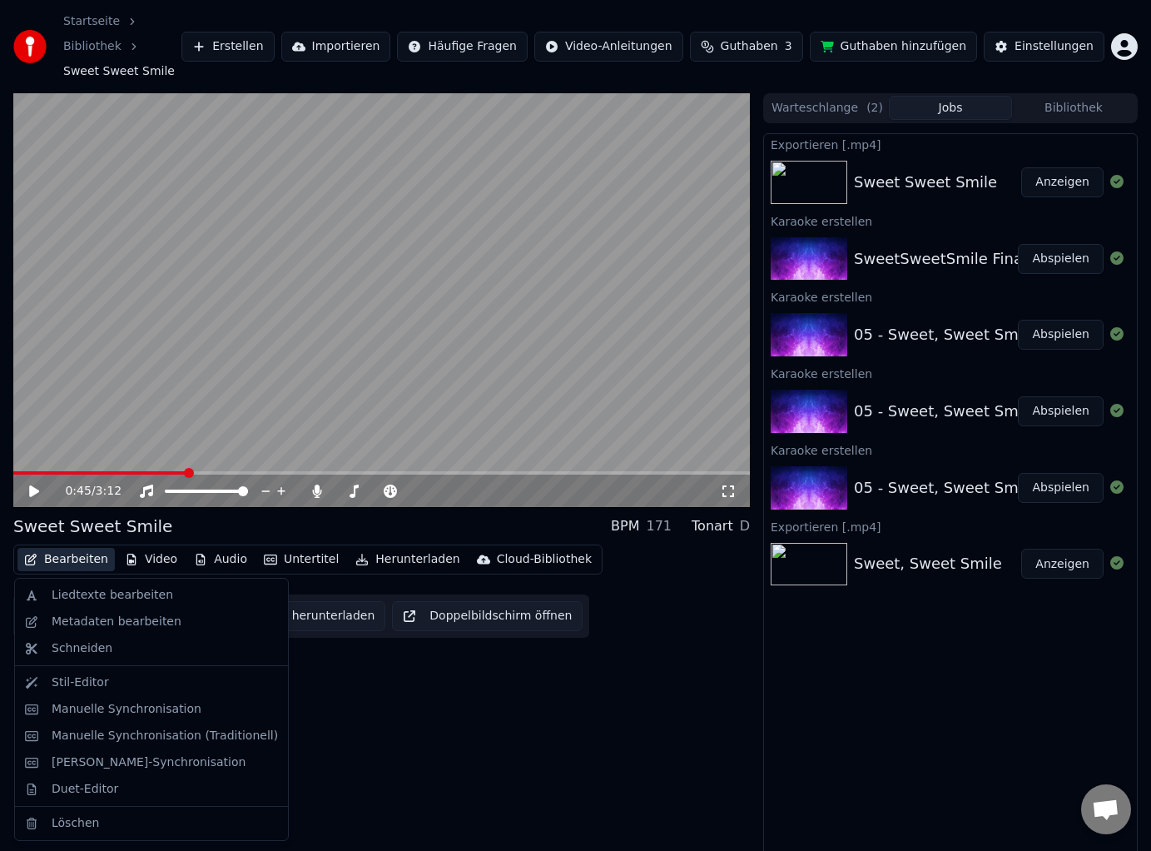
click at [70, 560] on button "Bearbeiten" at bounding box center [65, 559] width 97 height 23
click at [96, 680] on div "Stil-Editor" at bounding box center [80, 682] width 57 height 17
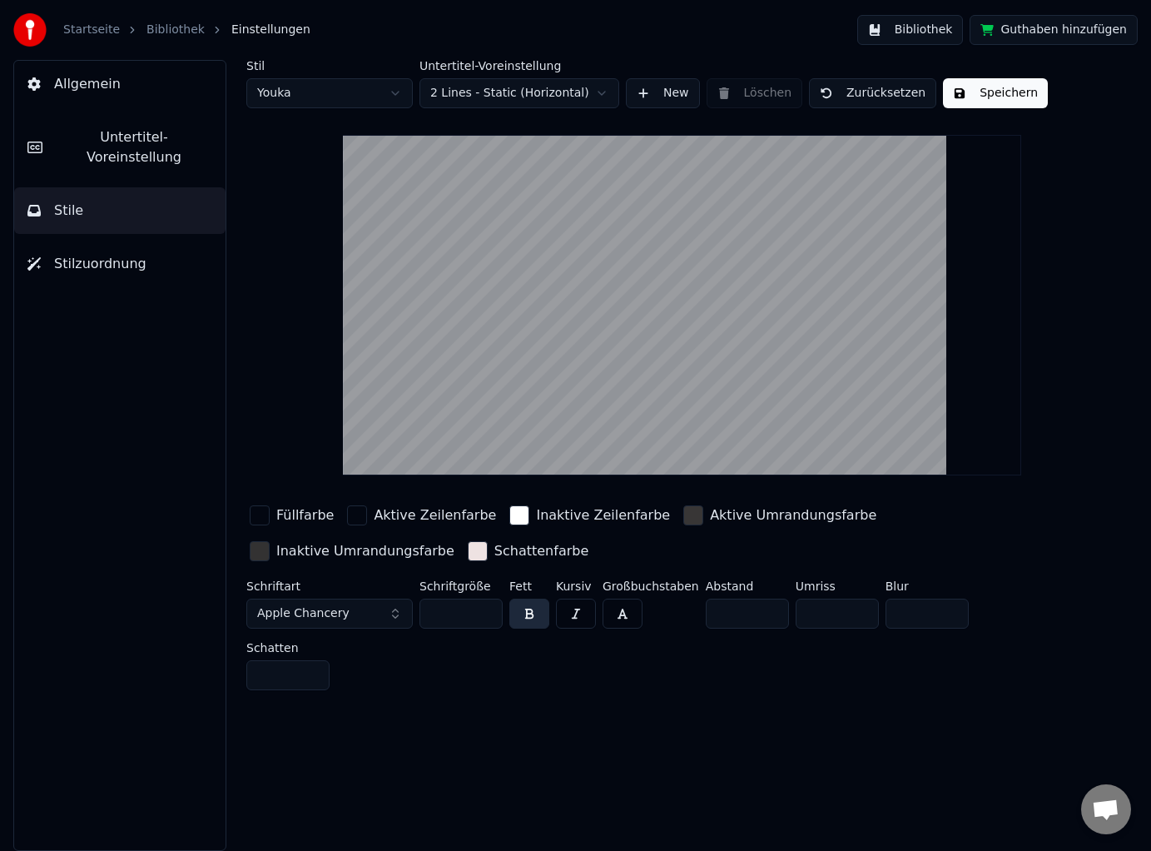
click at [424, 517] on div "Aktive Zeilenfarbe" at bounding box center [435, 515] width 122 height 20
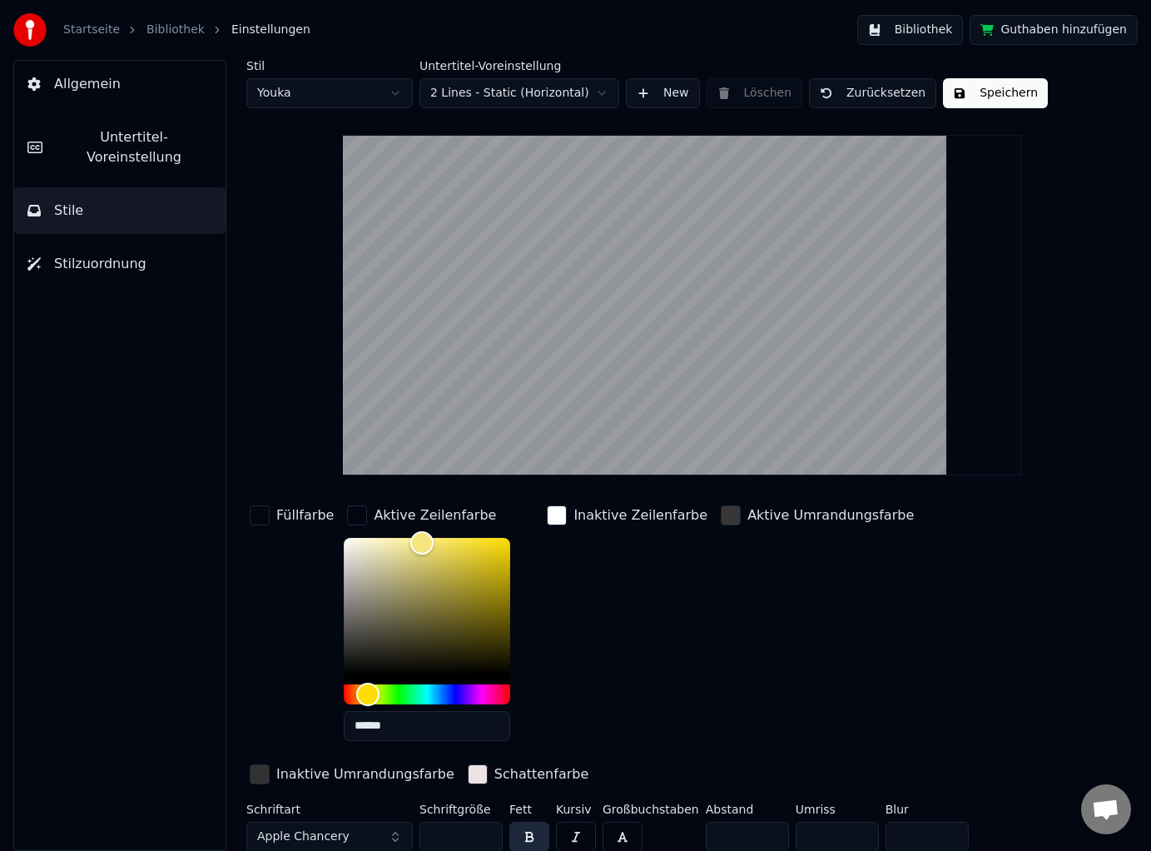
click at [595, 514] on div "Inaktive Zeilenfarbe" at bounding box center [640, 515] width 134 height 20
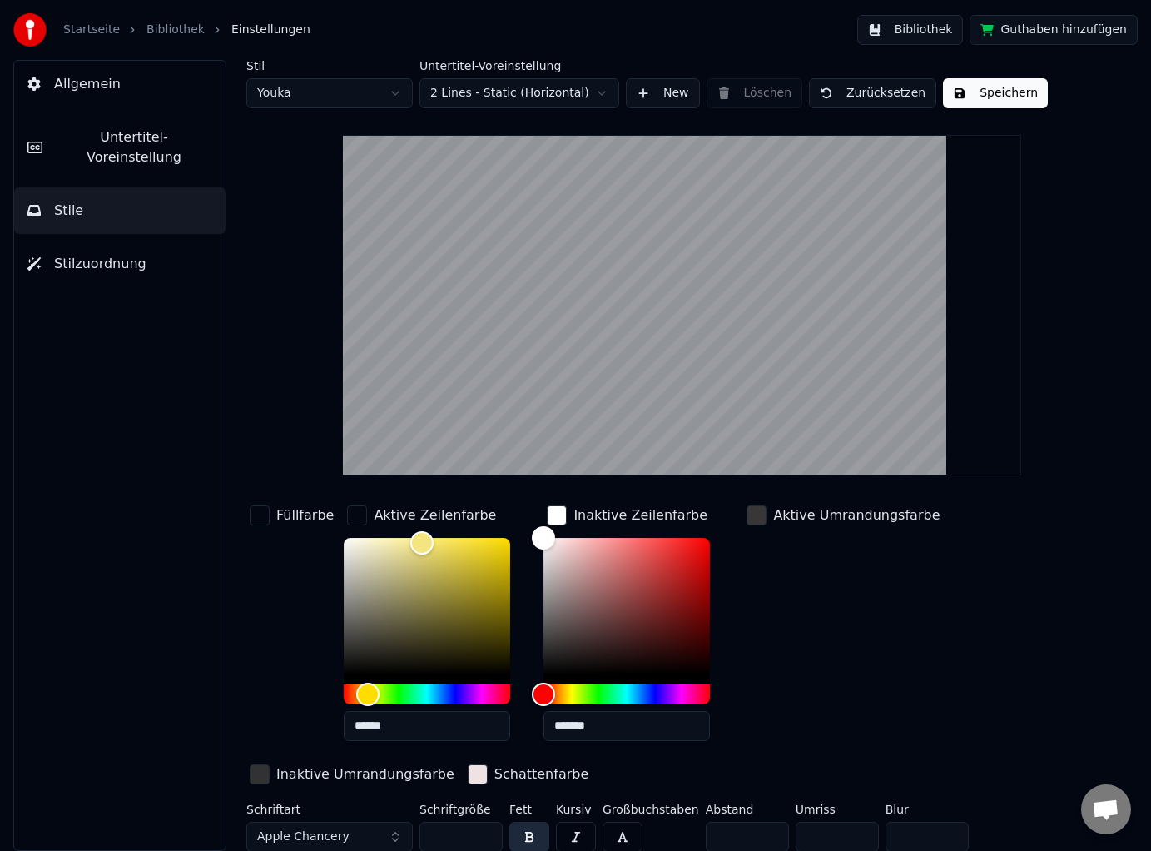
click at [315, 520] on div "Füllfarbe" at bounding box center [304, 515] width 57 height 20
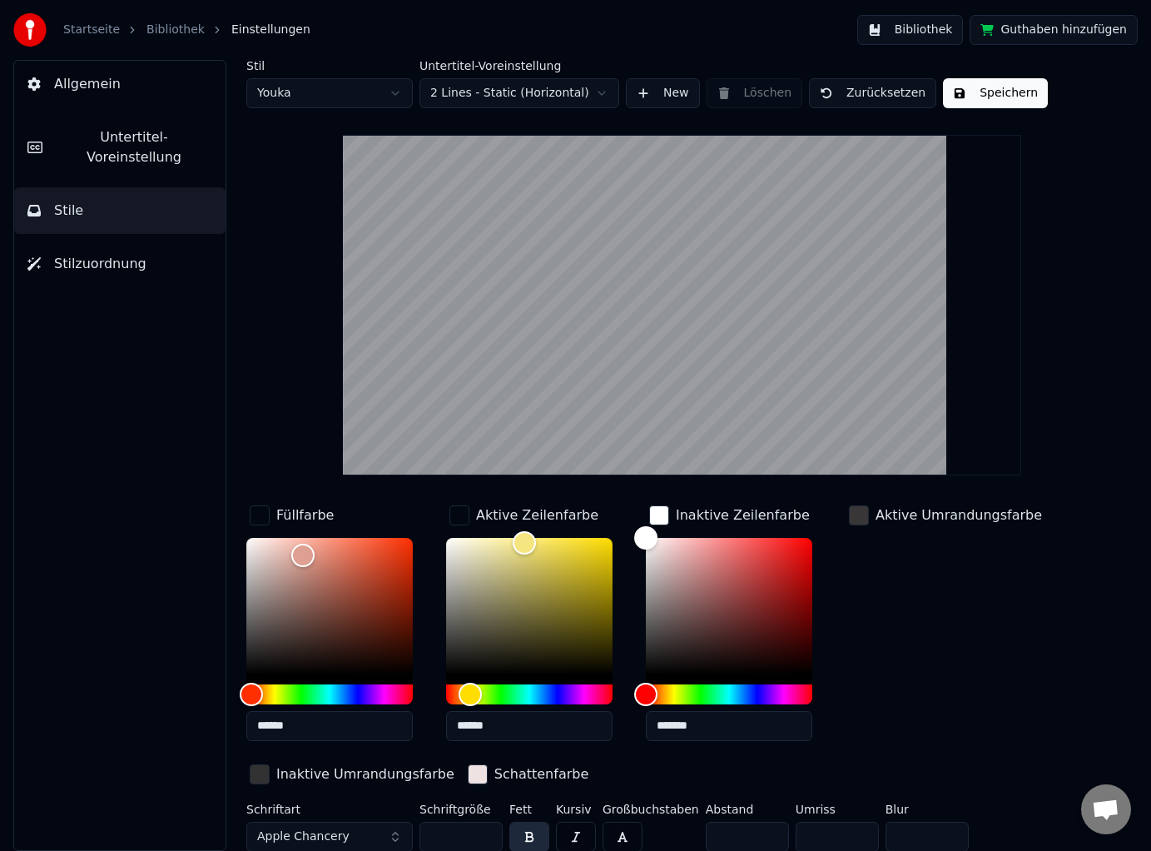
click at [315, 520] on div "Füllfarbe" at bounding box center [304, 515] width 57 height 20
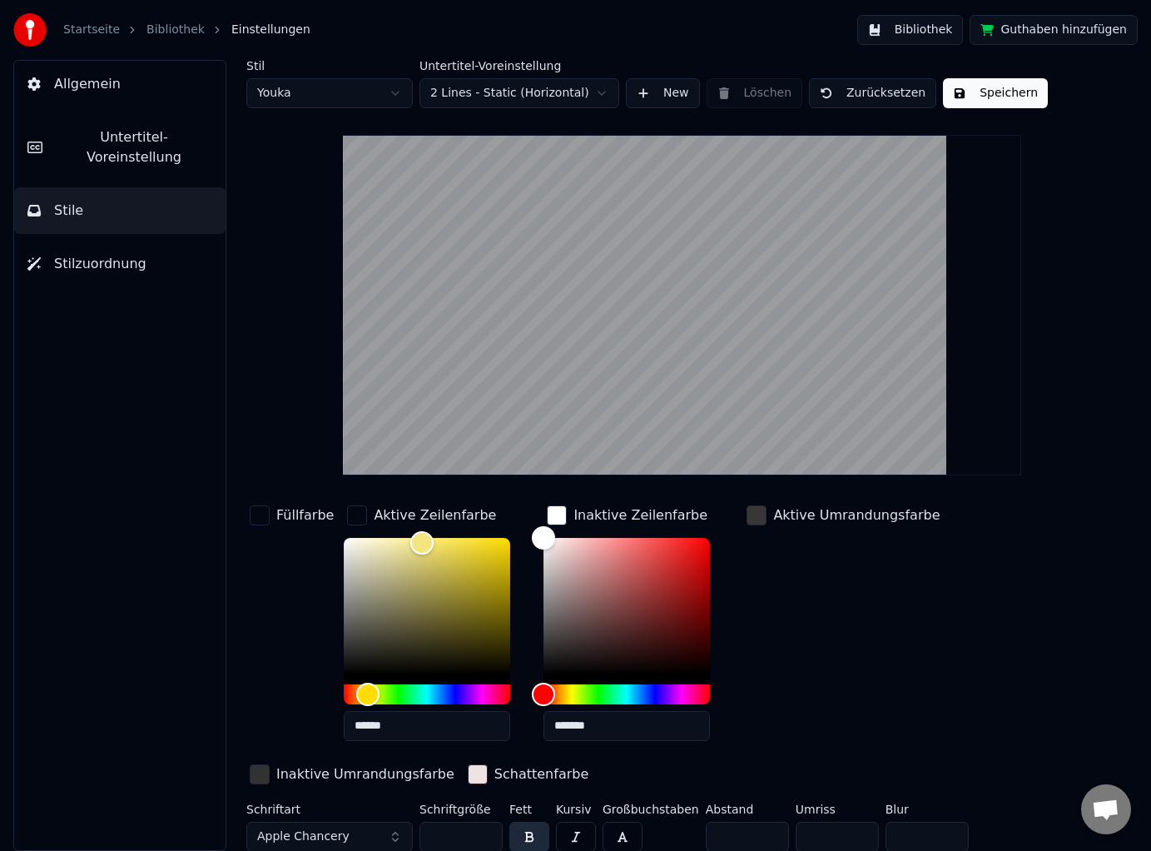
click at [157, 30] on link "Bibliothek" at bounding box center [175, 30] width 58 height 17
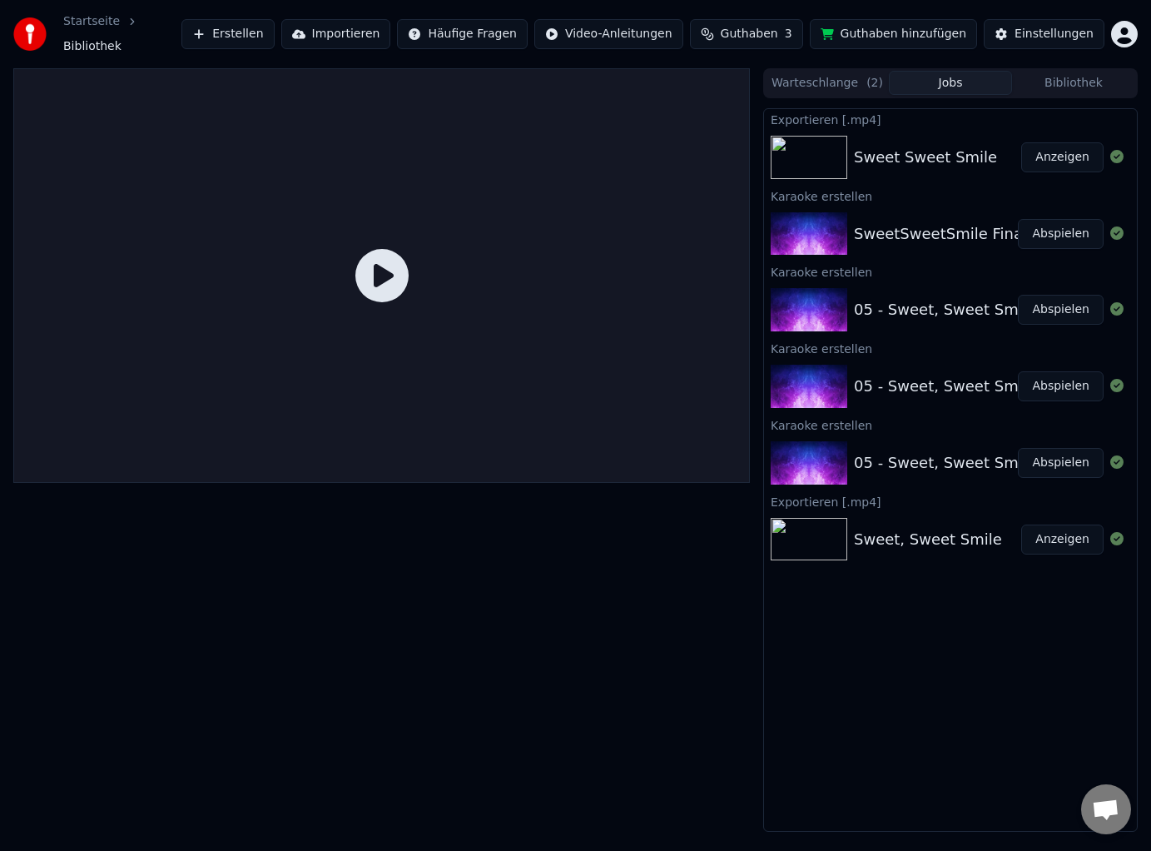
click at [376, 261] on icon at bounding box center [381, 275] width 53 height 53
click at [1061, 228] on button "Abspielen" at bounding box center [1061, 234] width 86 height 30
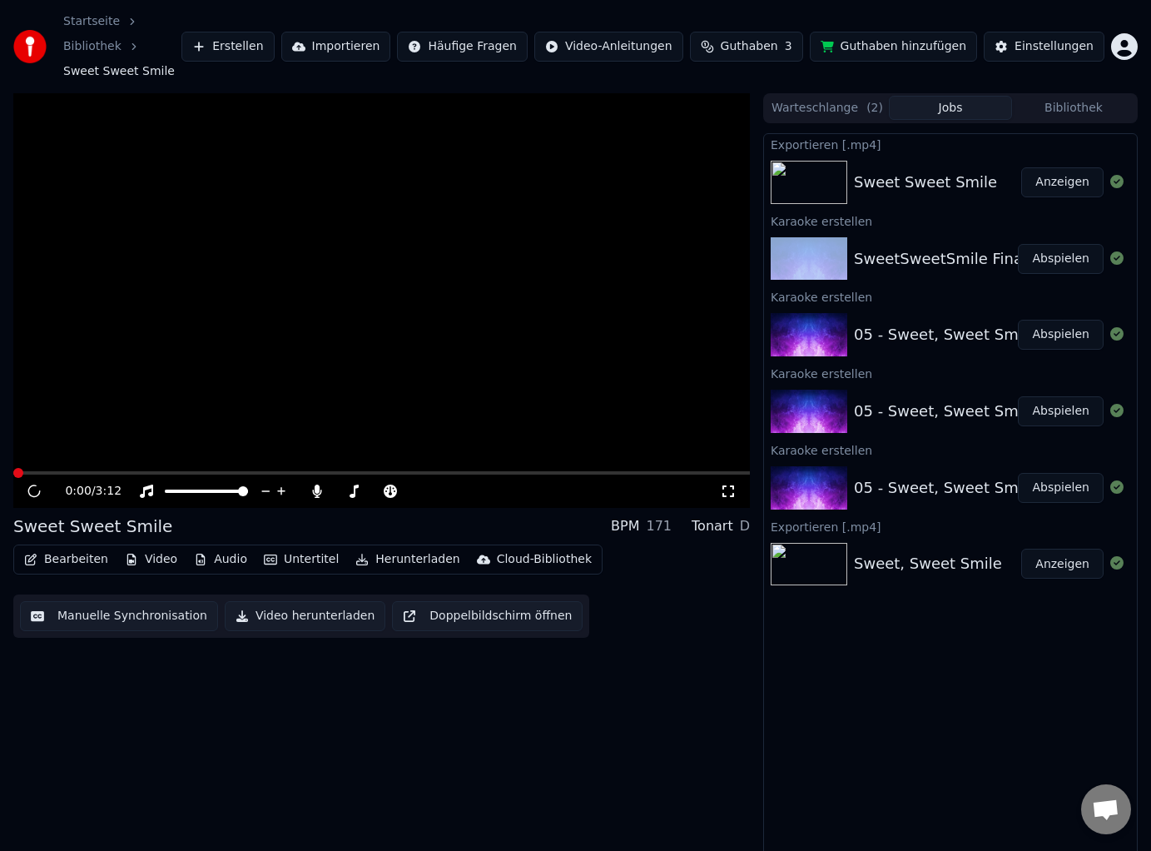
click at [1061, 228] on div "Karaoke erstellen" at bounding box center [950, 221] width 373 height 20
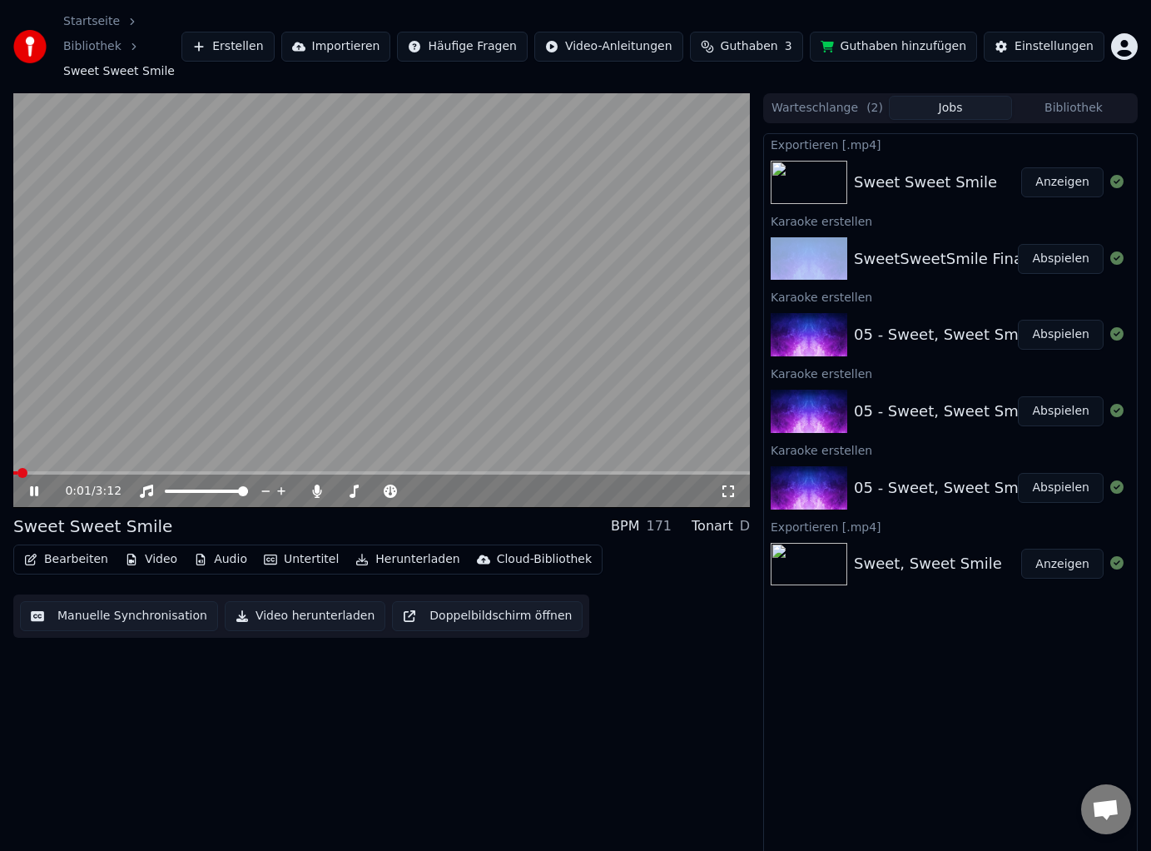
click at [1058, 262] on button "Abspielen" at bounding box center [1061, 259] width 86 height 30
click at [727, 496] on icon at bounding box center [728, 490] width 17 height 13
click at [33, 492] on icon at bounding box center [46, 490] width 38 height 13
click at [393, 562] on button "Herunterladen" at bounding box center [407, 559] width 117 height 23
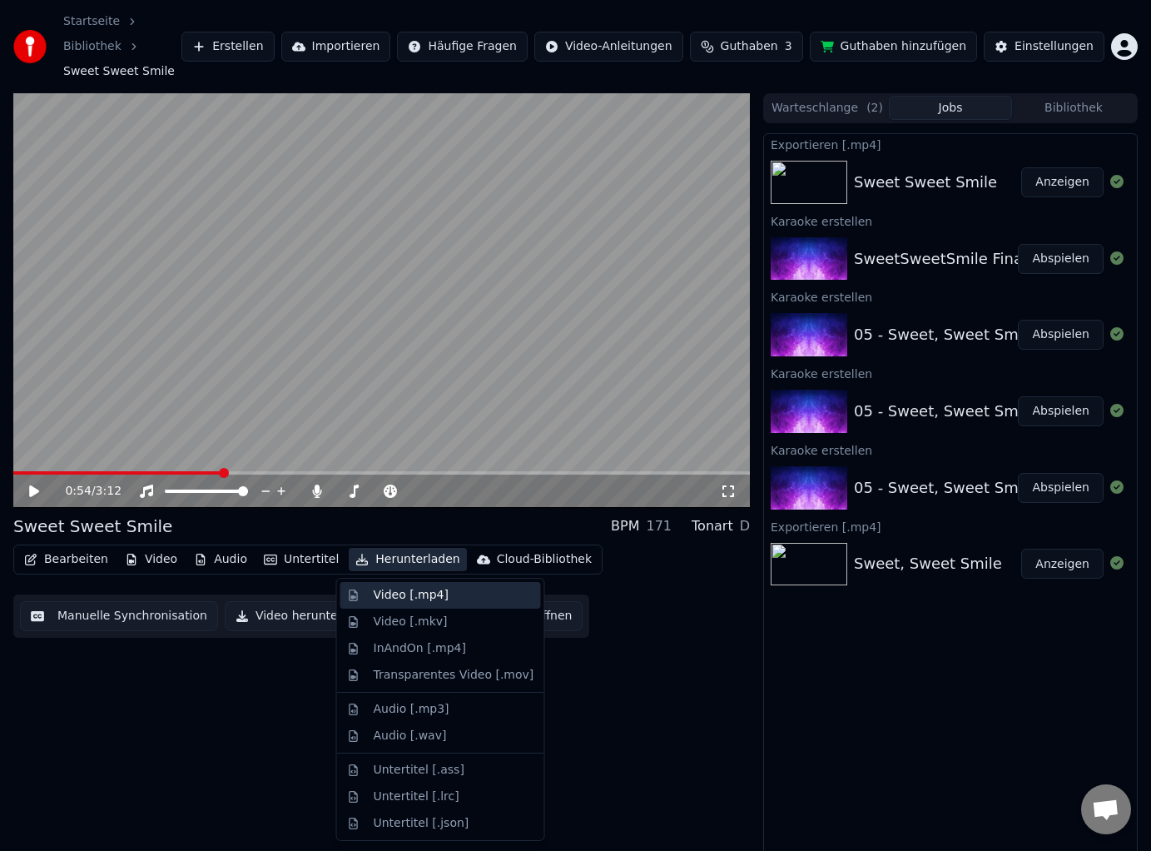
click at [400, 591] on div "Video [.mp4]" at bounding box center [411, 595] width 75 height 17
